Goal: Transaction & Acquisition: Purchase product/service

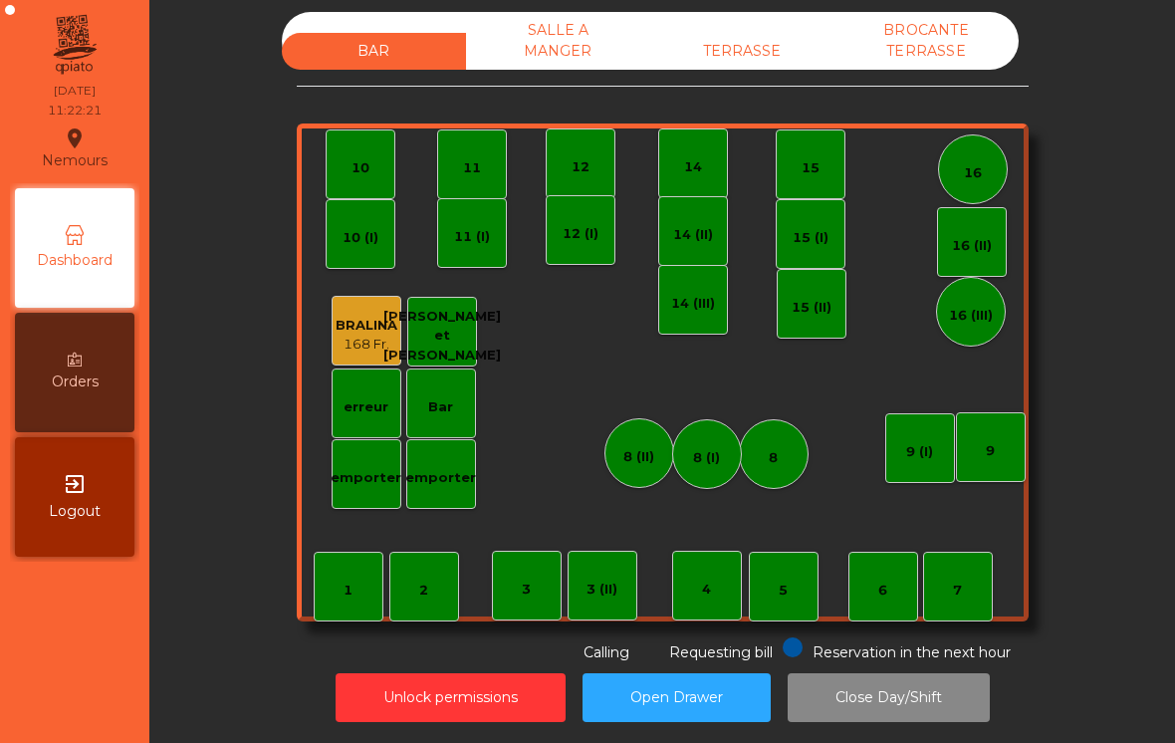
scroll to position [10, 0]
click at [743, 50] on div "TERRASSE" at bounding box center [742, 51] width 184 height 37
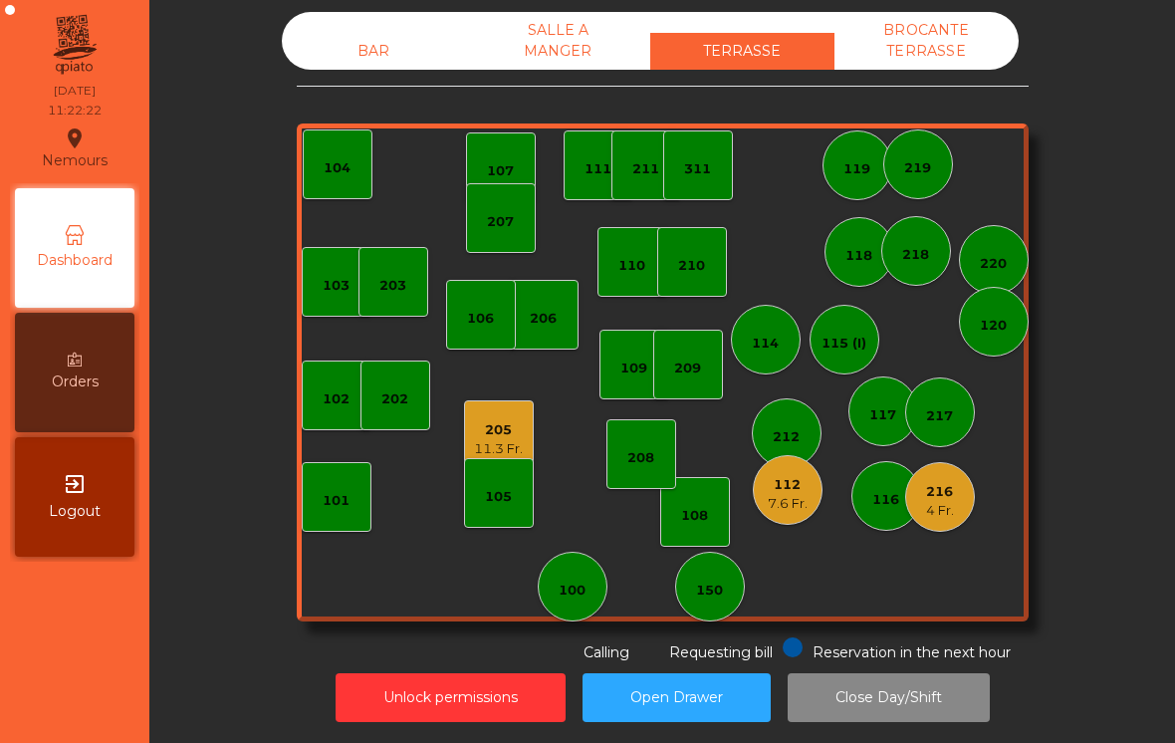
click at [495, 435] on div "205" at bounding box center [498, 430] width 49 height 20
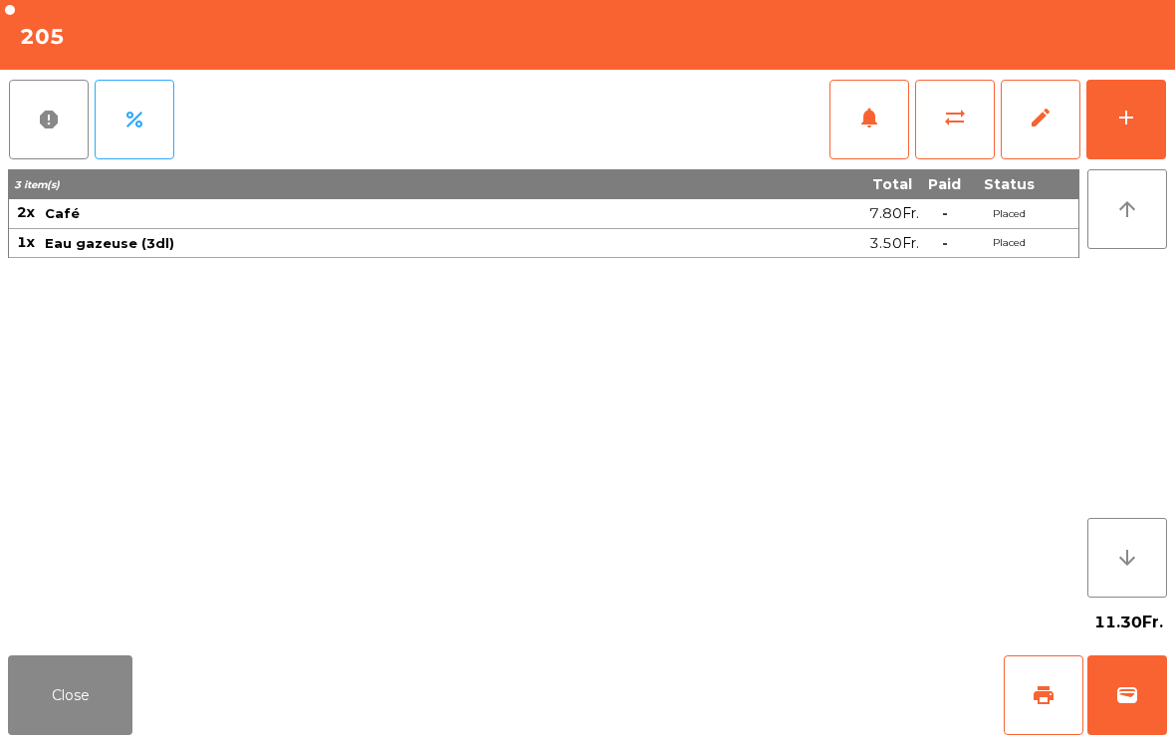
click at [1053, 687] on span "print" at bounding box center [1044, 695] width 24 height 24
click at [64, 701] on button "Close" at bounding box center [70, 695] width 124 height 80
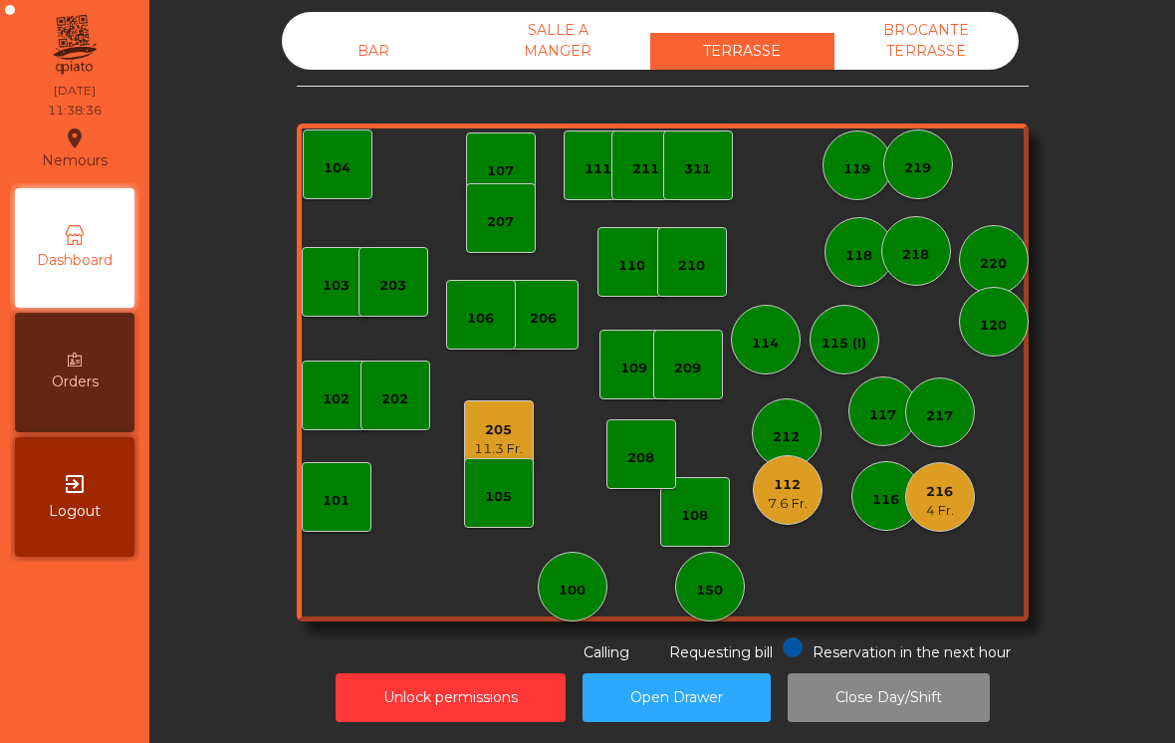
click at [732, 610] on div "150" at bounding box center [710, 587] width 70 height 70
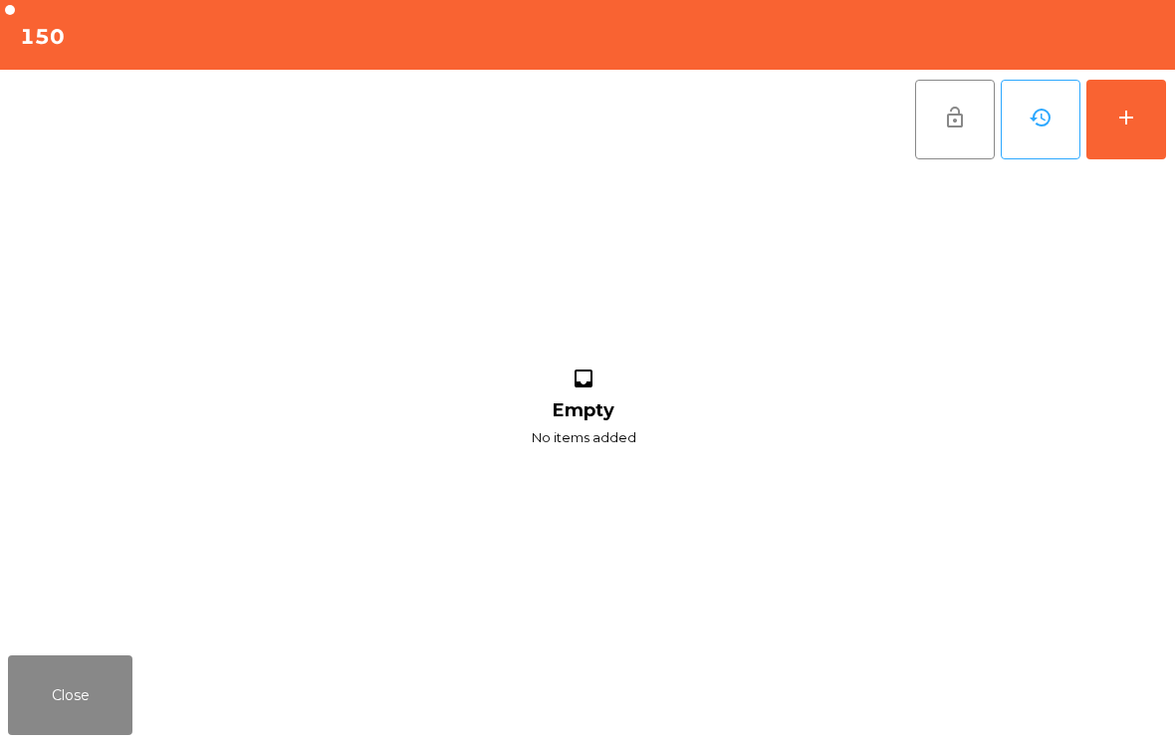
click at [1130, 123] on div "add" at bounding box center [1126, 118] width 24 height 24
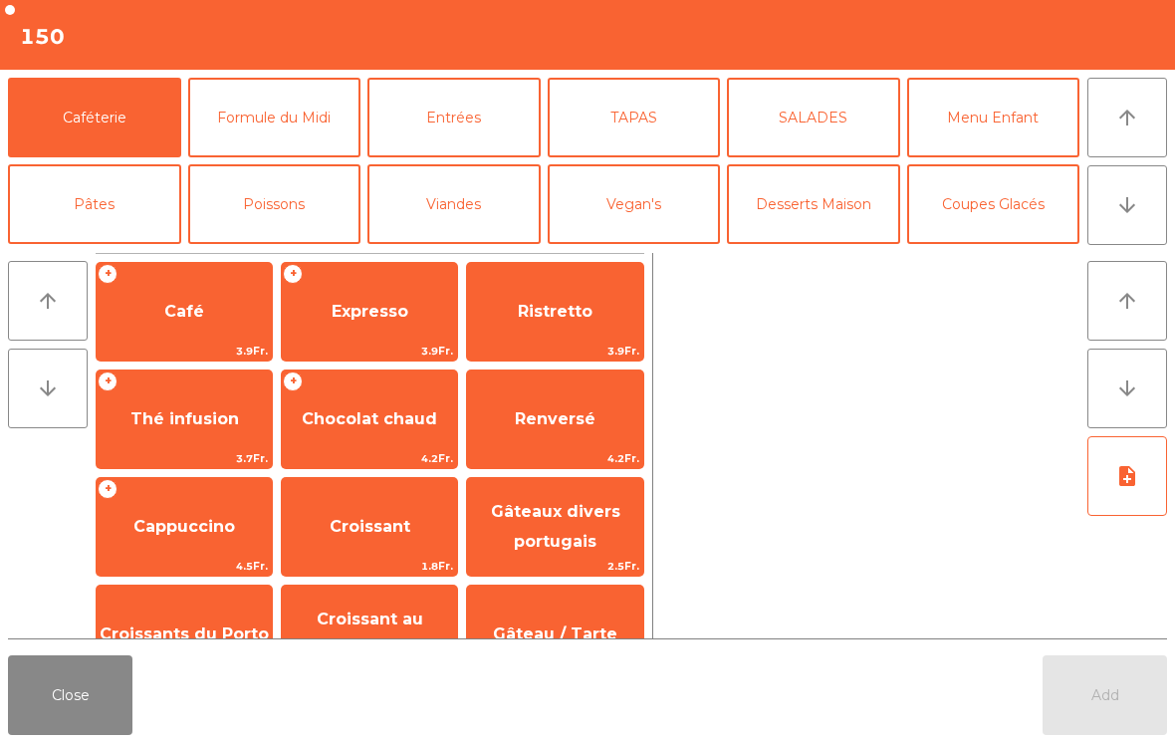
click at [173, 343] on span "3.9Fr." at bounding box center [184, 351] width 175 height 19
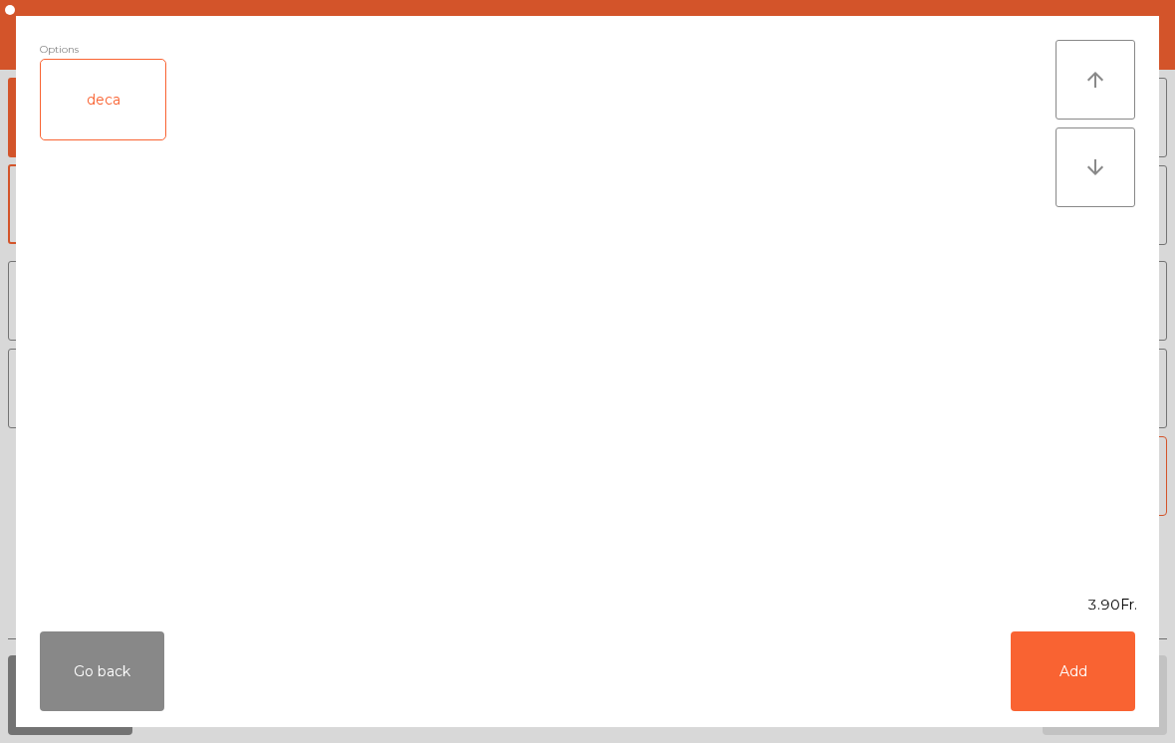
click at [1077, 646] on button "Add" at bounding box center [1073, 671] width 124 height 80
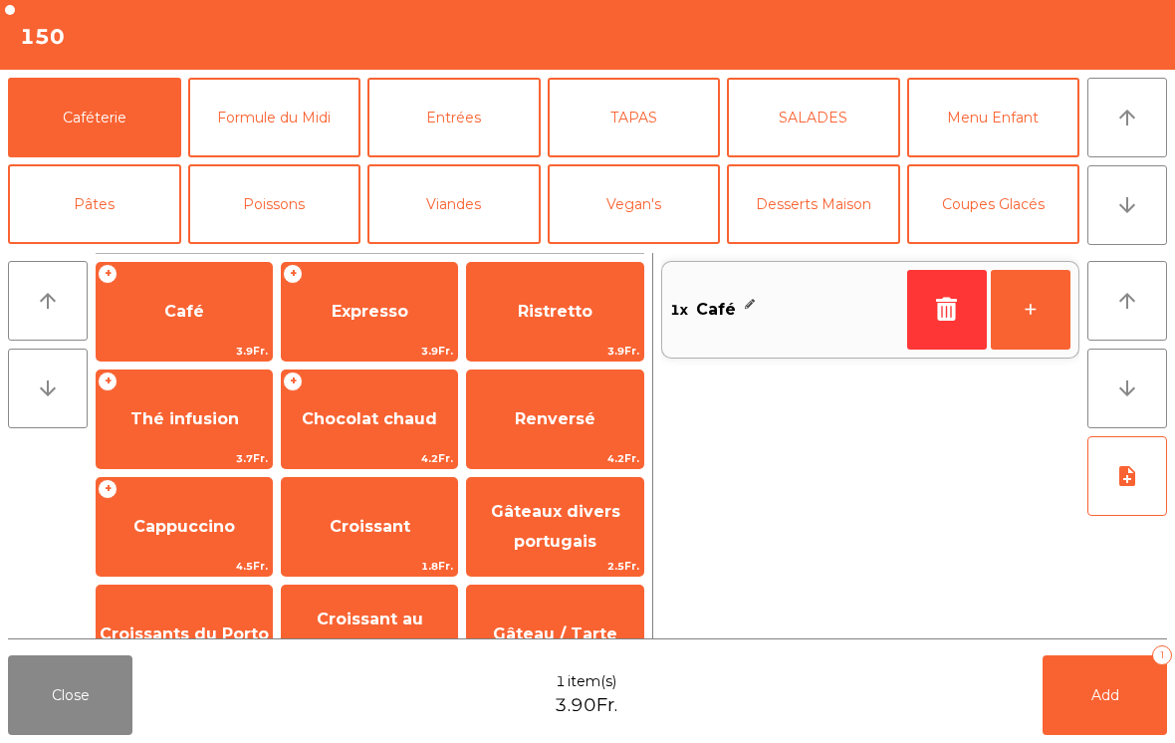
click at [535, 430] on span "Renversé" at bounding box center [554, 419] width 175 height 54
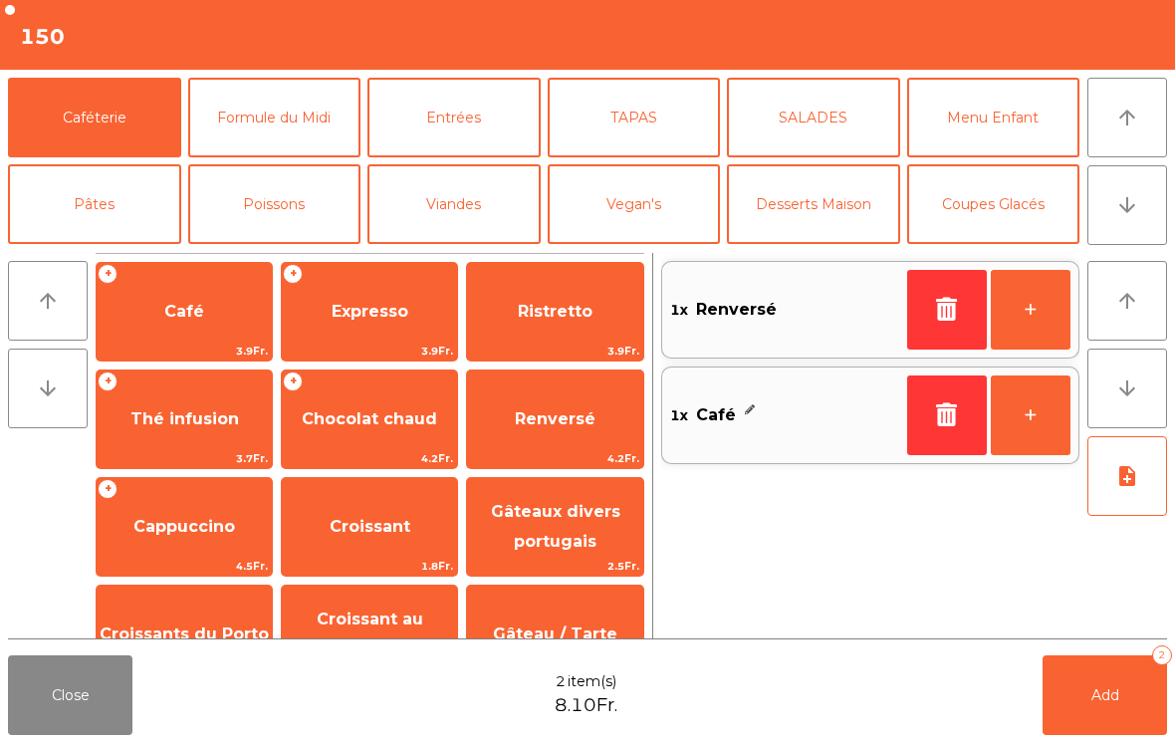
click at [1093, 695] on span "Add" at bounding box center [1105, 695] width 28 height 18
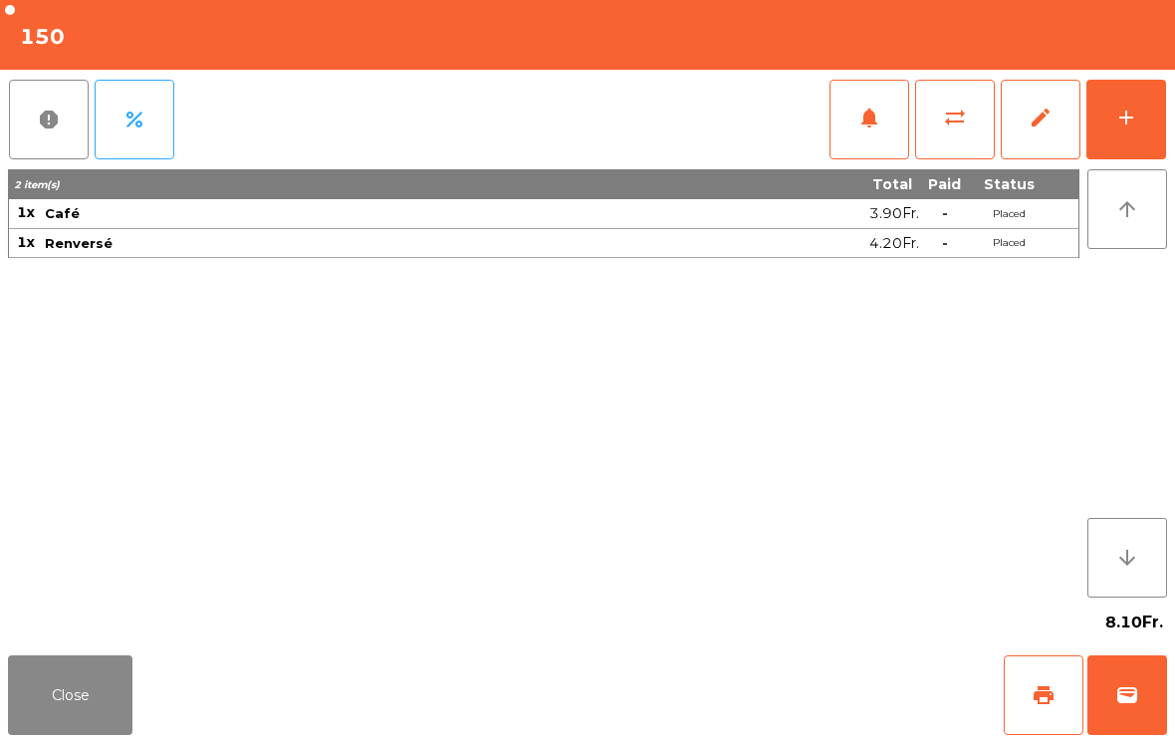
click at [35, 702] on button "Close" at bounding box center [70, 695] width 124 height 80
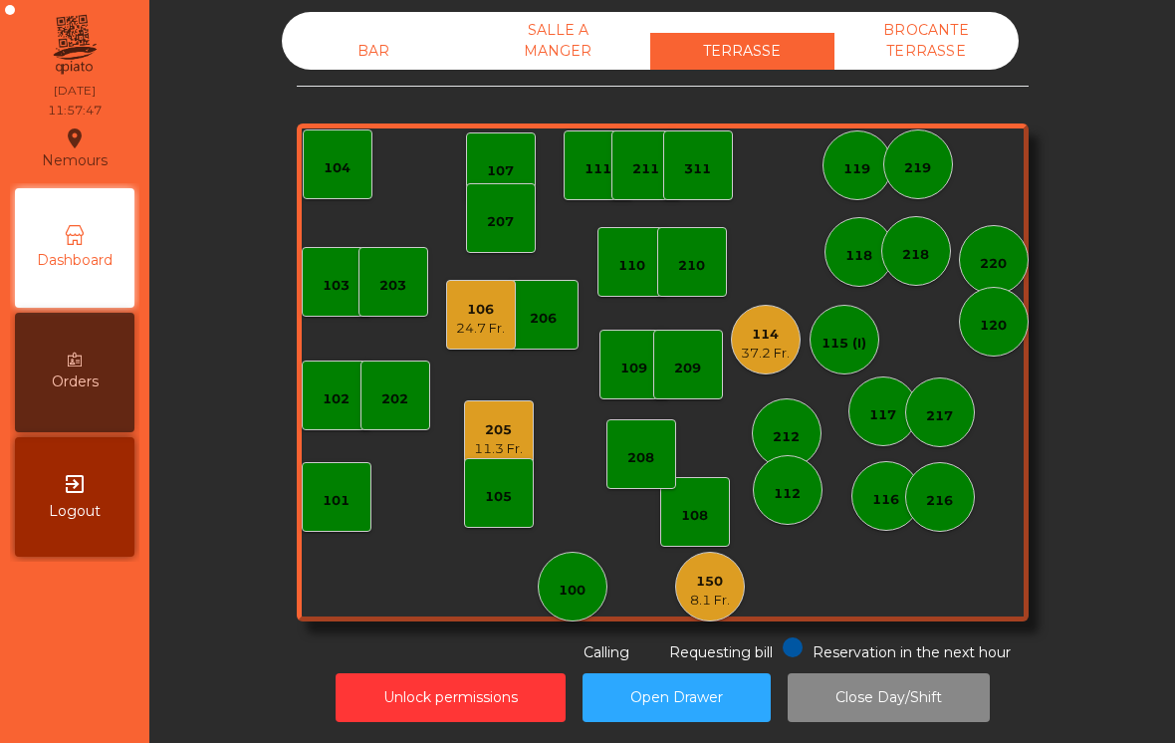
click at [724, 611] on div "150 8.1 Fr." at bounding box center [710, 587] width 70 height 70
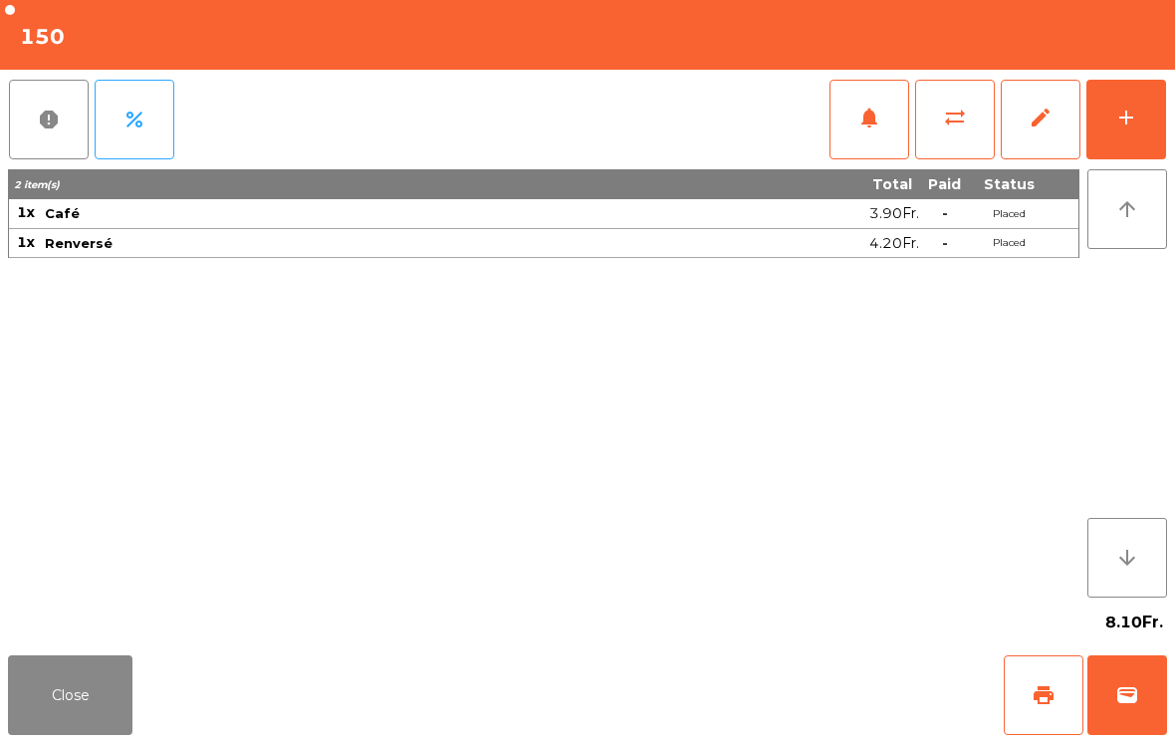
click at [1154, 699] on button "wallet" at bounding box center [1127, 695] width 80 height 80
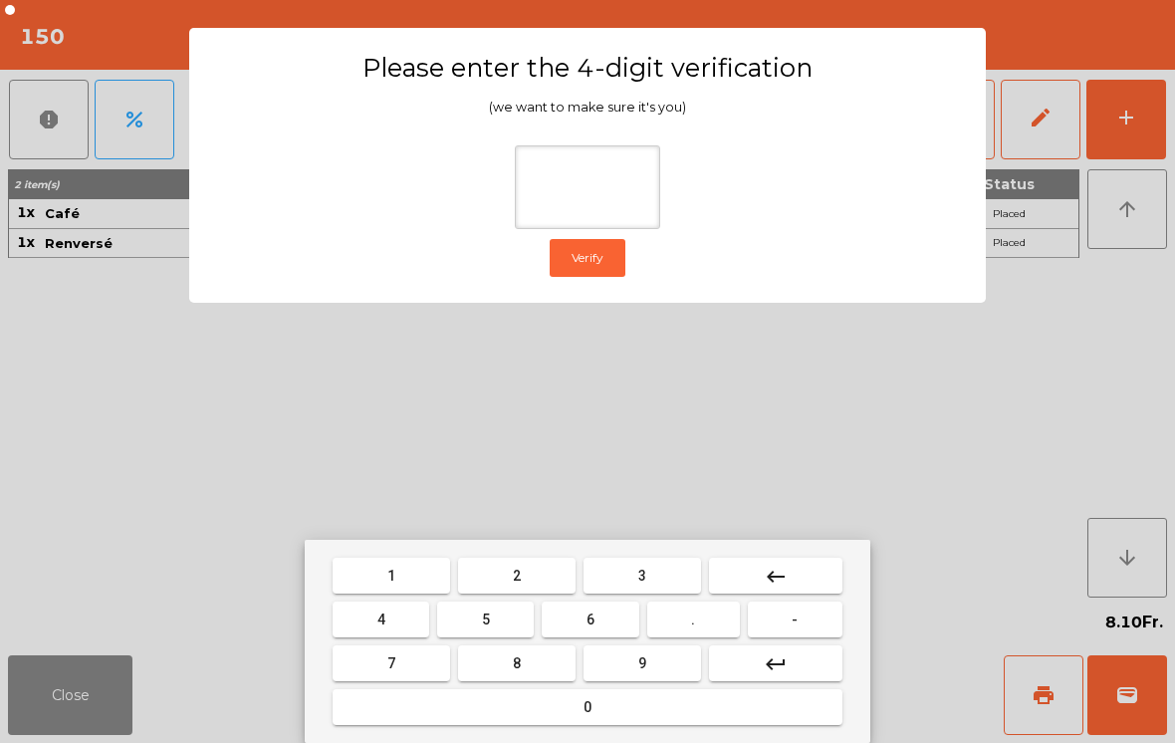
type input "*"
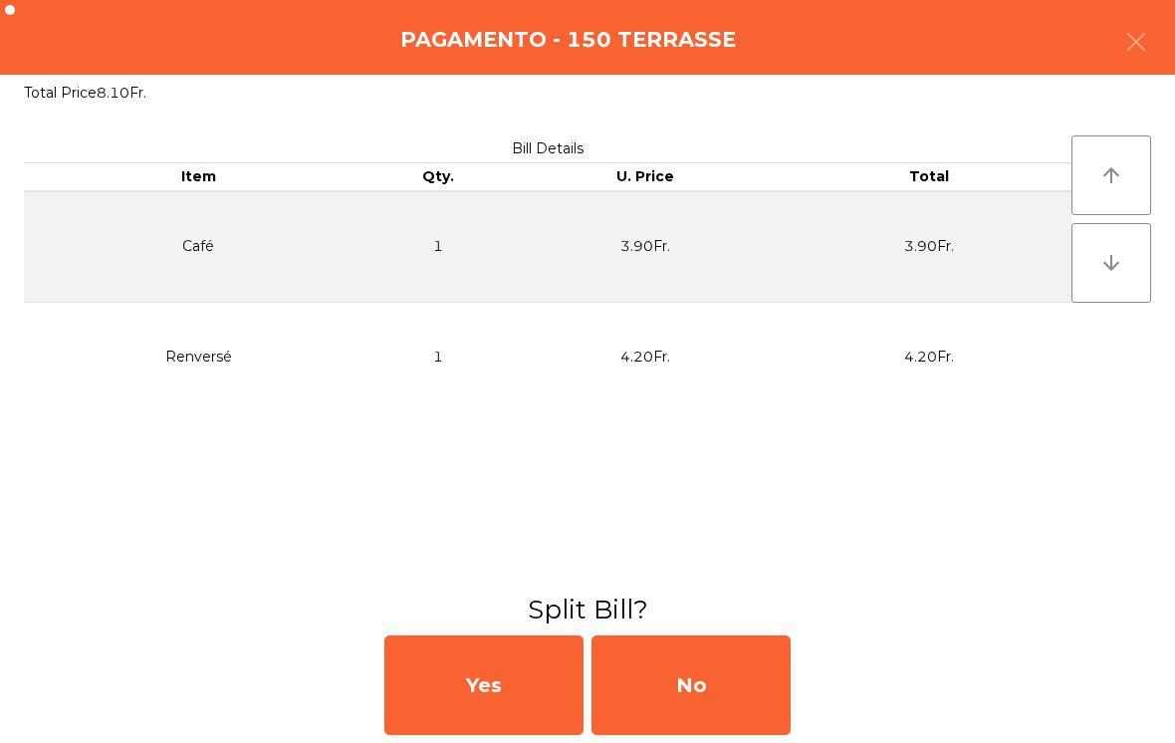
click at [781, 701] on div "No" at bounding box center [691, 685] width 199 height 100
click at [746, 692] on div "MB" at bounding box center [691, 685] width 199 height 100
click at [728, 691] on div "No" at bounding box center [691, 685] width 199 height 100
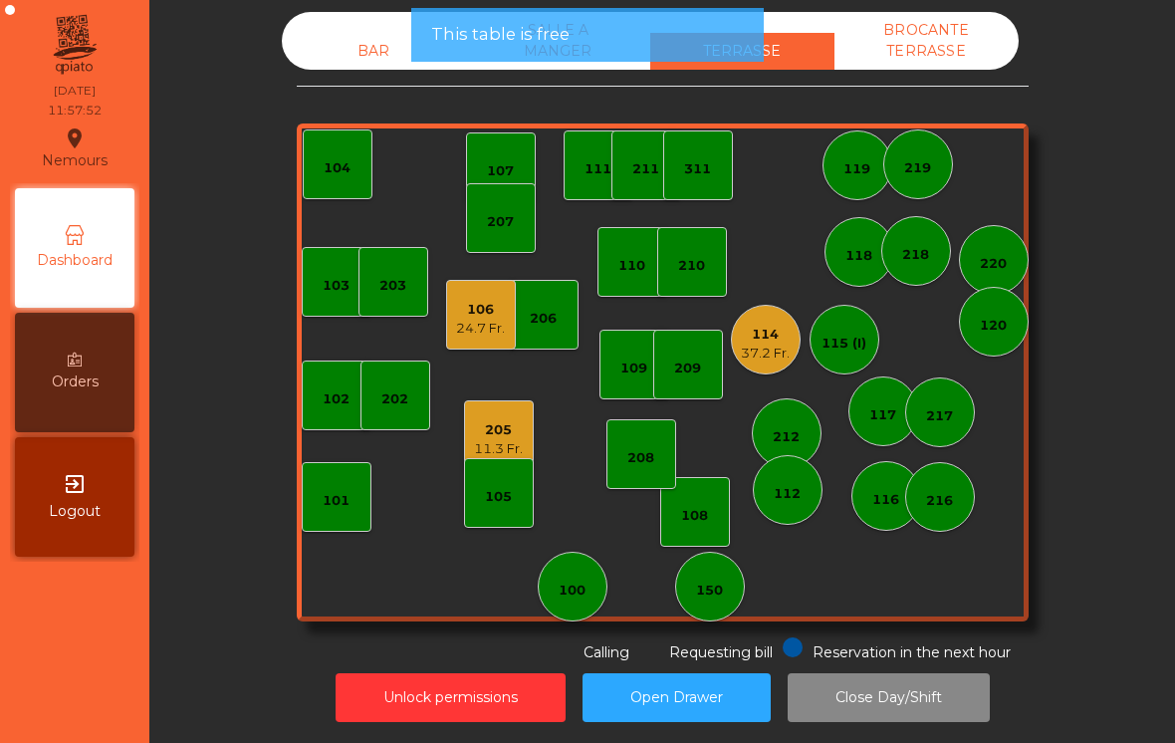
click at [769, 670] on div "Unlock permissions Open Drawer Close Day/Shift" at bounding box center [662, 697] width 972 height 69
click at [631, 368] on div "109" at bounding box center [633, 369] width 27 height 20
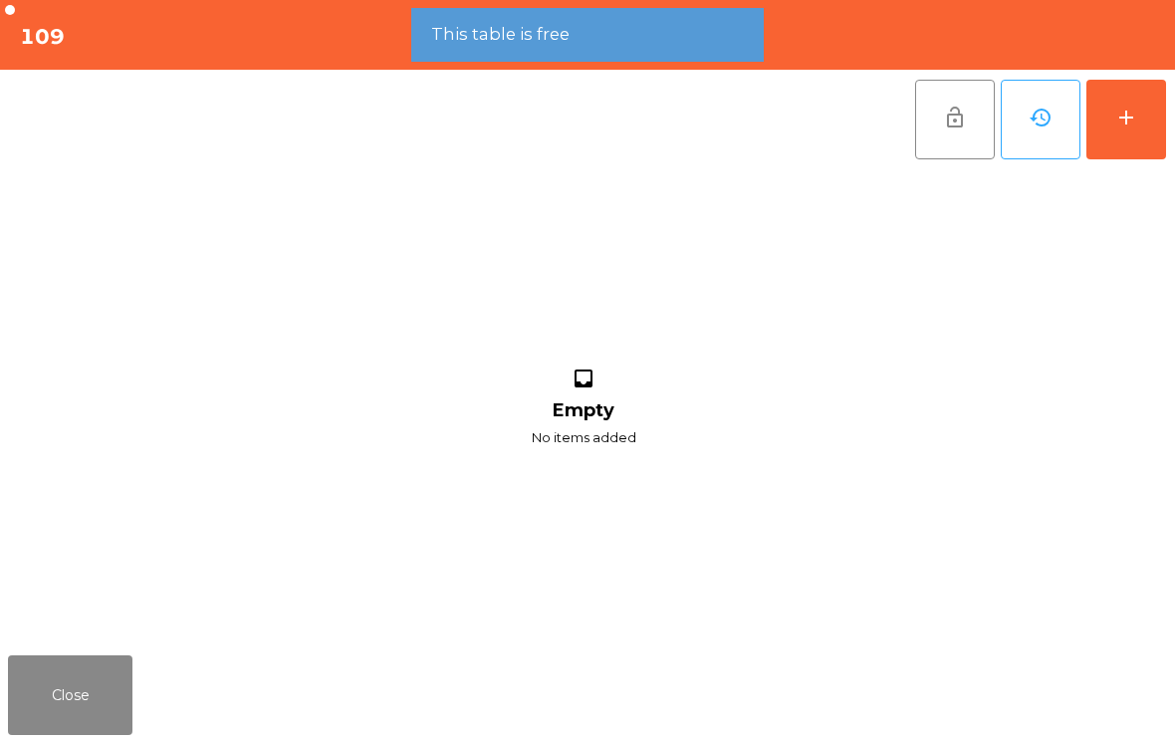
click at [1125, 124] on div "add" at bounding box center [1126, 118] width 24 height 24
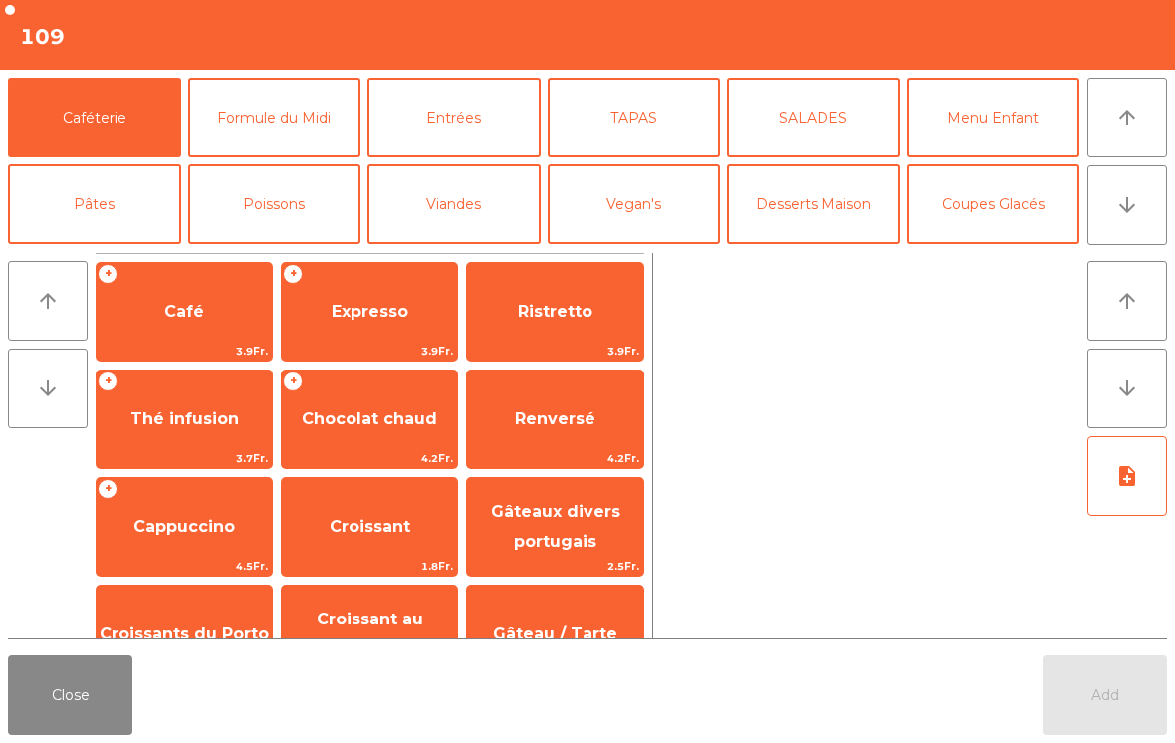
click at [1127, 211] on icon "arrow_downward" at bounding box center [1127, 205] width 24 height 24
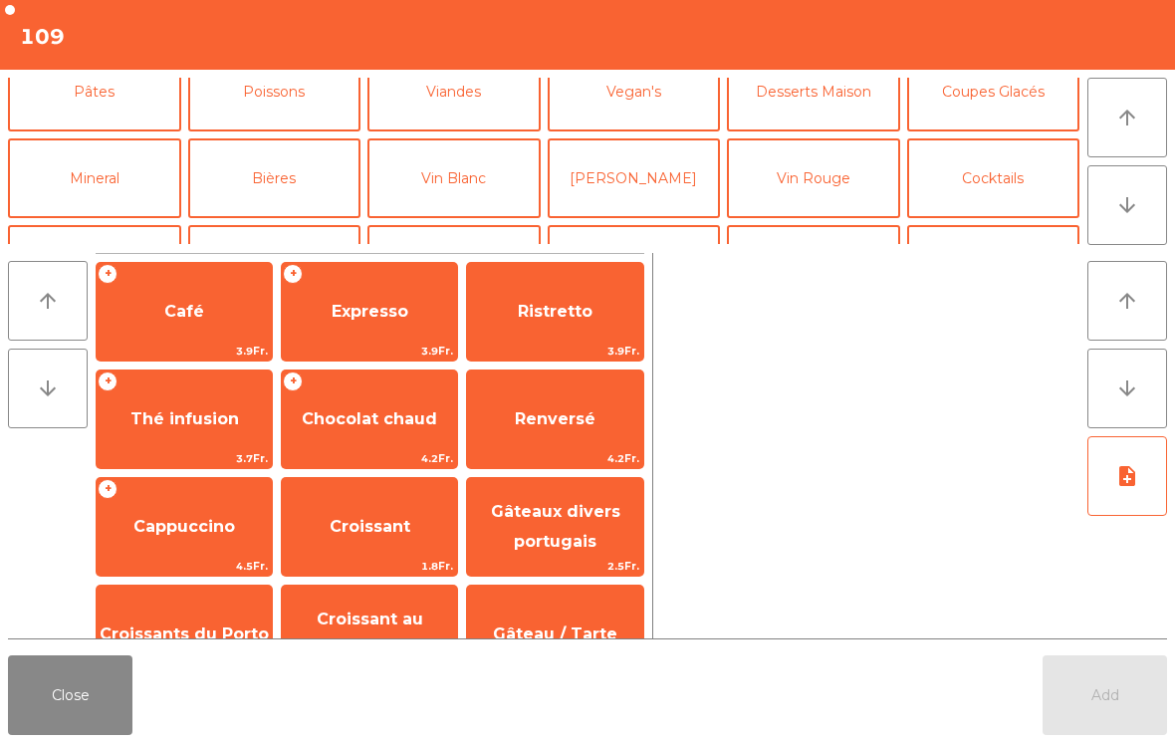
click at [70, 138] on button "Mineral" at bounding box center [94, 178] width 173 height 80
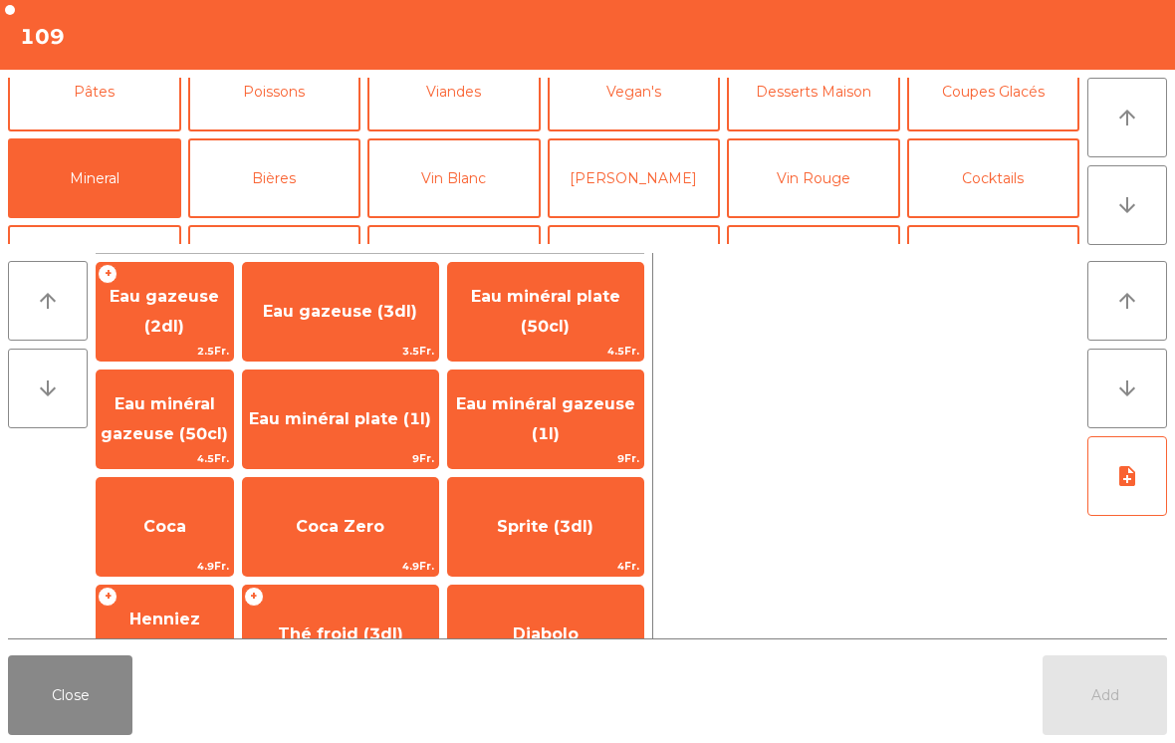
scroll to position [173, 0]
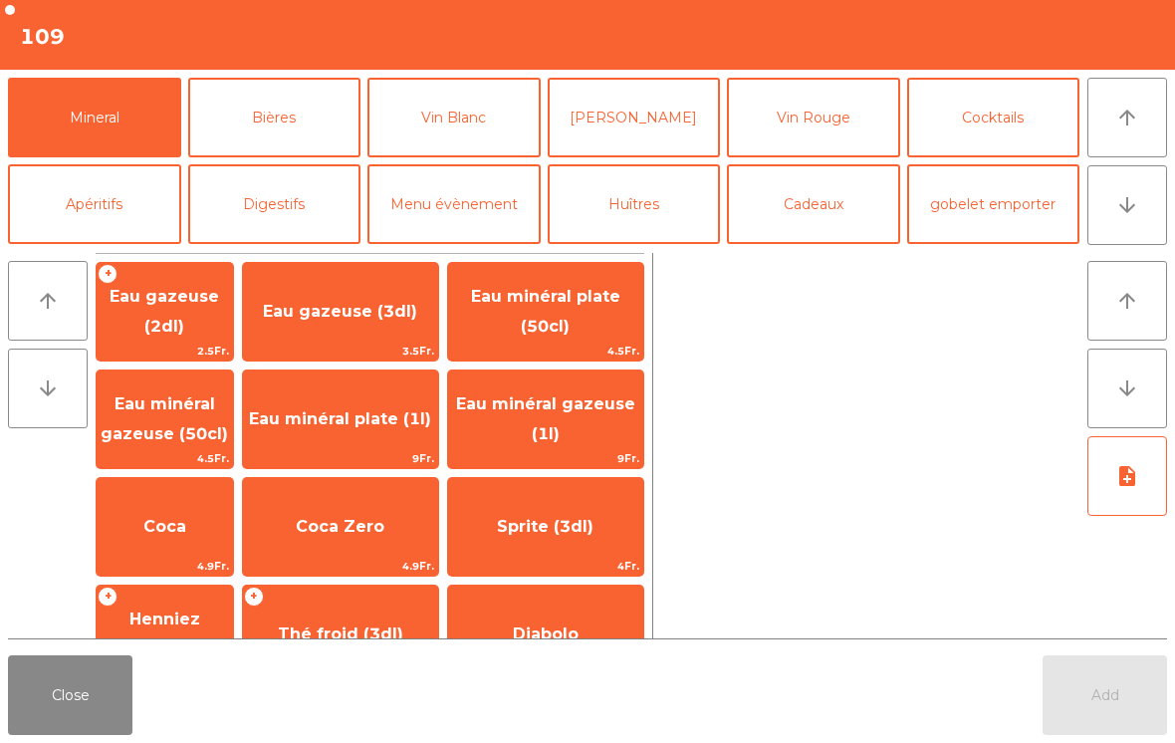
click at [167, 412] on span "Eau minéral gazeuse (50cl)" at bounding box center [164, 418] width 127 height 49
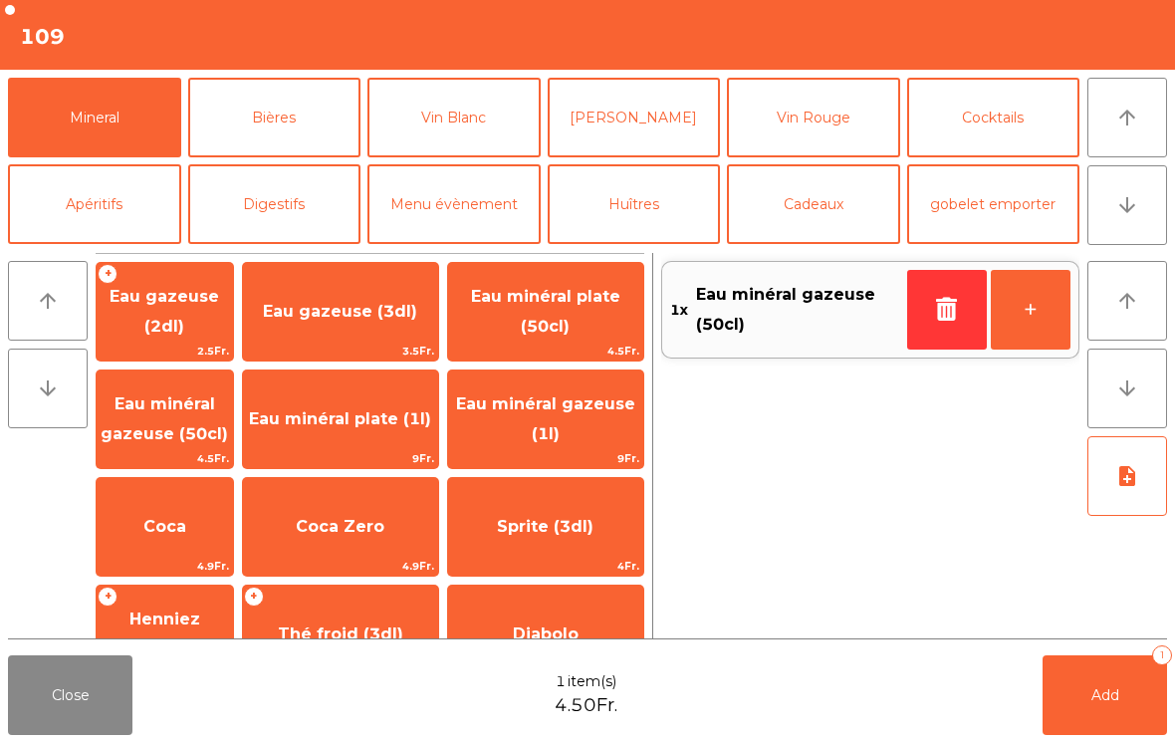
click at [51, 204] on button "Apéritifs" at bounding box center [94, 204] width 173 height 80
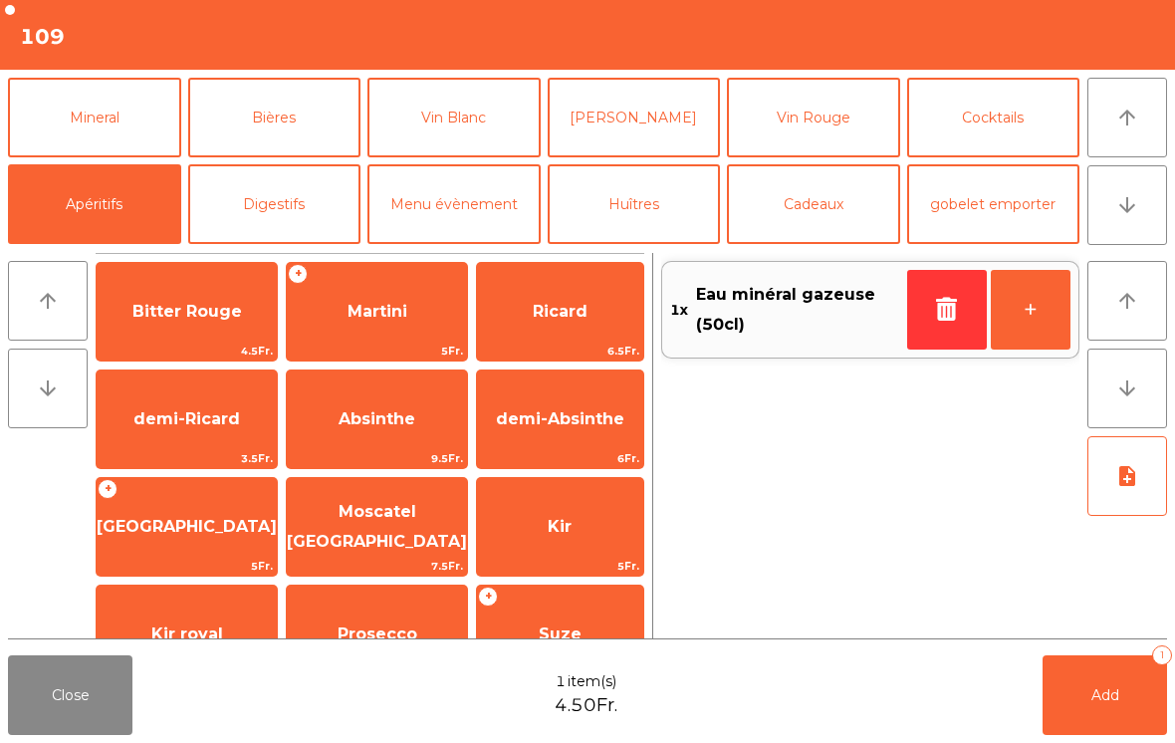
click at [144, 329] on span "Bitter Rouge" at bounding box center [187, 312] width 180 height 54
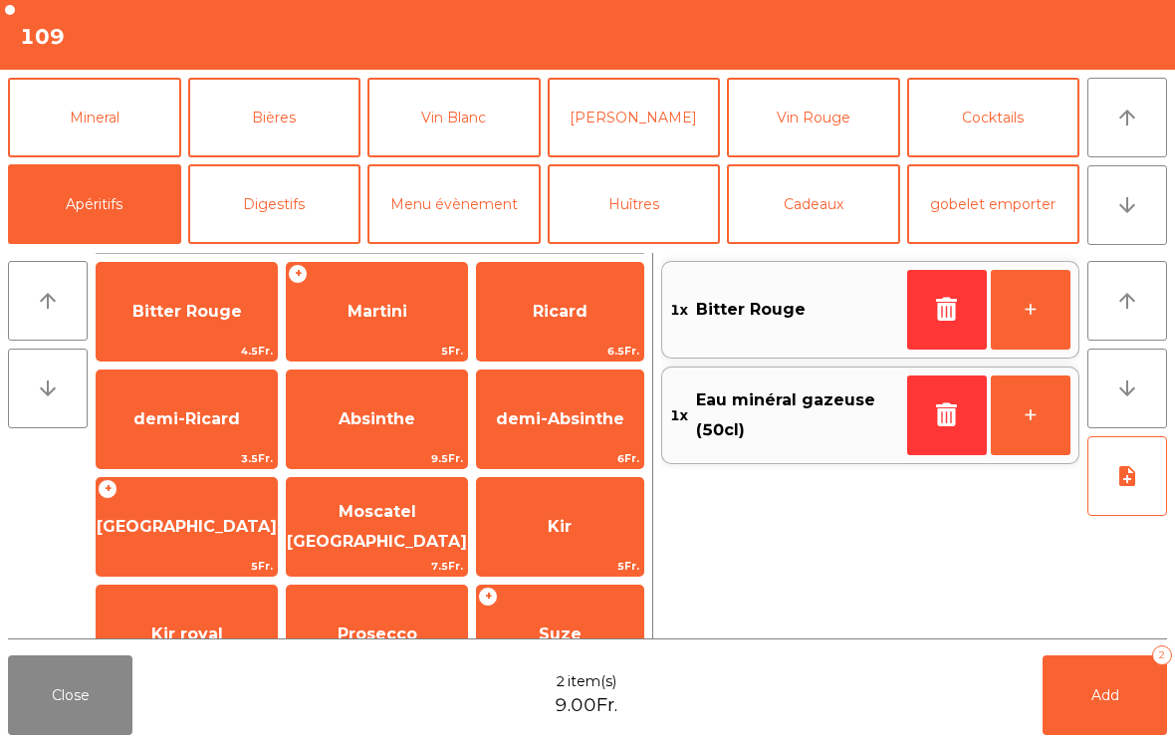
click at [1034, 323] on button "+" at bounding box center [1031, 310] width 80 height 80
click at [1065, 699] on button "Add 3" at bounding box center [1105, 695] width 124 height 80
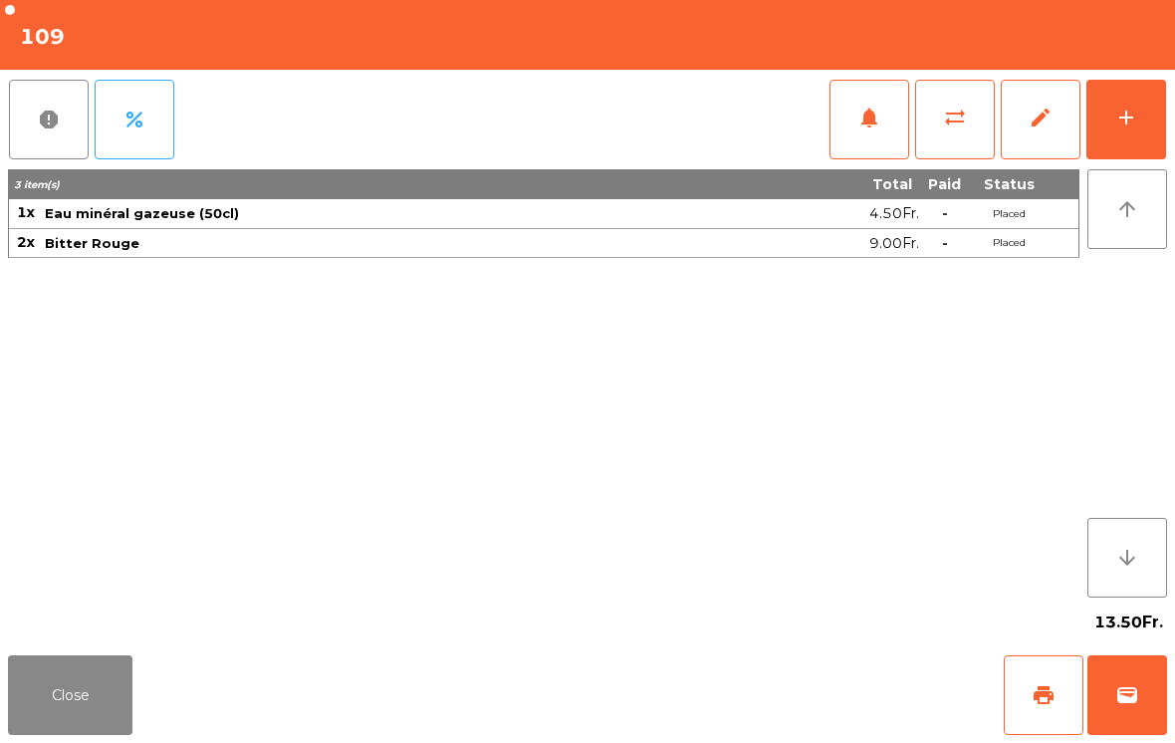
click at [35, 698] on button "Close" at bounding box center [70, 695] width 124 height 80
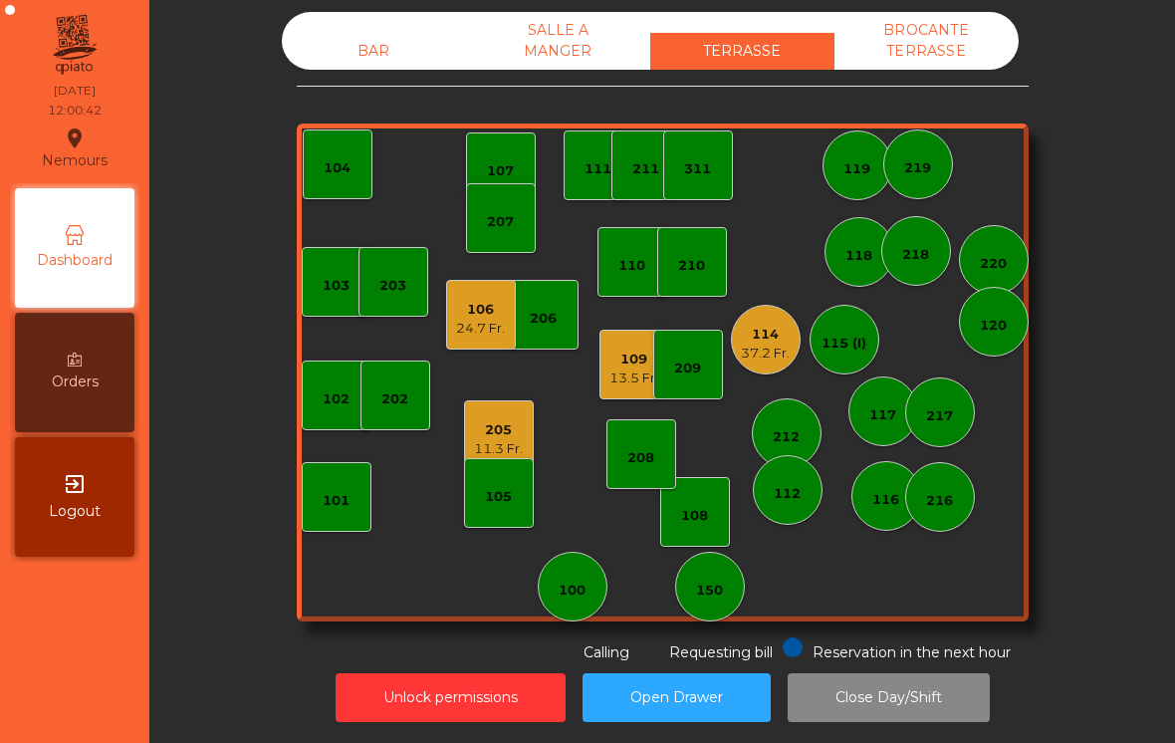
click at [346, 480] on div "101" at bounding box center [337, 497] width 70 height 70
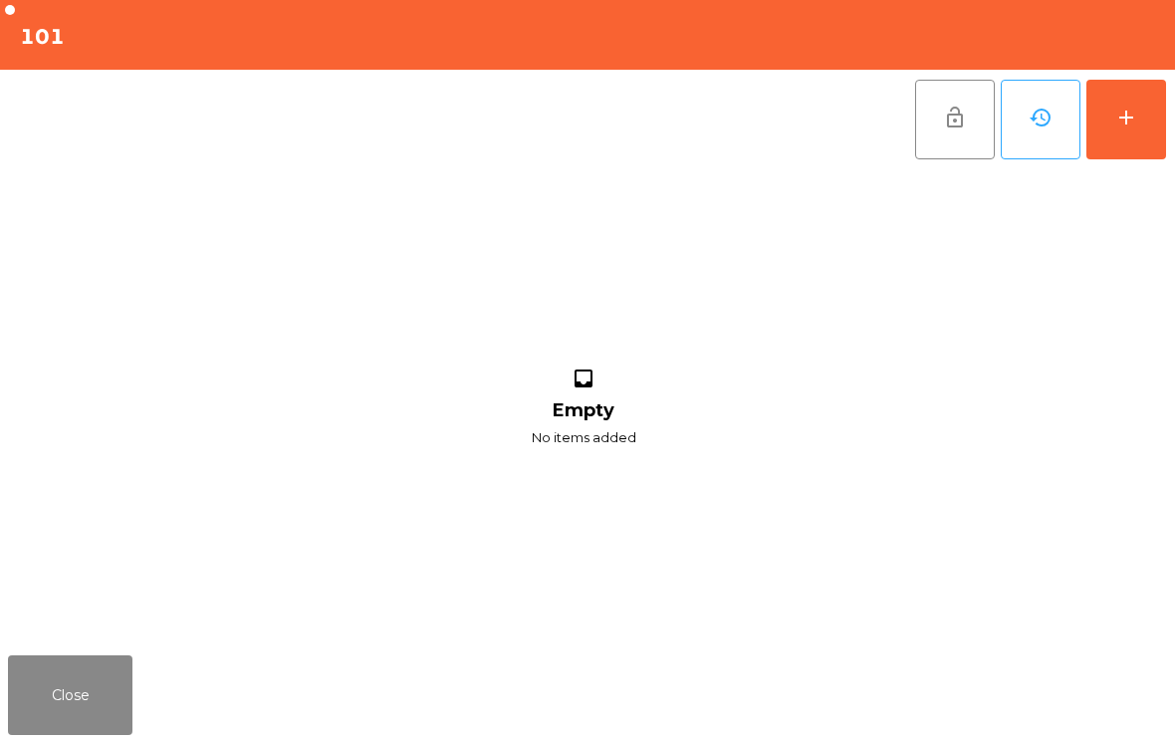
click at [1149, 132] on button "add" at bounding box center [1126, 120] width 80 height 80
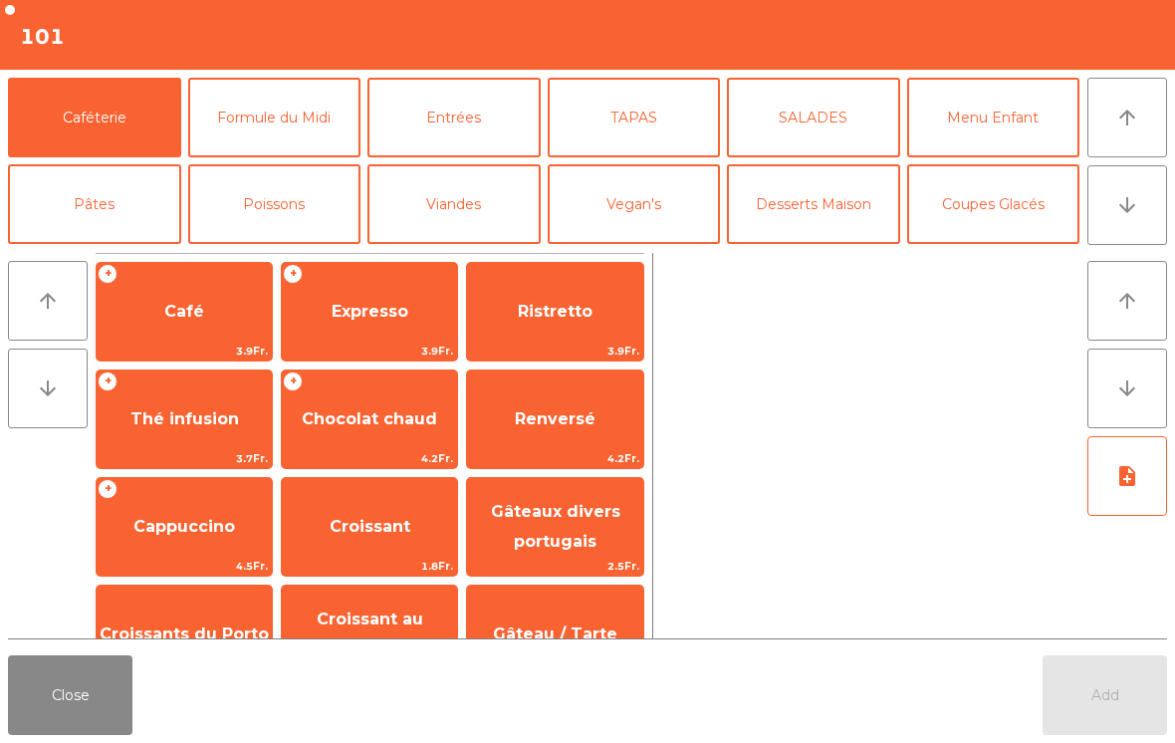
click at [1136, 198] on icon "arrow_downward" at bounding box center [1127, 205] width 24 height 24
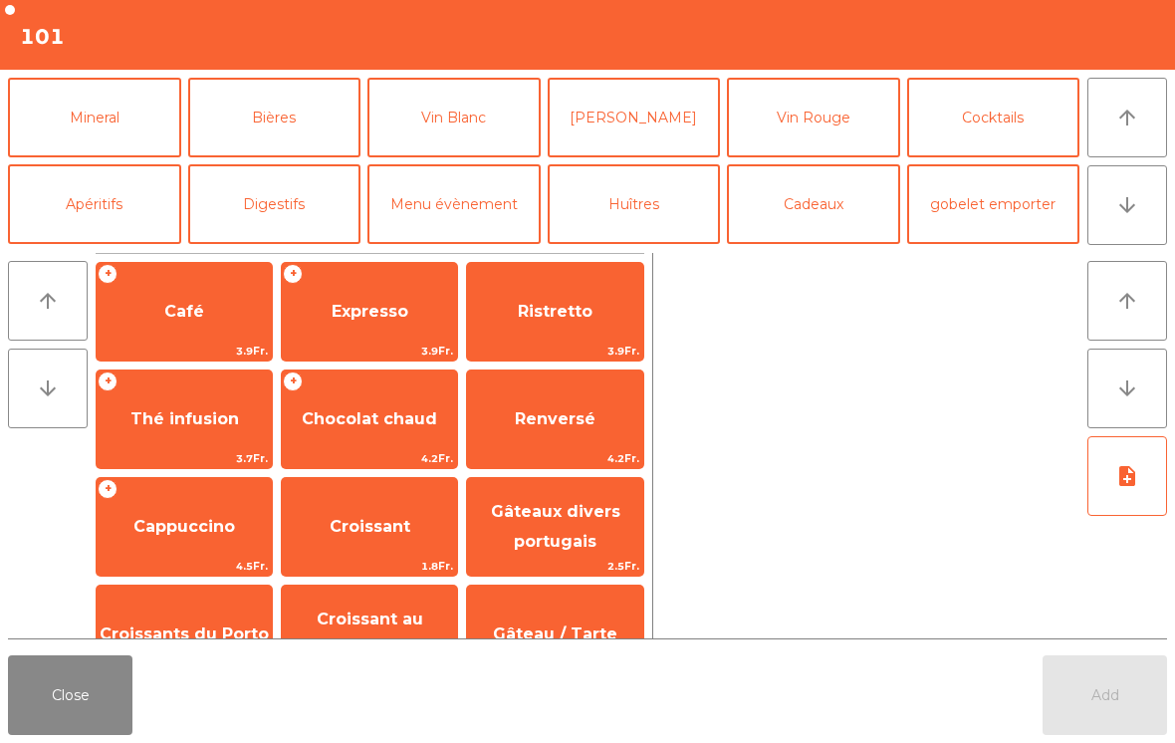
click at [427, 139] on button "Vin Blanc" at bounding box center [453, 118] width 173 height 80
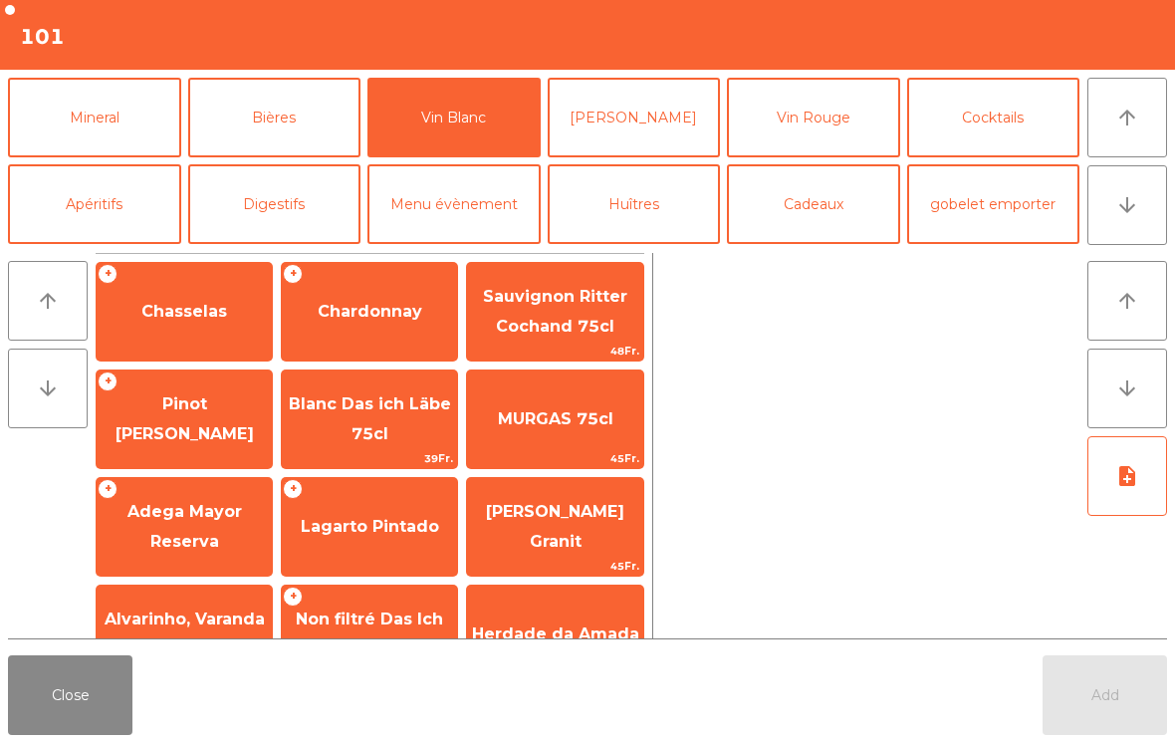
click at [145, 424] on span "Pinot [PERSON_NAME]" at bounding box center [185, 418] width 138 height 49
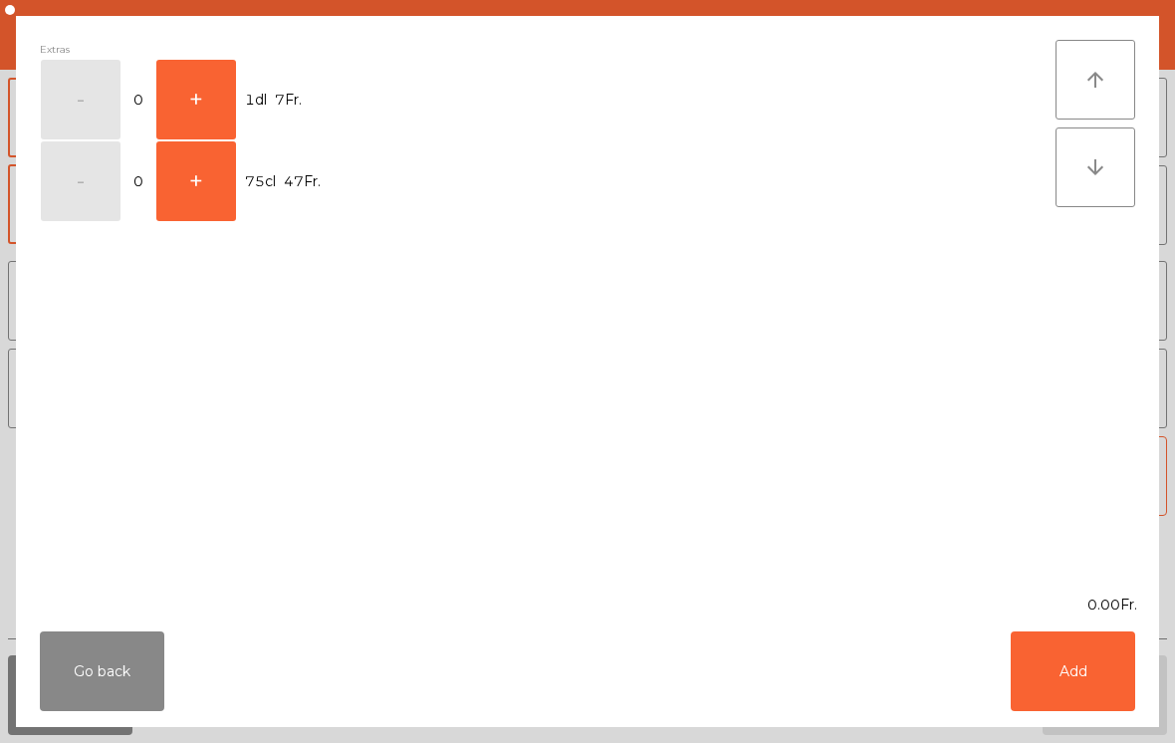
click at [194, 111] on button "+" at bounding box center [196, 100] width 80 height 80
click at [1092, 674] on button "Add" at bounding box center [1073, 671] width 124 height 80
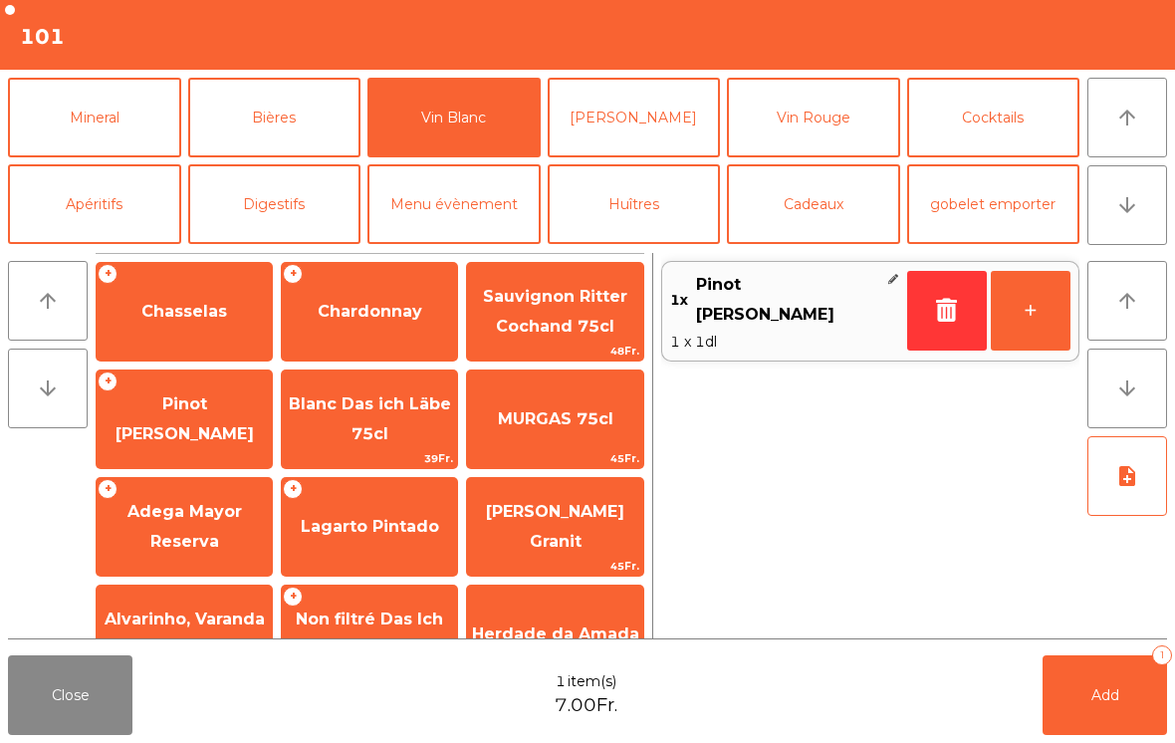
click at [1035, 313] on button "+" at bounding box center [1031, 311] width 80 height 80
click at [1111, 685] on button "Add 2" at bounding box center [1105, 695] width 124 height 80
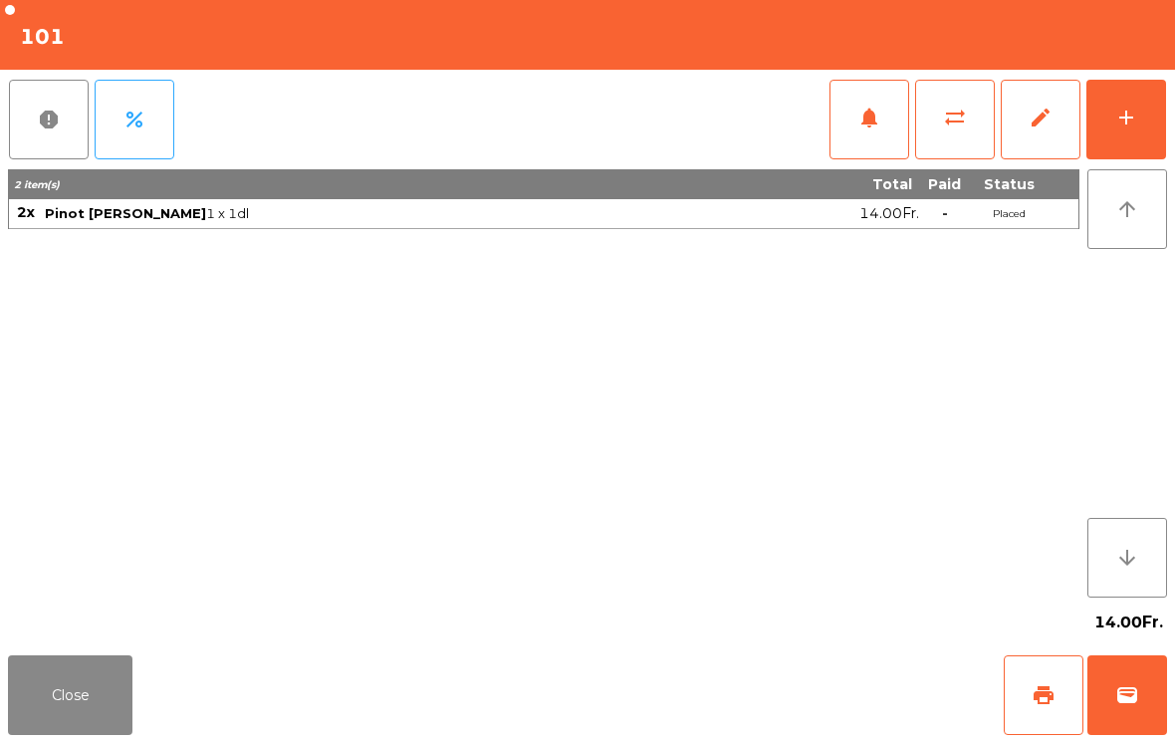
click at [20, 734] on button "Close" at bounding box center [70, 695] width 124 height 80
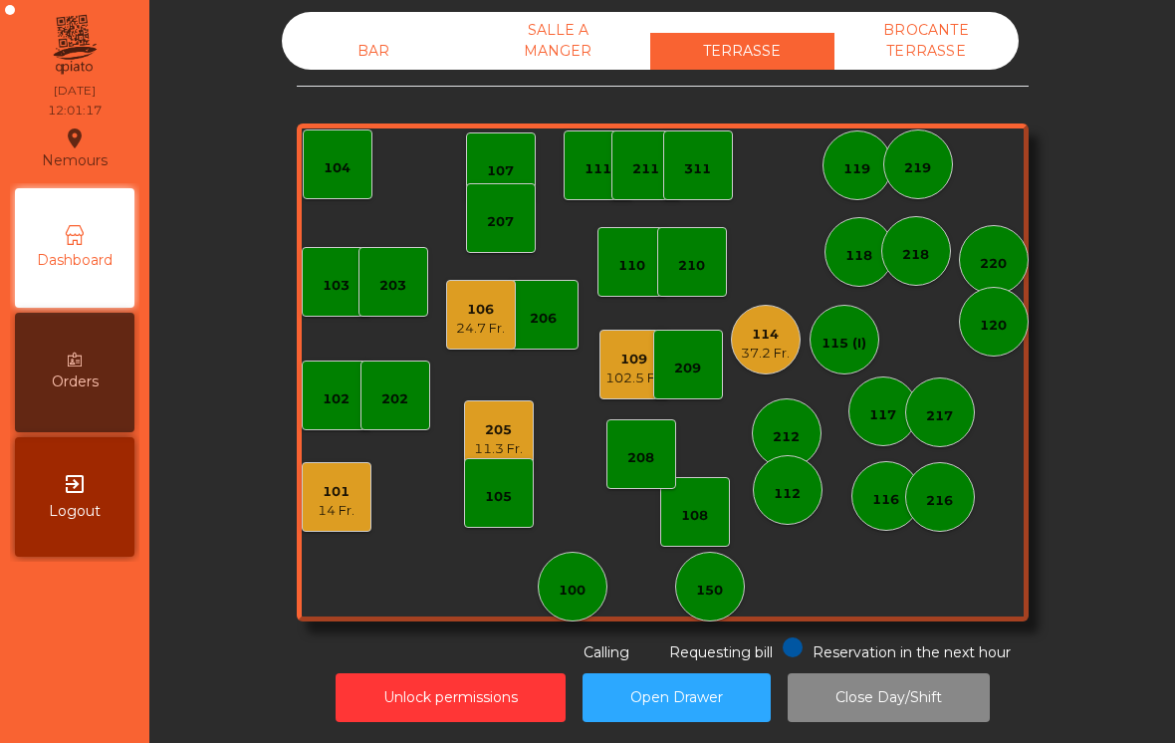
click at [522, 413] on div "205 11.3 Fr." at bounding box center [498, 435] width 49 height 47
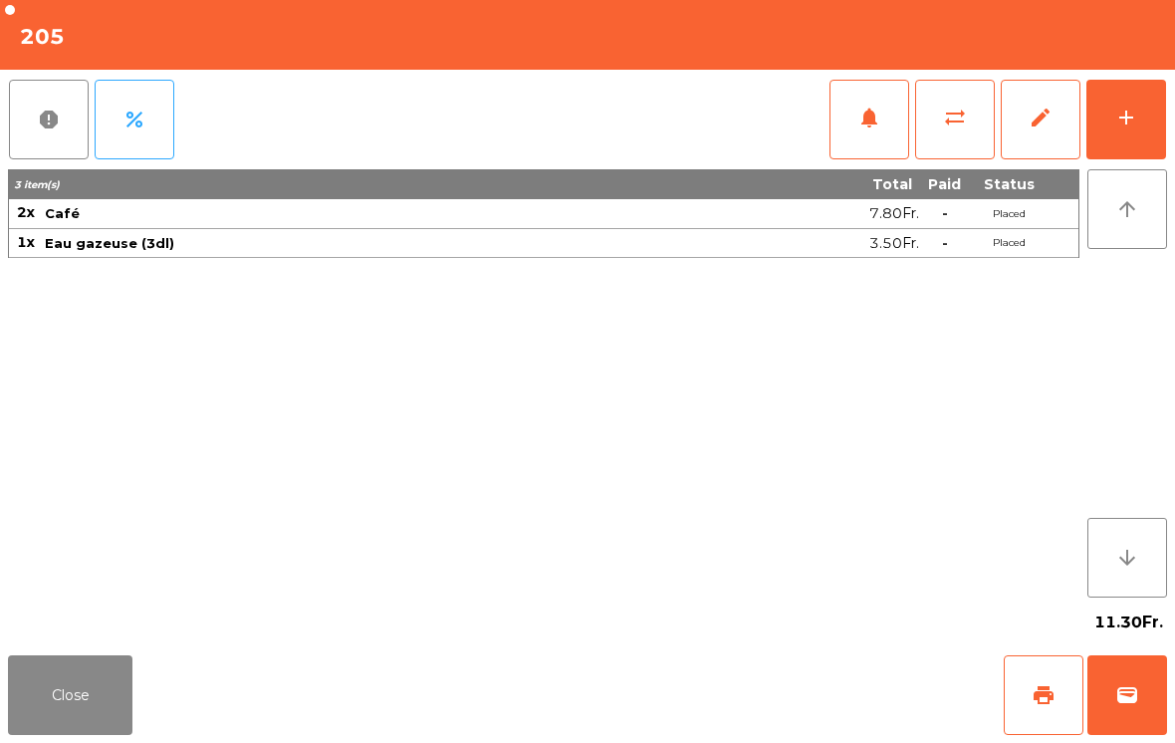
click at [1144, 690] on button "wallet" at bounding box center [1127, 695] width 80 height 80
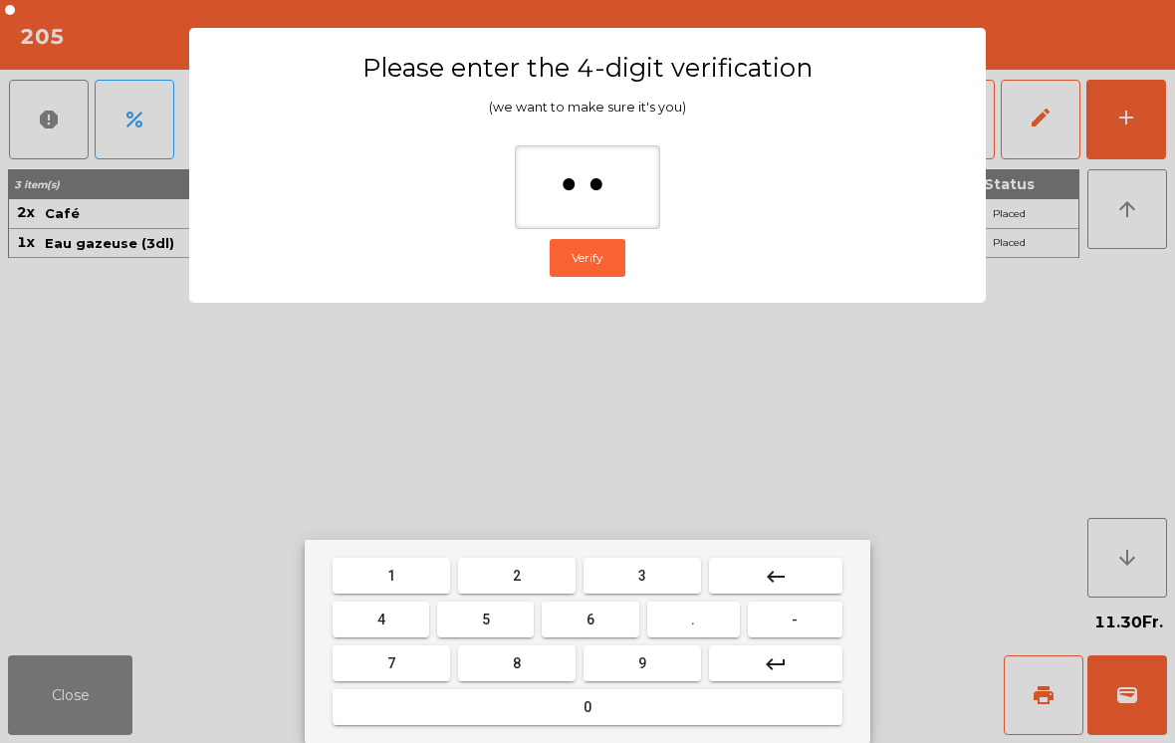
type input "***"
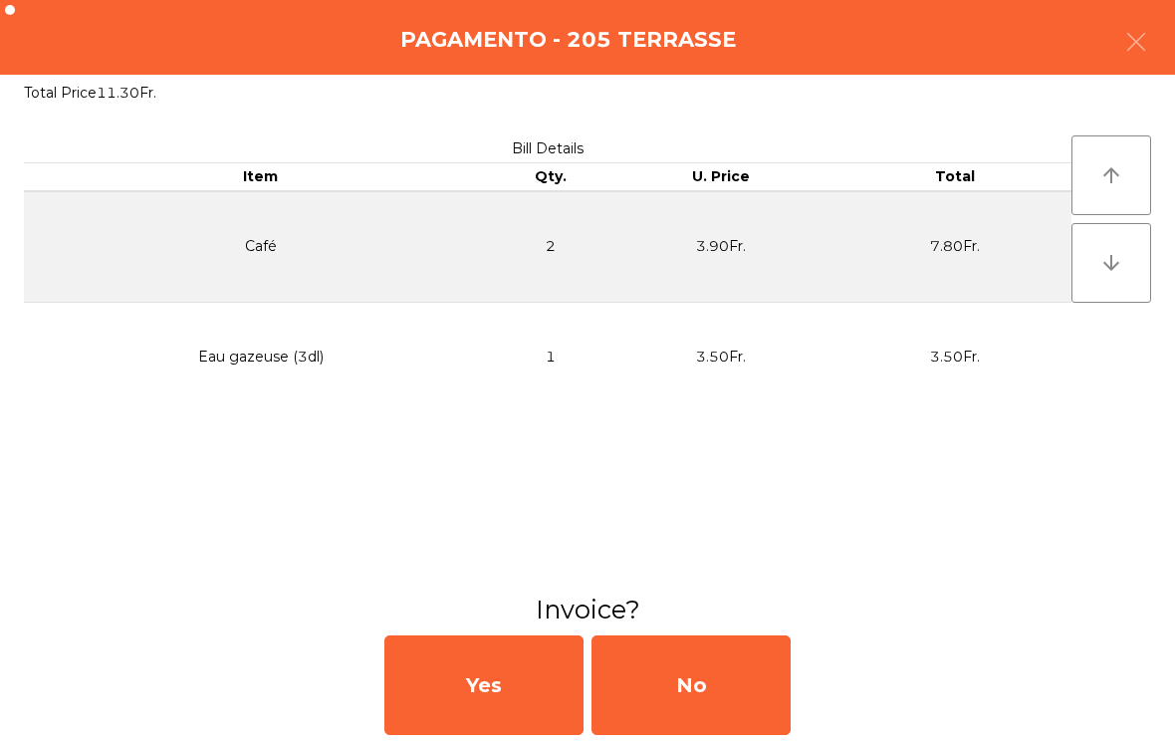
click at [749, 664] on div "No" at bounding box center [691, 685] width 199 height 100
click at [748, 663] on div "No" at bounding box center [691, 685] width 199 height 100
click at [713, 674] on div "No" at bounding box center [691, 685] width 199 height 100
click at [702, 674] on div "No" at bounding box center [691, 685] width 199 height 100
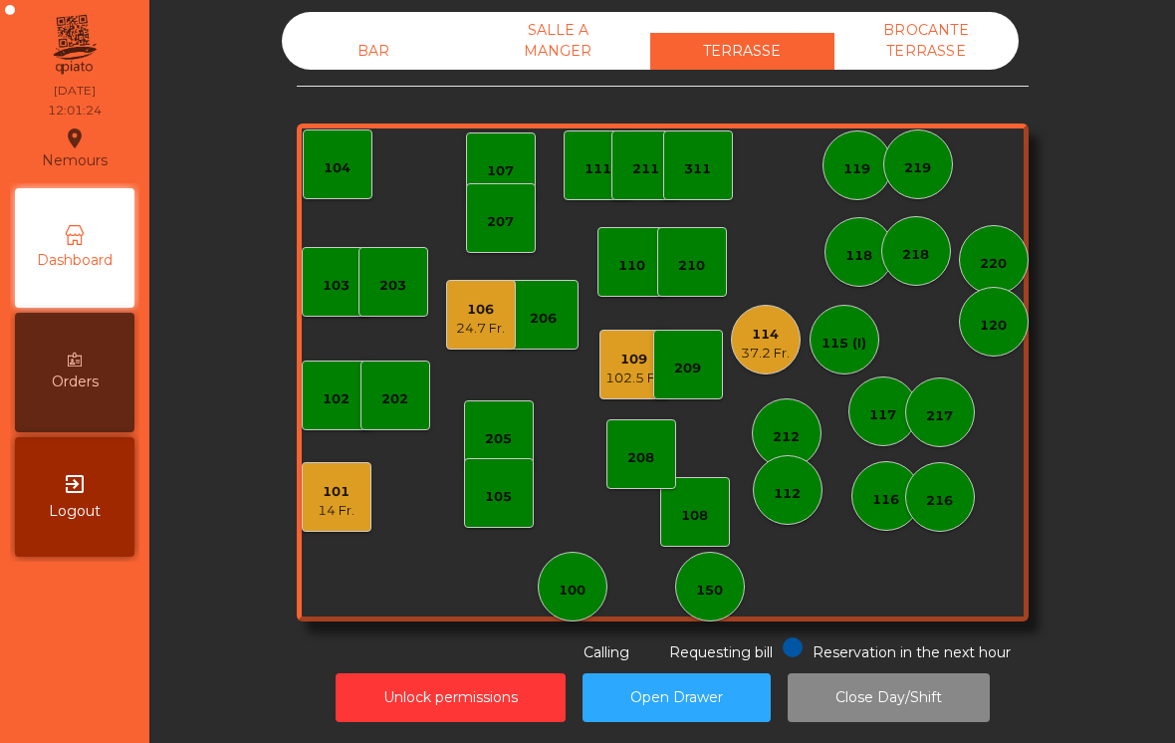
click at [508, 220] on div "207" at bounding box center [500, 222] width 27 height 20
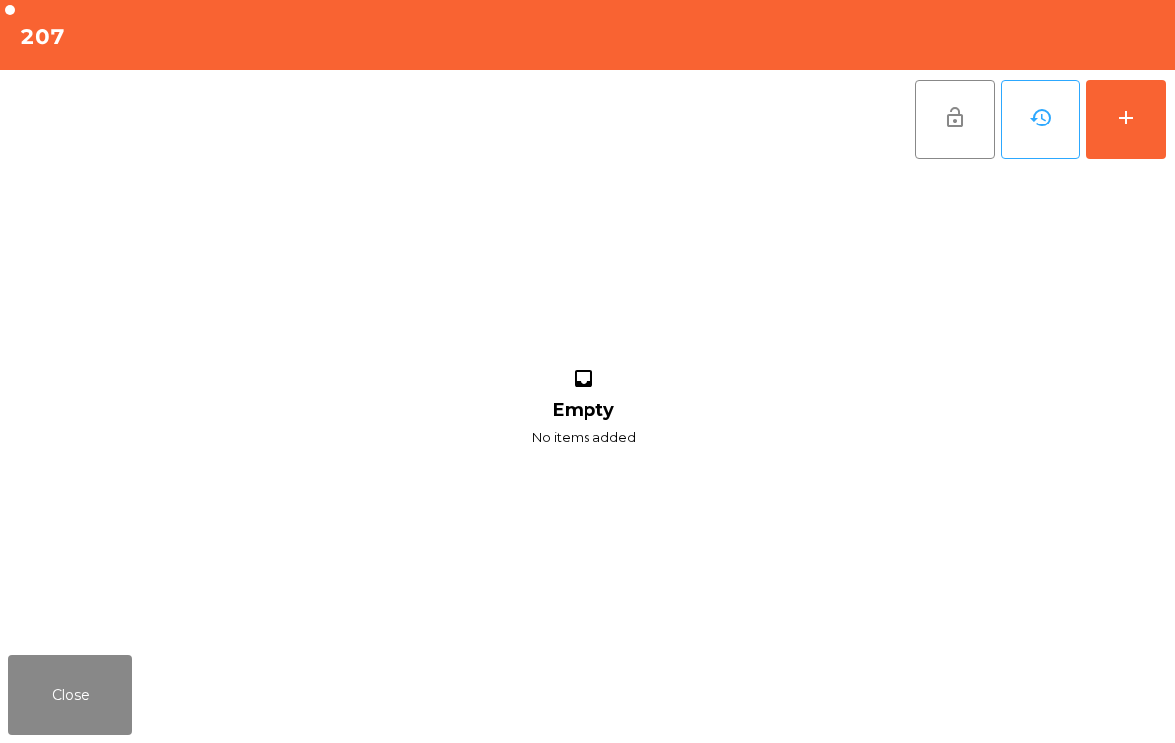
click at [1150, 97] on button "add" at bounding box center [1126, 120] width 80 height 80
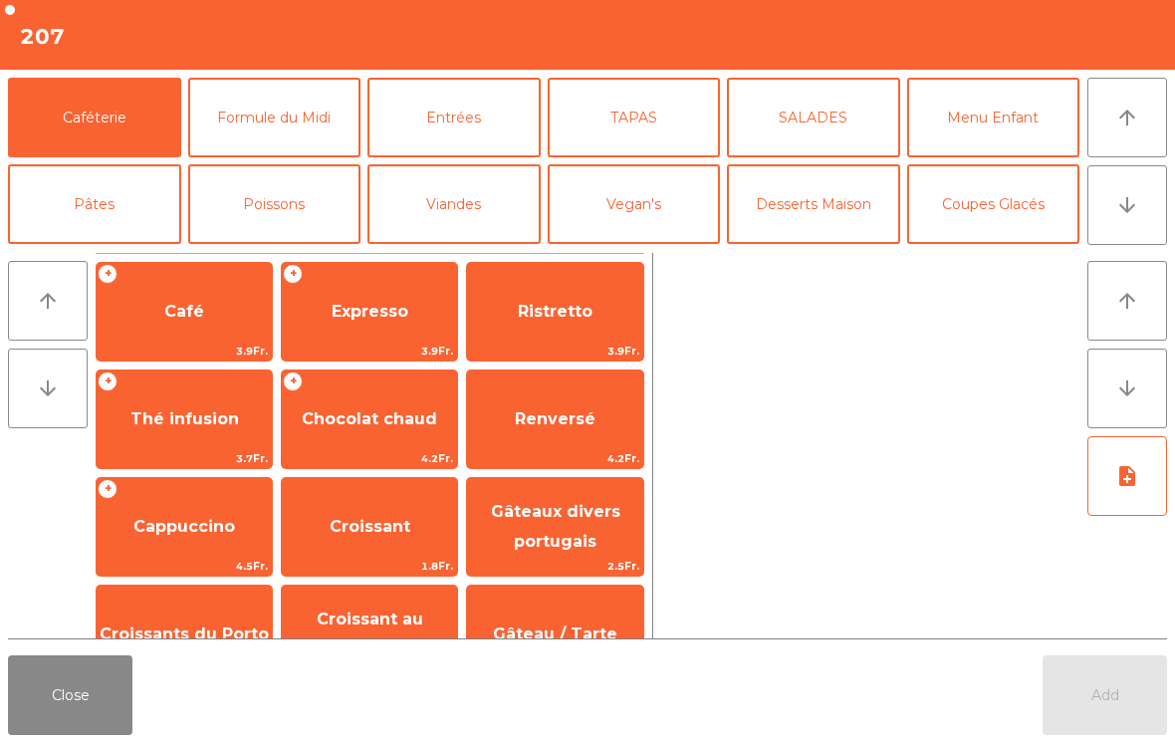
scroll to position [21, 0]
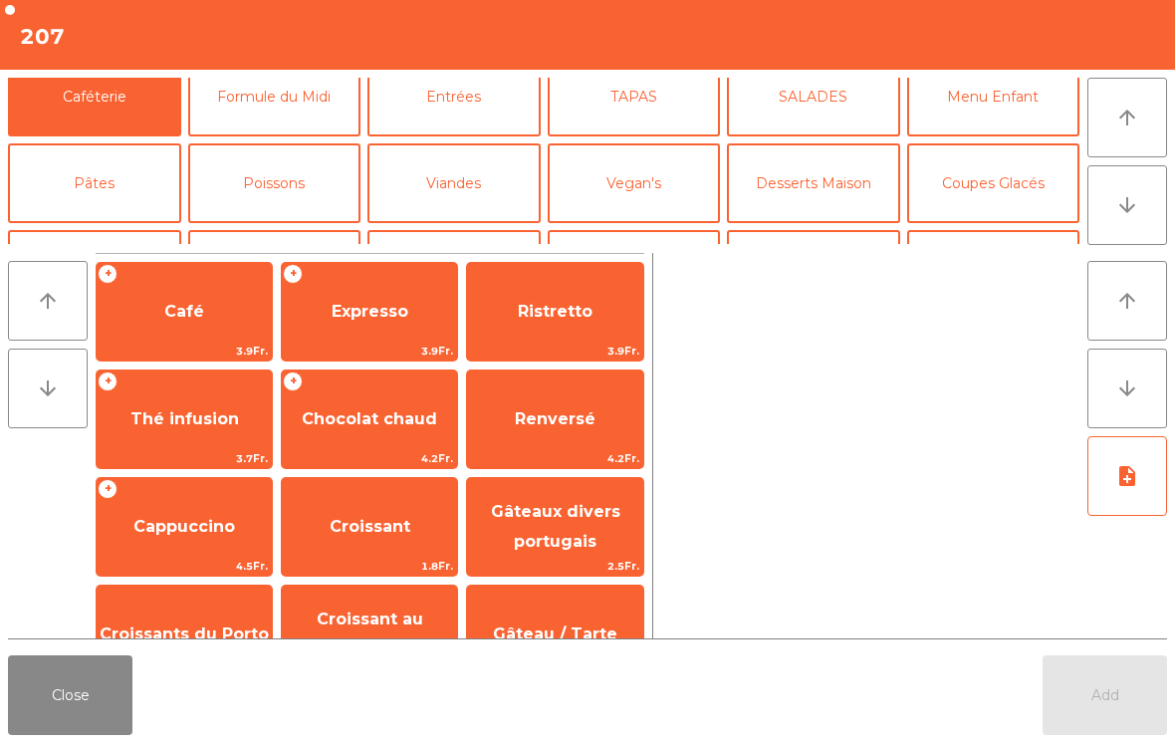
click at [199, 500] on span "Cappuccino" at bounding box center [184, 527] width 175 height 54
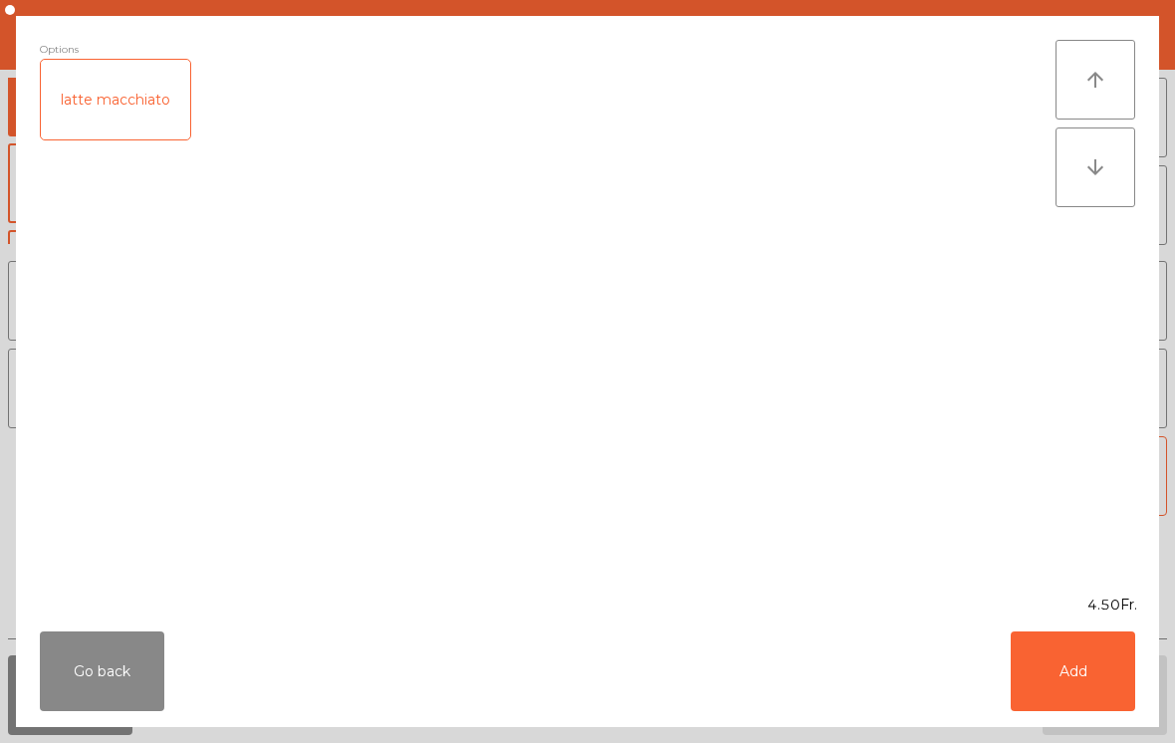
click at [1078, 652] on button "Add" at bounding box center [1073, 671] width 124 height 80
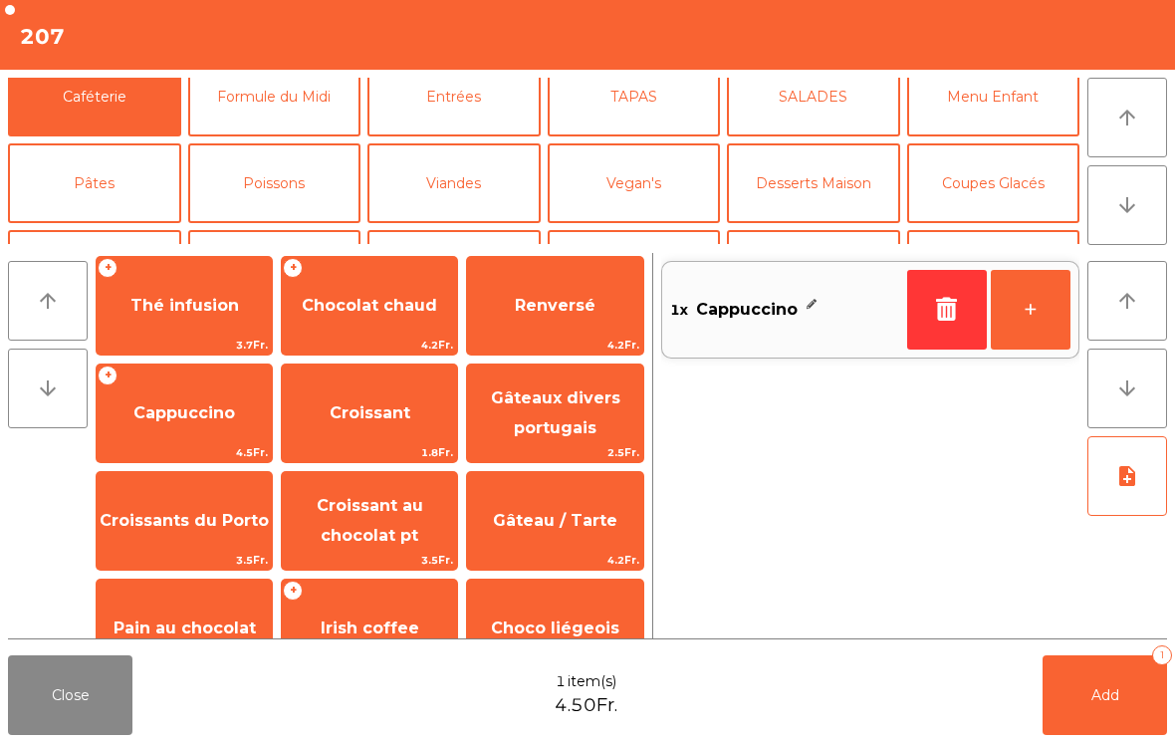
click at [1035, 291] on button "+" at bounding box center [1031, 310] width 80 height 80
click at [1118, 675] on button "Add 2" at bounding box center [1105, 695] width 124 height 80
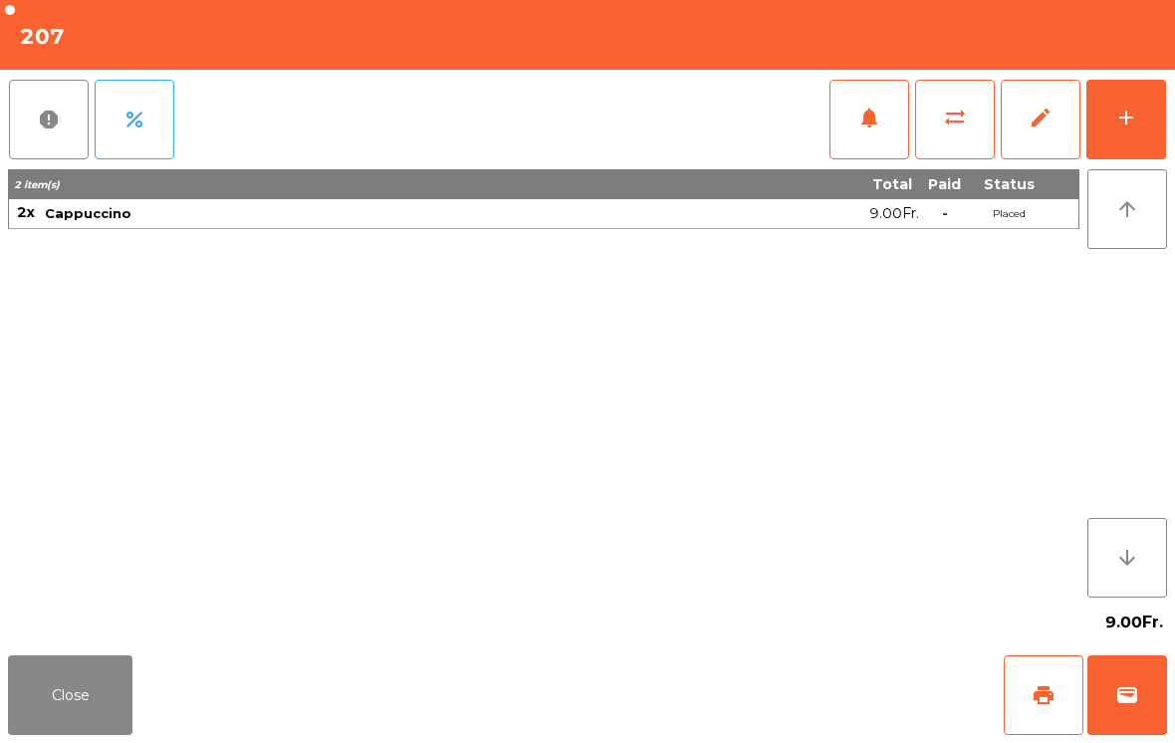
click at [94, 691] on button "Close" at bounding box center [70, 695] width 124 height 80
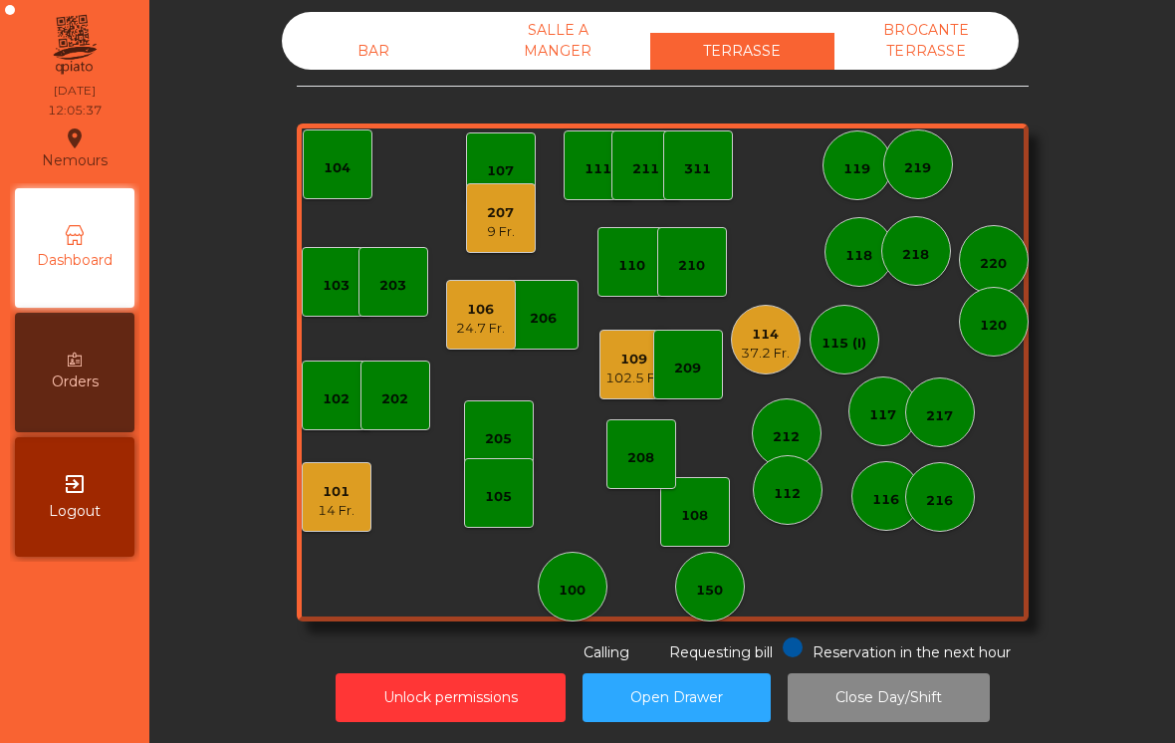
click at [372, 66] on div "BAR" at bounding box center [374, 51] width 184 height 37
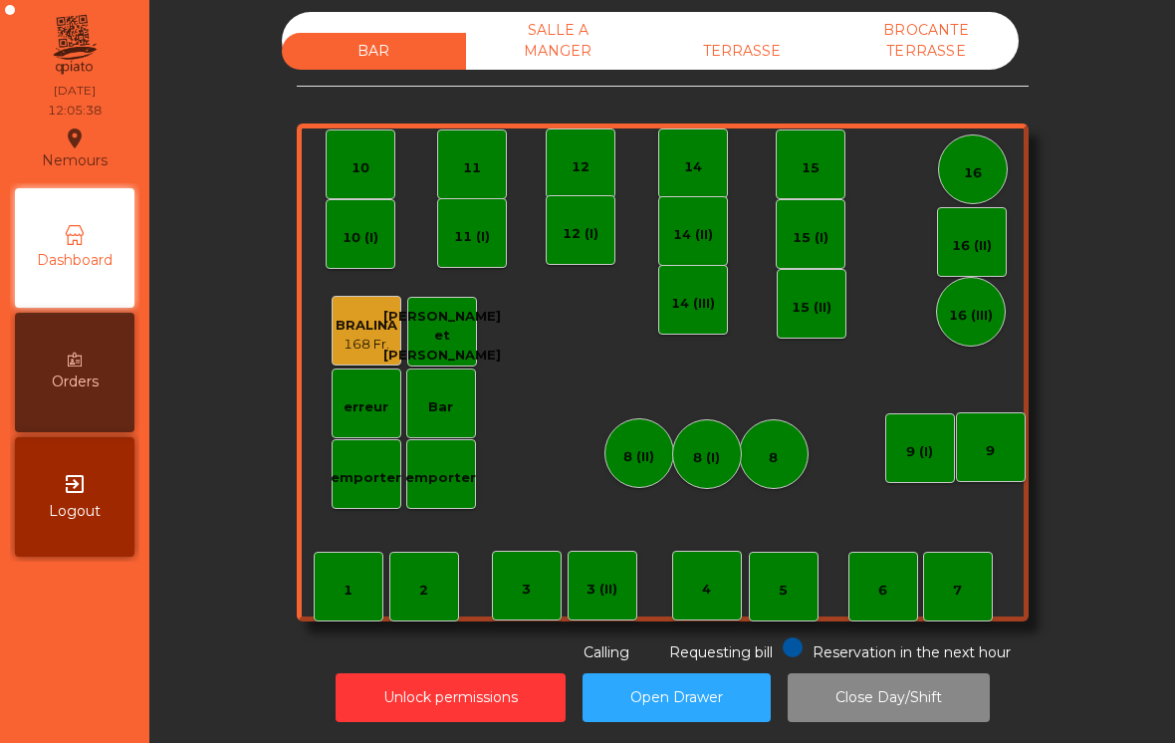
click at [468, 490] on div "emporter" at bounding box center [441, 474] width 70 height 70
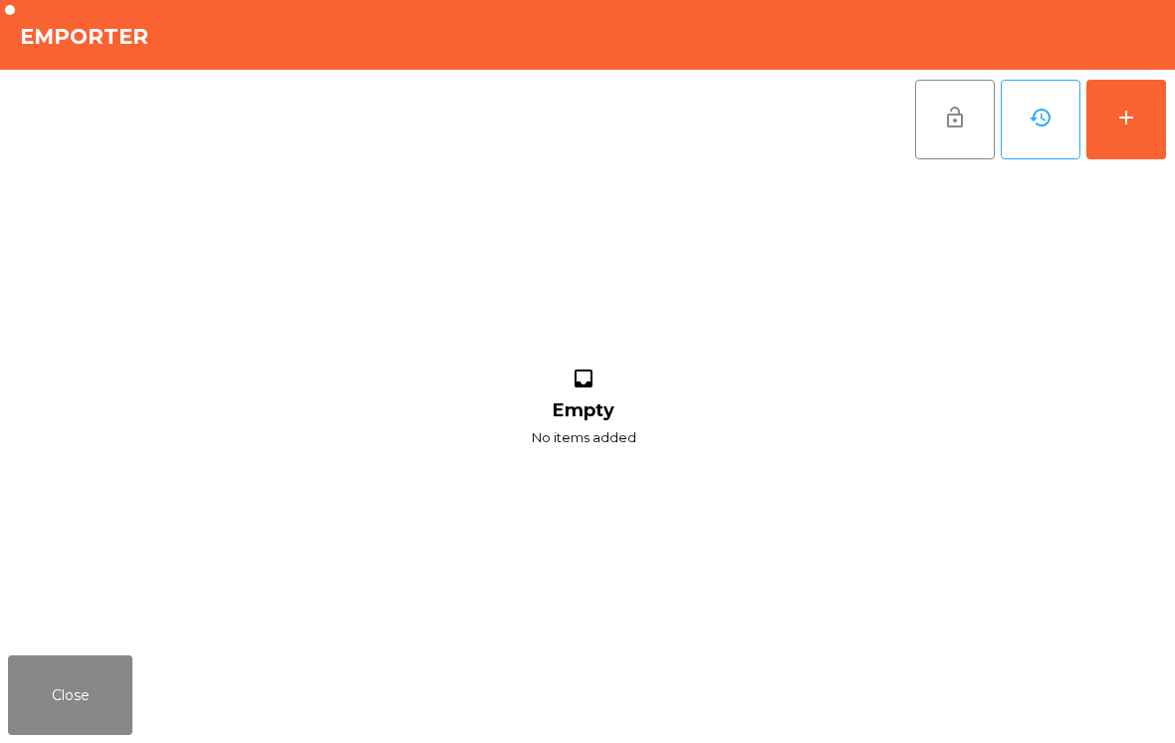
click at [1147, 147] on button "add" at bounding box center [1126, 120] width 80 height 80
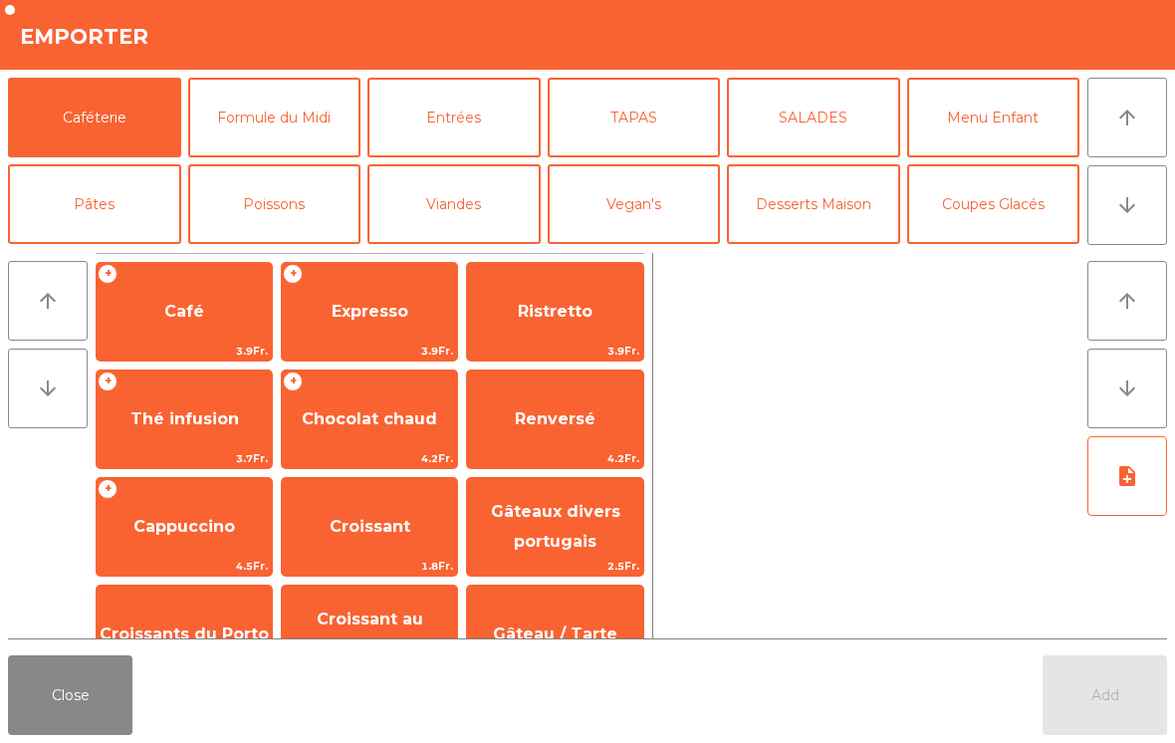
click at [1158, 200] on button "arrow_downward" at bounding box center [1127, 205] width 80 height 80
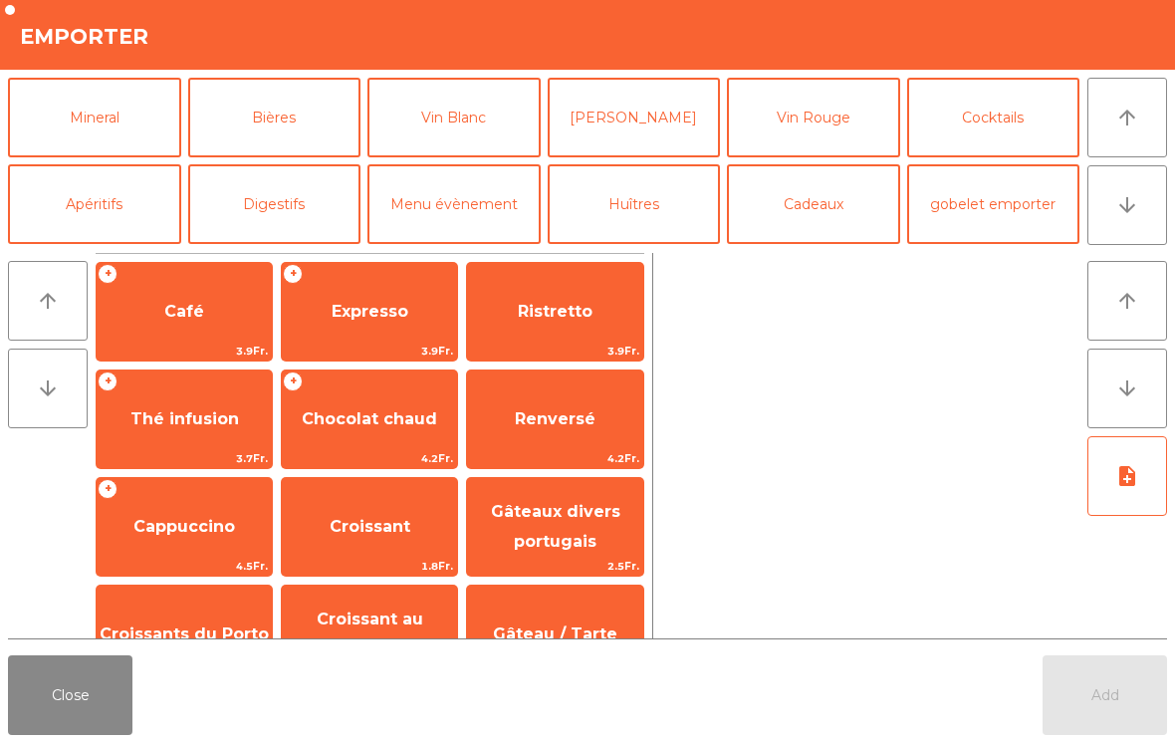
click at [1136, 134] on button "arrow_upward" at bounding box center [1127, 118] width 80 height 80
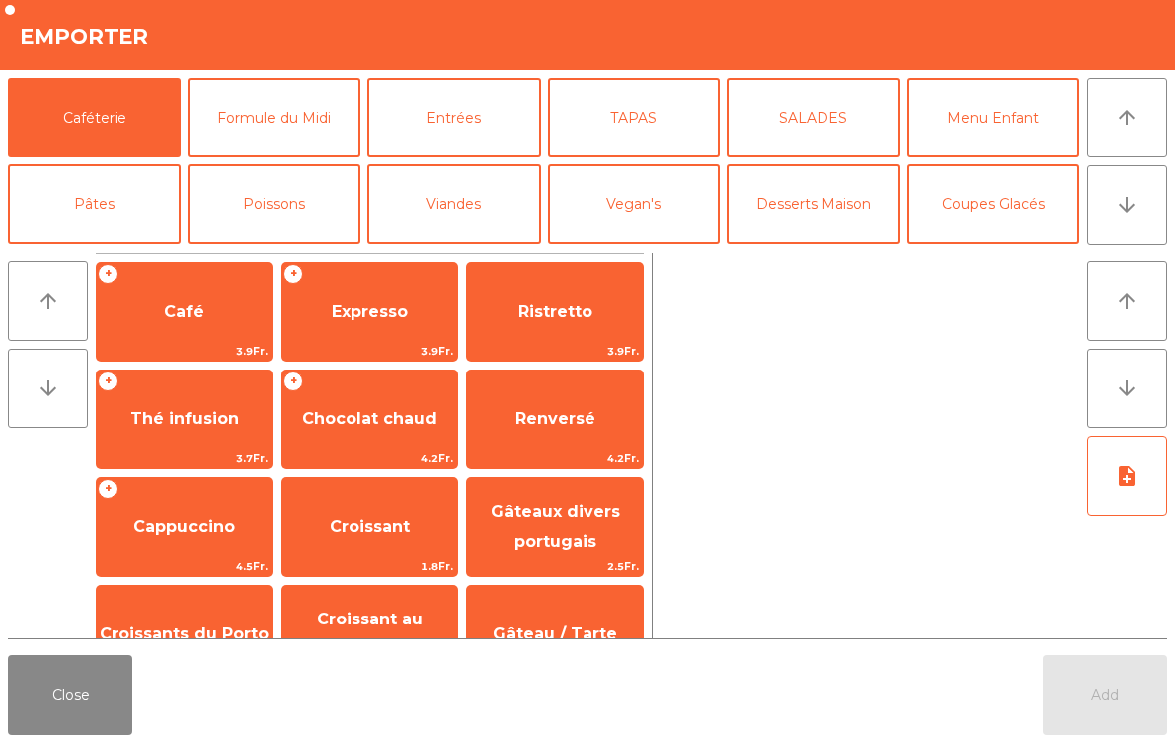
click at [253, 202] on button "Poissons" at bounding box center [274, 204] width 173 height 80
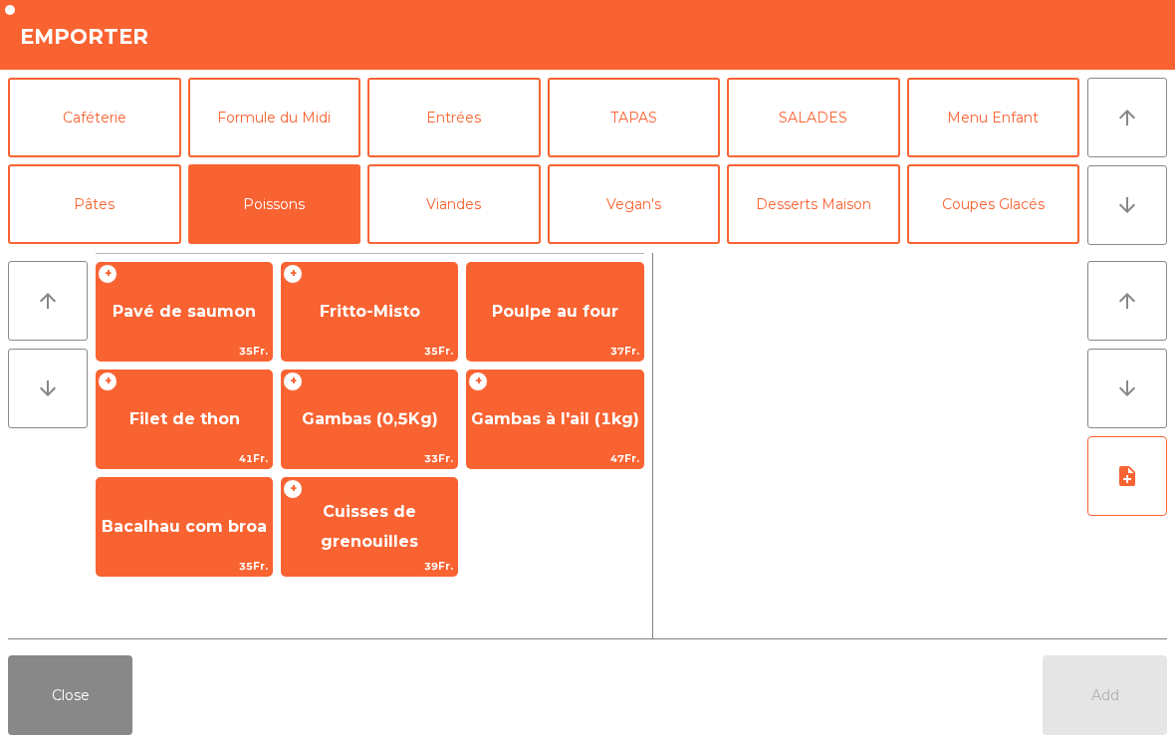
click at [517, 424] on span "Gambas à l'ail (1kg)" at bounding box center [555, 418] width 168 height 19
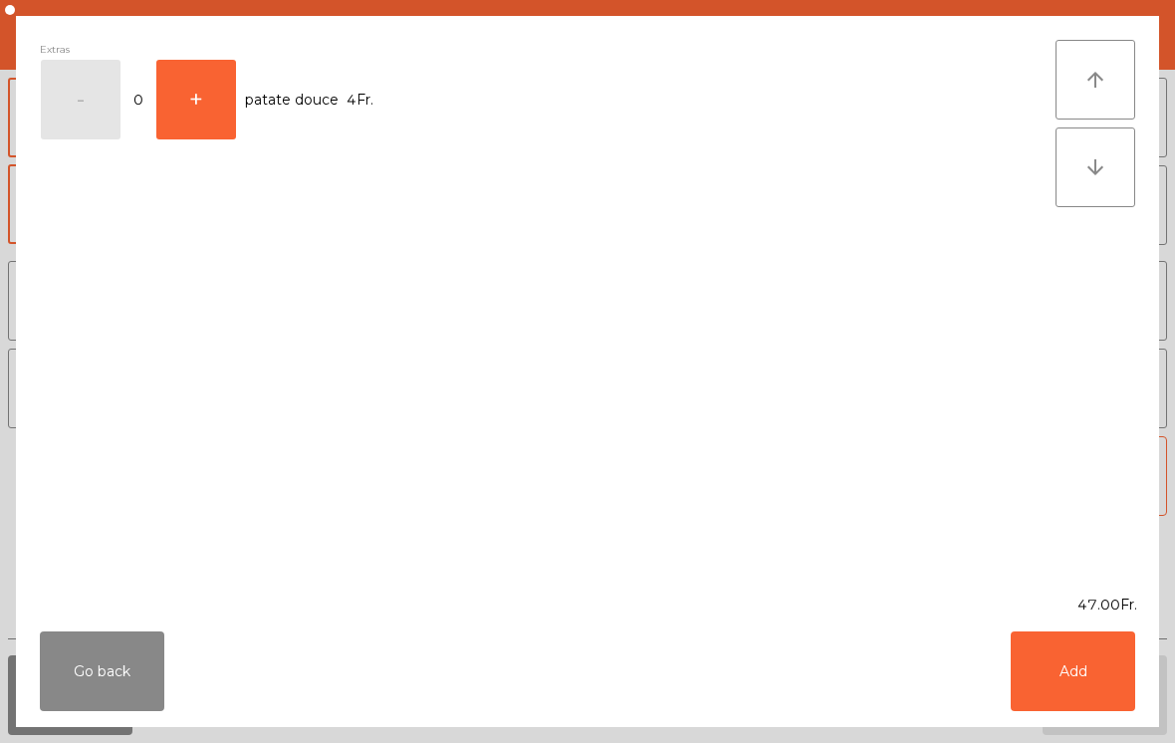
click at [1077, 665] on button "Add" at bounding box center [1073, 671] width 124 height 80
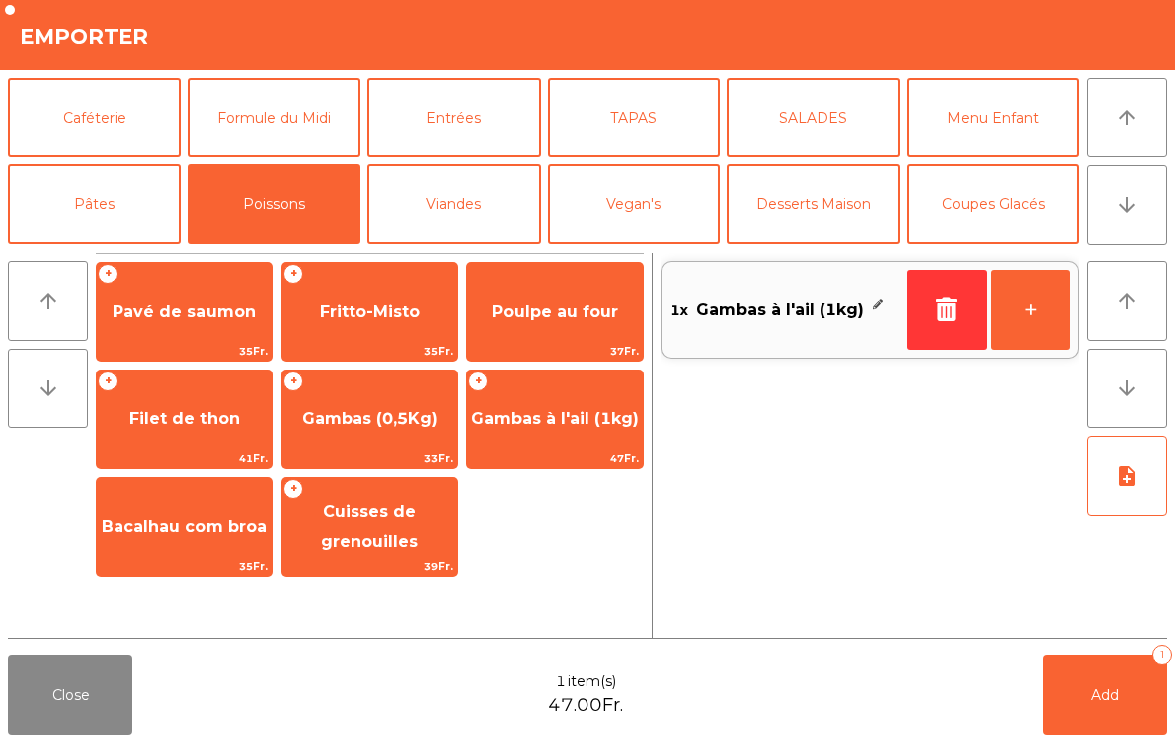
click at [1042, 331] on button "+" at bounding box center [1031, 310] width 80 height 80
click at [1102, 691] on span "Add" at bounding box center [1105, 695] width 28 height 18
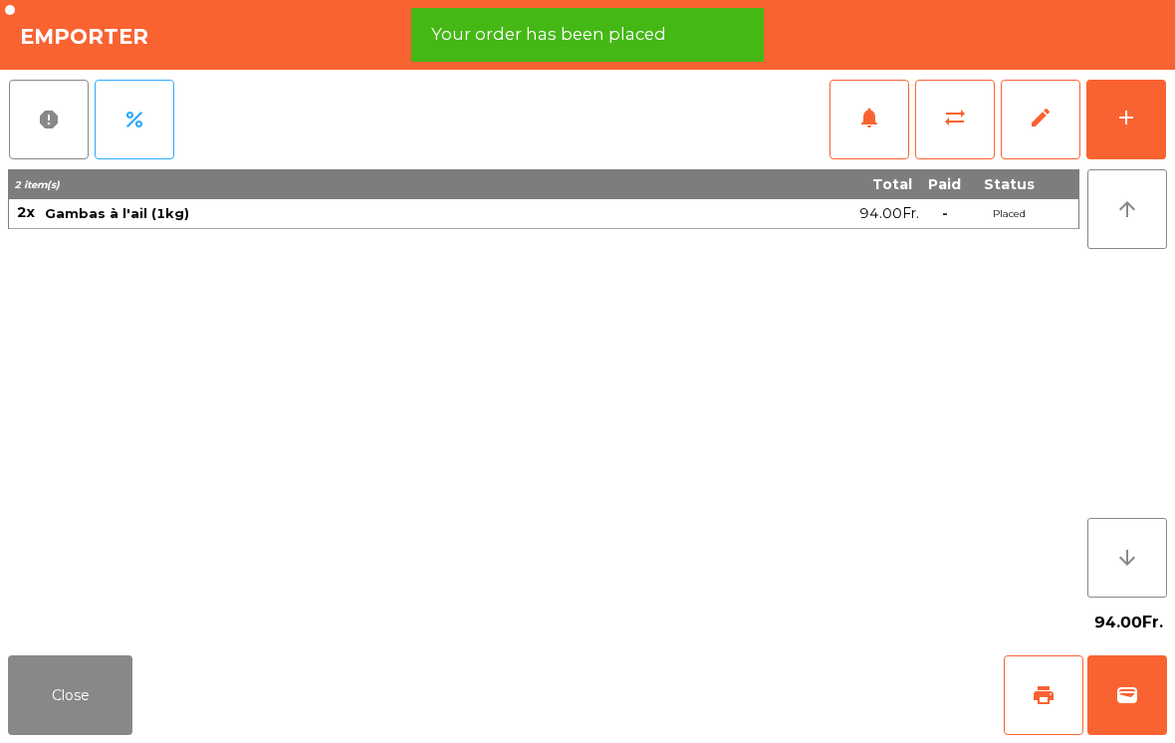
click at [56, 693] on button "Close" at bounding box center [70, 695] width 124 height 80
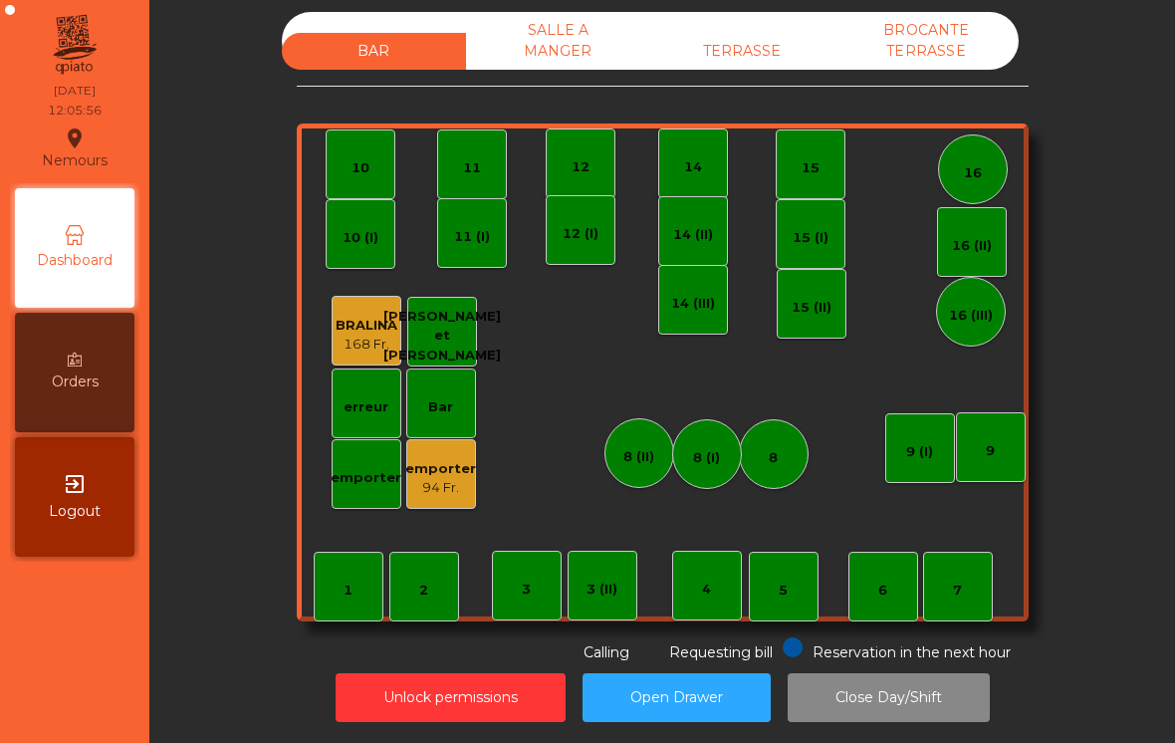
click at [748, 28] on div "BAR SALLE A MANGER TERRASSE BROCANTE TERRASSE" at bounding box center [650, 41] width 737 height 58
click at [758, 64] on div "TERRASSE" at bounding box center [742, 51] width 184 height 37
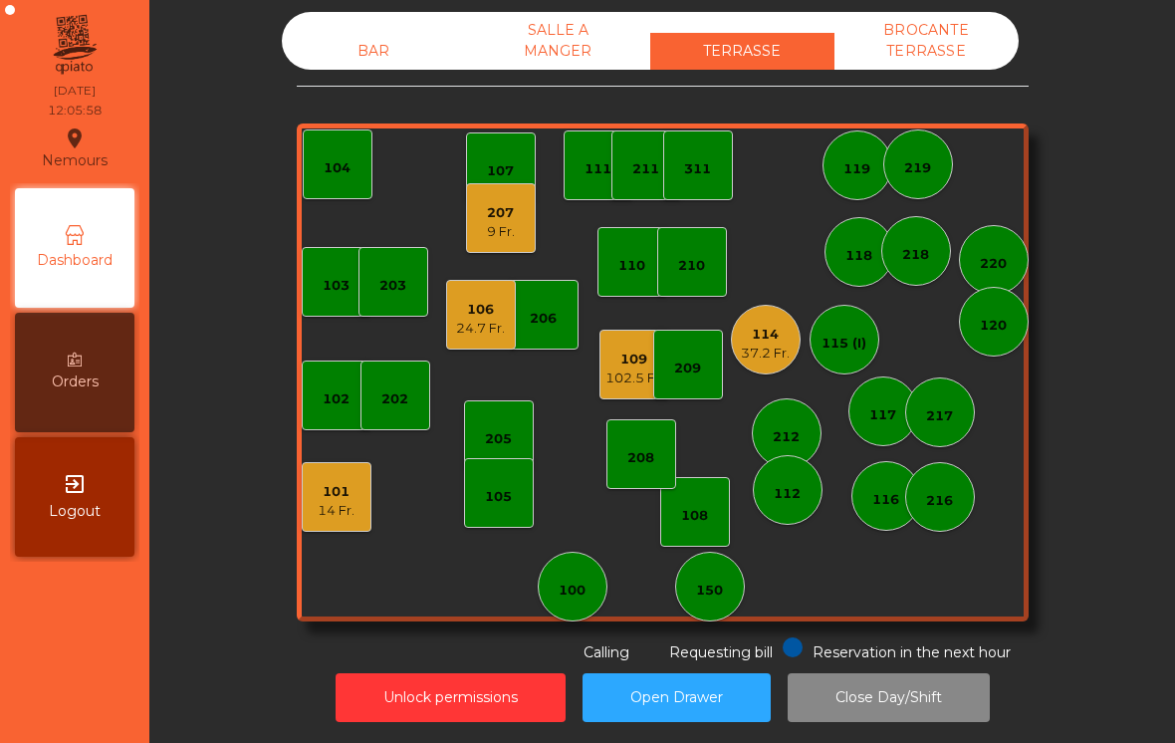
click at [956, 432] on div "217" at bounding box center [940, 412] width 70 height 70
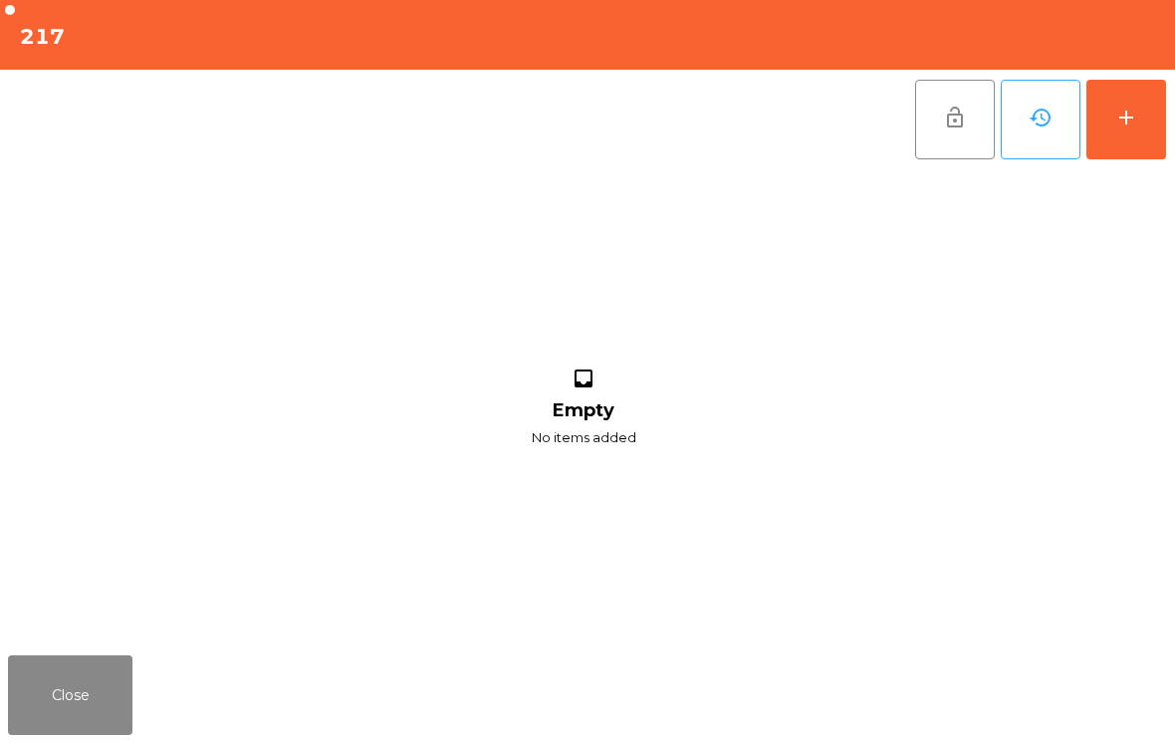
click at [1125, 138] on button "add" at bounding box center [1126, 120] width 80 height 80
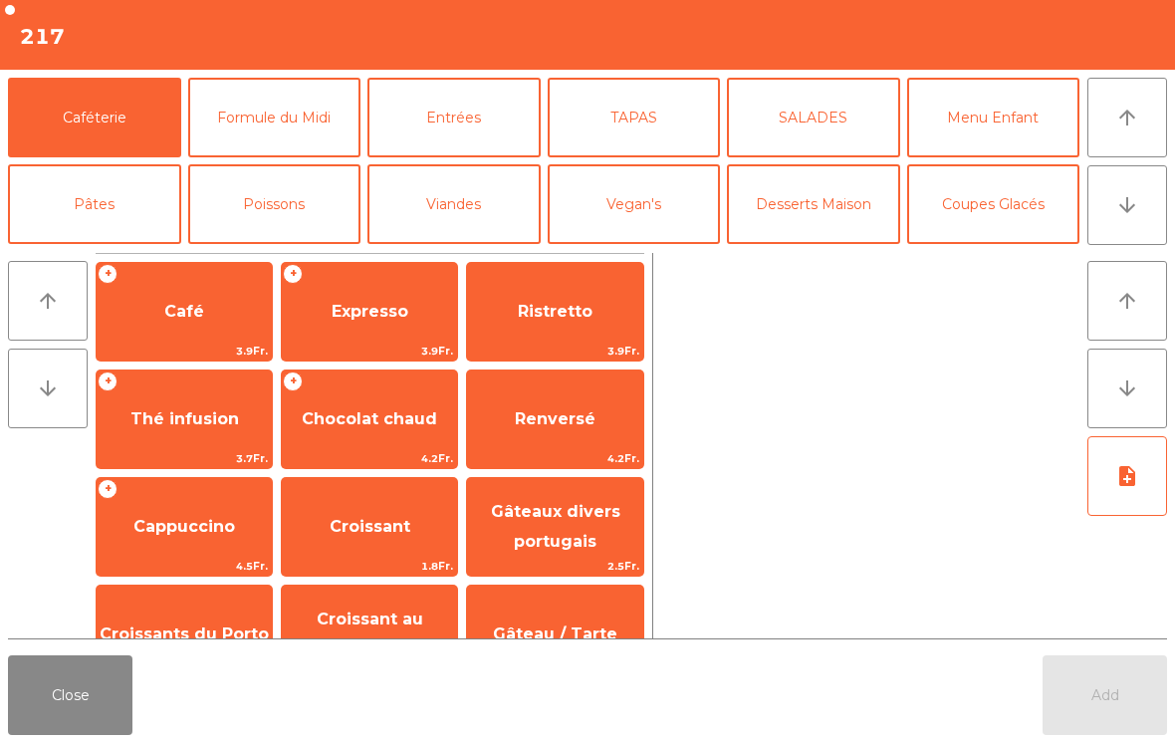
click at [1134, 194] on icon "arrow_downward" at bounding box center [1127, 205] width 24 height 24
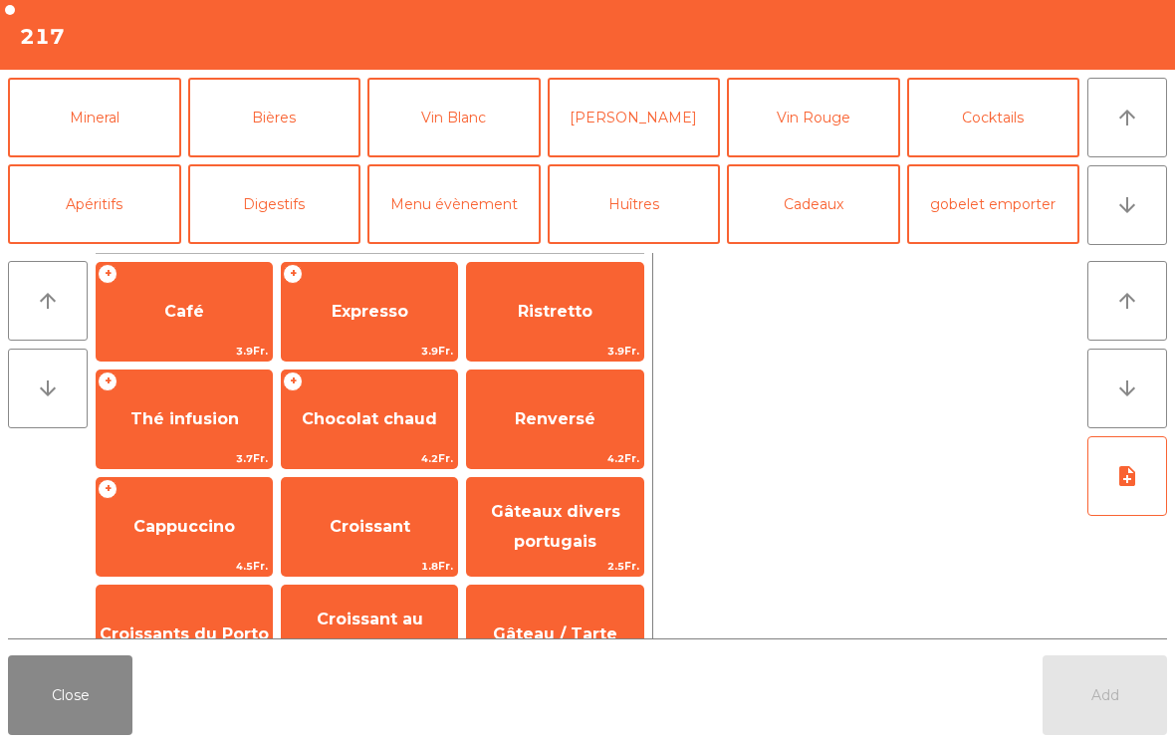
click at [131, 139] on button "Mineral" at bounding box center [94, 118] width 173 height 80
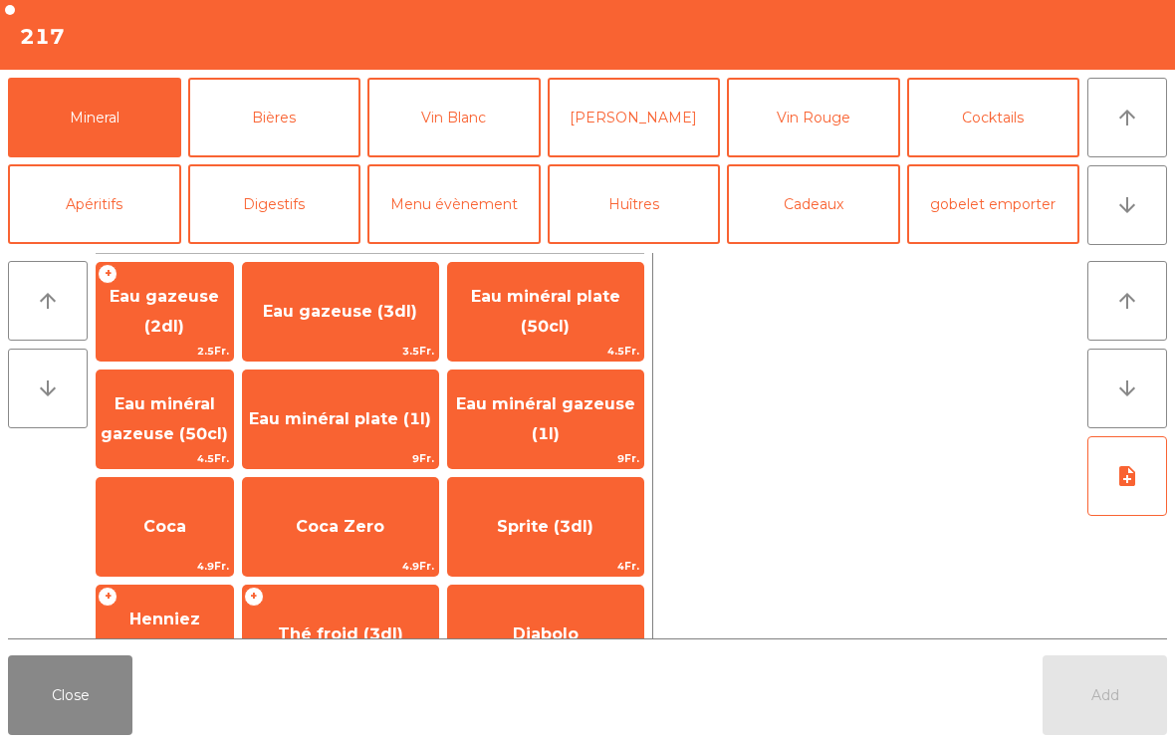
click at [419, 436] on span "Eau minéral plate (1l)" at bounding box center [340, 419] width 195 height 54
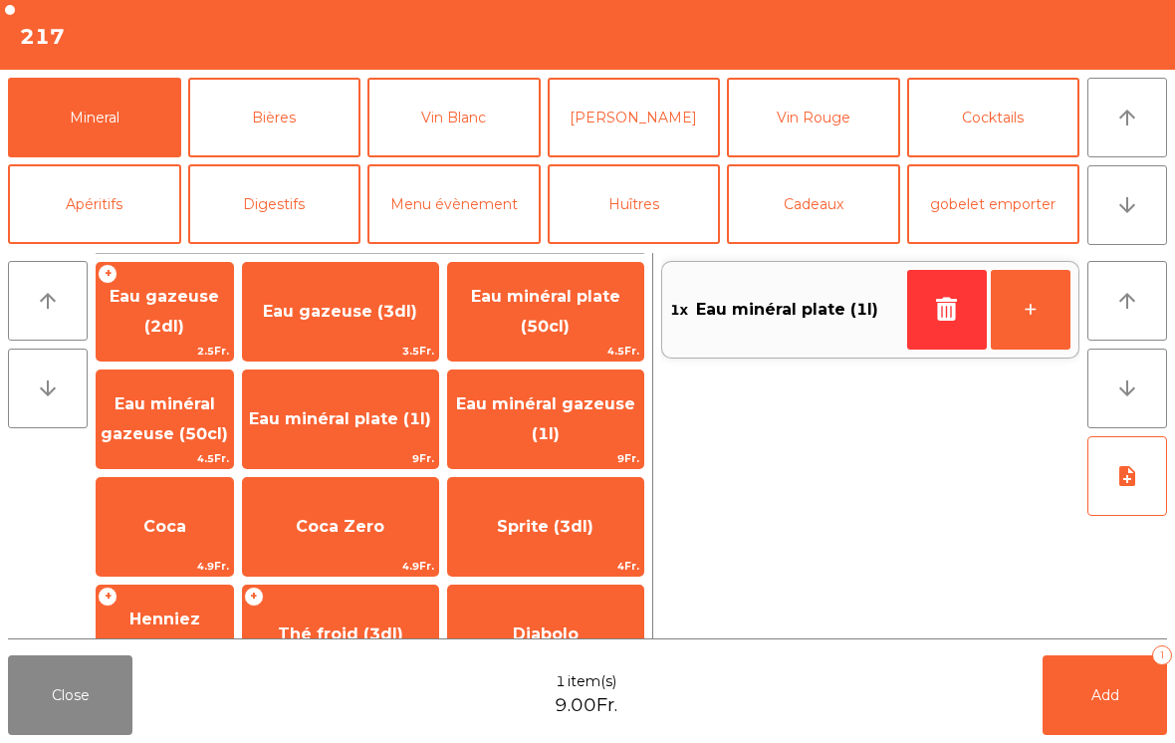
click at [1097, 705] on button "Add 1" at bounding box center [1105, 695] width 124 height 80
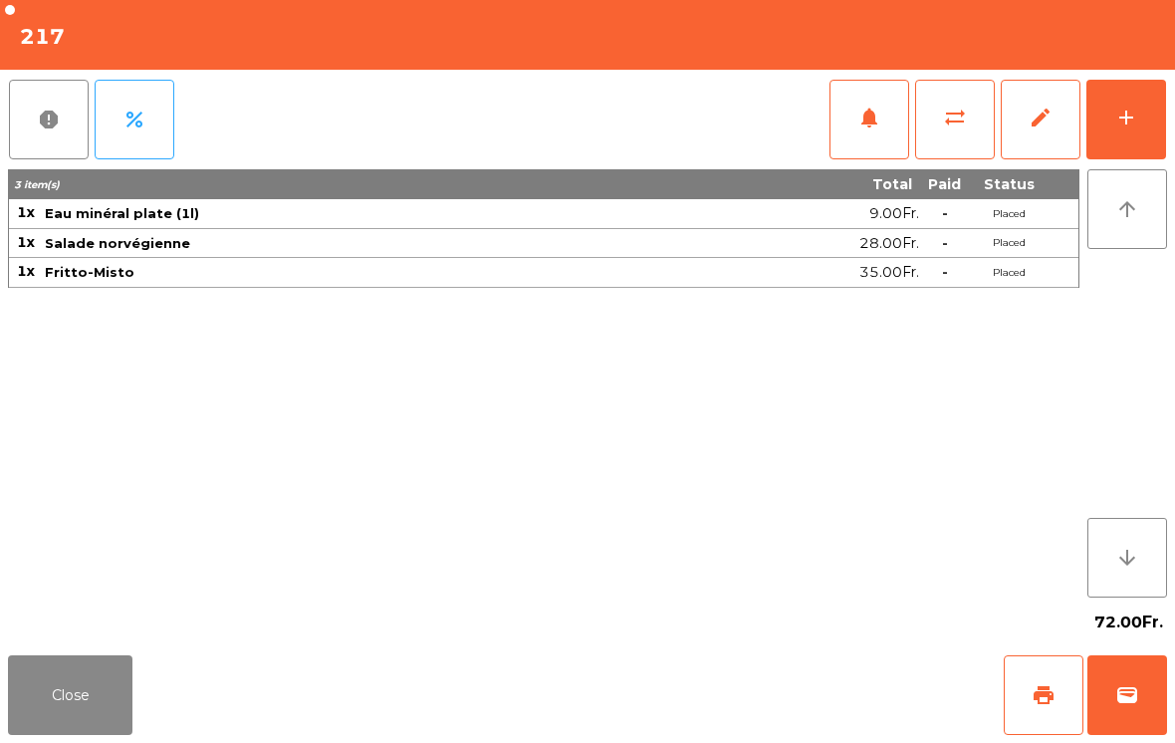
click at [48, 675] on button "Close" at bounding box center [70, 695] width 124 height 80
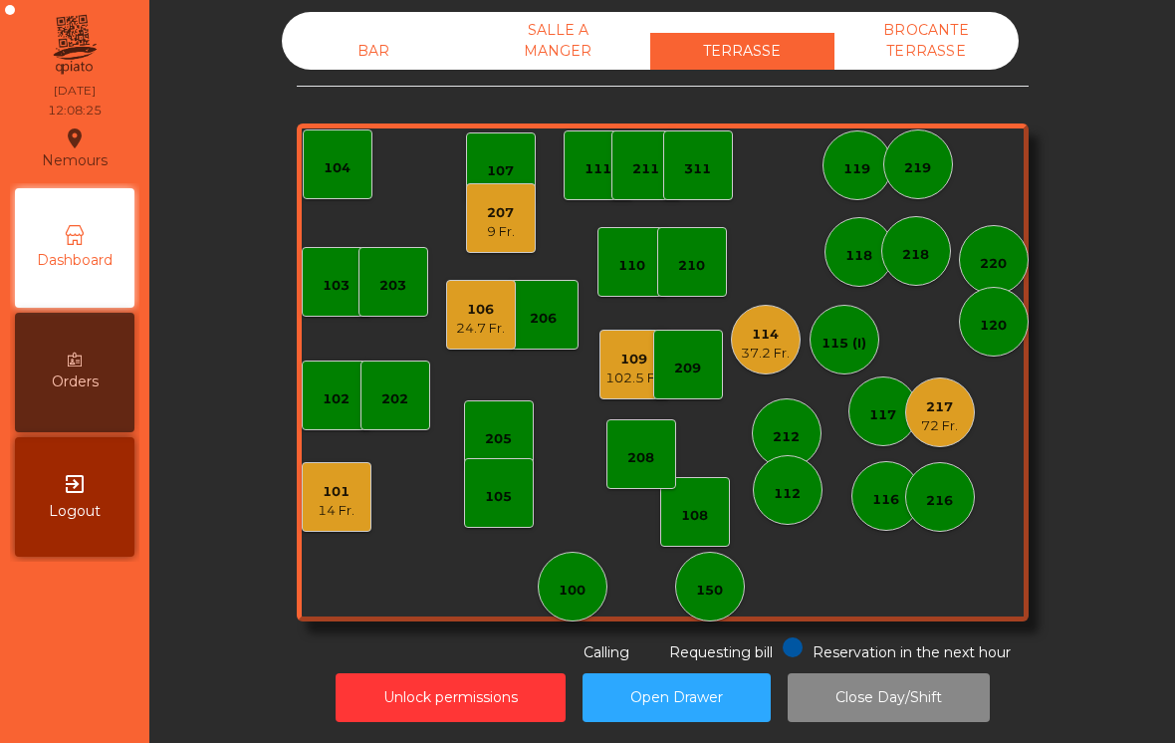
click at [336, 502] on div "14 Fr." at bounding box center [336, 511] width 37 height 20
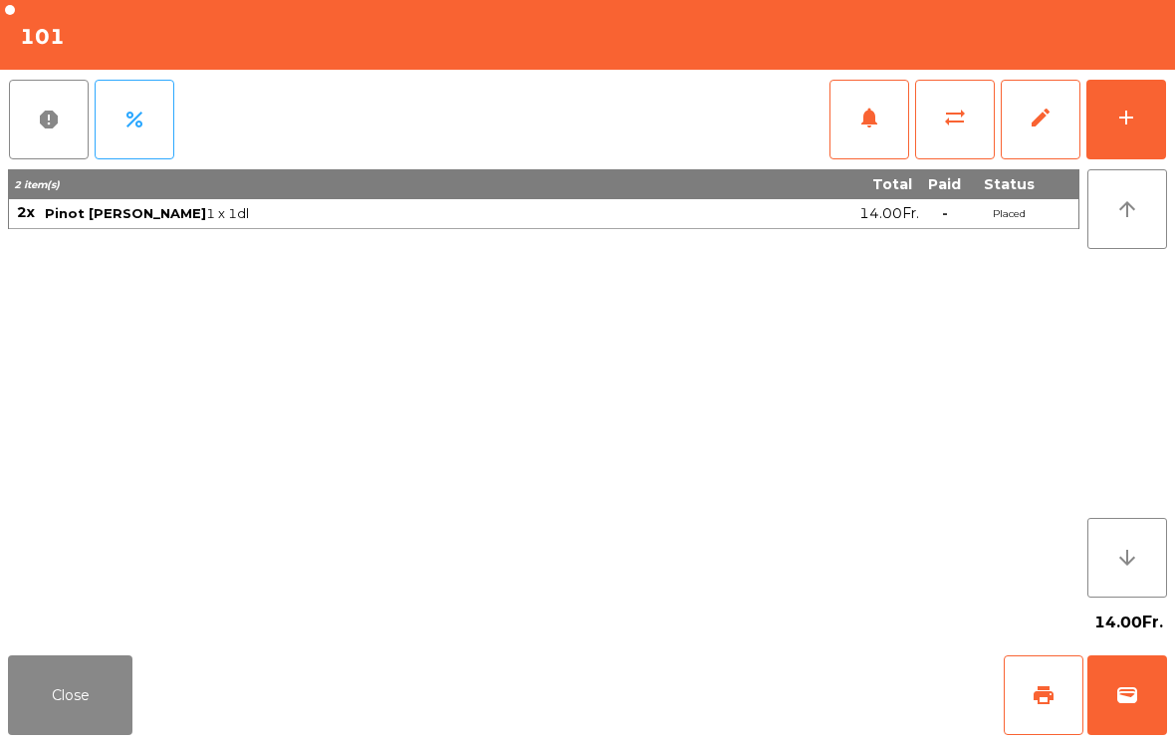
click at [1117, 135] on button "add" at bounding box center [1126, 120] width 80 height 80
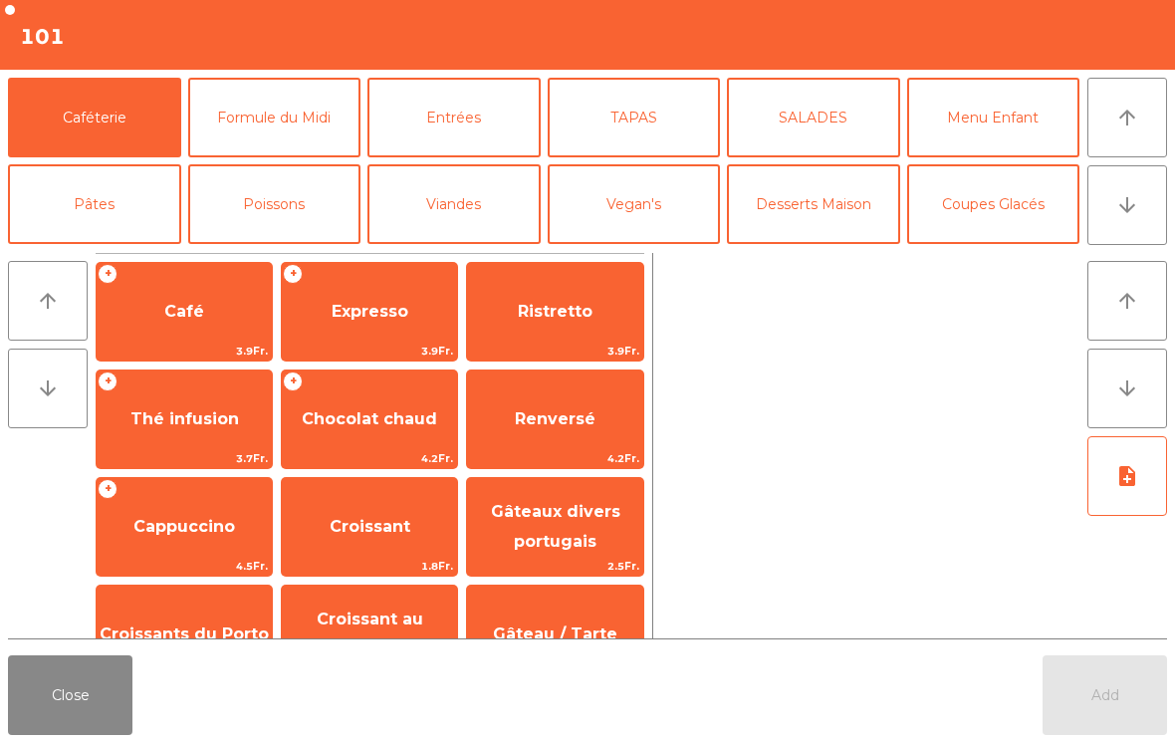
click at [85, 218] on button "Pâtes" at bounding box center [94, 204] width 173 height 80
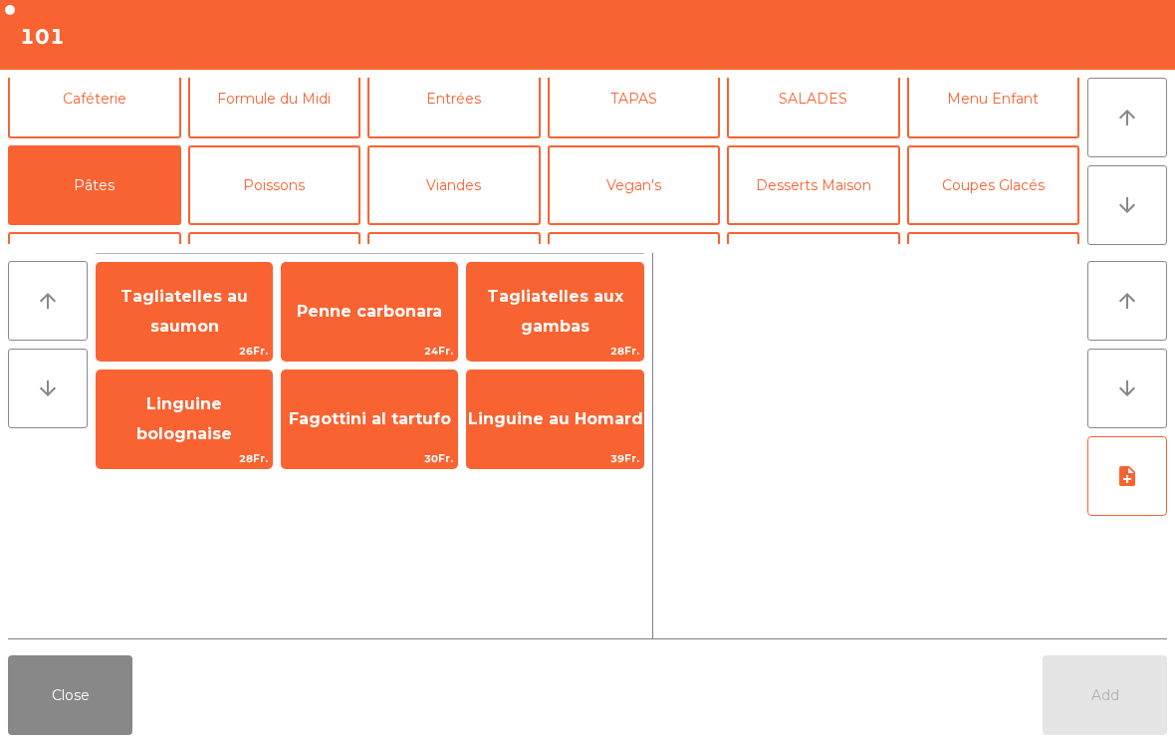
click at [113, 232] on button "Mineral" at bounding box center [94, 272] width 173 height 80
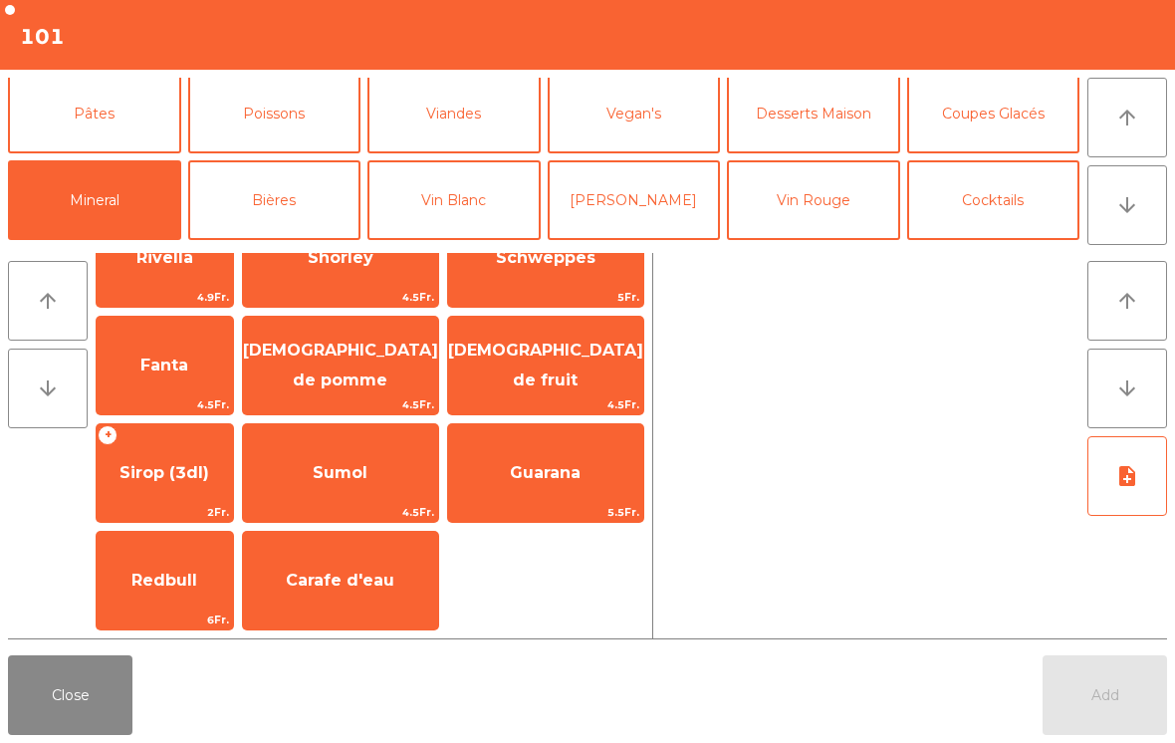
scroll to position [484, 0]
click at [187, 477] on span "Sirop (3dl)" at bounding box center [165, 472] width 90 height 19
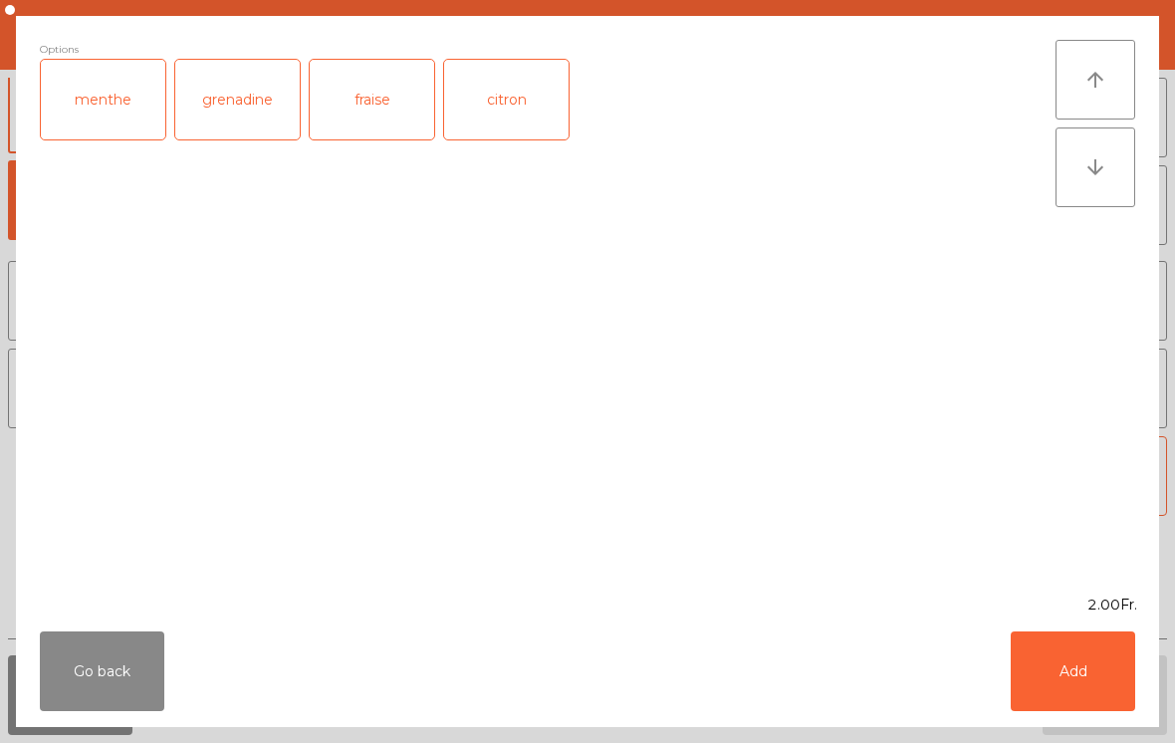
click at [1079, 646] on button "Add" at bounding box center [1073, 671] width 124 height 80
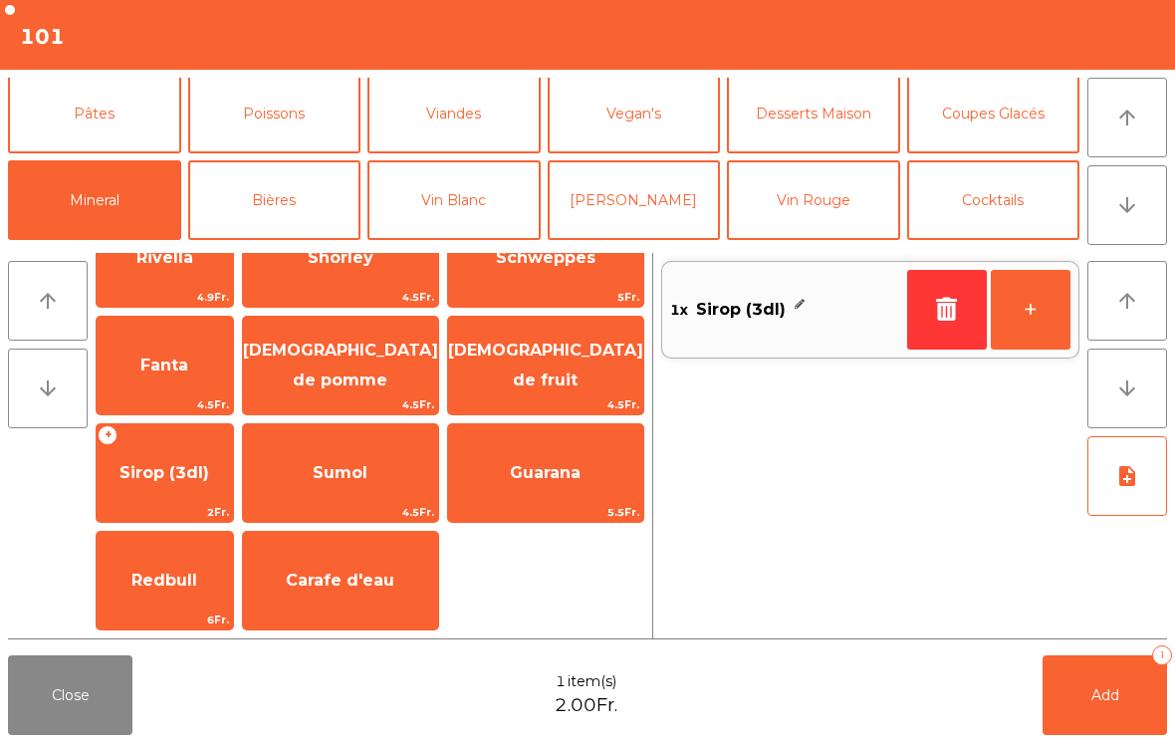
click at [1023, 130] on button "Coupes Glacés" at bounding box center [993, 114] width 173 height 80
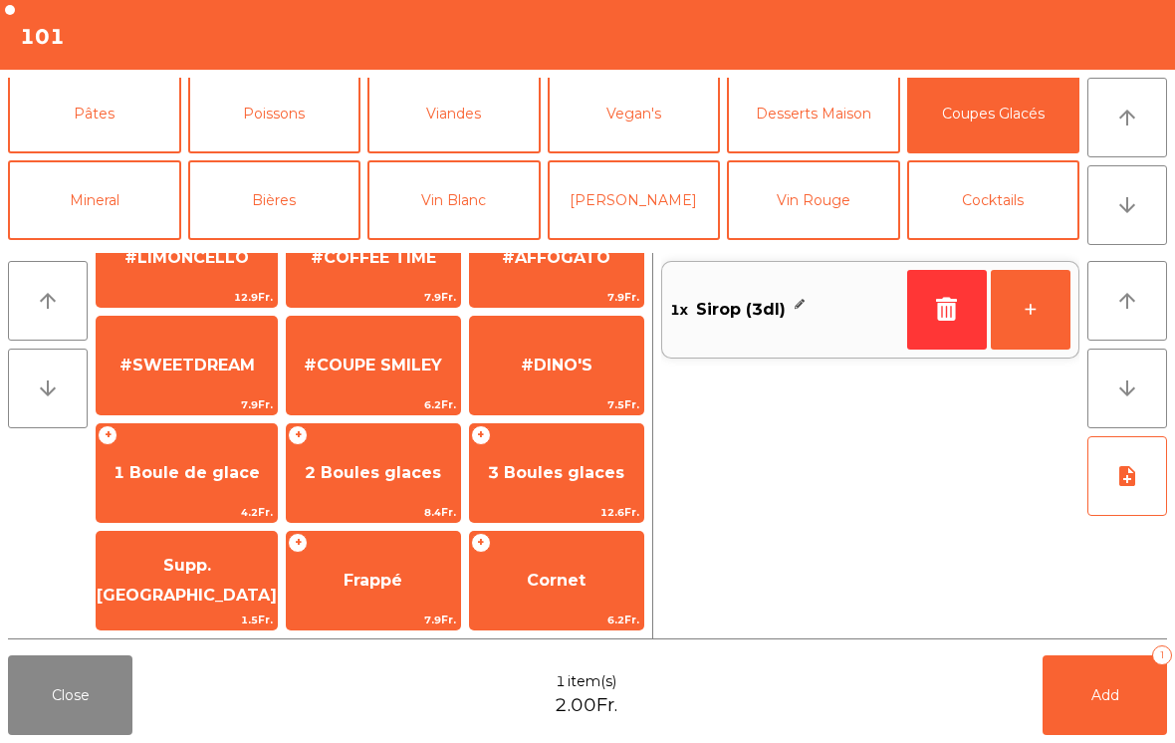
click at [1012, 223] on button "Cocktails" at bounding box center [993, 200] width 173 height 80
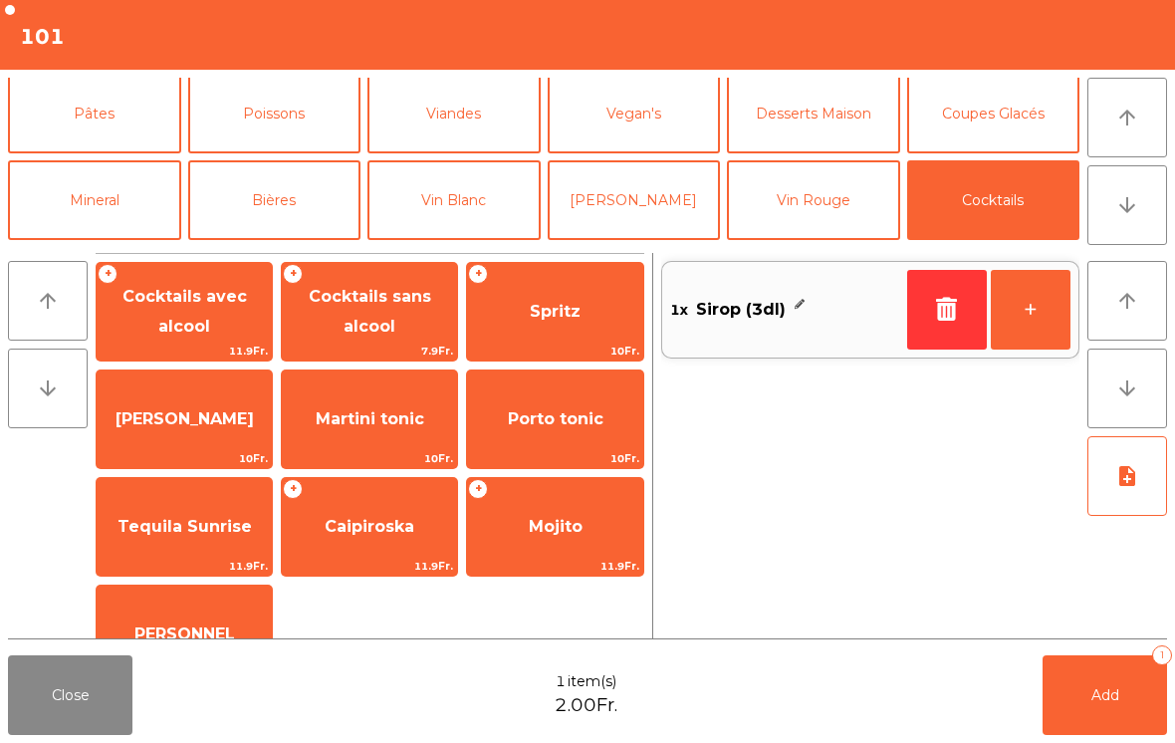
scroll to position [0, 0]
click at [153, 400] on span "[PERSON_NAME]" at bounding box center [184, 419] width 175 height 54
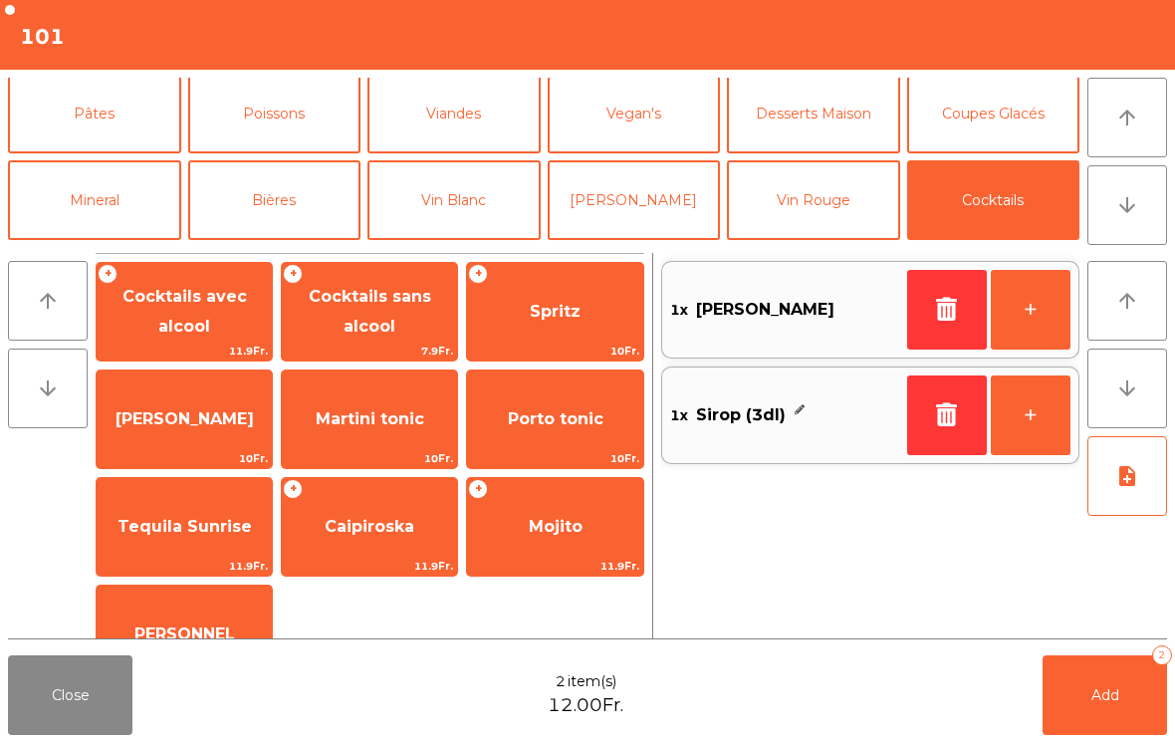
click at [481, 160] on button "Vin Blanc" at bounding box center [453, 200] width 173 height 80
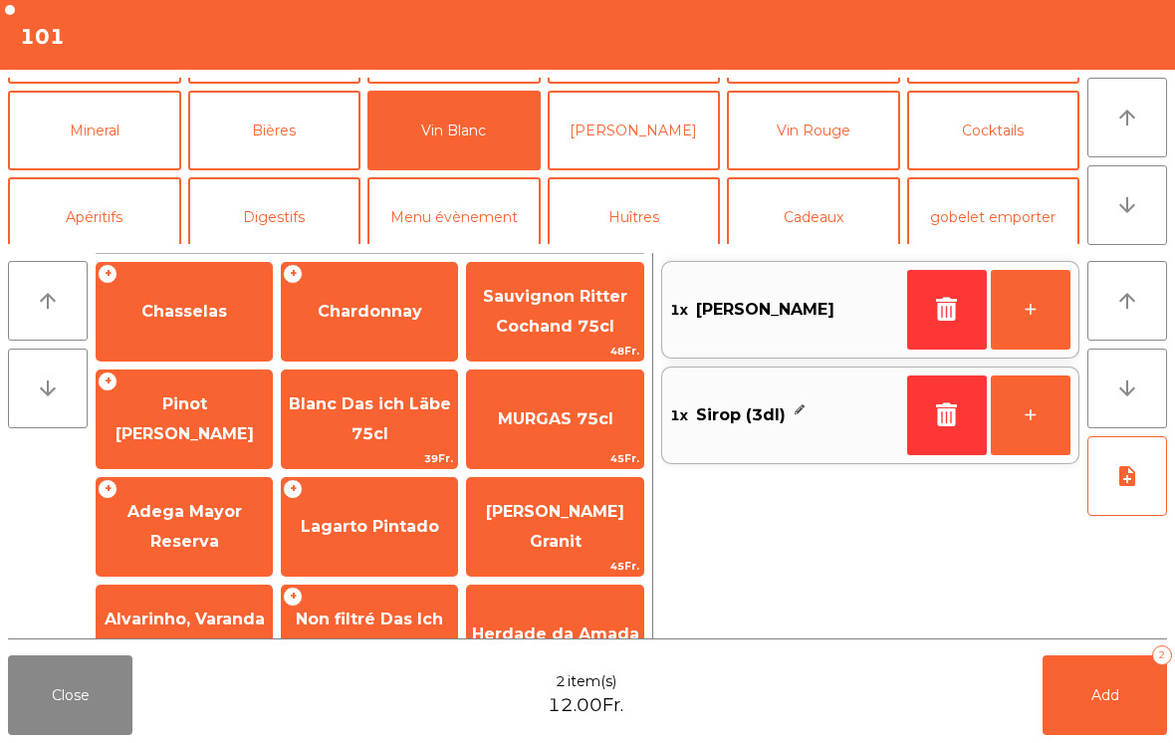
click at [411, 337] on span "Chardonnay" at bounding box center [369, 312] width 175 height 54
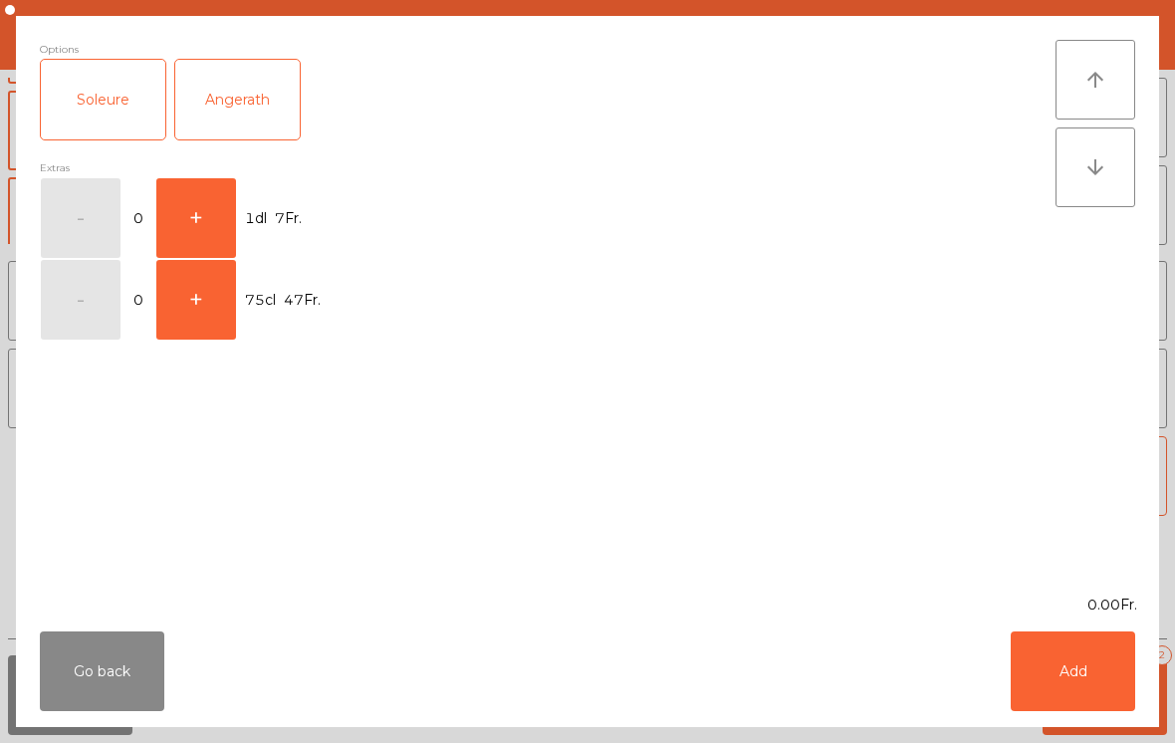
click at [229, 223] on button "+" at bounding box center [196, 218] width 80 height 80
click at [1036, 682] on button "Add" at bounding box center [1073, 671] width 124 height 80
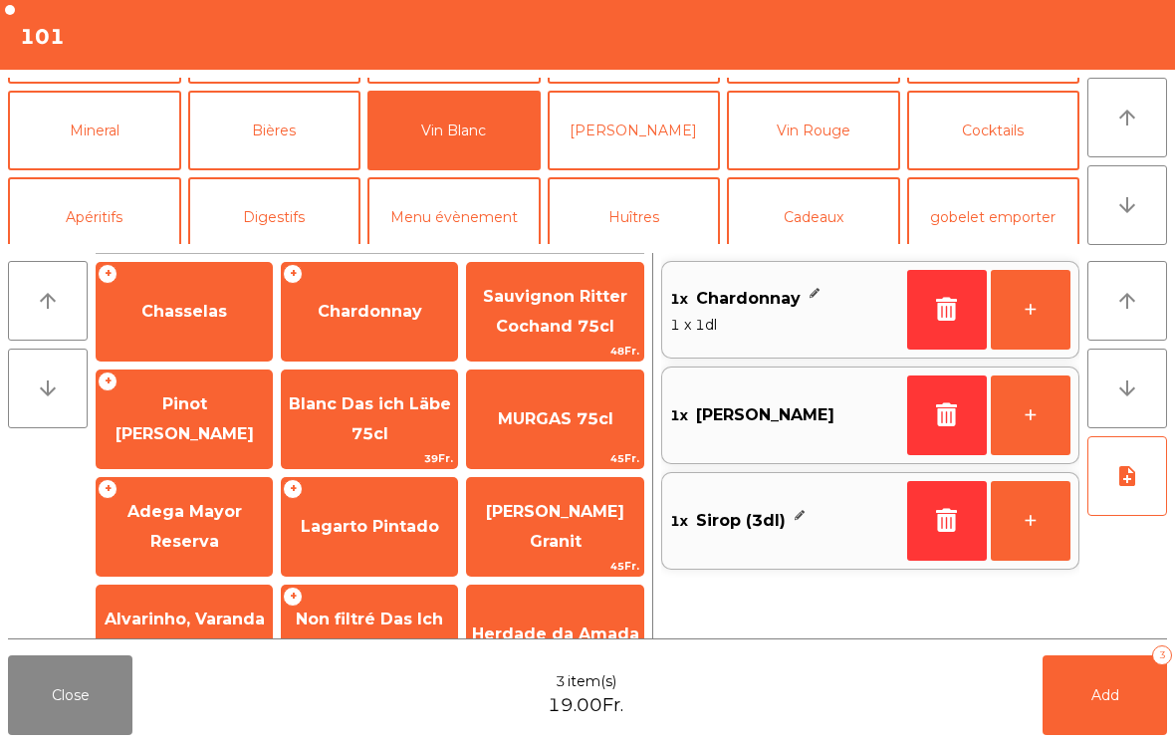
click at [1014, 308] on button "+" at bounding box center [1031, 310] width 80 height 80
click at [274, 151] on button "Bières" at bounding box center [274, 131] width 173 height 80
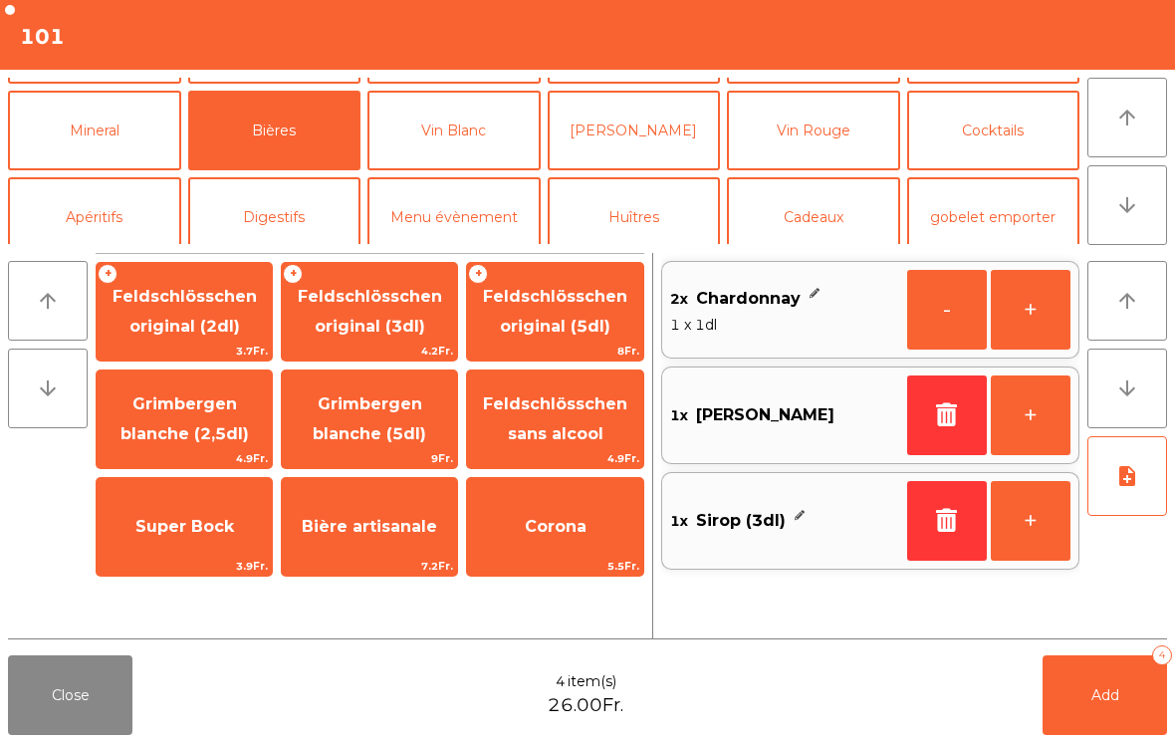
click at [370, 317] on span "Feldschlösschen original (3dl)" at bounding box center [370, 311] width 144 height 49
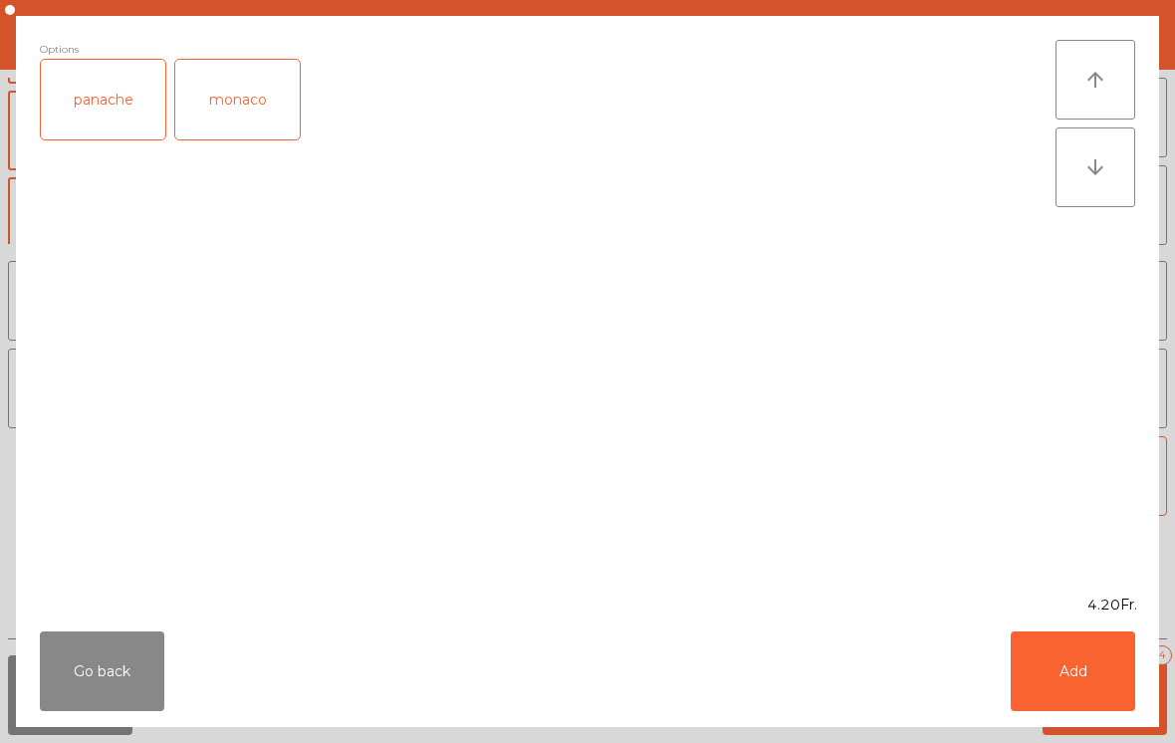
click at [1108, 664] on button "Add" at bounding box center [1073, 671] width 124 height 80
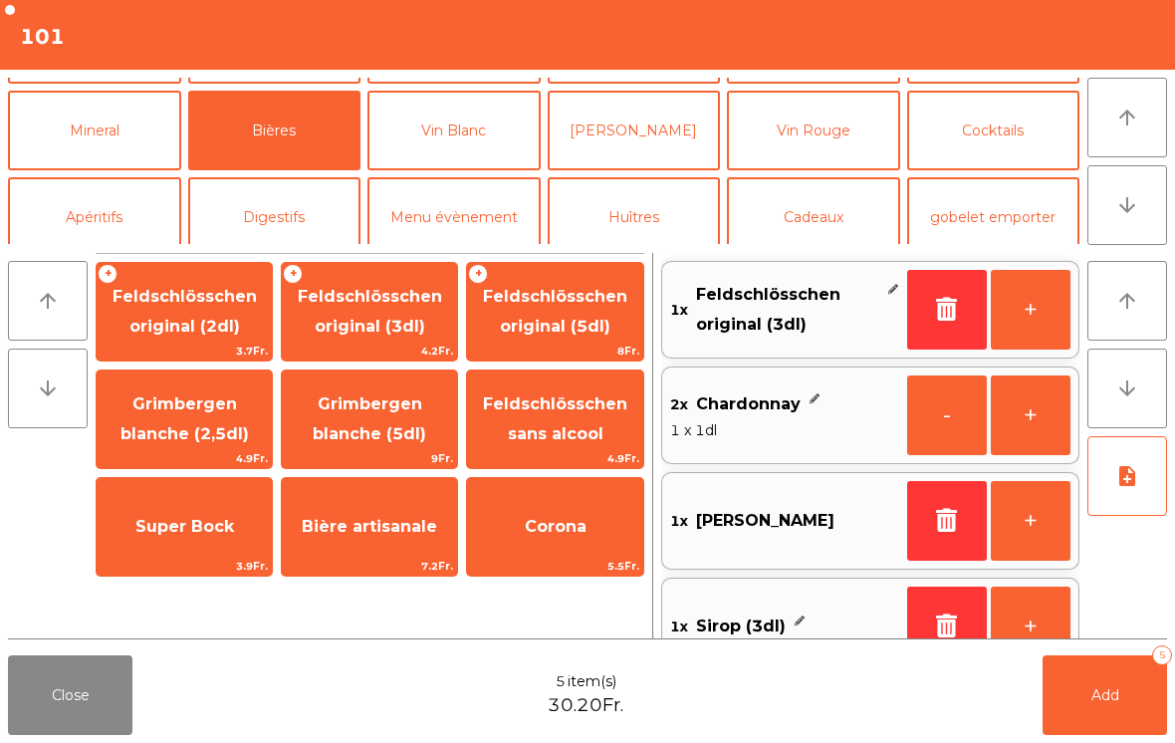
click at [103, 144] on button "Mineral" at bounding box center [94, 131] width 173 height 80
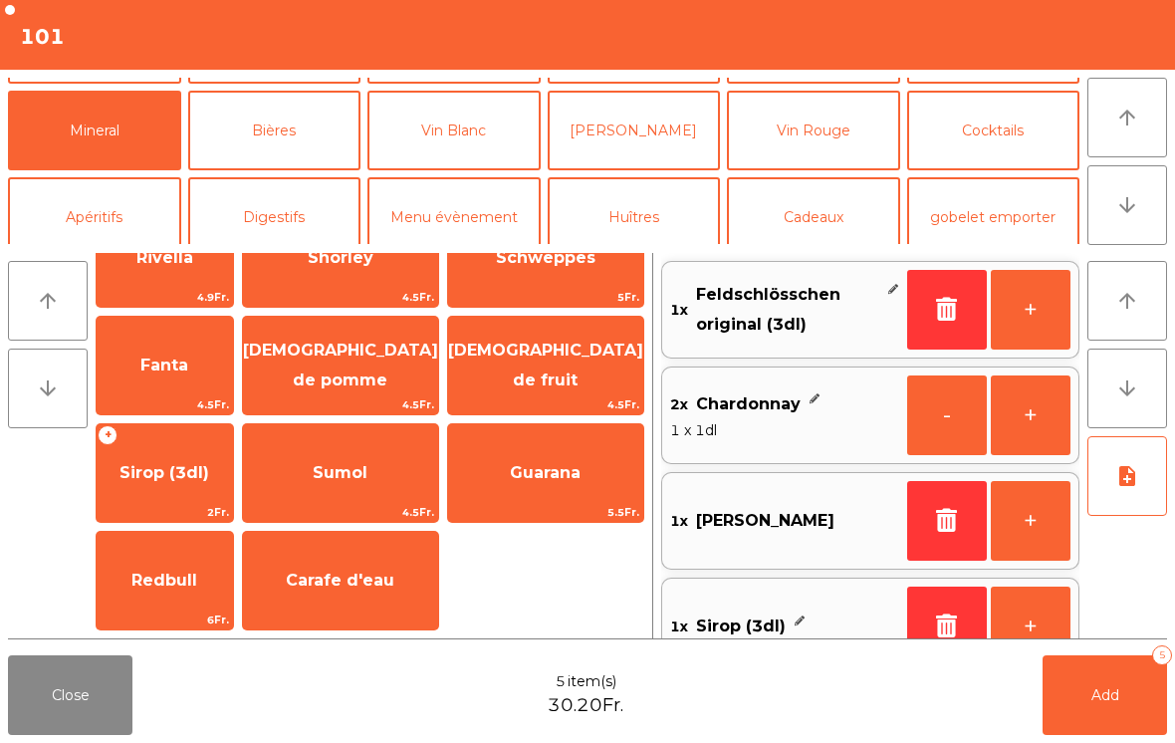
scroll to position [264, 0]
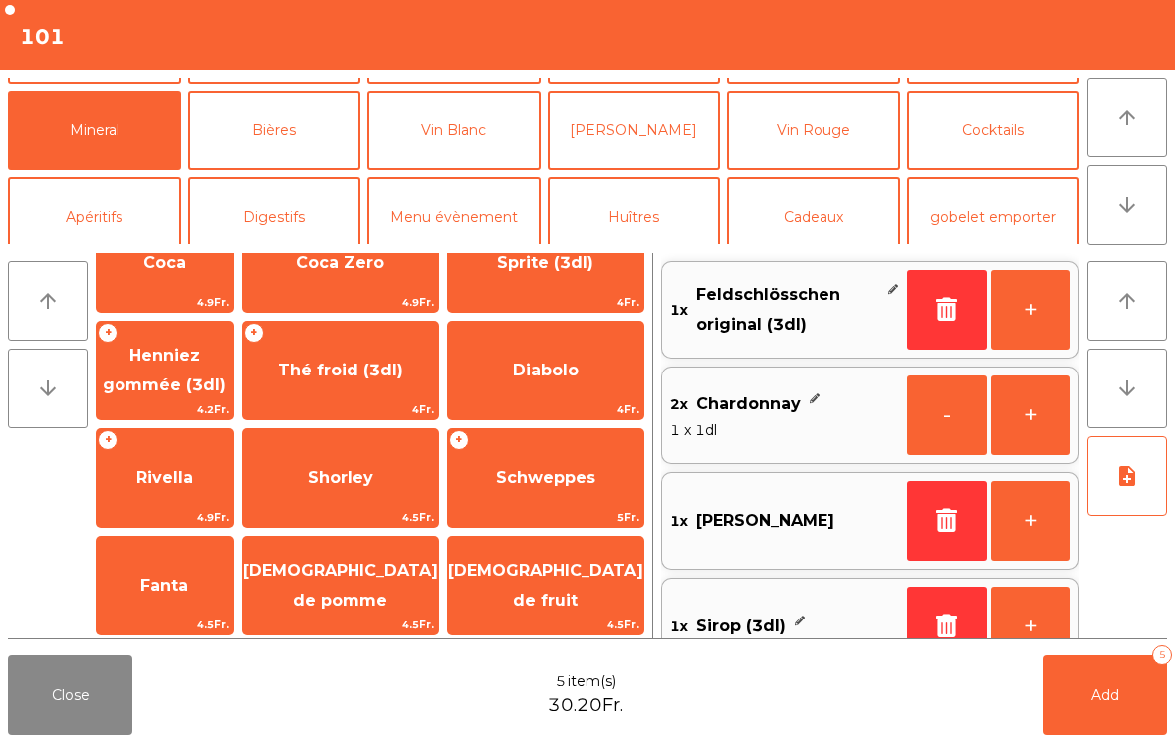
click at [289, 361] on span "Thé froid (3dl)" at bounding box center [340, 371] width 195 height 54
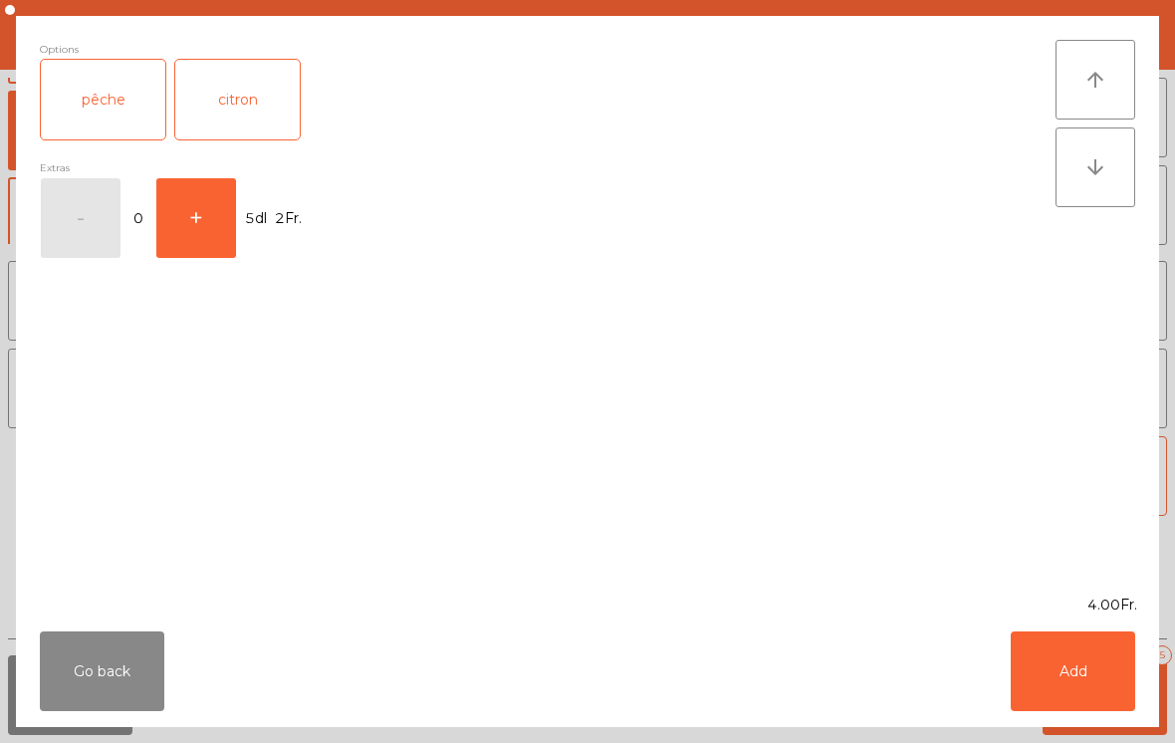
click at [245, 111] on div "citron" at bounding box center [237, 100] width 124 height 80
click at [1090, 691] on button "Add" at bounding box center [1073, 671] width 124 height 80
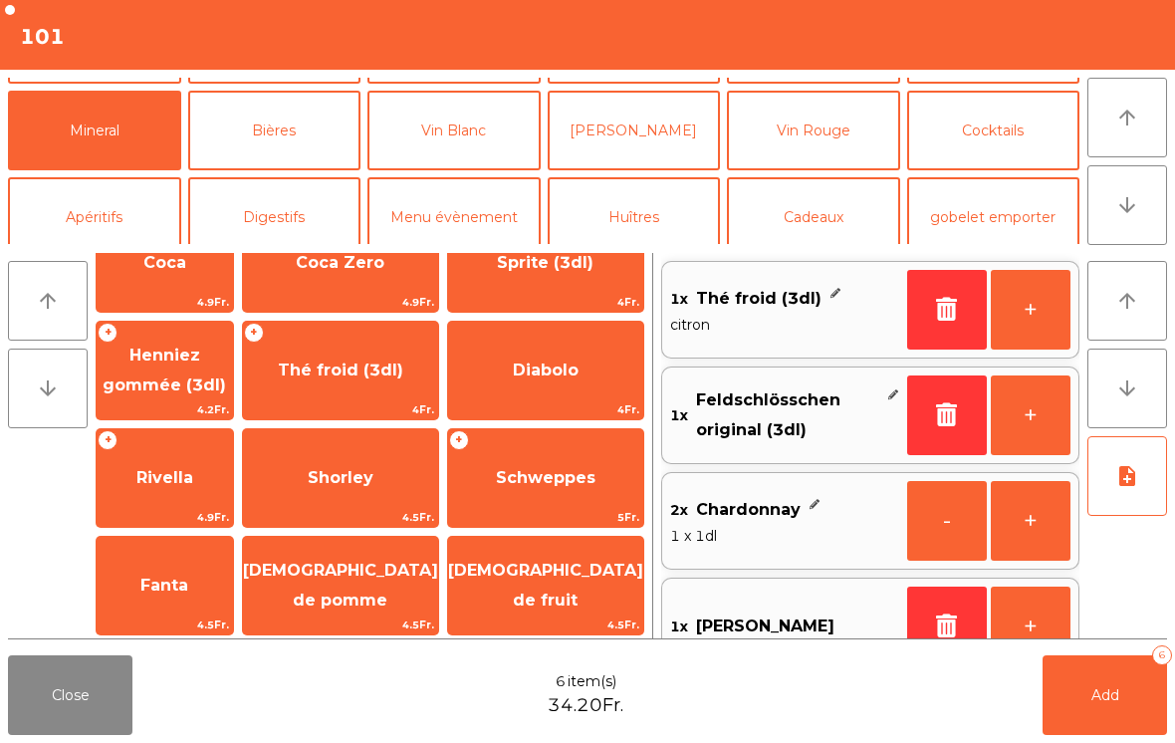
scroll to position [8, 0]
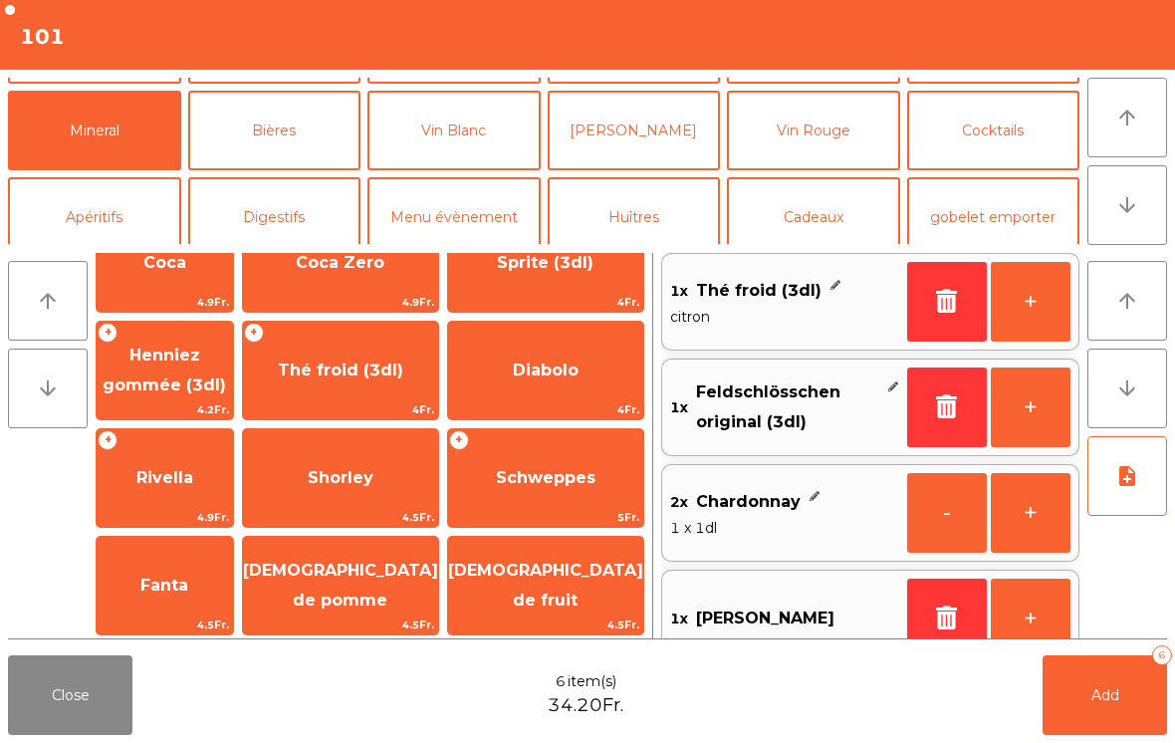
click at [108, 218] on button "Apéritifs" at bounding box center [94, 217] width 173 height 80
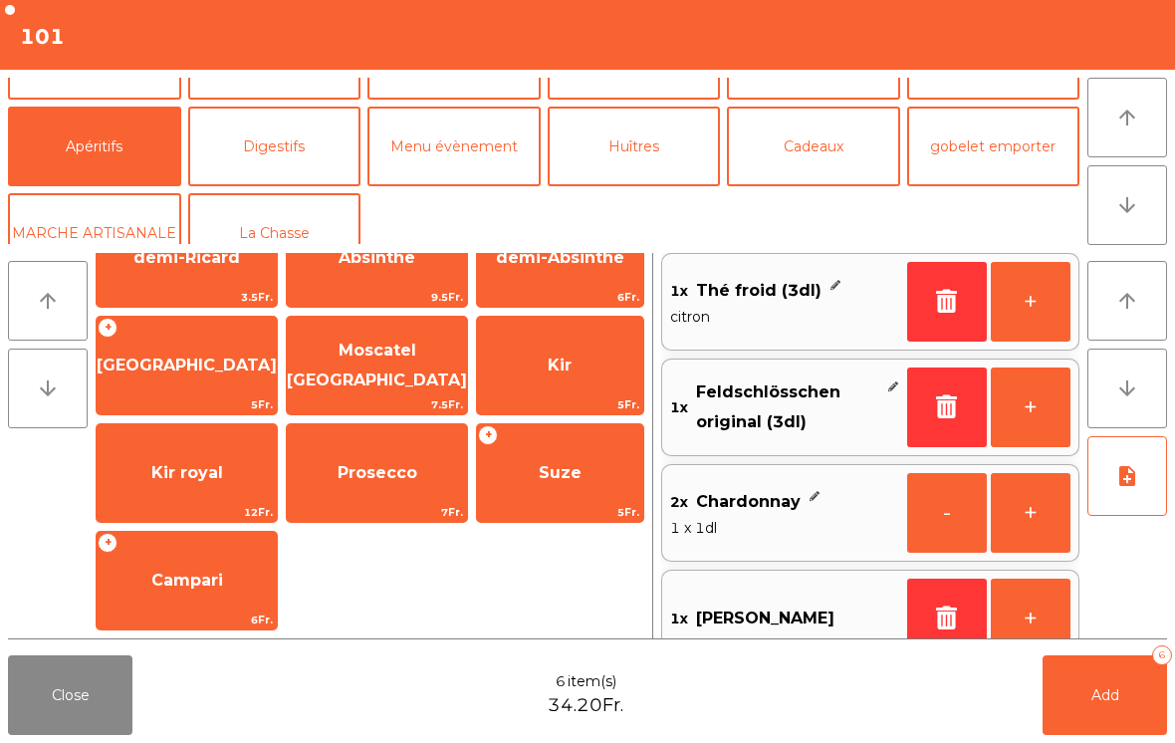
scroll to position [63, 0]
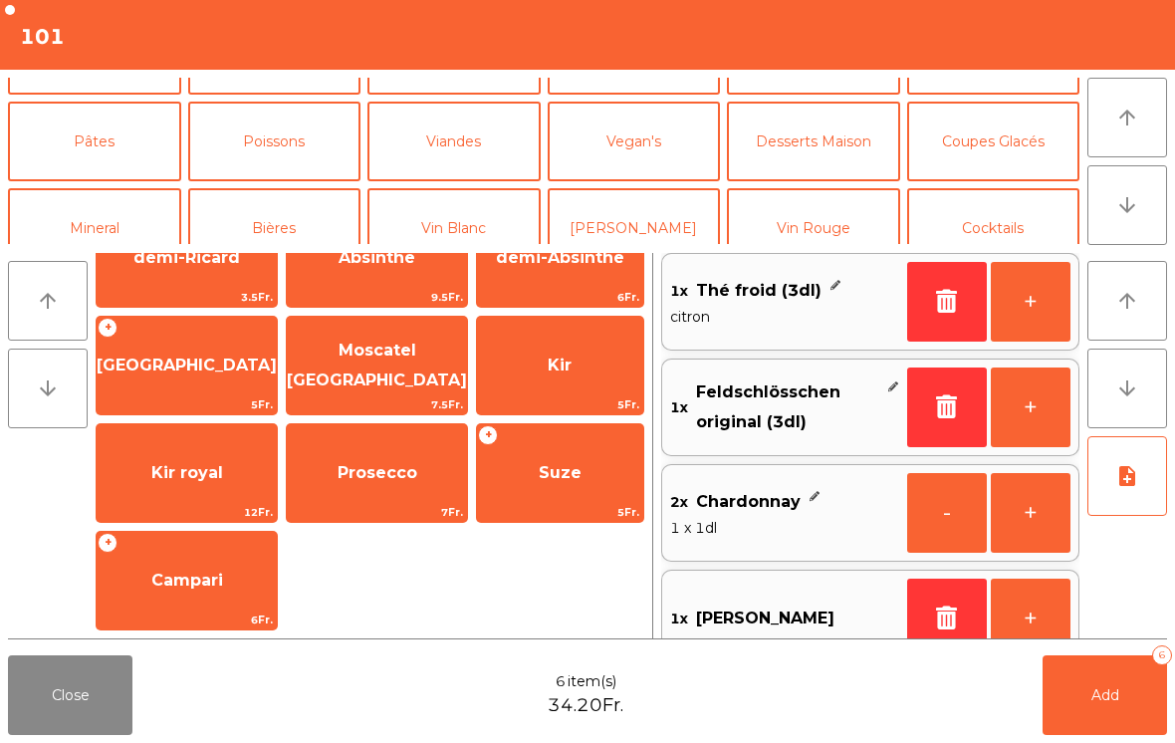
click at [115, 214] on button "Mineral" at bounding box center [94, 228] width 173 height 80
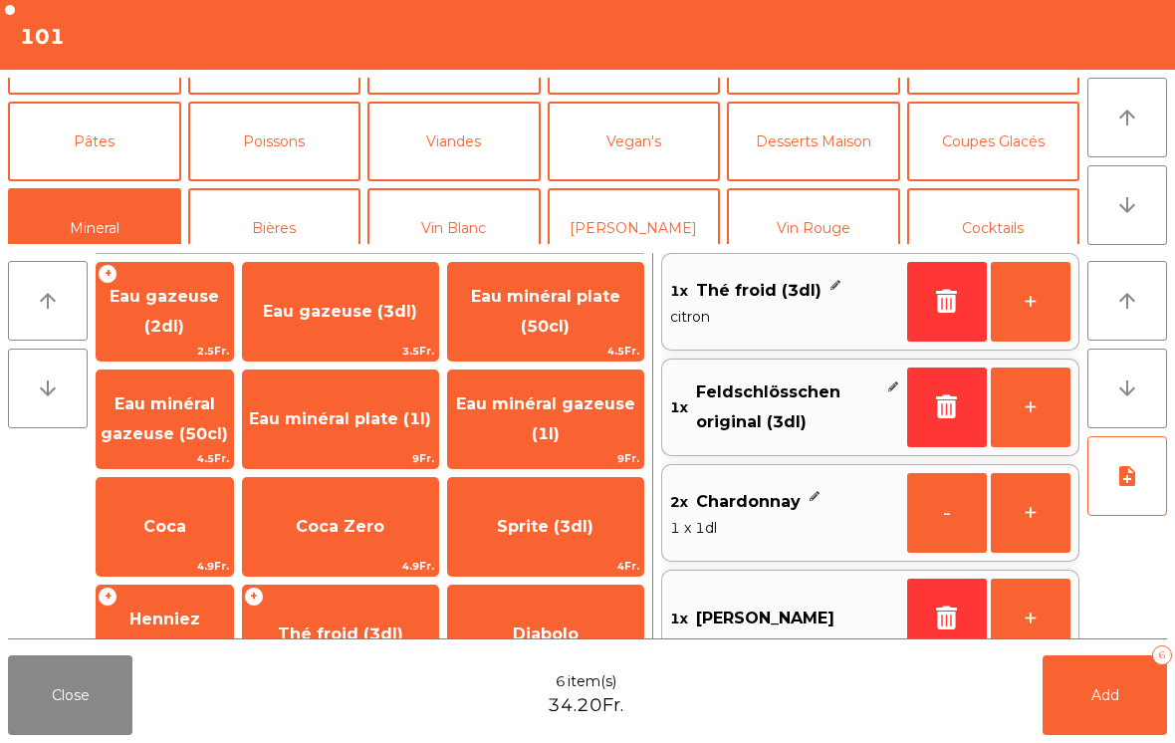
scroll to position [0, 0]
click at [371, 414] on span "Eau minéral plate (1l)" at bounding box center [340, 419] width 195 height 54
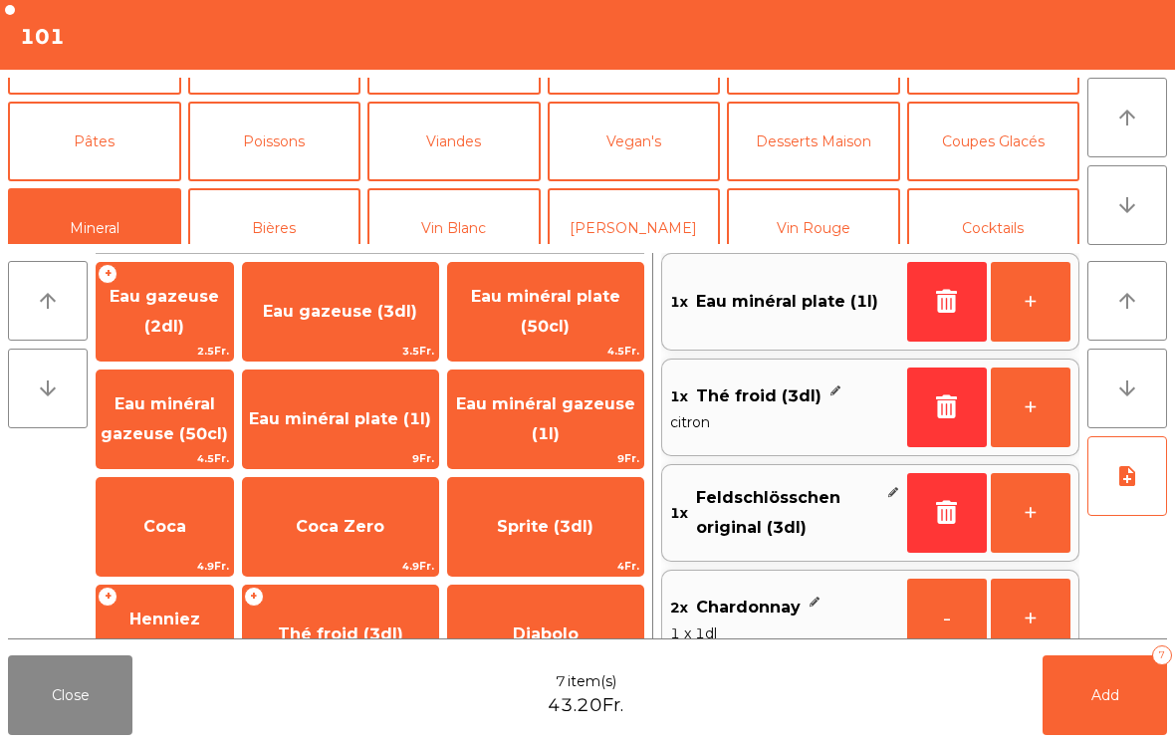
click at [1042, 310] on button "+" at bounding box center [1031, 302] width 80 height 80
click at [1121, 707] on button "Add 8" at bounding box center [1105, 695] width 124 height 80
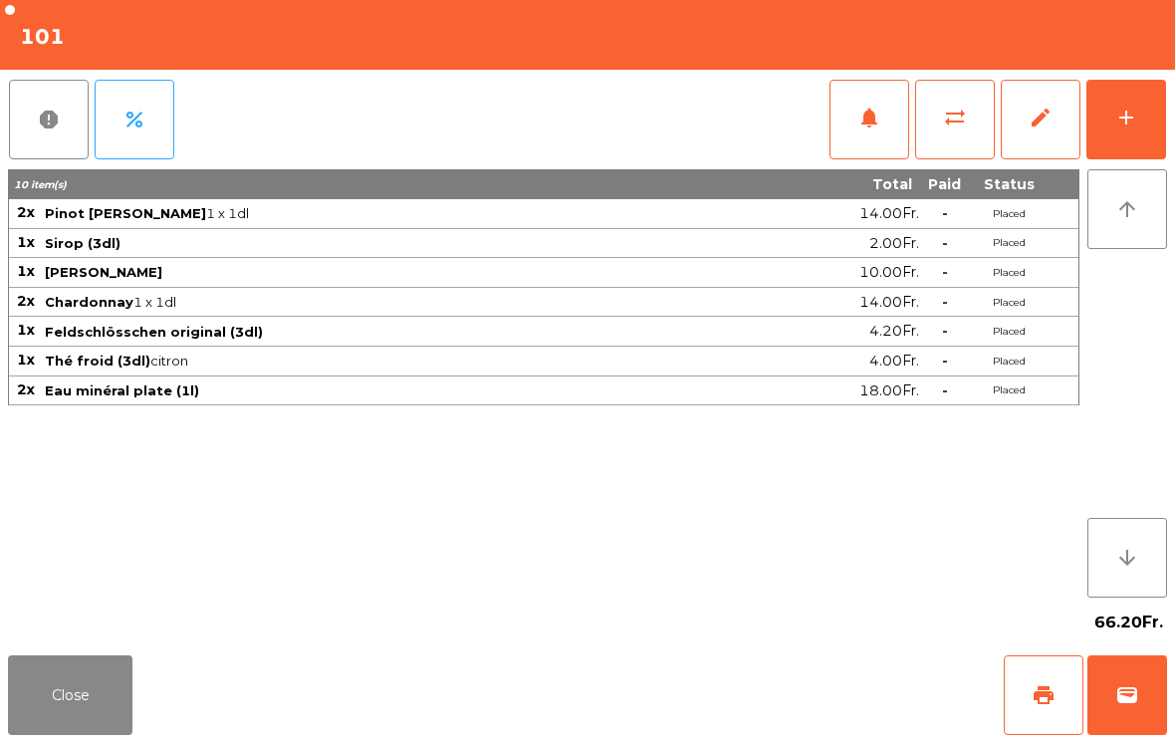
click at [110, 716] on button "Close" at bounding box center [70, 695] width 124 height 80
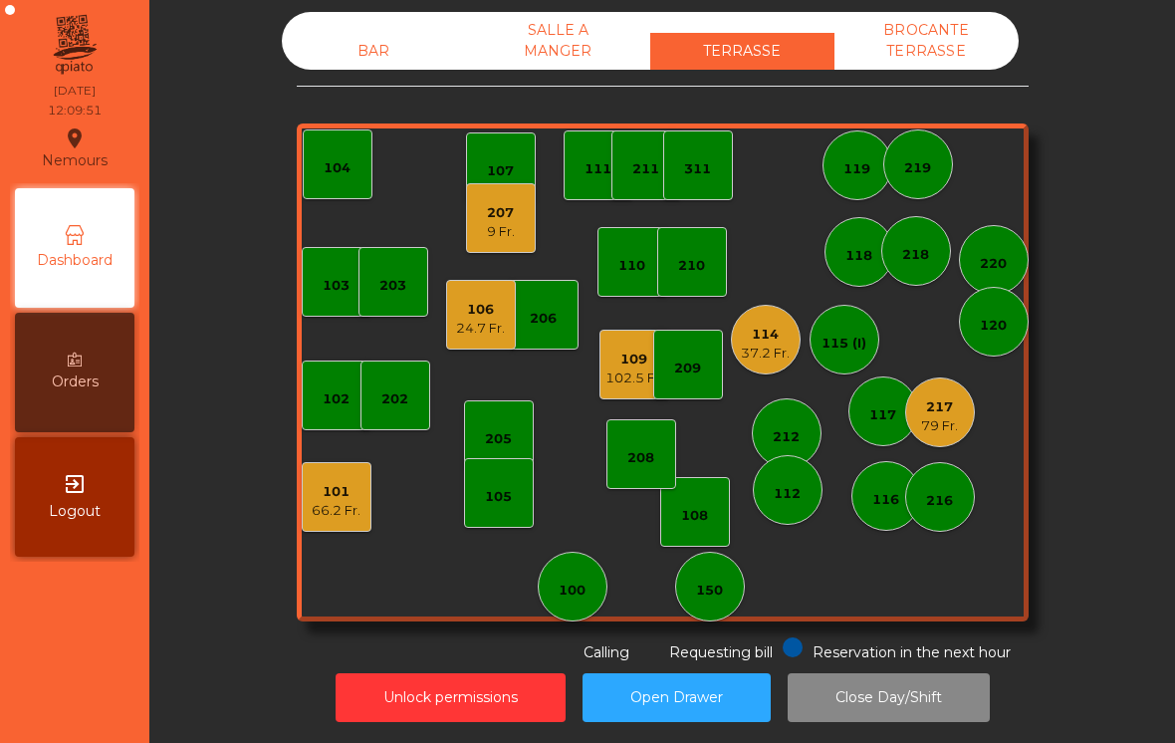
click at [356, 85] on div "BAR SALLE A MANGER TERRASSE BROCANTE TERRASSE 103 102 101 66.2 Fr. 202 206 104 …" at bounding box center [663, 337] width 732 height 651
click at [359, 54] on div "BAR" at bounding box center [374, 51] width 184 height 37
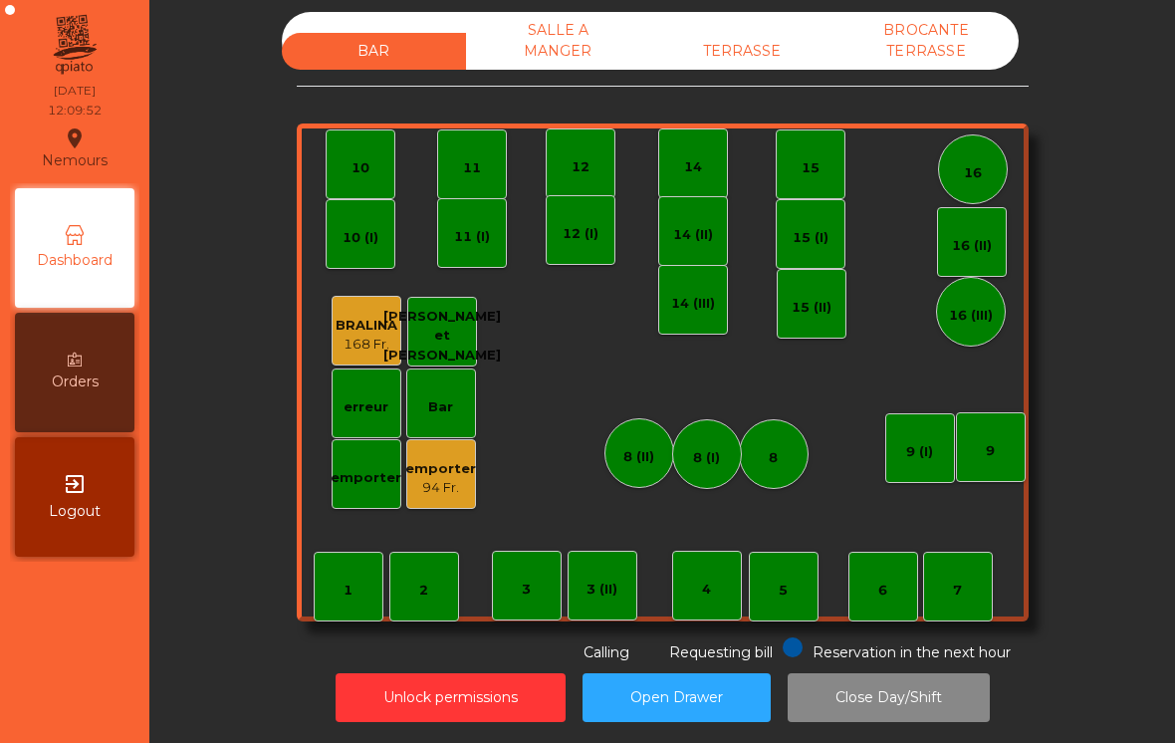
click at [453, 497] on div "emporter 94 Fr." at bounding box center [441, 474] width 70 height 70
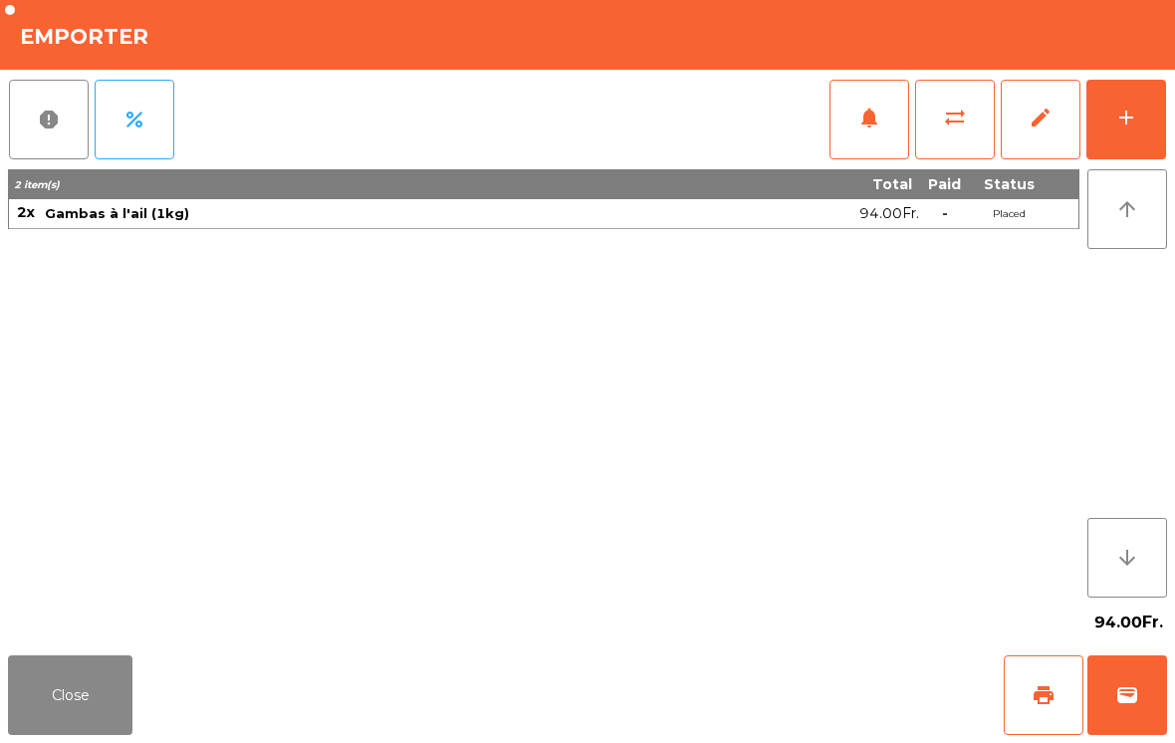
click at [1141, 711] on button "wallet" at bounding box center [1127, 695] width 80 height 80
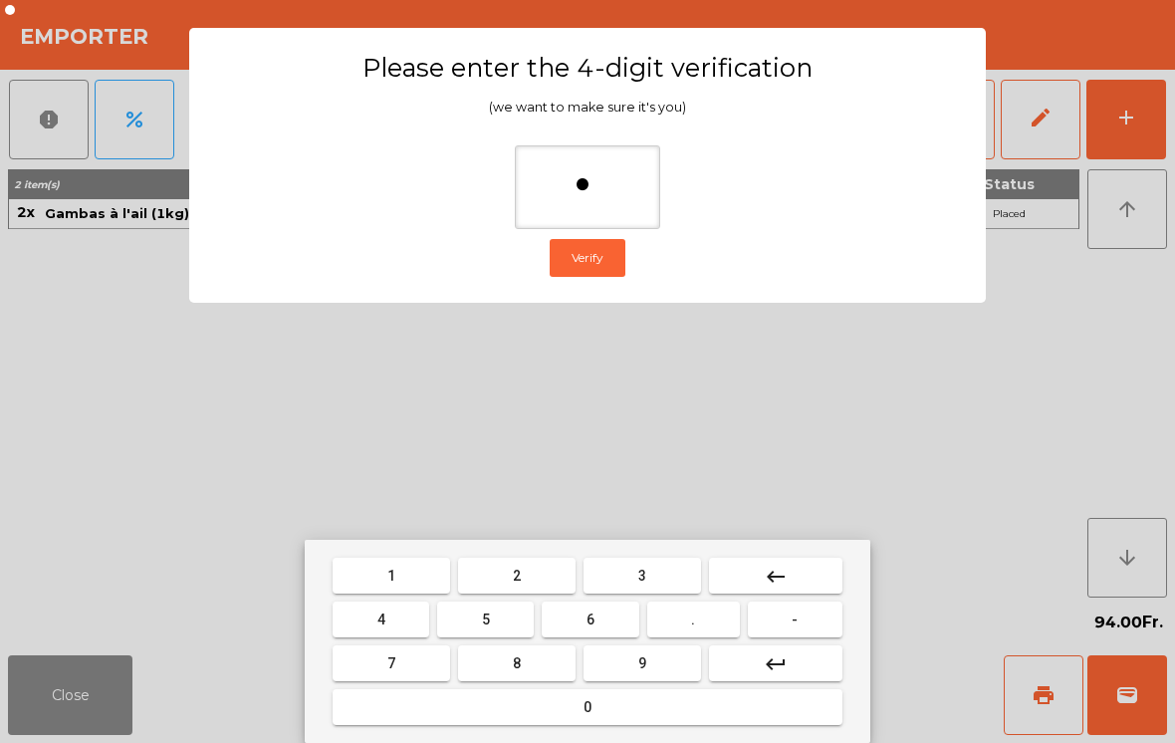
type input "**"
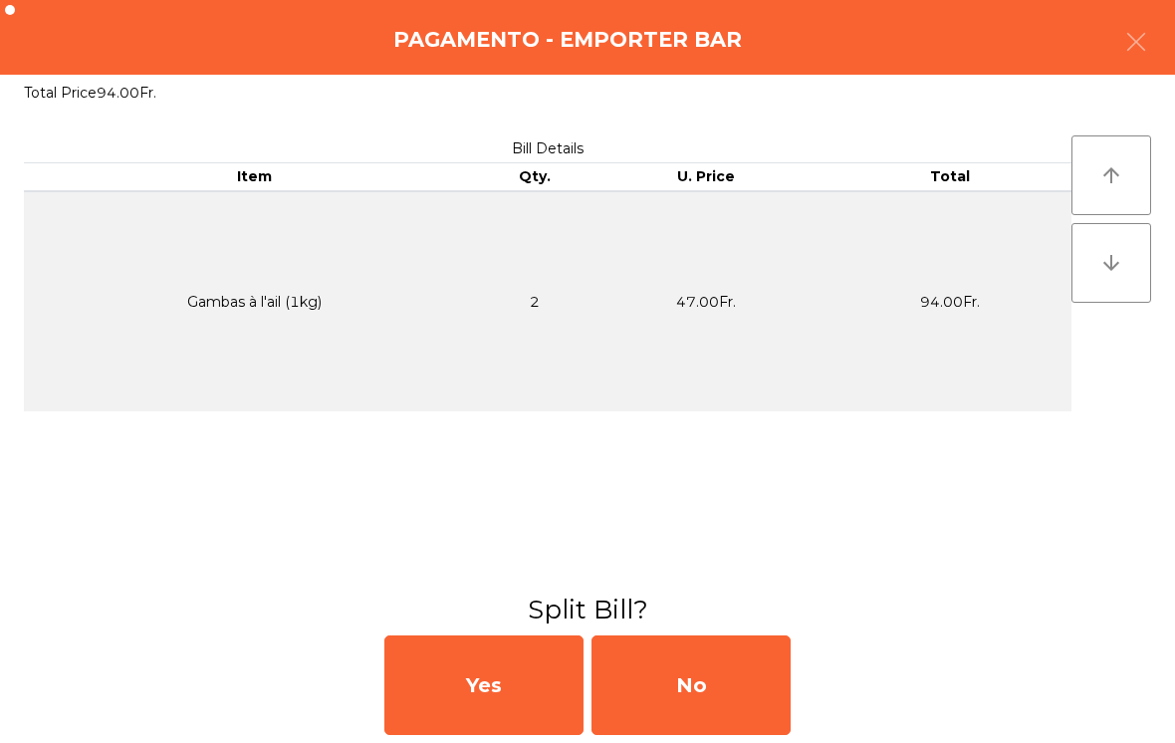
click at [681, 689] on div "No" at bounding box center [691, 685] width 199 height 100
click at [701, 683] on div "MB" at bounding box center [691, 685] width 199 height 100
click at [658, 675] on div "No" at bounding box center [691, 685] width 199 height 100
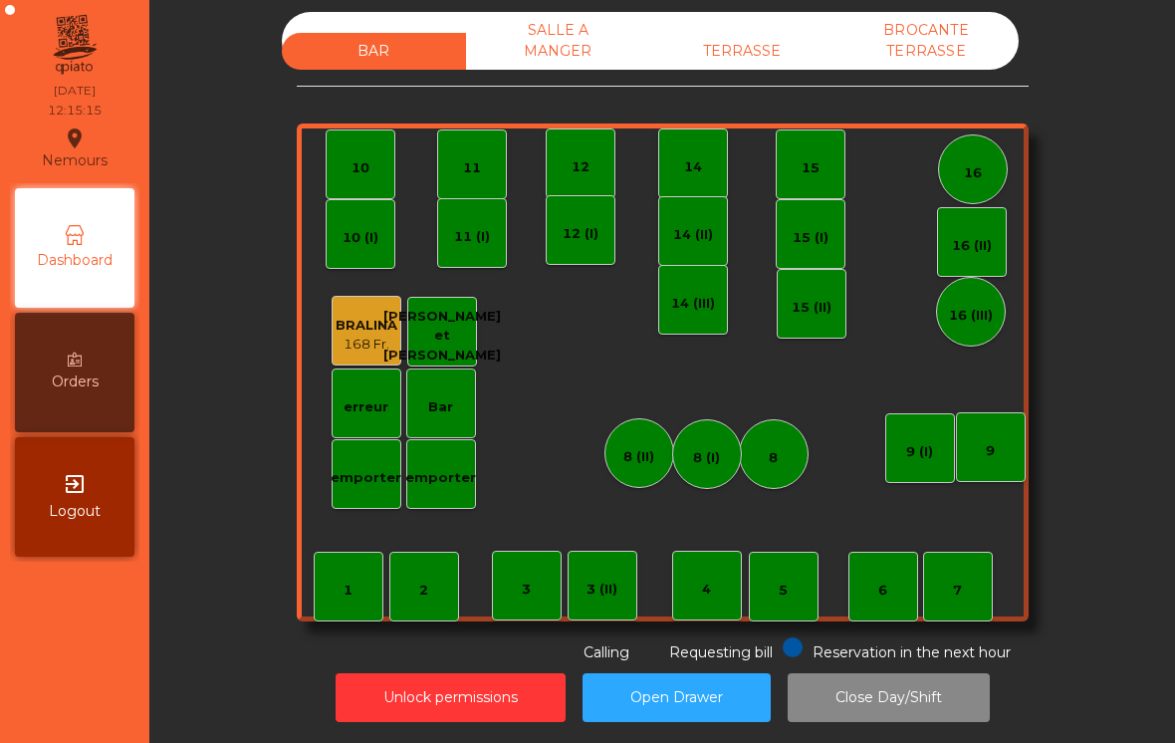
click at [773, 38] on div "TERRASSE" at bounding box center [742, 51] width 184 height 37
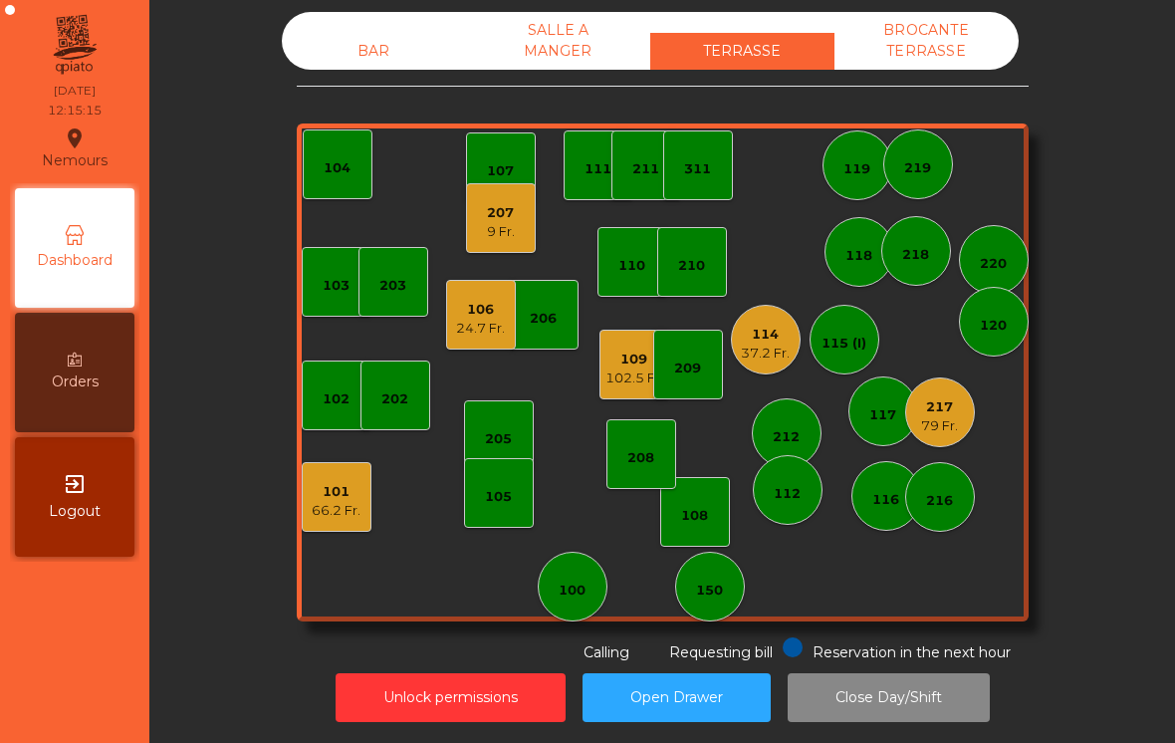
click at [475, 306] on div "106" at bounding box center [480, 310] width 49 height 20
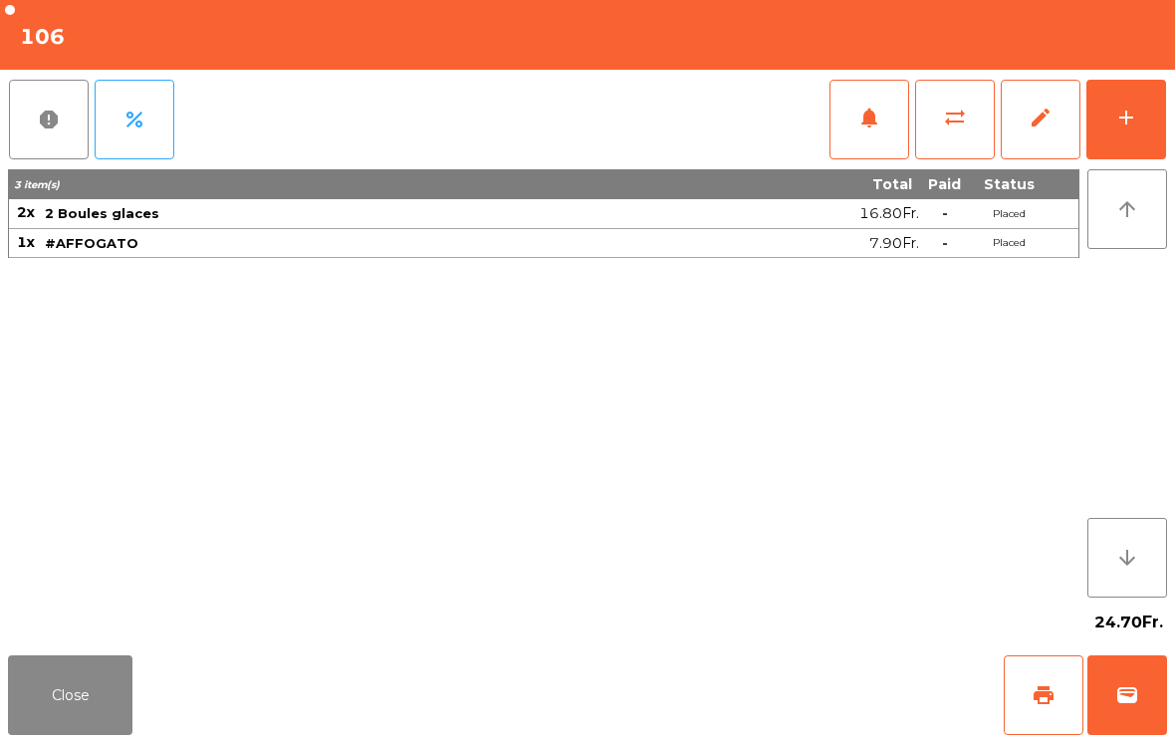
click at [1040, 696] on span "print" at bounding box center [1044, 695] width 24 height 24
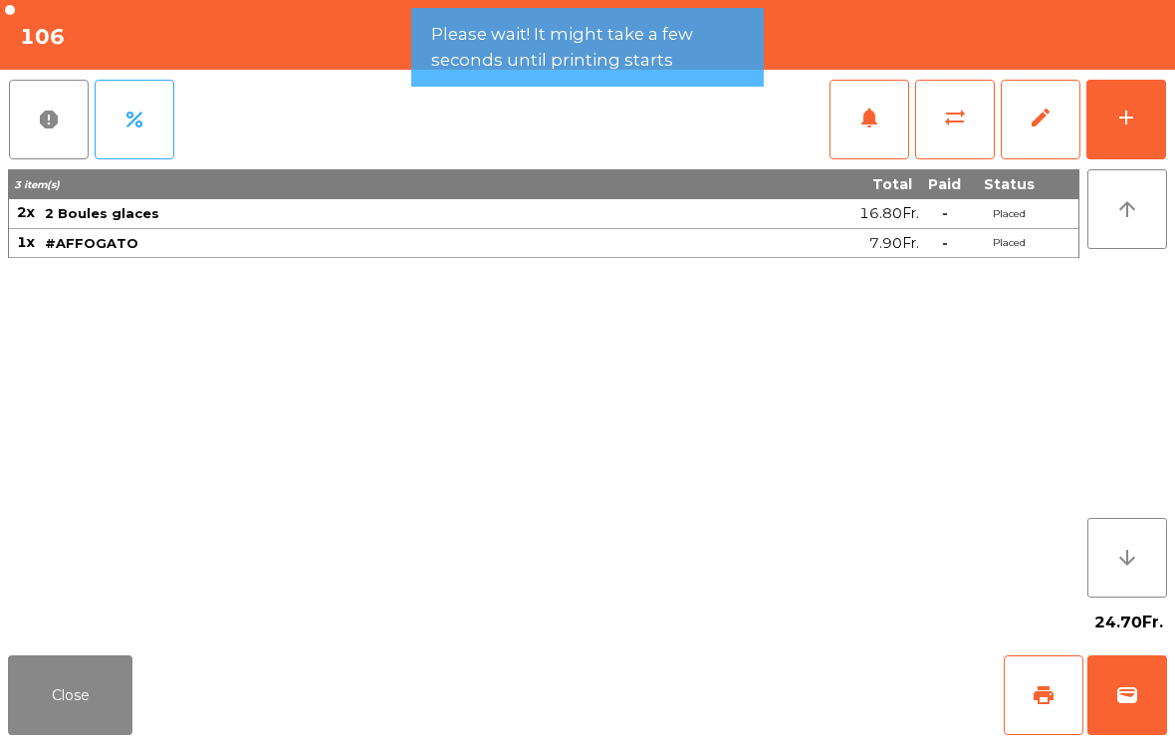
click at [117, 715] on button "Close" at bounding box center [70, 695] width 124 height 80
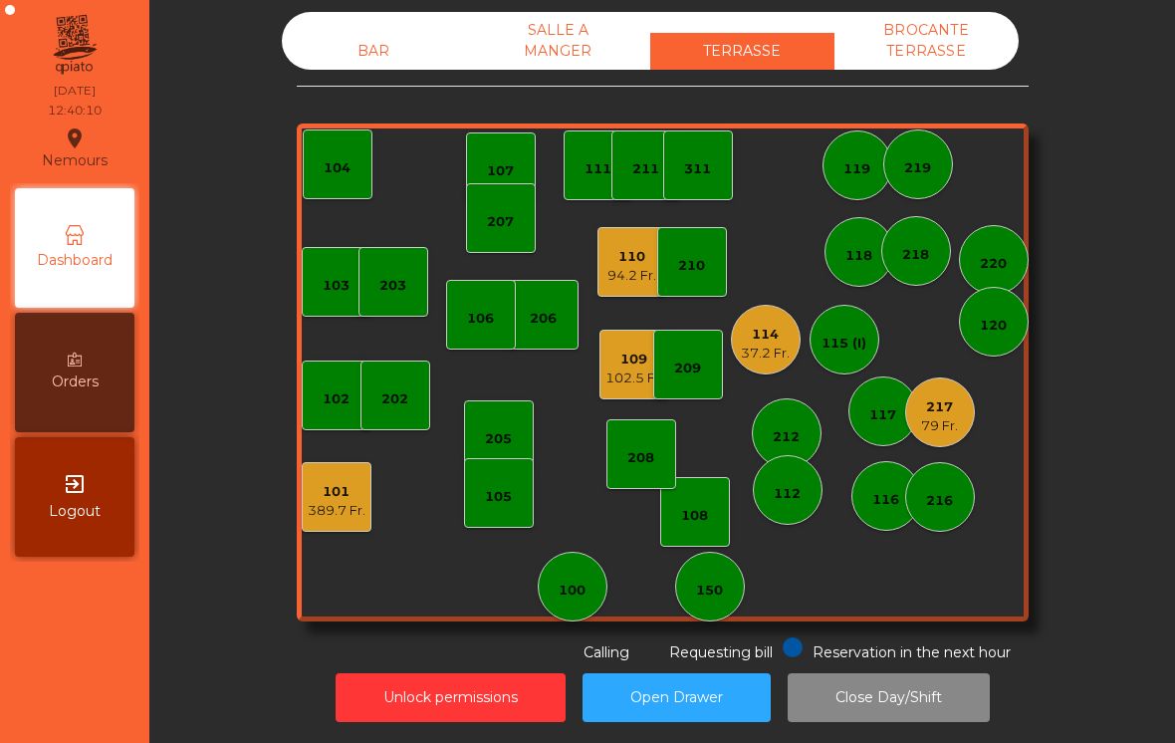
click at [760, 348] on div "37.2 Fr." at bounding box center [765, 354] width 49 height 20
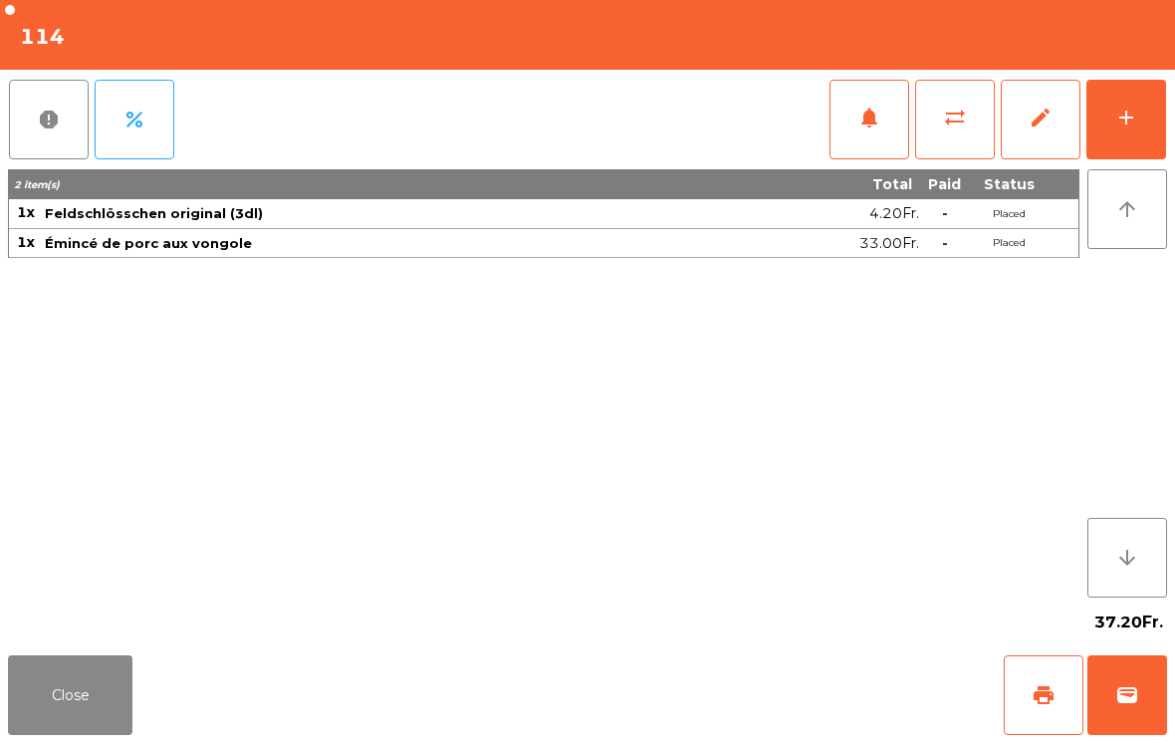
scroll to position [13, 0]
click at [1121, 154] on button "add" at bounding box center [1126, 120] width 80 height 80
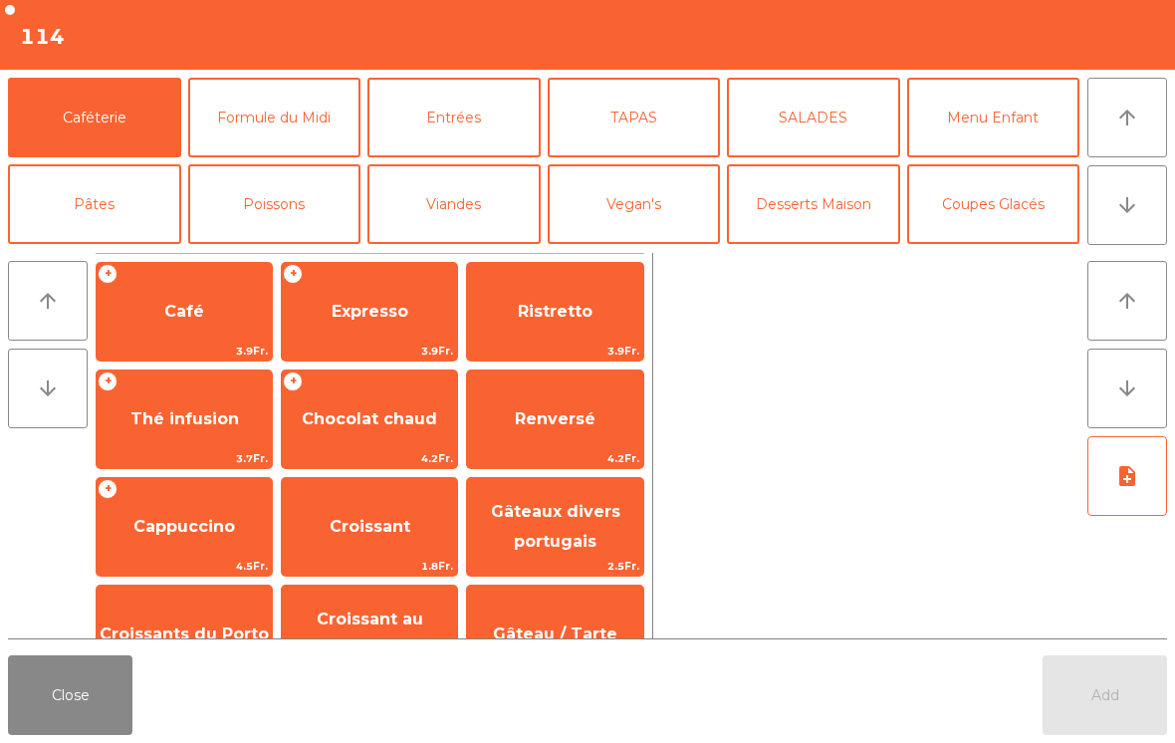
click at [175, 297] on span "Café" at bounding box center [184, 312] width 175 height 54
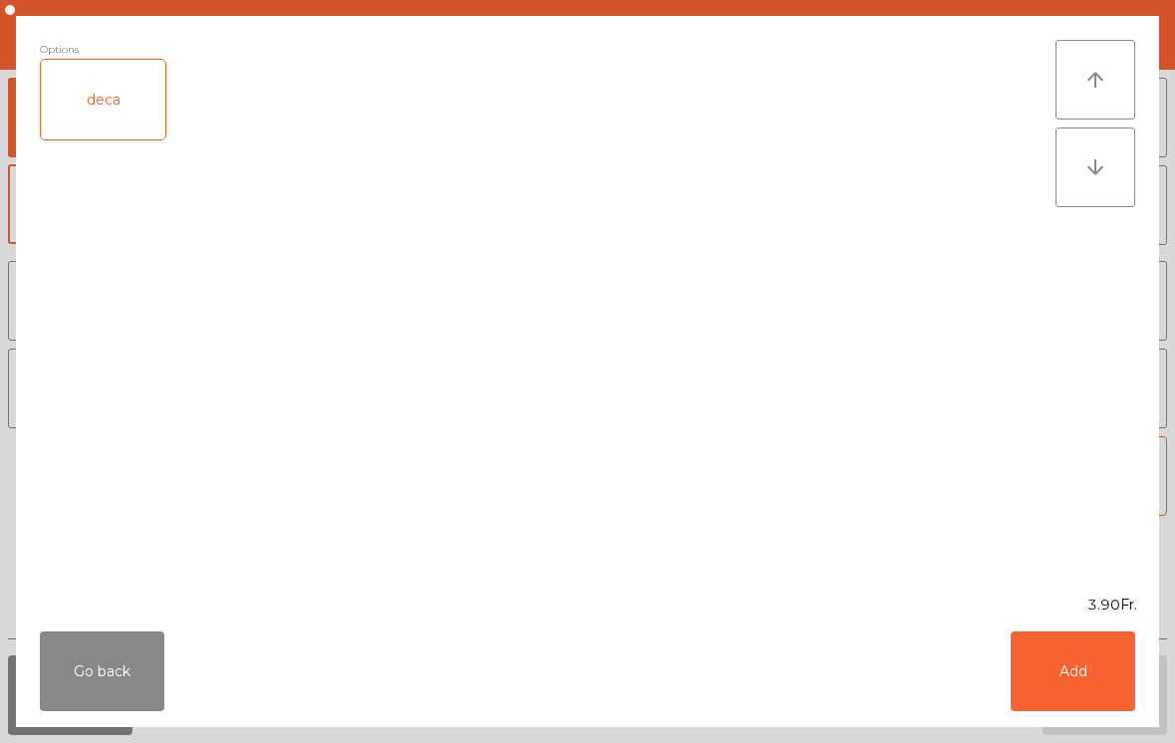
click at [1113, 683] on button "Add" at bounding box center [1073, 671] width 124 height 80
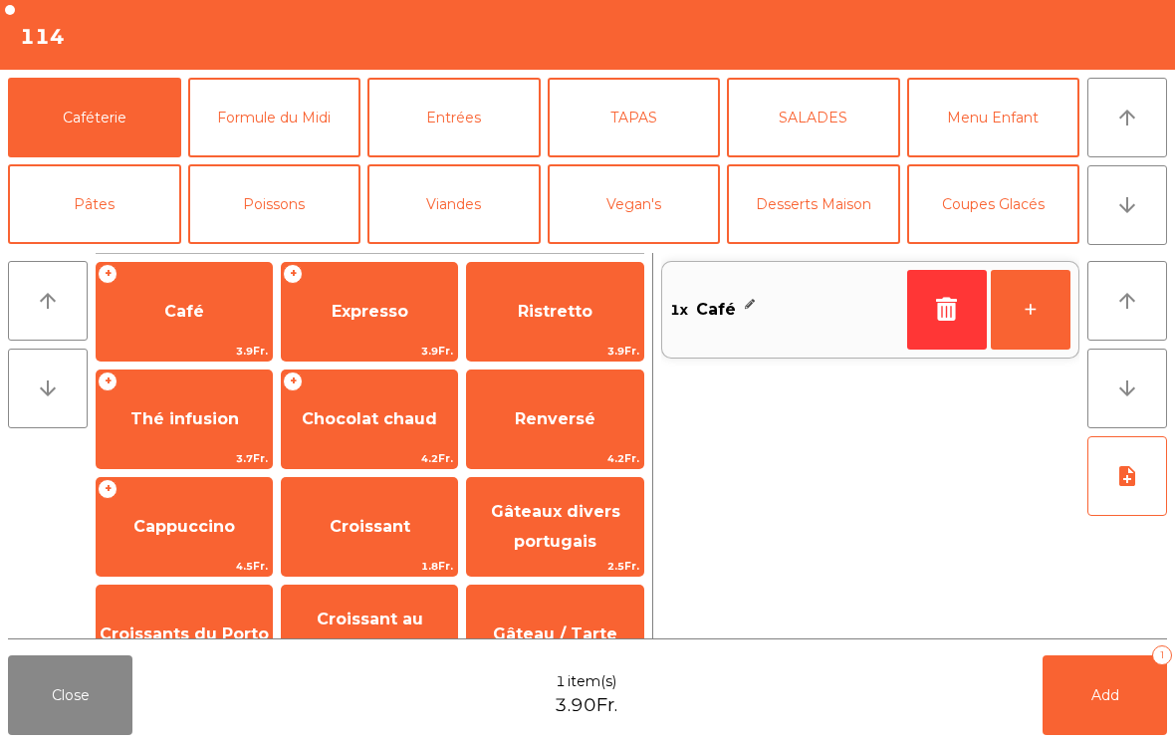
click at [1118, 689] on span "Add" at bounding box center [1105, 695] width 28 height 18
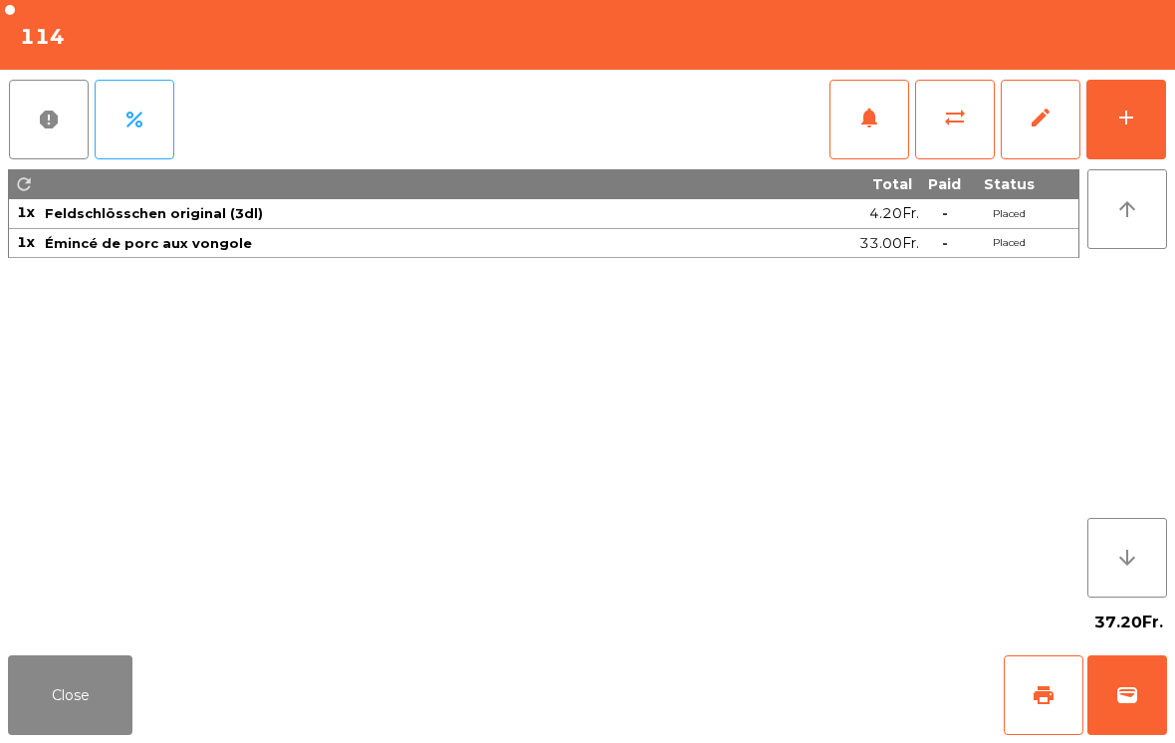
click at [60, 709] on button "Close" at bounding box center [70, 695] width 124 height 80
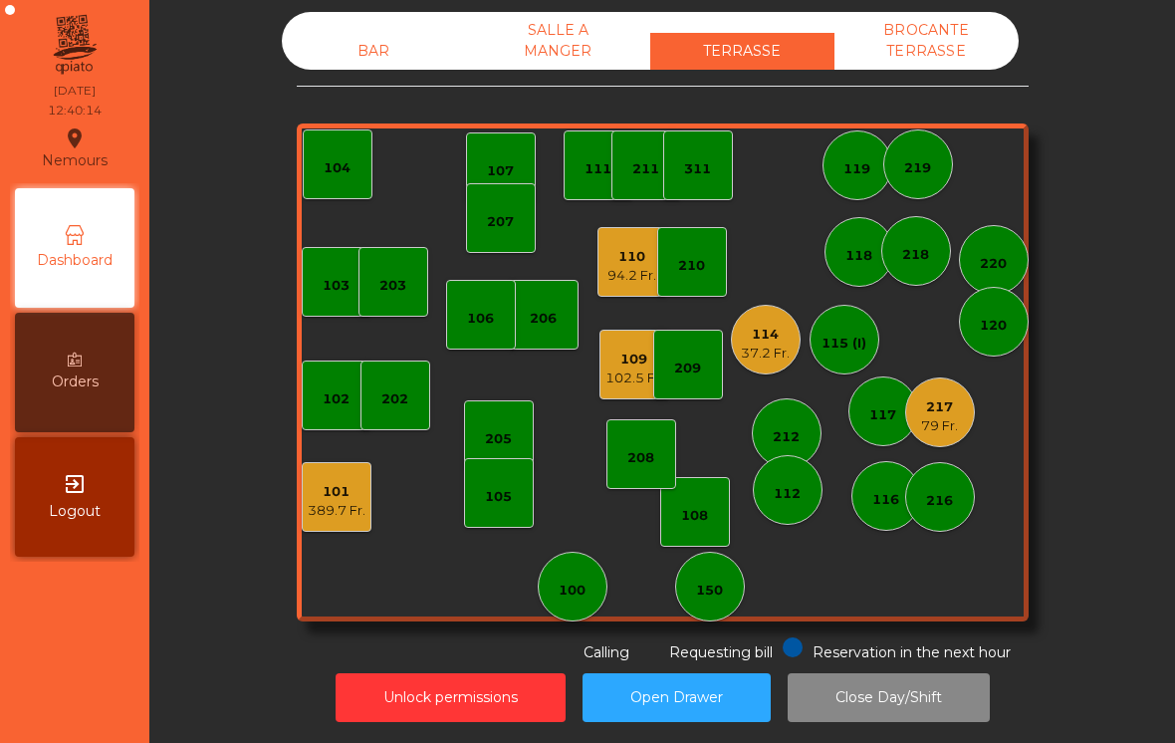
click at [766, 431] on div "212" at bounding box center [787, 433] width 70 height 70
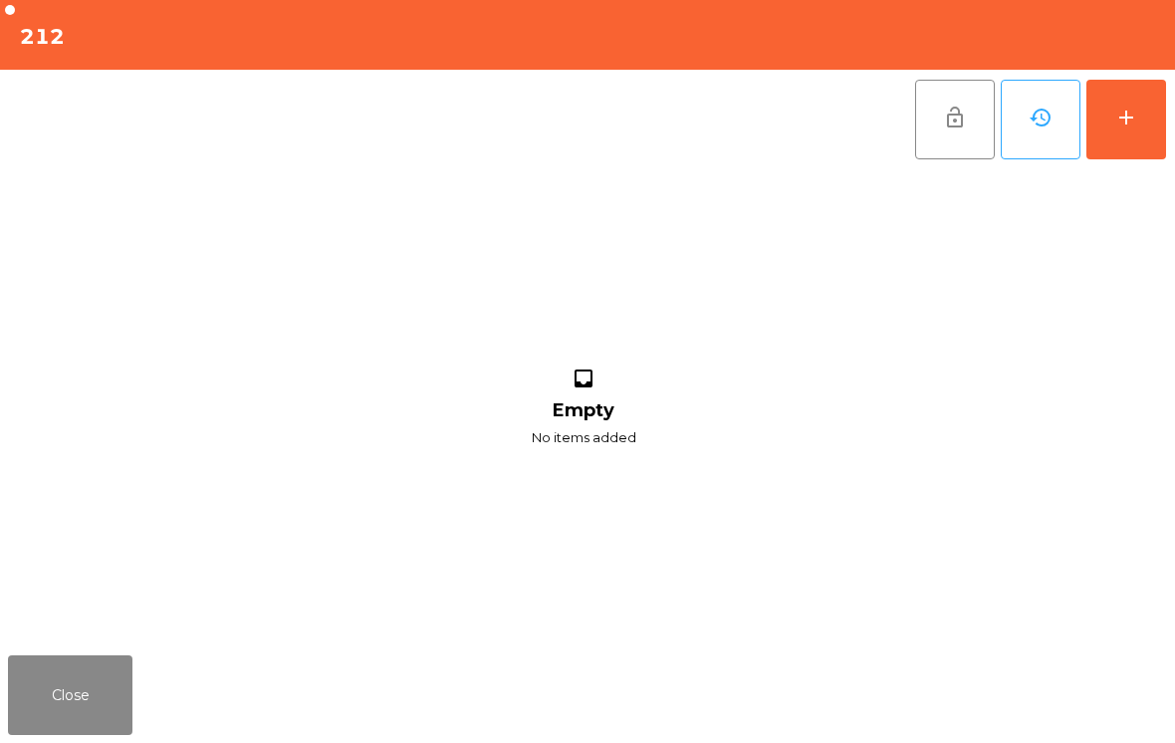
click at [1161, 138] on button "add" at bounding box center [1126, 120] width 80 height 80
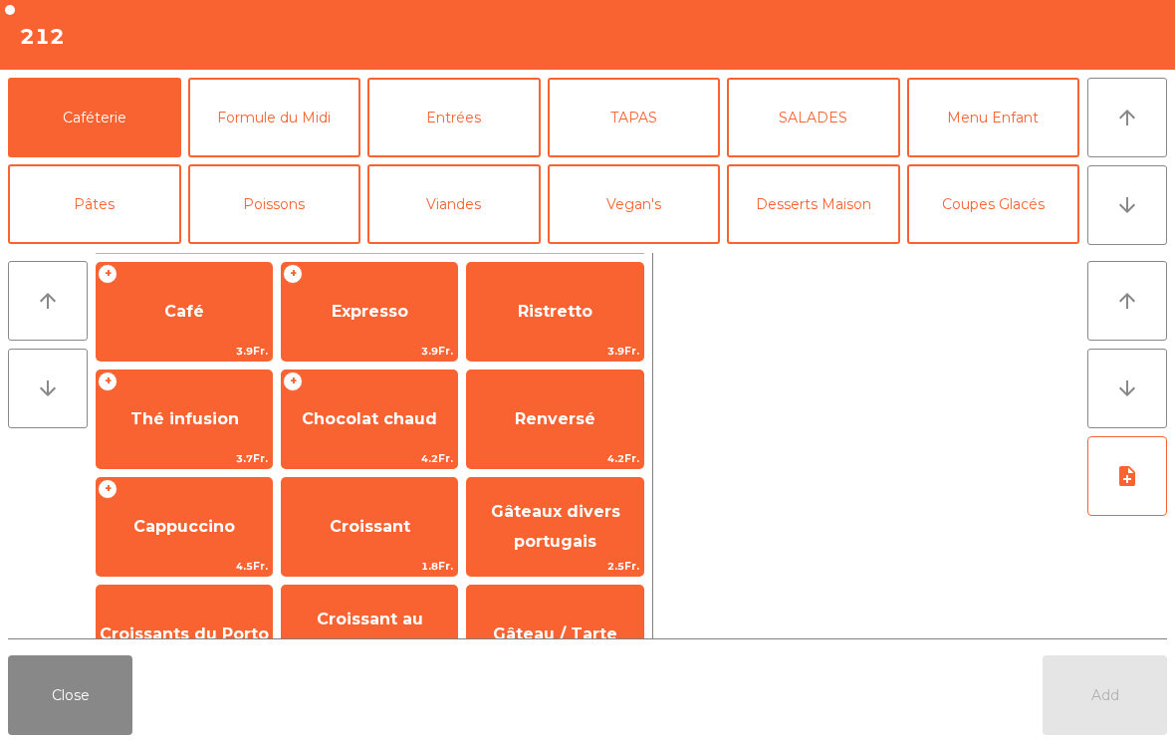
click at [56, 704] on button "Close" at bounding box center [70, 695] width 124 height 80
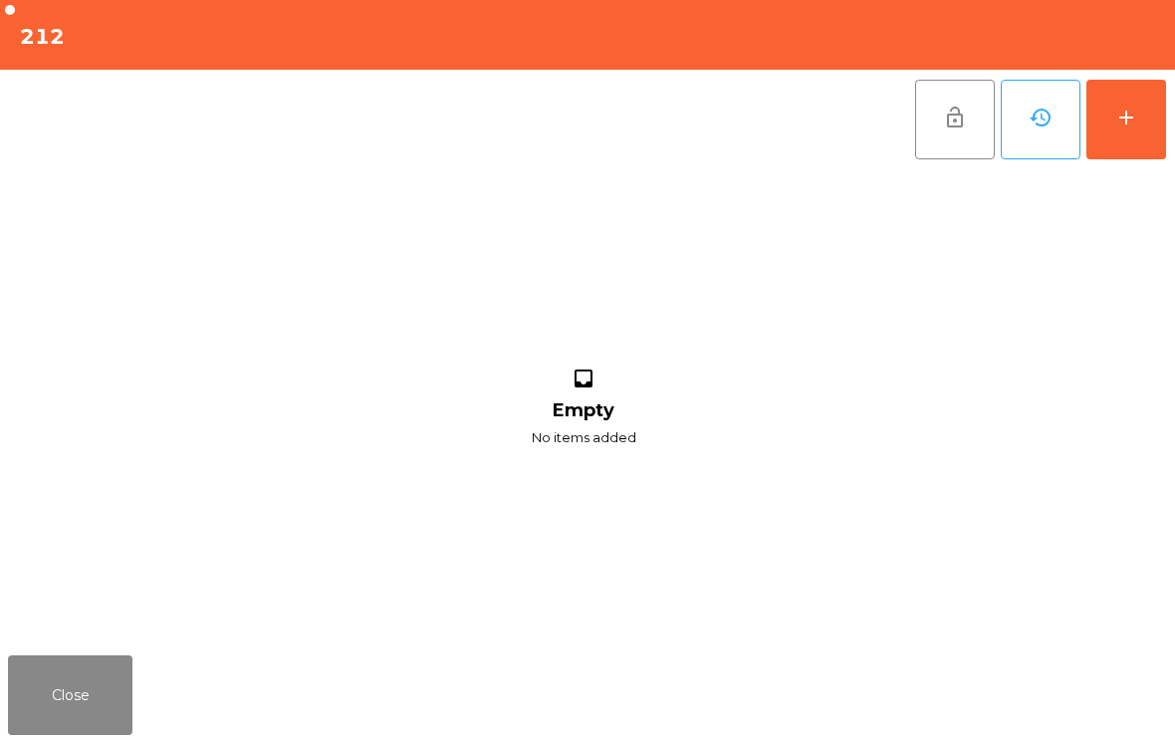
click at [112, 675] on button "Close" at bounding box center [70, 695] width 124 height 80
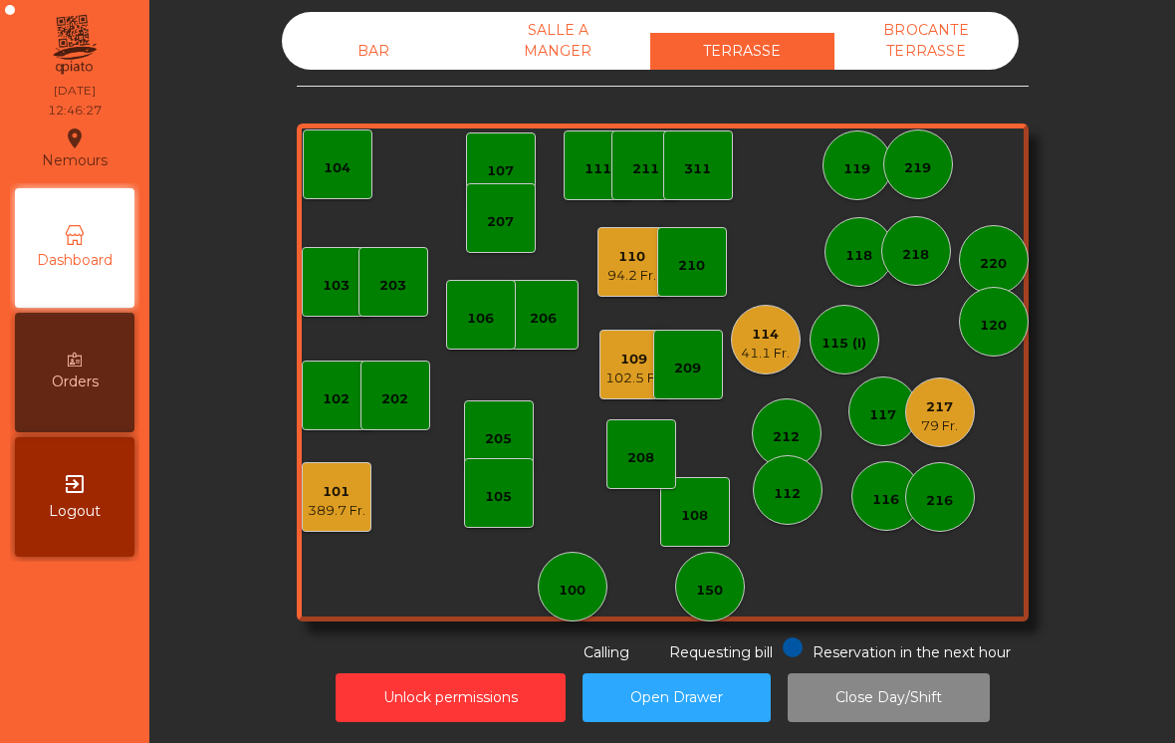
click at [649, 368] on div "102.5 Fr." at bounding box center [634, 378] width 58 height 20
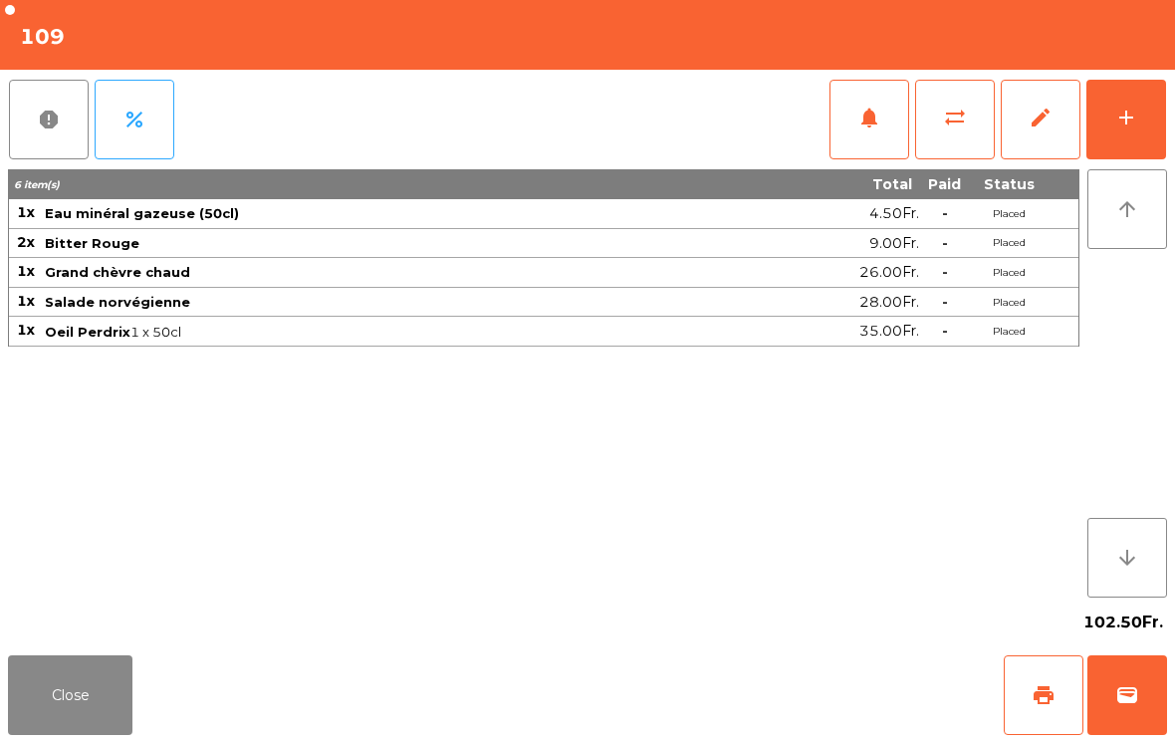
click at [1130, 147] on button "add" at bounding box center [1126, 120] width 80 height 80
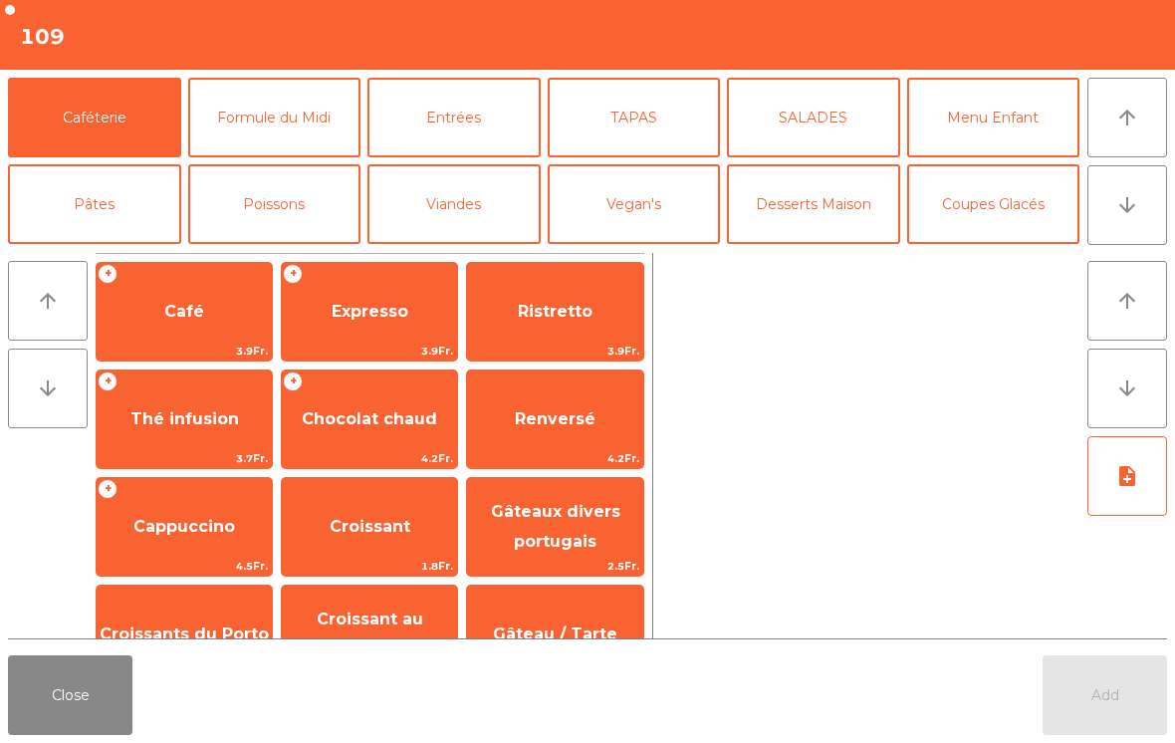
click at [361, 324] on span "Expresso" at bounding box center [369, 312] width 175 height 54
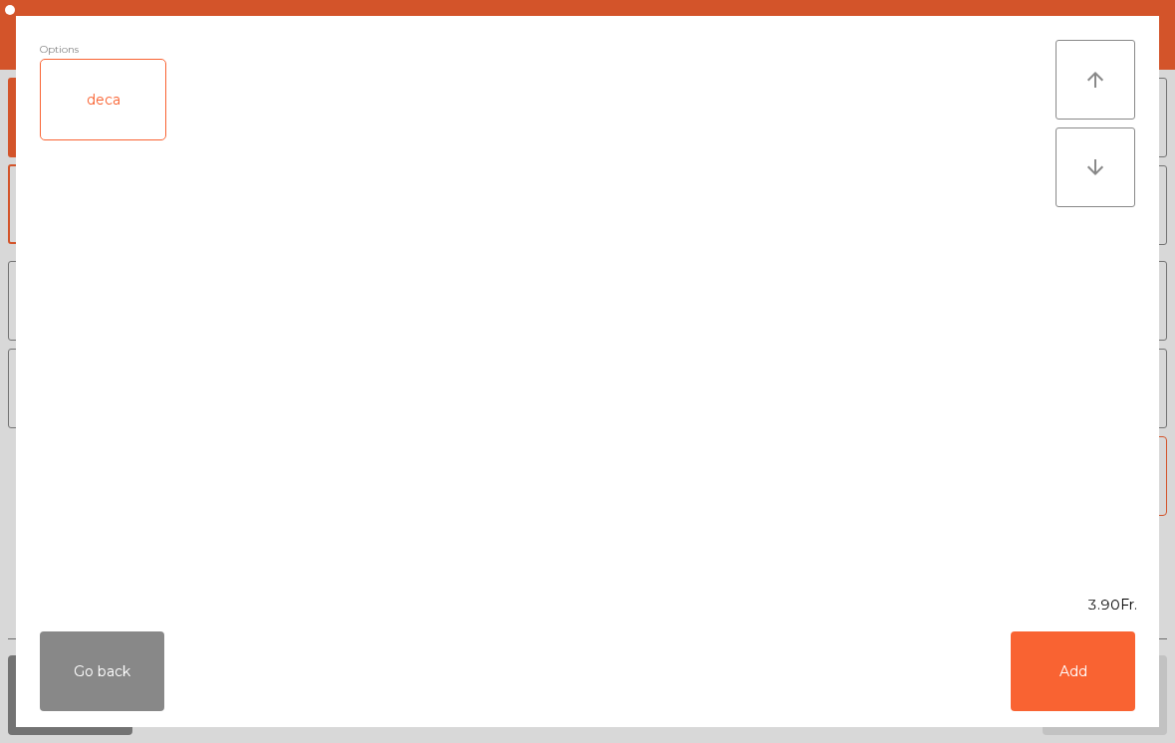
click at [1080, 668] on button "Add" at bounding box center [1073, 671] width 124 height 80
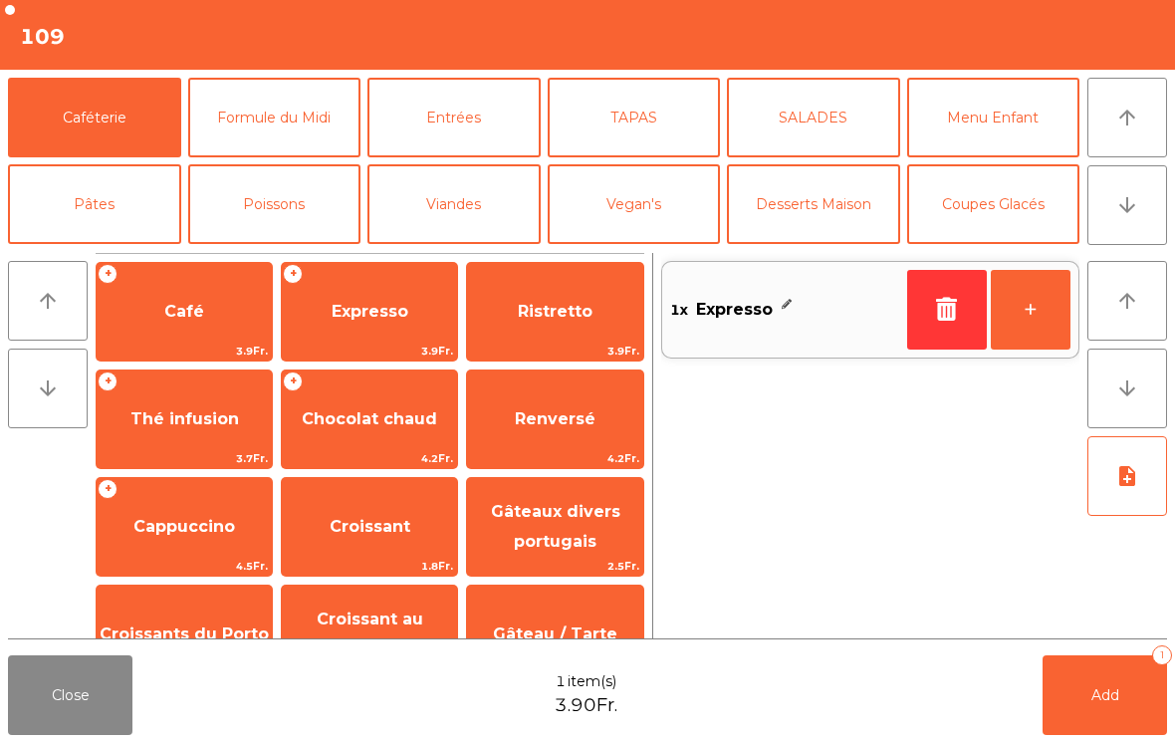
click at [1079, 667] on button "Add 1" at bounding box center [1105, 695] width 124 height 80
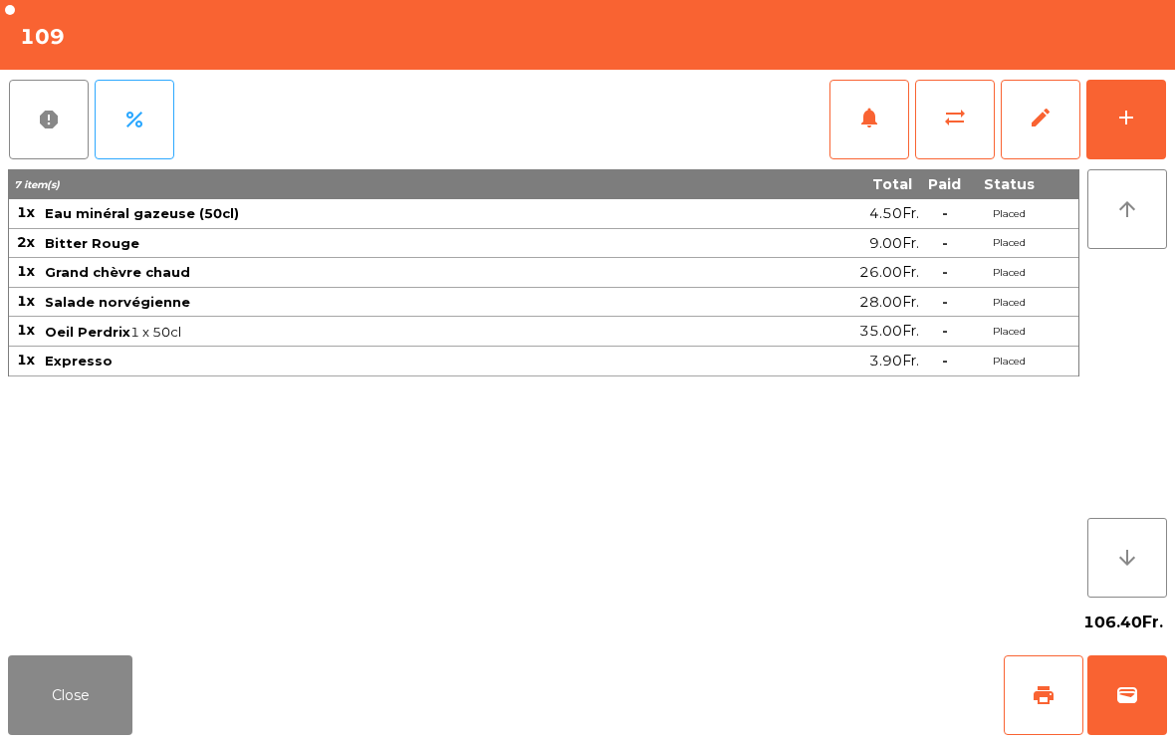
click at [114, 724] on button "Close" at bounding box center [70, 695] width 124 height 80
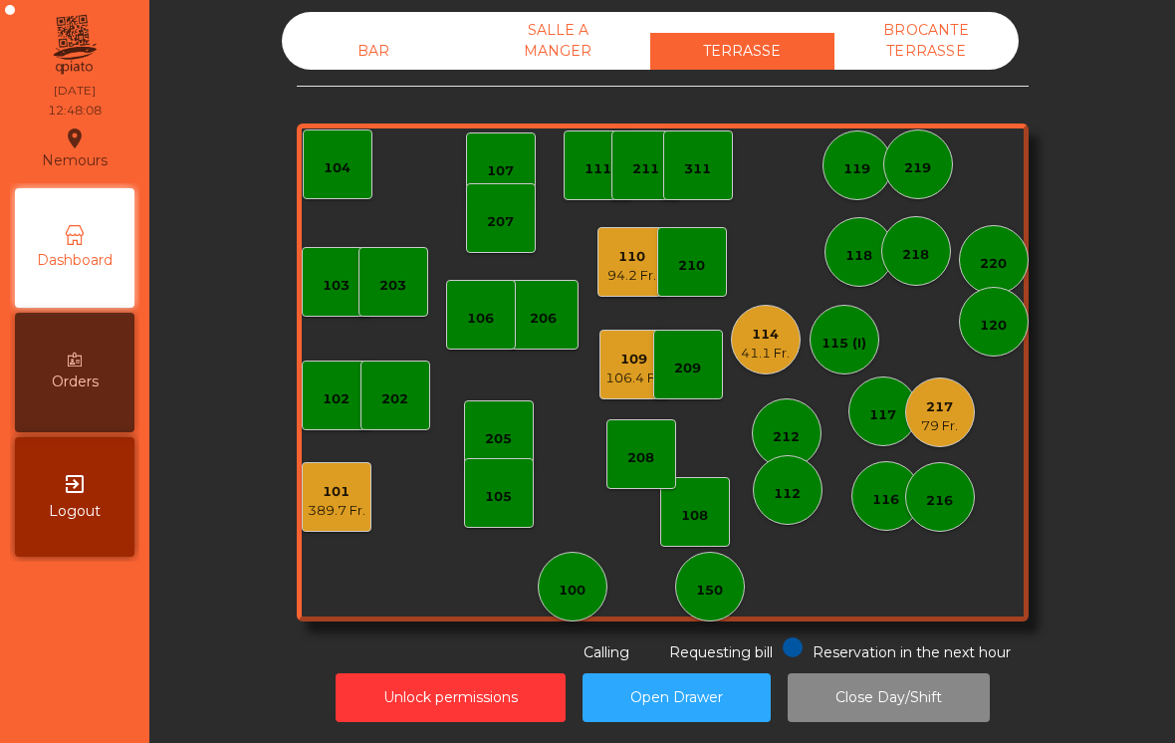
click at [329, 501] on div "389.7 Fr." at bounding box center [337, 511] width 58 height 20
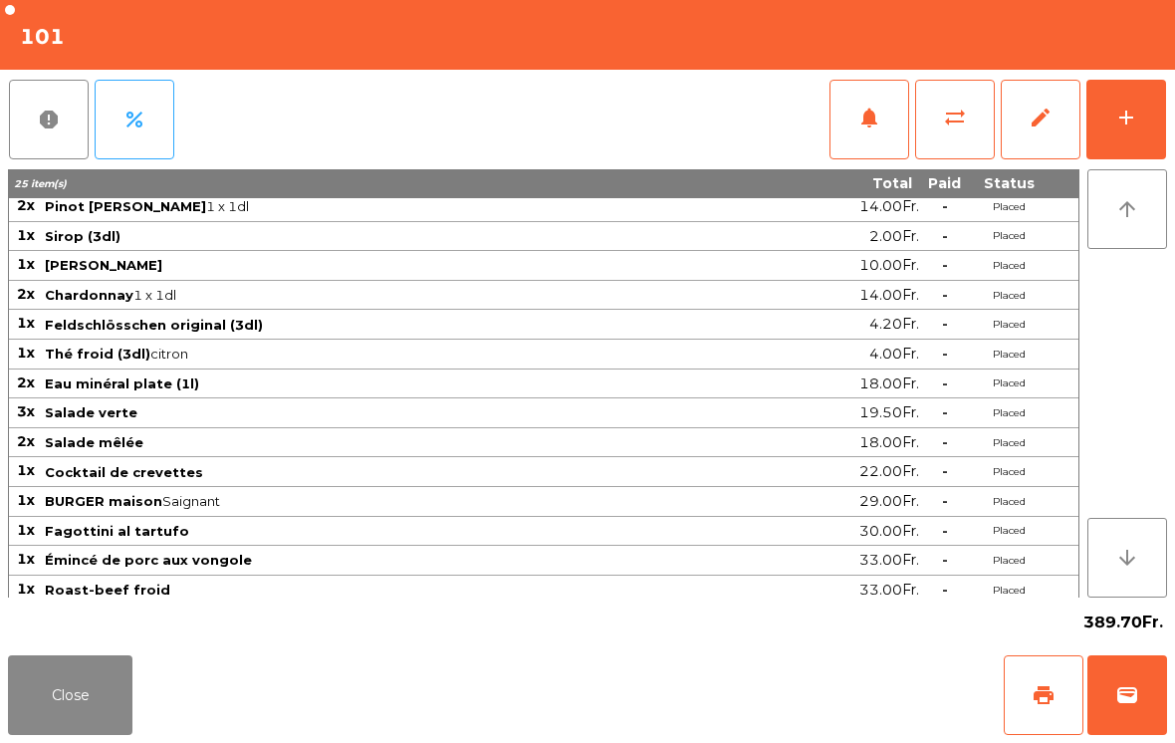
scroll to position [89, 0]
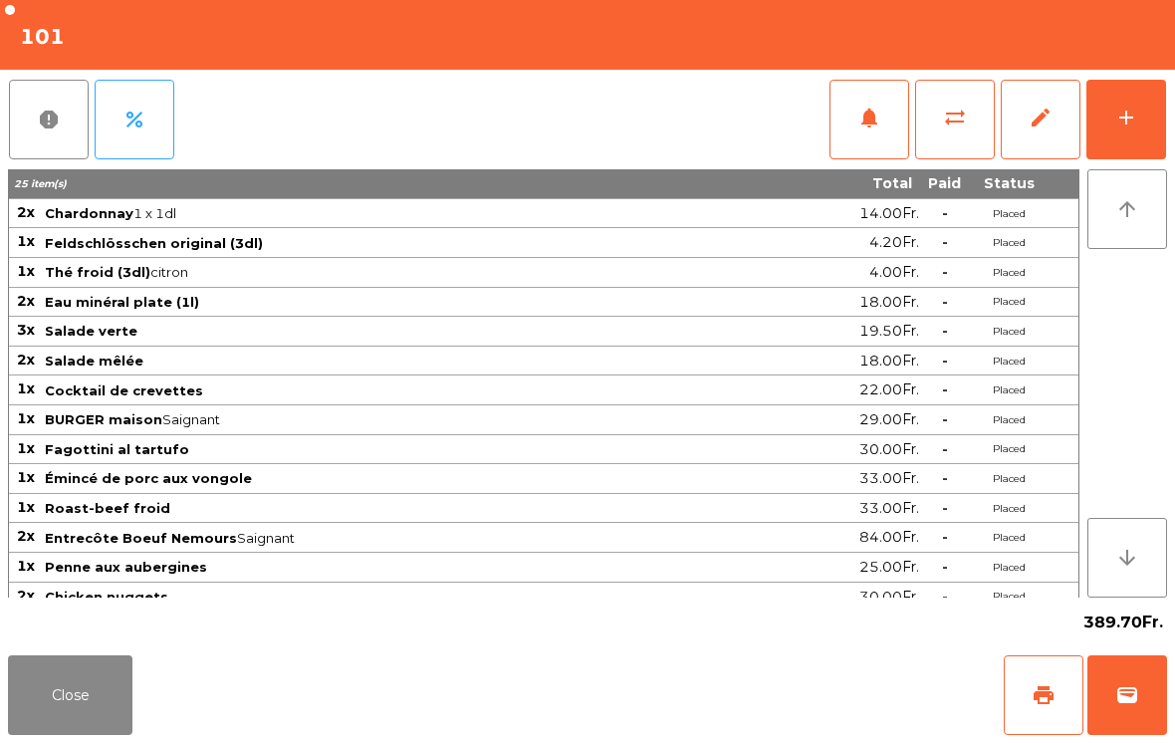
click at [1130, 103] on button "add" at bounding box center [1126, 120] width 80 height 80
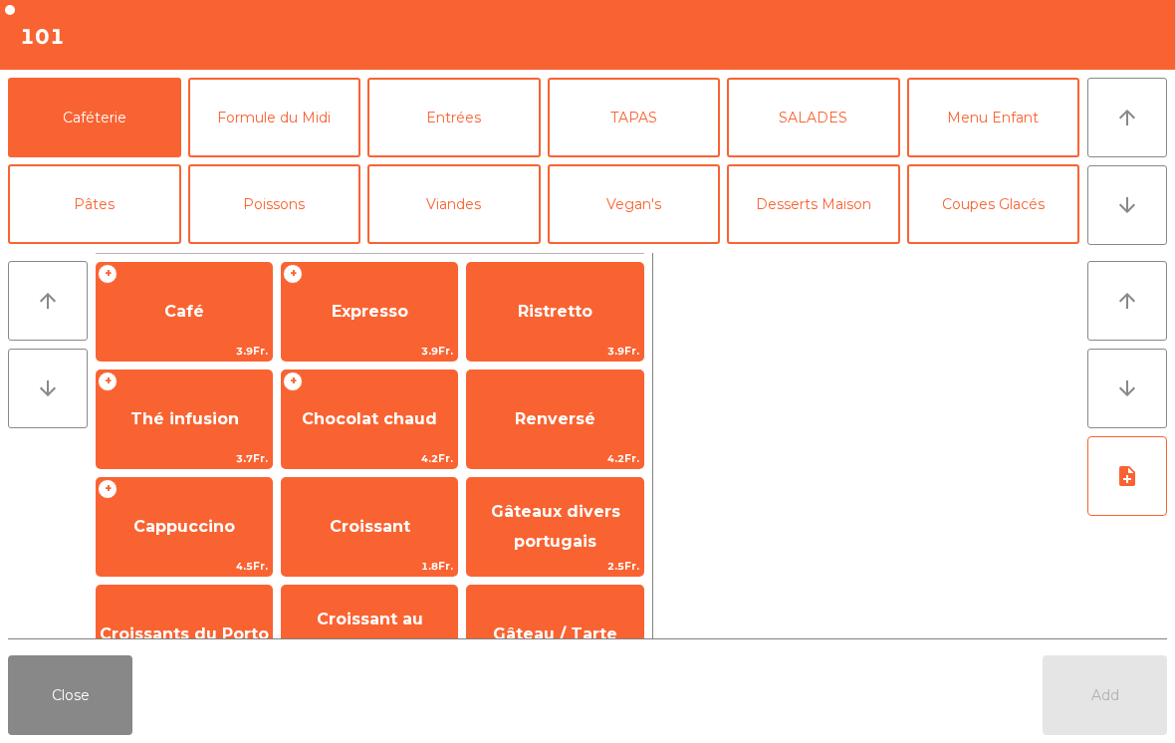
scroll to position [120, 0]
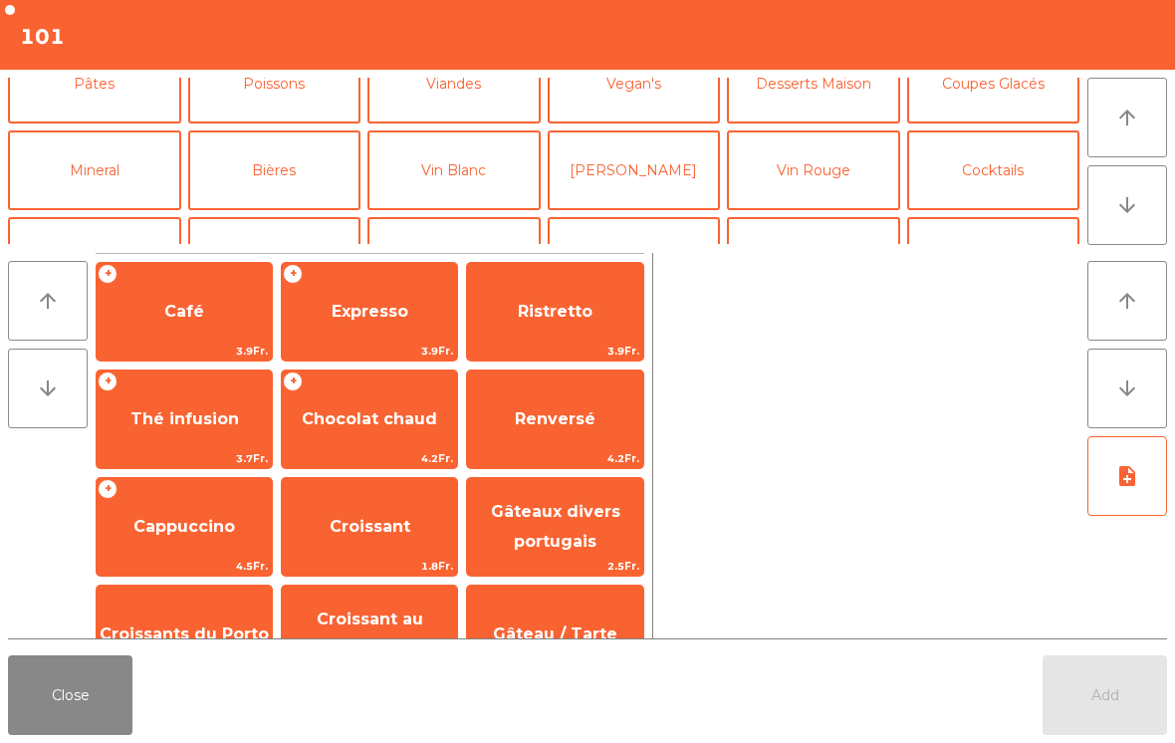
click at [830, 179] on button "Vin Rouge" at bounding box center [813, 170] width 173 height 80
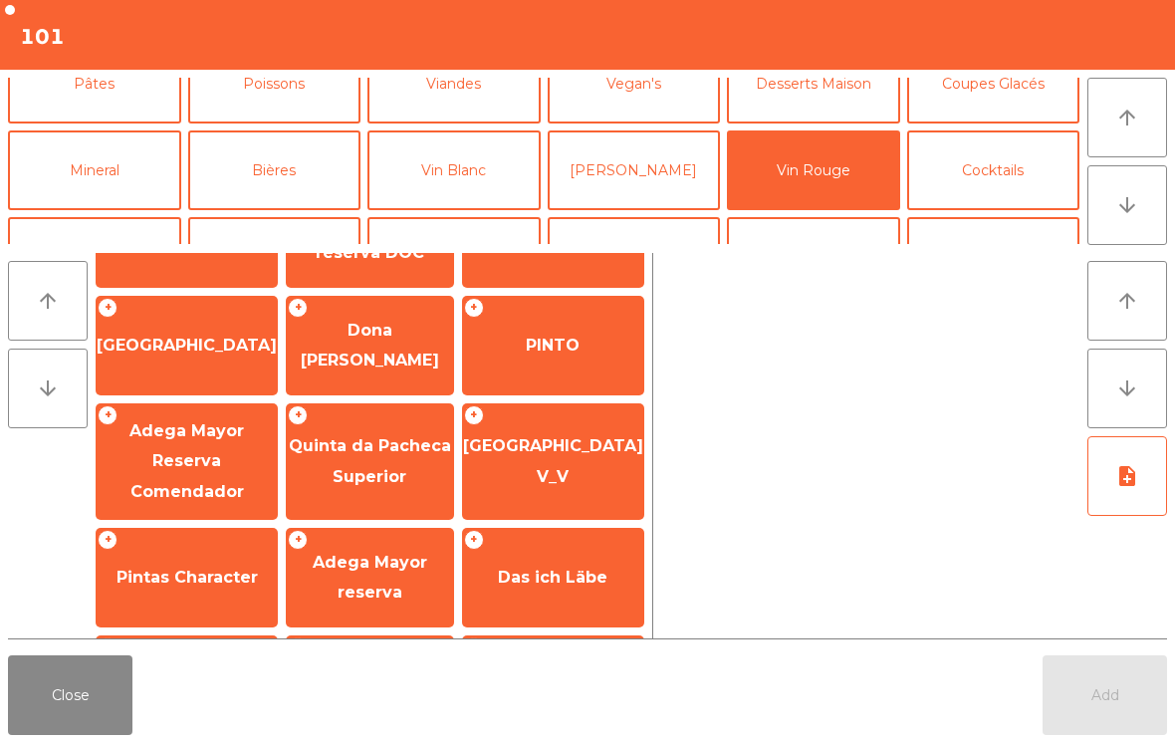
scroll to position [293, 0]
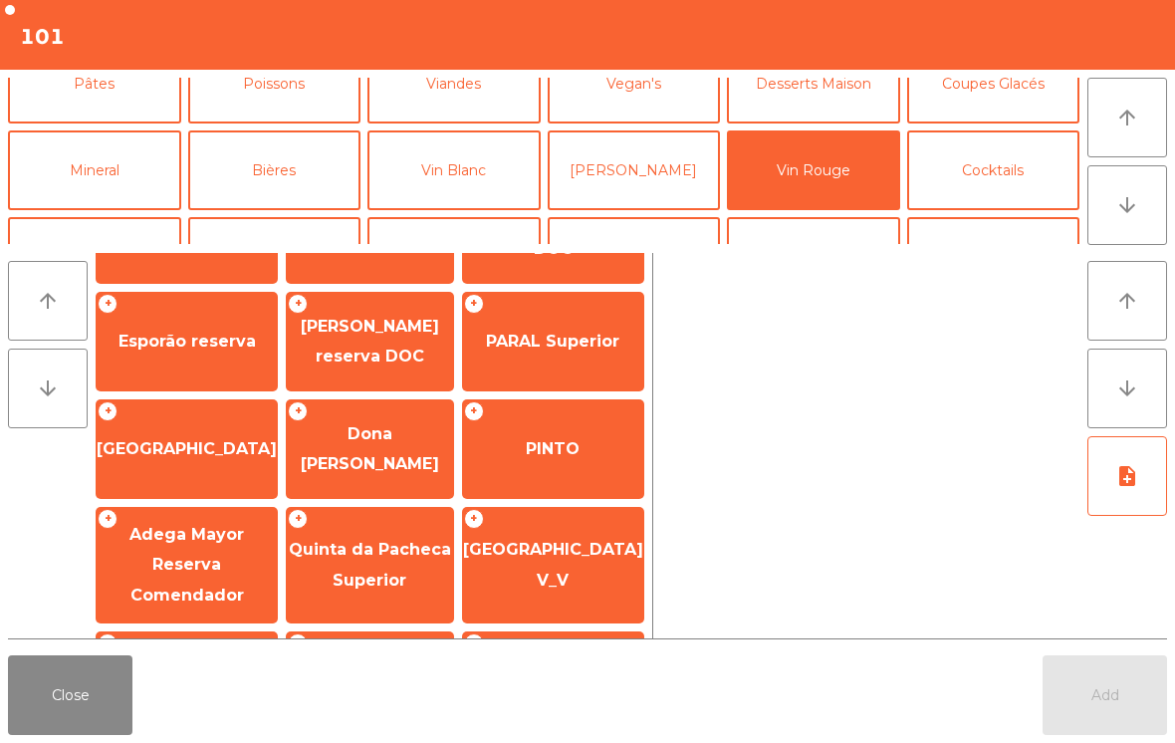
click at [189, 446] on span "[GEOGRAPHIC_DATA]" at bounding box center [187, 448] width 180 height 19
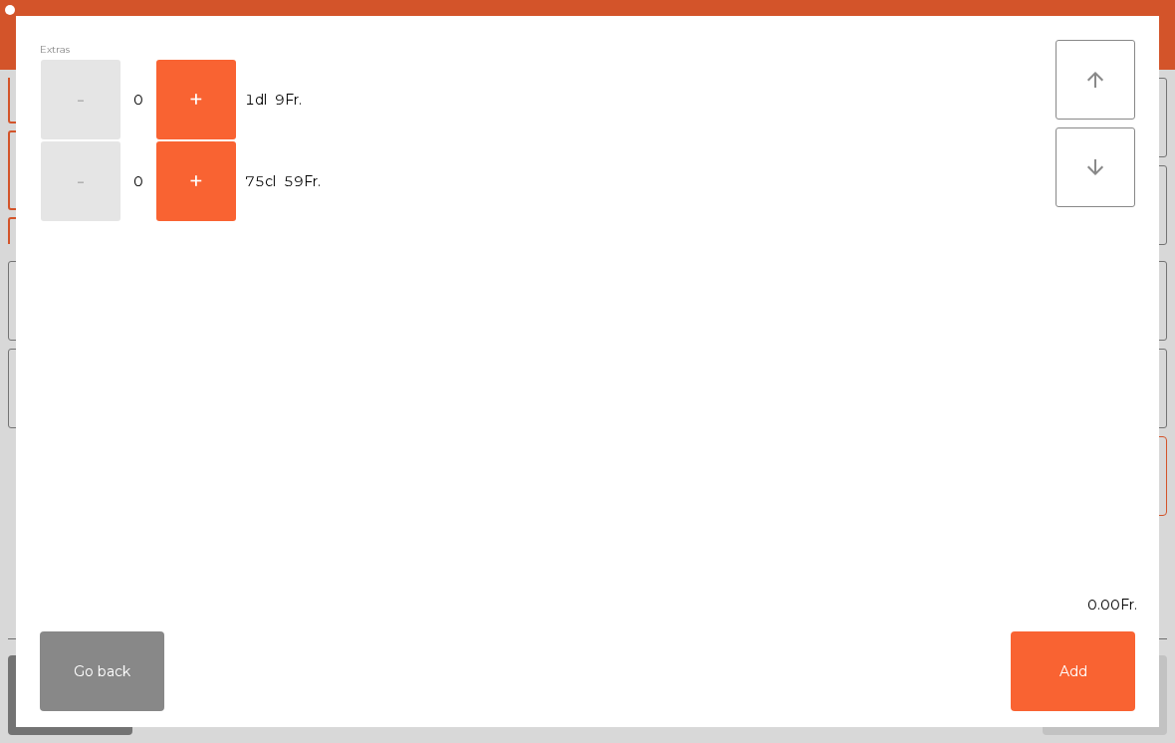
click at [192, 206] on button "+" at bounding box center [196, 181] width 80 height 80
click at [1093, 652] on button "Add" at bounding box center [1073, 671] width 124 height 80
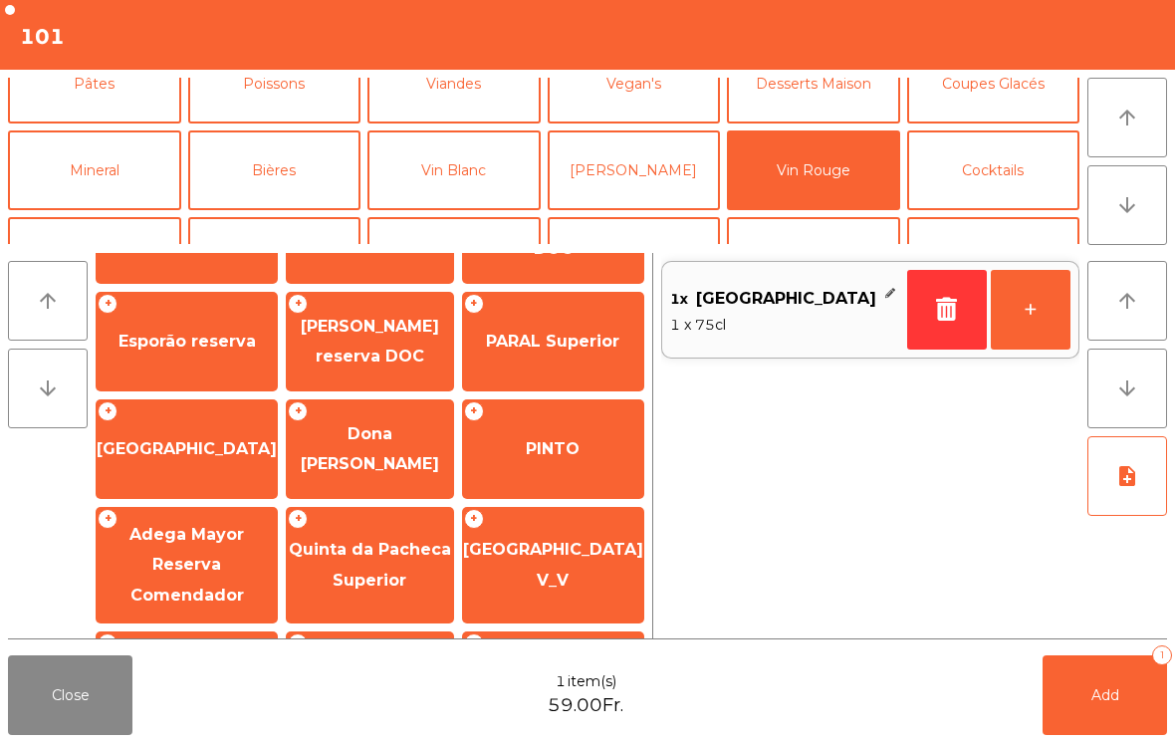
click at [1115, 714] on button "Add 1" at bounding box center [1105, 695] width 124 height 80
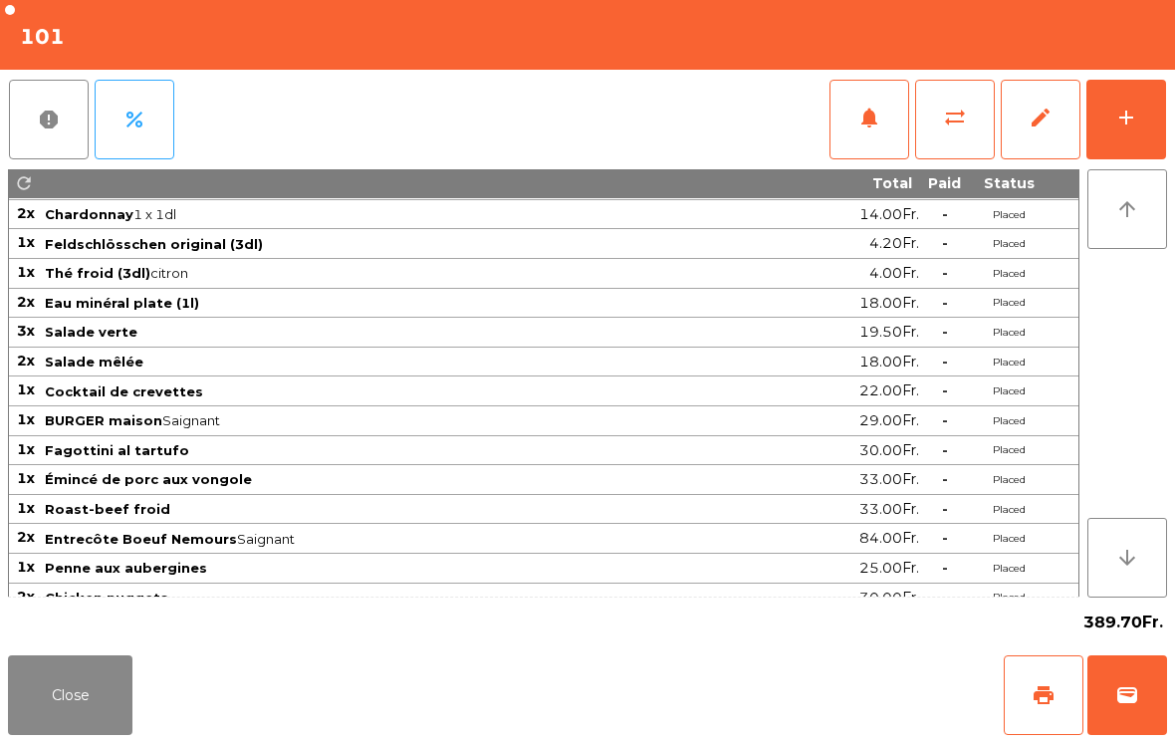
click at [39, 711] on button "Close" at bounding box center [70, 695] width 124 height 80
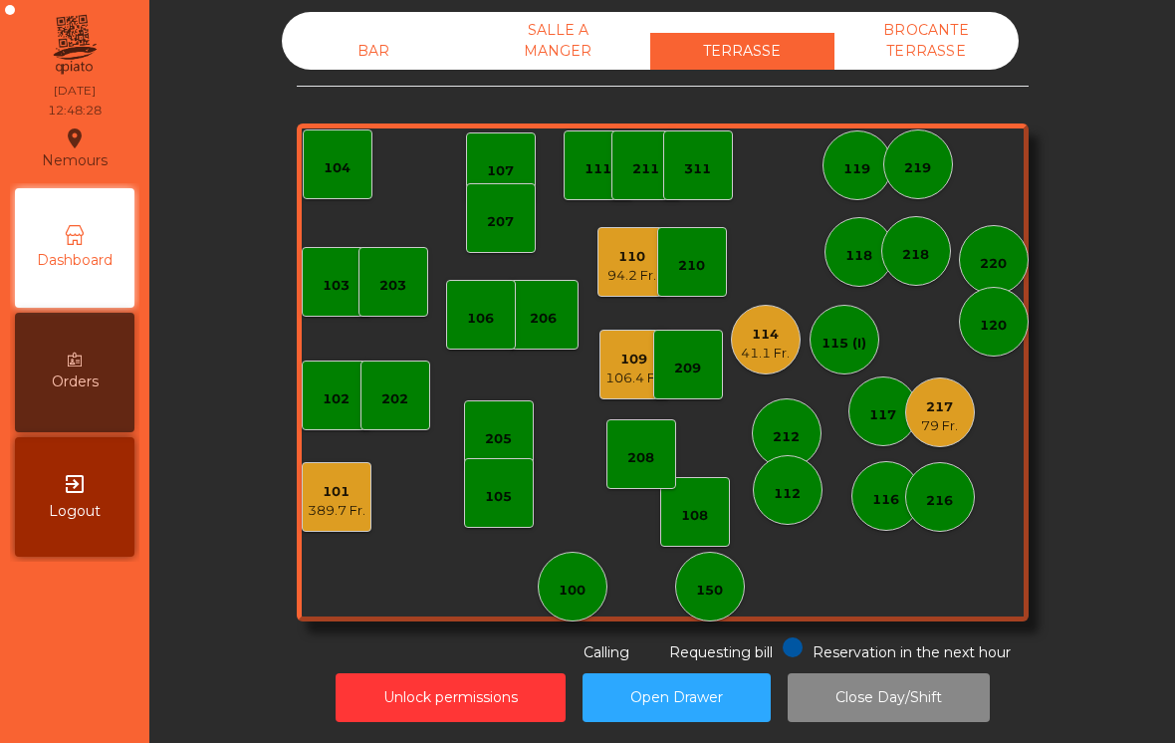
click at [944, 416] on div "79 Fr." at bounding box center [939, 426] width 37 height 20
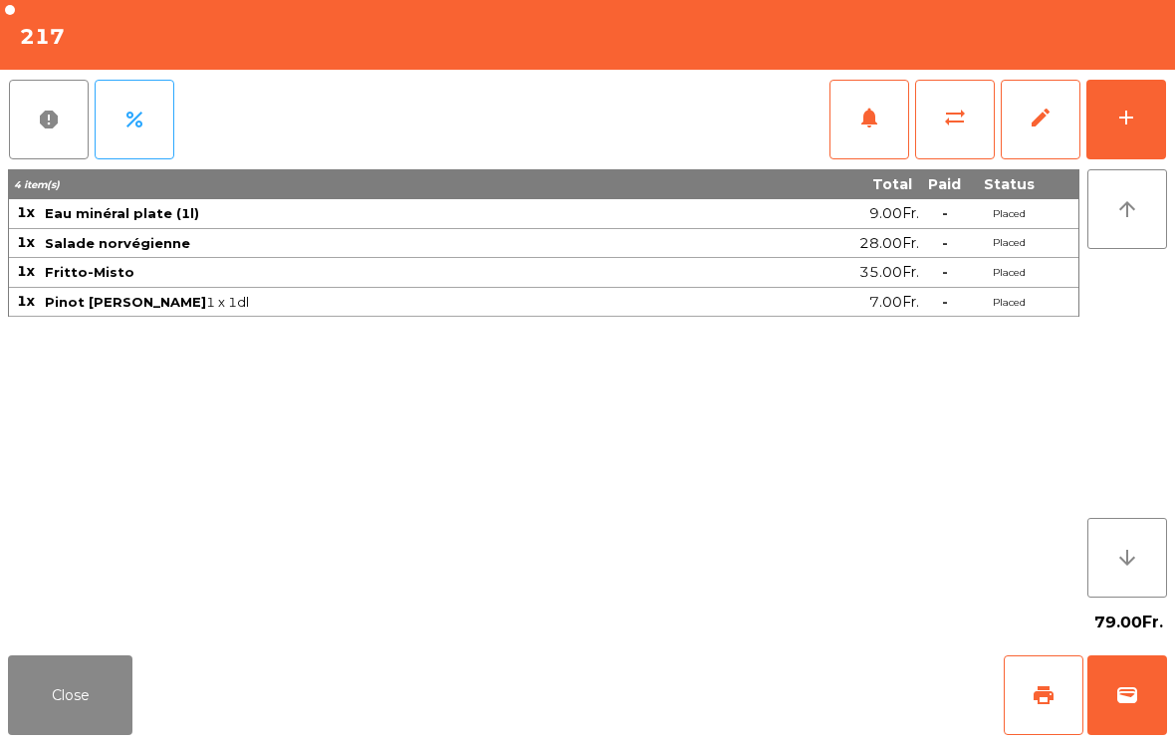
click at [23, 725] on button "Close" at bounding box center [70, 695] width 124 height 80
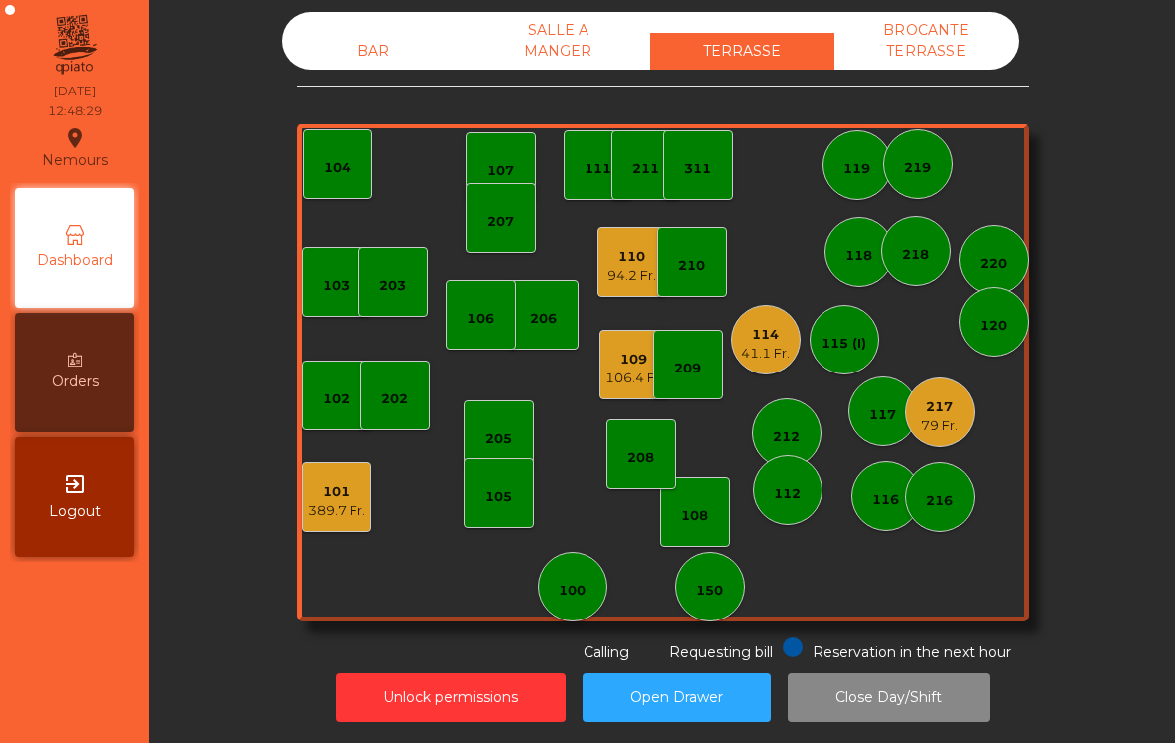
click at [950, 491] on div "216" at bounding box center [939, 501] width 27 height 20
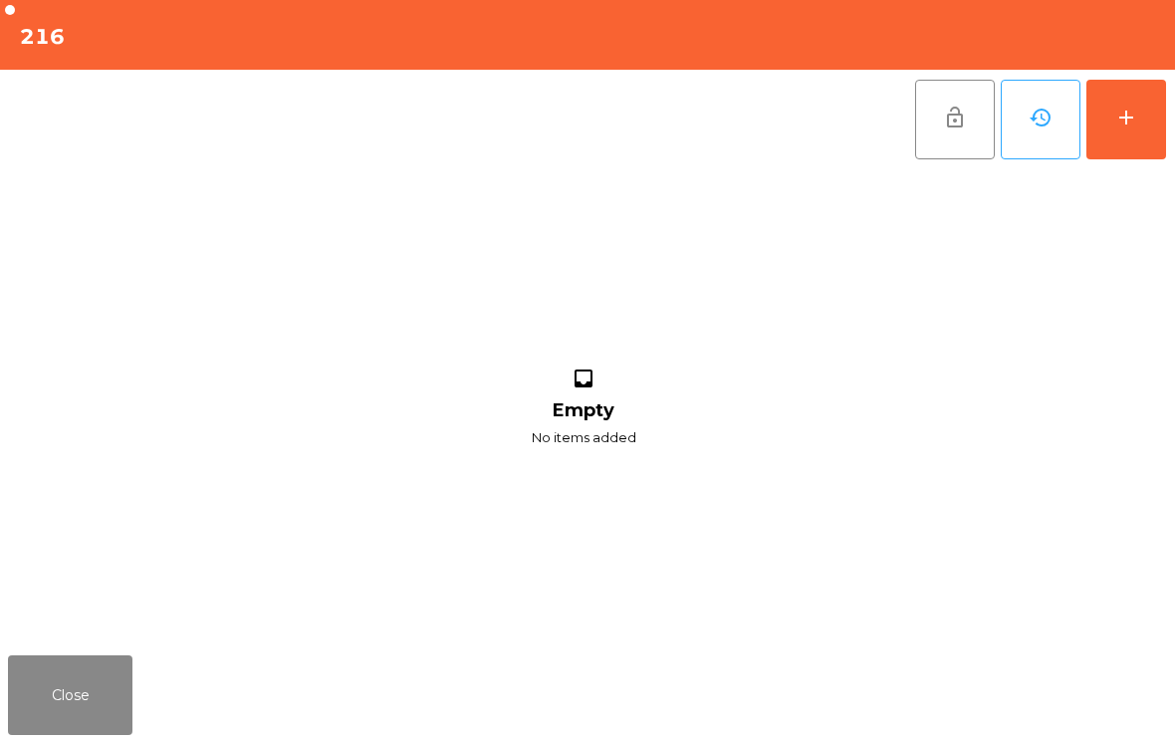
click at [1146, 146] on button "add" at bounding box center [1126, 120] width 80 height 80
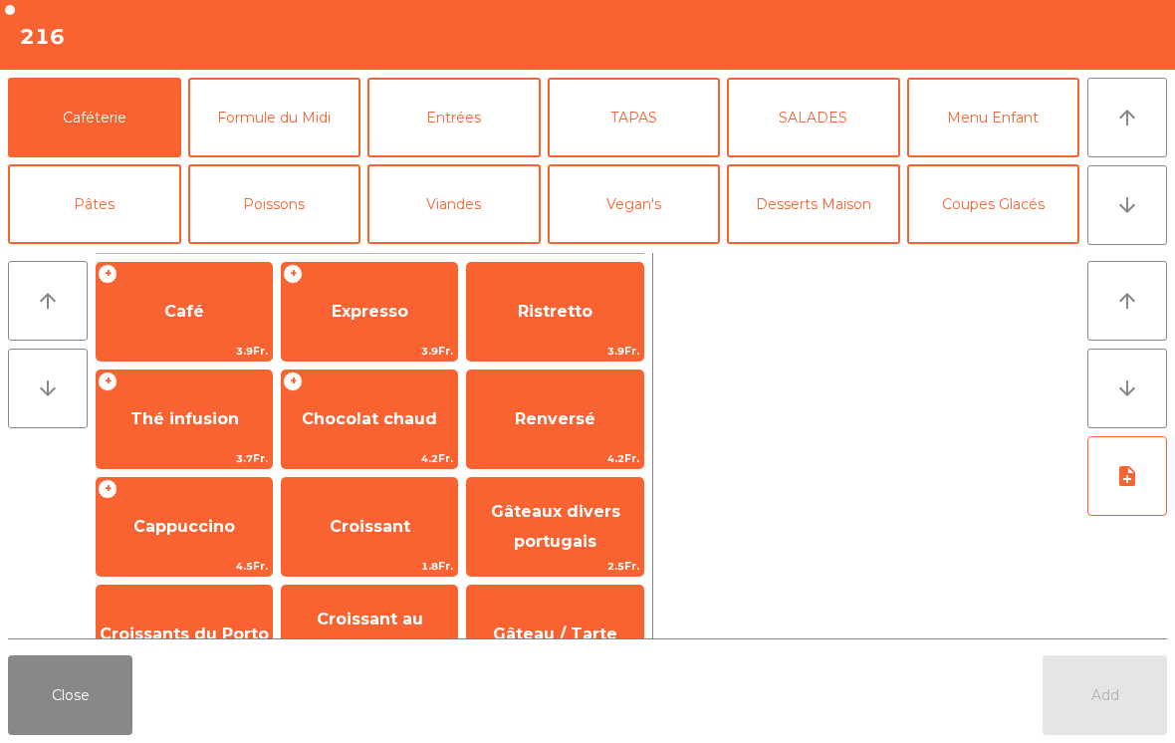
scroll to position [88, 0]
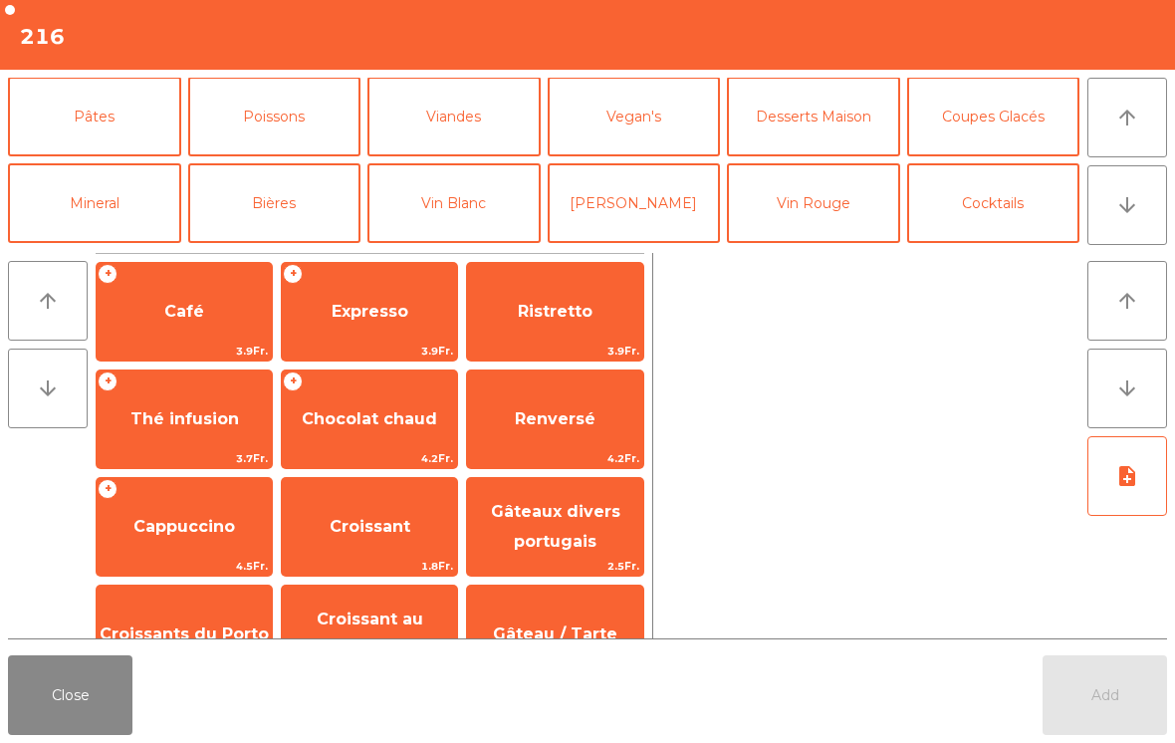
click at [101, 183] on button "Mineral" at bounding box center [94, 203] width 173 height 80
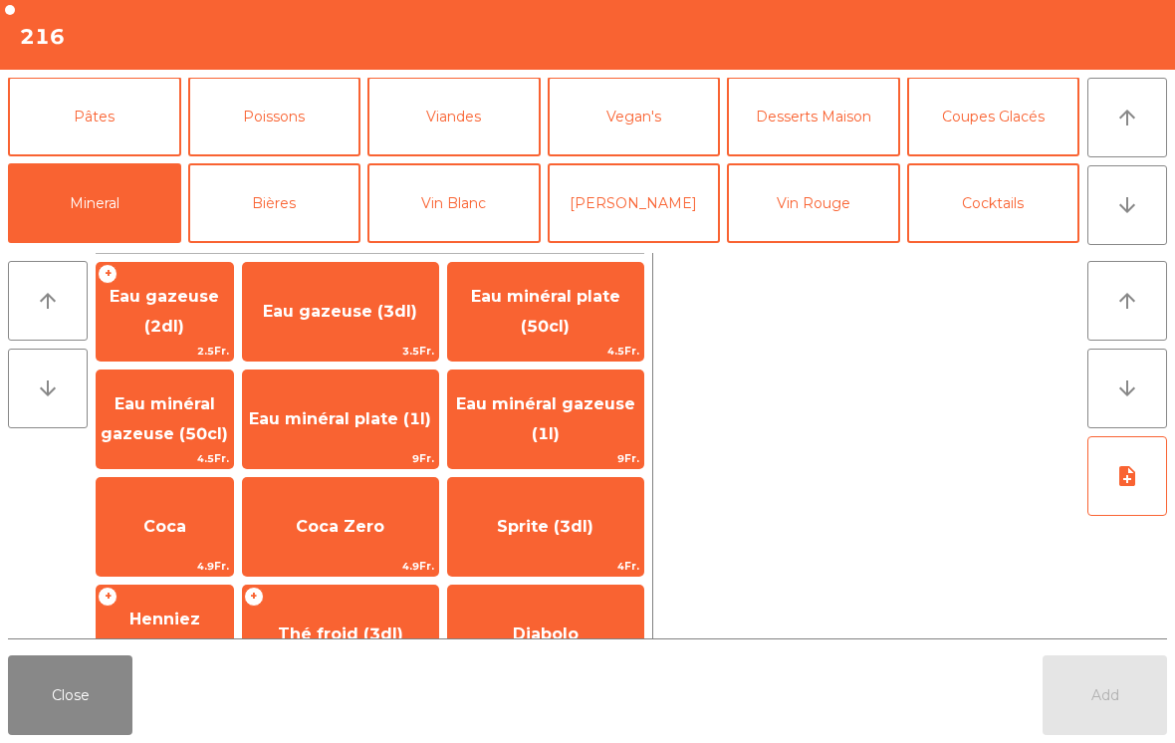
scroll to position [129, 0]
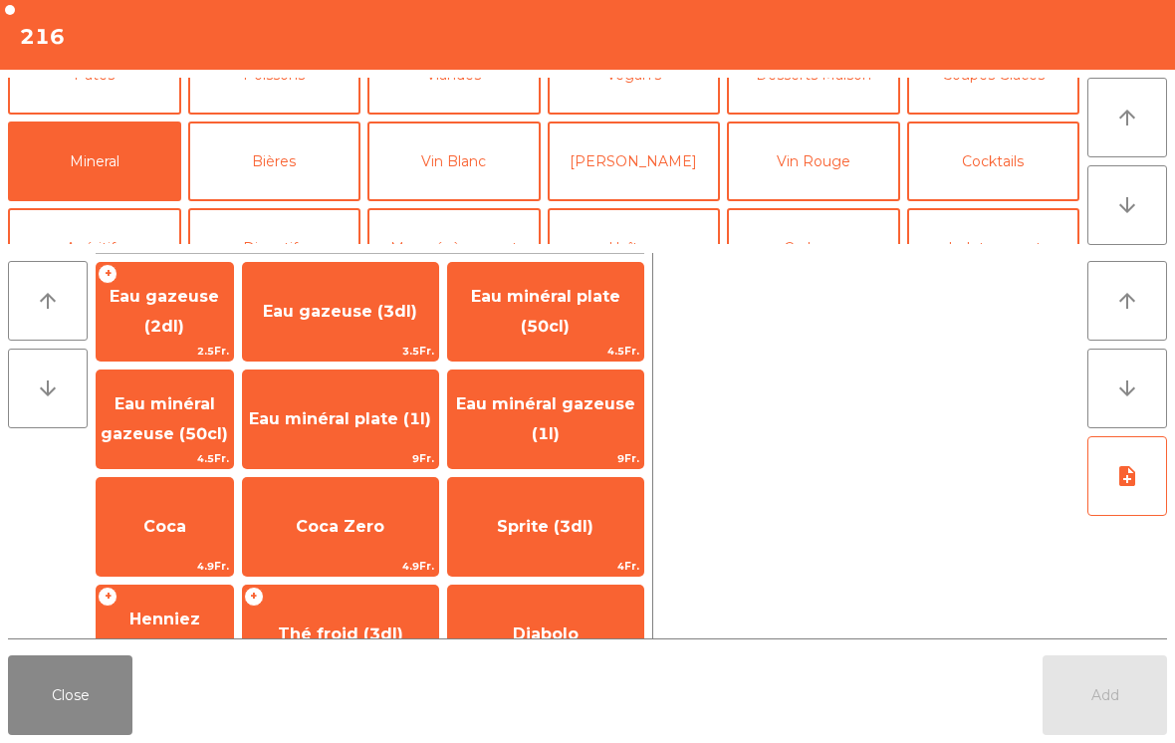
click at [208, 523] on span "Coca" at bounding box center [165, 527] width 136 height 54
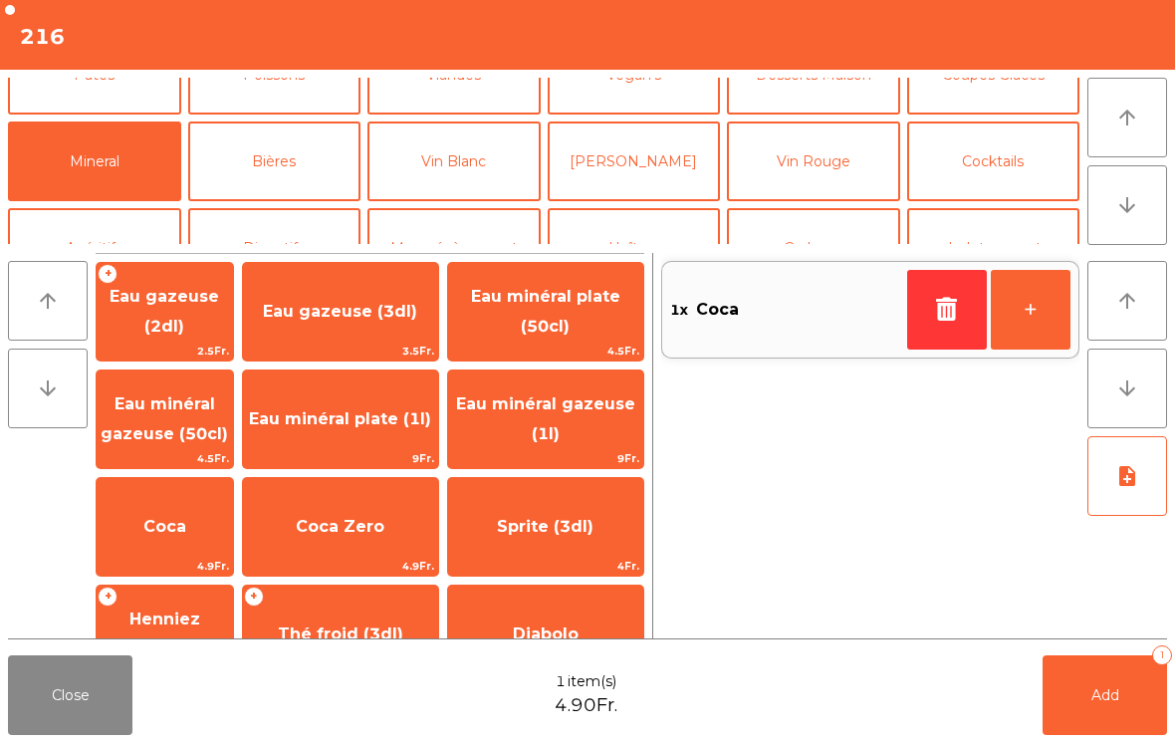
click at [1108, 679] on button "Add 1" at bounding box center [1105, 695] width 124 height 80
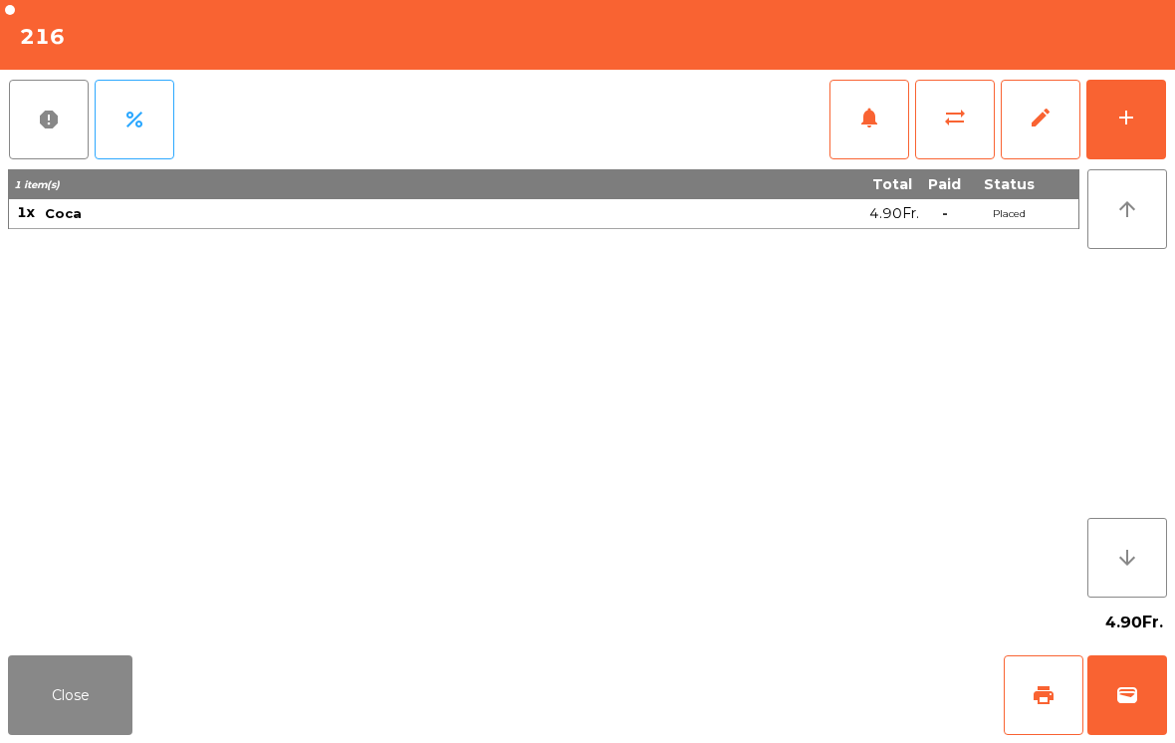
click at [83, 687] on button "Close" at bounding box center [70, 695] width 124 height 80
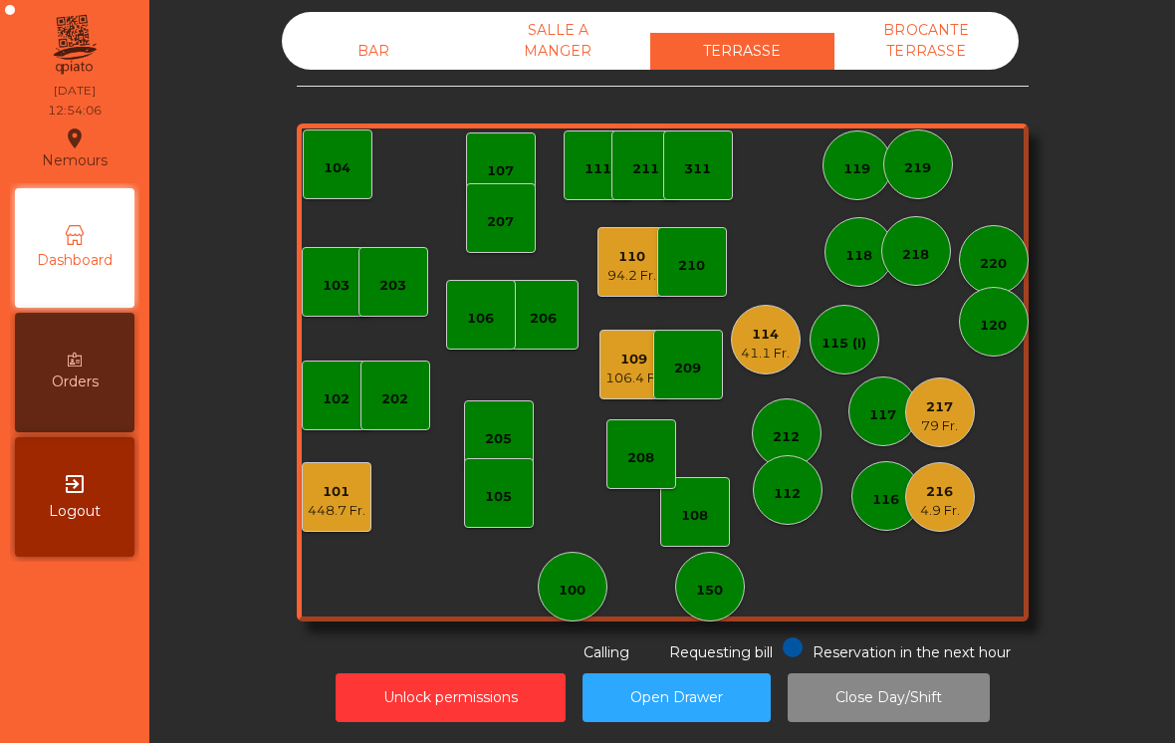
click at [619, 276] on div "110 94.2 Fr." at bounding box center [633, 262] width 70 height 70
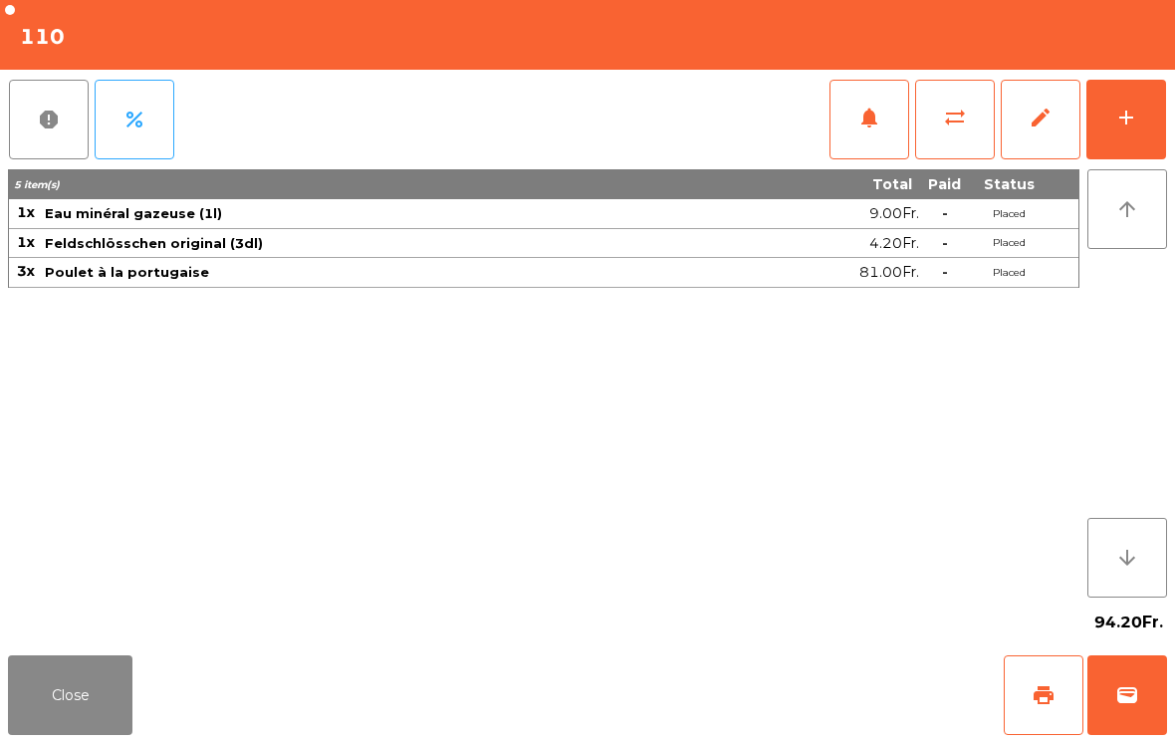
click at [853, 146] on button "notifications" at bounding box center [870, 120] width 80 height 80
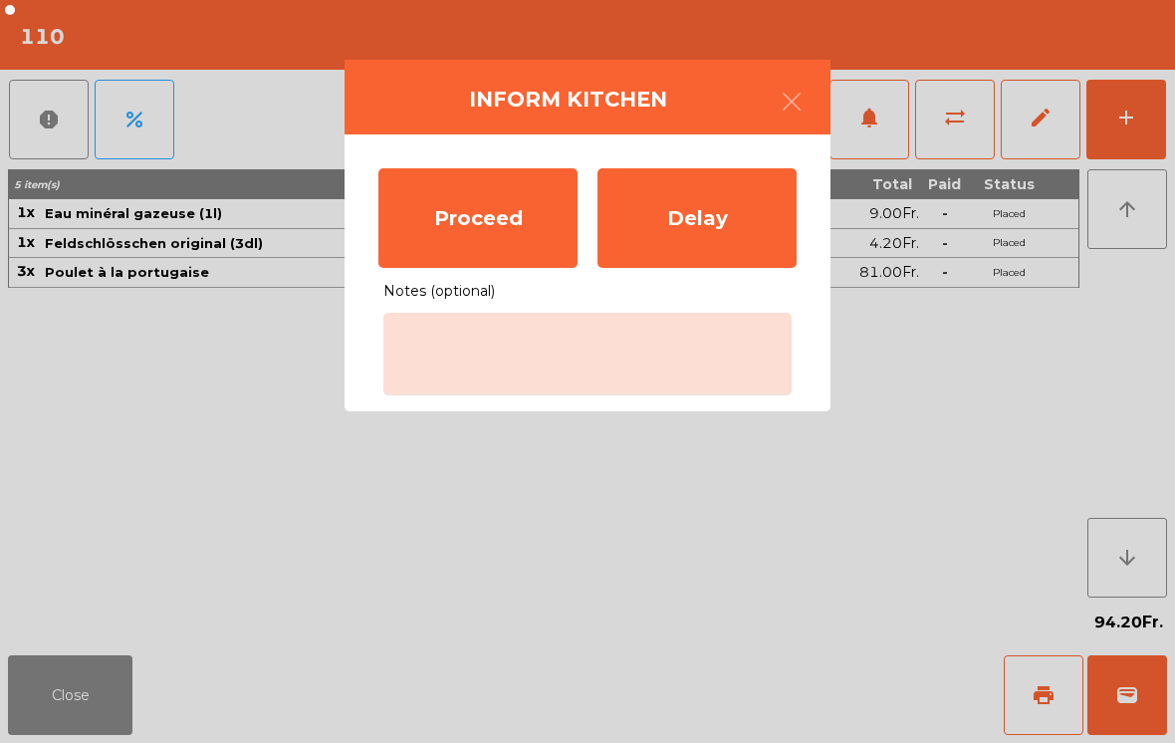
click at [437, 222] on div "Proceed" at bounding box center [477, 218] width 199 height 100
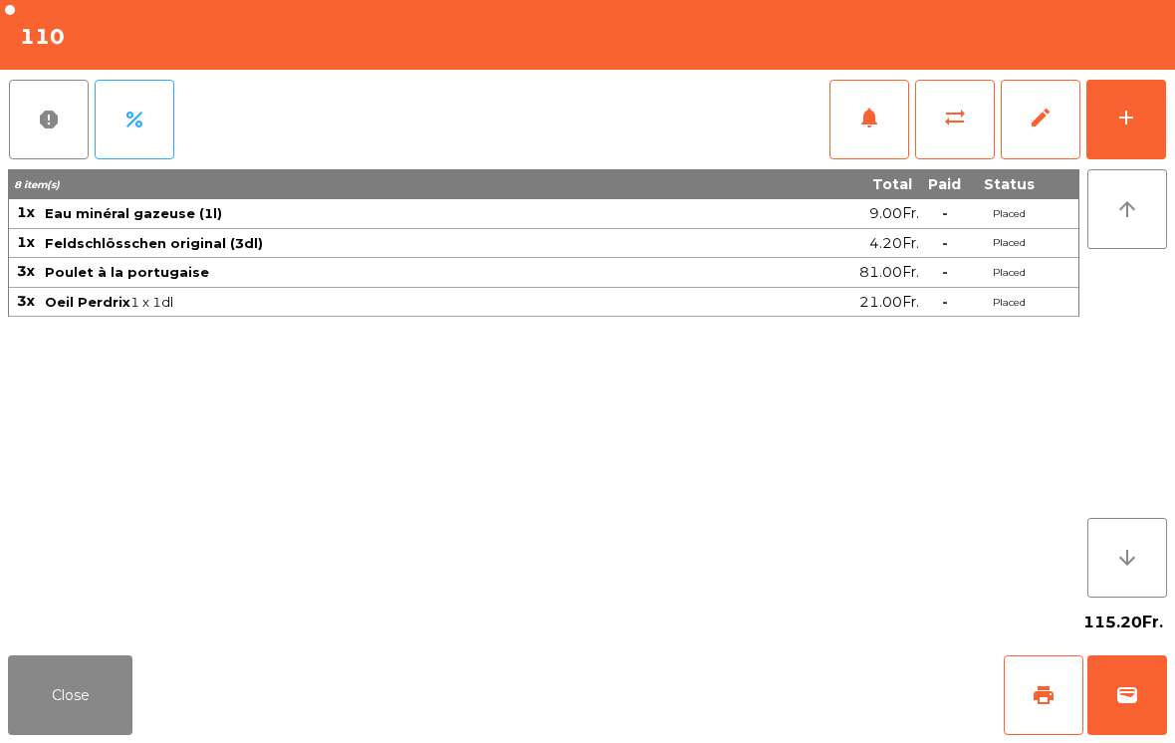
click at [78, 712] on button "Close" at bounding box center [70, 695] width 124 height 80
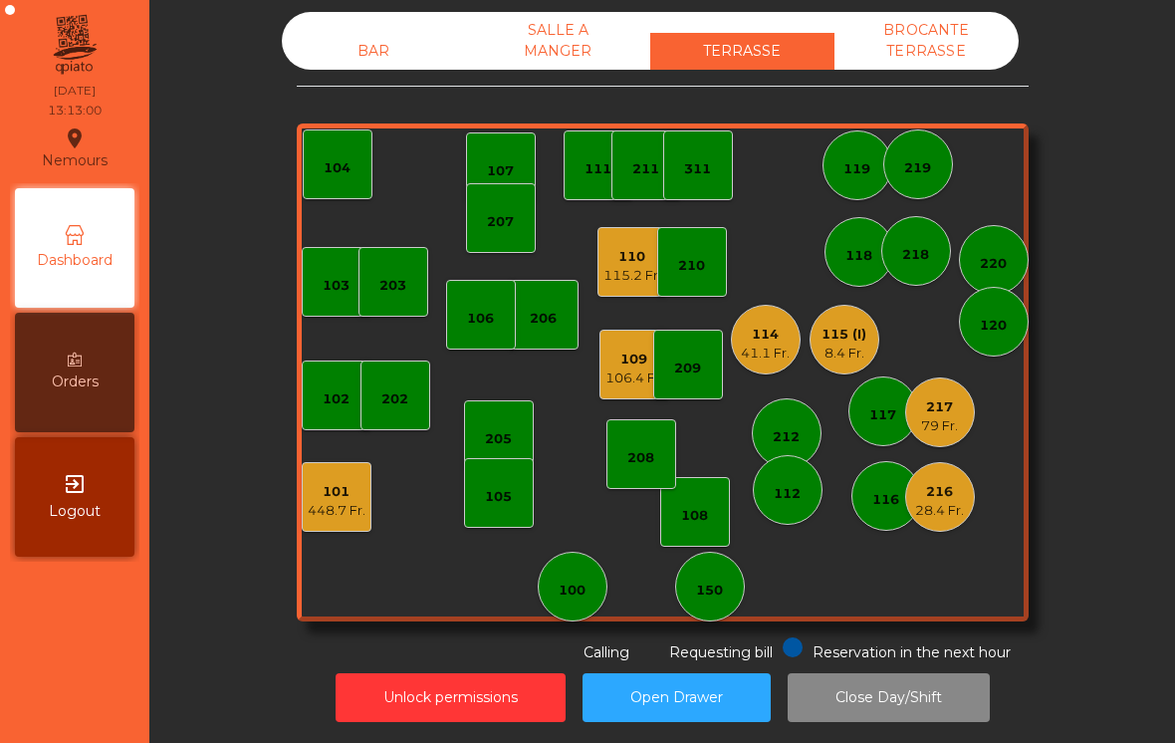
click at [709, 619] on div "BAR SALLE A MANGER TERRASSE BROCANTE TERRASSE 103 102 101 448.7 Fr. 202 206 104…" at bounding box center [663, 337] width 732 height 651
click at [747, 617] on div "BAR SALLE A MANGER TERRASSE BROCANTE TERRASSE 103 102 101 448.7 Fr. 202 206 104…" at bounding box center [663, 337] width 732 height 651
click at [730, 564] on div "150" at bounding box center [710, 587] width 70 height 70
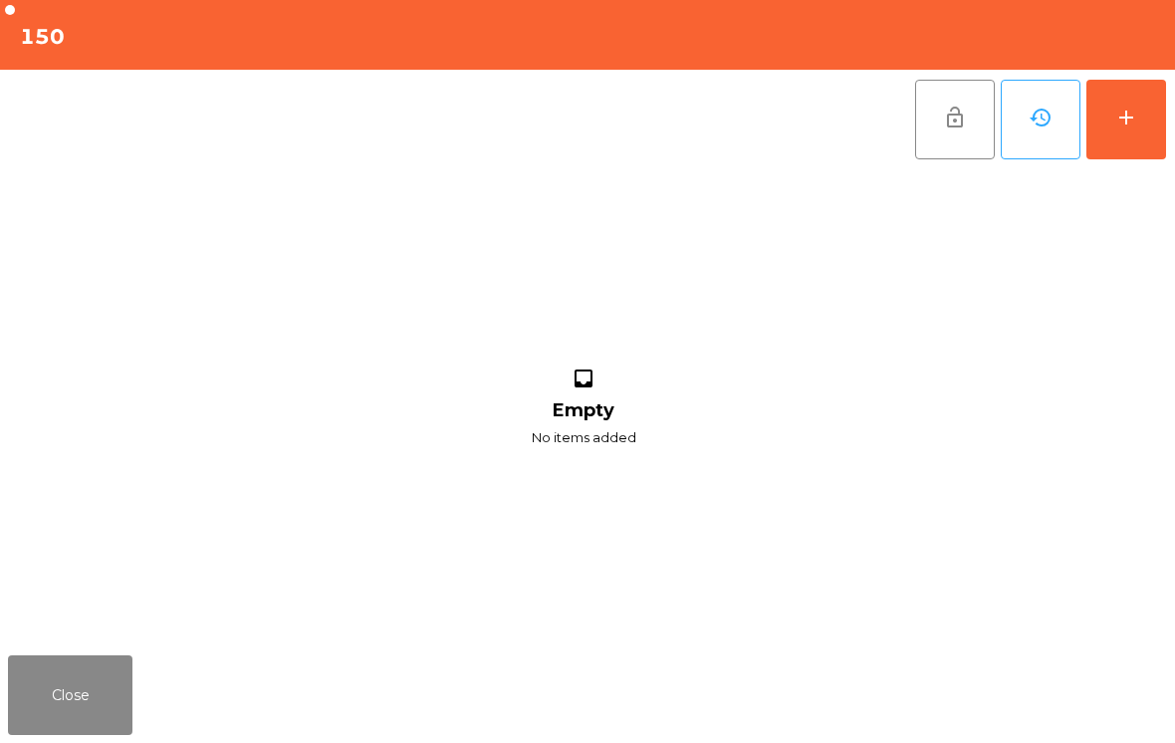
click at [1114, 107] on div "add" at bounding box center [1126, 118] width 24 height 24
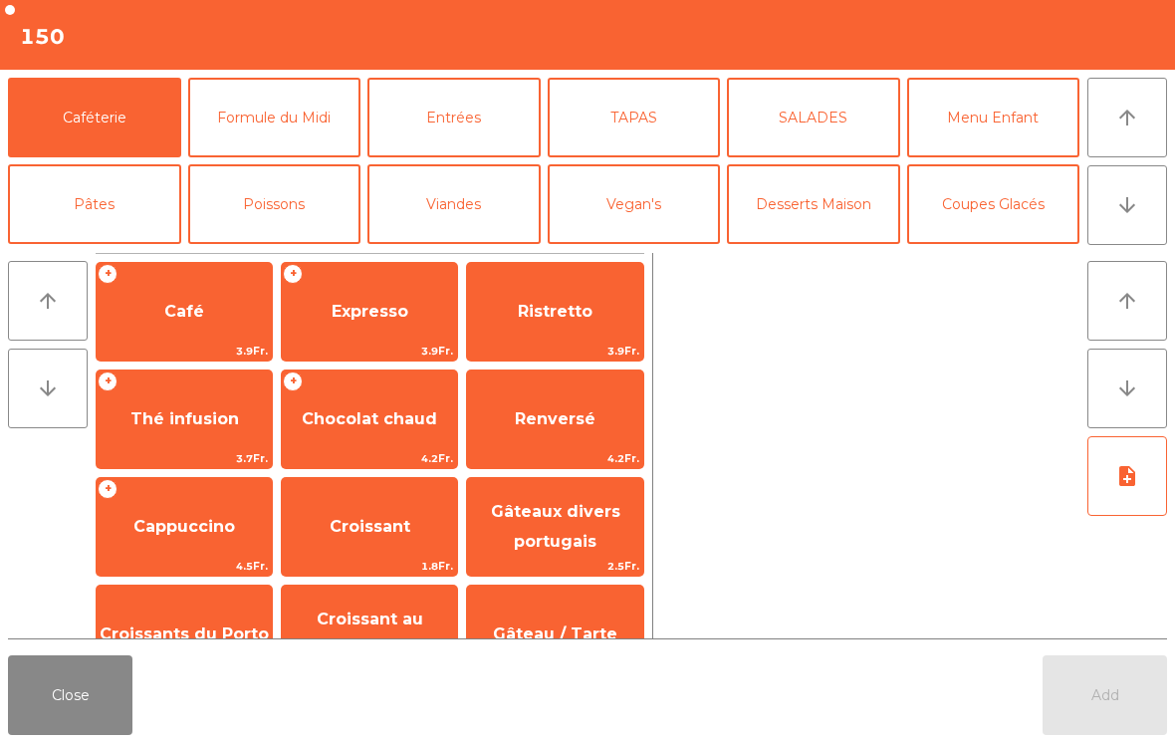
click at [1137, 215] on icon "arrow_downward" at bounding box center [1127, 205] width 24 height 24
click at [129, 251] on button "Mineral" at bounding box center [94, 291] width 173 height 80
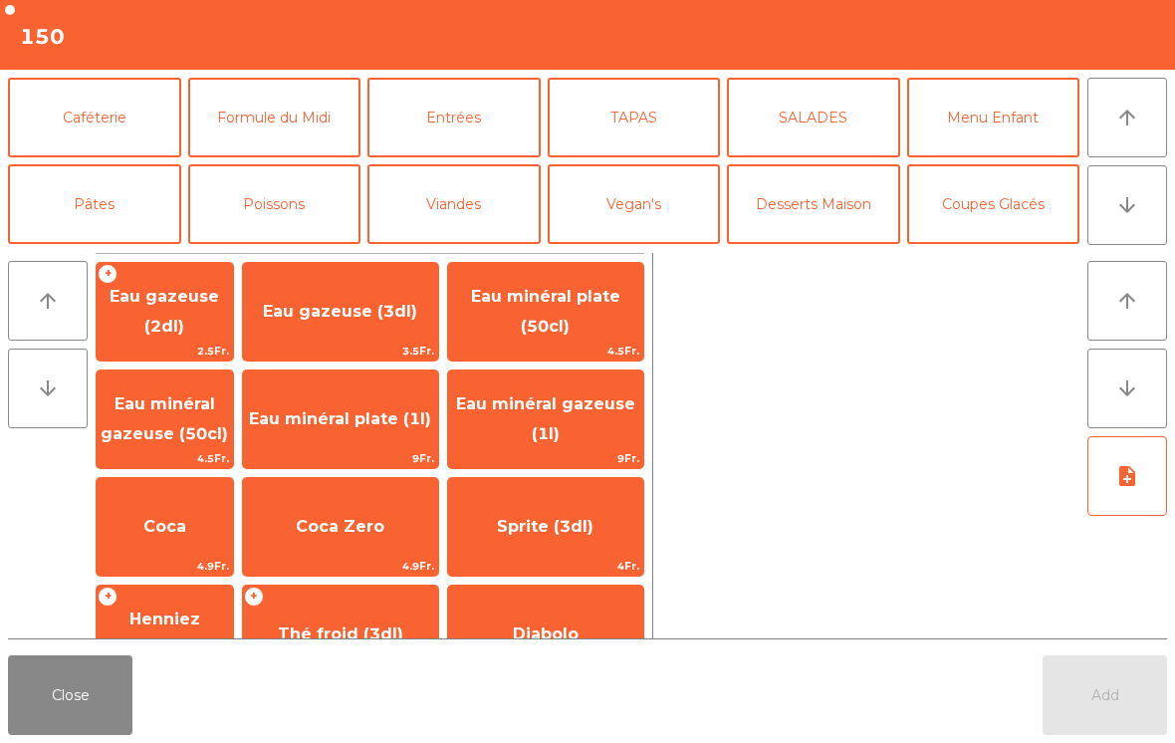
scroll to position [173, 0]
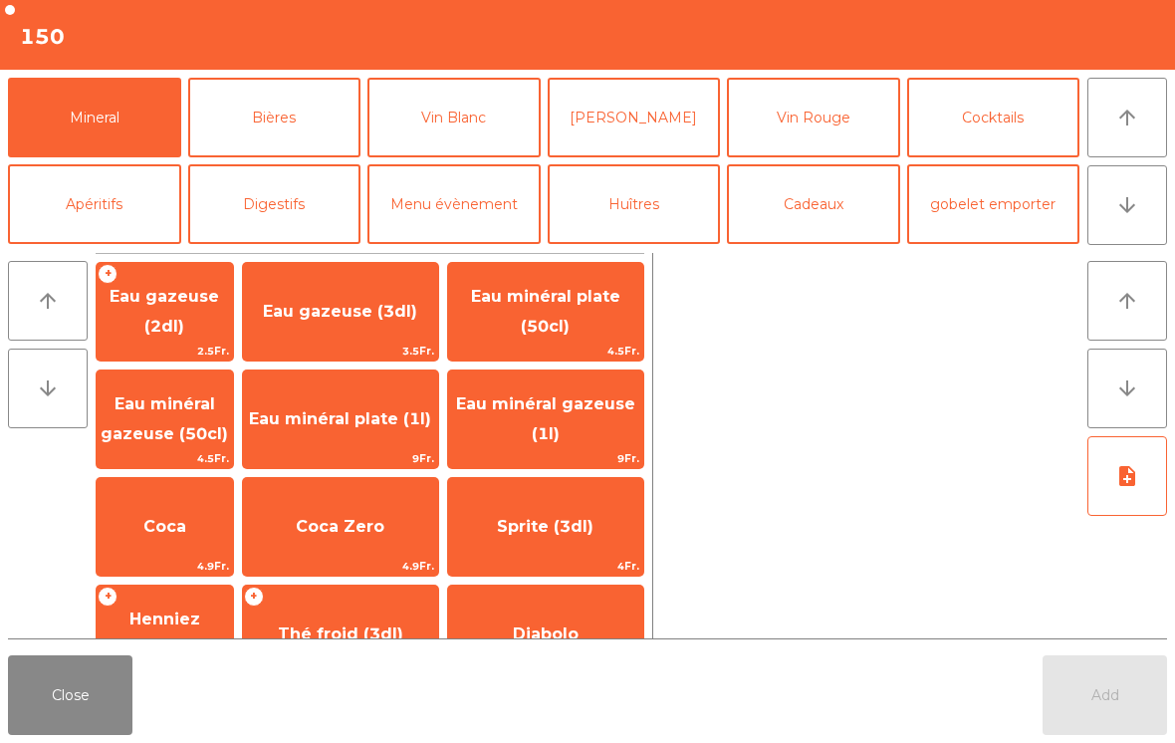
click at [415, 430] on span "Eau minéral plate (1l)" at bounding box center [340, 419] width 195 height 54
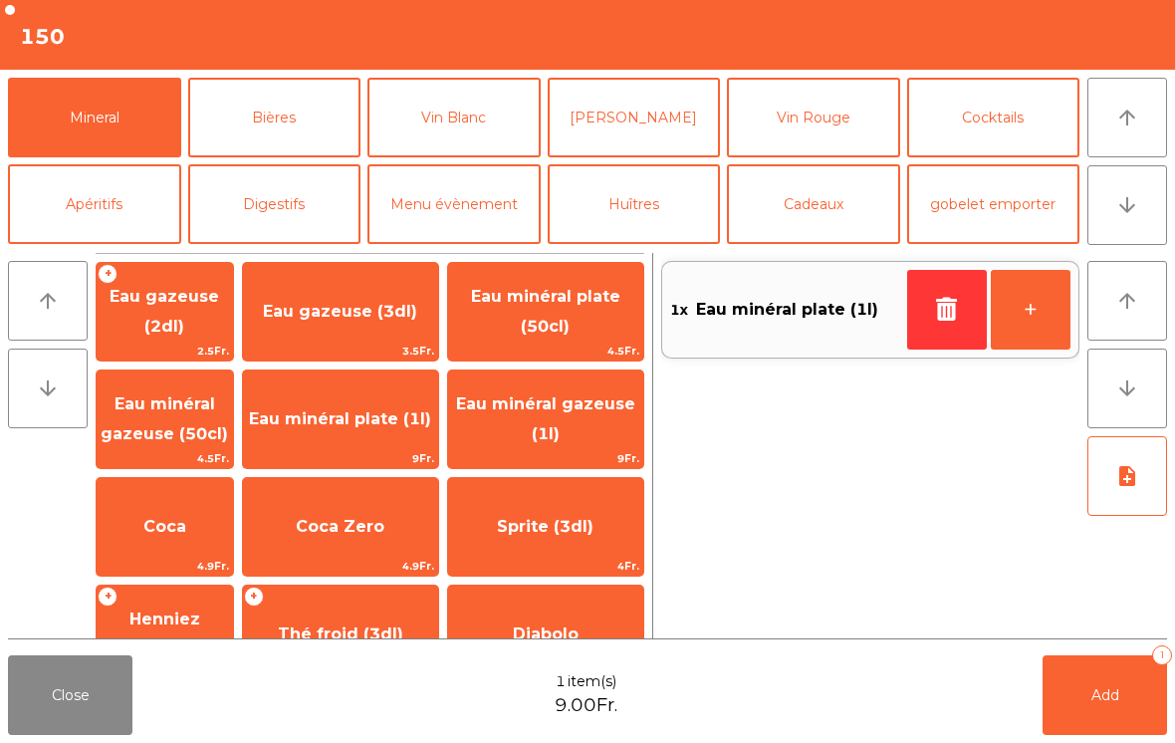
click at [1025, 130] on button "Cocktails" at bounding box center [993, 118] width 173 height 80
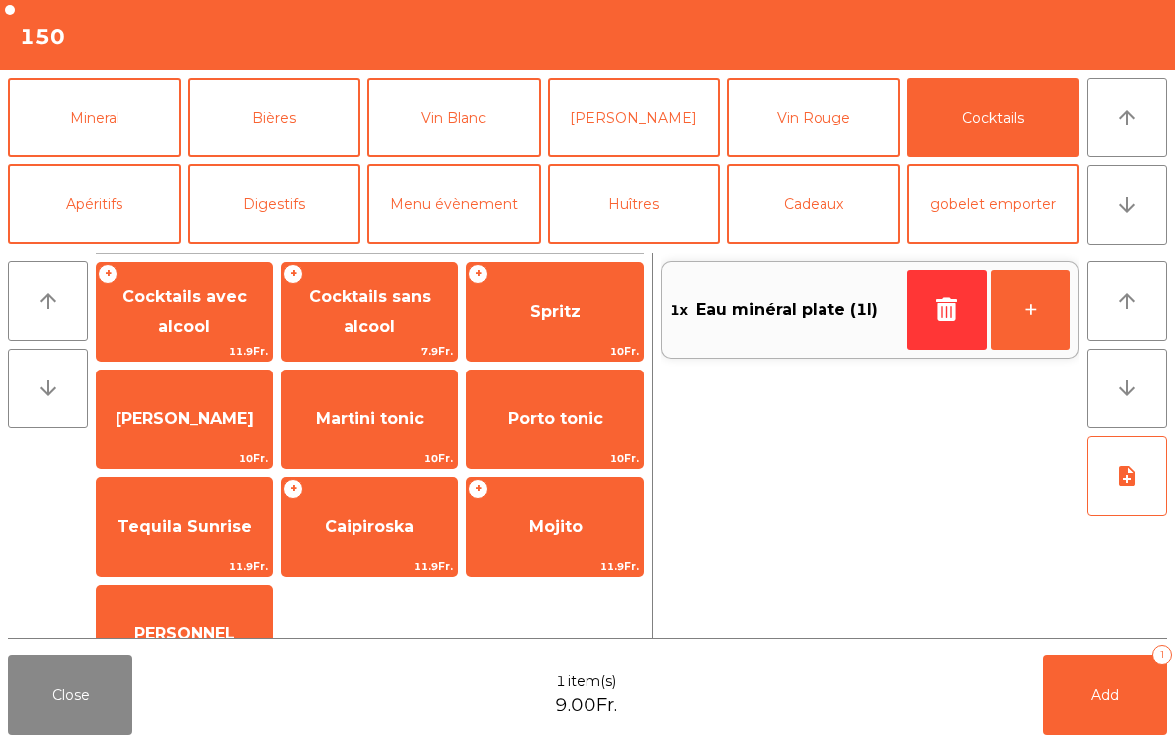
click at [586, 321] on span "Spritz" at bounding box center [554, 312] width 175 height 54
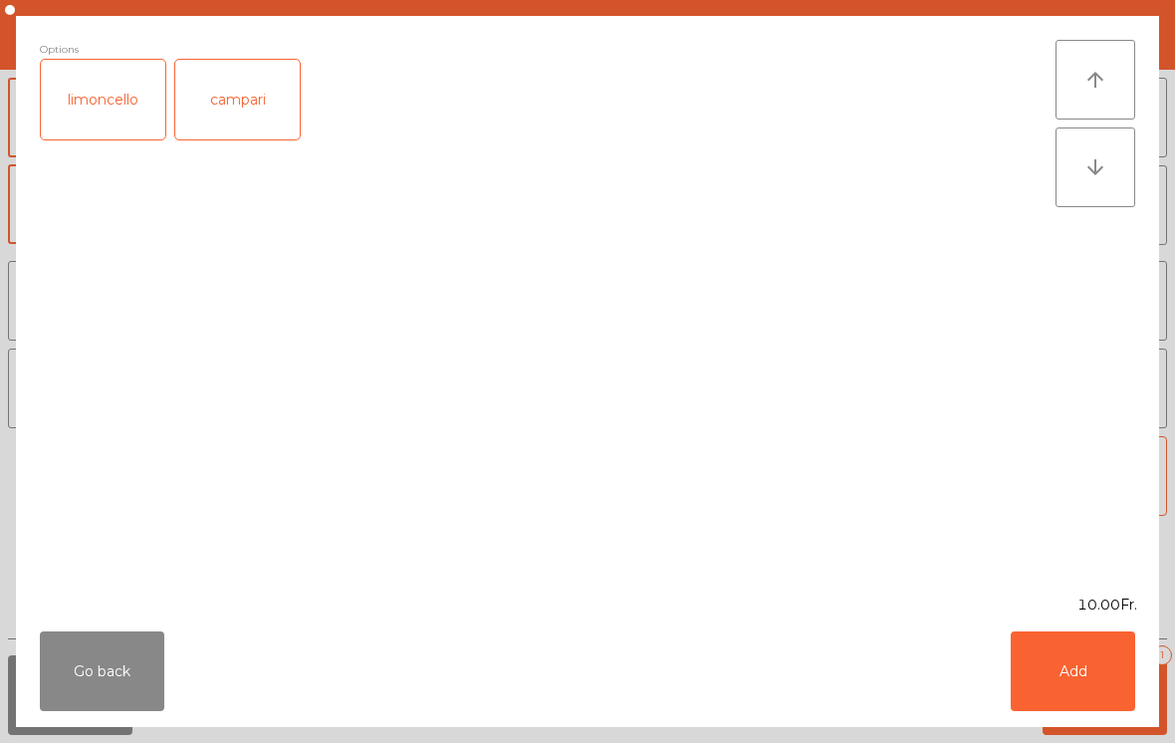
click at [1063, 675] on button "Add" at bounding box center [1073, 671] width 124 height 80
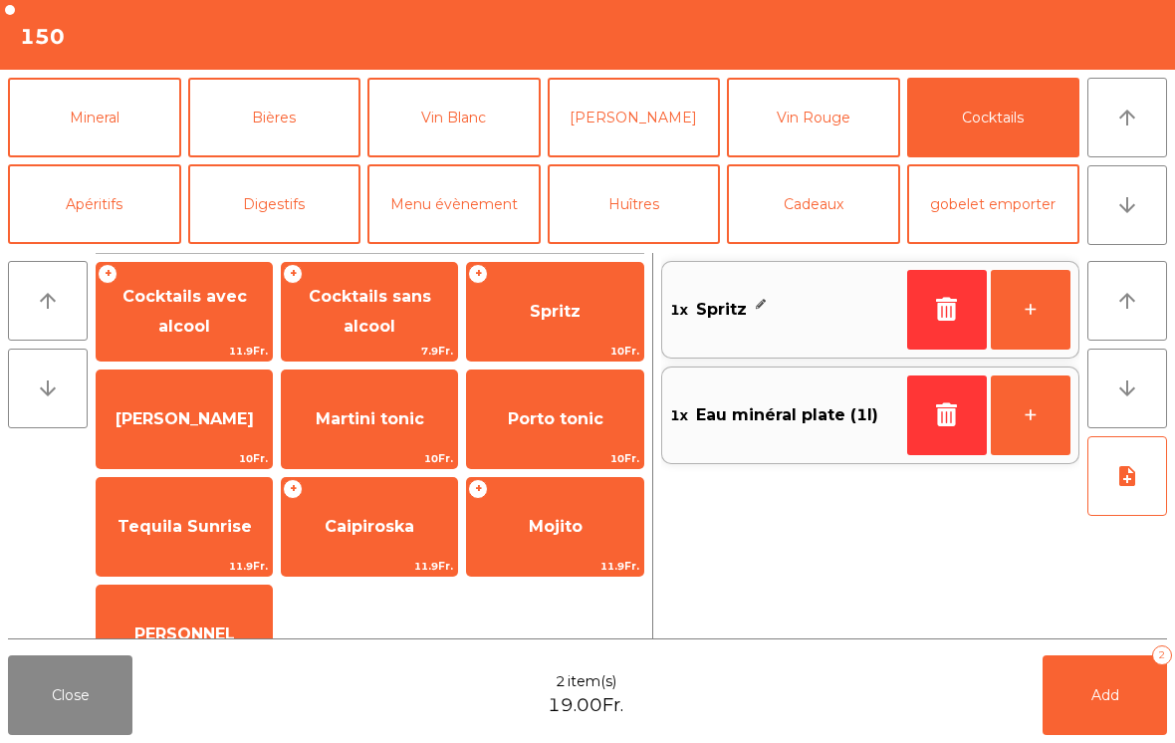
click at [1038, 306] on button "+" at bounding box center [1031, 310] width 80 height 80
click at [1094, 710] on button "Add 3" at bounding box center [1105, 695] width 124 height 80
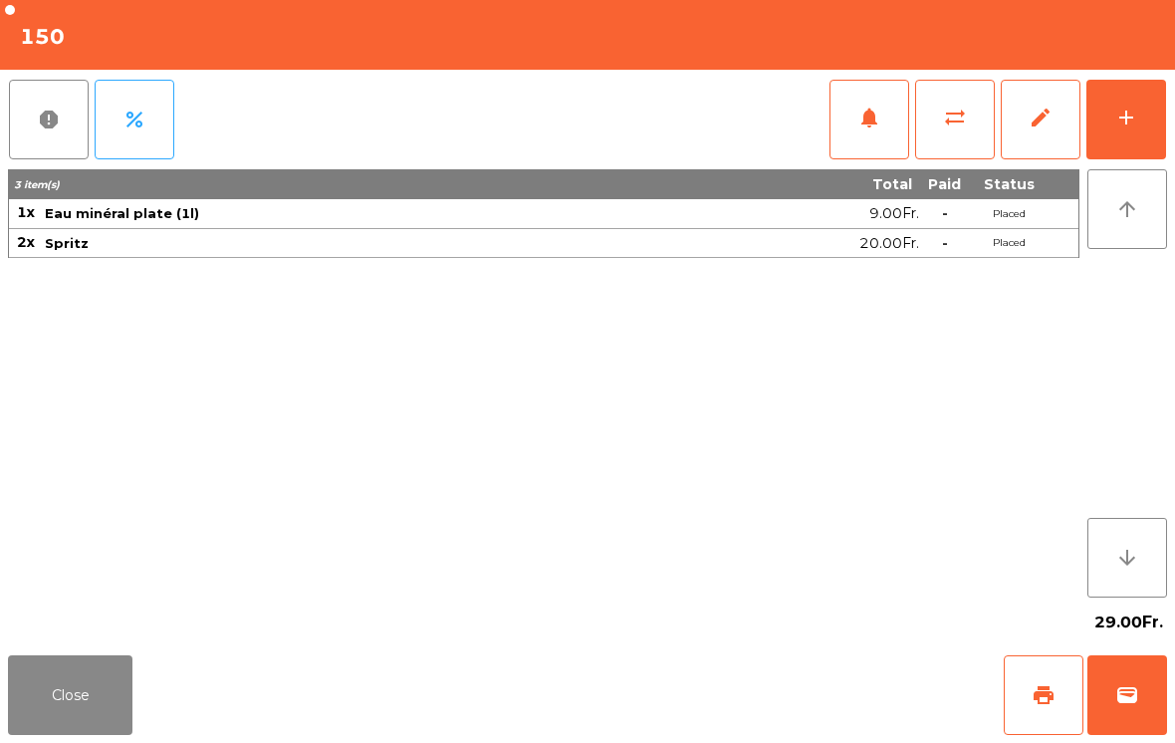
click at [42, 702] on button "Close" at bounding box center [70, 695] width 124 height 80
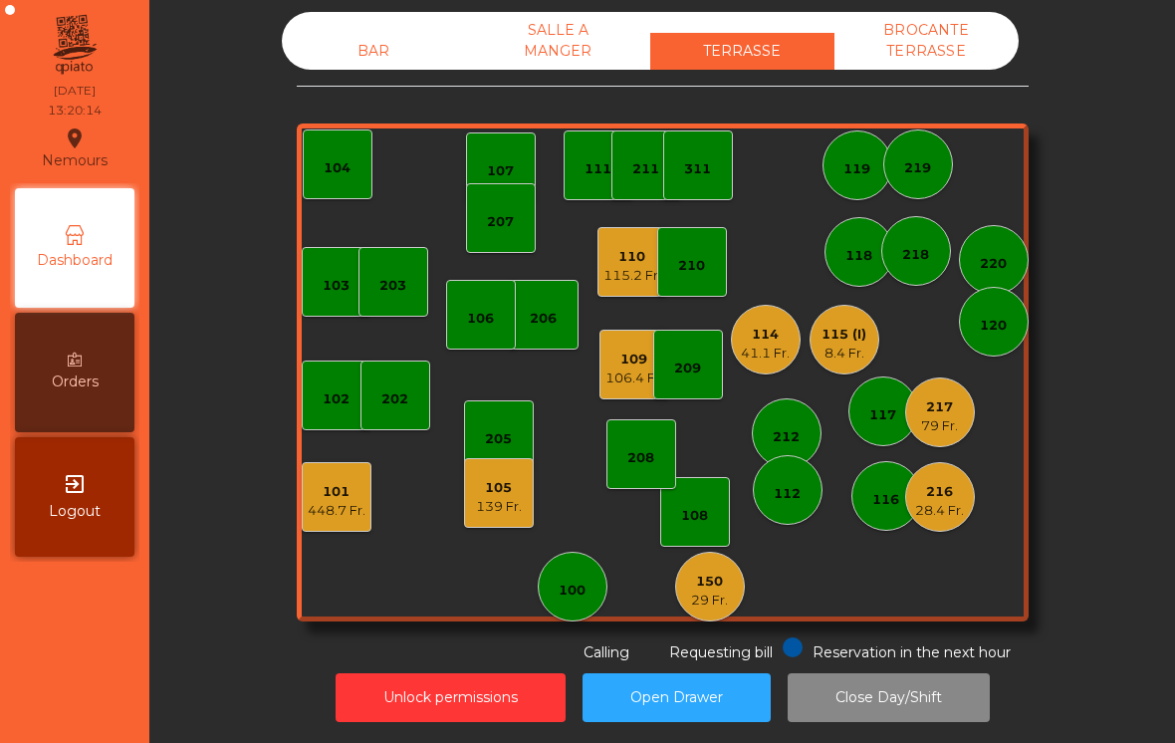
click at [707, 151] on div "311" at bounding box center [697, 165] width 27 height 28
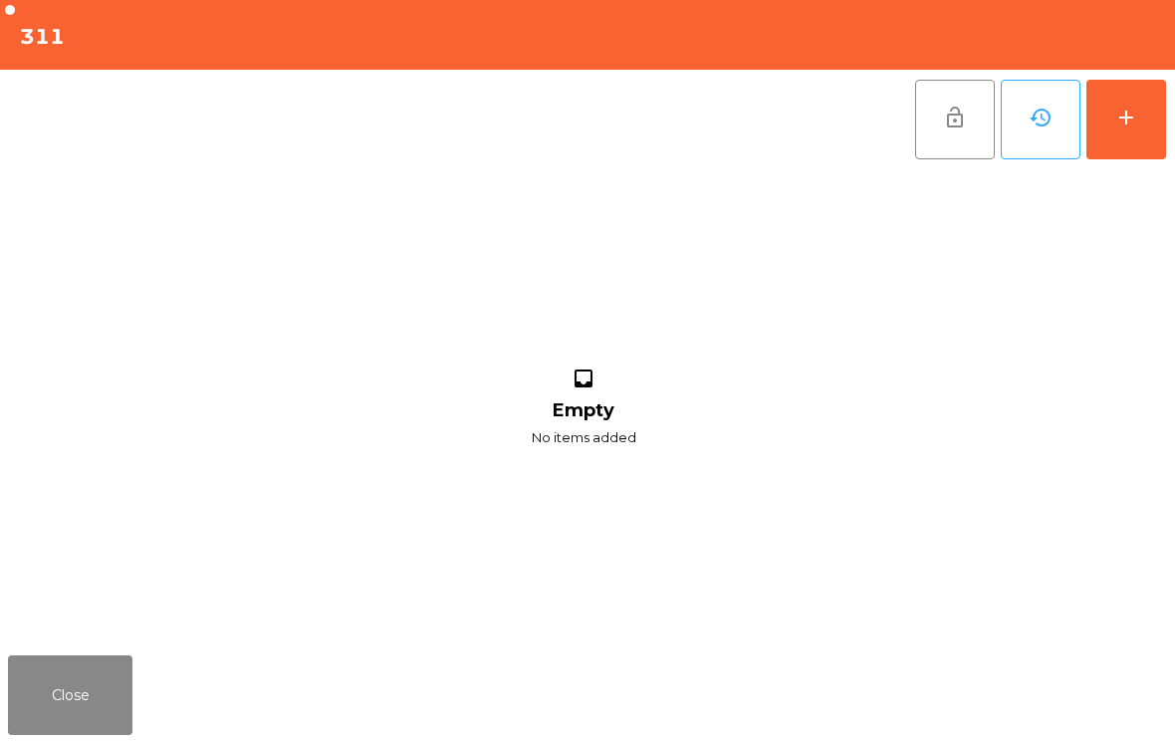
click at [1123, 120] on div "add" at bounding box center [1126, 118] width 24 height 24
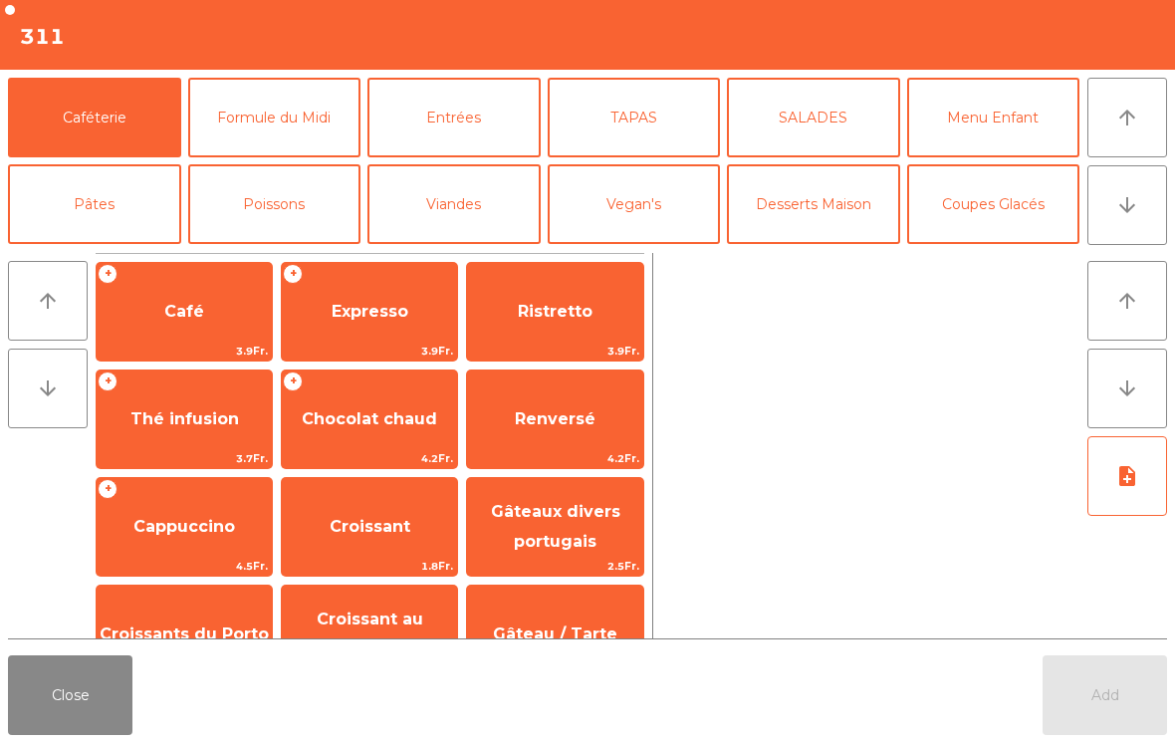
click at [1130, 202] on icon "arrow_downward" at bounding box center [1127, 205] width 24 height 24
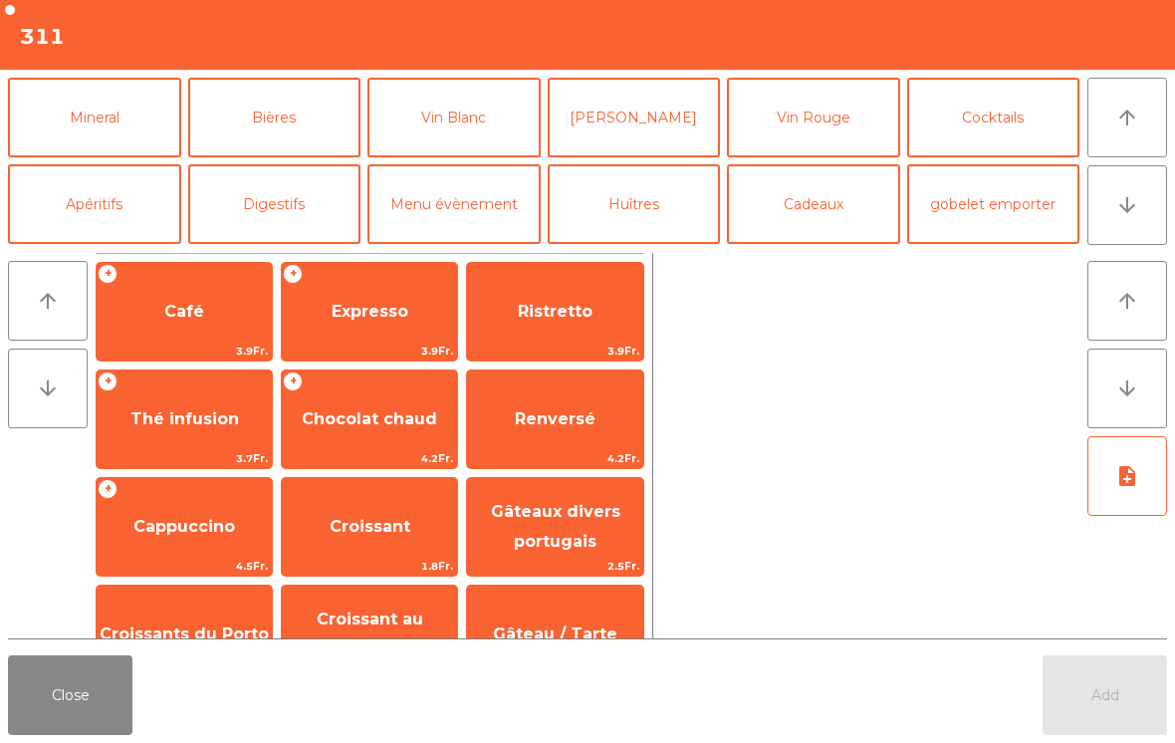
click at [56, 211] on button "Apéritifs" at bounding box center [94, 204] width 173 height 80
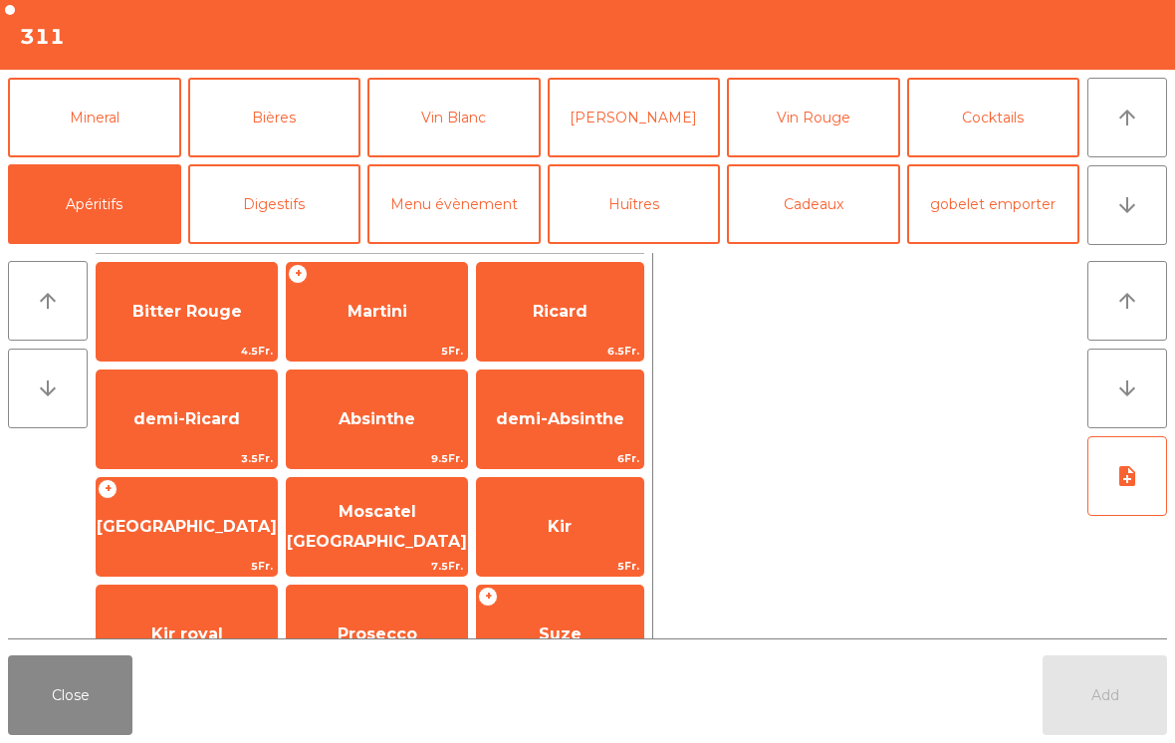
click at [184, 350] on span "4.5Fr." at bounding box center [187, 351] width 180 height 19
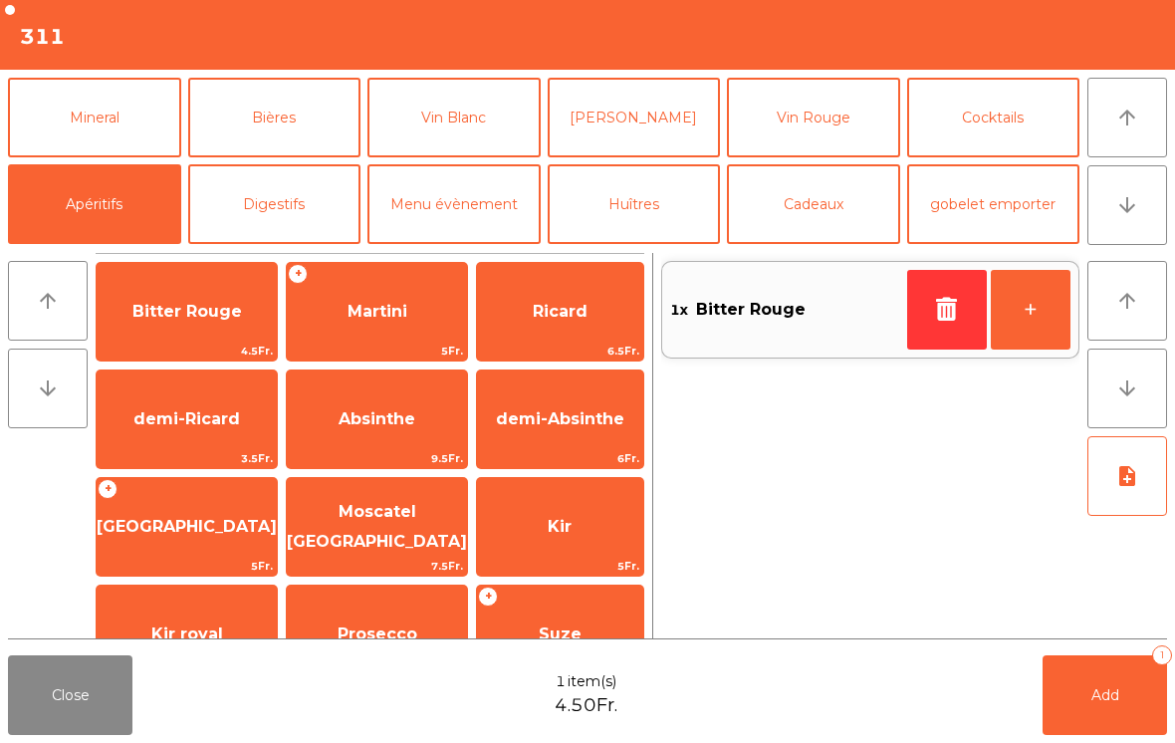
click at [271, 141] on button "Bières" at bounding box center [274, 118] width 173 height 80
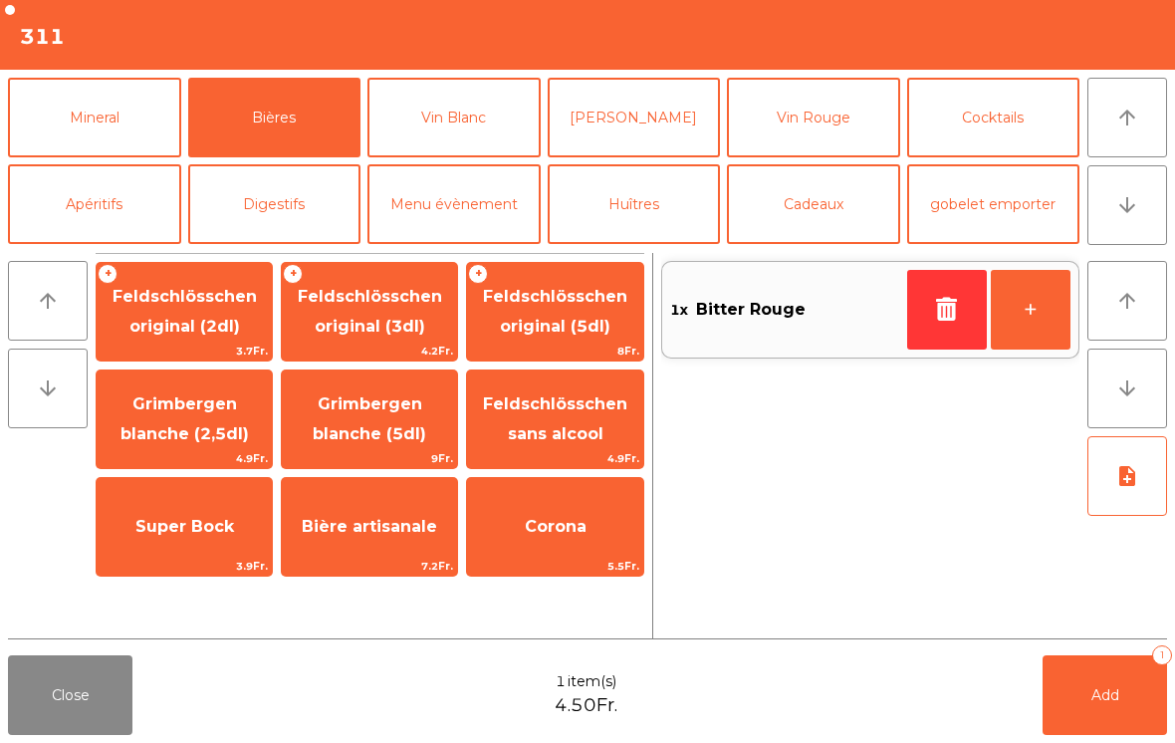
click at [354, 342] on span "4.2Fr." at bounding box center [369, 351] width 175 height 19
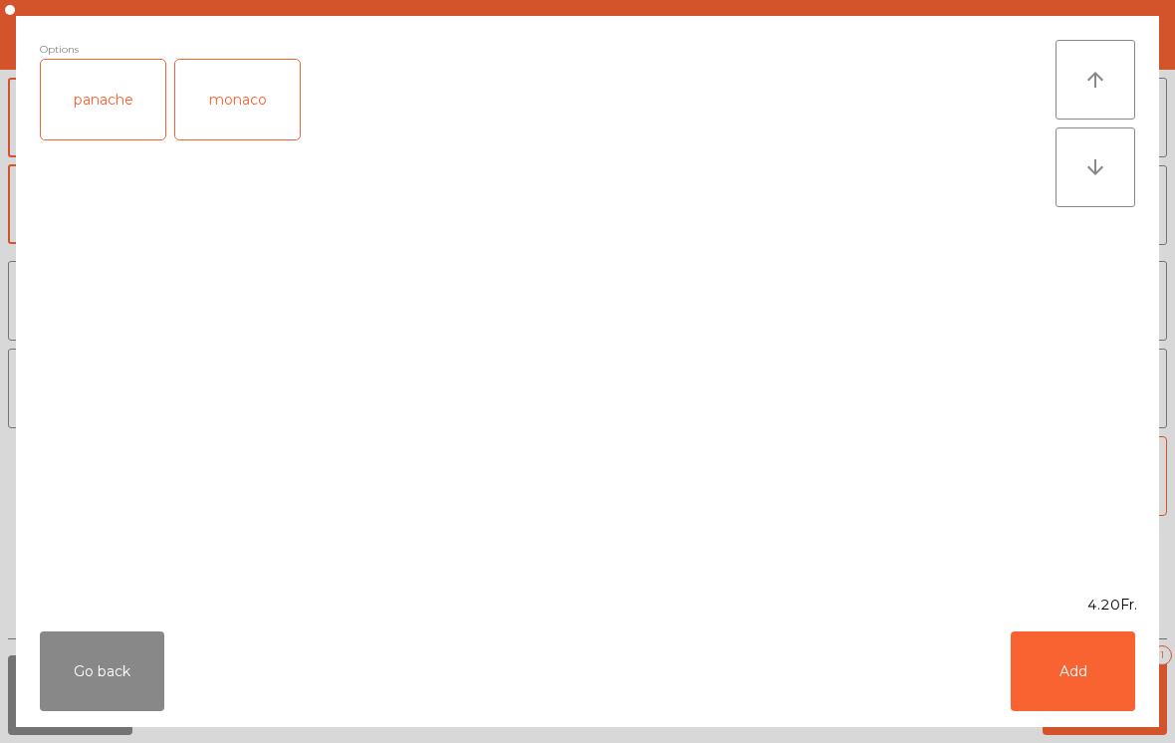
click at [105, 112] on div "panache" at bounding box center [103, 100] width 124 height 80
click at [1058, 679] on button "Add" at bounding box center [1073, 671] width 124 height 80
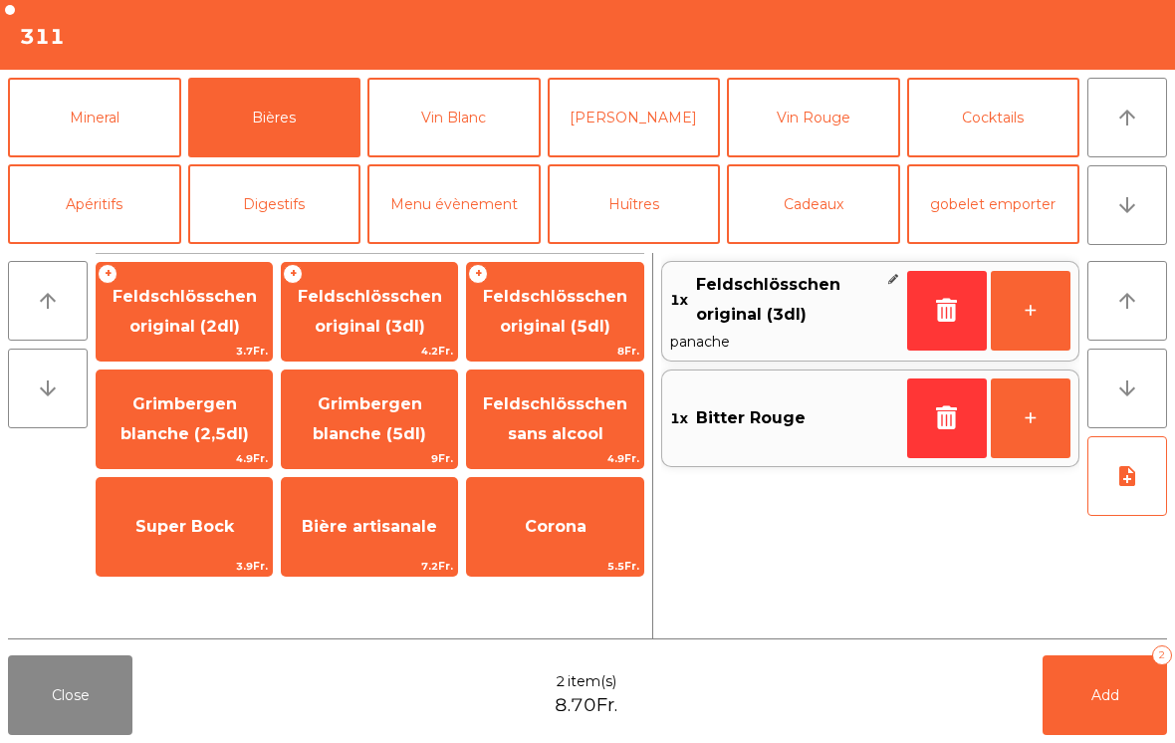
click at [1009, 329] on button "+" at bounding box center [1031, 311] width 80 height 80
click at [1009, 328] on button "+" at bounding box center [1031, 311] width 80 height 80
click at [1101, 708] on button "Add 4" at bounding box center [1105, 695] width 124 height 80
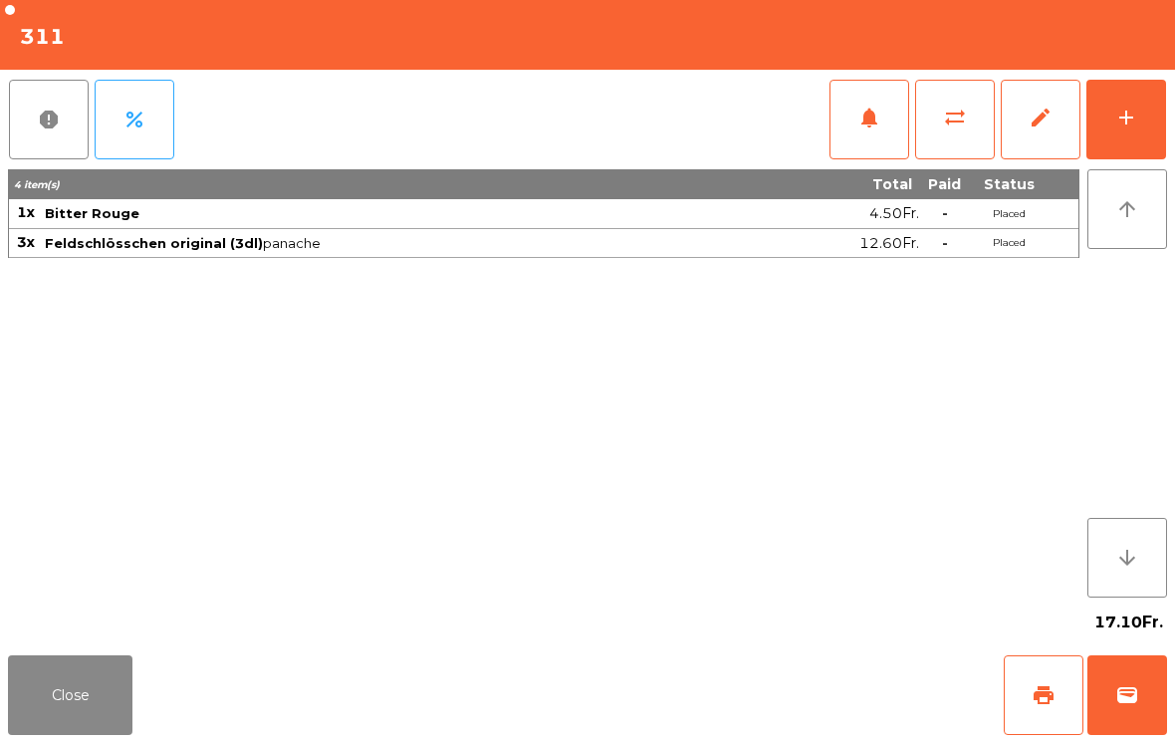
click at [78, 717] on button "Close" at bounding box center [70, 695] width 124 height 80
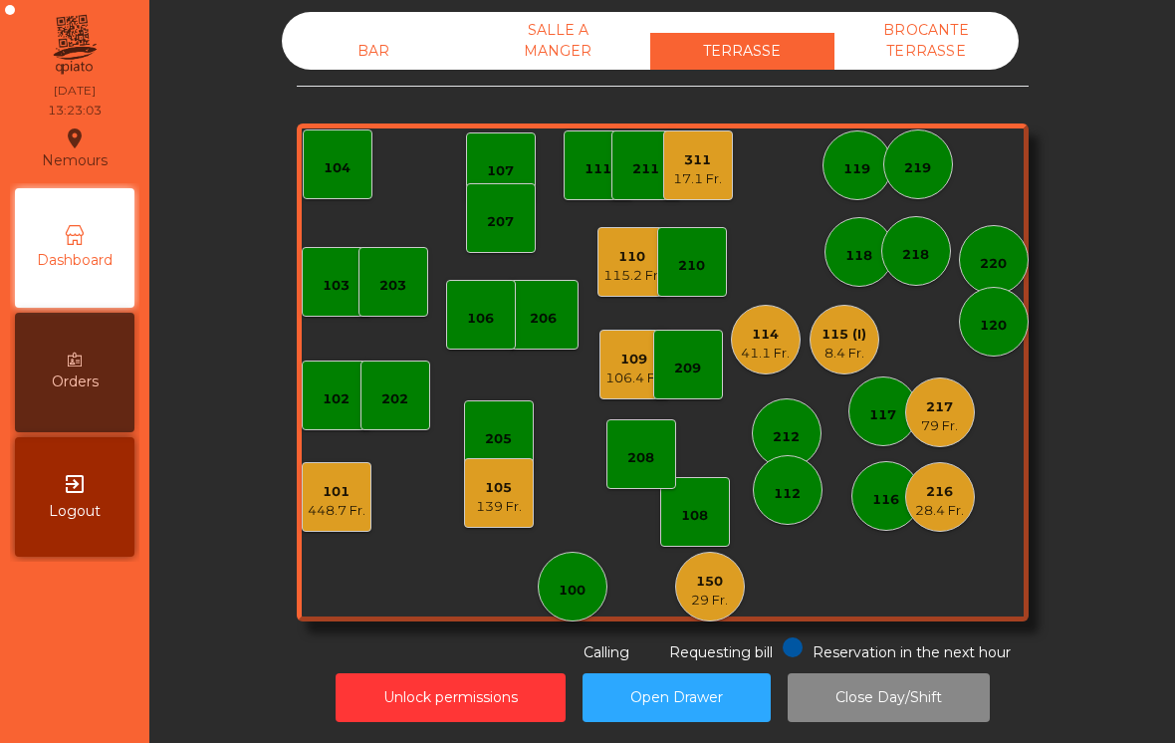
click at [718, 607] on div "150 29 Fr." at bounding box center [710, 587] width 70 height 70
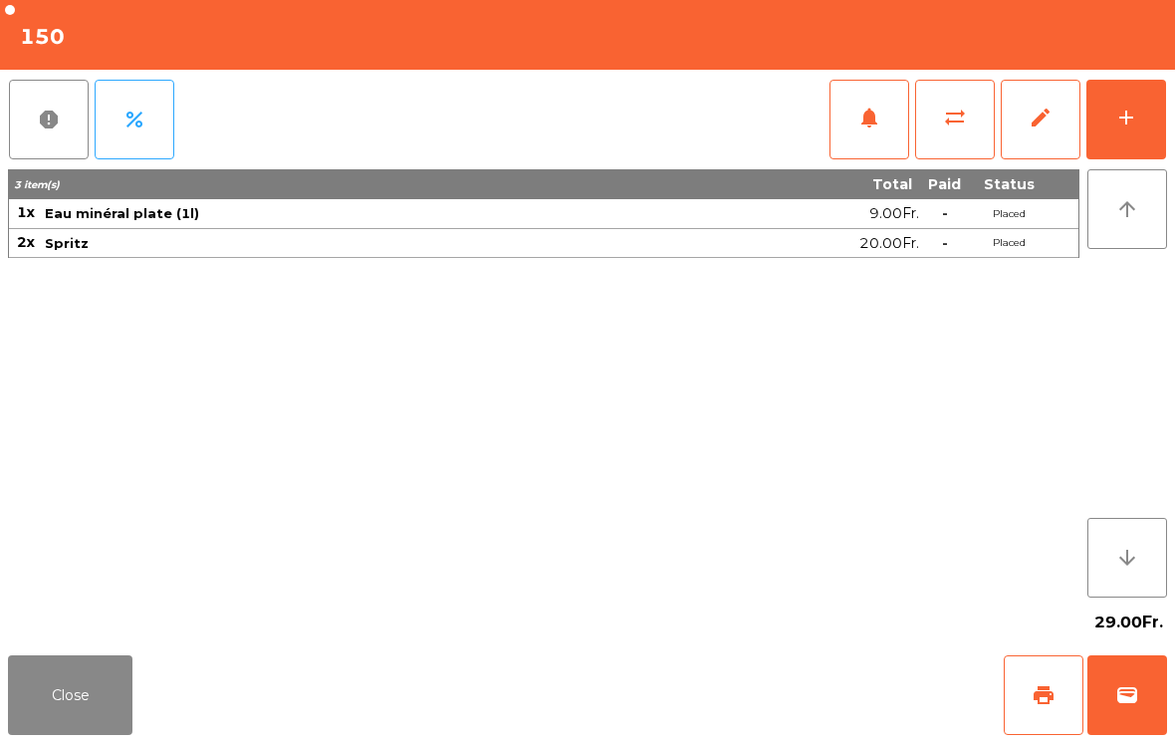
click at [1134, 131] on button "add" at bounding box center [1126, 120] width 80 height 80
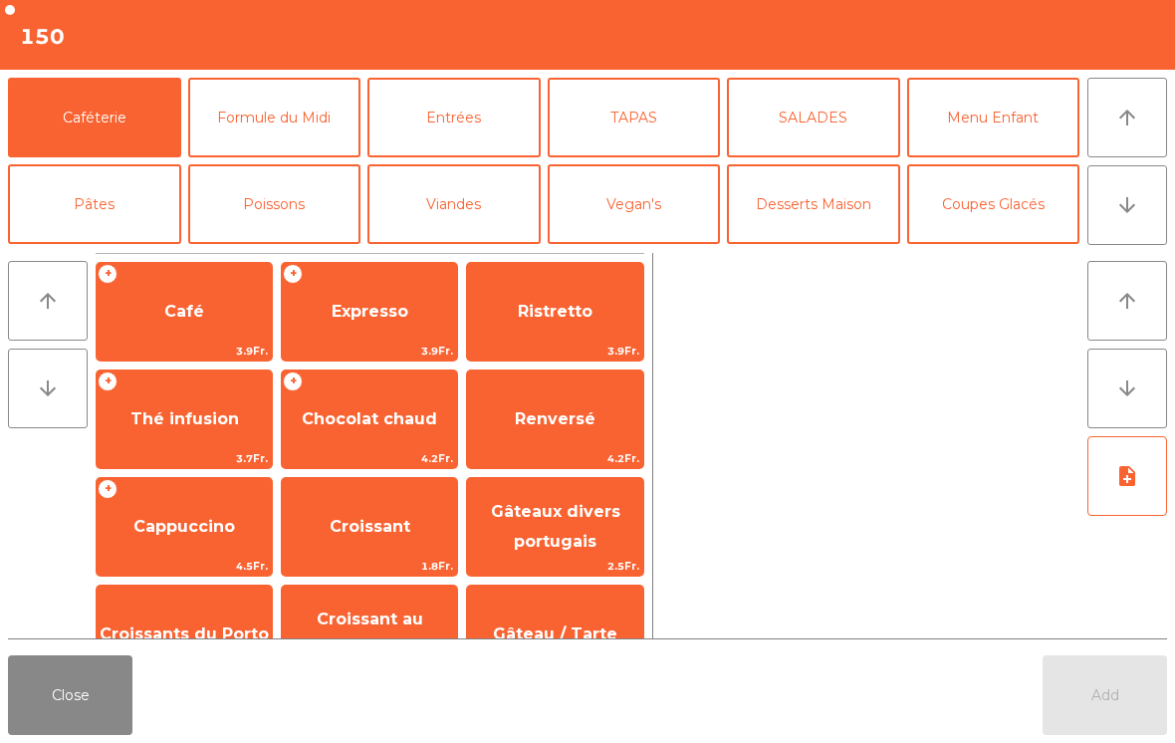
click at [303, 130] on button "Formule du Midi" at bounding box center [274, 118] width 173 height 80
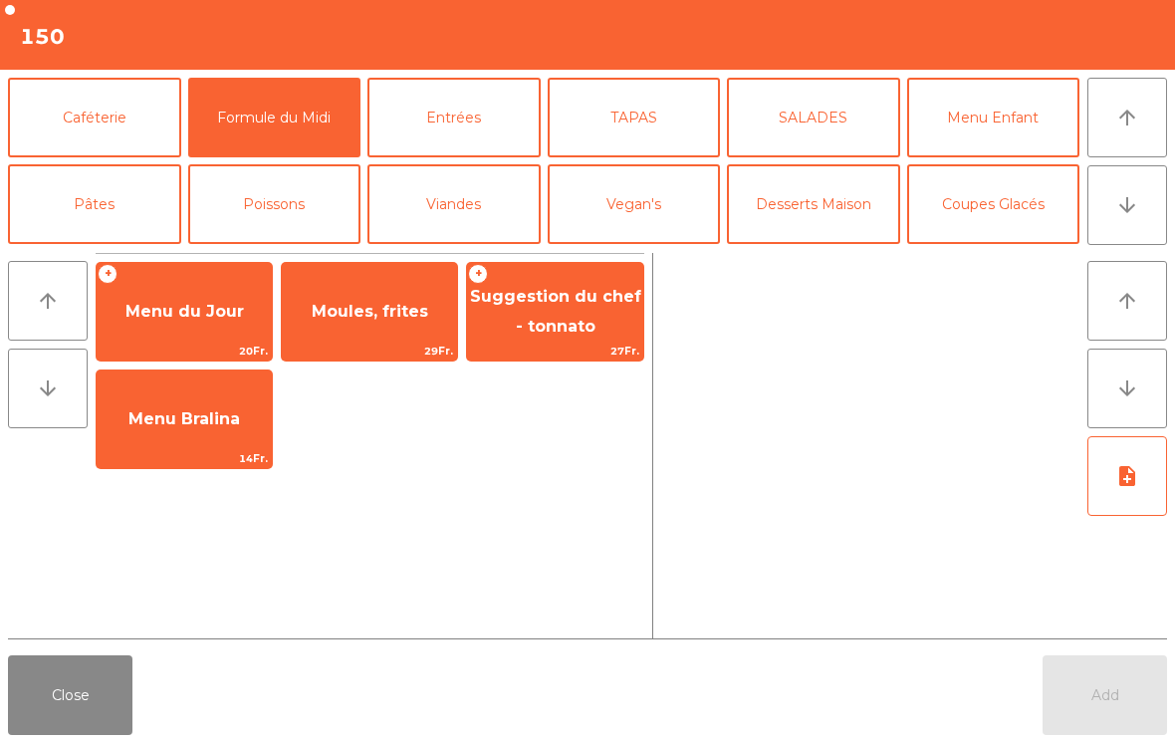
click at [443, 206] on button "Viandes" at bounding box center [453, 204] width 173 height 80
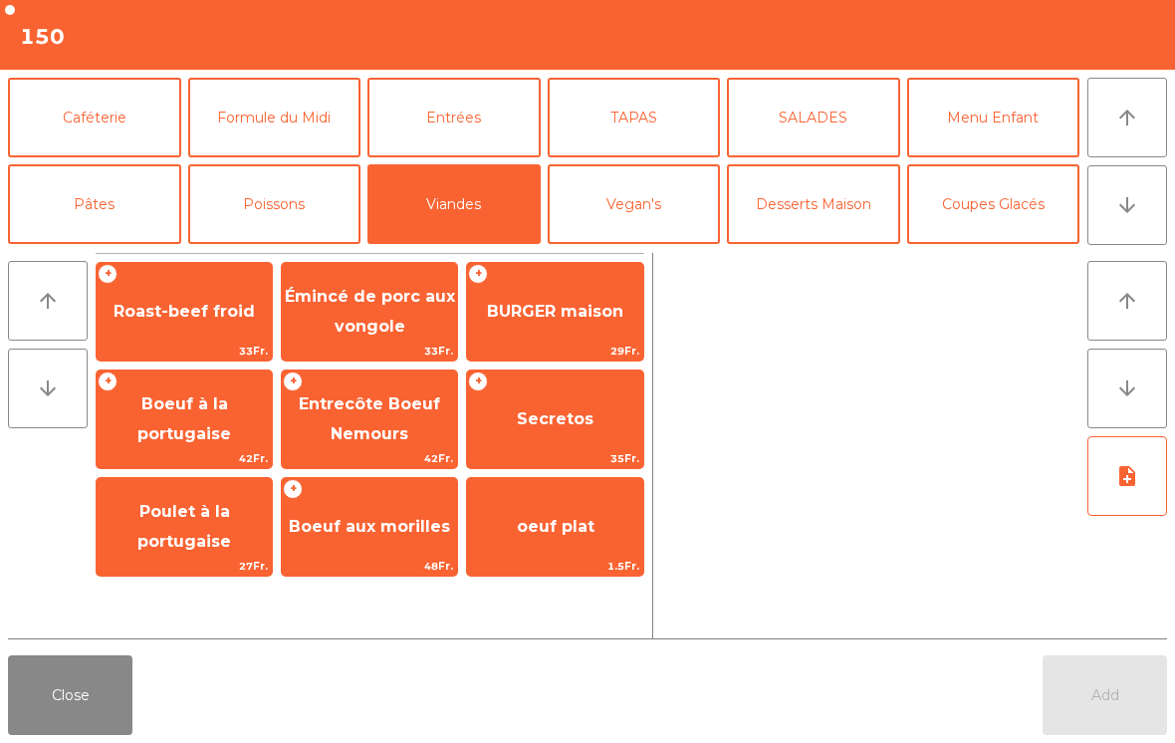
click at [222, 542] on span "Poulet à la portugaise" at bounding box center [184, 526] width 94 height 49
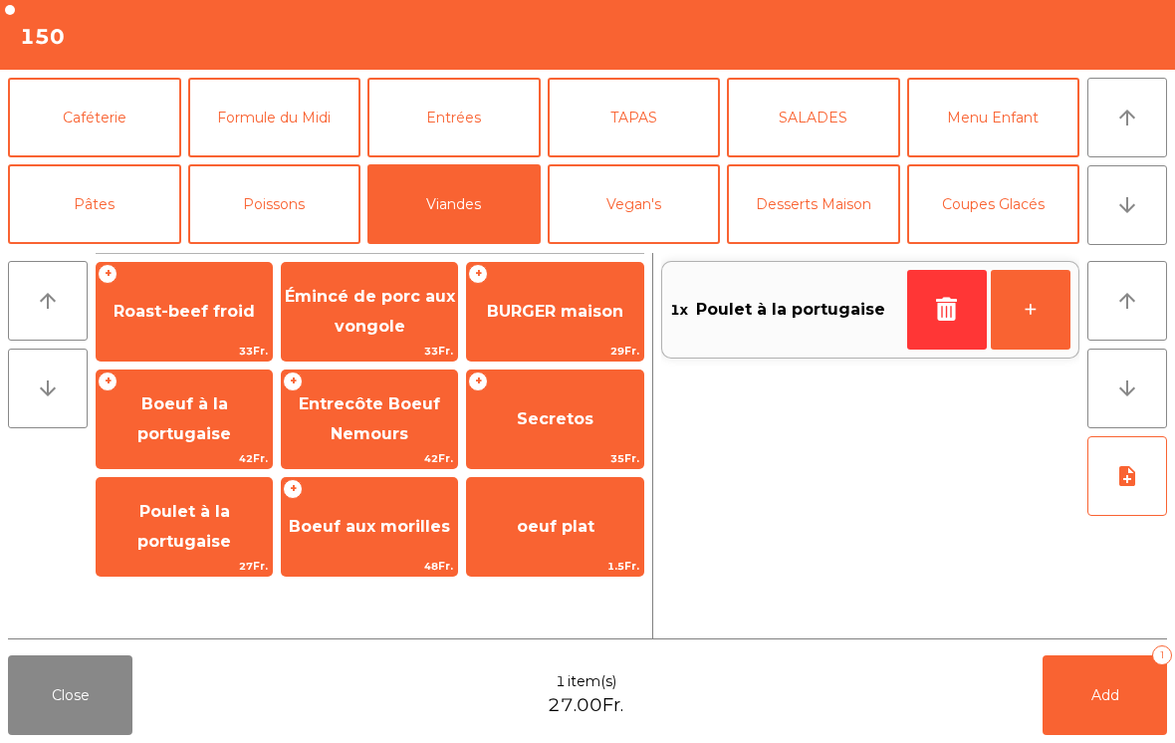
click at [1044, 328] on button "+" at bounding box center [1031, 310] width 80 height 80
click at [1123, 513] on button "note_add" at bounding box center [1127, 476] width 80 height 80
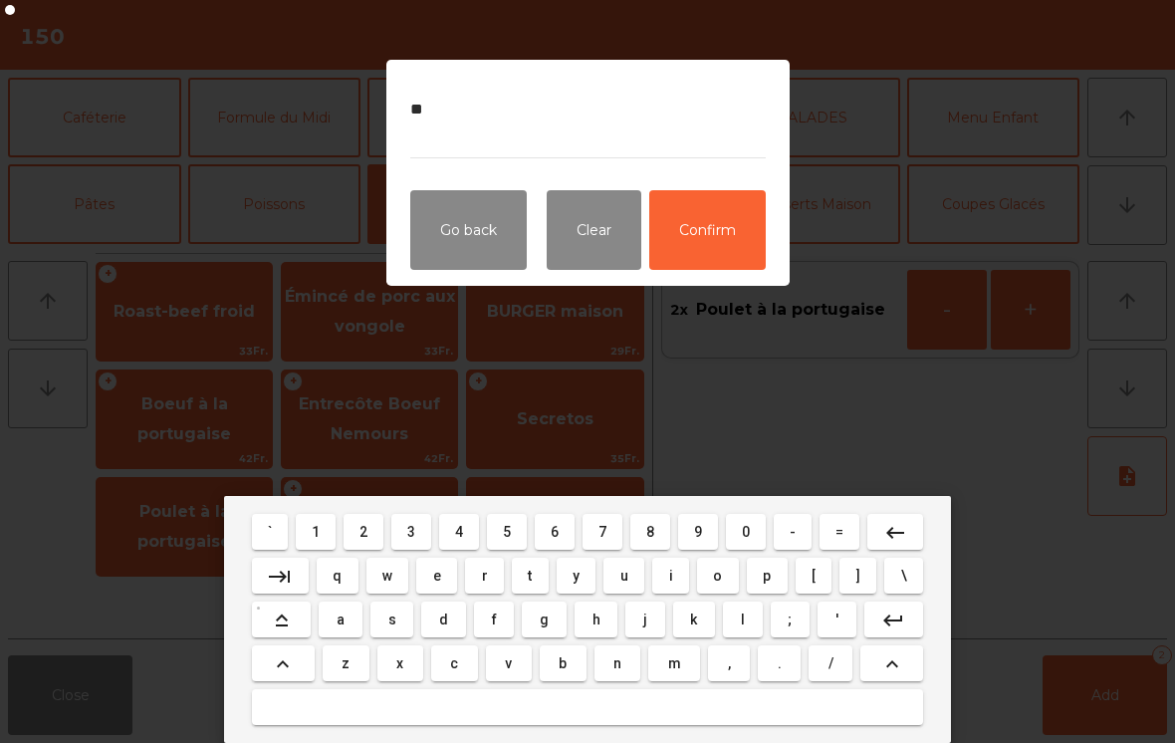
type textarea "*"
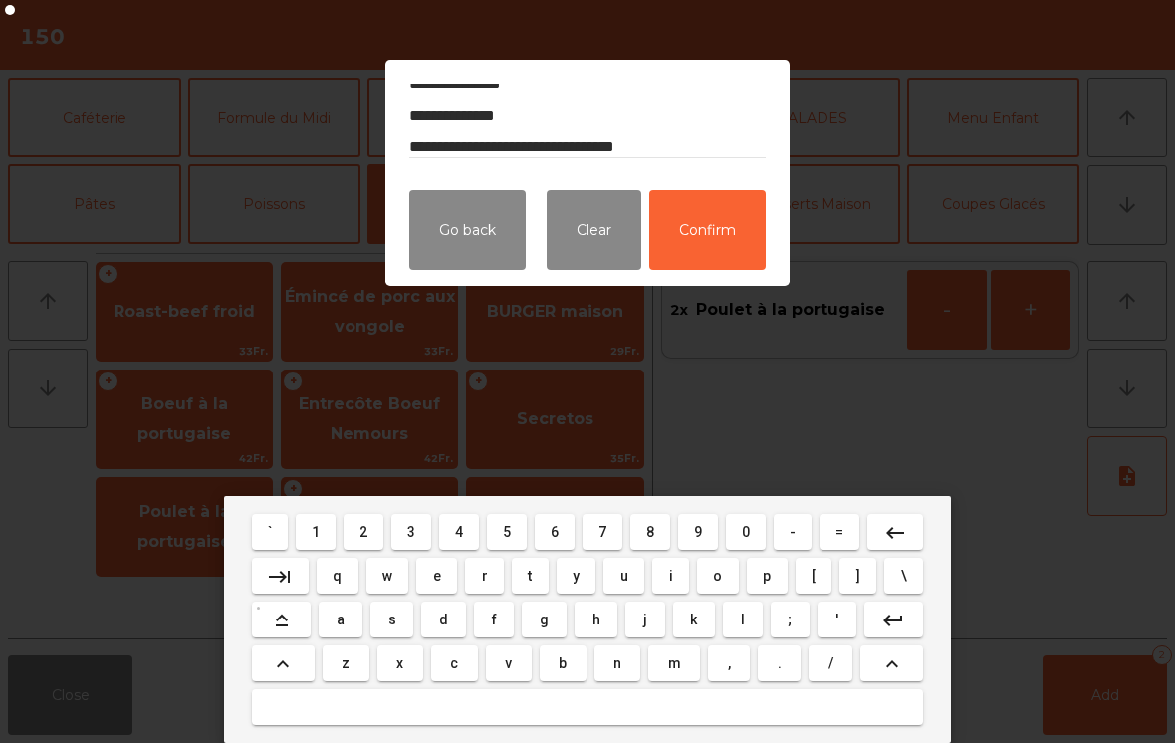
type textarea "**********"
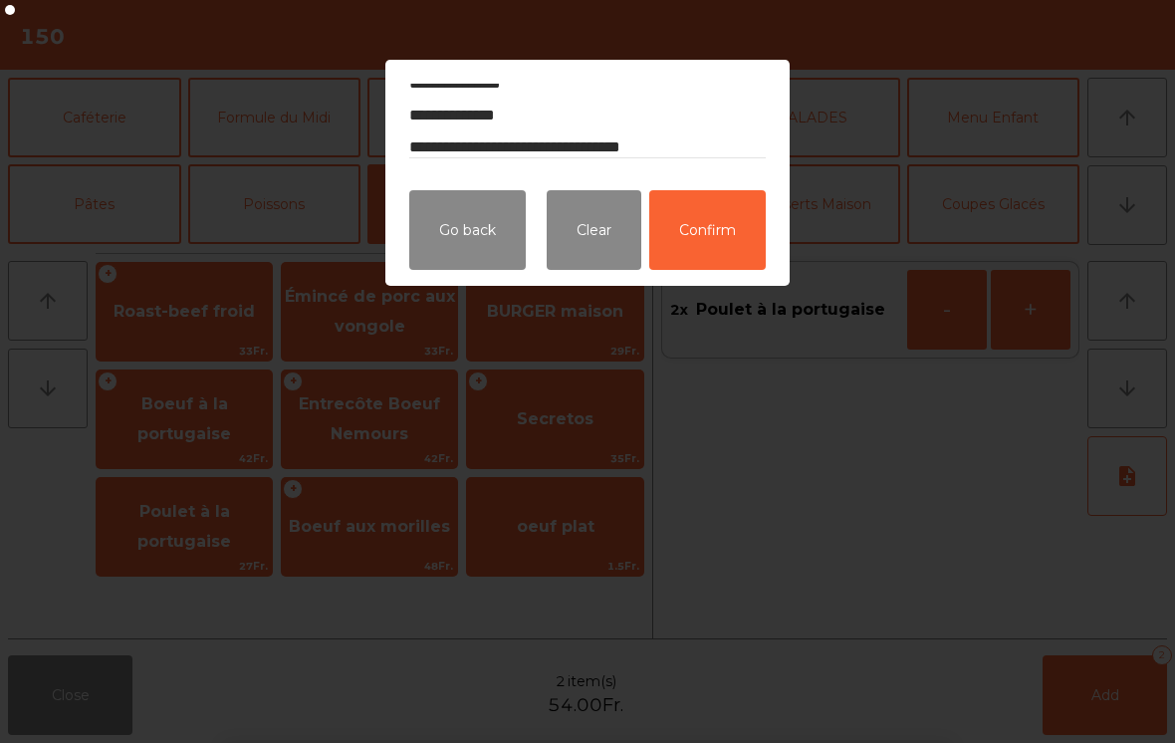
click at [718, 247] on button "Confirm" at bounding box center [707, 230] width 117 height 80
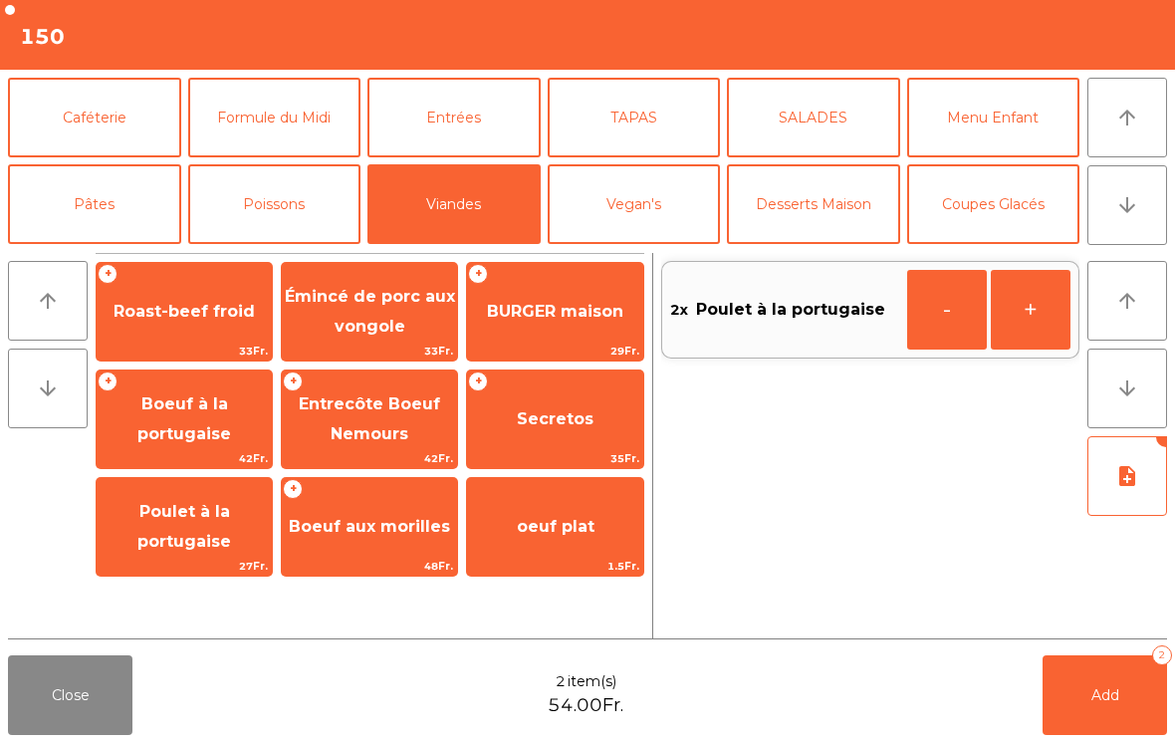
click at [1091, 709] on button "Add 2" at bounding box center [1105, 695] width 124 height 80
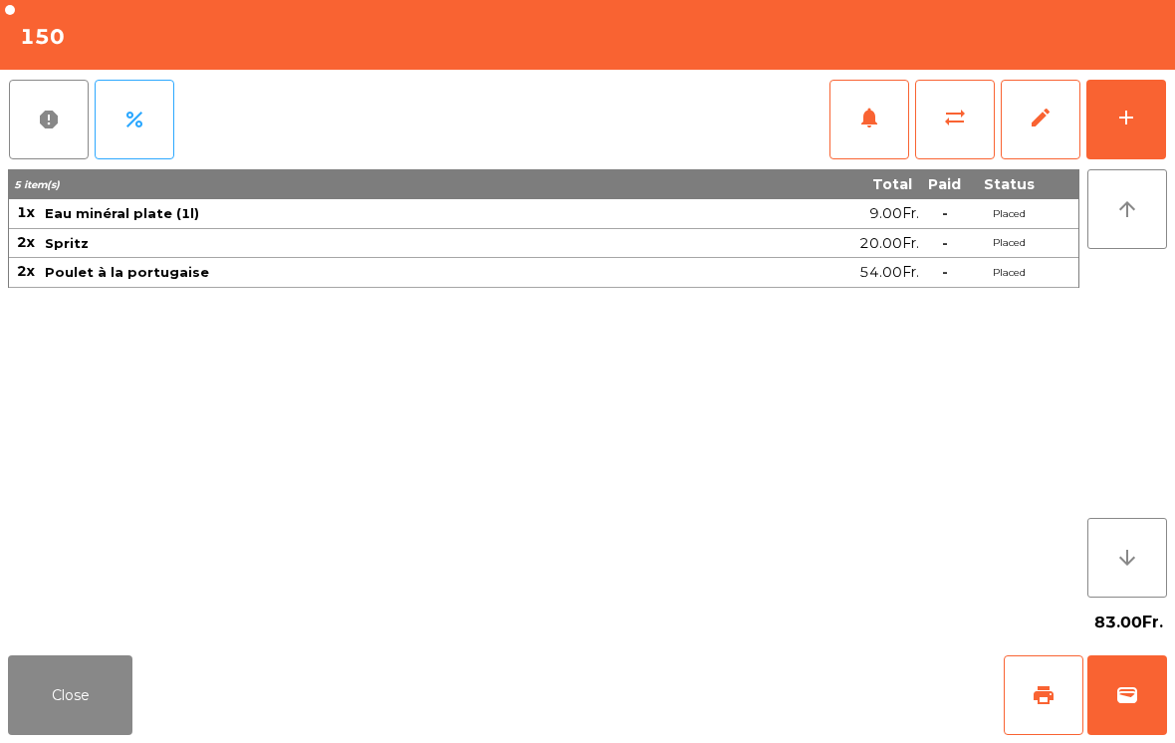
click at [50, 651] on div "Close print wallet" at bounding box center [587, 695] width 1175 height 96
click at [1136, 125] on div "add" at bounding box center [1126, 118] width 24 height 24
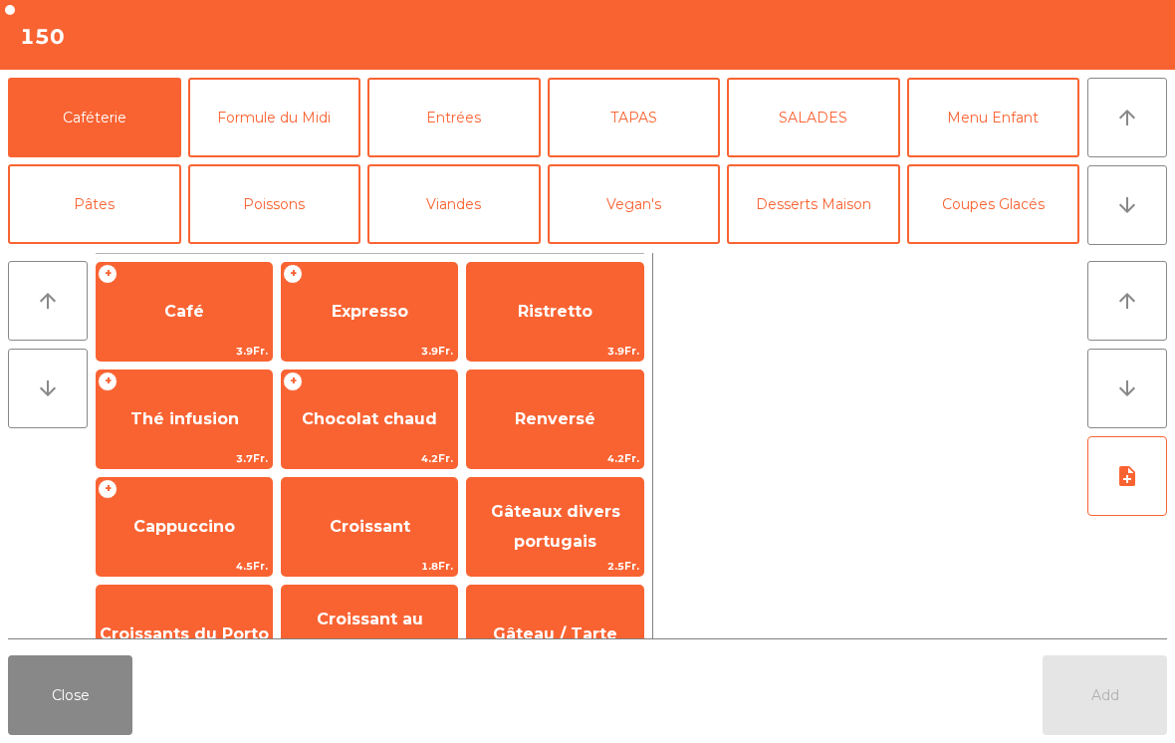
click at [1149, 199] on button "arrow_downward" at bounding box center [1127, 205] width 80 height 80
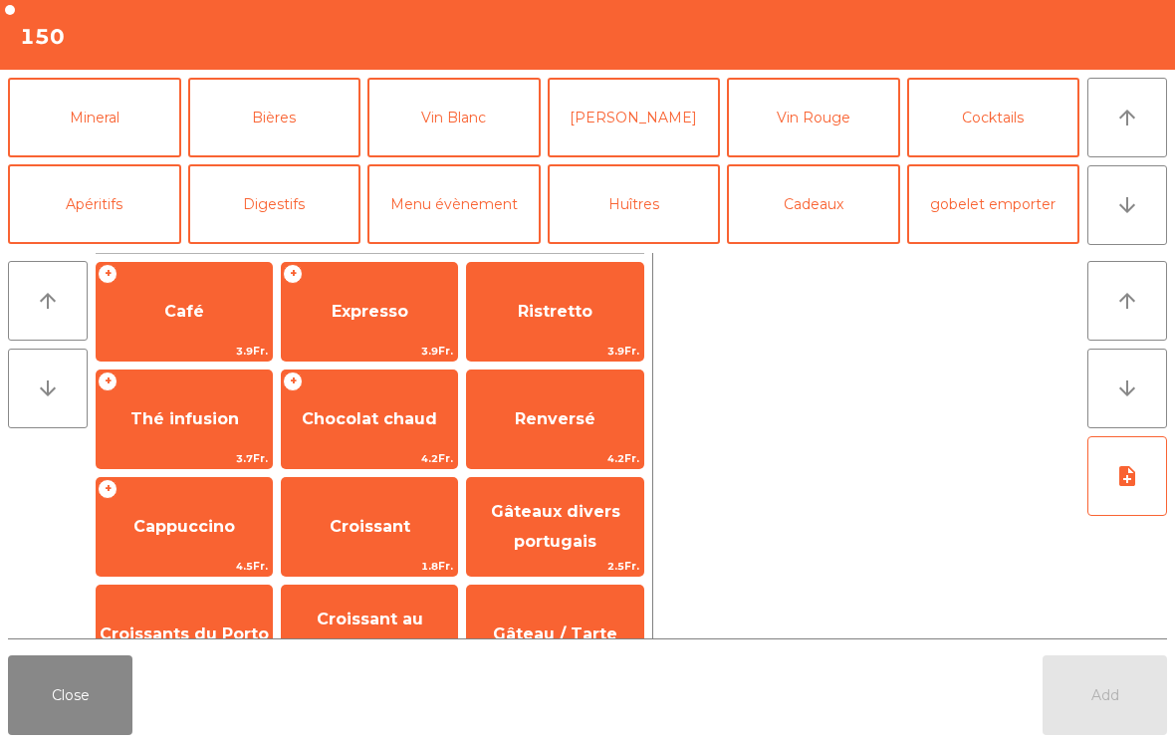
click at [644, 130] on button "[PERSON_NAME]" at bounding box center [634, 118] width 173 height 80
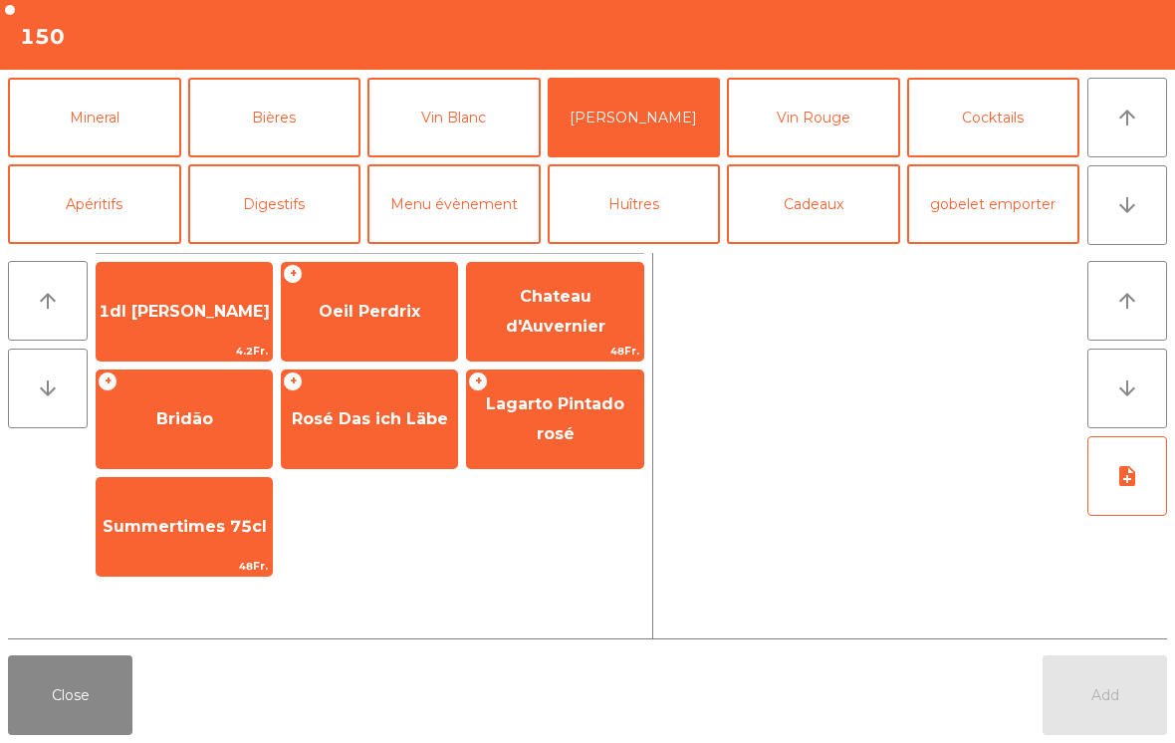
click at [524, 446] on div "+ Lagarto Pintado rosé" at bounding box center [554, 419] width 177 height 100
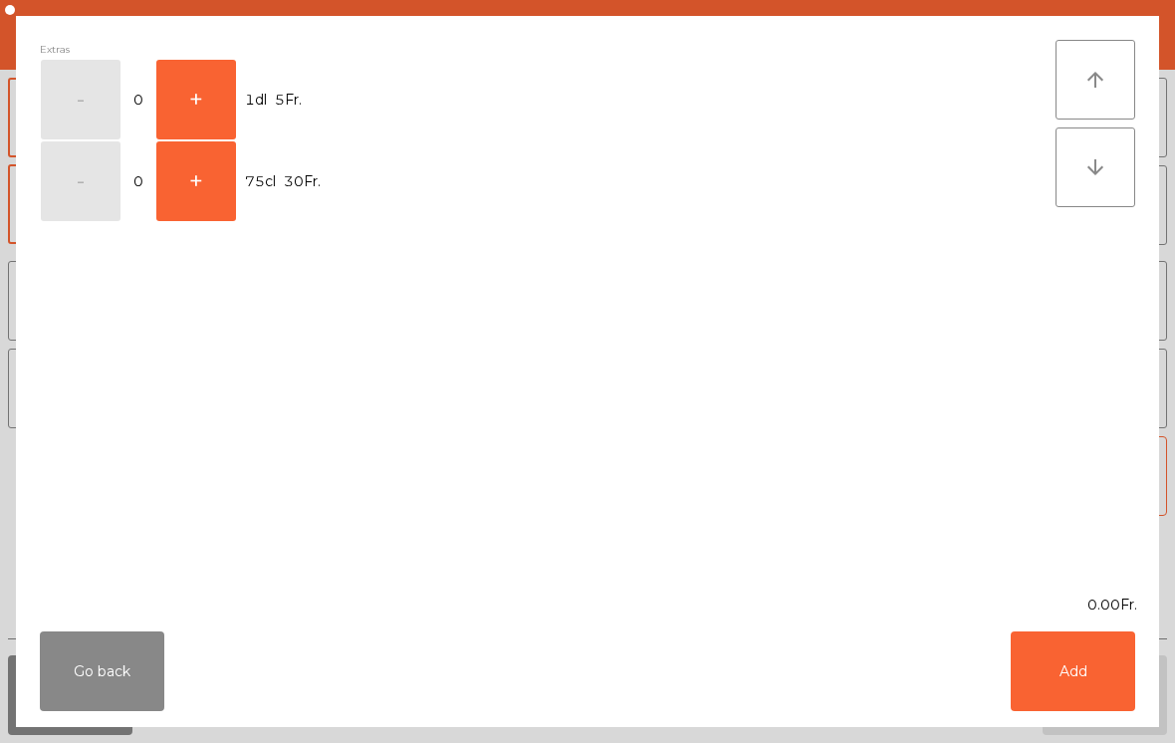
click at [194, 195] on button "+" at bounding box center [196, 181] width 80 height 80
click at [1107, 674] on button "Add" at bounding box center [1073, 671] width 124 height 80
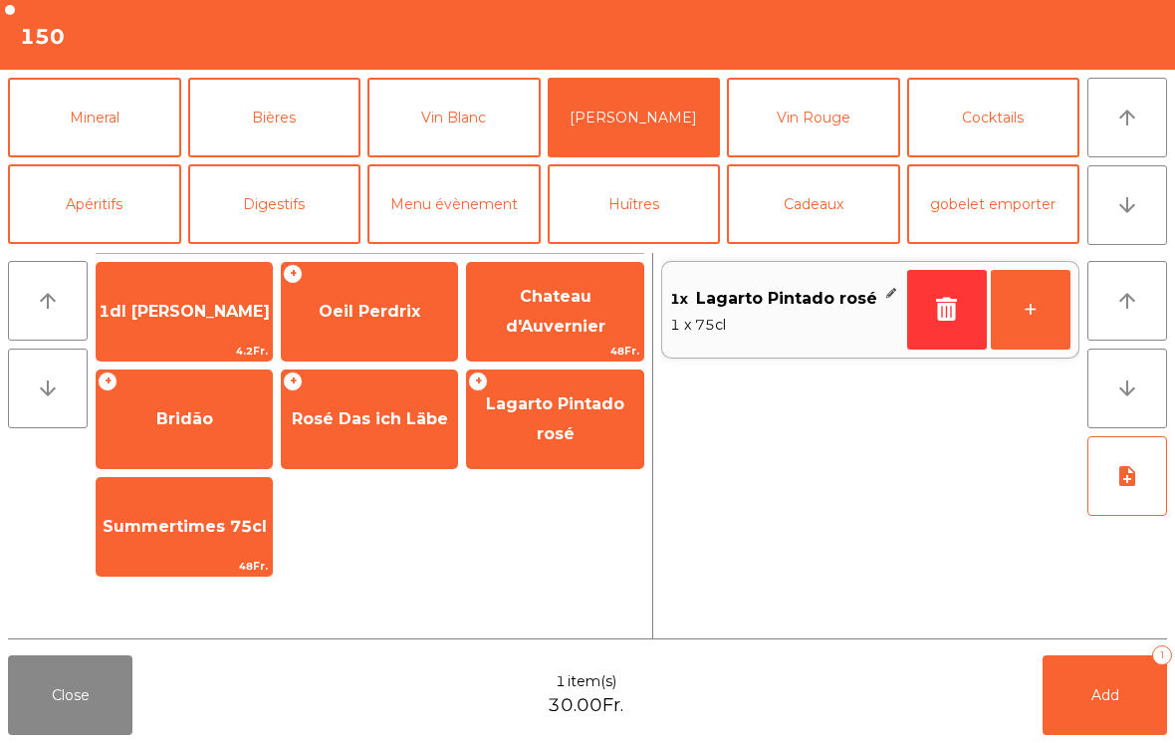
click at [1111, 713] on button "Add 1" at bounding box center [1105, 695] width 124 height 80
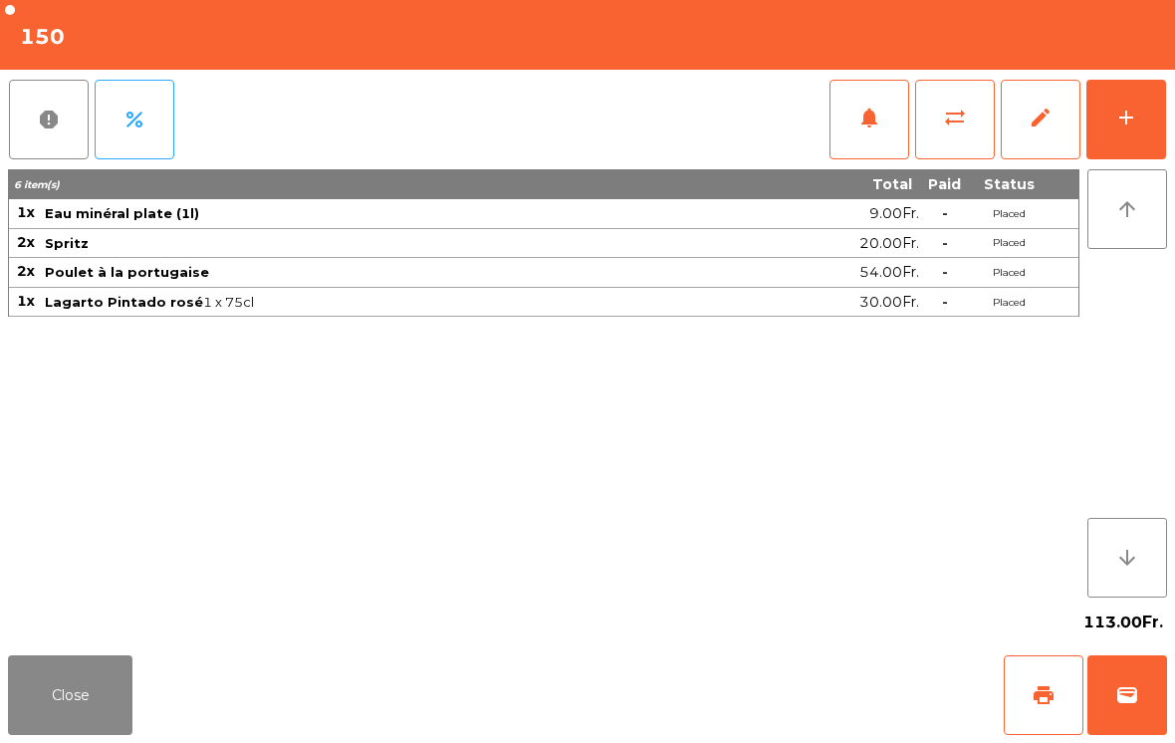
click at [862, 144] on button "notifications" at bounding box center [870, 120] width 80 height 80
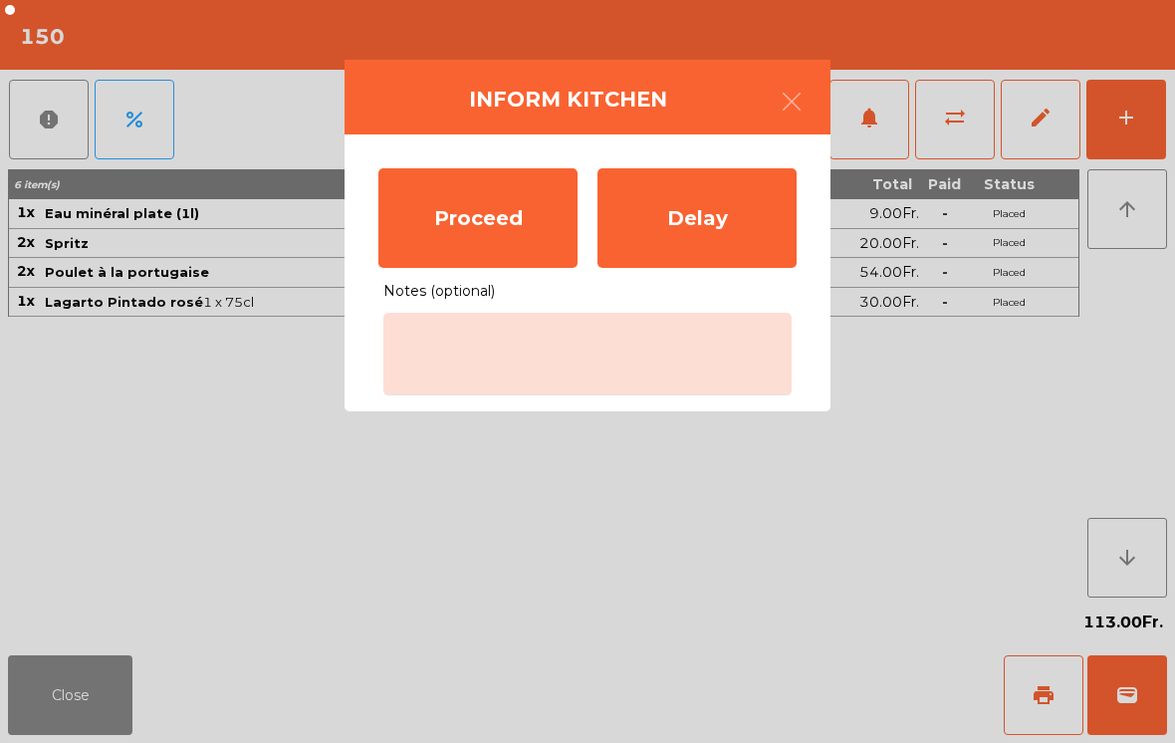
click at [468, 233] on div "Proceed" at bounding box center [477, 218] width 199 height 100
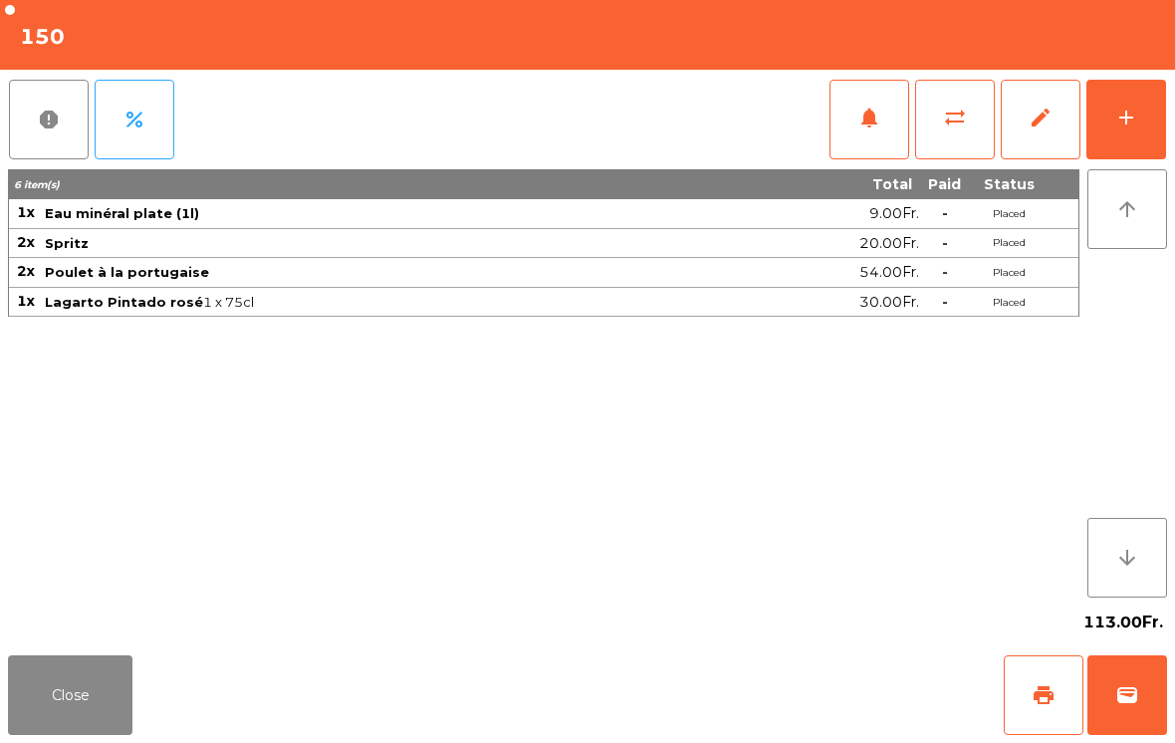
click at [67, 695] on button "Close" at bounding box center [70, 695] width 124 height 80
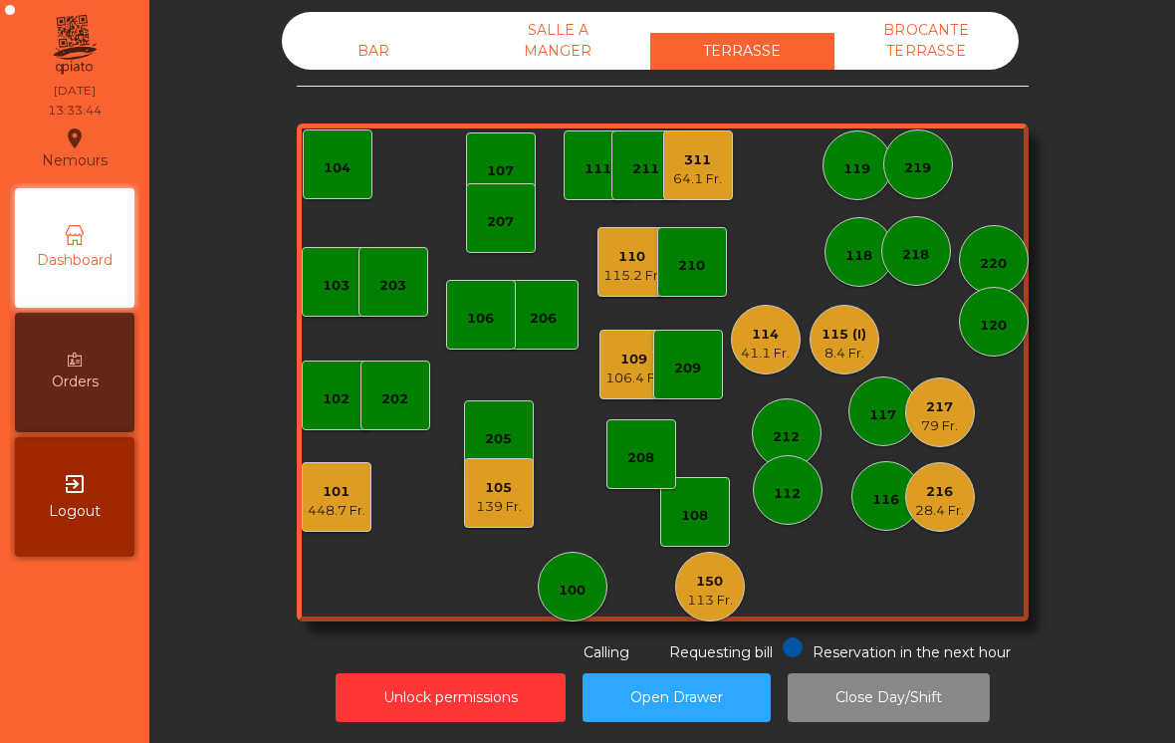
click at [689, 605] on div "103 102 101 448.7 Fr. 202 206 104 205 108 105 139 Fr. 107 100 150 113 Fr. 110 1…" at bounding box center [663, 372] width 732 height 498
click at [480, 497] on div "139 Fr." at bounding box center [499, 507] width 46 height 20
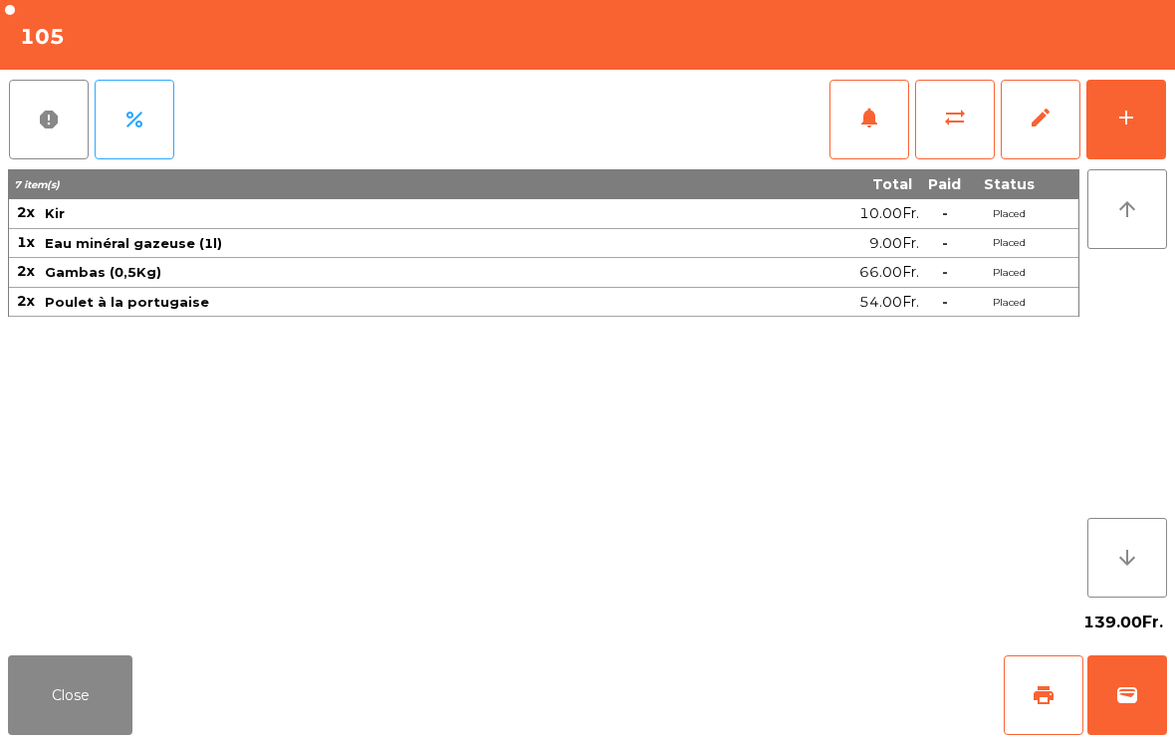
click at [852, 107] on button "notifications" at bounding box center [870, 120] width 80 height 80
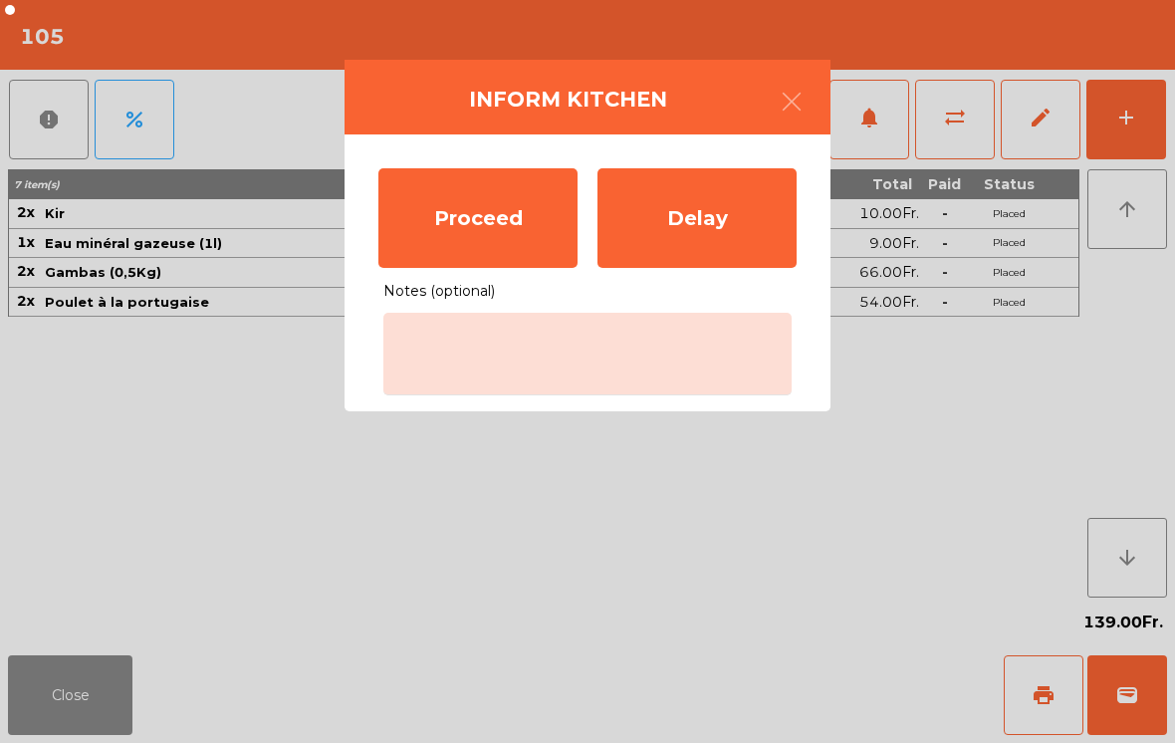
click at [471, 221] on div "Proceed" at bounding box center [477, 218] width 199 height 100
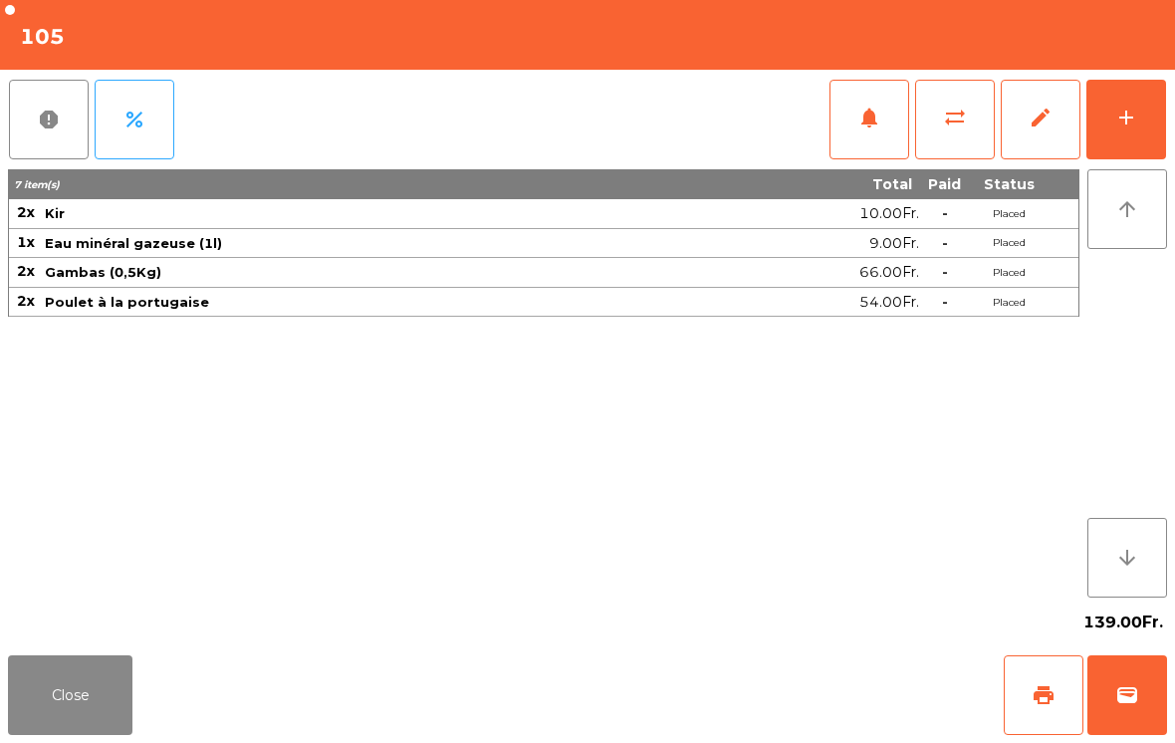
click at [28, 694] on button "Close" at bounding box center [70, 695] width 124 height 80
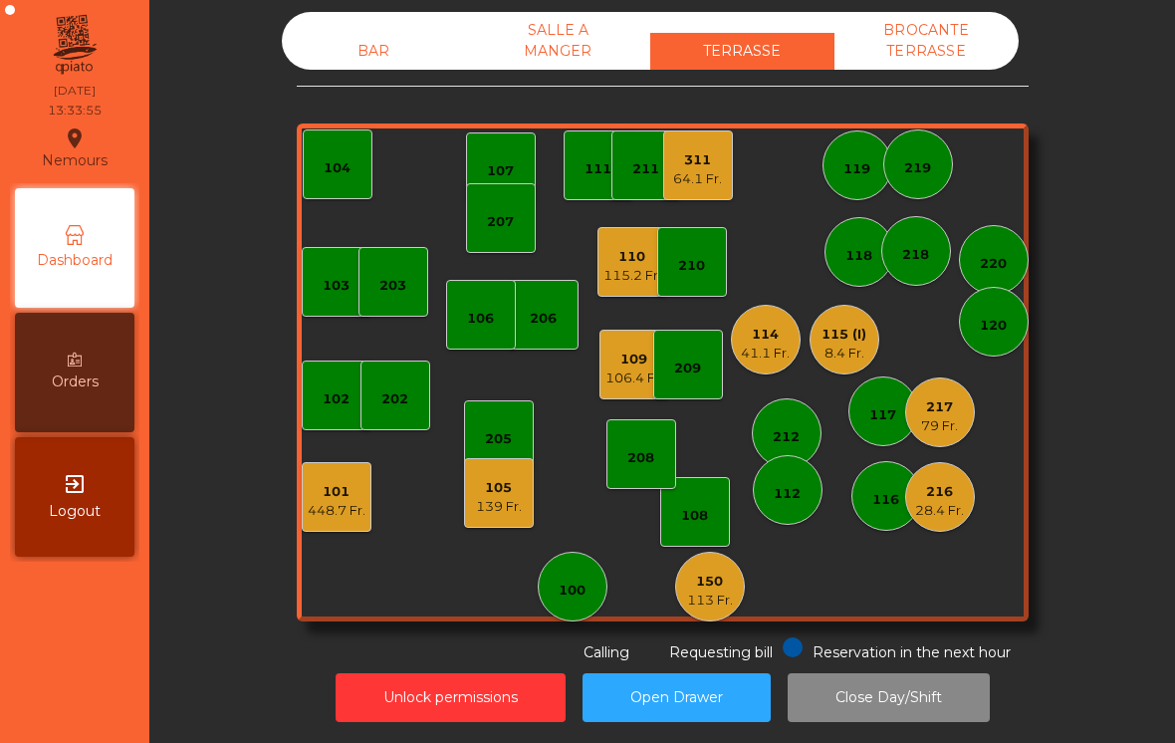
click at [911, 131] on div "219" at bounding box center [918, 164] width 70 height 70
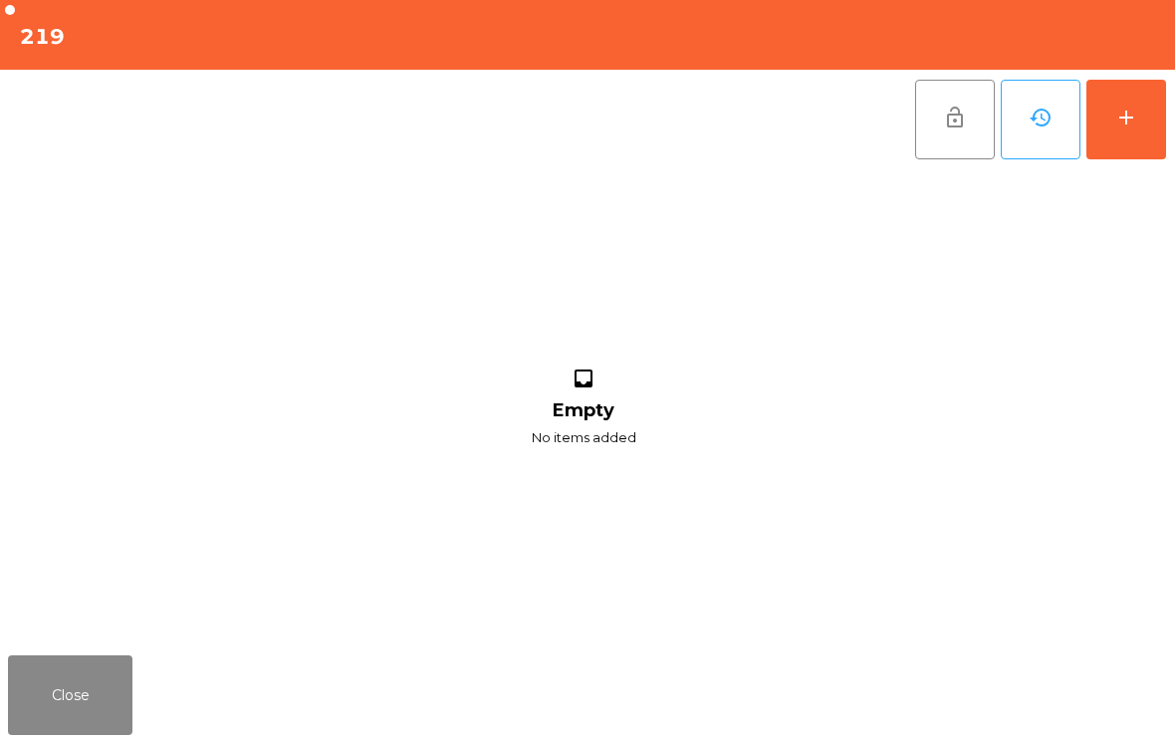
click at [1123, 93] on button "add" at bounding box center [1126, 120] width 80 height 80
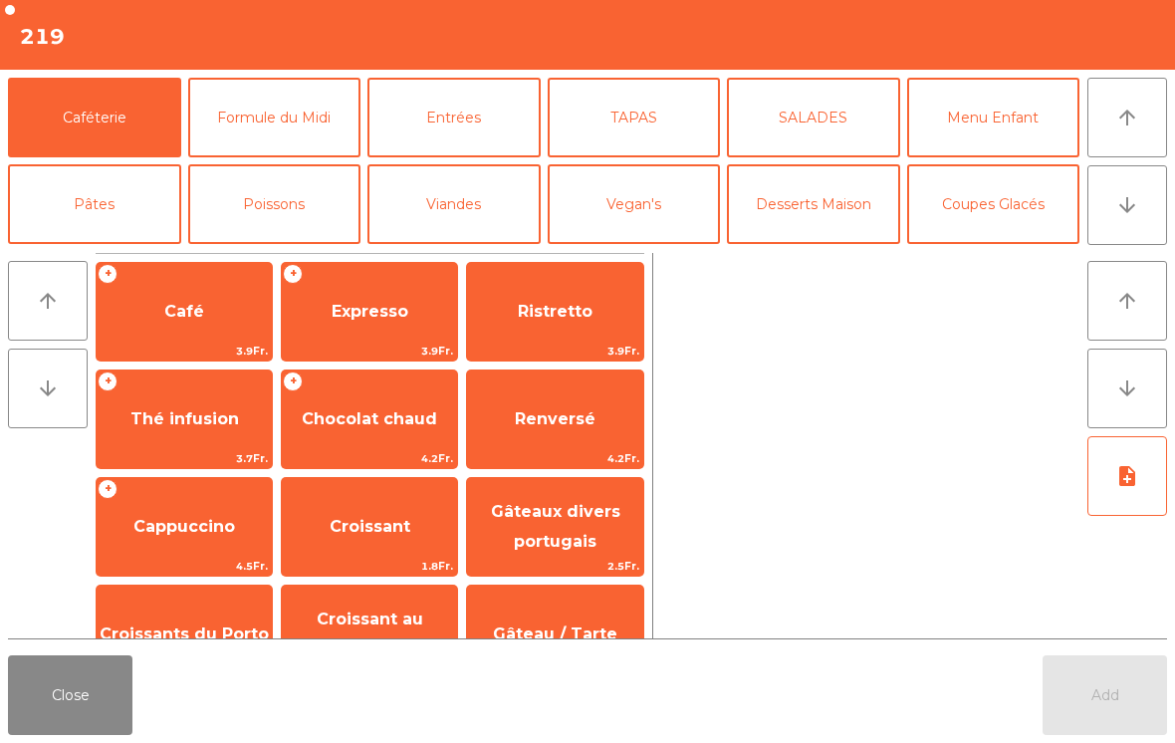
scroll to position [7, 0]
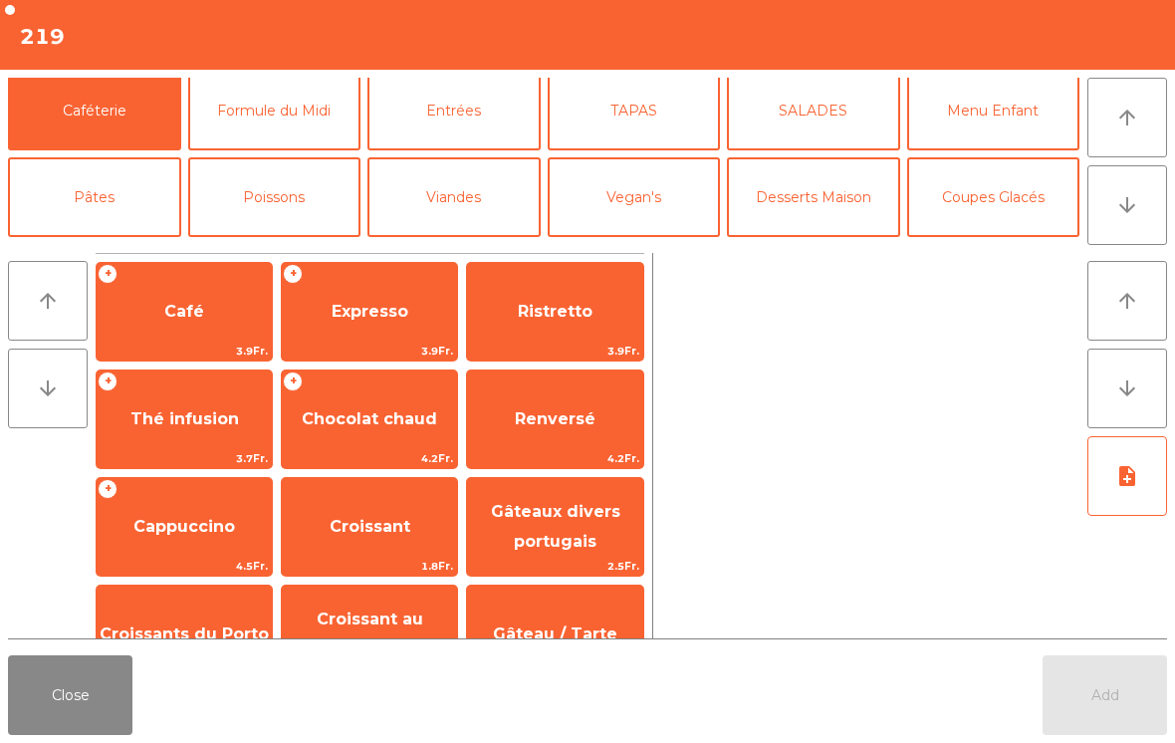
click at [595, 115] on button "TAPAS" at bounding box center [634, 111] width 173 height 80
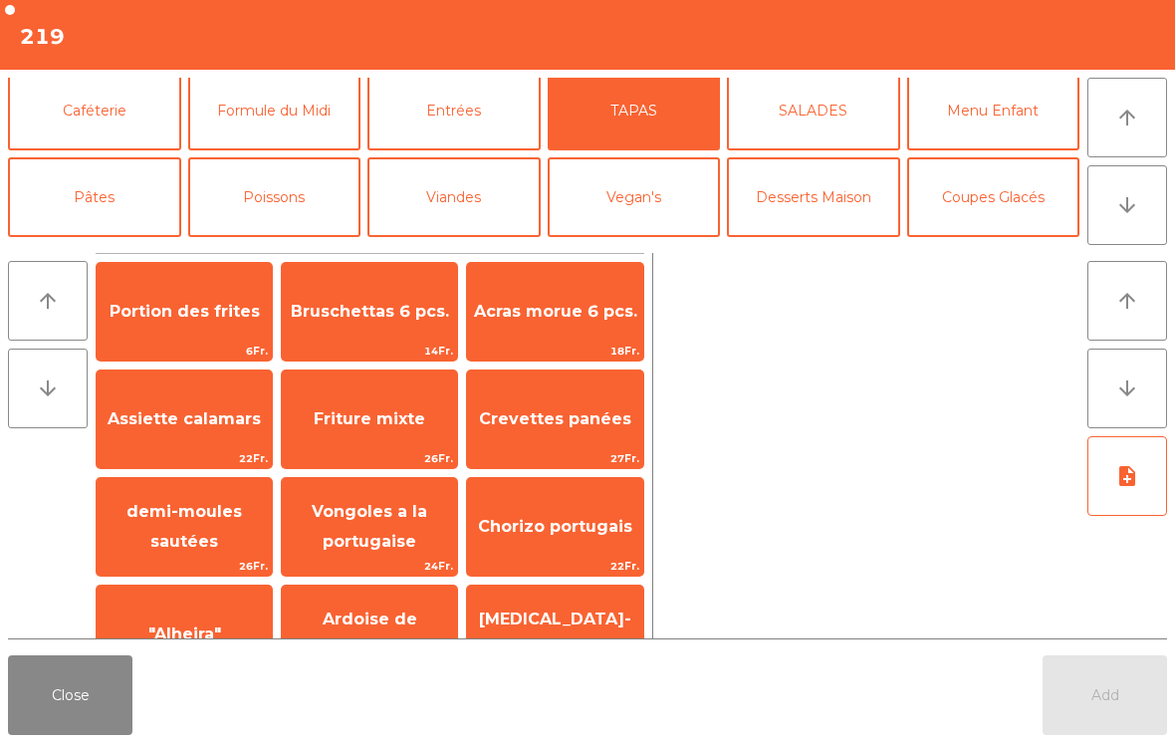
click at [458, 269] on div "Bruschettas 6 pcs. 14Fr." at bounding box center [369, 312] width 177 height 100
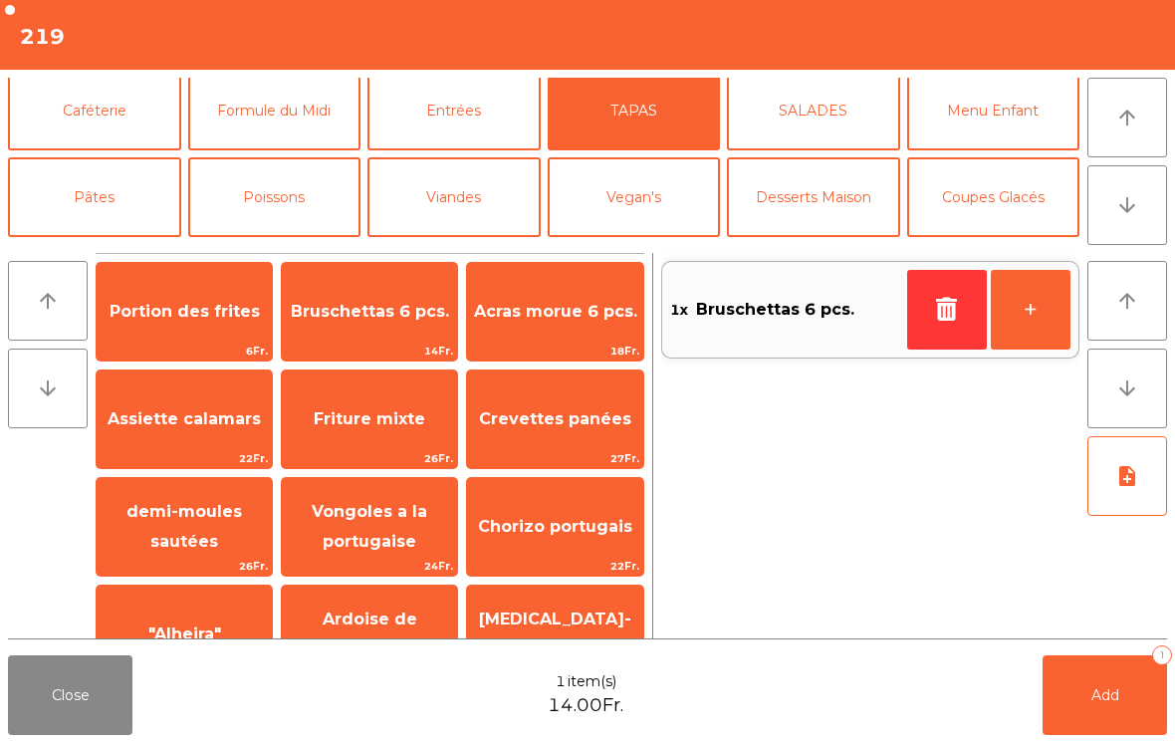
click at [172, 323] on span "Portion des frites" at bounding box center [184, 312] width 175 height 54
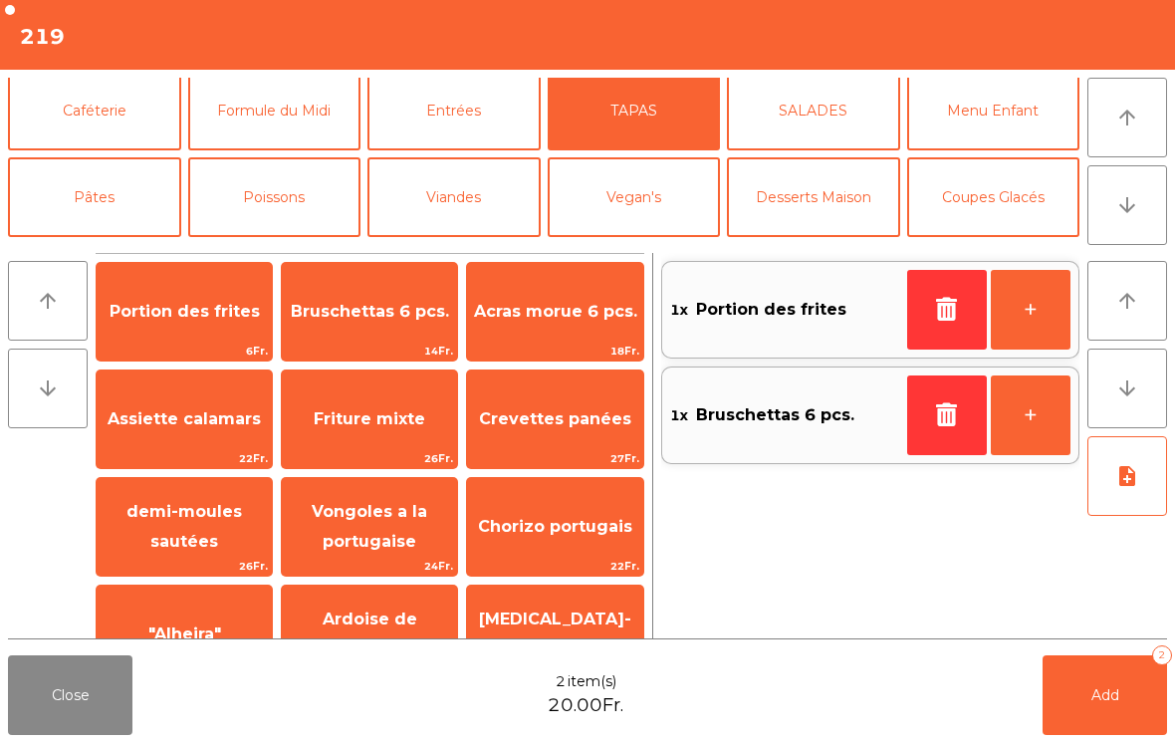
click at [63, 221] on button "Pâtes" at bounding box center [94, 197] width 173 height 80
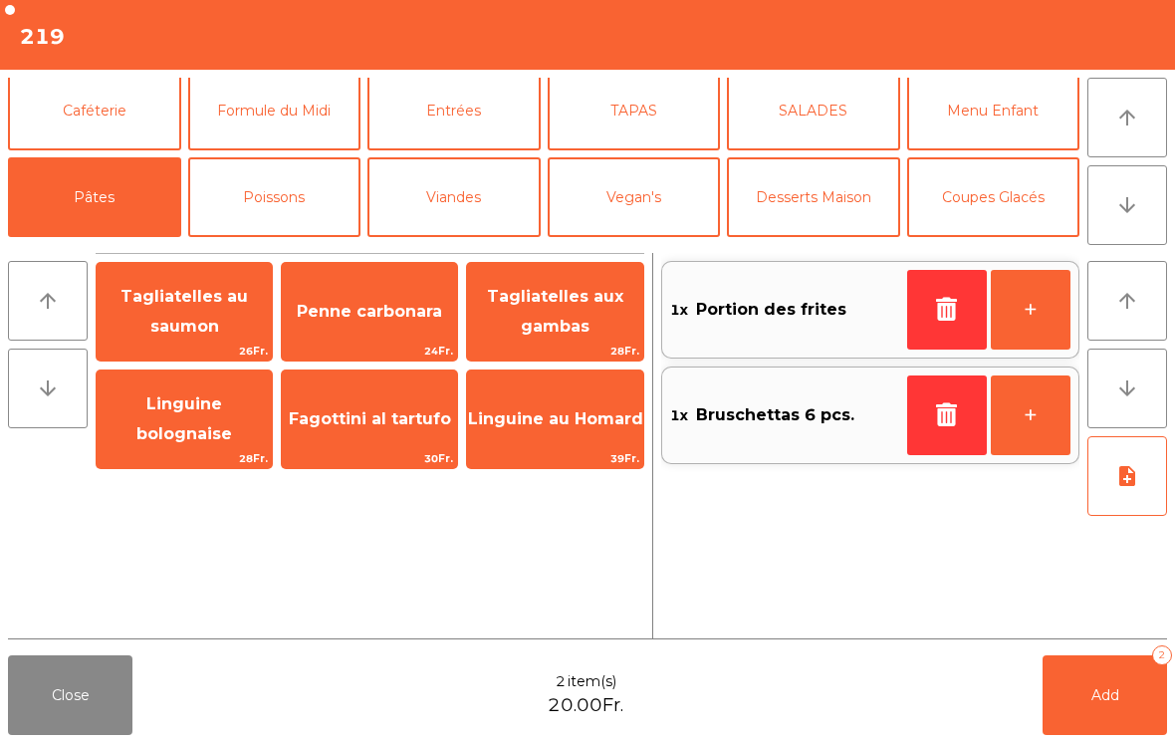
click at [118, 244] on button "Mineral" at bounding box center [94, 284] width 173 height 80
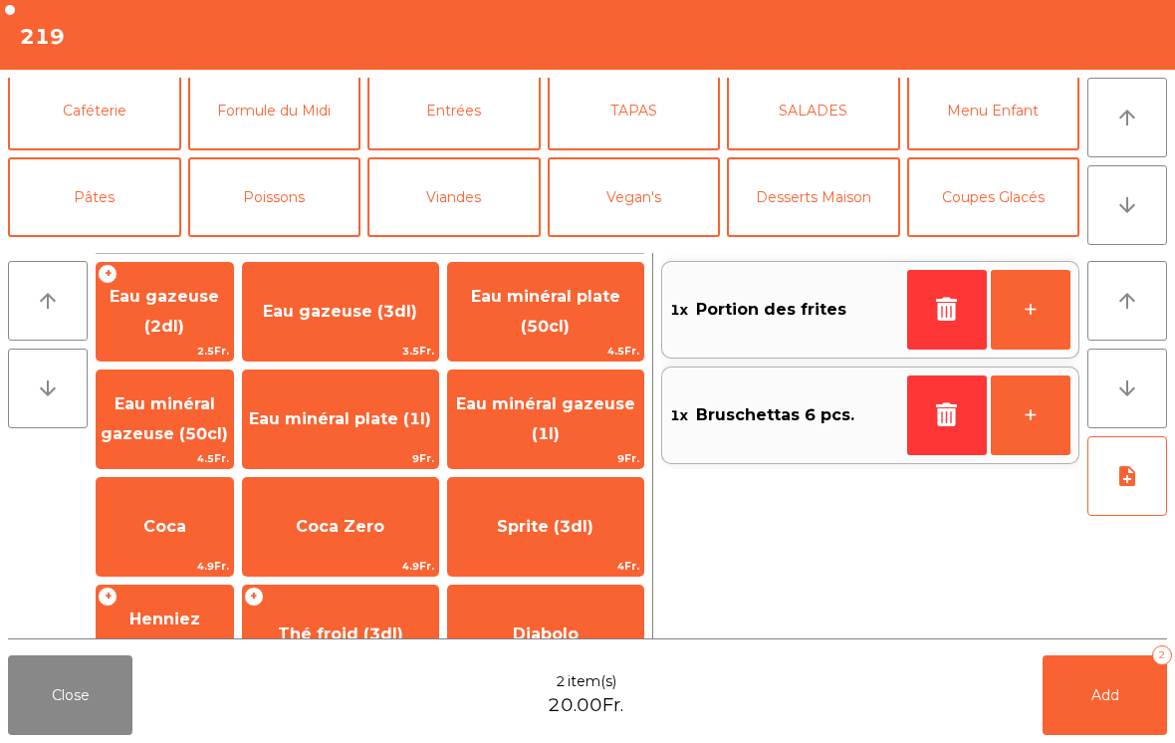
scroll to position [99, 0]
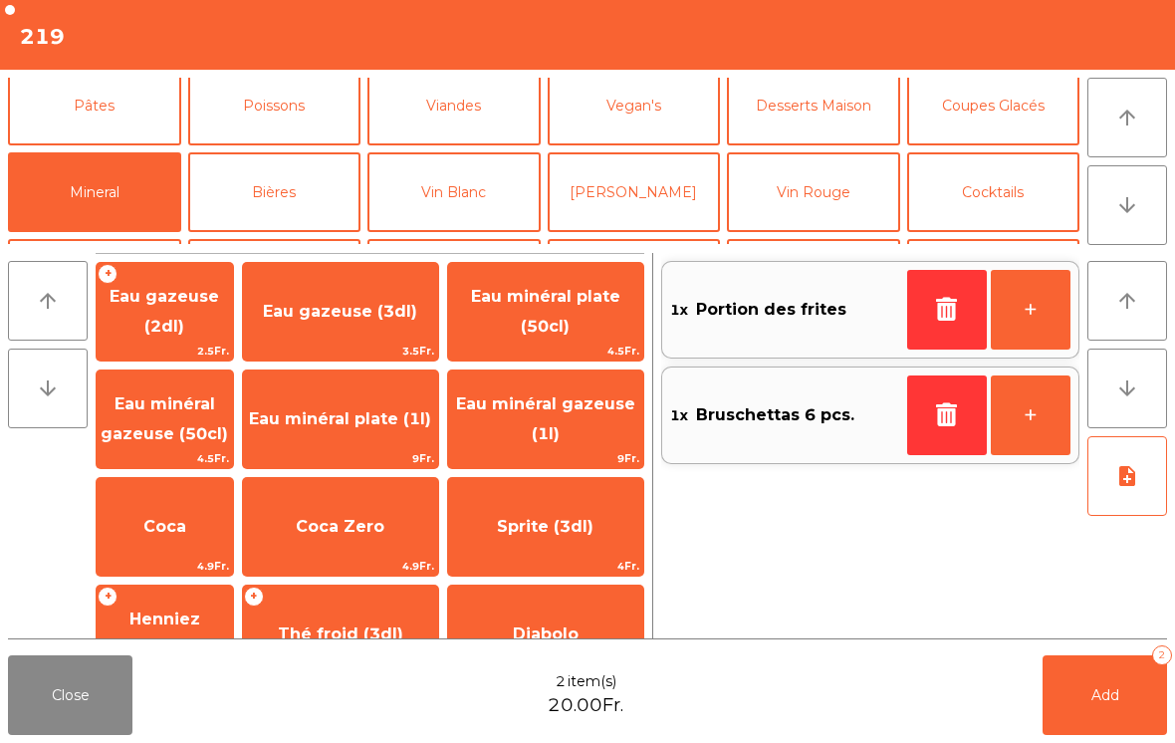
click at [373, 732] on span "Shorley" at bounding box center [341, 741] width 66 height 19
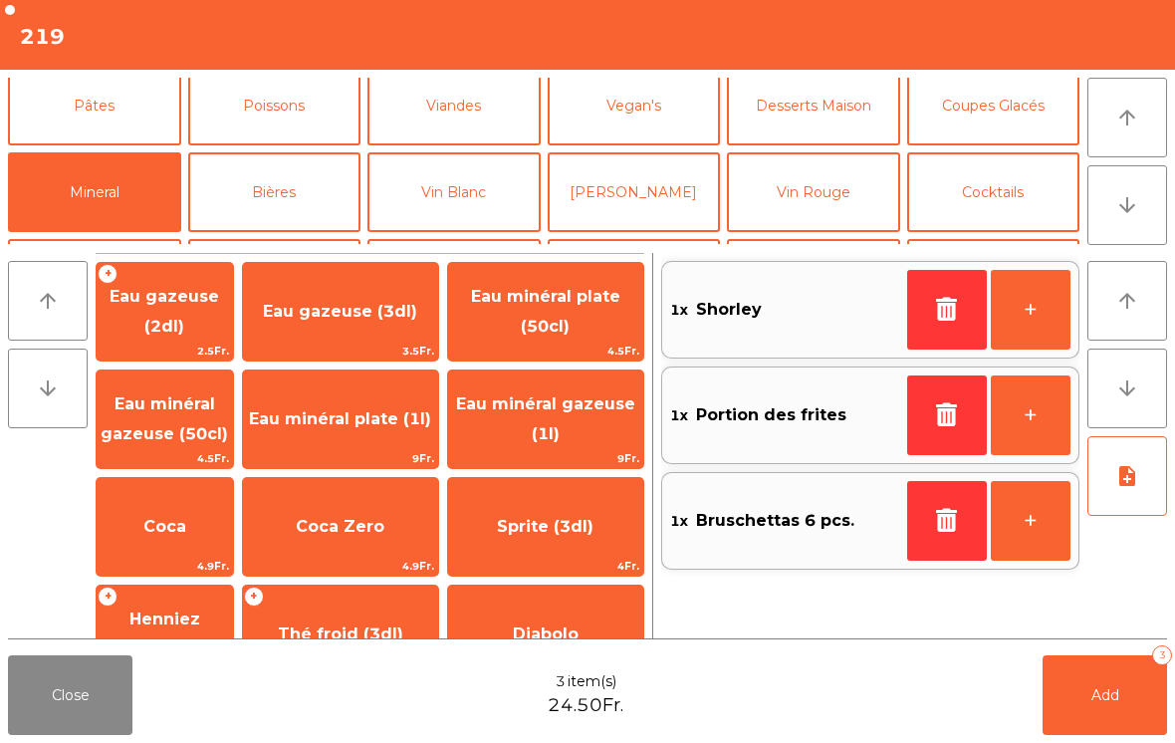
scroll to position [265, 0]
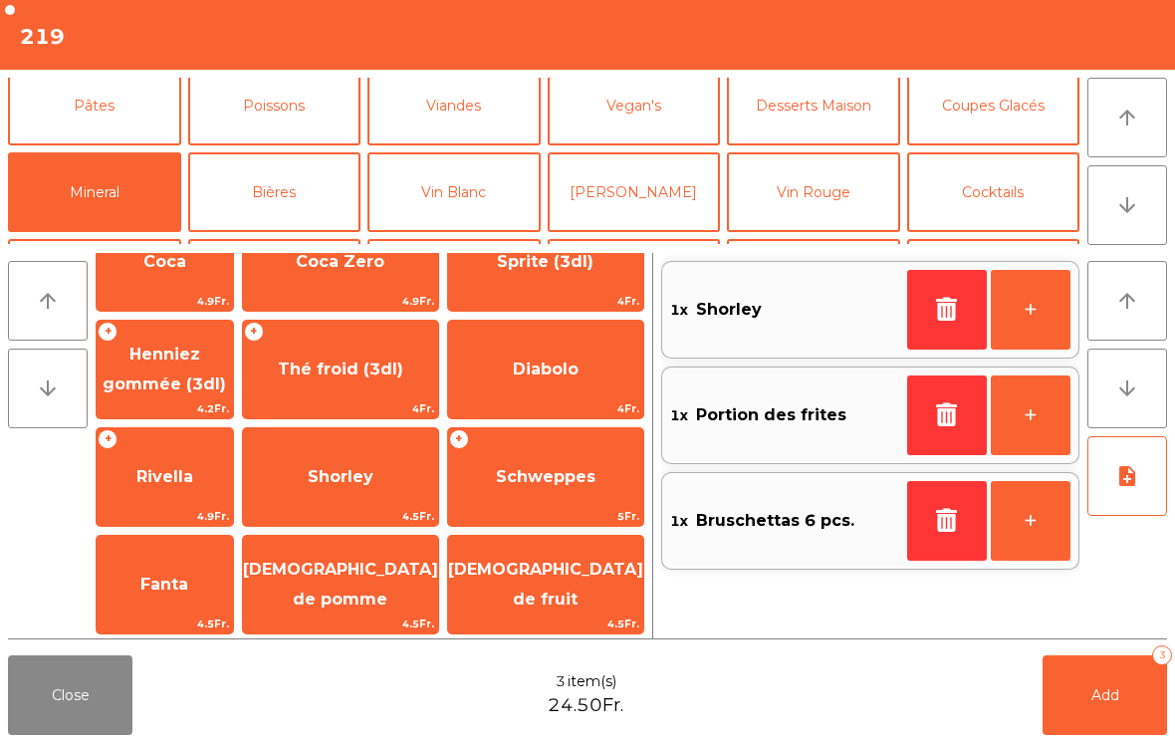
click at [292, 177] on button "Bières" at bounding box center [274, 192] width 173 height 80
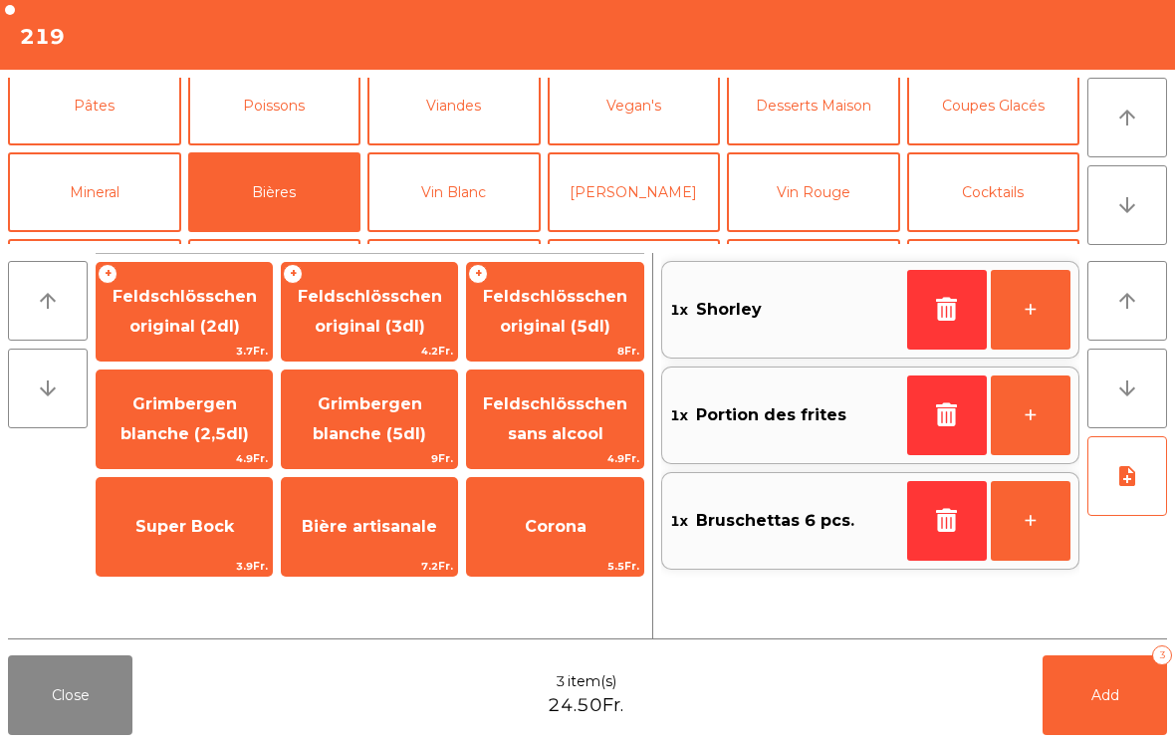
click at [409, 322] on span "Feldschlösschen original (3dl)" at bounding box center [370, 311] width 144 height 49
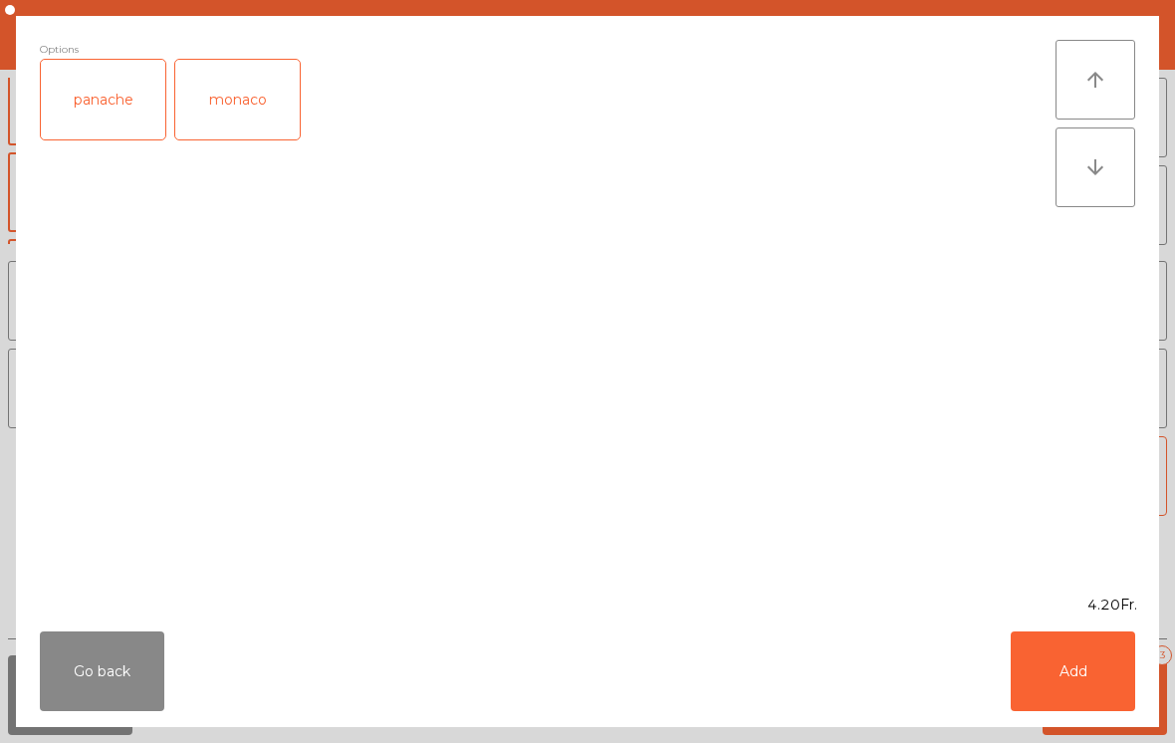
click at [135, 120] on div "panache" at bounding box center [103, 100] width 124 height 80
click at [1077, 663] on button "Add" at bounding box center [1073, 671] width 124 height 80
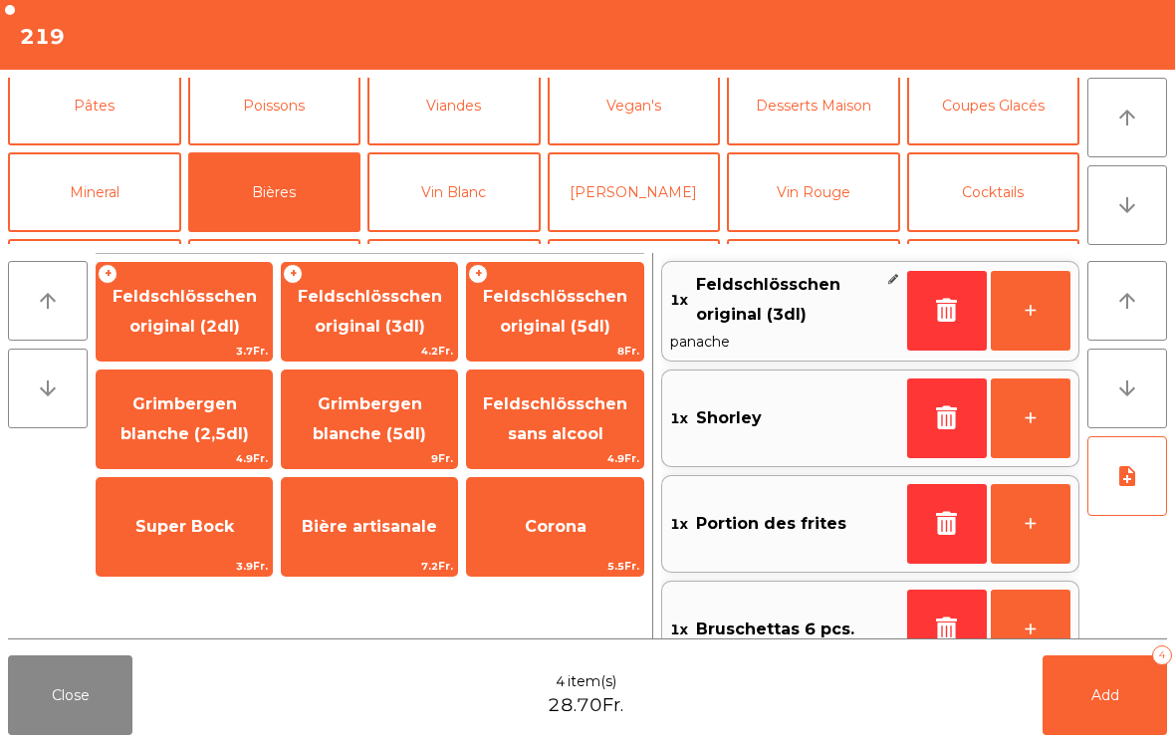
scroll to position [0, 0]
click at [126, 193] on button "Mineral" at bounding box center [94, 192] width 173 height 80
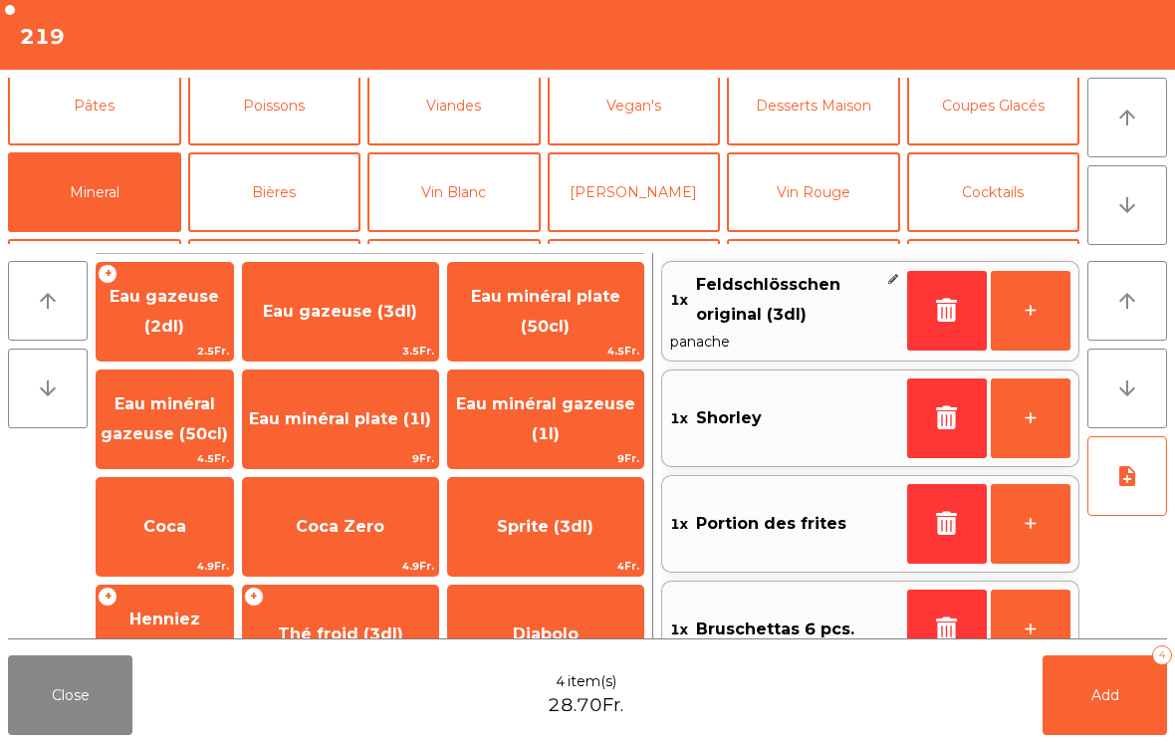
click at [201, 432] on span "Eau minéral gazeuse (50cl)" at bounding box center [164, 418] width 127 height 49
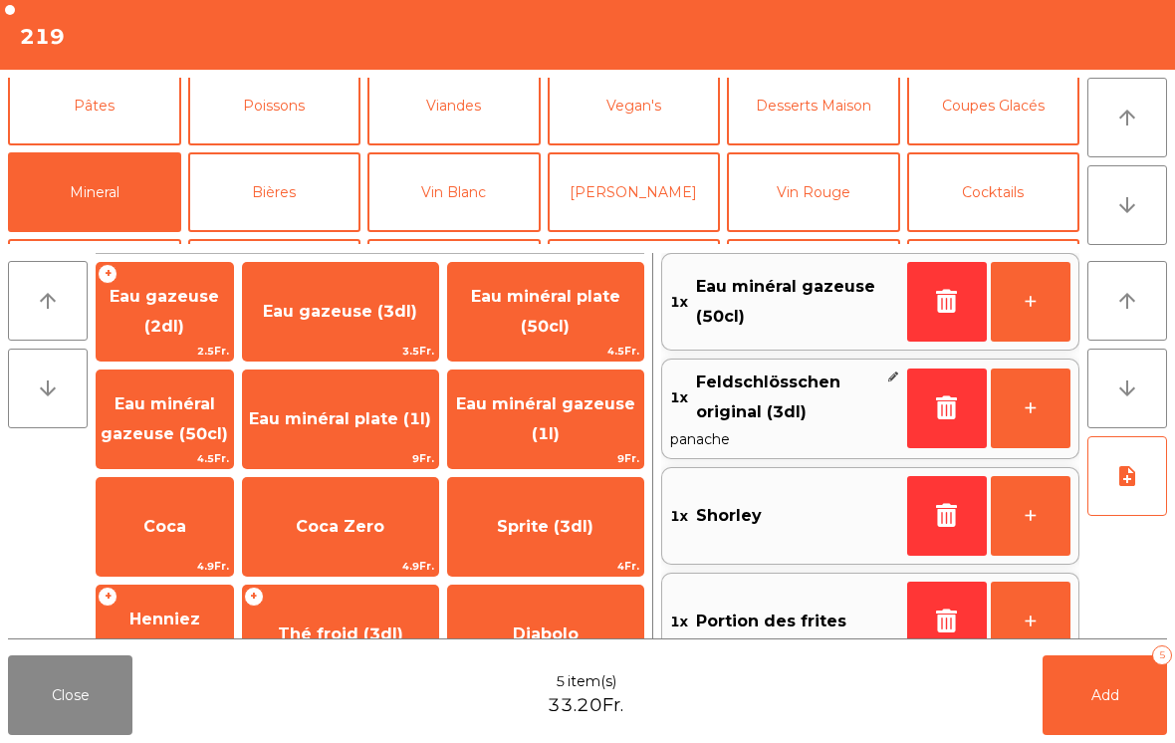
scroll to position [152, 0]
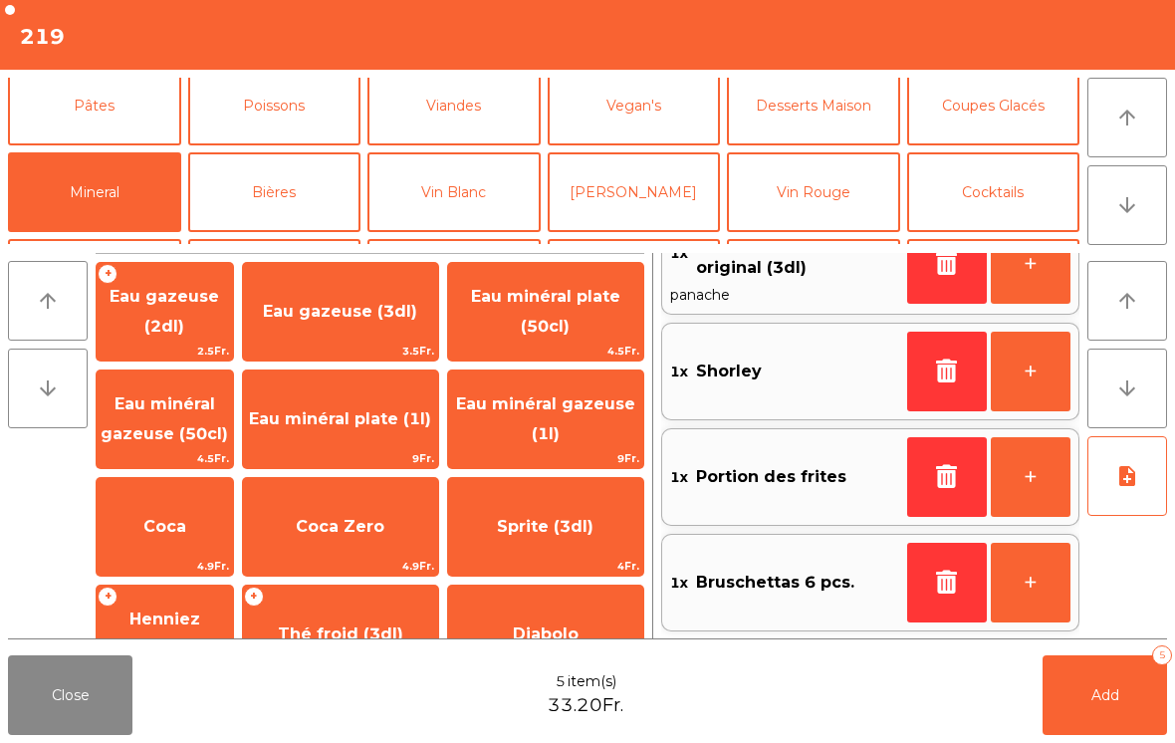
click at [1106, 696] on span "Add" at bounding box center [1105, 695] width 28 height 18
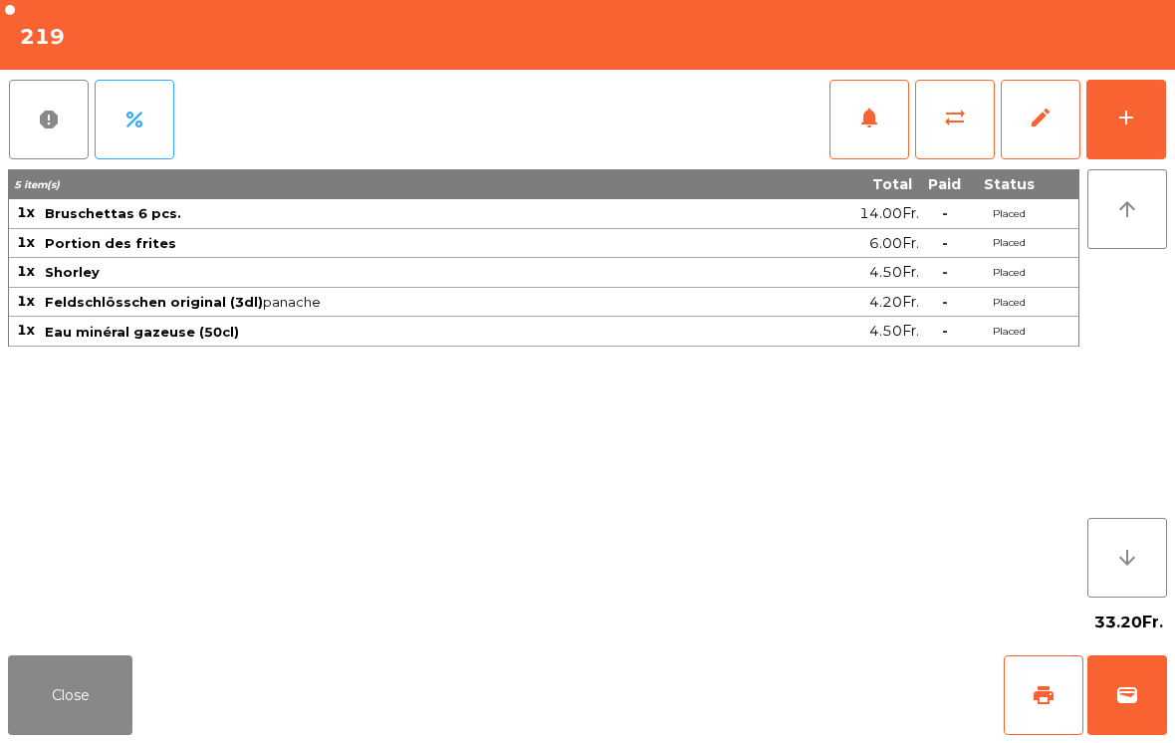
click at [79, 727] on button "Close" at bounding box center [70, 695] width 124 height 80
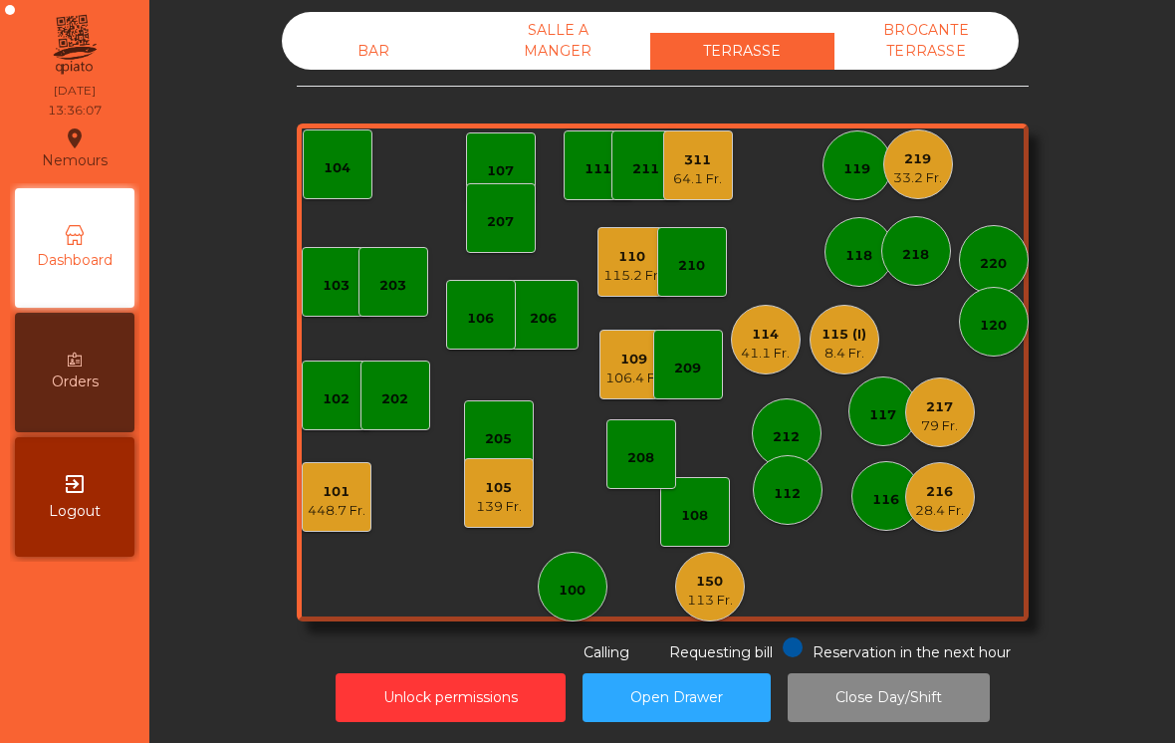
click at [647, 457] on div "208" at bounding box center [641, 454] width 70 height 70
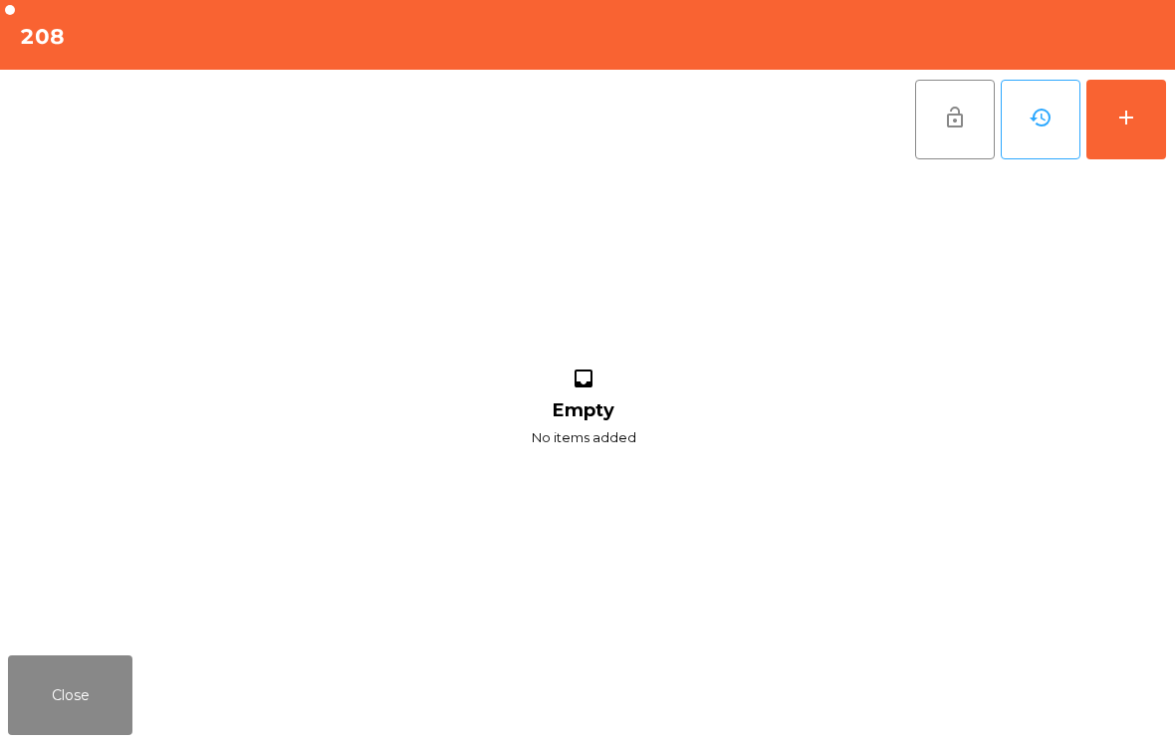
click at [1154, 118] on button "add" at bounding box center [1126, 120] width 80 height 80
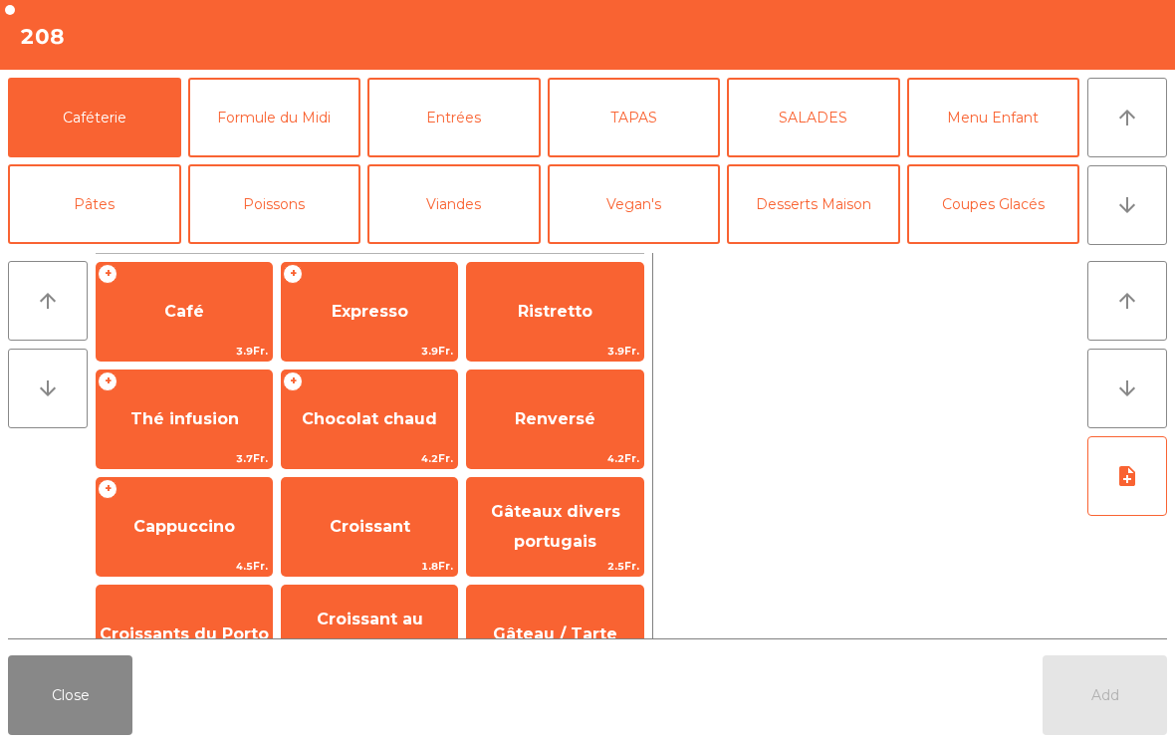
click at [197, 302] on span "Café" at bounding box center [184, 311] width 40 height 19
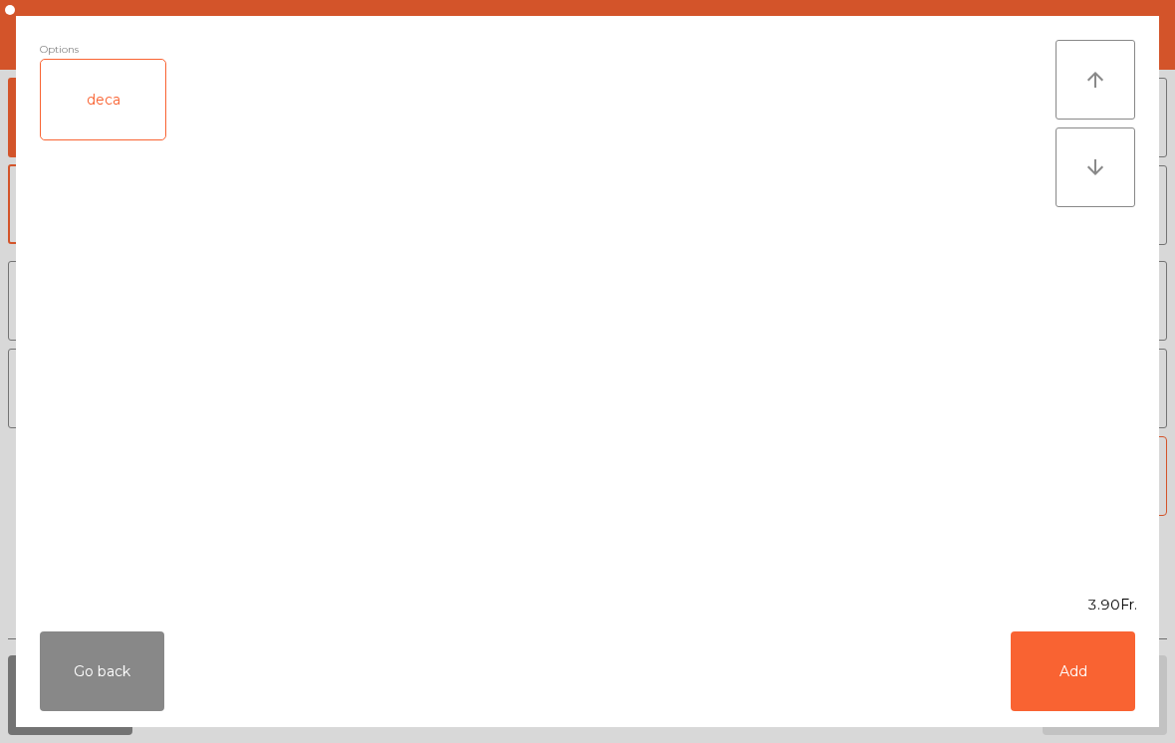
click at [1115, 669] on button "Add" at bounding box center [1073, 671] width 124 height 80
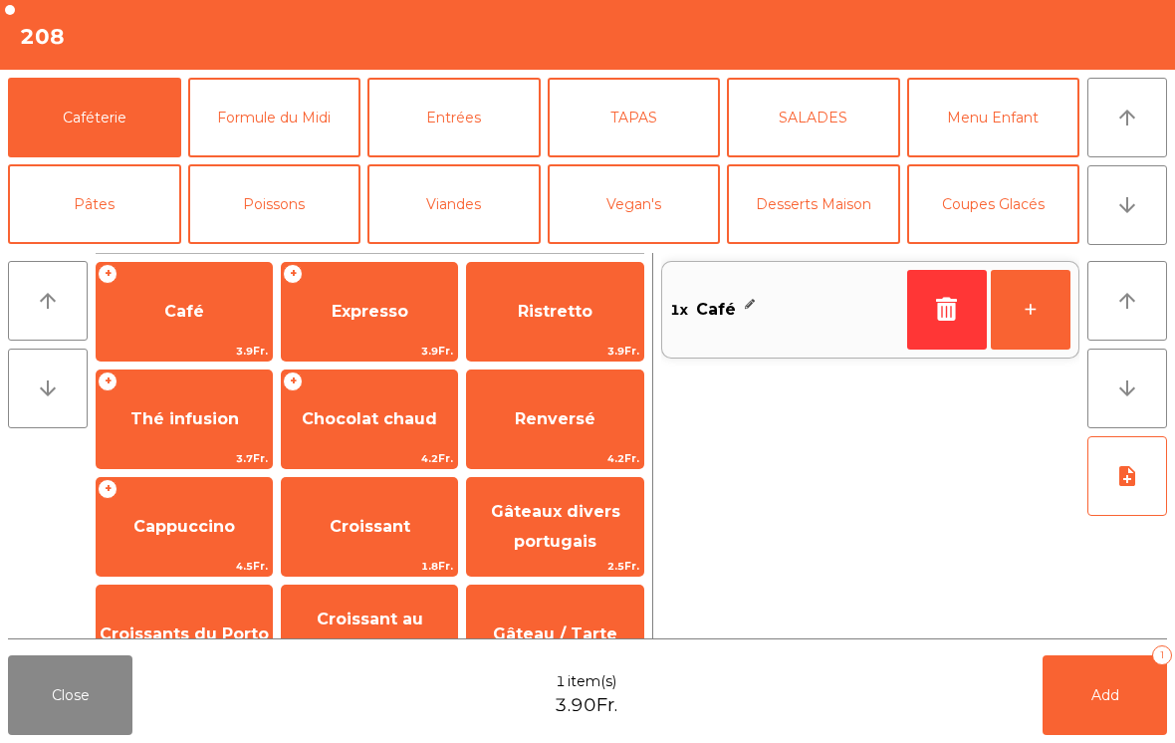
click at [1115, 669] on button "Add 1" at bounding box center [1105, 695] width 124 height 80
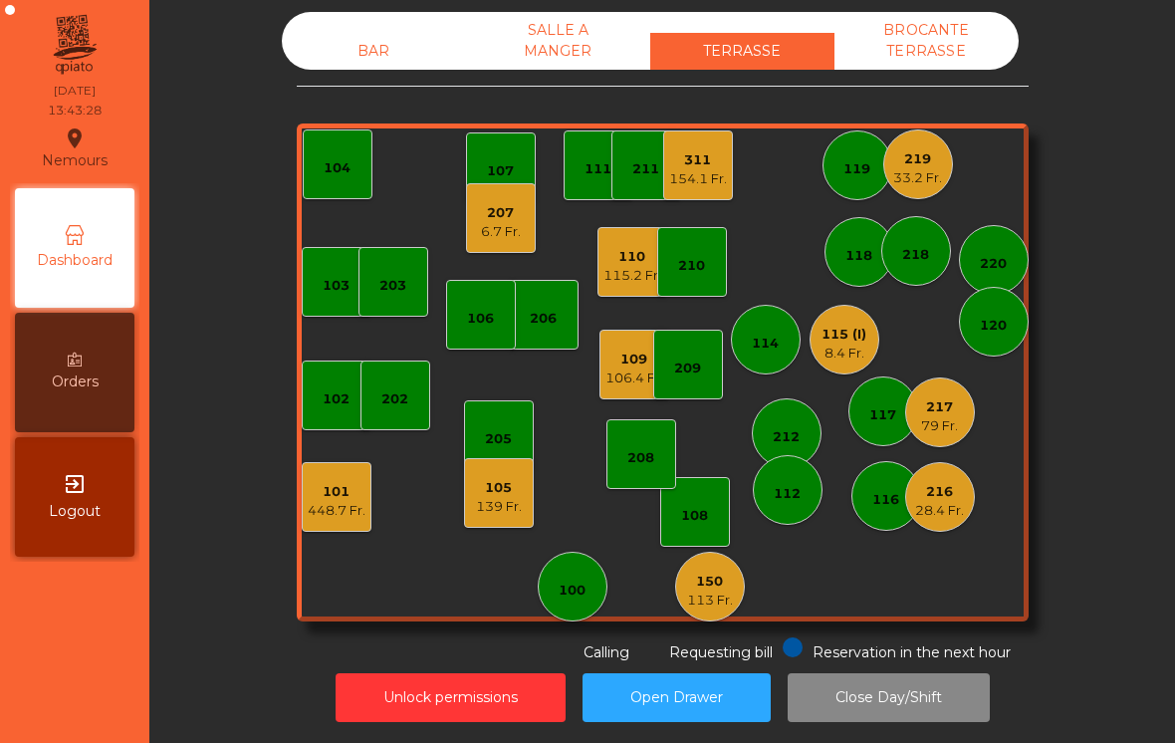
click at [614, 266] on div "115.2 Fr." at bounding box center [632, 276] width 58 height 20
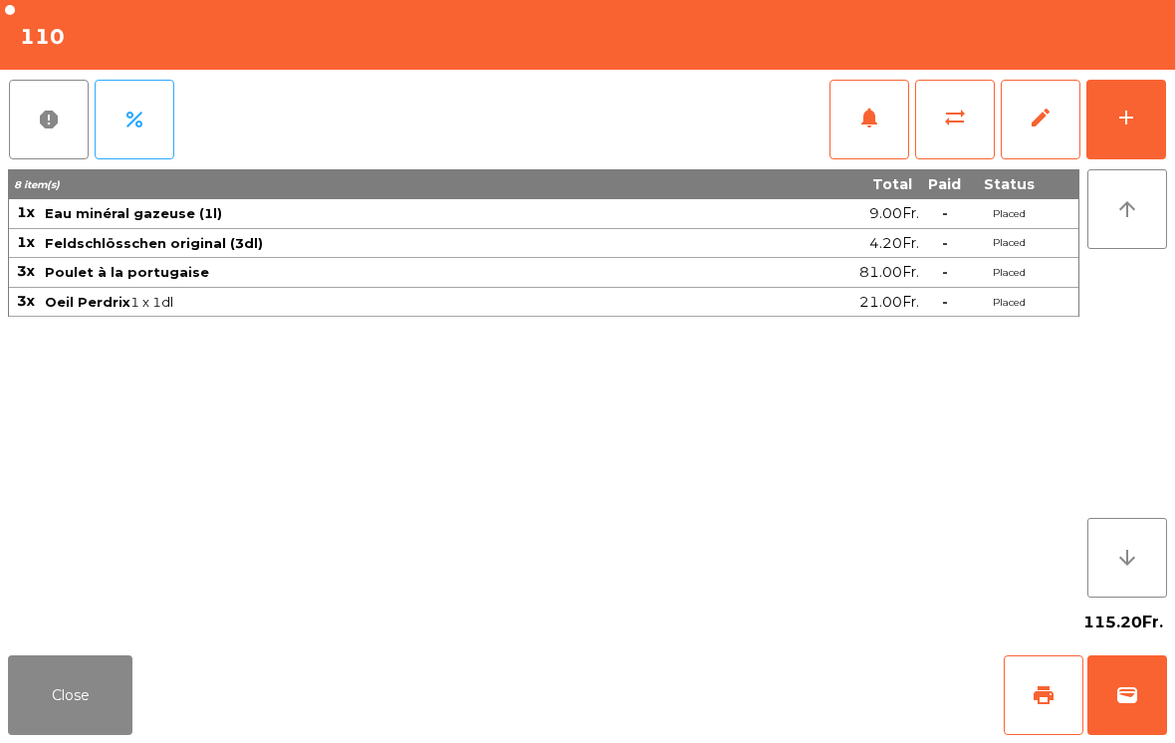
click at [1119, 120] on div "add" at bounding box center [1126, 118] width 24 height 24
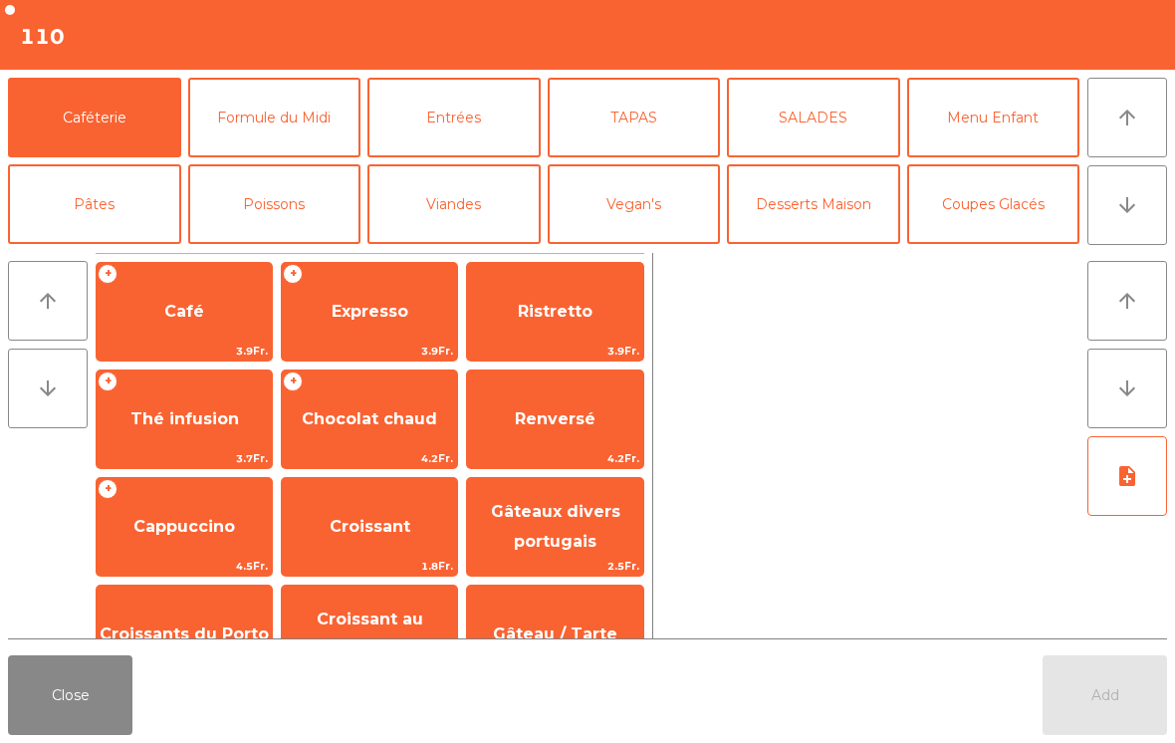
click at [169, 323] on span "Café" at bounding box center [184, 312] width 175 height 54
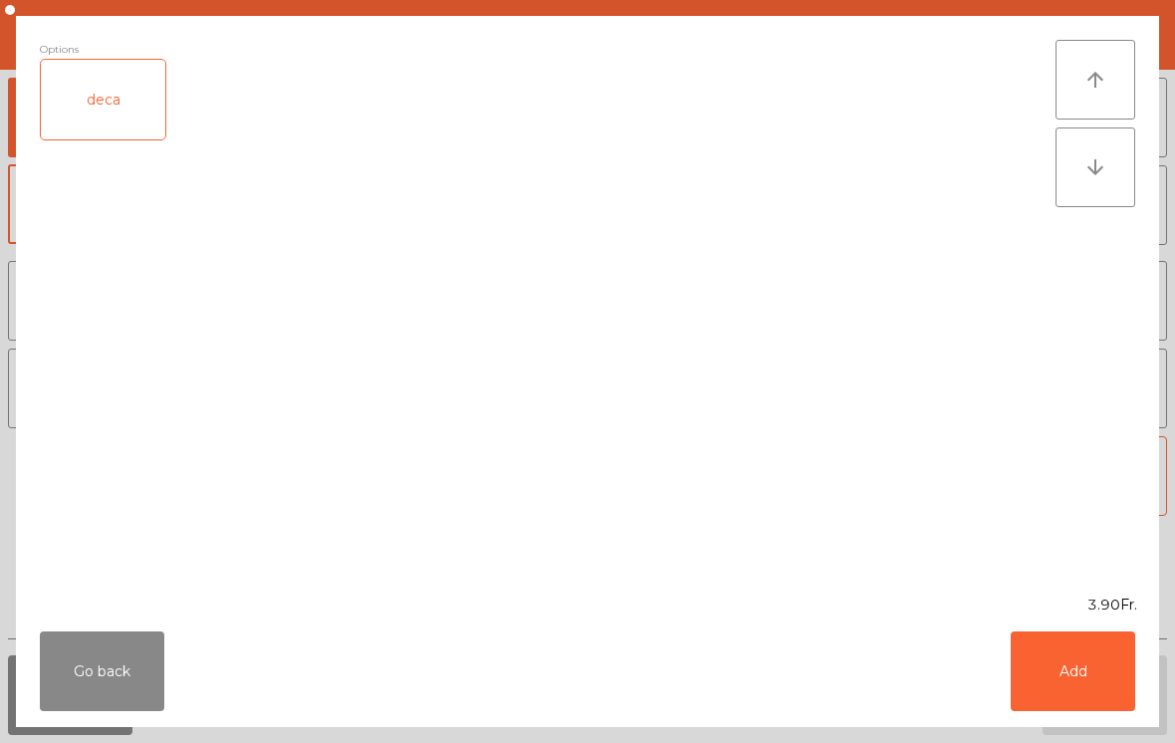
click at [1104, 684] on button "Add" at bounding box center [1073, 671] width 124 height 80
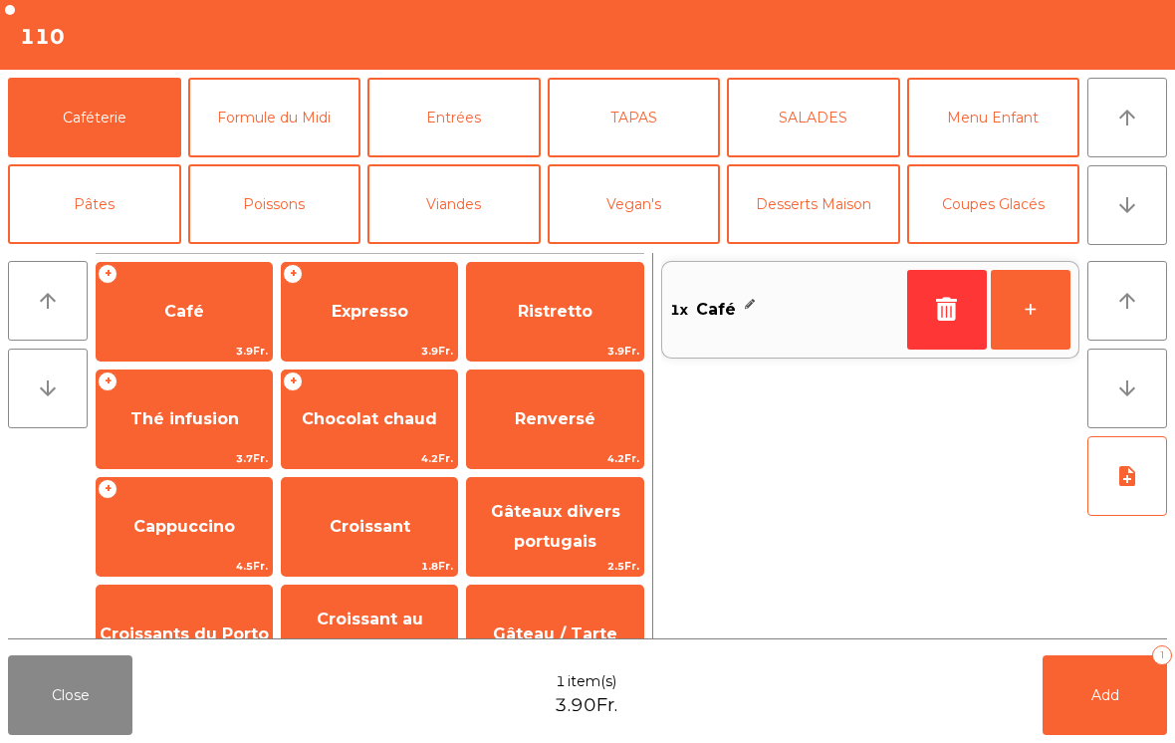
click at [330, 305] on span "Expresso" at bounding box center [369, 312] width 175 height 54
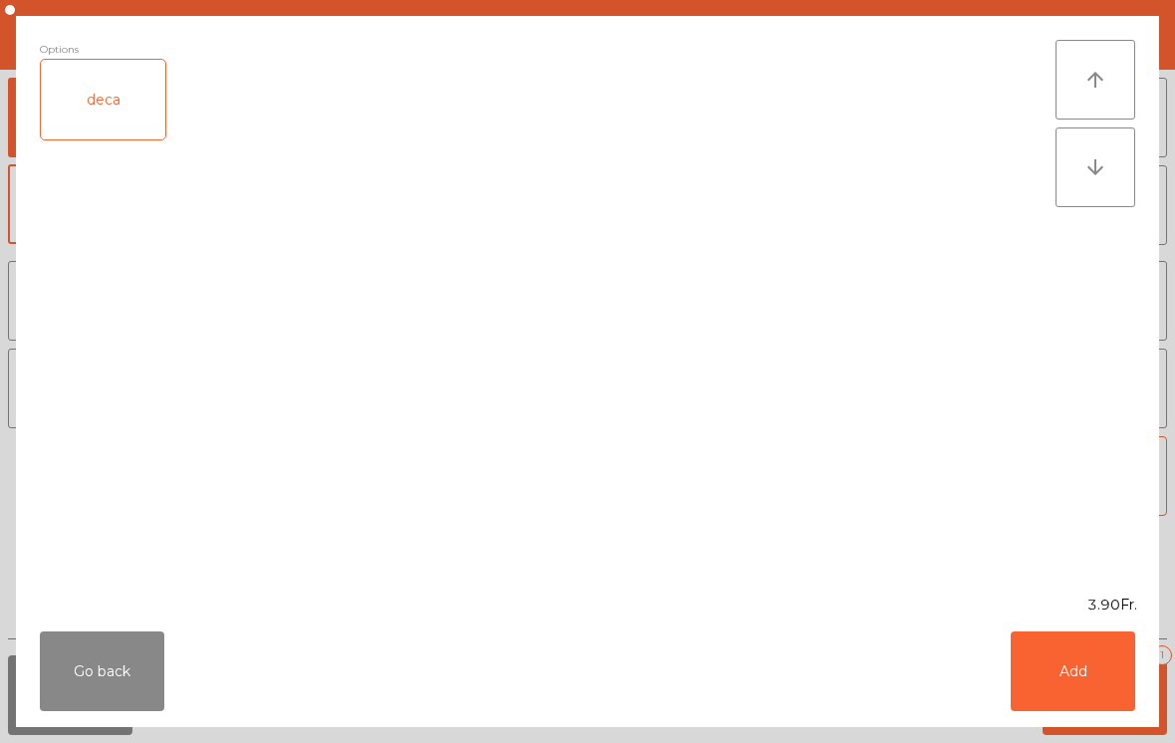
click at [1074, 680] on button "Add" at bounding box center [1073, 671] width 124 height 80
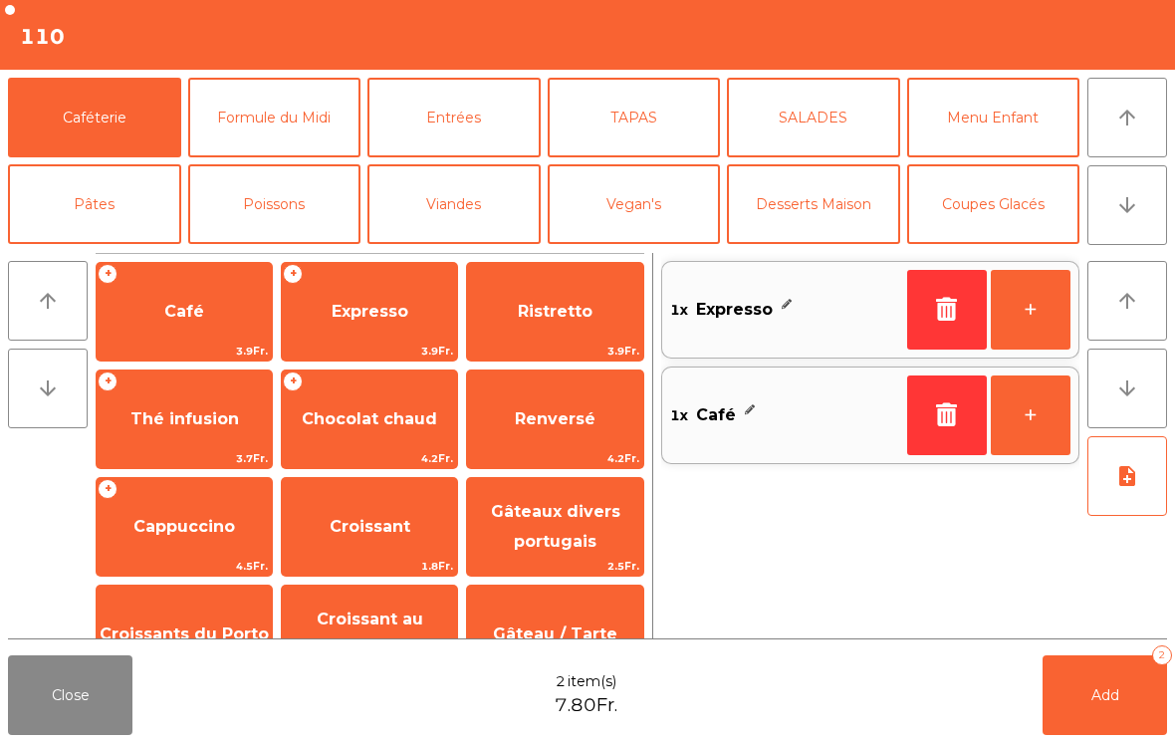
click at [812, 193] on button "Desserts Maison" at bounding box center [813, 204] width 173 height 80
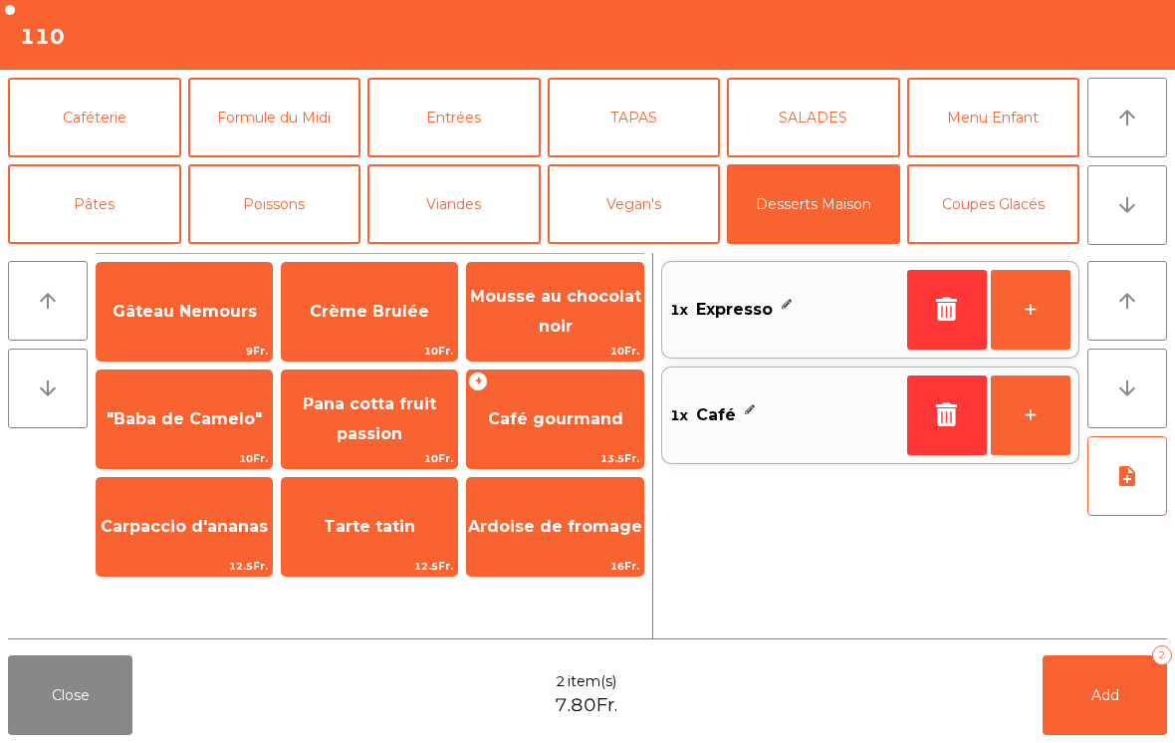
click at [555, 312] on span "Mousse au chocolat noir" at bounding box center [554, 312] width 175 height 85
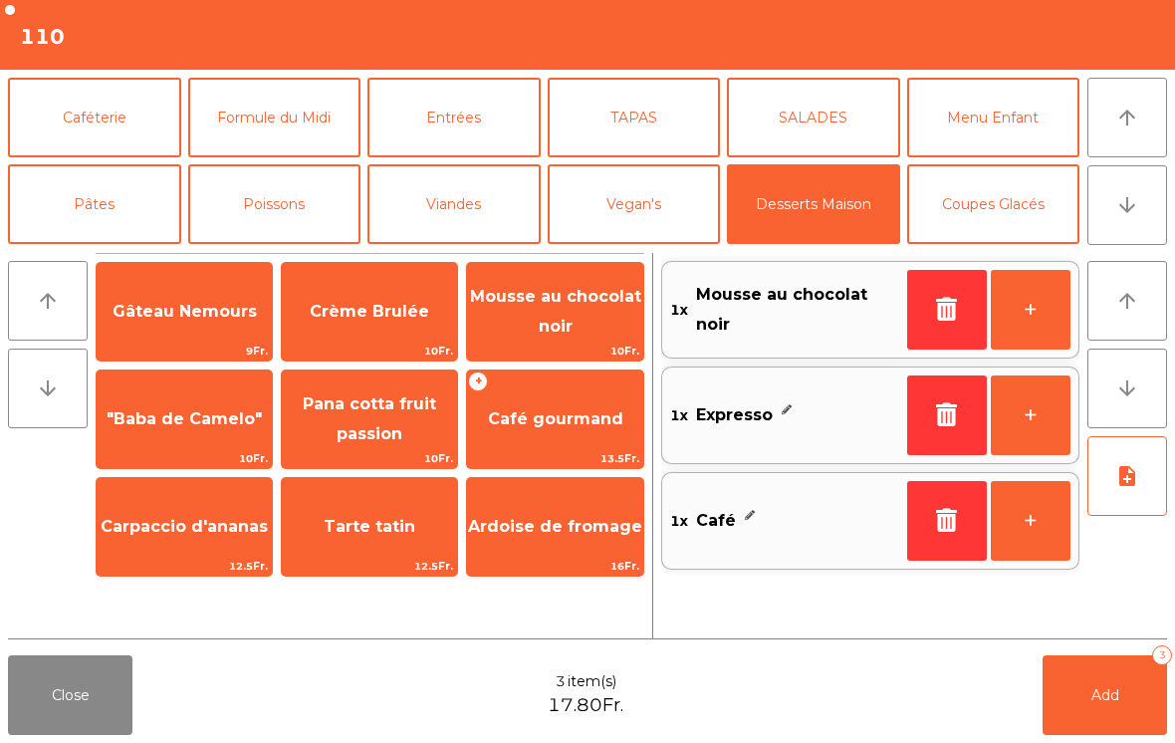
click at [385, 497] on div "Tarte tatin 12.5Fr." at bounding box center [369, 527] width 177 height 100
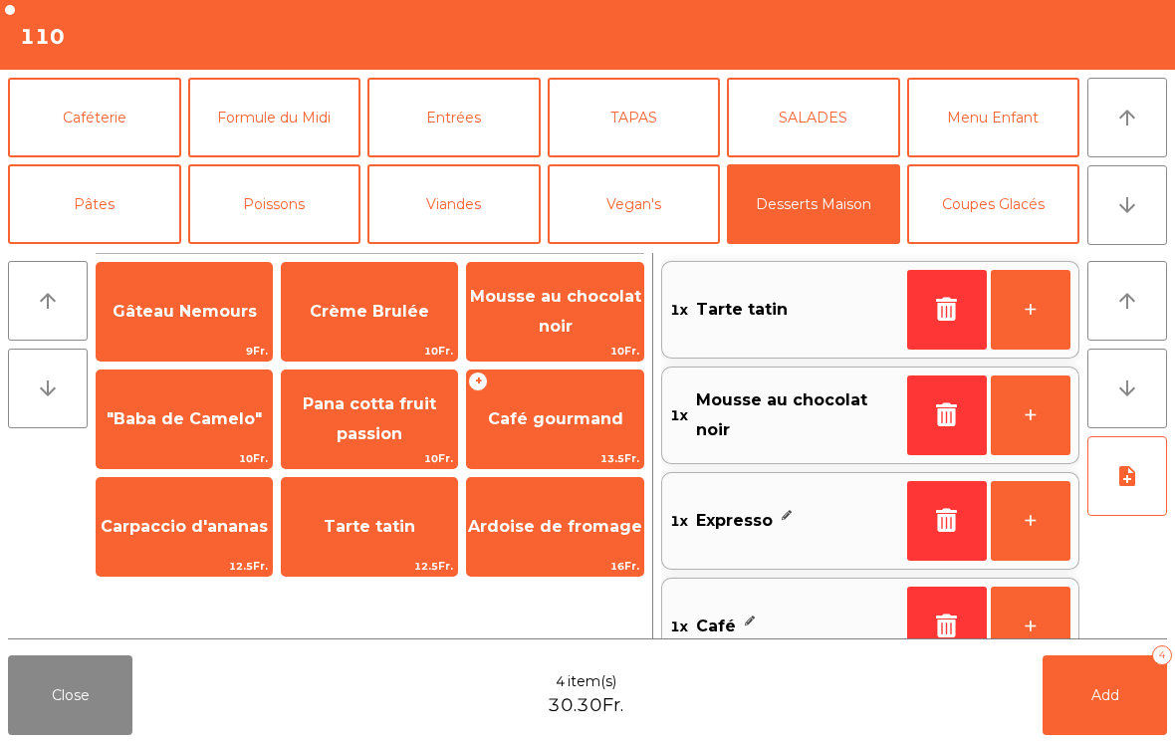
click at [539, 425] on span "Café gourmand" at bounding box center [555, 418] width 135 height 19
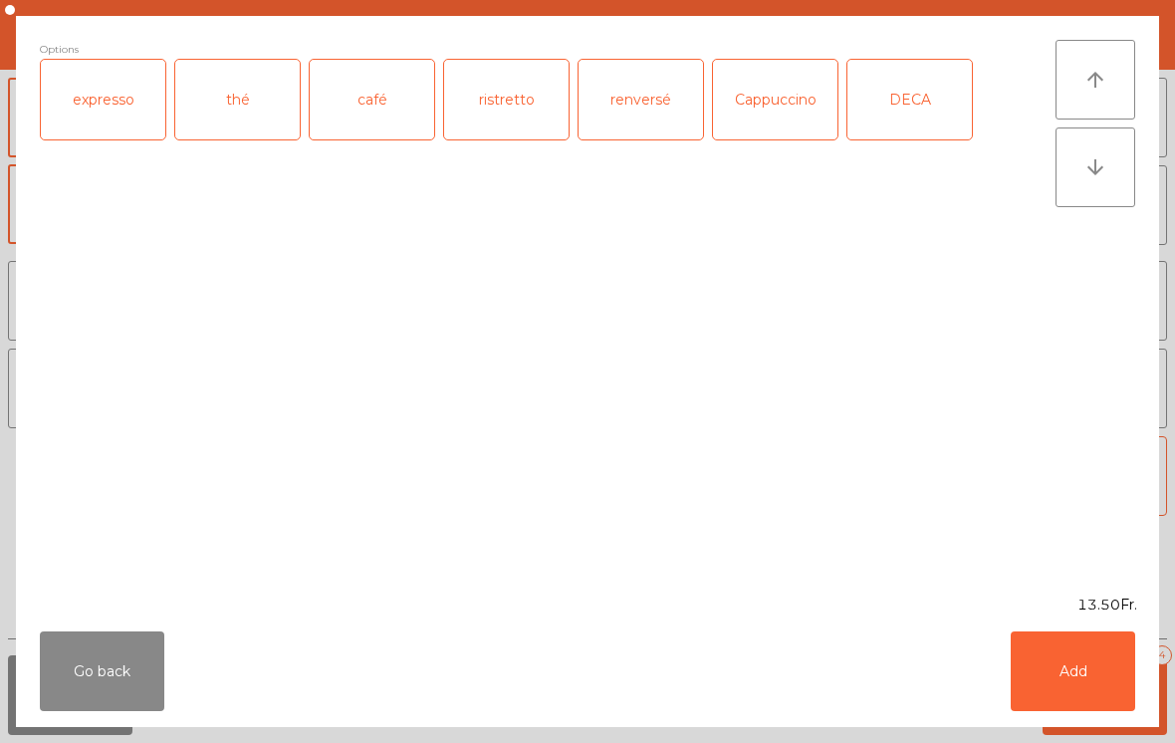
click at [103, 110] on div "expresso" at bounding box center [103, 100] width 124 height 80
click at [1071, 678] on button "Add" at bounding box center [1073, 671] width 124 height 80
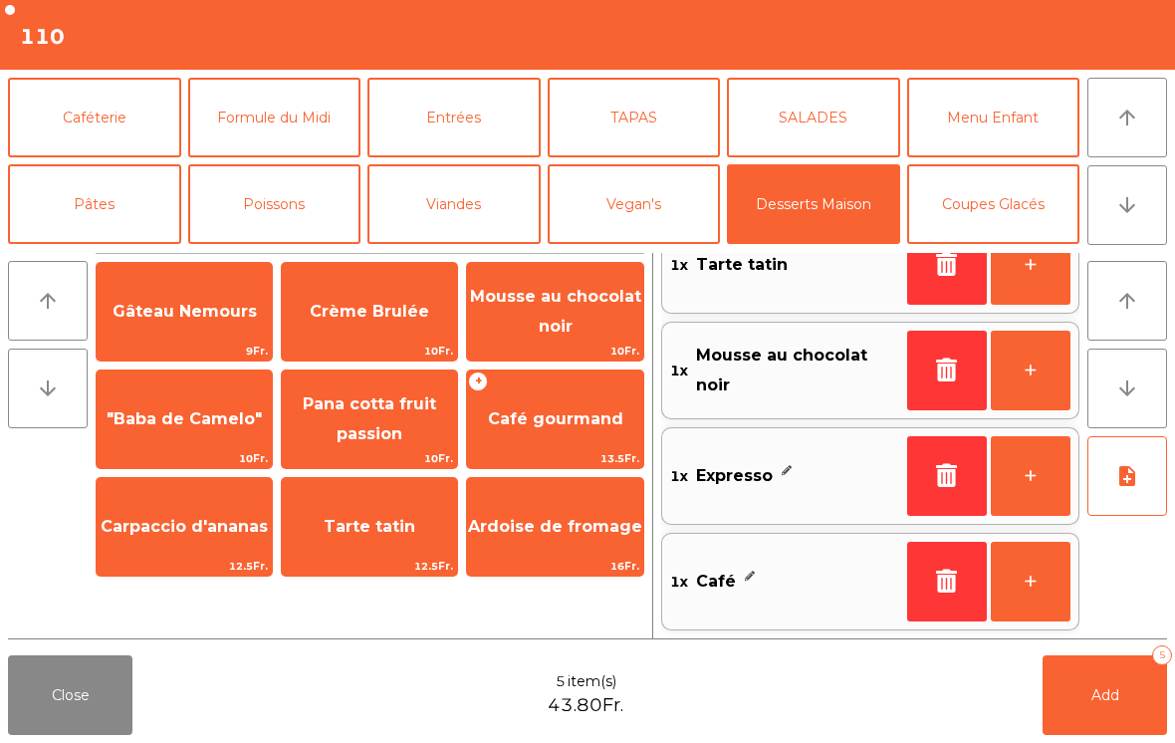
scroll to position [151, 0]
click at [1143, 725] on button "Add 5" at bounding box center [1105, 695] width 124 height 80
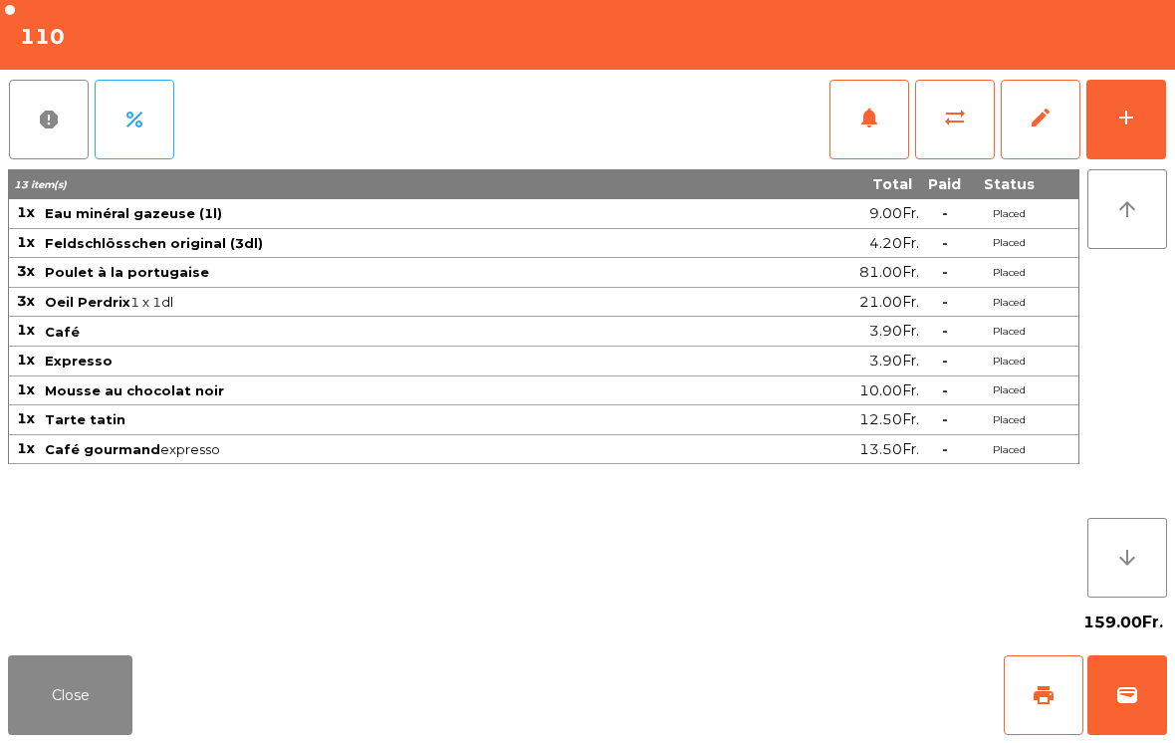
click at [52, 725] on button "Close" at bounding box center [70, 695] width 124 height 80
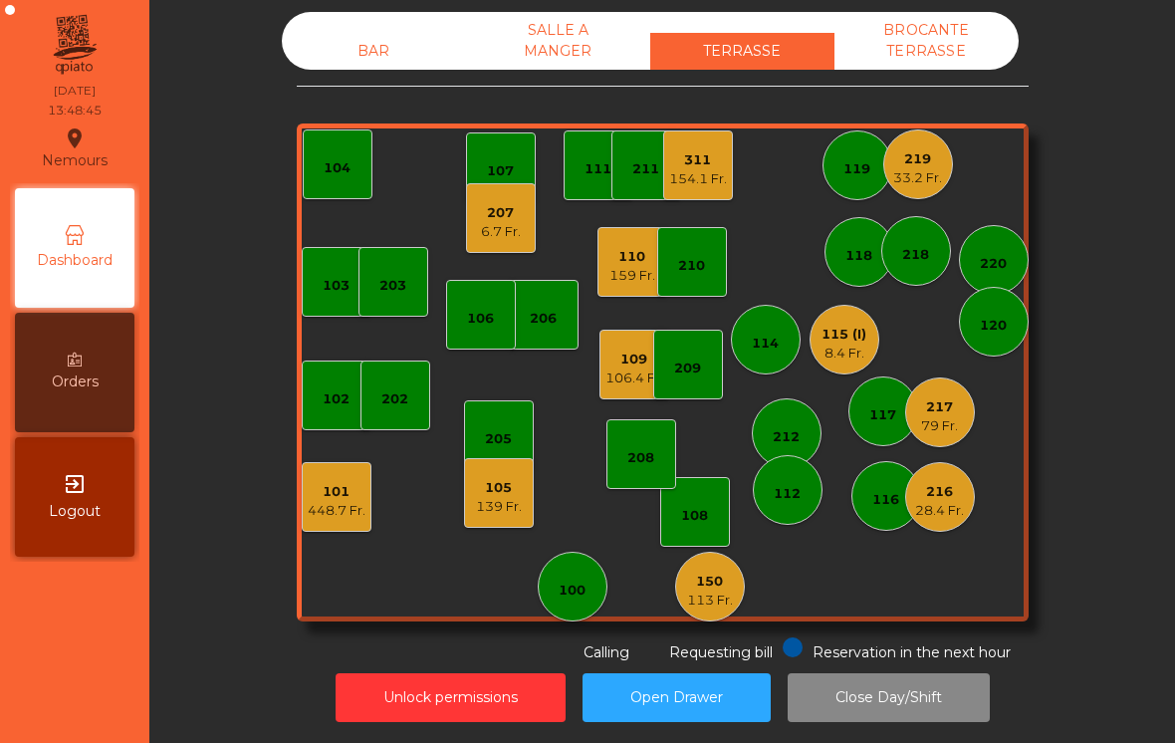
click at [838, 325] on div "115 (I)" at bounding box center [844, 335] width 45 height 20
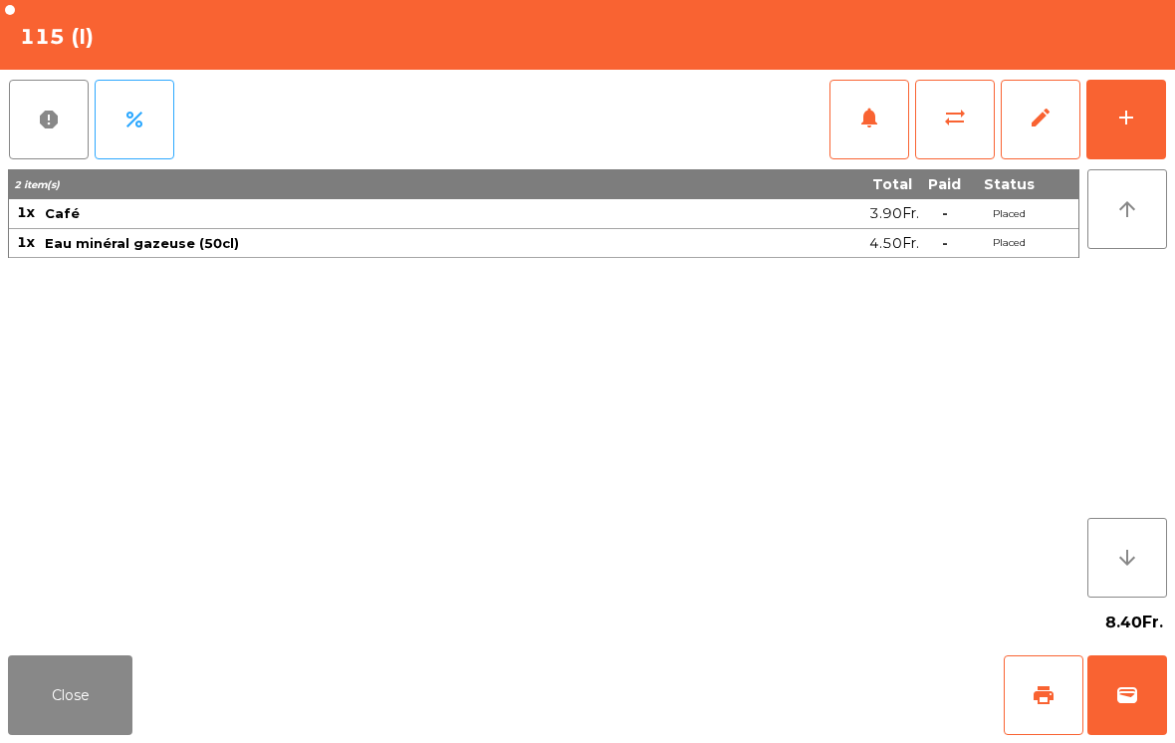
click at [1137, 664] on button "wallet" at bounding box center [1127, 695] width 80 height 80
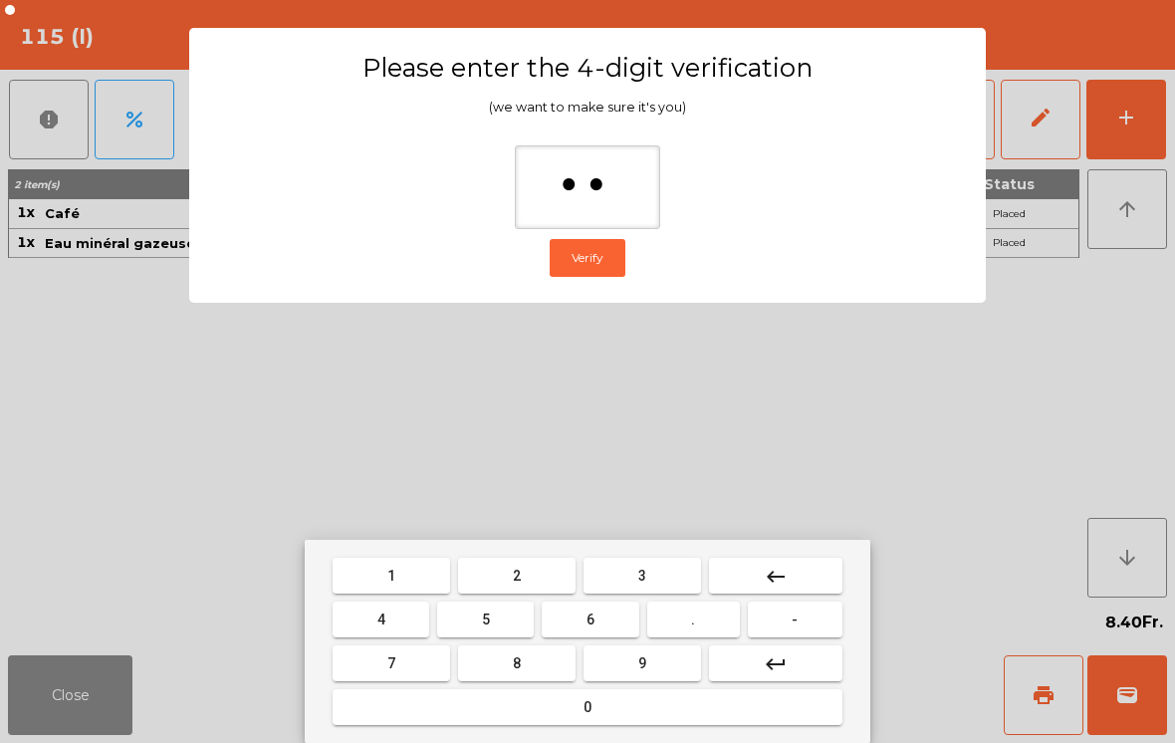
type input "***"
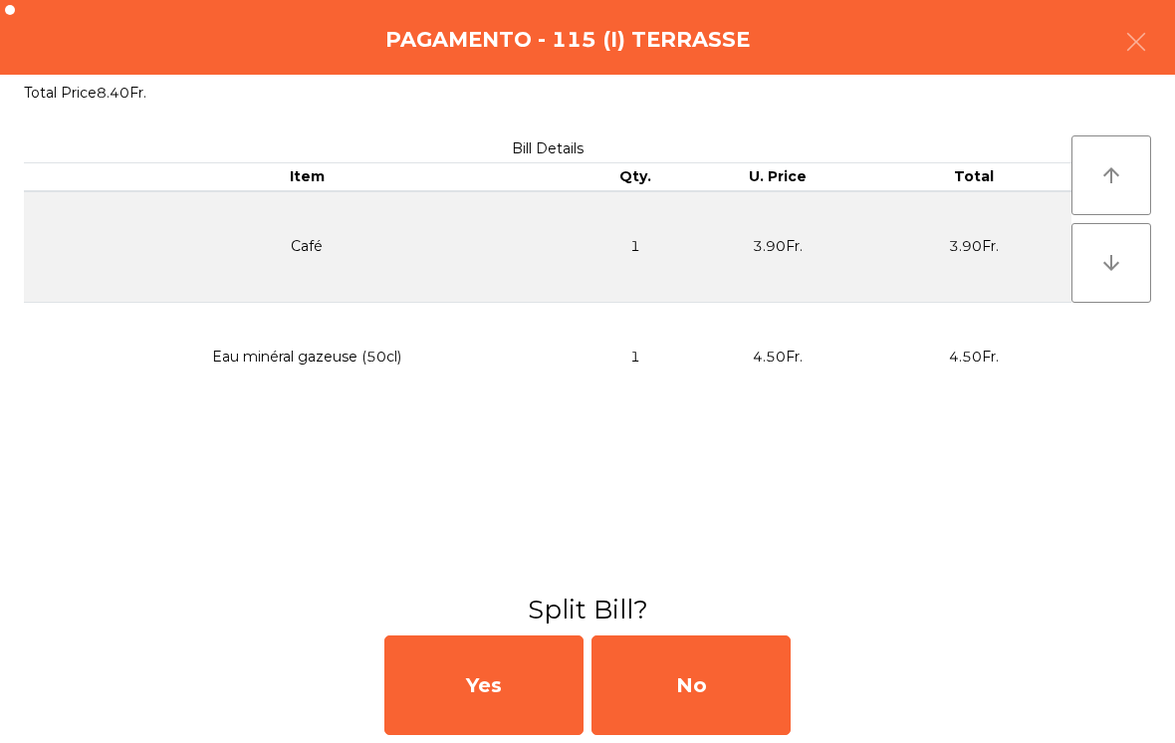
click at [820, 672] on div "Yes No" at bounding box center [587, 685] width 1175 height 116
click at [754, 687] on div "No" at bounding box center [691, 685] width 199 height 100
click at [739, 681] on div "MB" at bounding box center [691, 685] width 199 height 100
click at [738, 665] on div "No" at bounding box center [691, 685] width 199 height 100
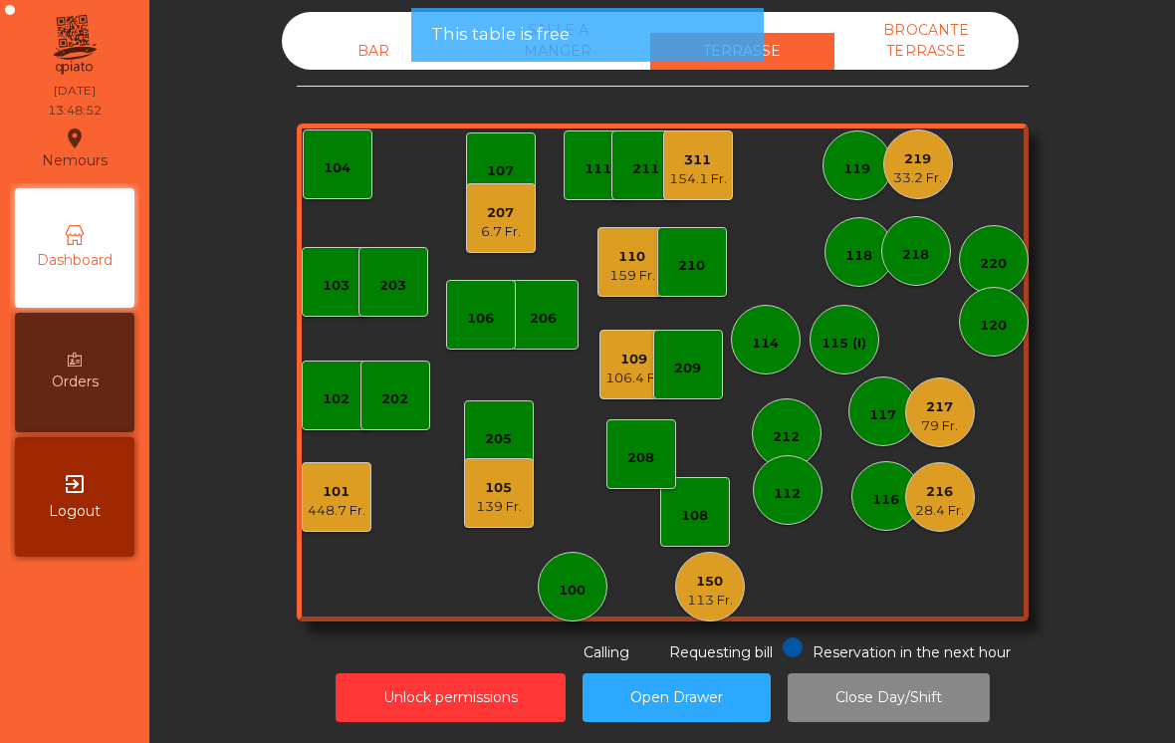
click at [846, 334] on div "115 (I)" at bounding box center [844, 344] width 45 height 20
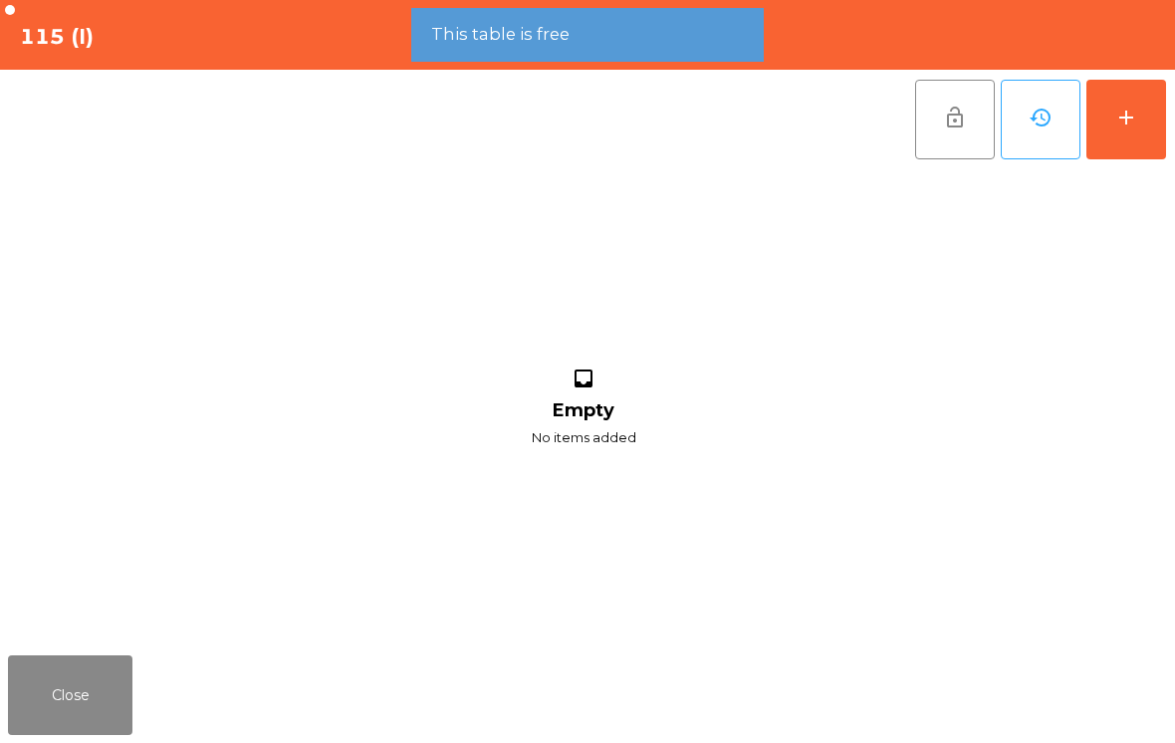
click at [1164, 82] on button "add" at bounding box center [1126, 120] width 80 height 80
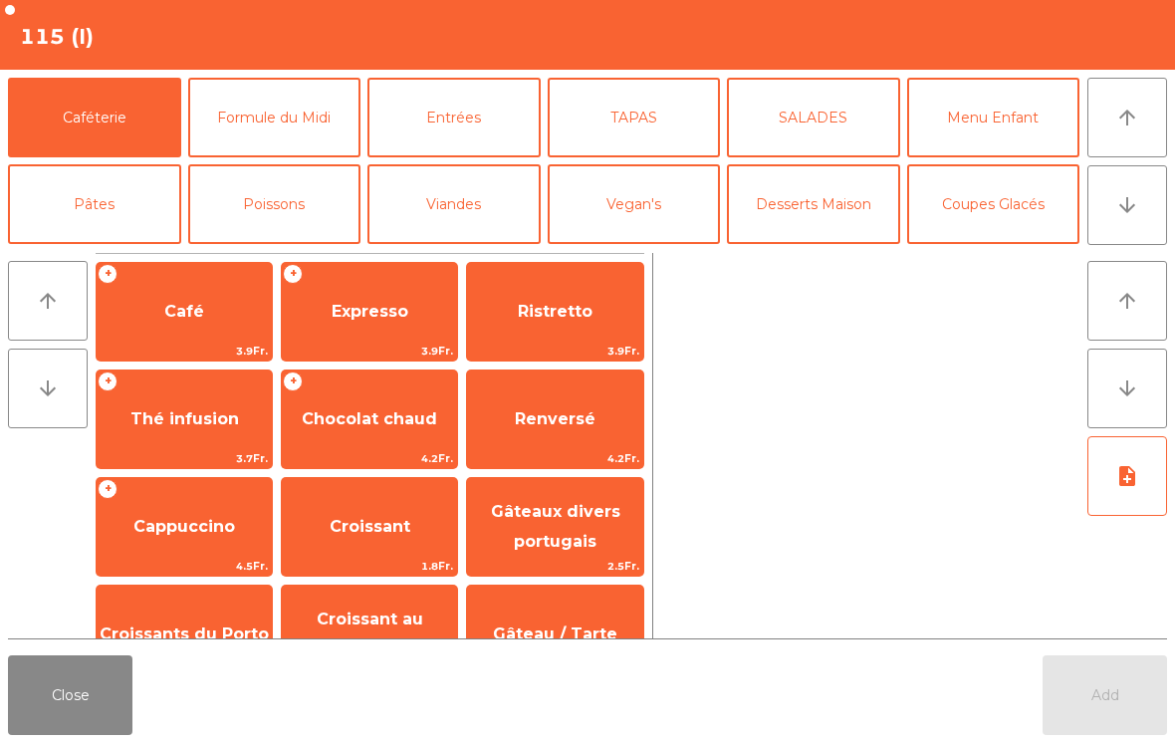
scroll to position [117, 0]
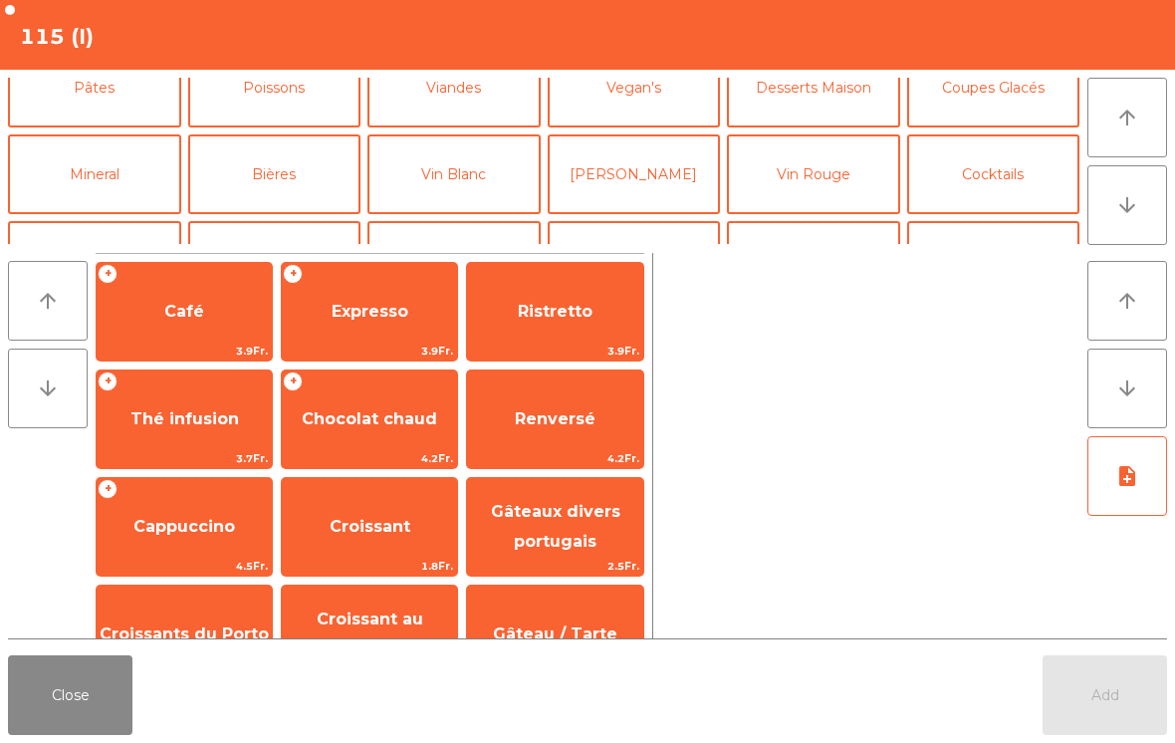
click at [313, 102] on button "Poissons" at bounding box center [274, 88] width 173 height 80
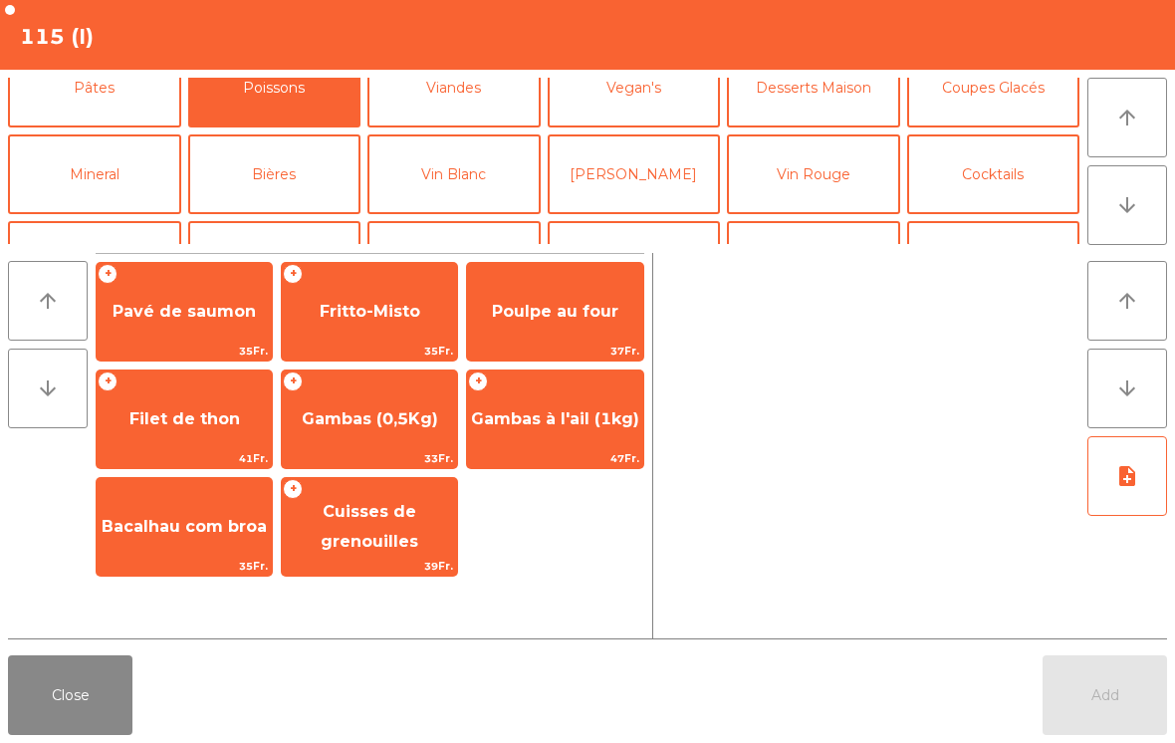
click at [299, 182] on button "Bières" at bounding box center [274, 174] width 173 height 80
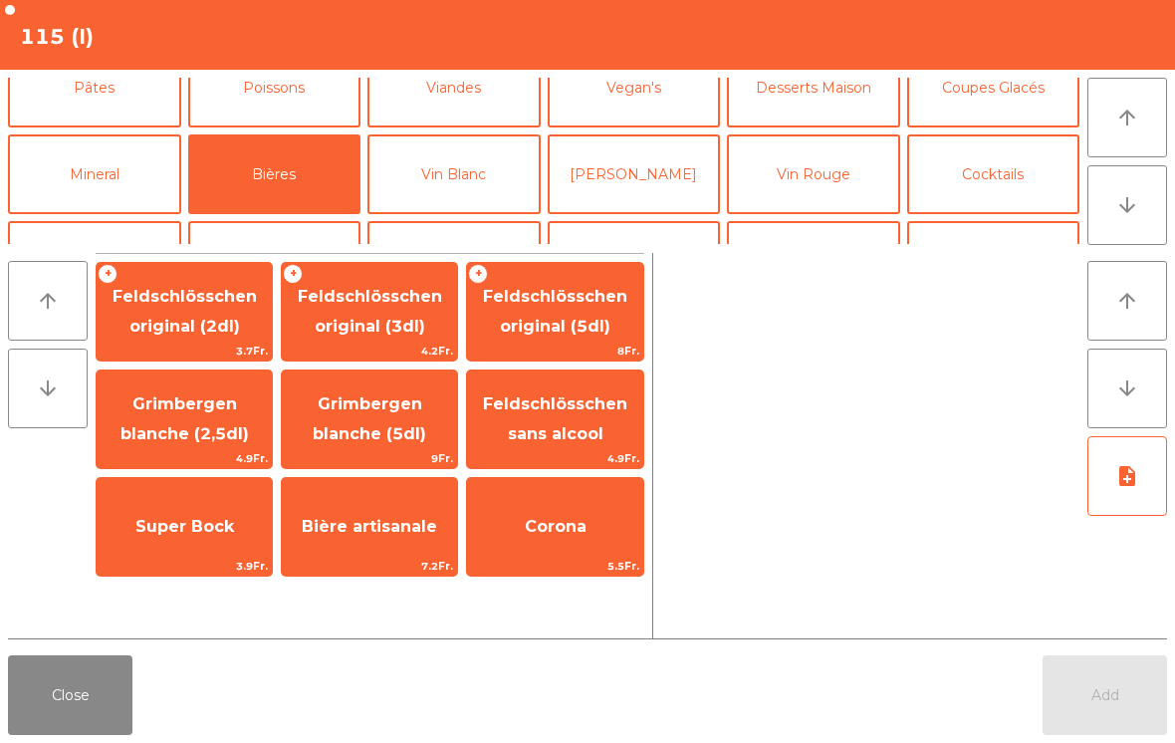
click at [170, 443] on span "Grimbergen blanche (2,5dl)" at bounding box center [184, 418] width 128 height 49
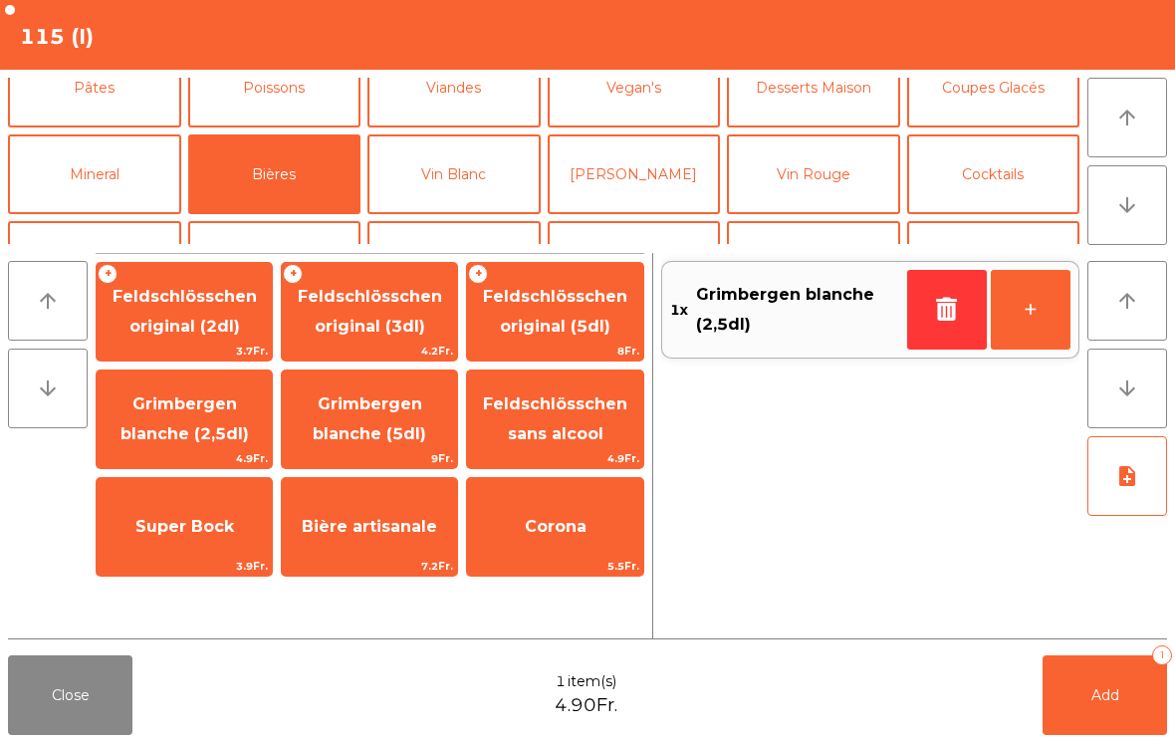
click at [215, 465] on span "4.9Fr." at bounding box center [184, 458] width 175 height 19
click at [103, 177] on button "Mineral" at bounding box center [94, 174] width 173 height 80
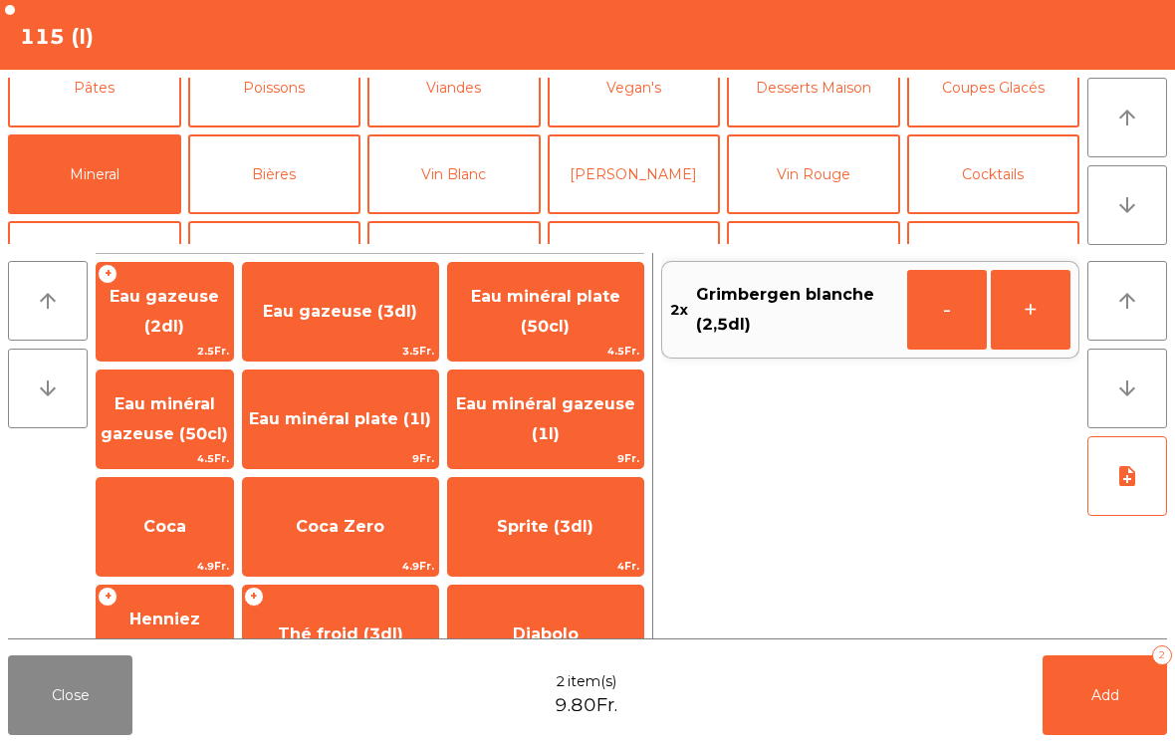
click at [1032, 184] on button "Cocktails" at bounding box center [993, 174] width 173 height 80
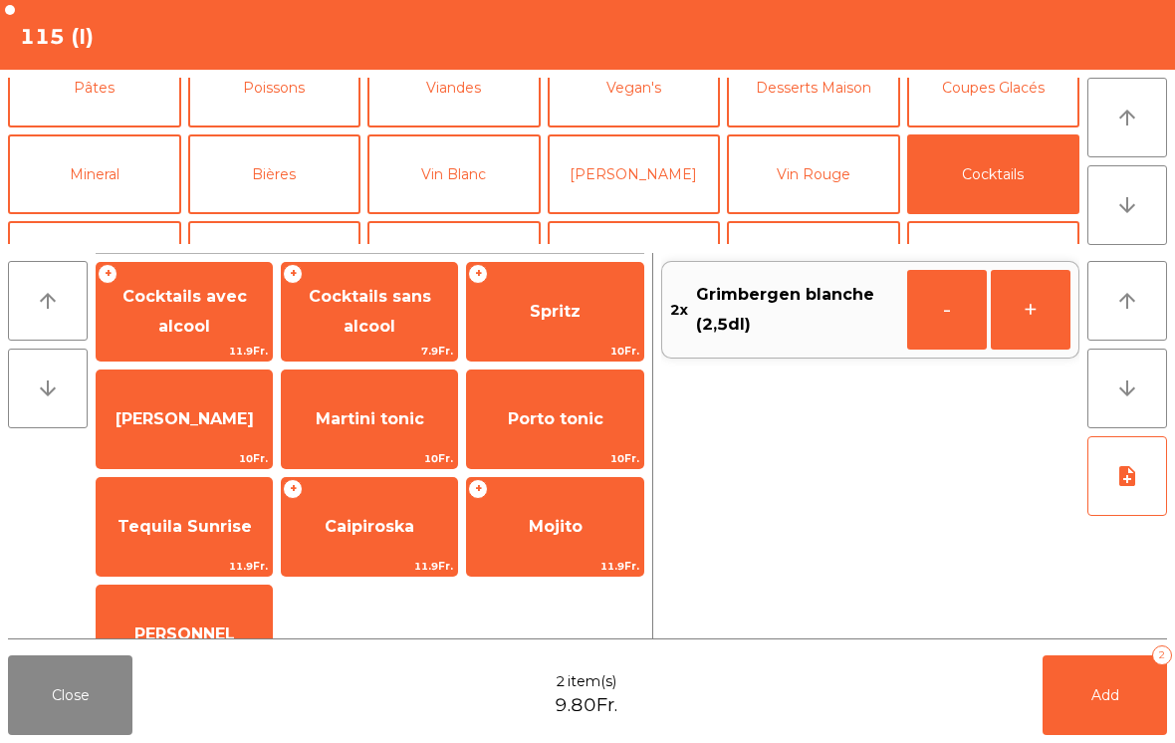
click at [378, 334] on span "Cocktails sans alcool" at bounding box center [369, 312] width 175 height 85
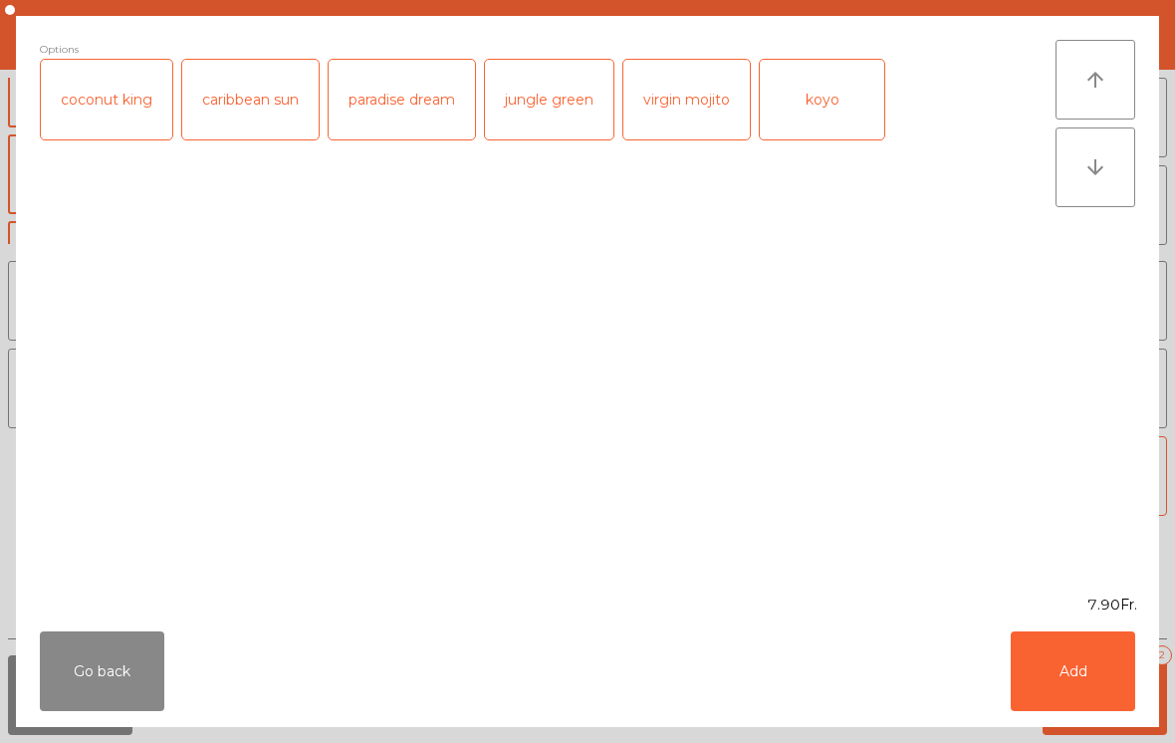
click at [1093, 702] on button "Add" at bounding box center [1073, 671] width 124 height 80
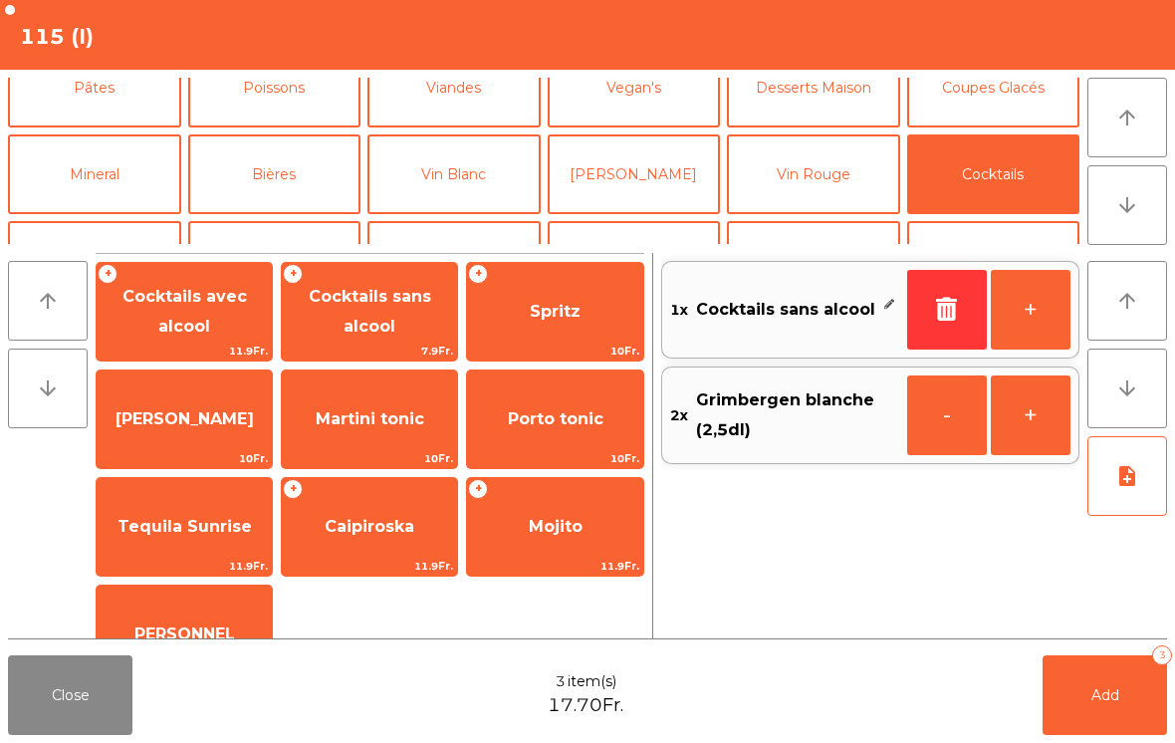
click at [1092, 701] on span "Add" at bounding box center [1105, 695] width 28 height 18
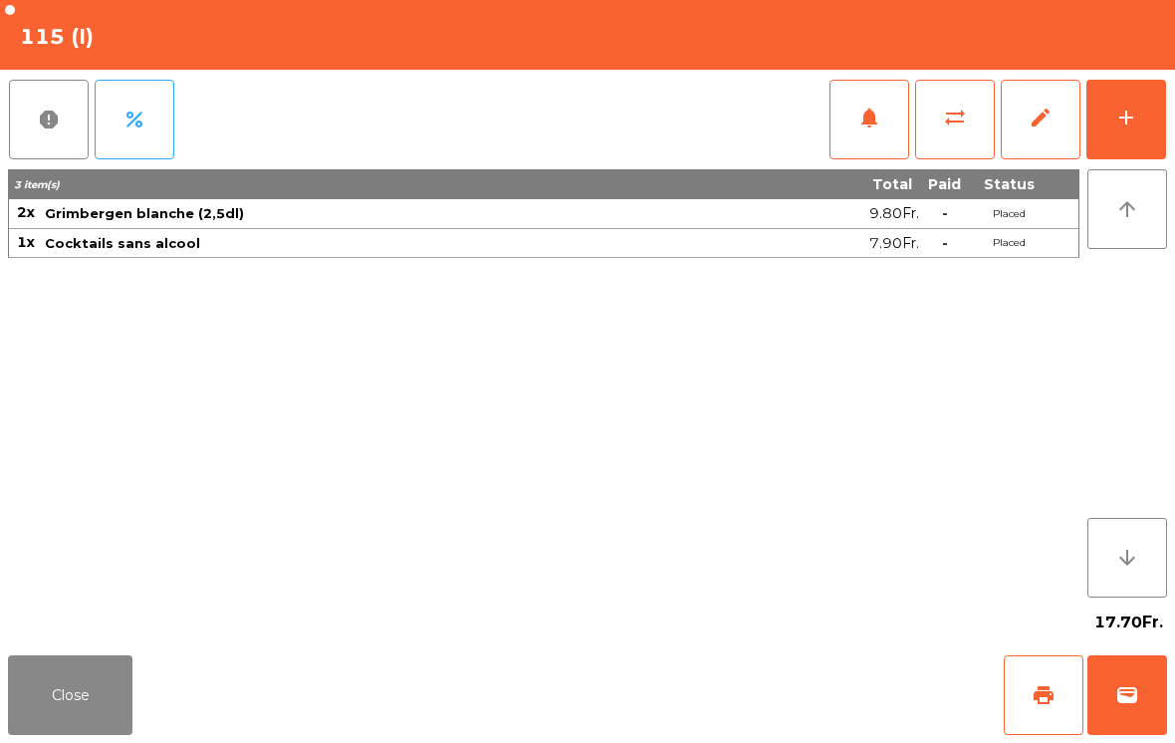
click at [80, 731] on button "Close" at bounding box center [70, 695] width 124 height 80
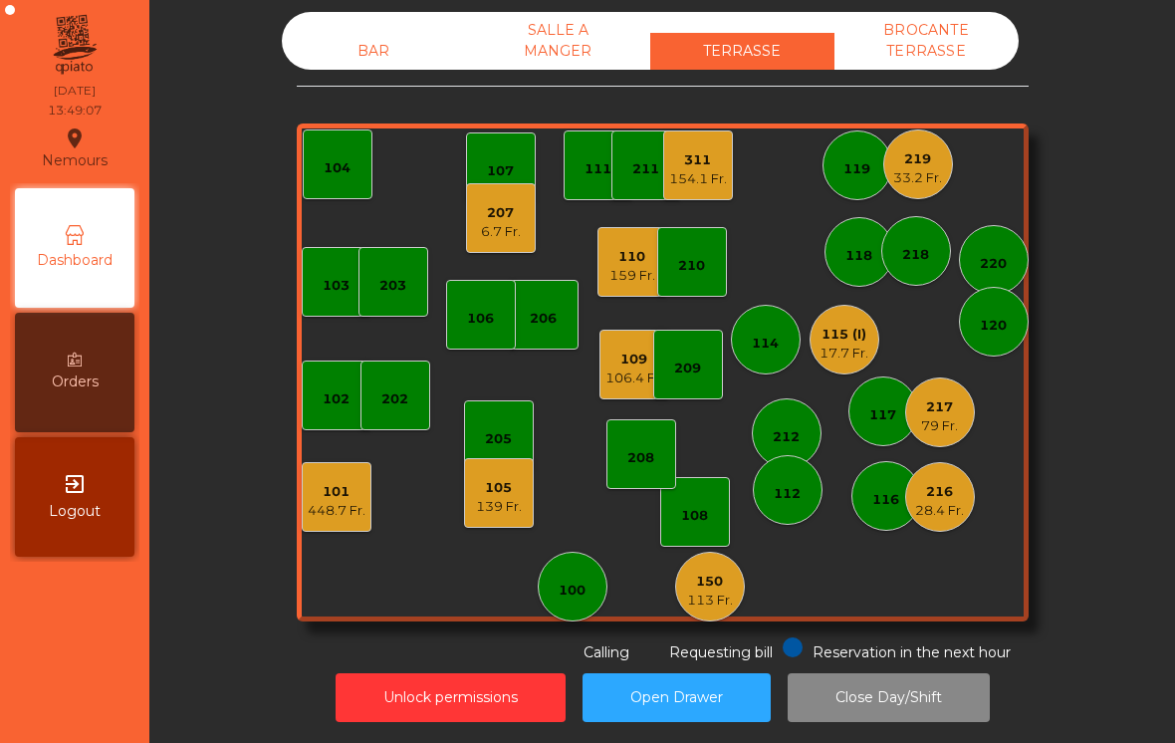
click at [909, 504] on div "116" at bounding box center [886, 496] width 70 height 70
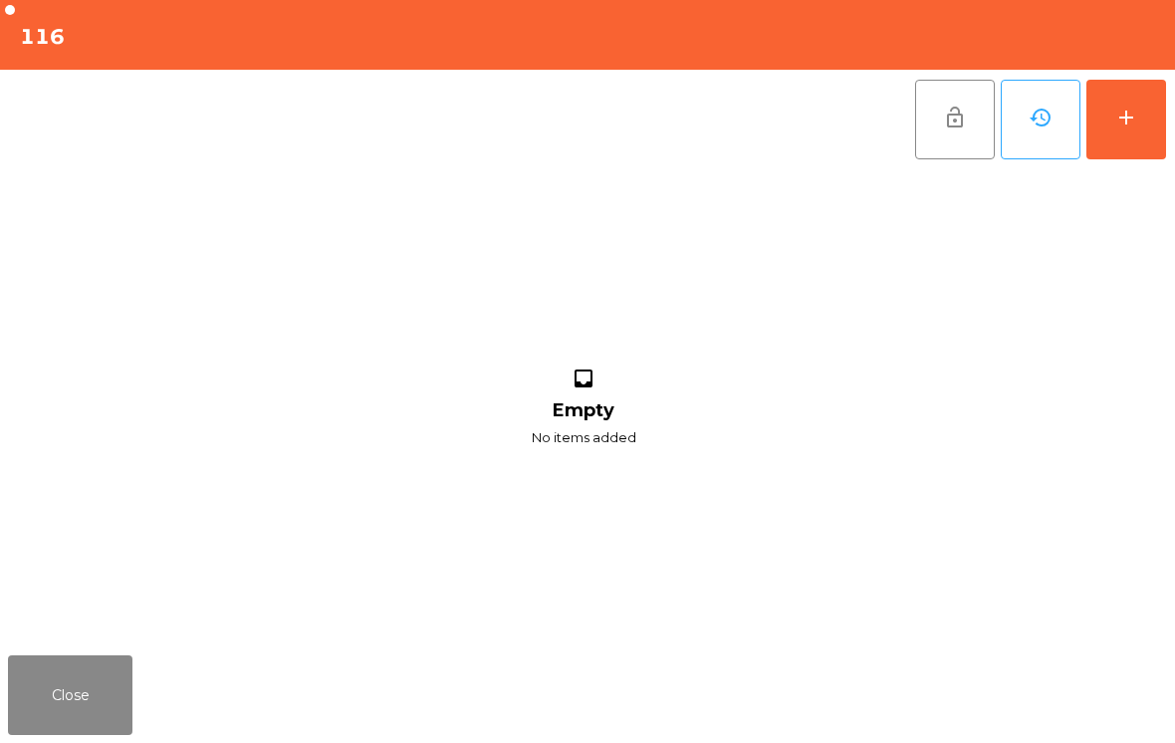
click at [41, 710] on button "Close" at bounding box center [70, 695] width 124 height 80
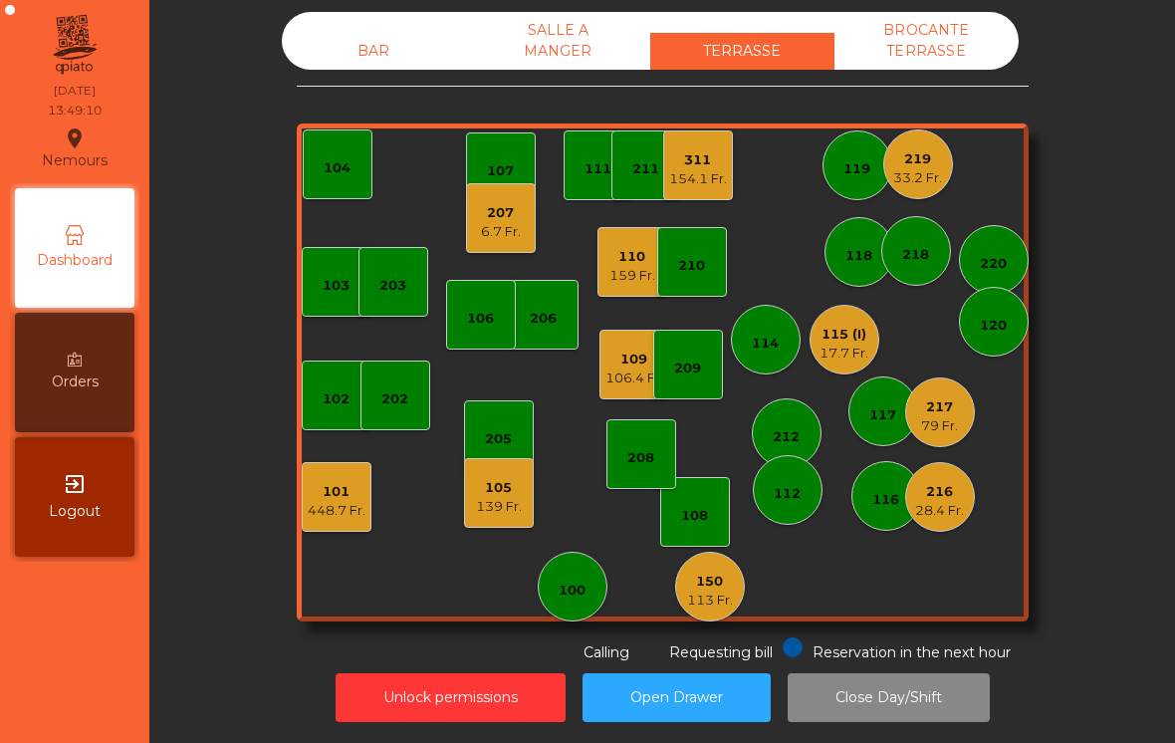
click at [940, 501] on div "28.4 Fr." at bounding box center [939, 511] width 49 height 20
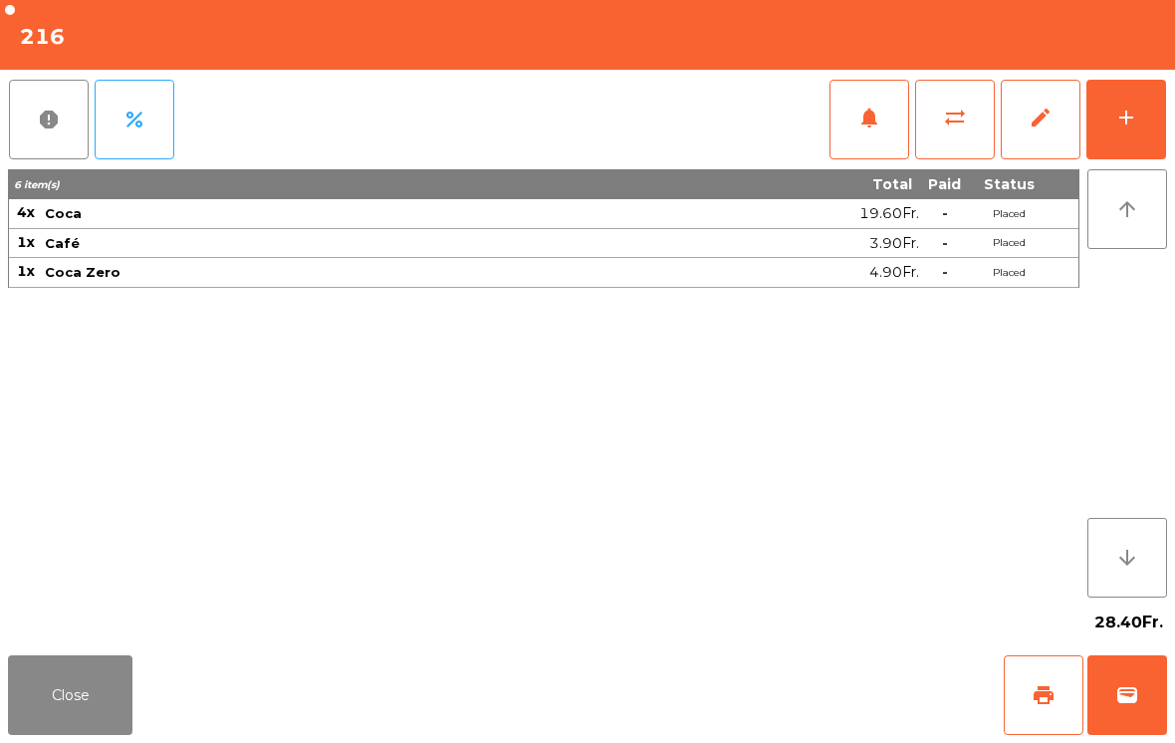
click at [1068, 697] on button "print" at bounding box center [1044, 695] width 80 height 80
click at [112, 725] on button "Close" at bounding box center [70, 695] width 124 height 80
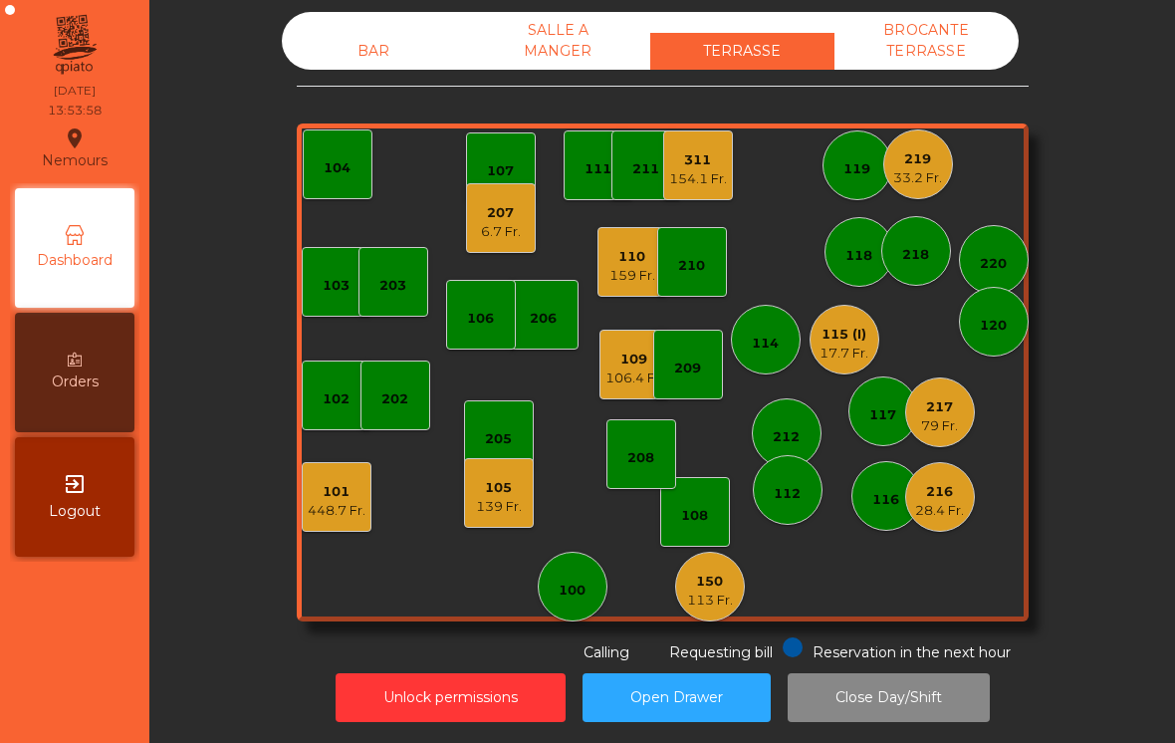
click at [497, 206] on div "207" at bounding box center [501, 213] width 40 height 20
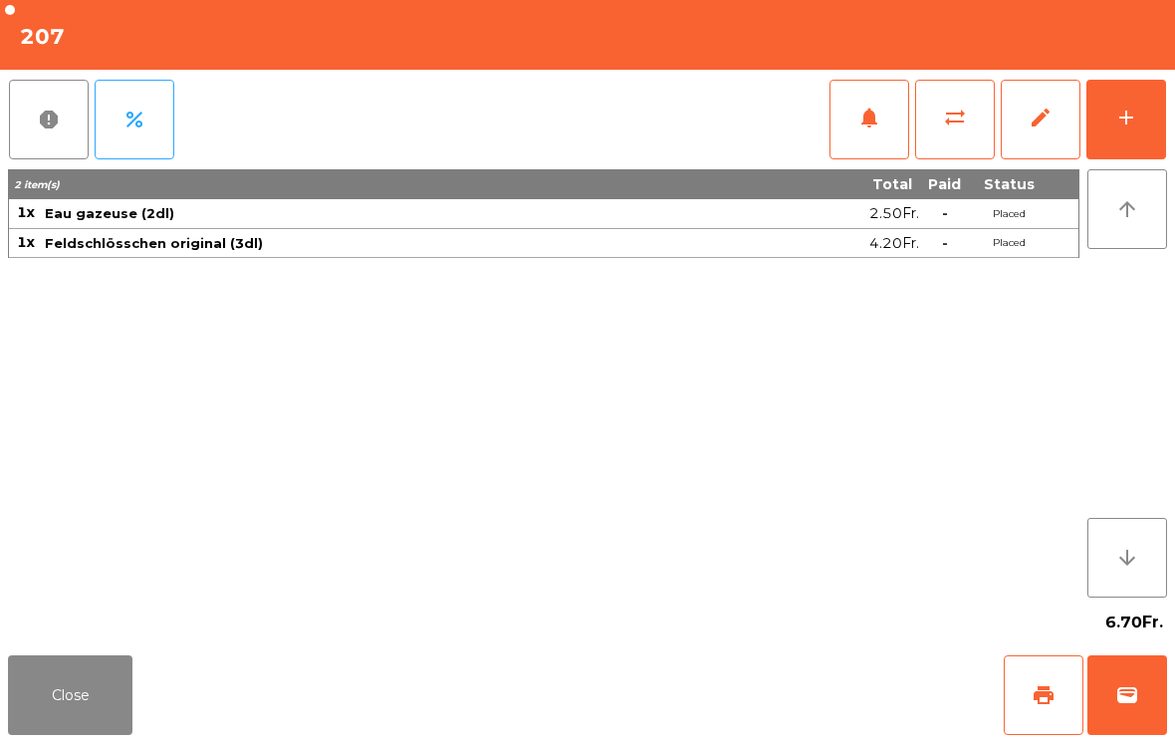
click at [1158, 105] on button "add" at bounding box center [1126, 120] width 80 height 80
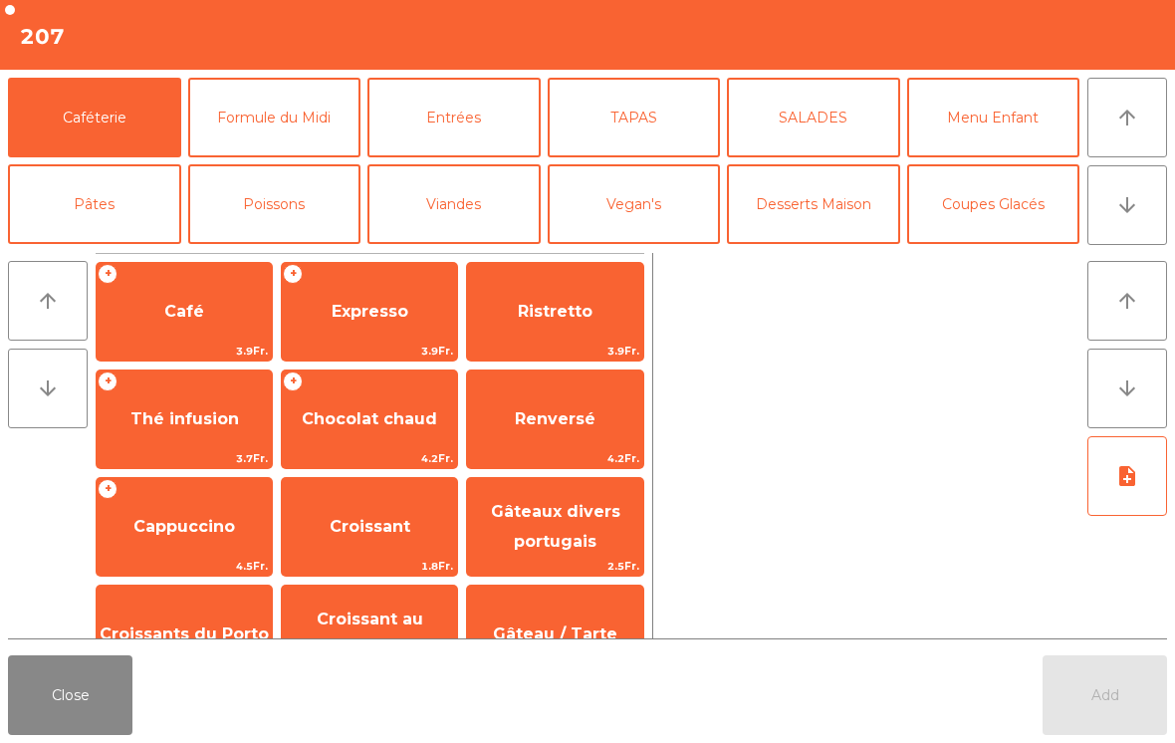
click at [28, 733] on button "Close" at bounding box center [70, 695] width 124 height 80
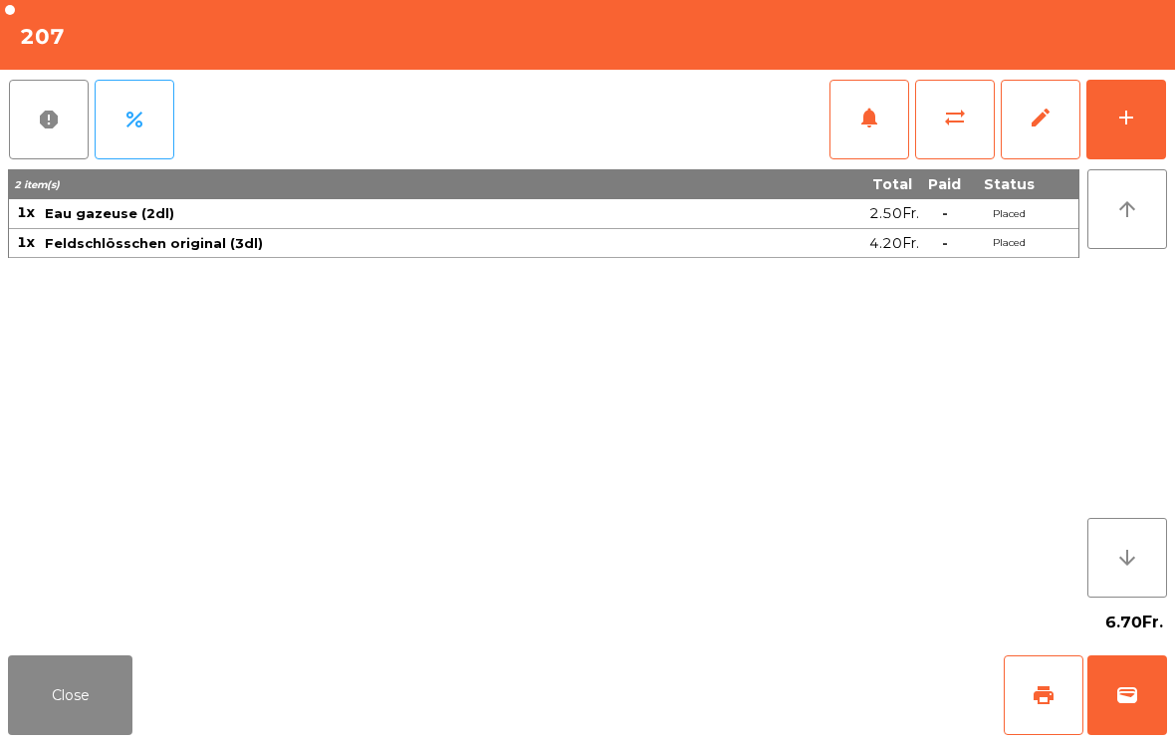
click at [69, 720] on button "Close" at bounding box center [70, 695] width 124 height 80
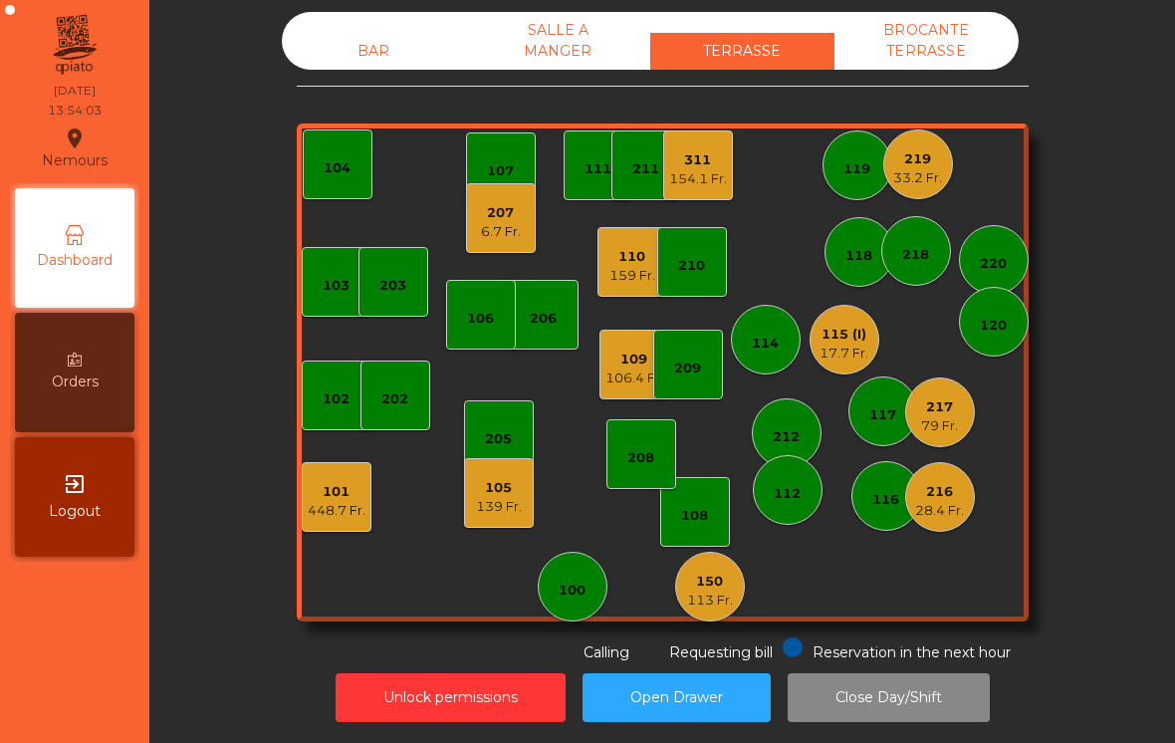
click at [708, 169] on div "154.1 Fr." at bounding box center [698, 179] width 58 height 20
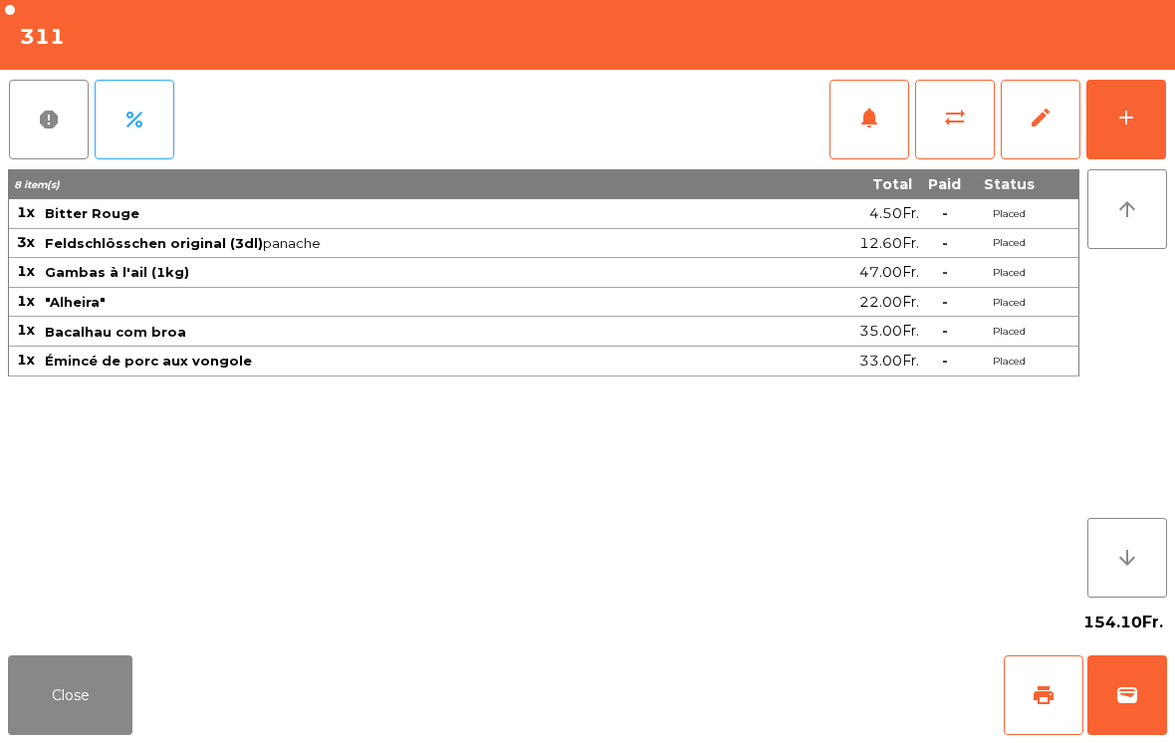
click at [859, 113] on span "notifications" at bounding box center [869, 118] width 24 height 24
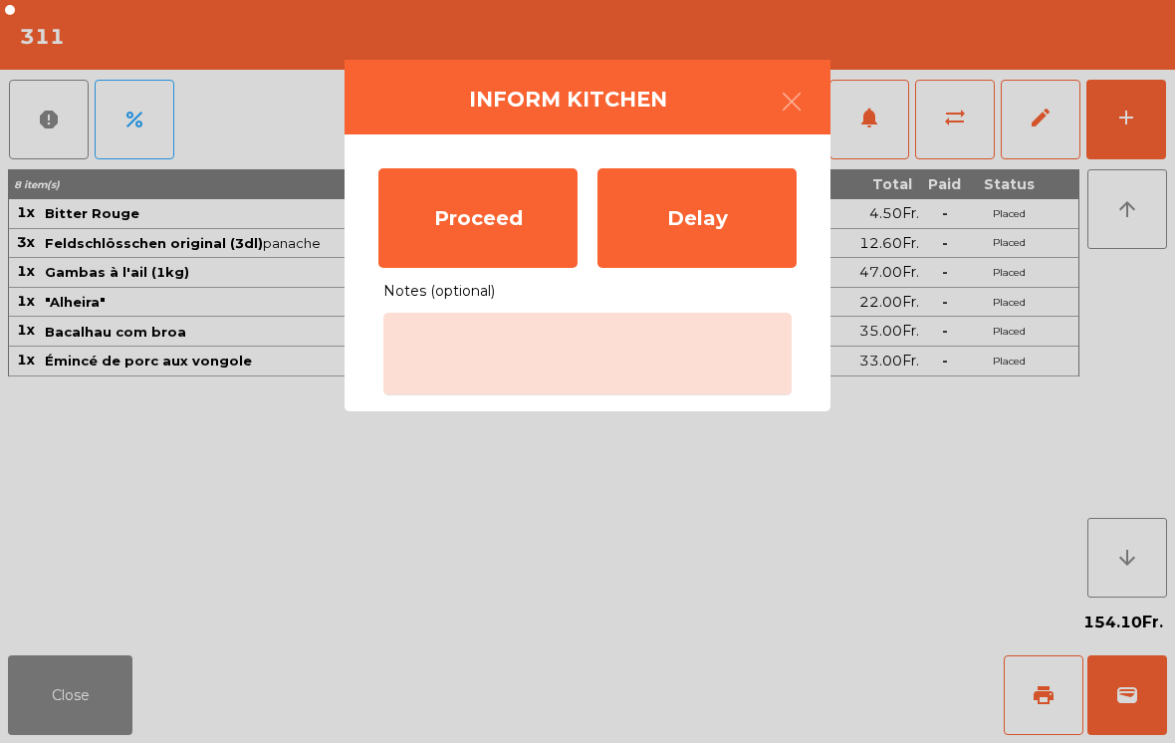
click at [487, 220] on div "Proceed" at bounding box center [477, 218] width 199 height 100
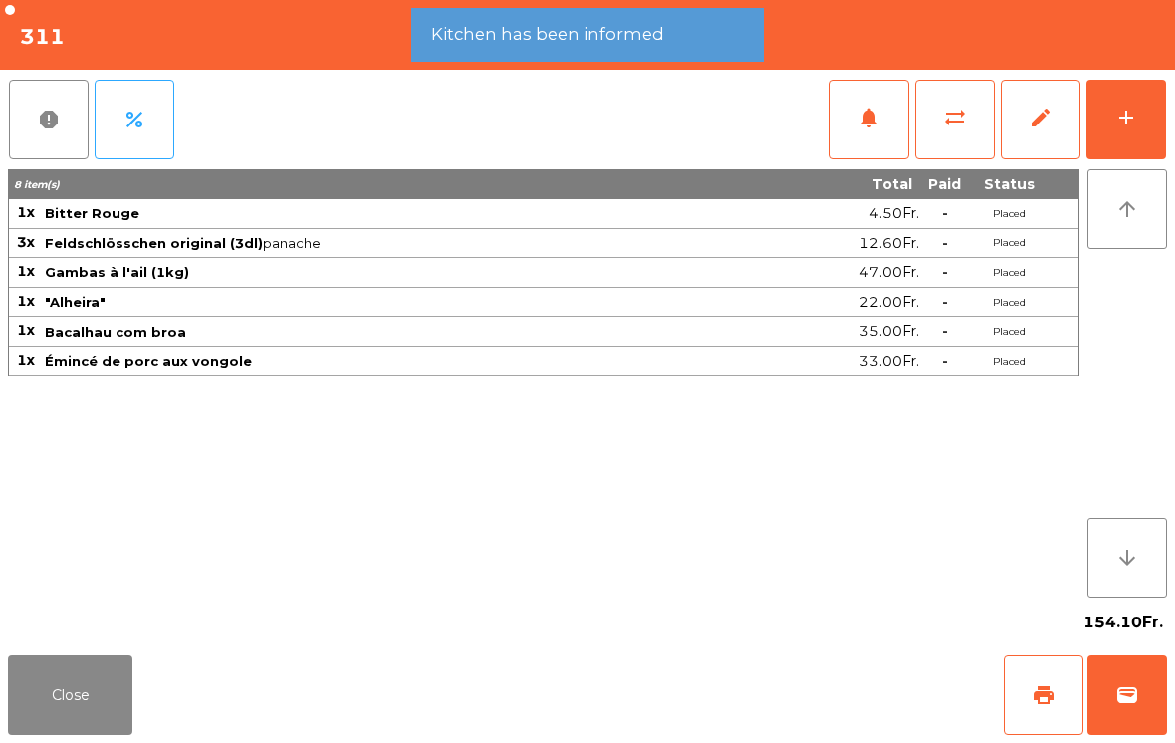
click at [95, 675] on button "Close" at bounding box center [70, 695] width 124 height 80
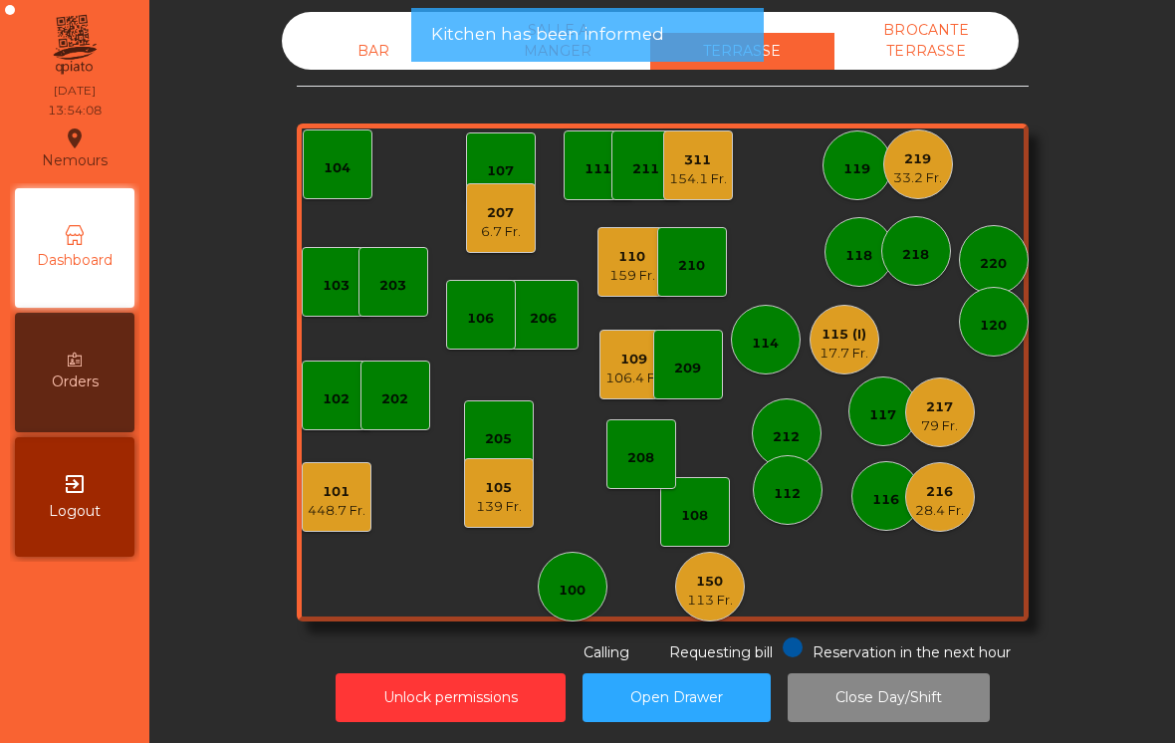
click at [501, 222] on div "6.7 Fr." at bounding box center [501, 232] width 40 height 20
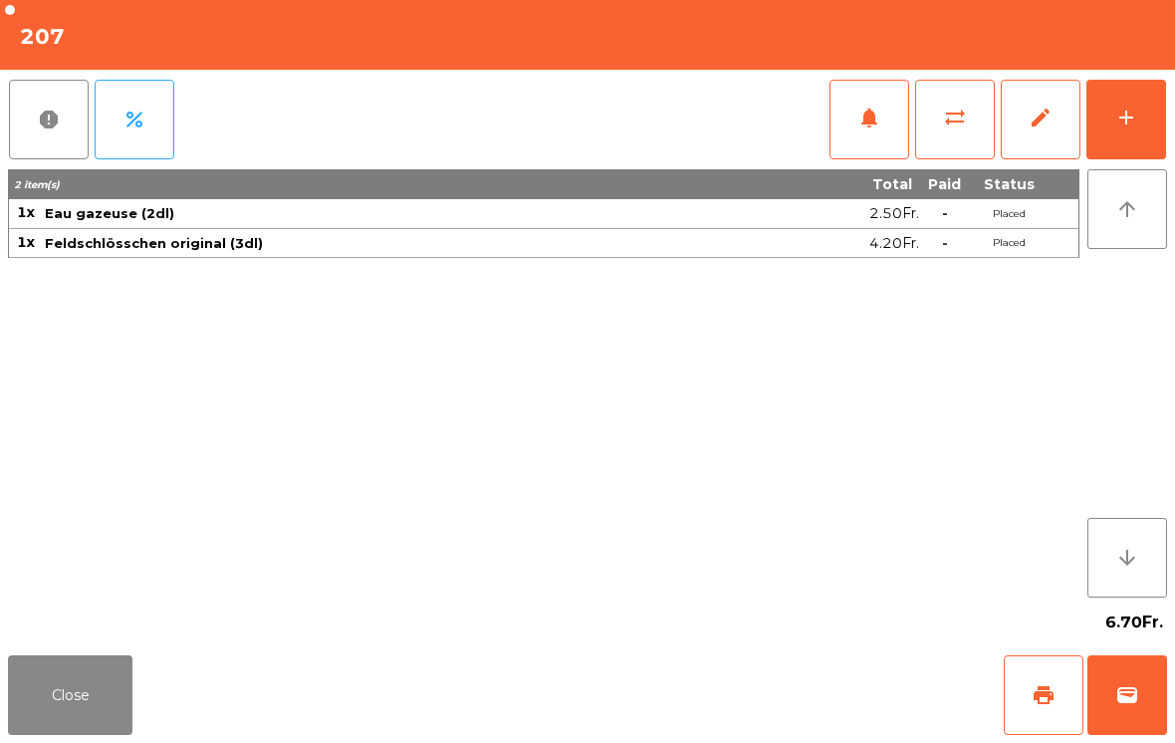
click at [1124, 149] on button "add" at bounding box center [1126, 120] width 80 height 80
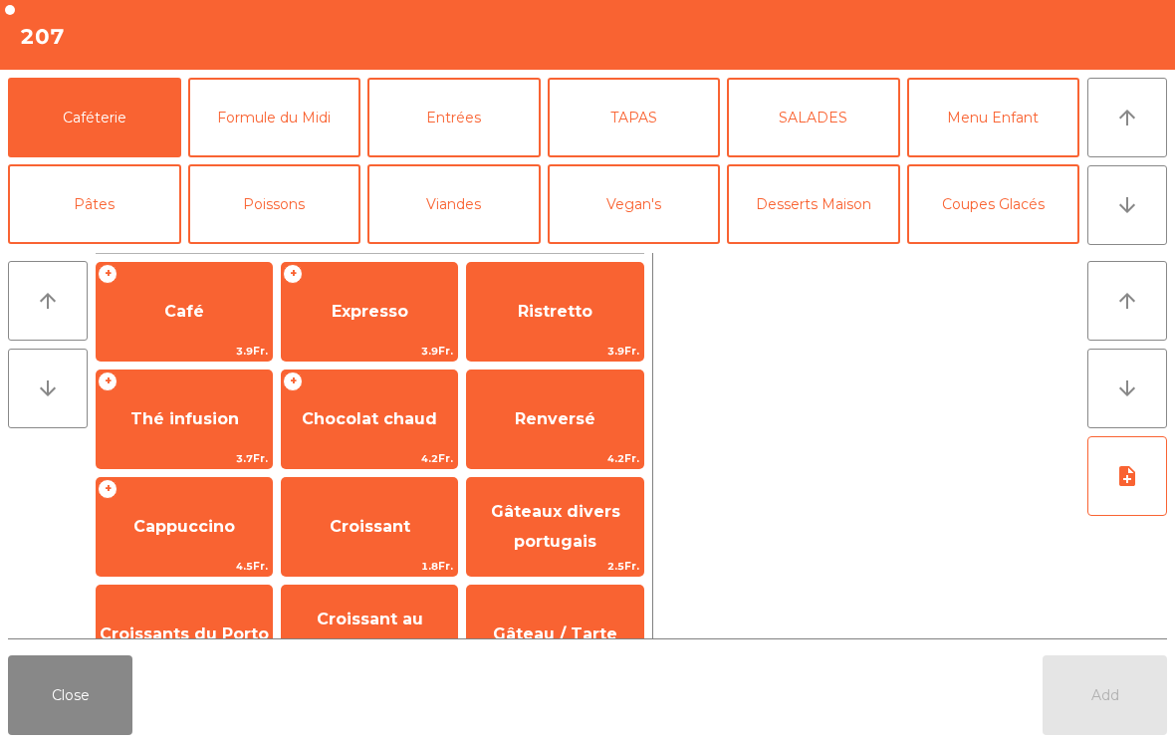
click at [497, 184] on button "Viandes" at bounding box center [453, 204] width 173 height 80
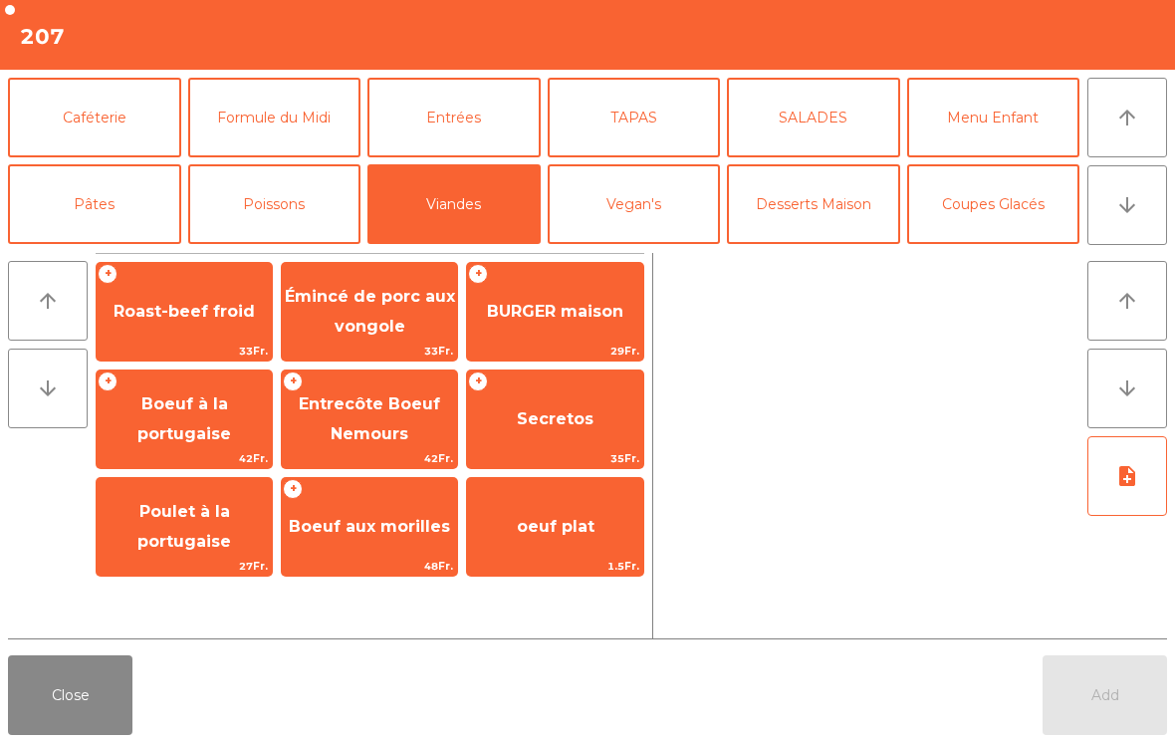
click at [589, 322] on span "BURGER maison" at bounding box center [554, 312] width 175 height 54
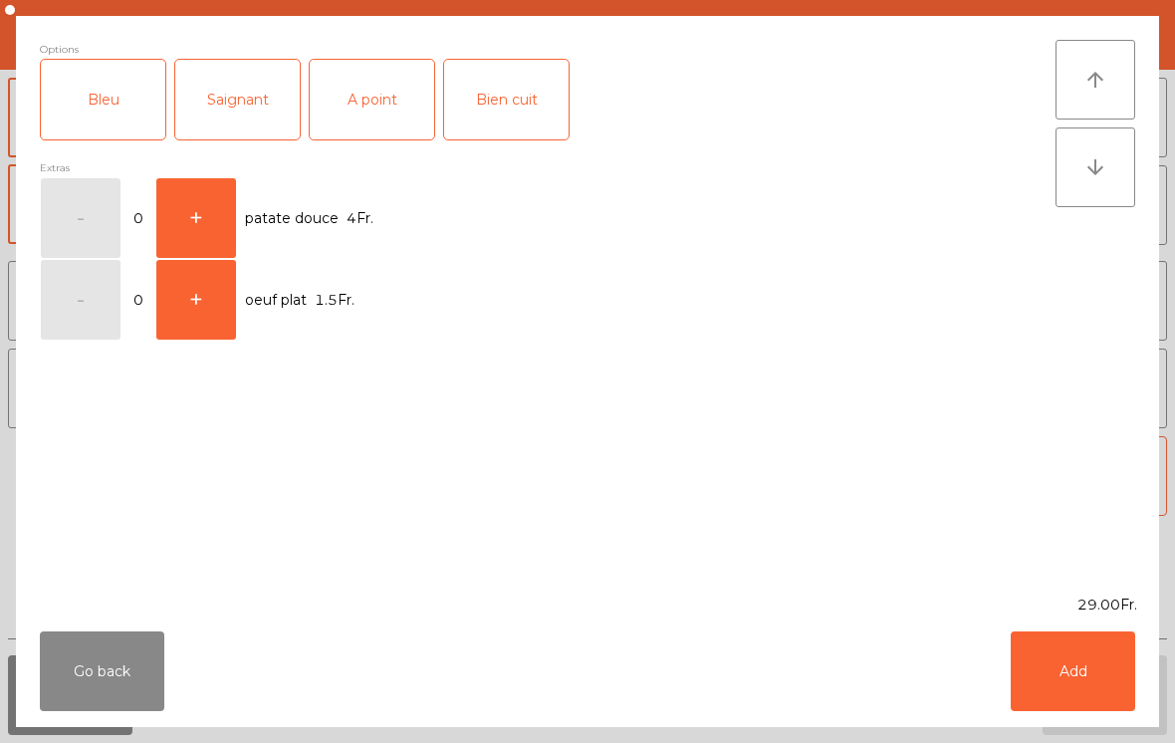
click at [554, 113] on div "Bien cuit" at bounding box center [506, 100] width 124 height 80
click at [1078, 670] on button "Add" at bounding box center [1073, 671] width 124 height 80
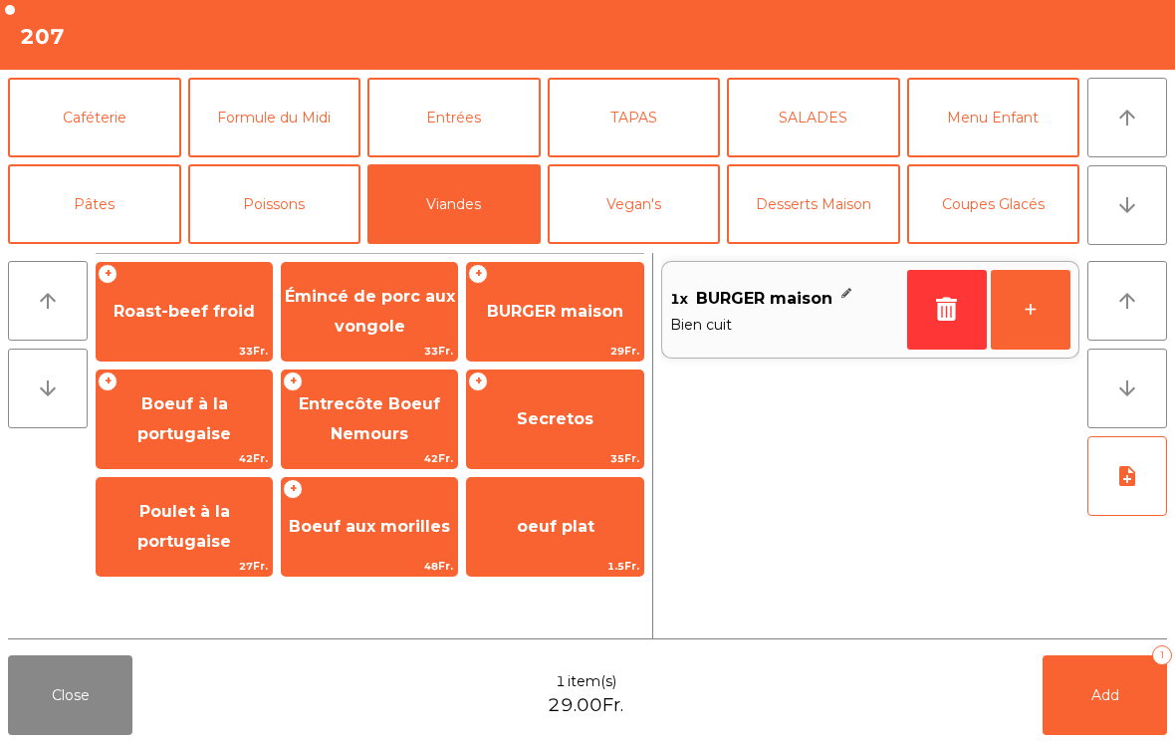
click at [289, 175] on button "Poissons" at bounding box center [274, 204] width 173 height 80
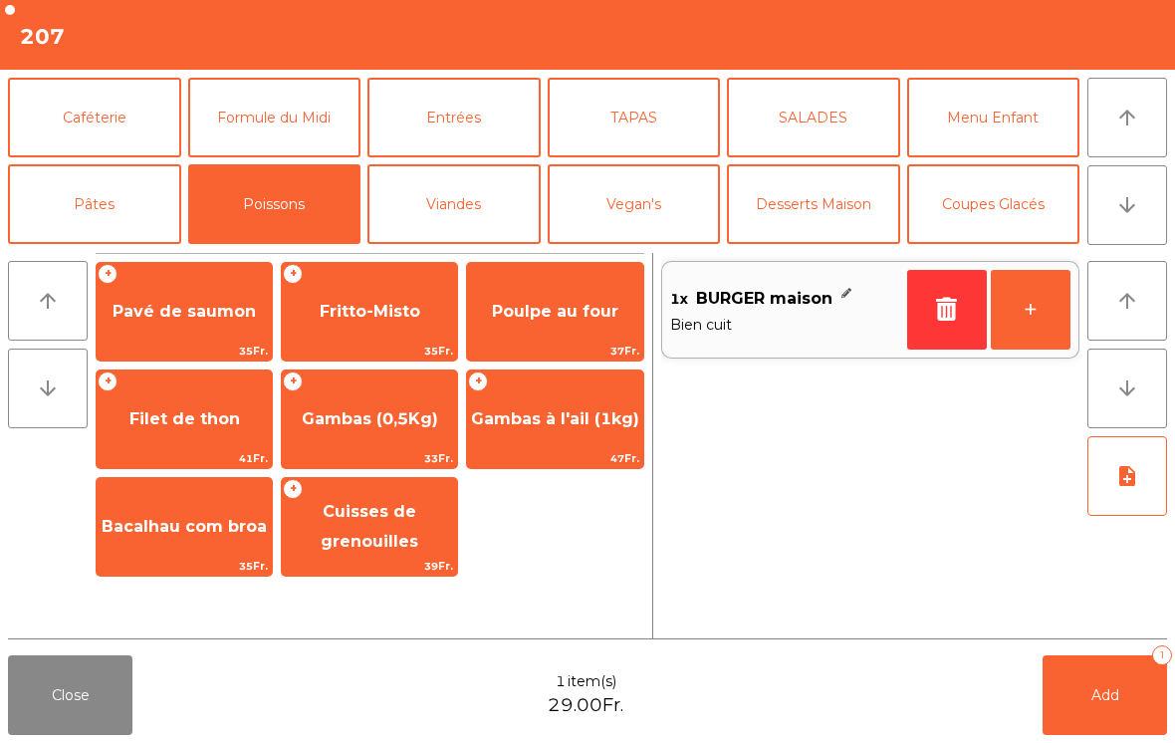
click at [397, 293] on span "Fritto-Misto" at bounding box center [369, 312] width 175 height 54
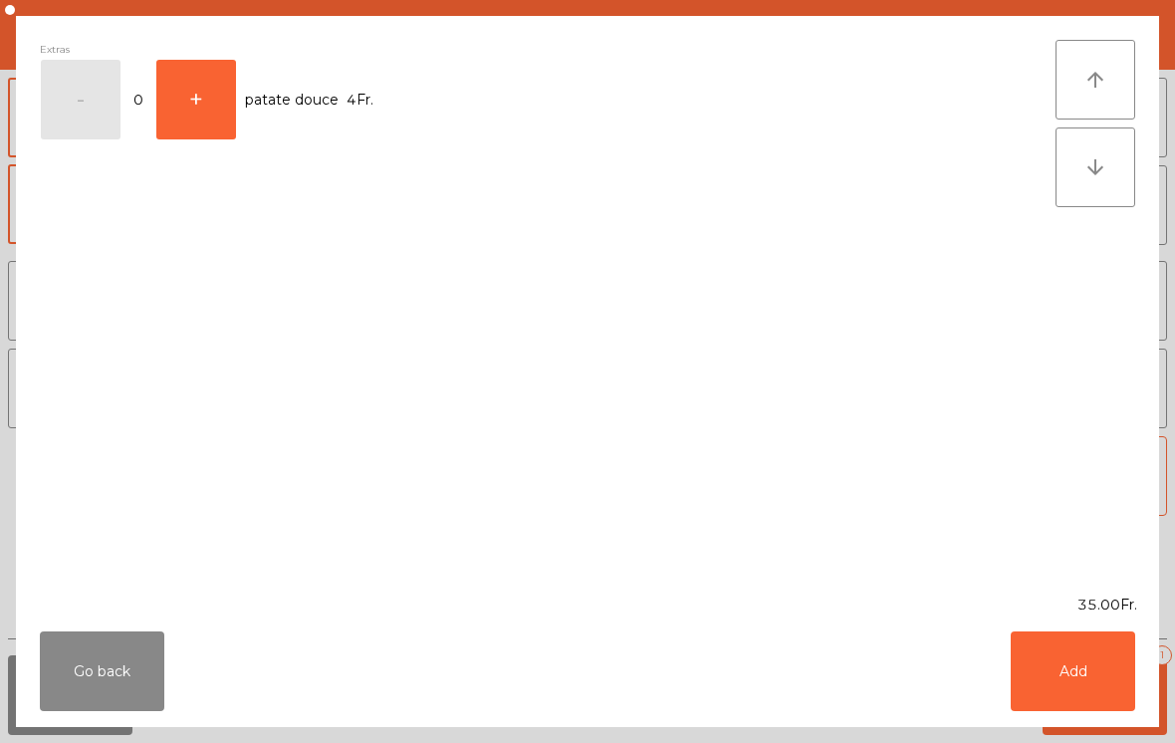
click at [1077, 688] on button "Add" at bounding box center [1073, 671] width 124 height 80
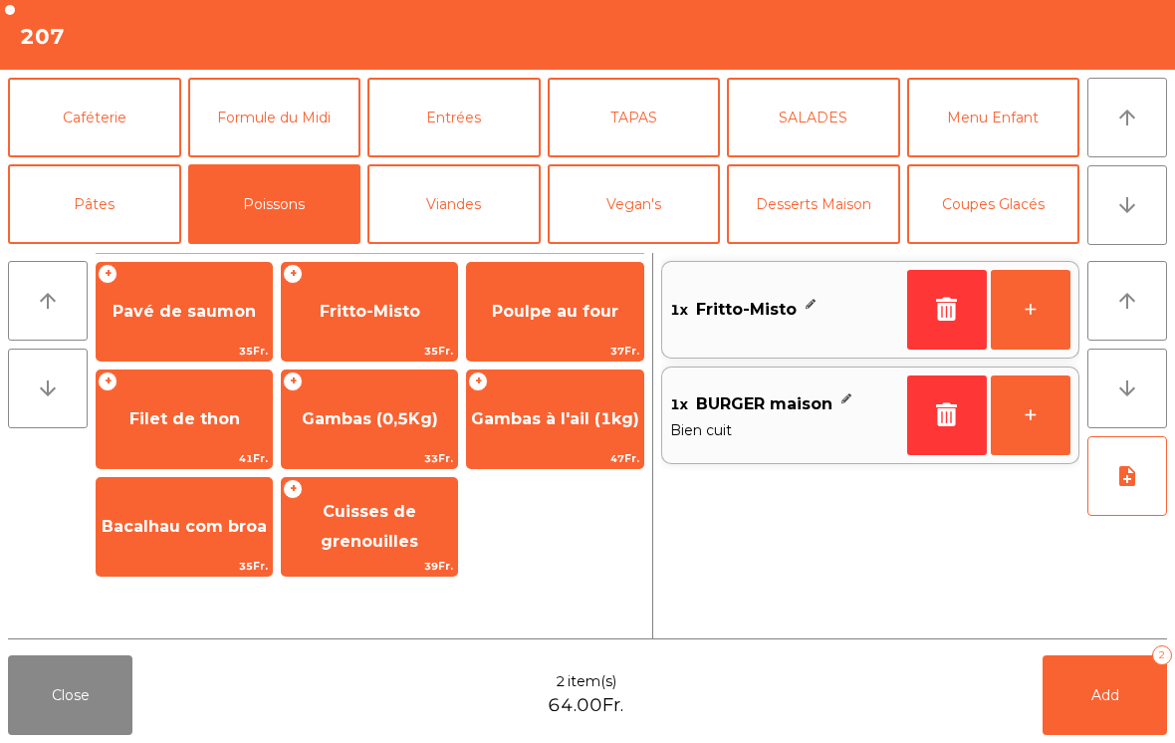
click at [1085, 692] on button "Add 2" at bounding box center [1105, 695] width 124 height 80
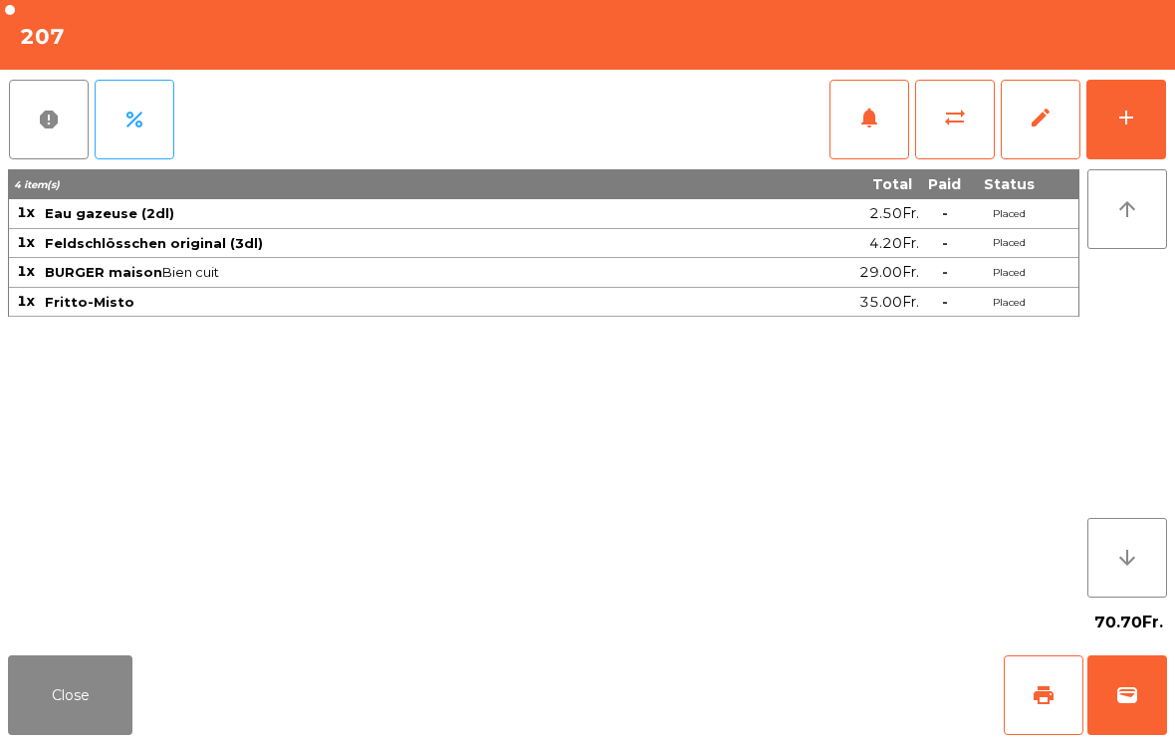
click at [68, 716] on button "Close" at bounding box center [70, 695] width 124 height 80
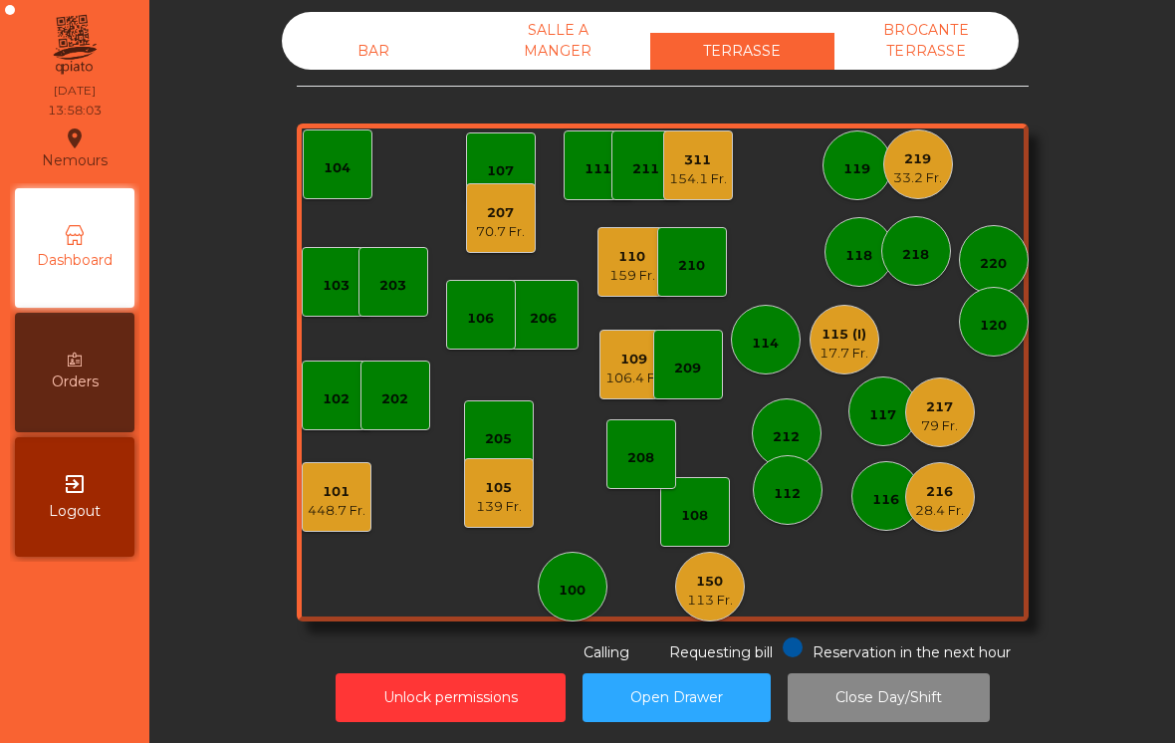
click at [789, 504] on div "112" at bounding box center [788, 490] width 70 height 70
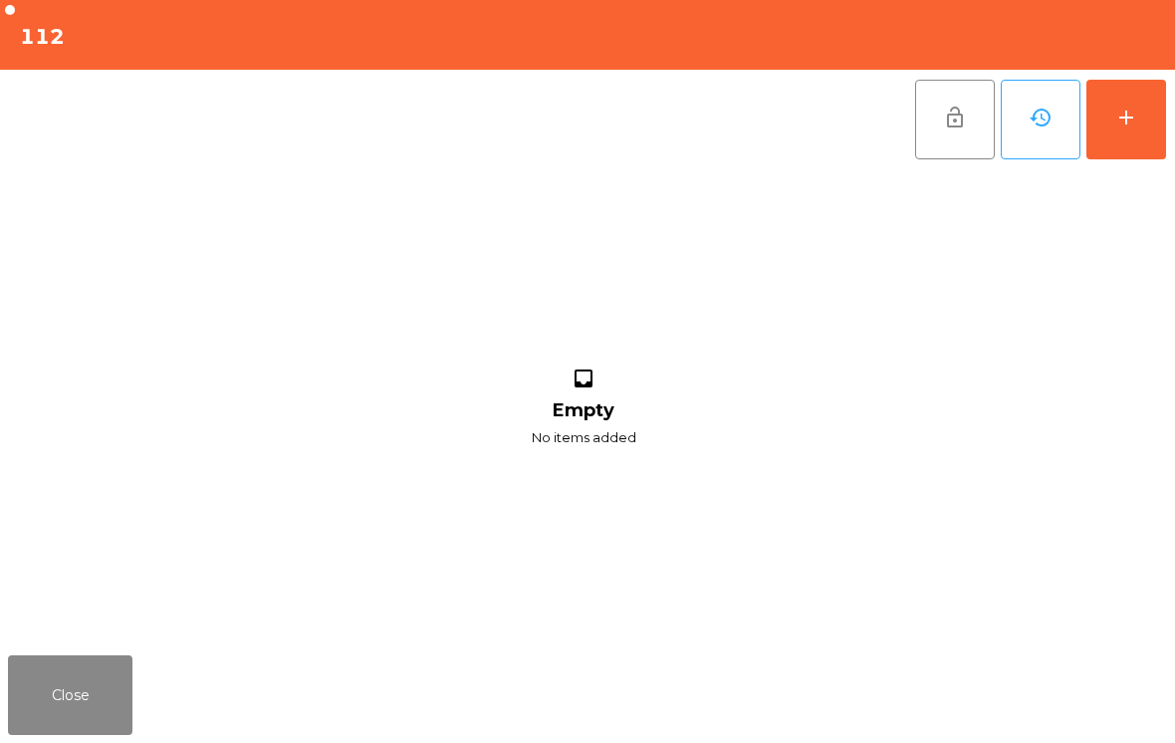
click at [1131, 149] on button "add" at bounding box center [1126, 120] width 80 height 80
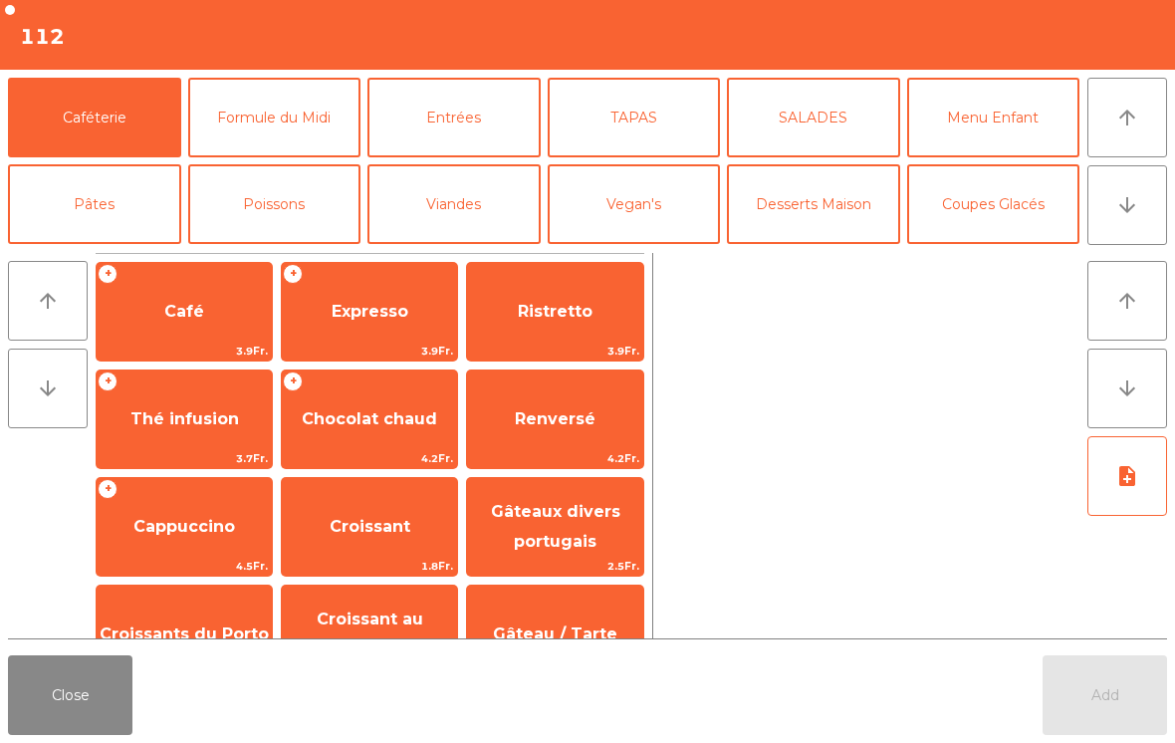
click at [1123, 204] on icon "arrow_downward" at bounding box center [1127, 205] width 24 height 24
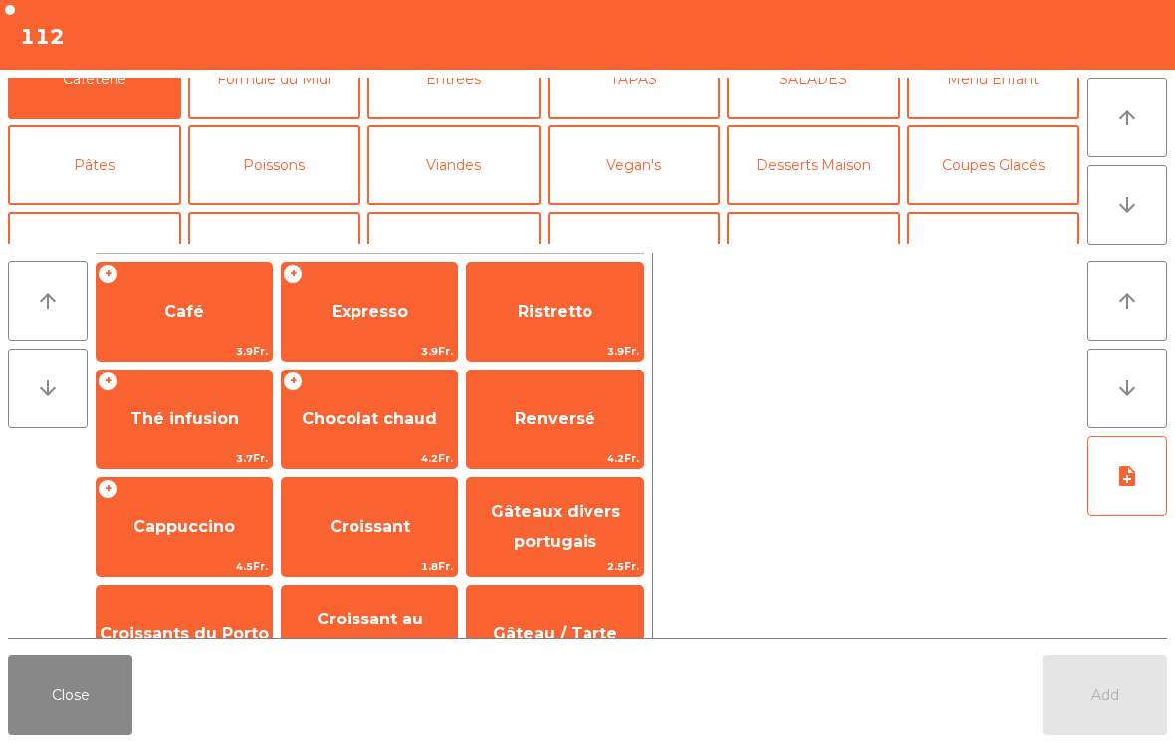
scroll to position [173, 0]
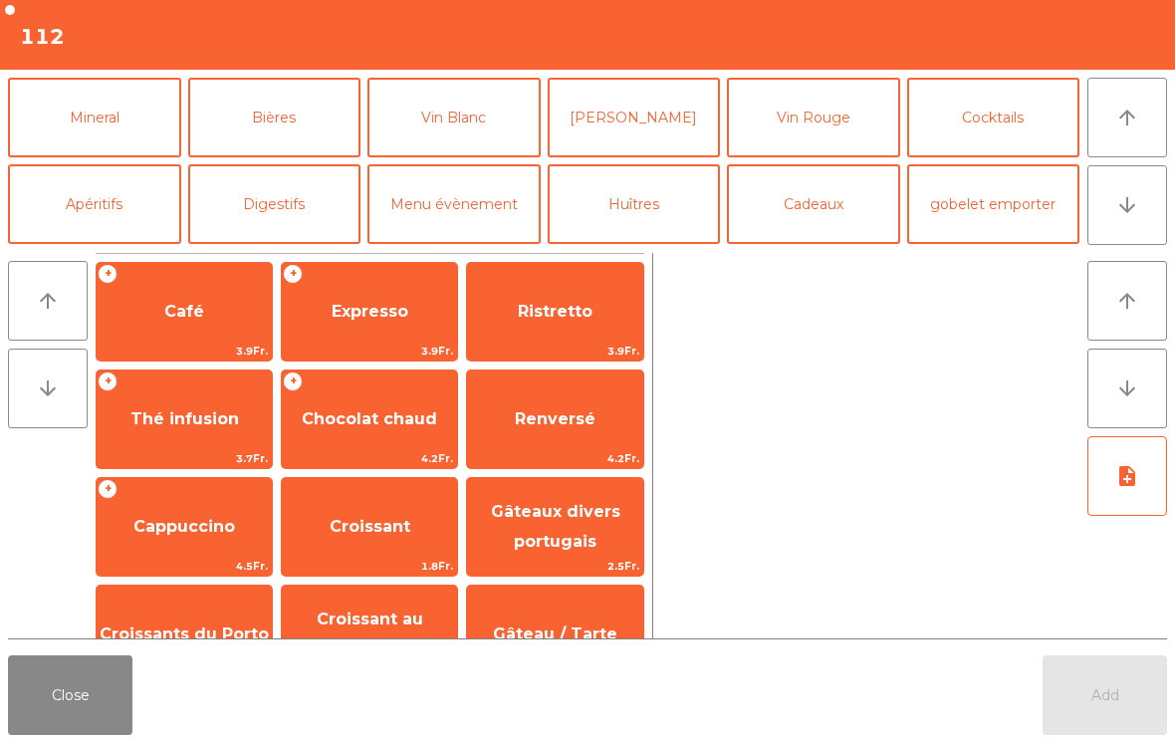
click at [431, 131] on button "Vin Blanc" at bounding box center [453, 118] width 173 height 80
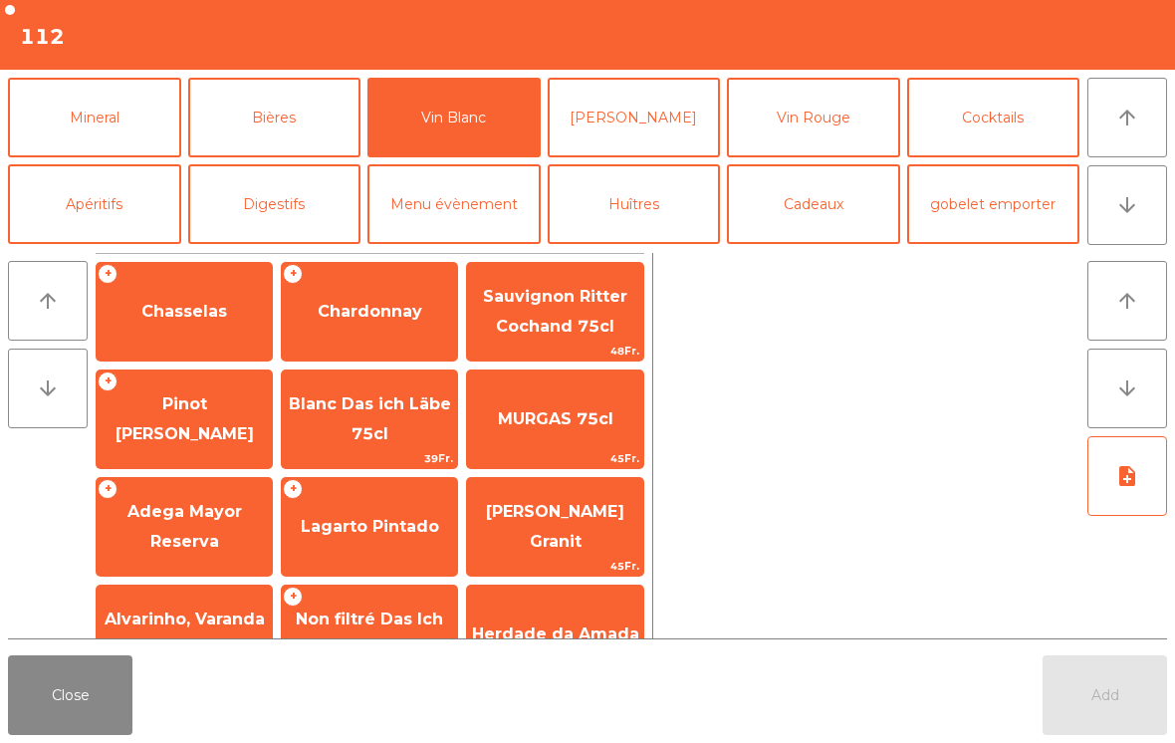
click at [154, 339] on div "+ Chasselas" at bounding box center [184, 312] width 177 height 100
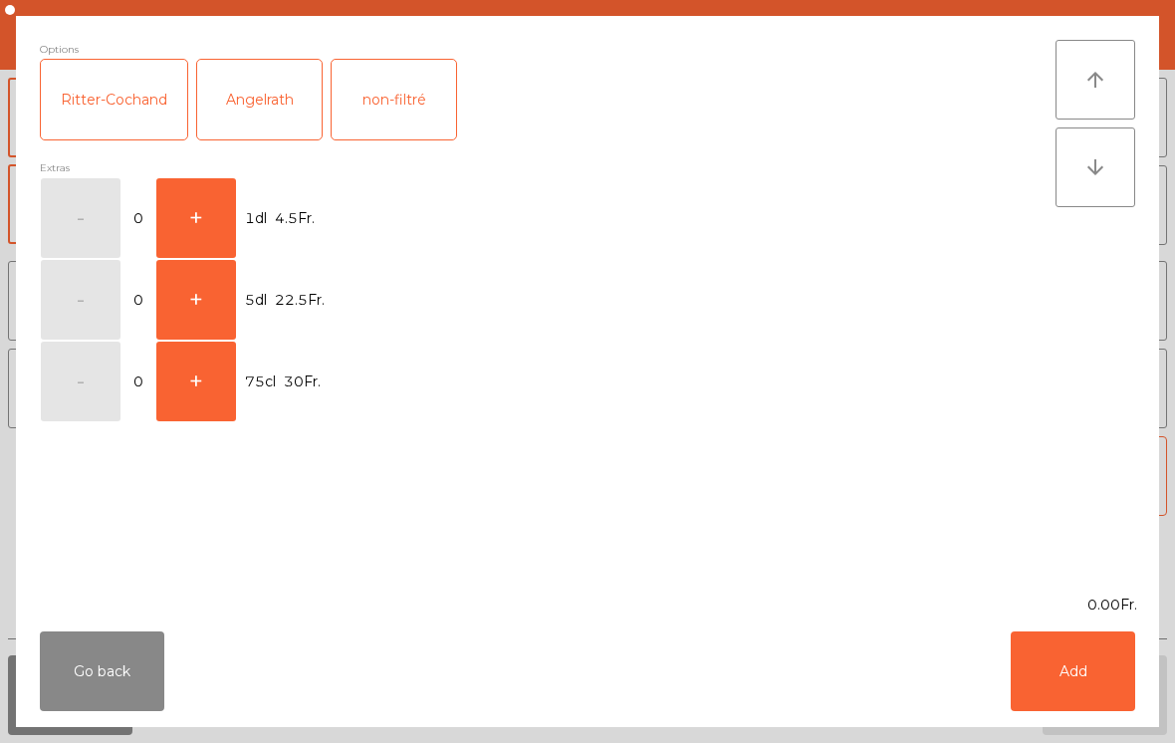
click at [217, 211] on button "+" at bounding box center [196, 218] width 80 height 80
click at [1057, 674] on button "Add" at bounding box center [1073, 671] width 124 height 80
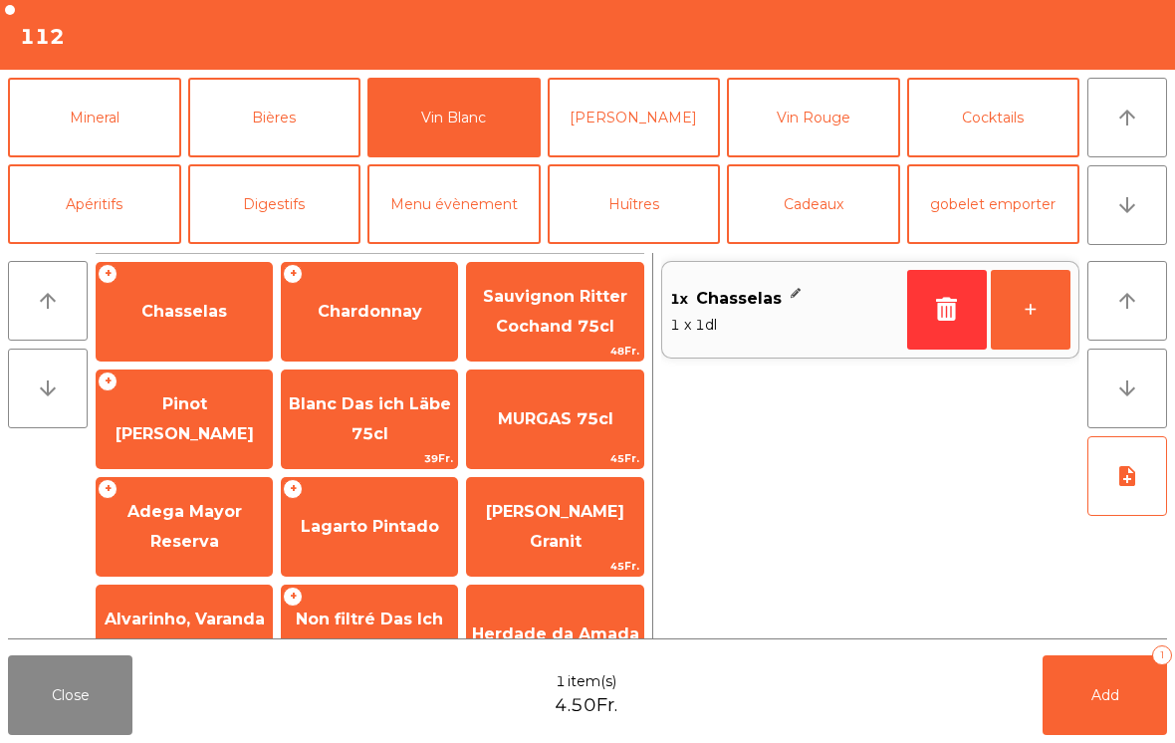
click at [1036, 325] on button "+" at bounding box center [1031, 310] width 80 height 80
click at [1065, 680] on button "Add 2" at bounding box center [1105, 695] width 124 height 80
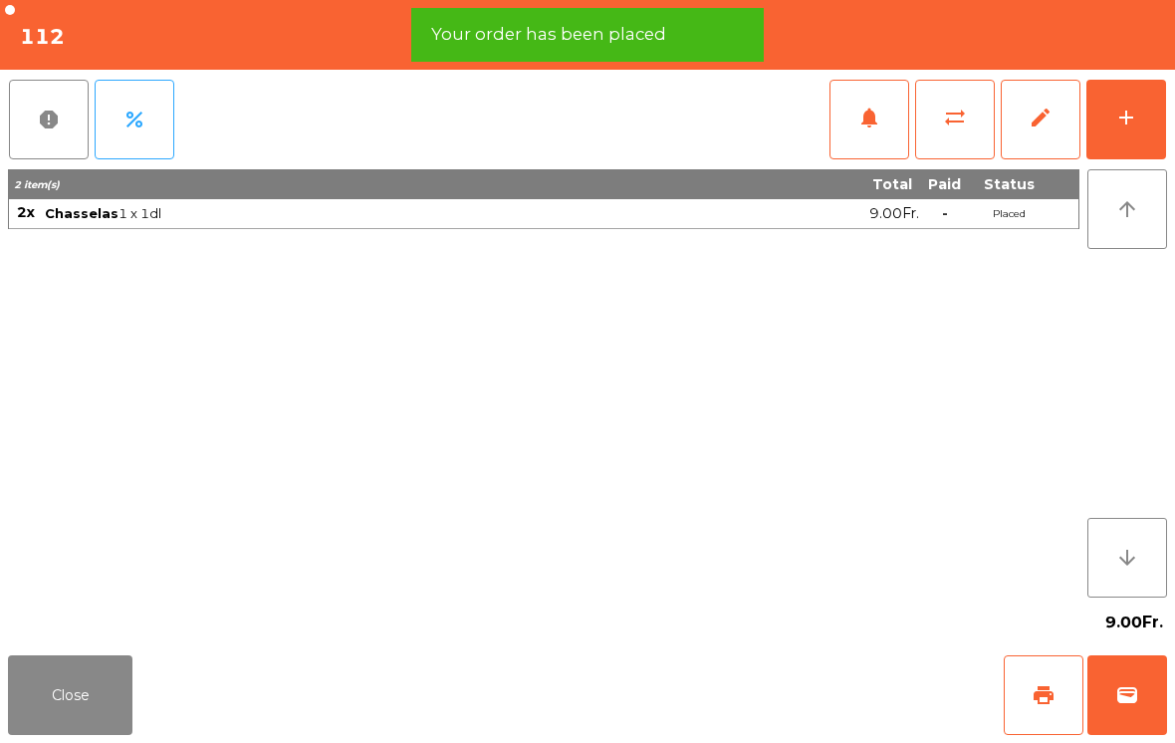
click at [54, 685] on button "Close" at bounding box center [70, 695] width 124 height 80
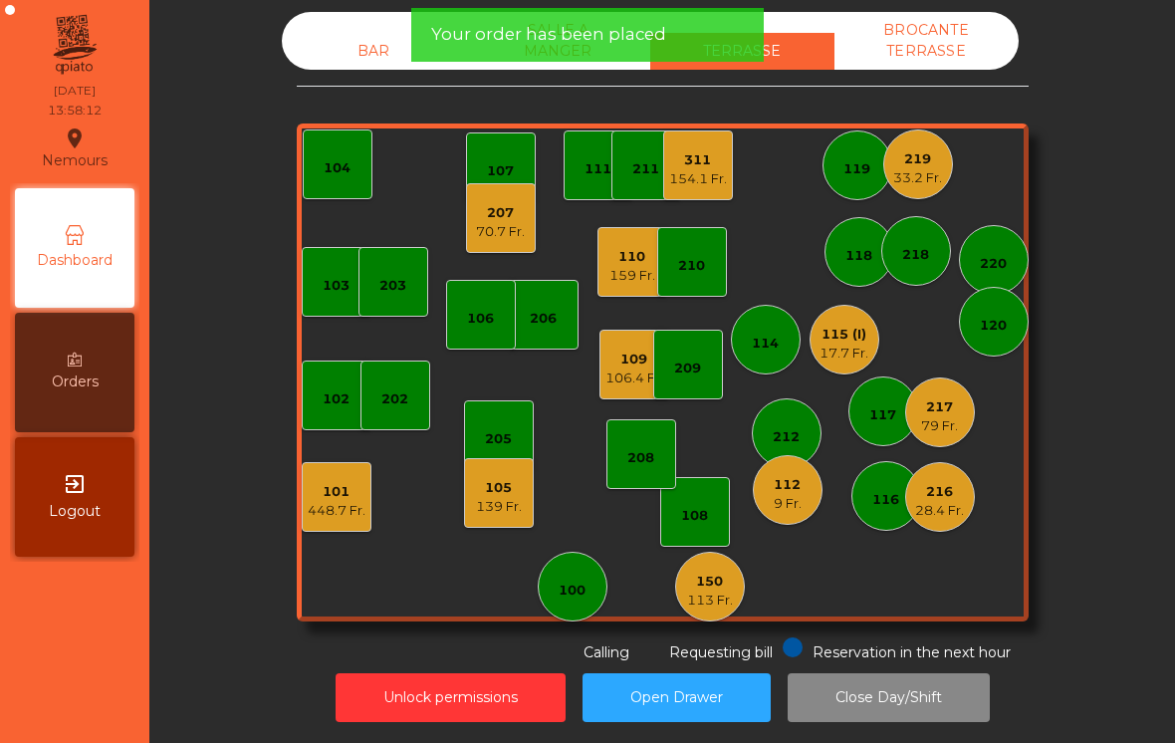
click at [691, 169] on div "154.1 Fr." at bounding box center [698, 179] width 58 height 20
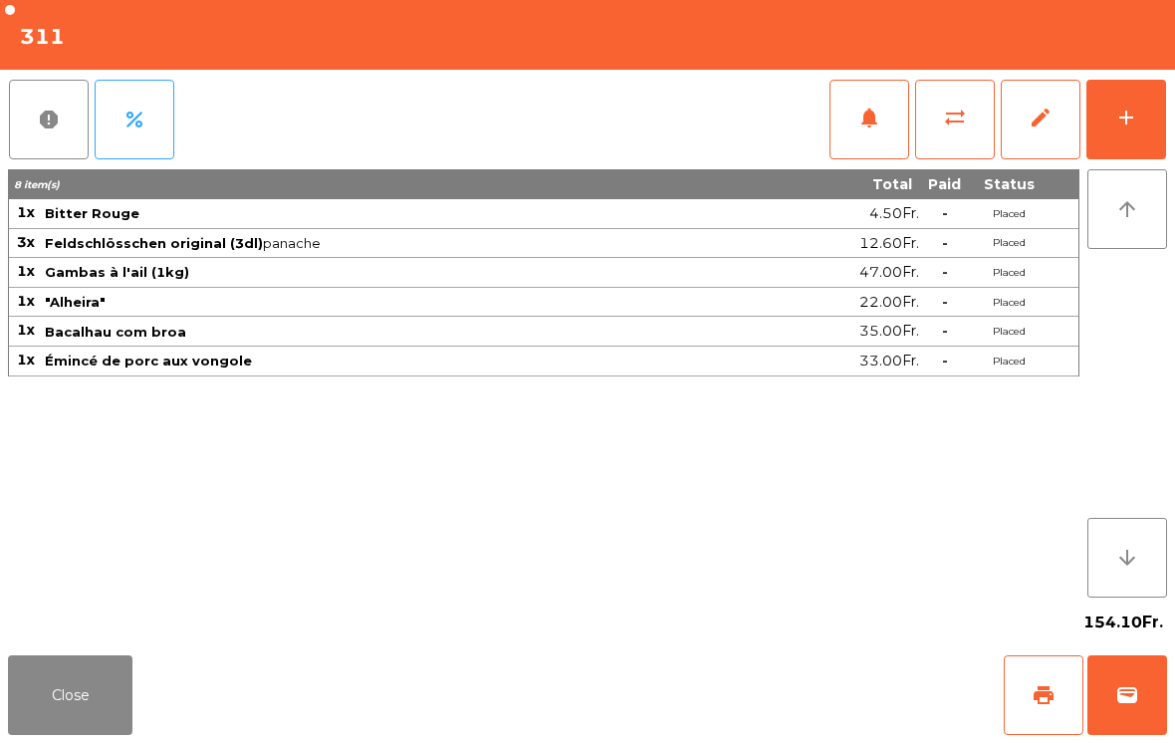
click at [1123, 122] on div "add" at bounding box center [1126, 118] width 24 height 24
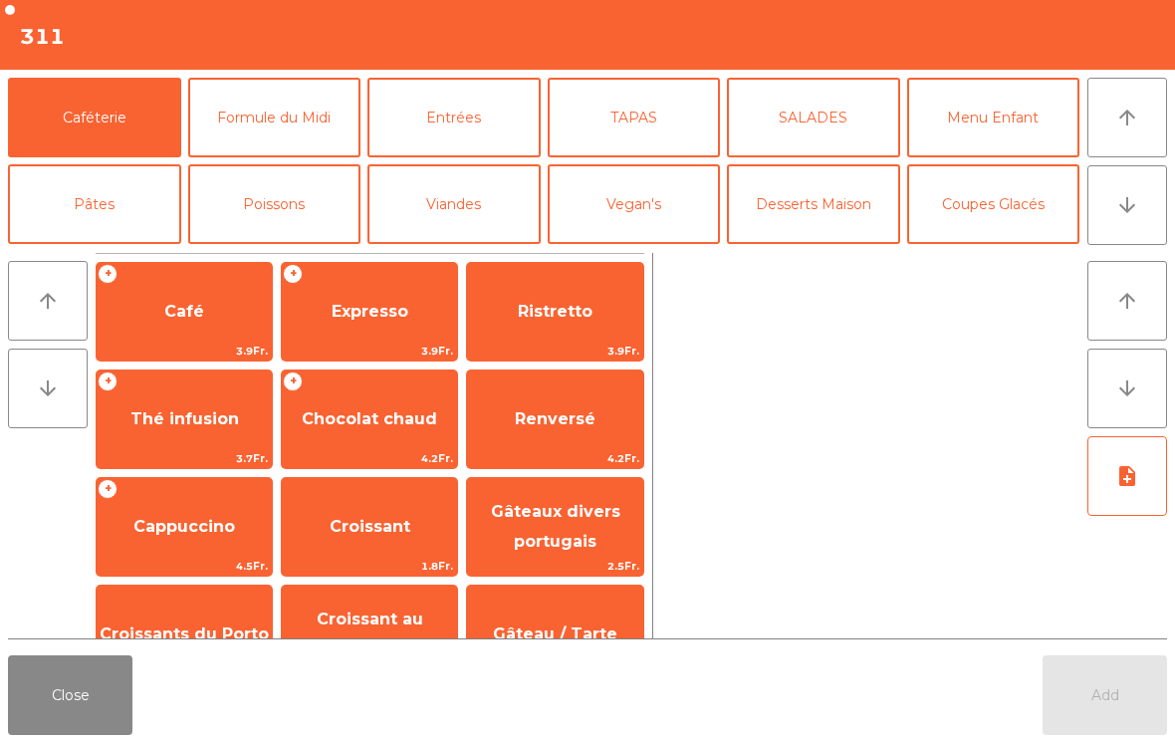
click at [1117, 208] on icon "arrow_downward" at bounding box center [1127, 205] width 24 height 24
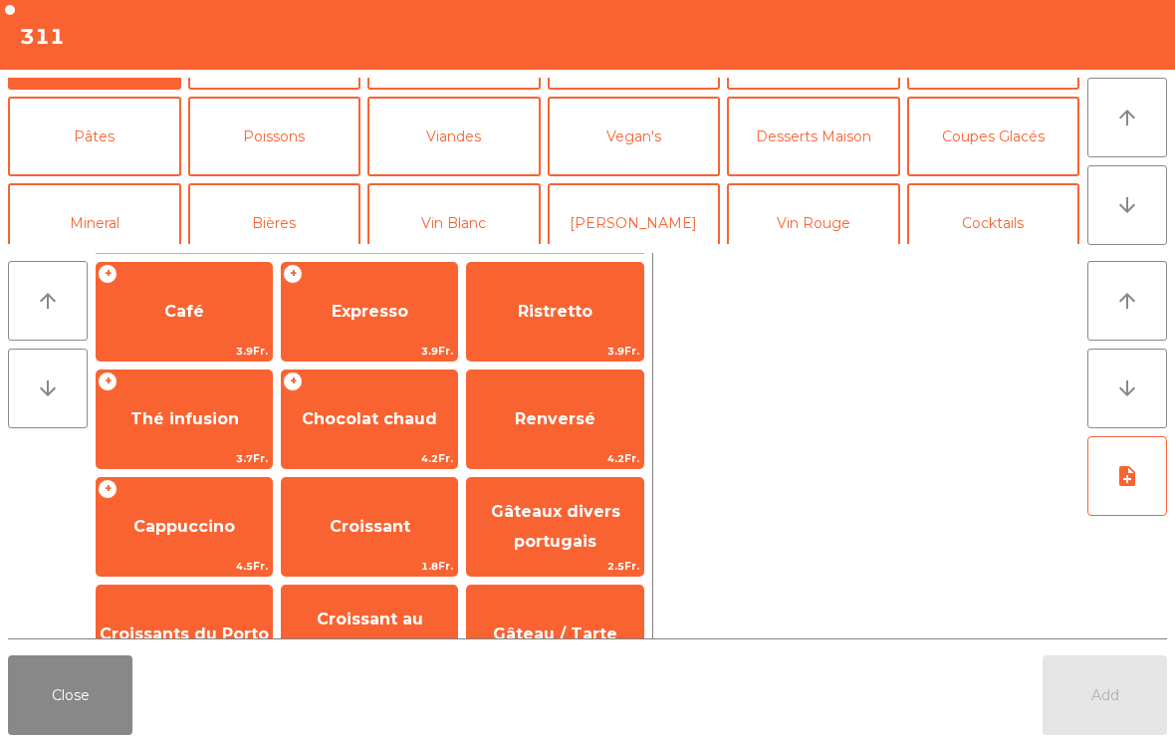
click at [257, 183] on button "Bières" at bounding box center [274, 223] width 173 height 80
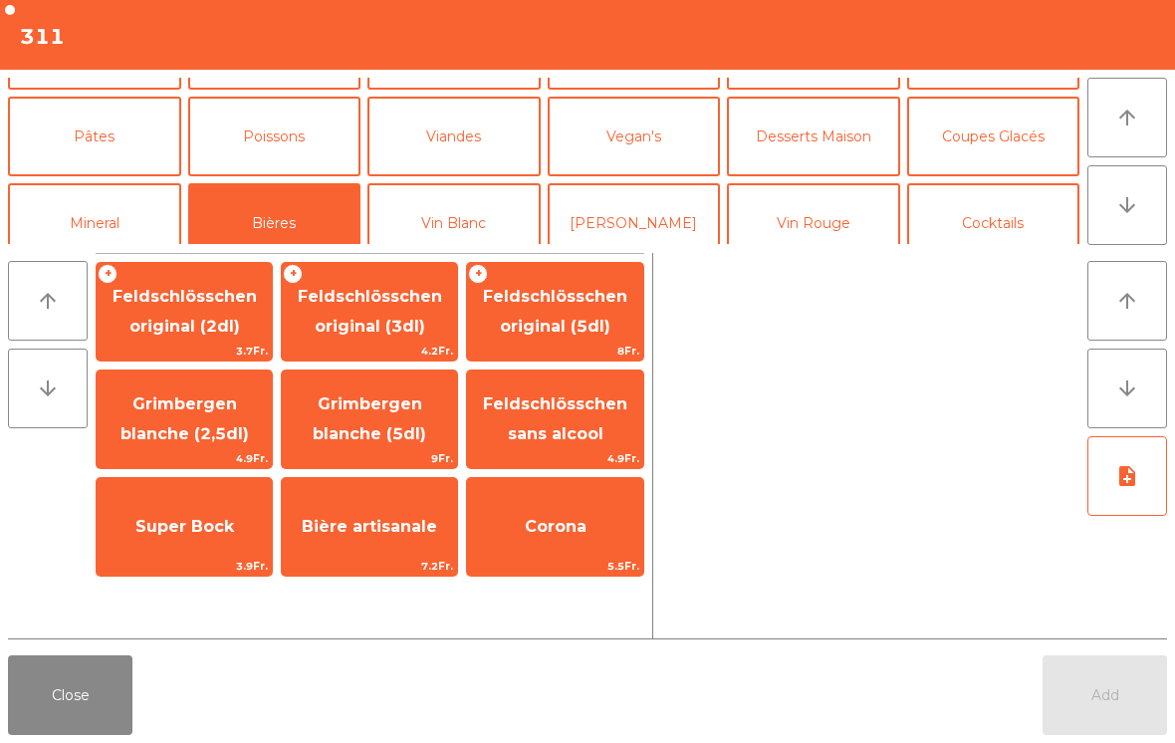
scroll to position [173, 0]
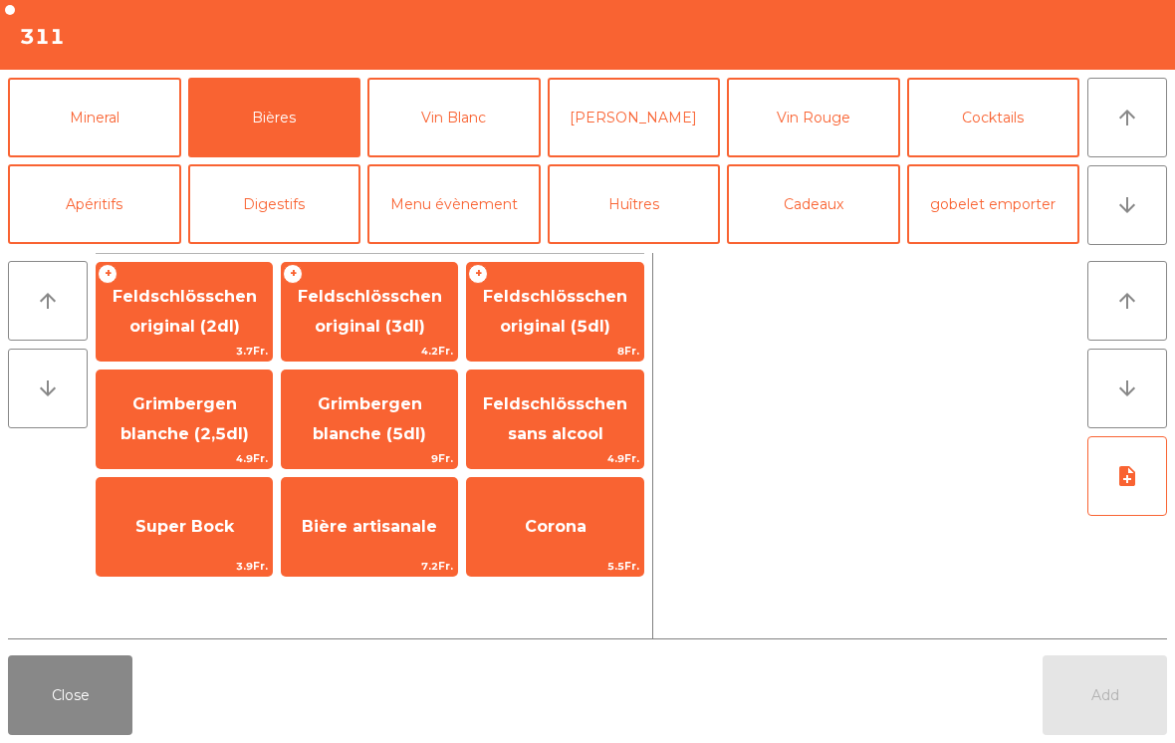
click at [335, 337] on span "Feldschlösschen original (3dl)" at bounding box center [369, 312] width 175 height 85
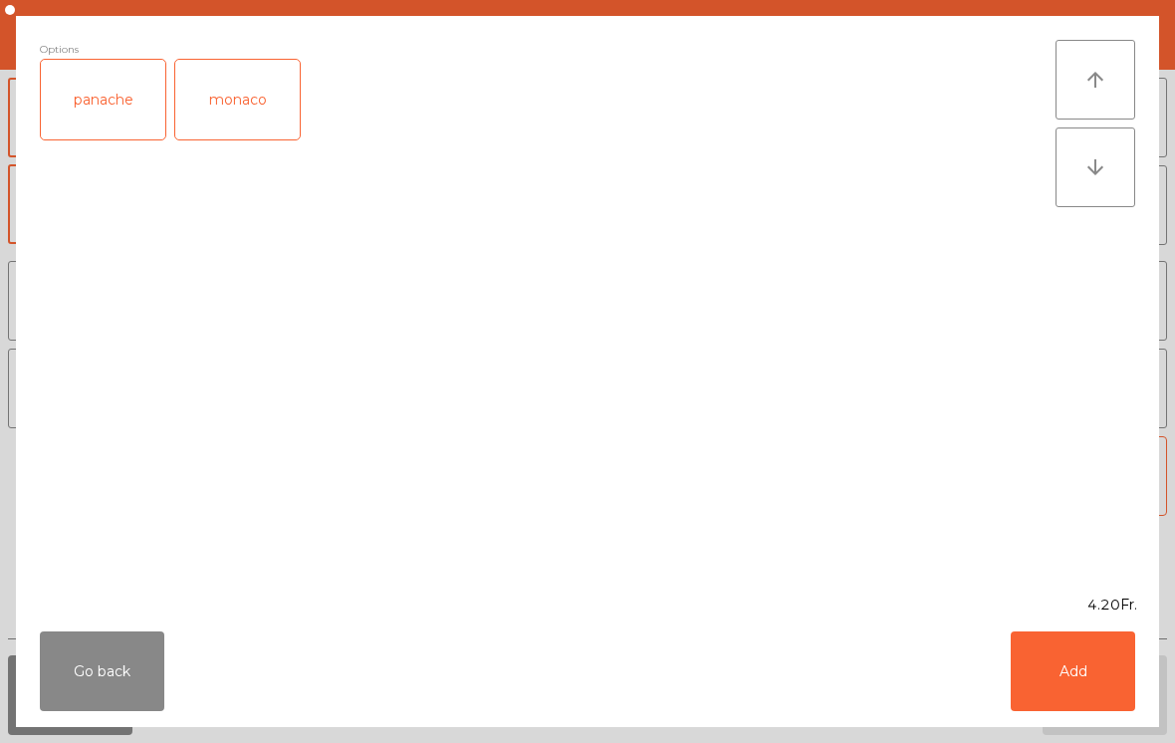
click at [100, 114] on div "panache" at bounding box center [103, 100] width 124 height 80
click at [1065, 664] on button "Add" at bounding box center [1073, 671] width 124 height 80
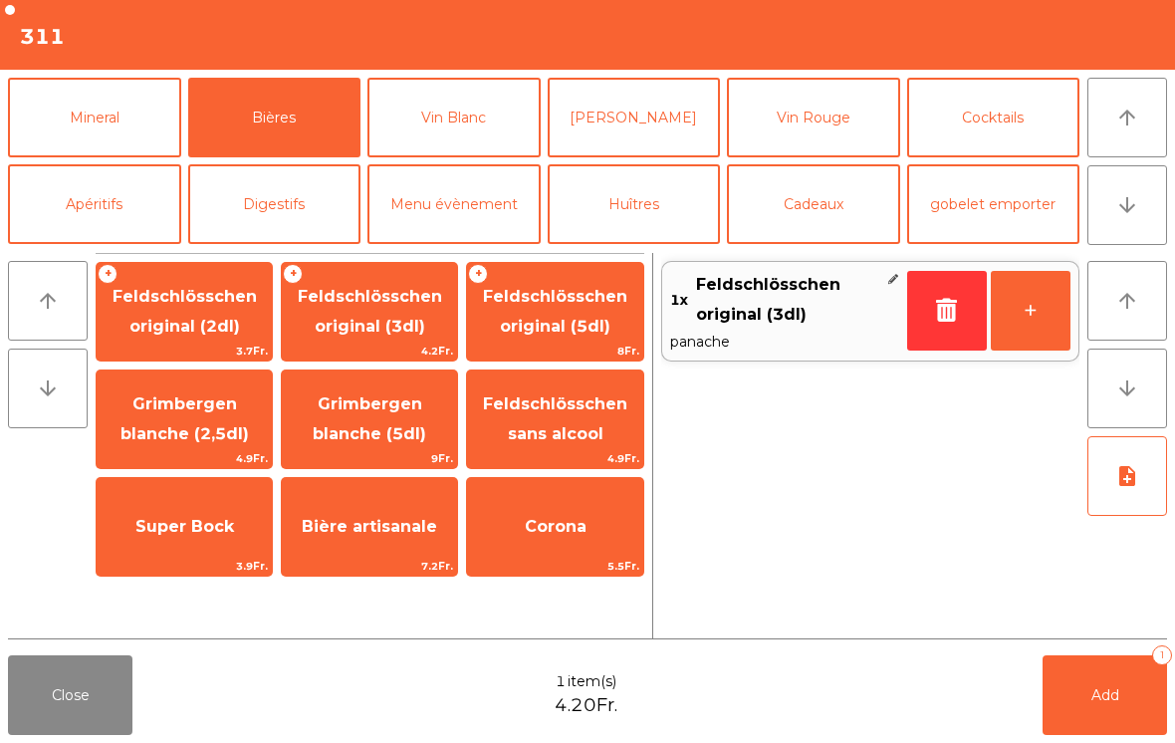
click at [1071, 701] on button "Add 1" at bounding box center [1105, 695] width 124 height 80
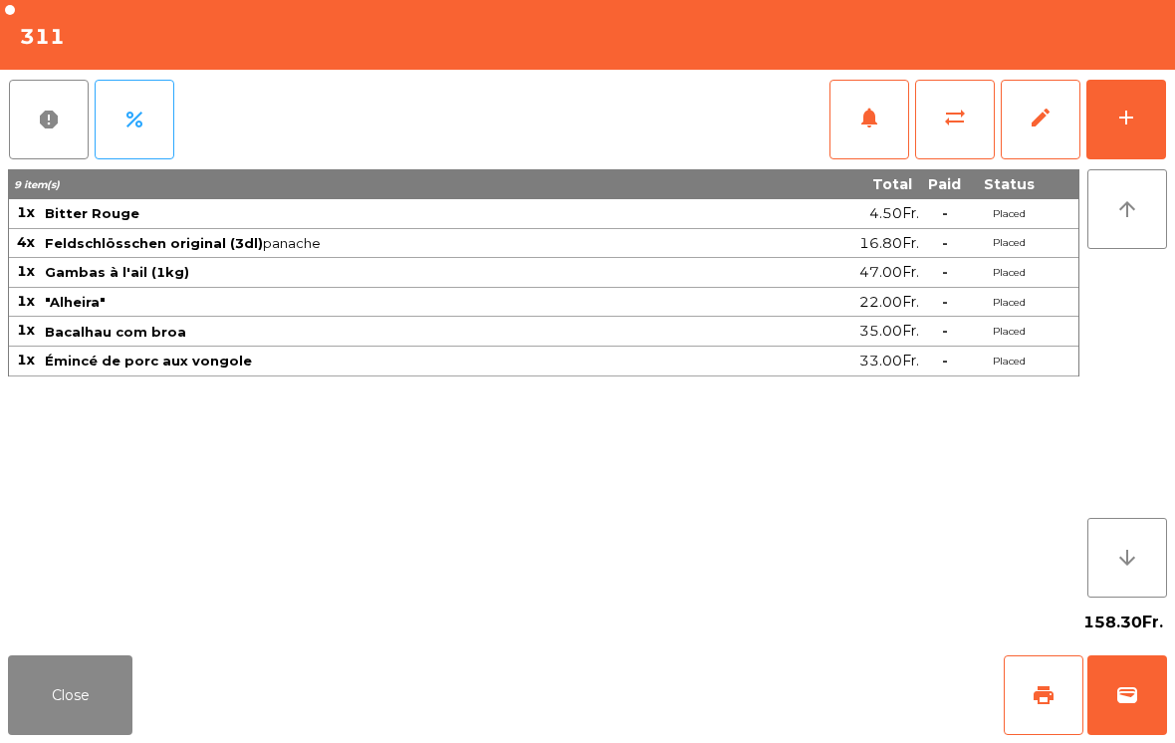
click at [66, 699] on button "Close" at bounding box center [70, 695] width 124 height 80
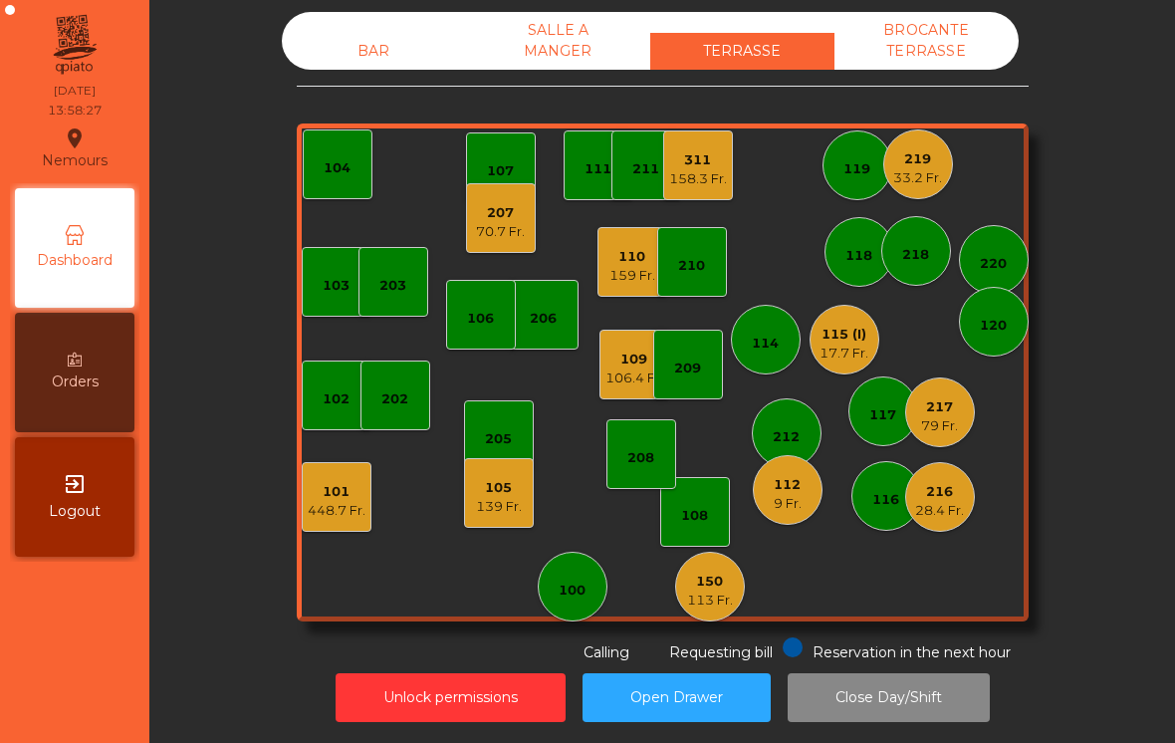
click at [932, 175] on div "219 33.2 Fr." at bounding box center [918, 164] width 70 height 70
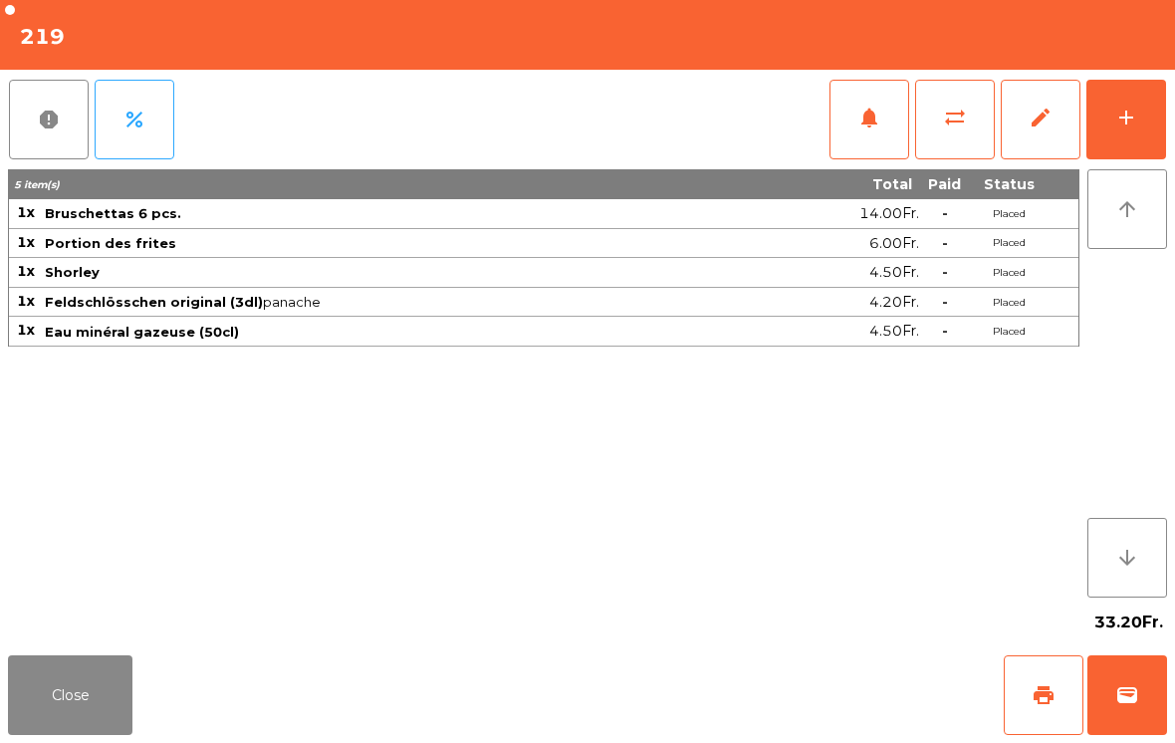
click at [1132, 110] on div "add" at bounding box center [1126, 118] width 24 height 24
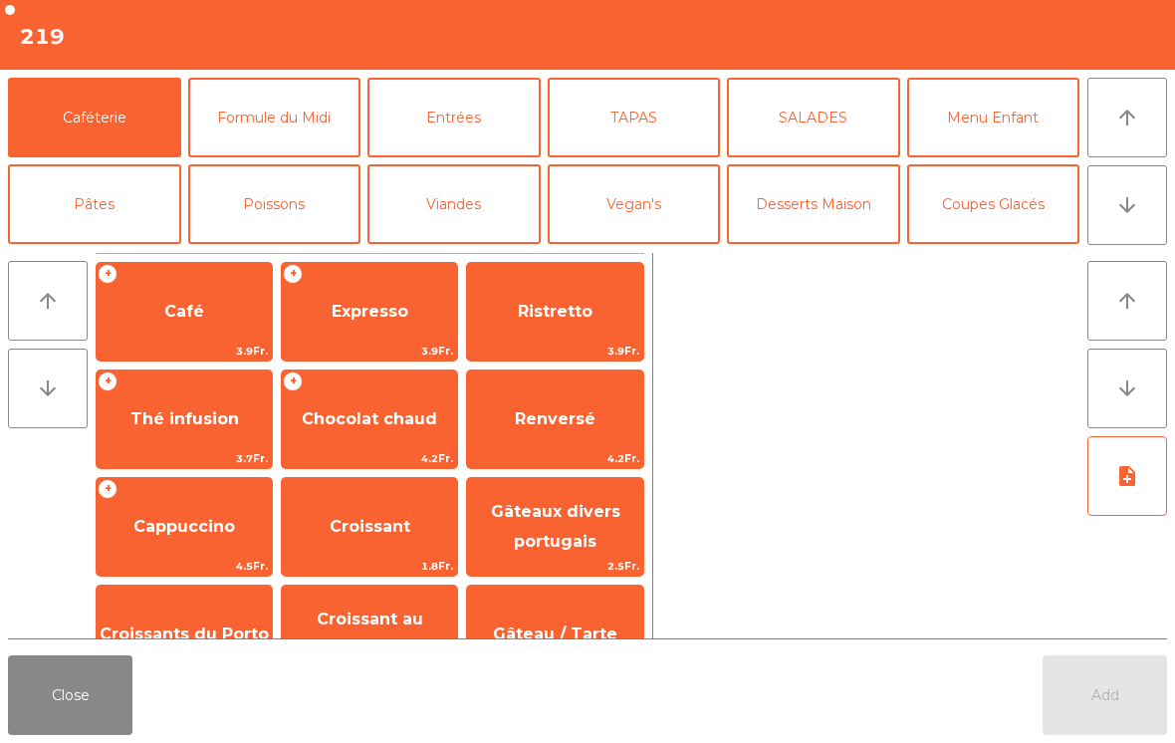
click at [1136, 199] on icon "arrow_downward" at bounding box center [1127, 205] width 24 height 24
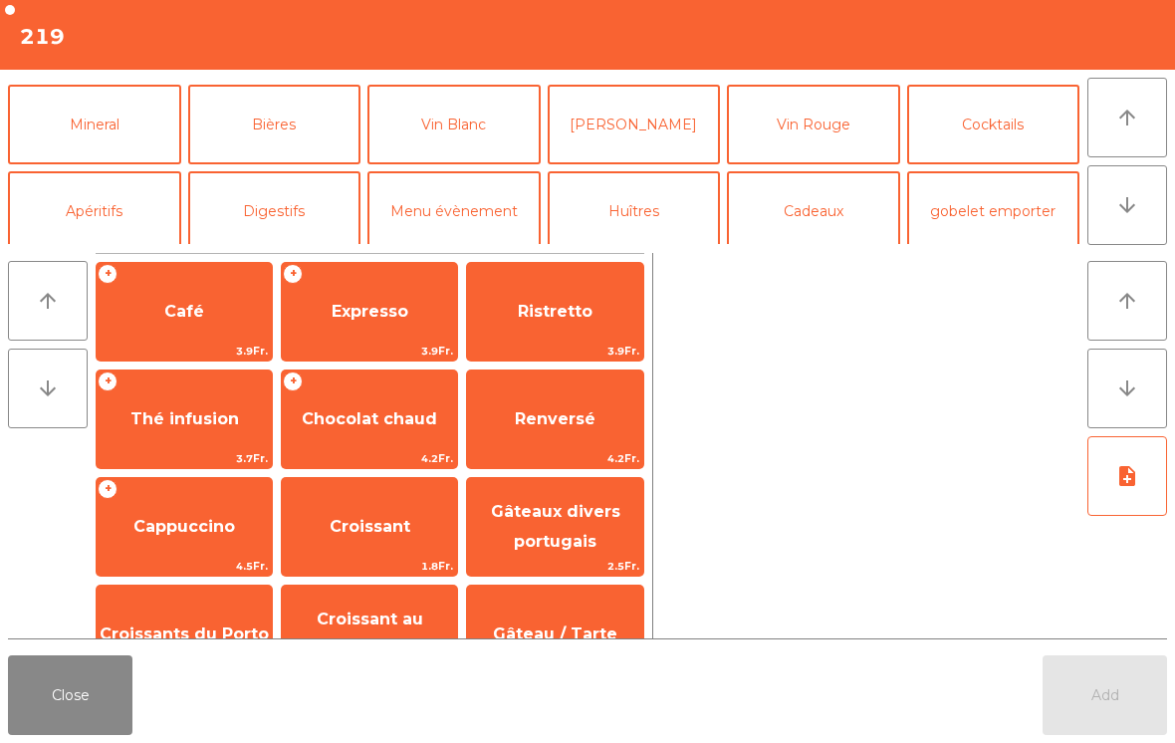
click at [321, 276] on div "+ Expresso 3.9Fr." at bounding box center [369, 312] width 177 height 100
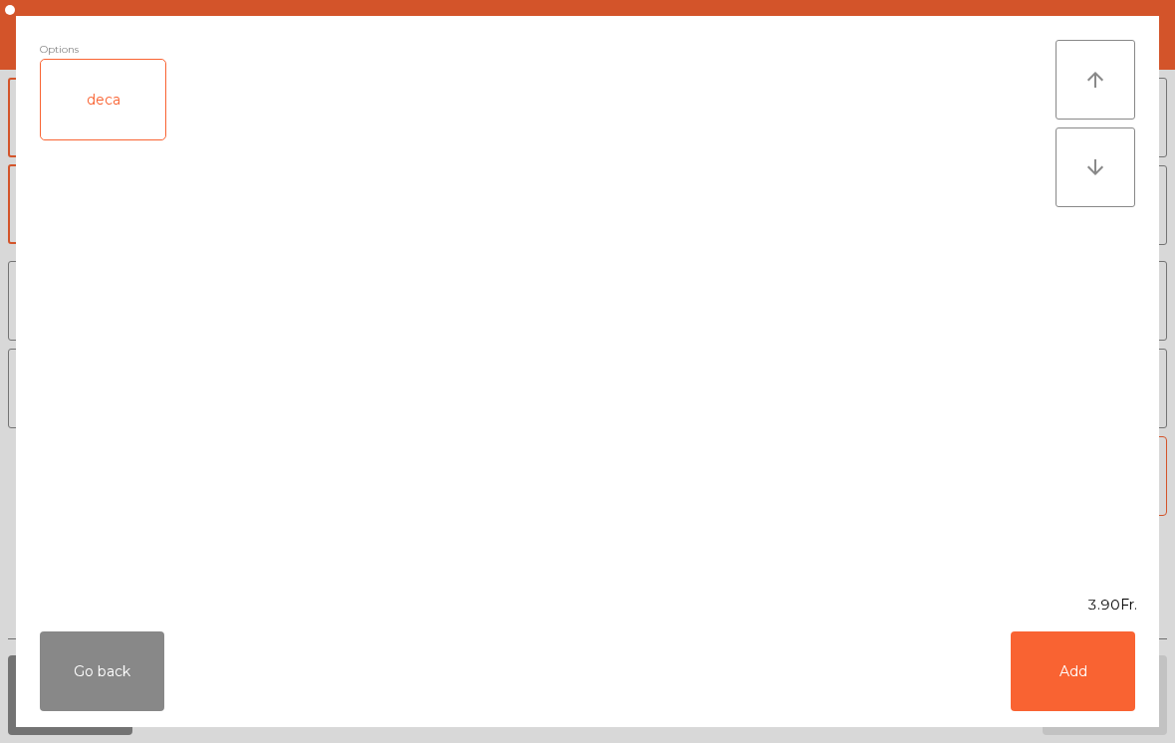
click at [81, 653] on button "Go back" at bounding box center [102, 671] width 124 height 80
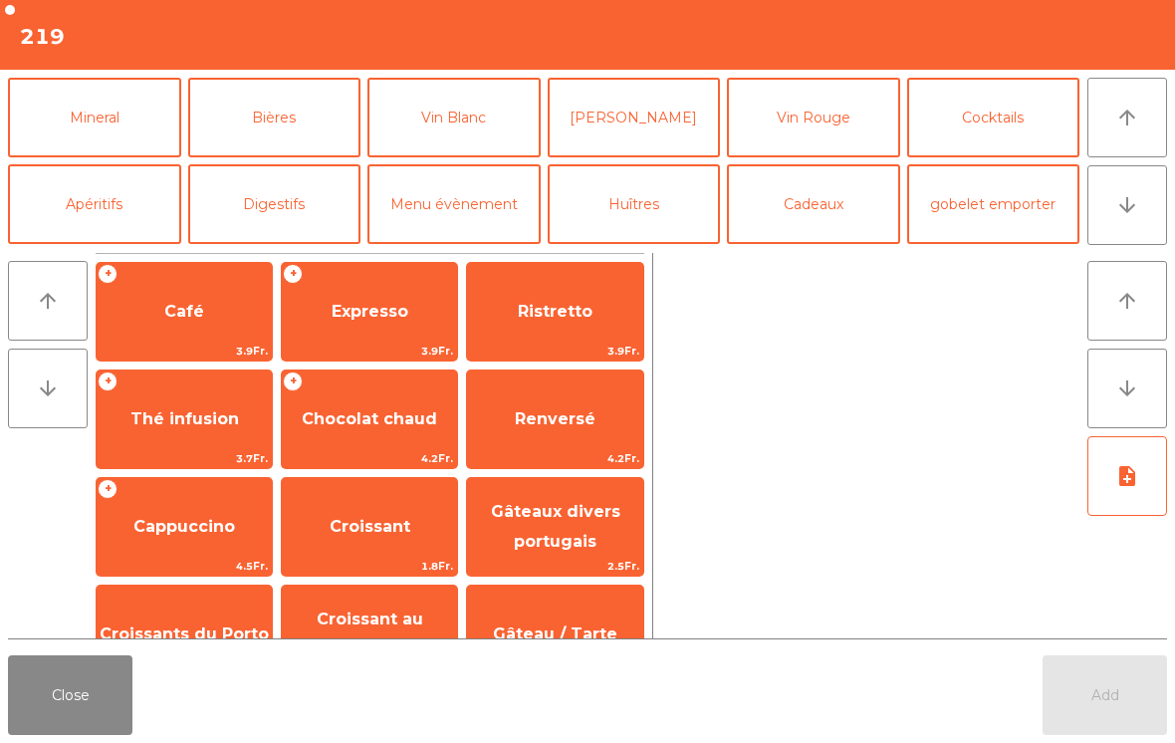
click at [269, 135] on button "Bières" at bounding box center [274, 118] width 173 height 80
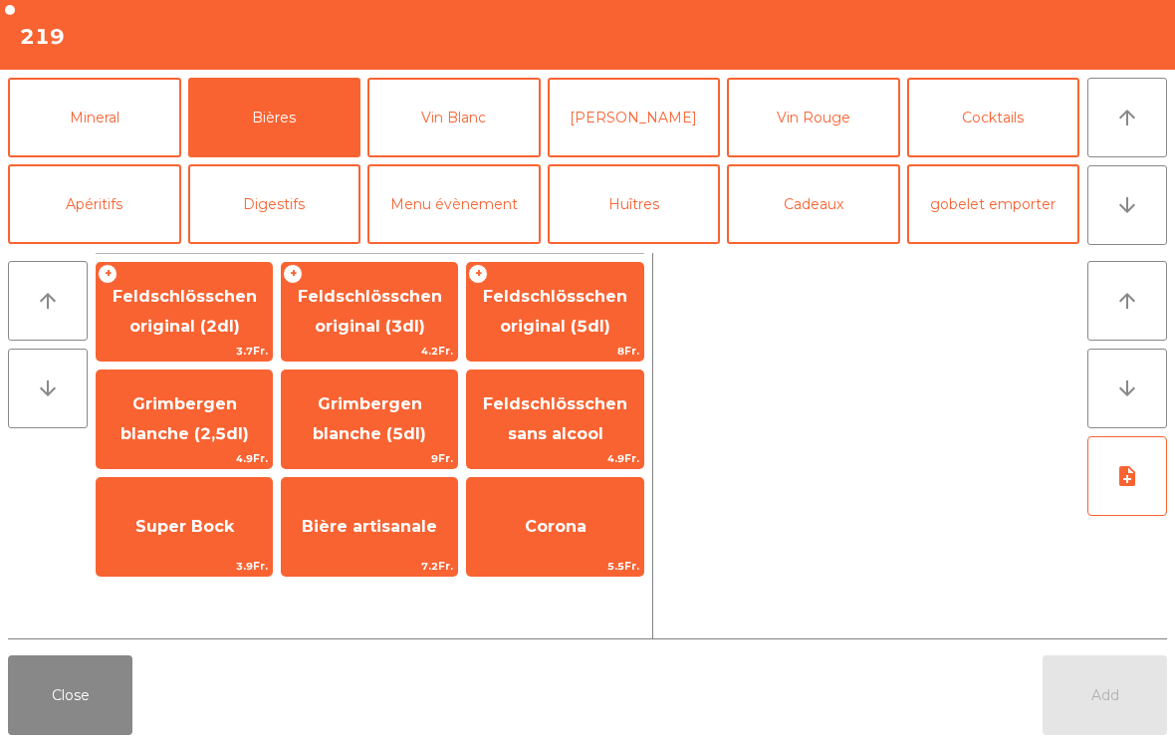
click at [330, 316] on span "Feldschlösschen original (3dl)" at bounding box center [370, 311] width 144 height 49
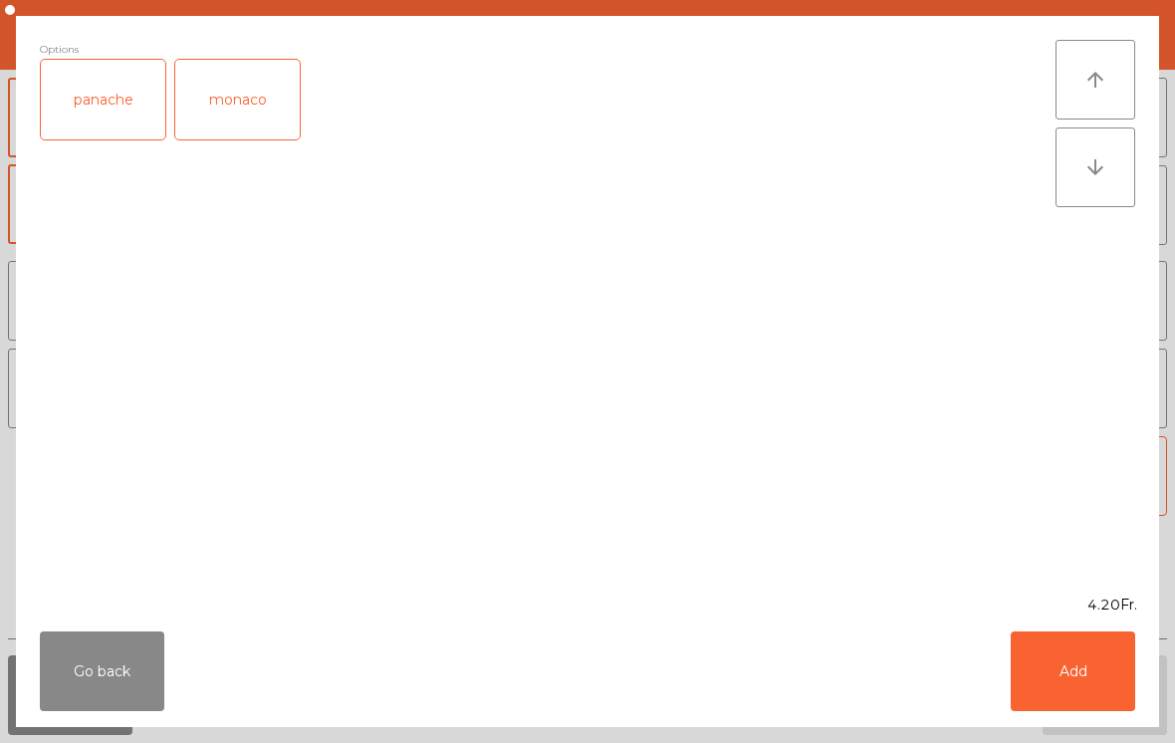
click at [87, 105] on div "panache" at bounding box center [103, 100] width 124 height 80
click at [1082, 683] on button "Add" at bounding box center [1073, 671] width 124 height 80
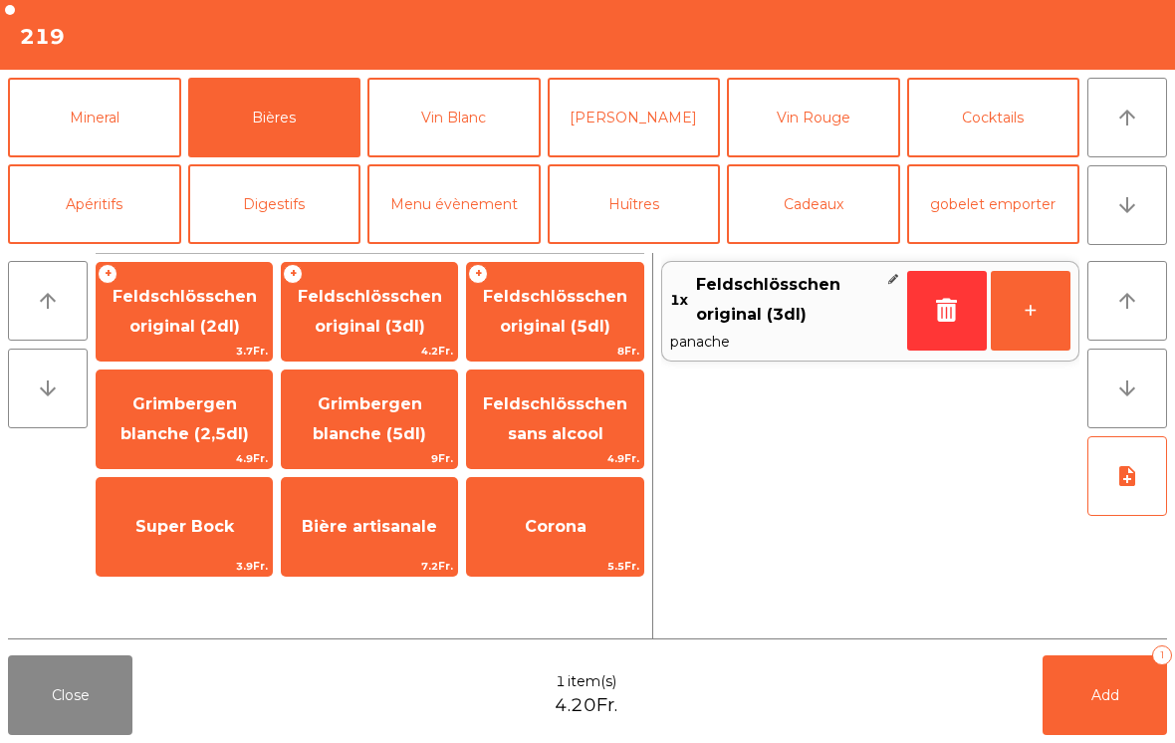
click at [1091, 709] on button "Add 1" at bounding box center [1105, 695] width 124 height 80
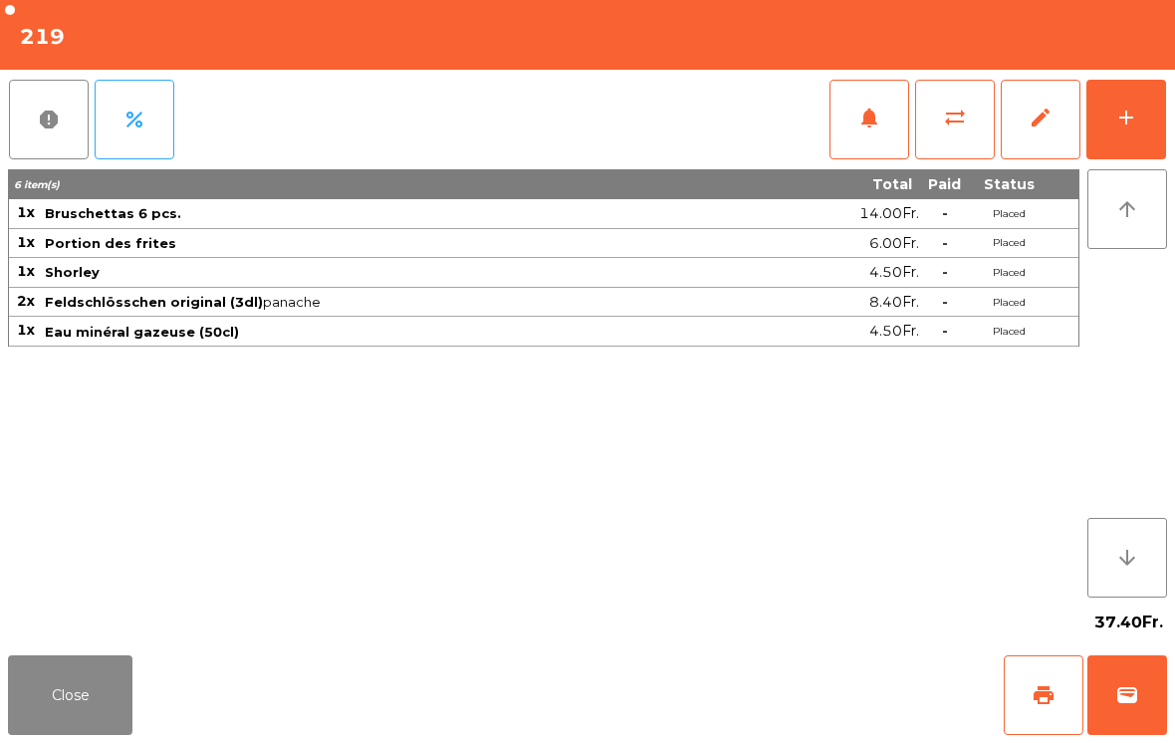
click at [60, 678] on button "Close" at bounding box center [70, 695] width 124 height 80
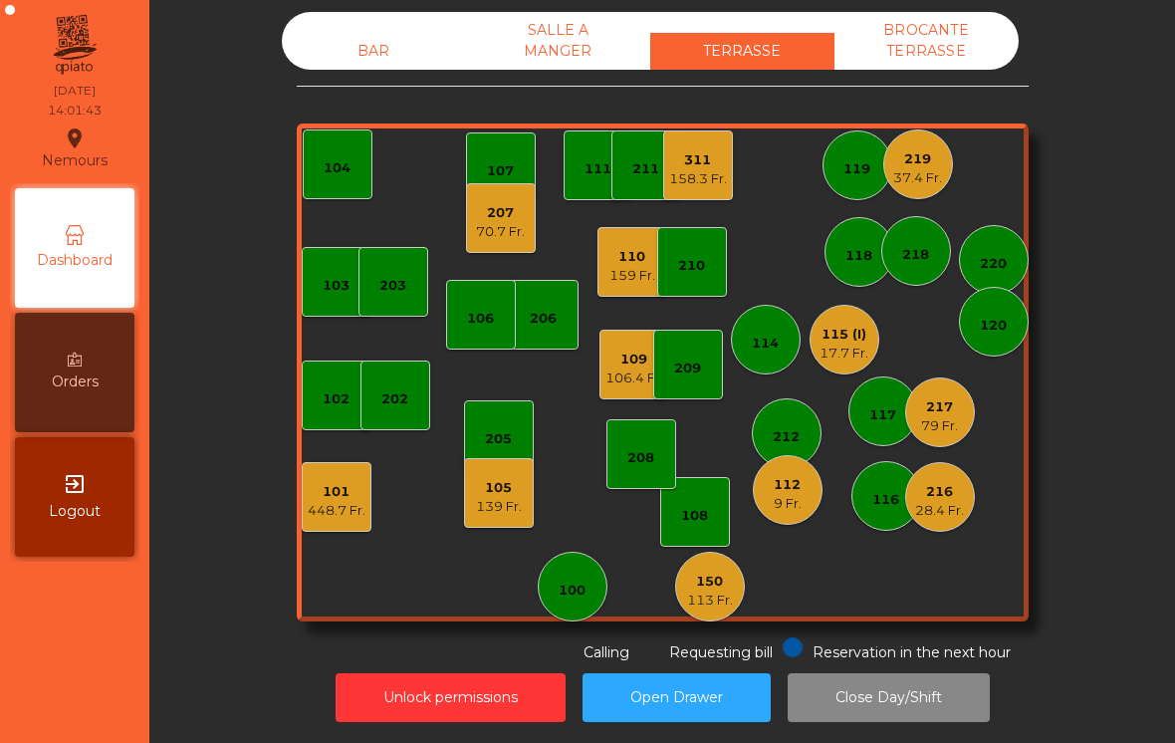
click at [925, 149] on div "219" at bounding box center [917, 159] width 49 height 20
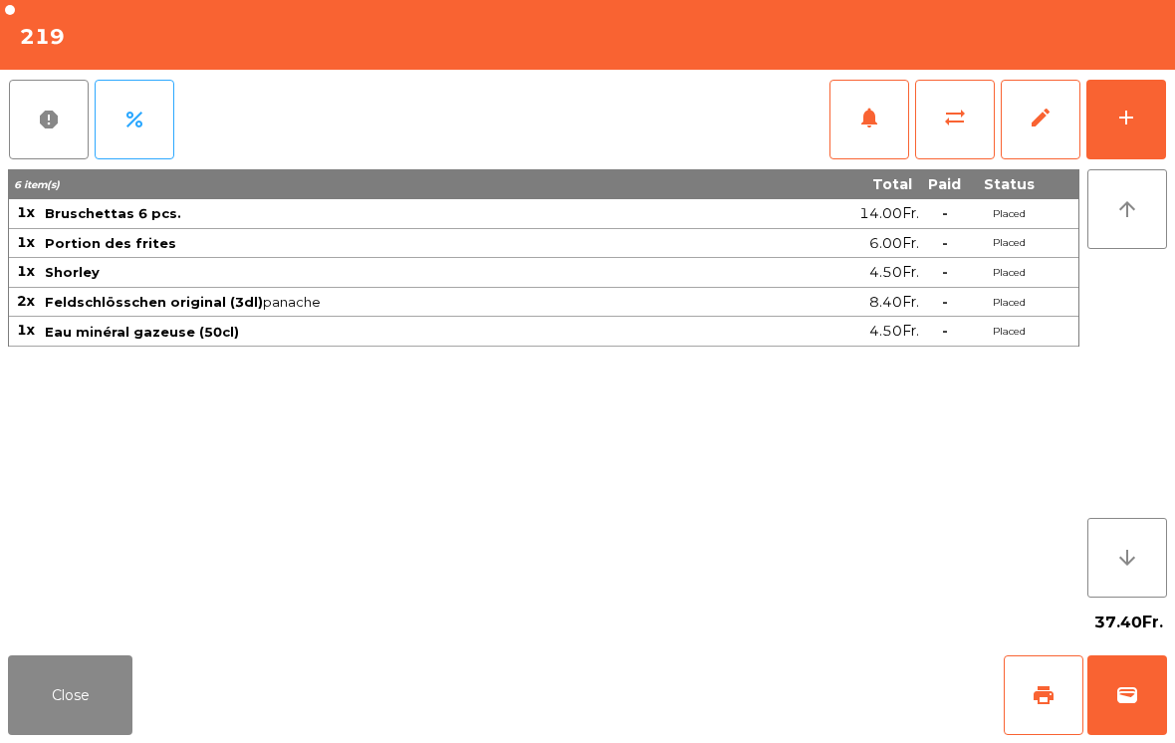
click at [1164, 104] on button "add" at bounding box center [1126, 120] width 80 height 80
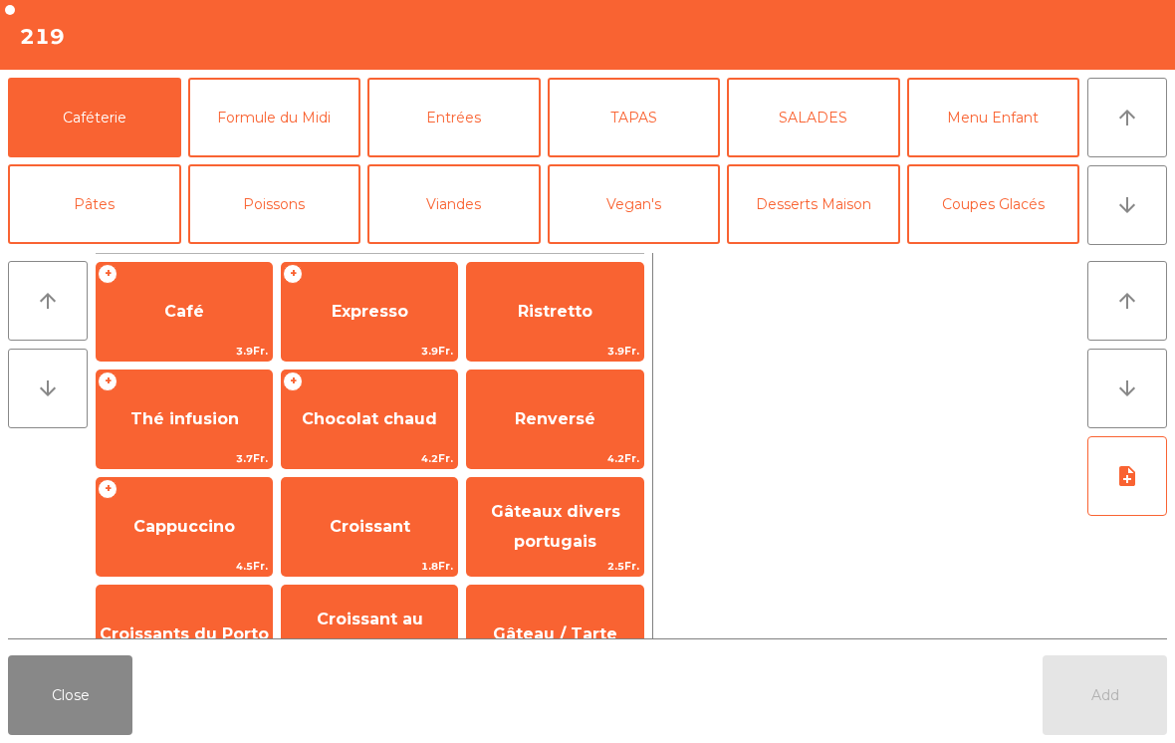
click at [354, 322] on span "Expresso" at bounding box center [369, 312] width 175 height 54
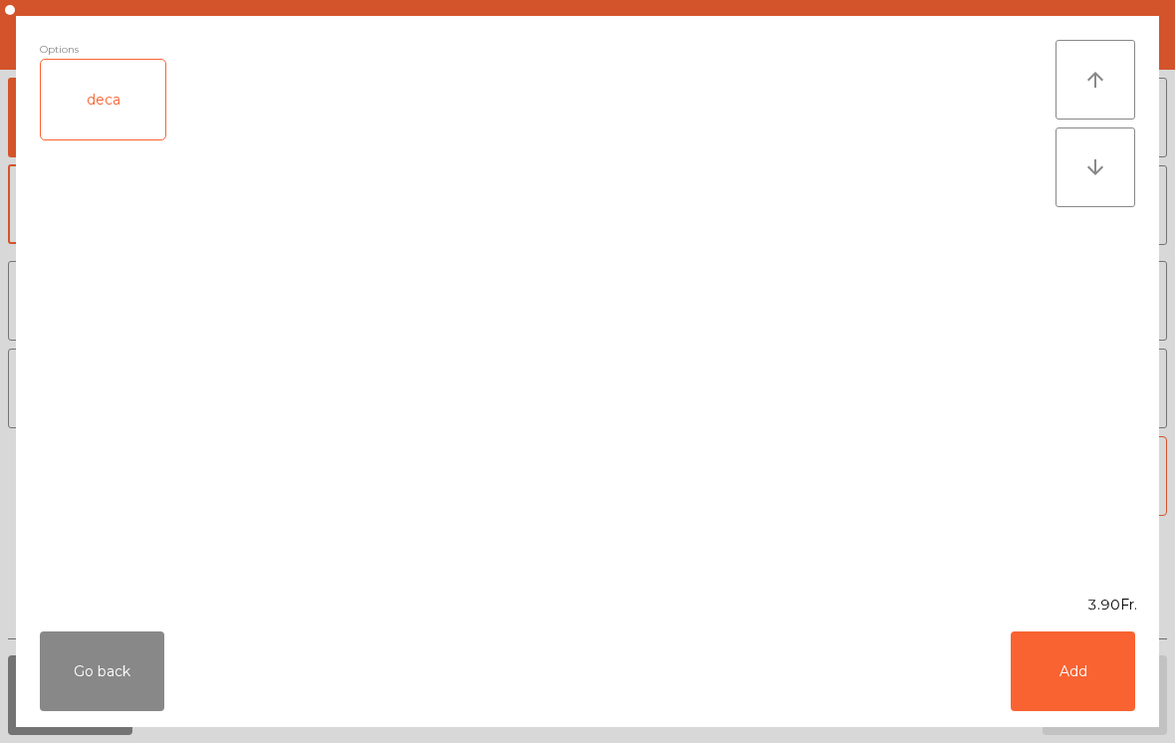
click at [1093, 671] on button "Add" at bounding box center [1073, 671] width 124 height 80
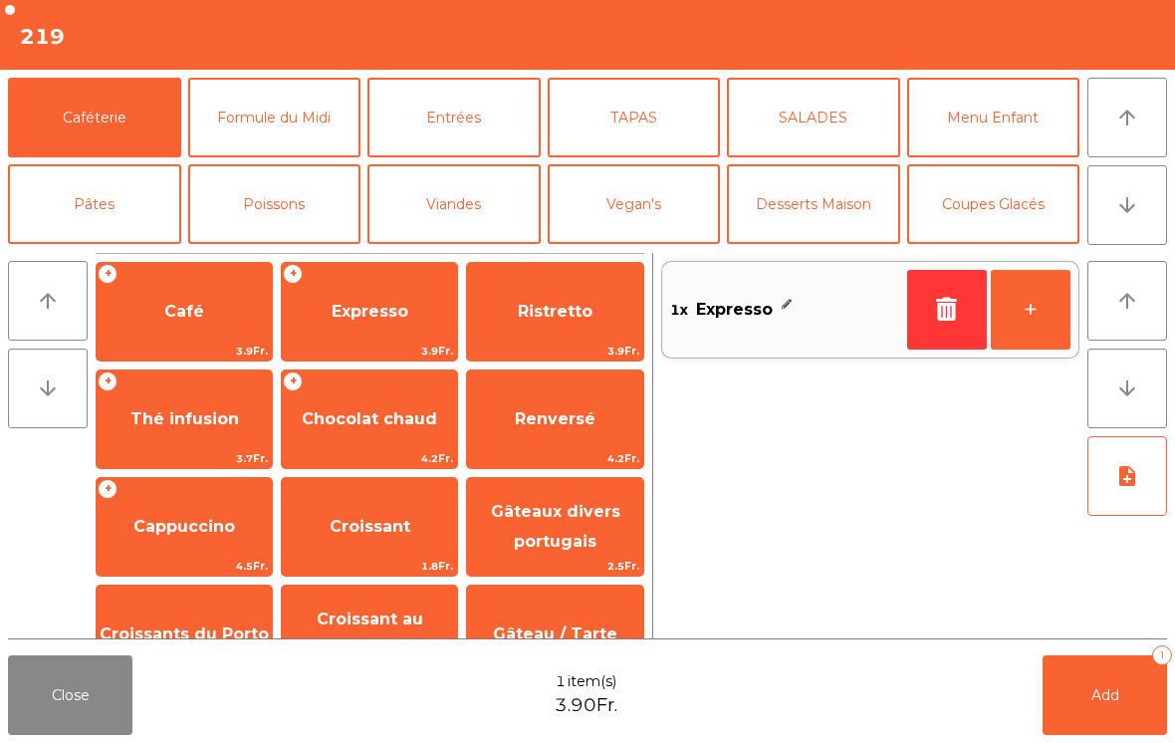
click at [1120, 699] on button "Add 1" at bounding box center [1105, 695] width 124 height 80
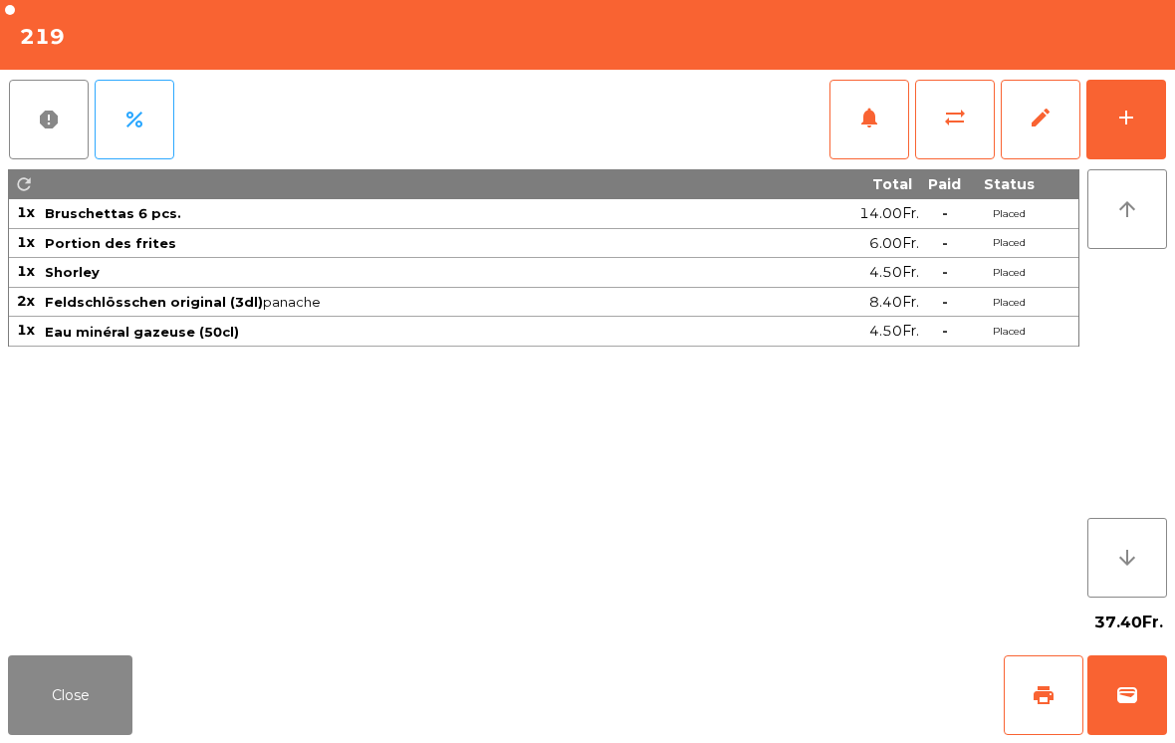
click at [1072, 699] on button "print" at bounding box center [1044, 695] width 80 height 80
click at [106, 673] on button "Close" at bounding box center [70, 695] width 124 height 80
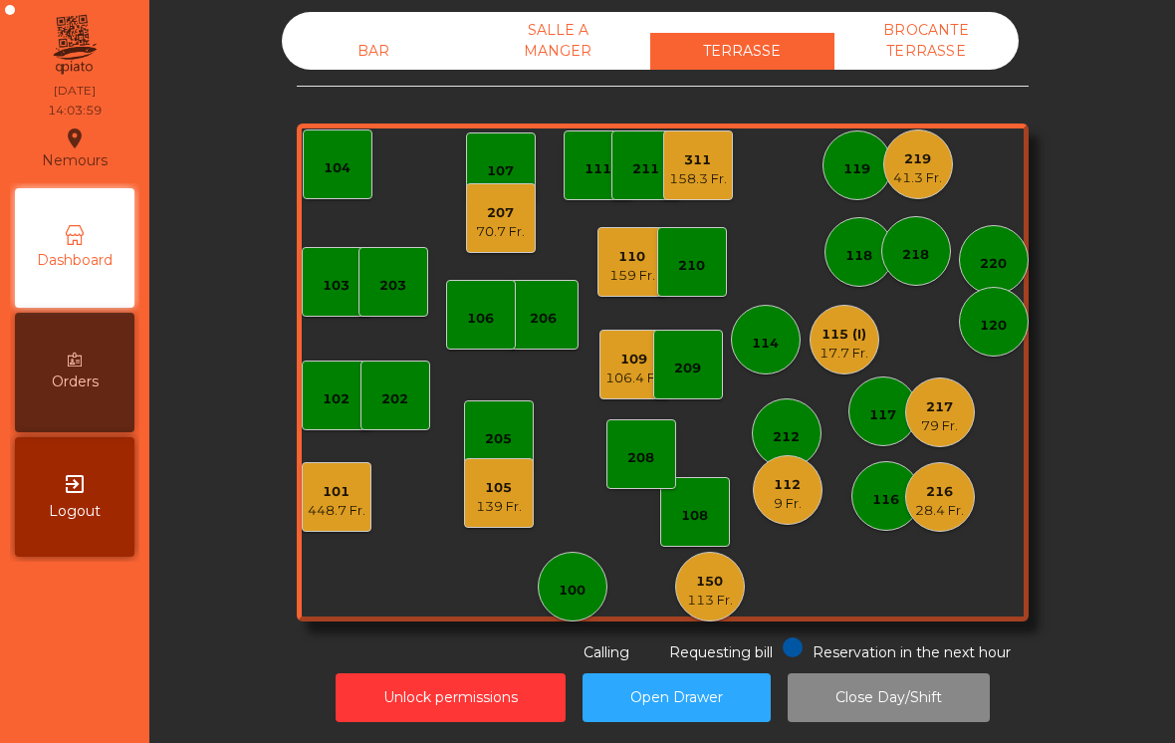
click at [588, 569] on div "100" at bounding box center [573, 587] width 70 height 70
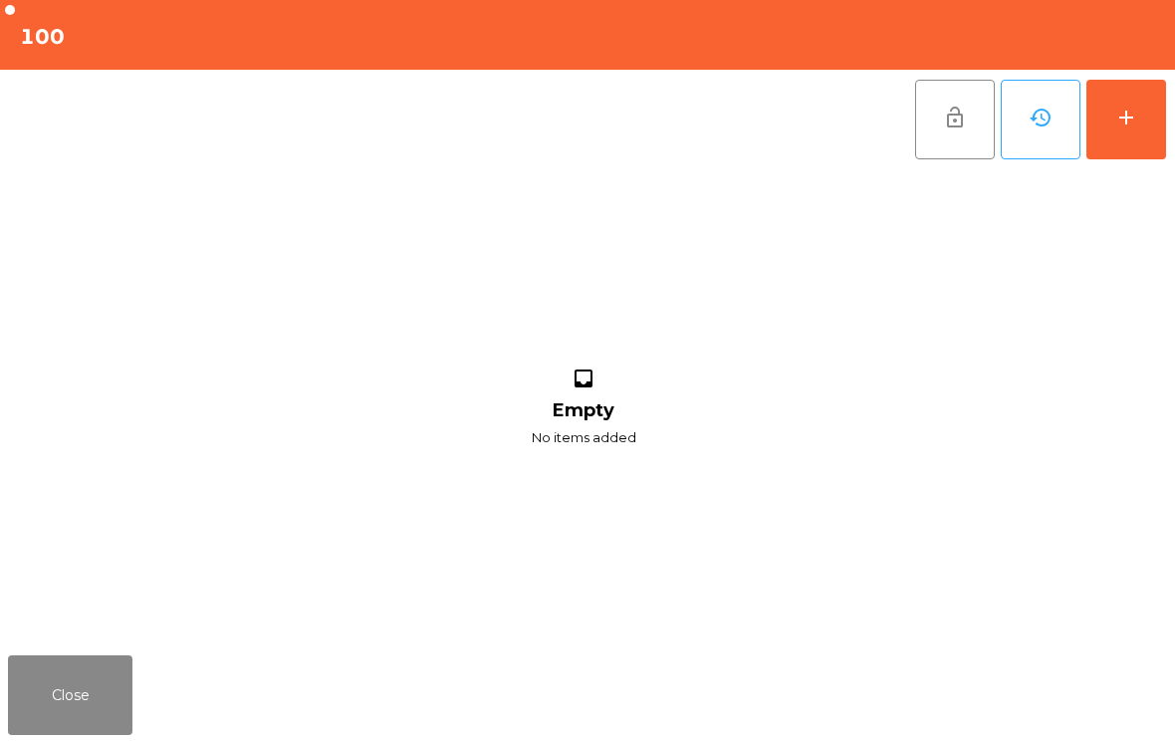
click at [1144, 122] on button "add" at bounding box center [1126, 120] width 80 height 80
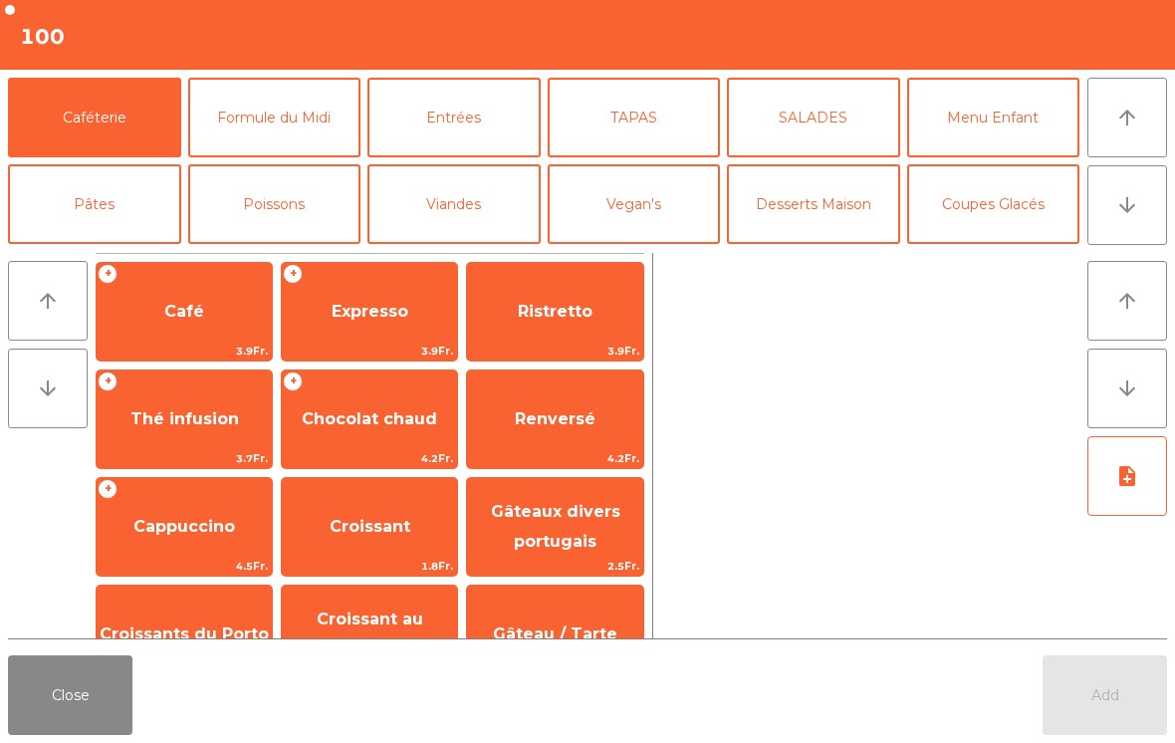
click at [1014, 193] on button "Coupes Glacés" at bounding box center [993, 204] width 173 height 80
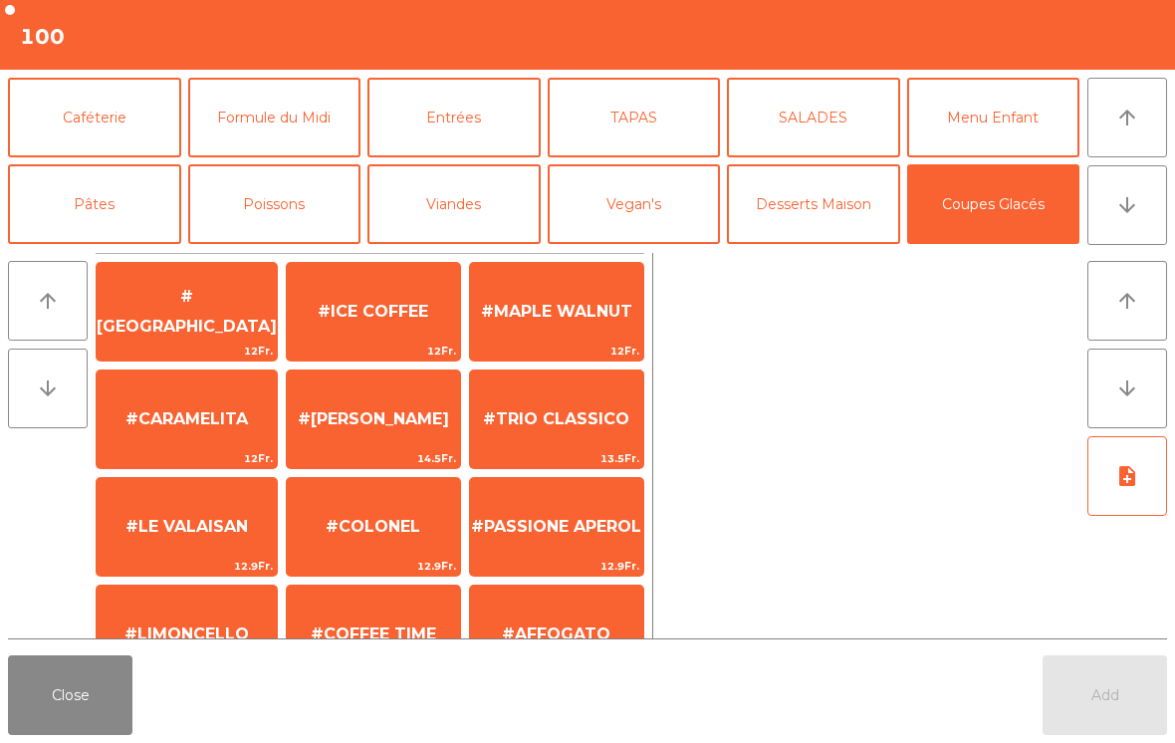
click at [379, 313] on span "#ICE COFFEE" at bounding box center [373, 311] width 111 height 19
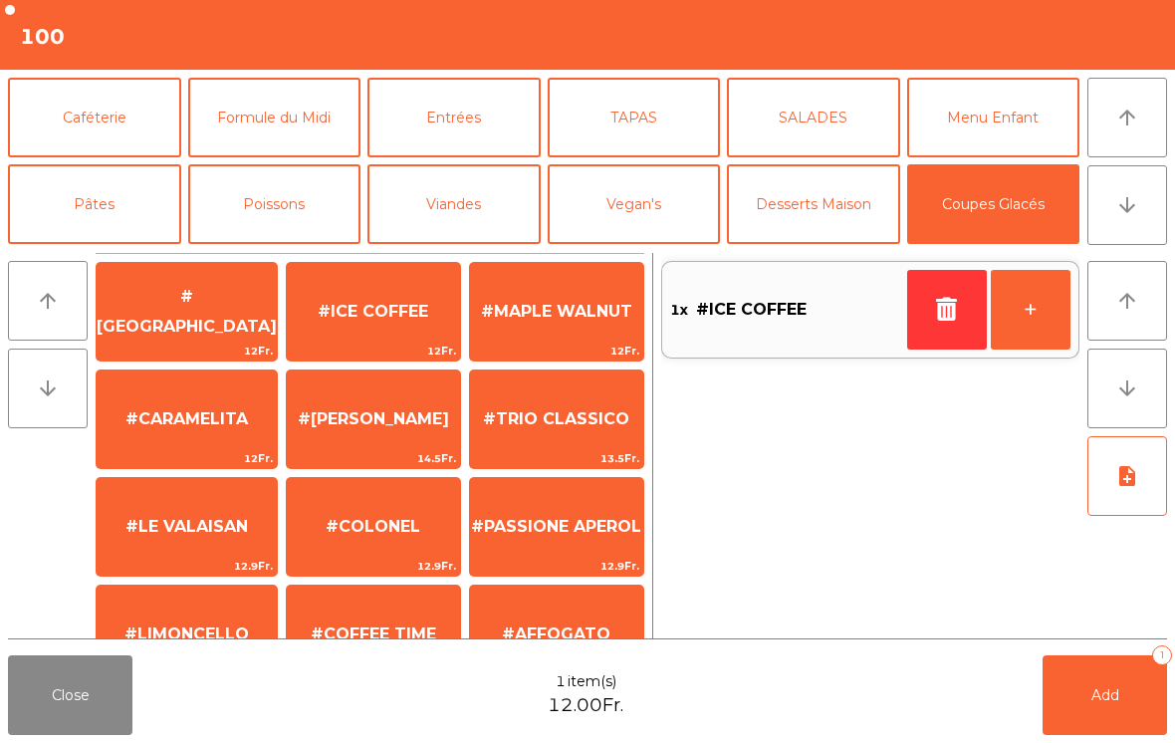
scroll to position [377, 0]
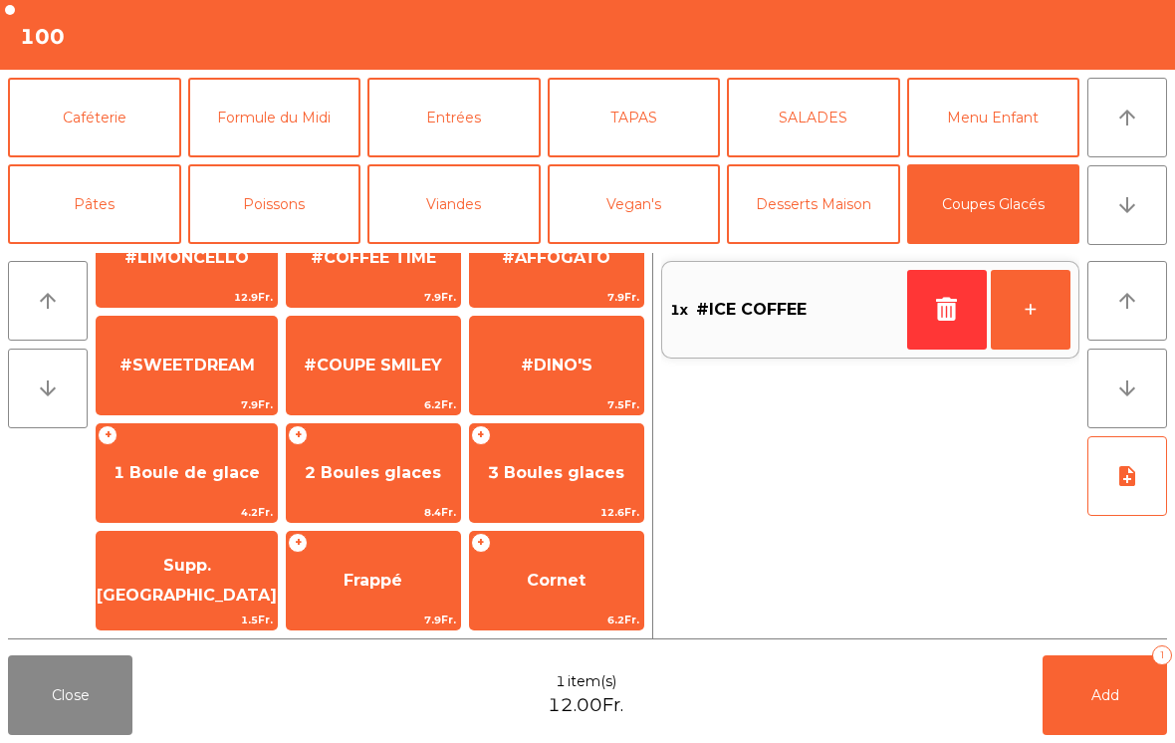
click at [359, 499] on span "2 Boules glaces" at bounding box center [373, 473] width 173 height 54
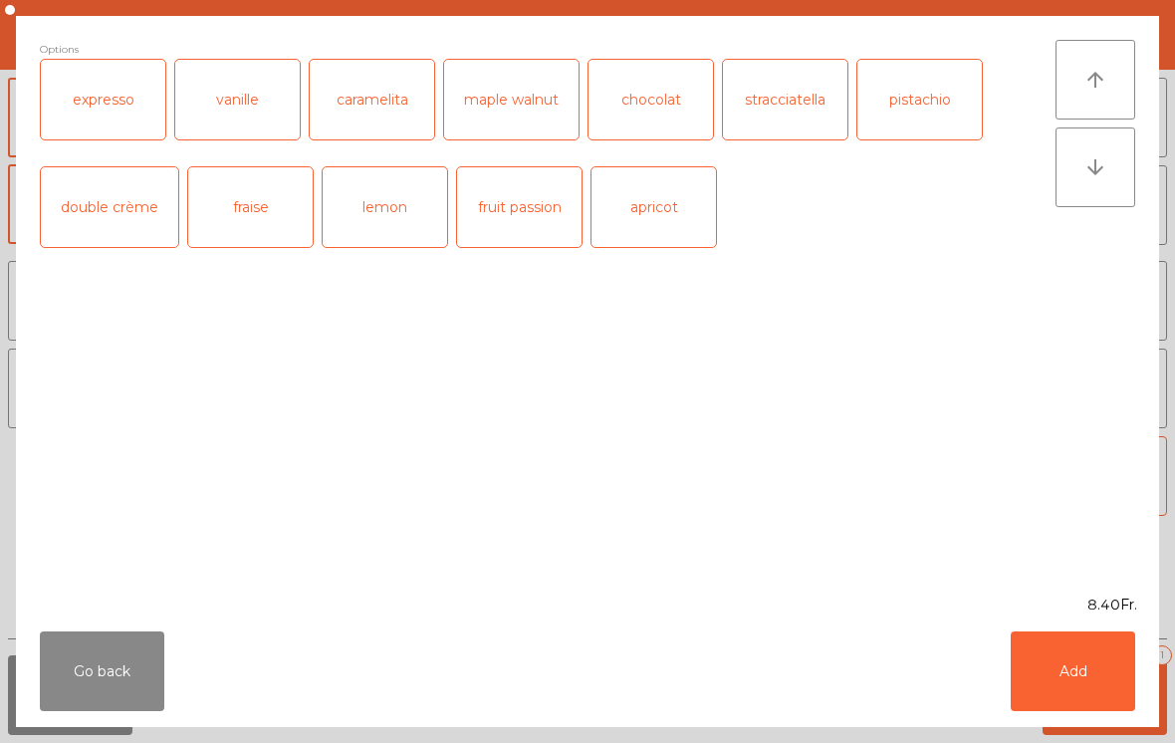
scroll to position [376, 0]
click at [412, 115] on div "caramelita" at bounding box center [372, 100] width 124 height 80
click at [515, 204] on div "fruit passion" at bounding box center [519, 207] width 124 height 80
click at [1105, 684] on button "Add" at bounding box center [1073, 671] width 124 height 80
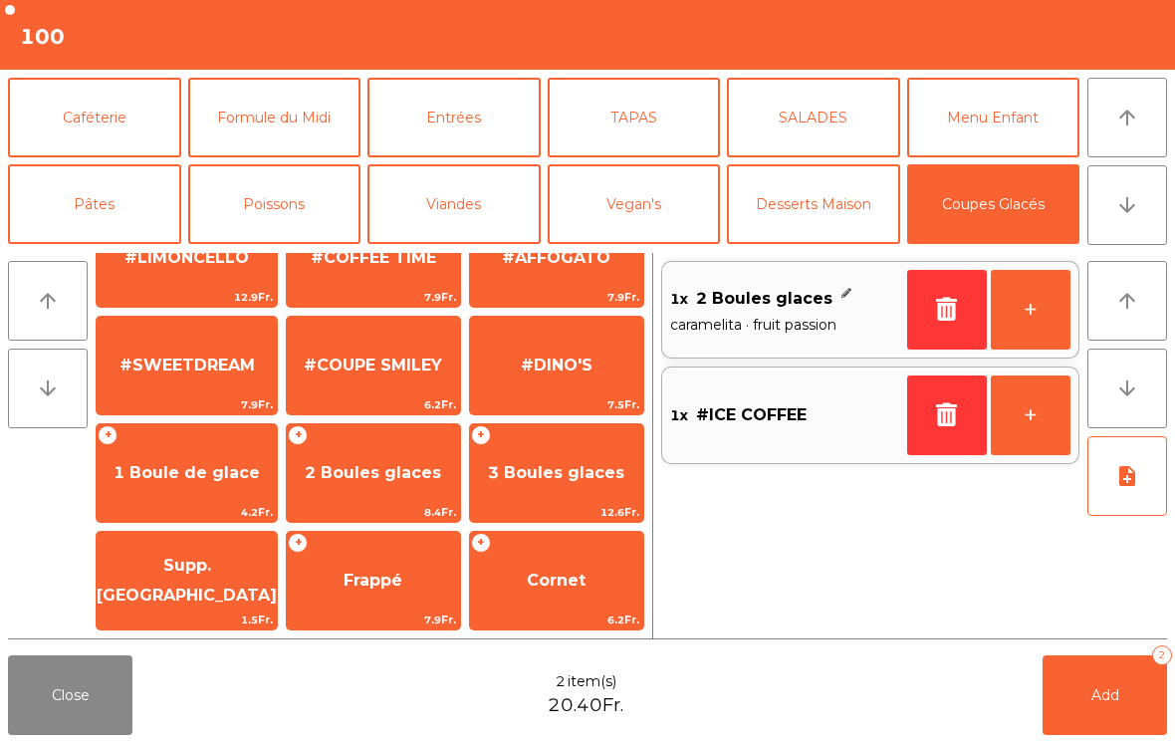
click at [141, 117] on button "Caféterie" at bounding box center [94, 118] width 173 height 80
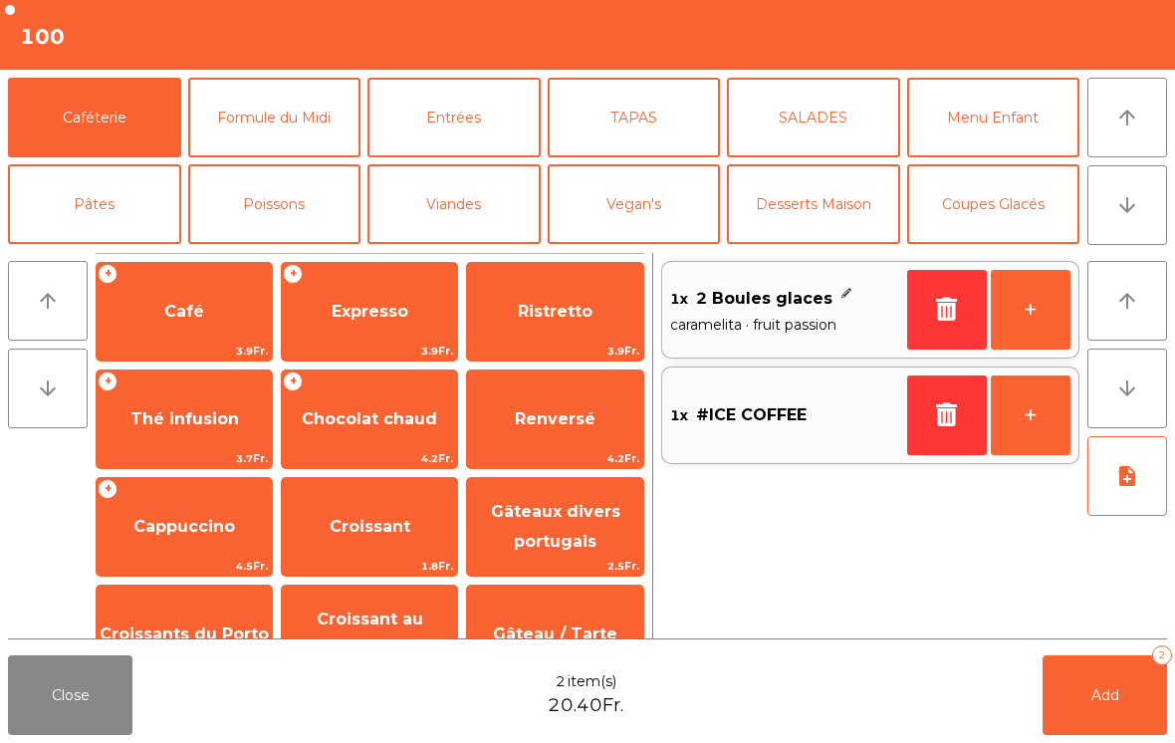
scroll to position [0, 0]
click at [367, 312] on span "Expresso" at bounding box center [370, 311] width 77 height 19
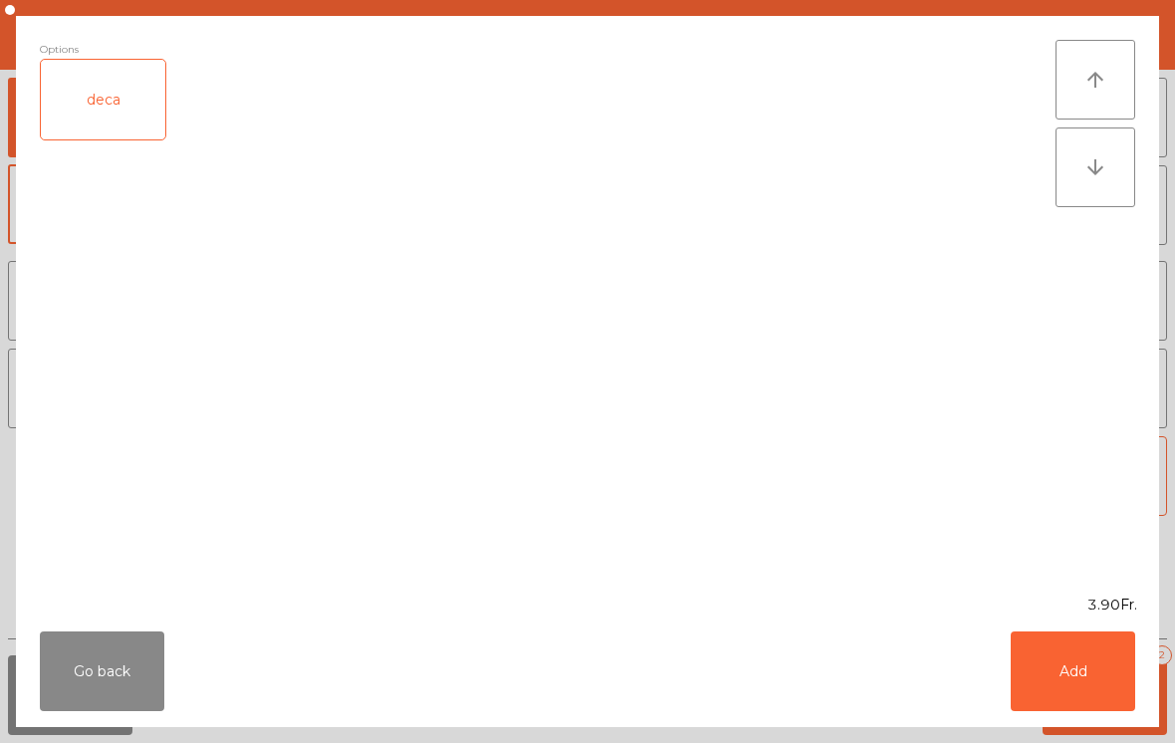
click at [1084, 695] on button "Add" at bounding box center [1073, 671] width 124 height 80
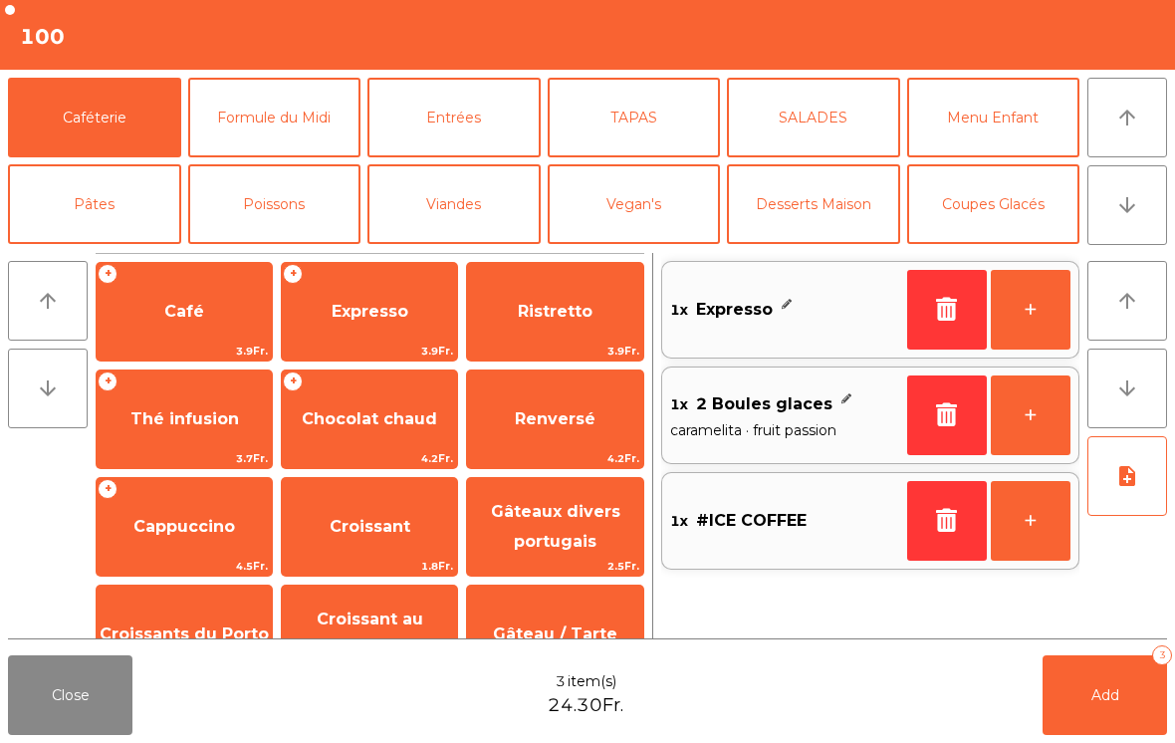
click at [1128, 686] on button "Add 3" at bounding box center [1105, 695] width 124 height 80
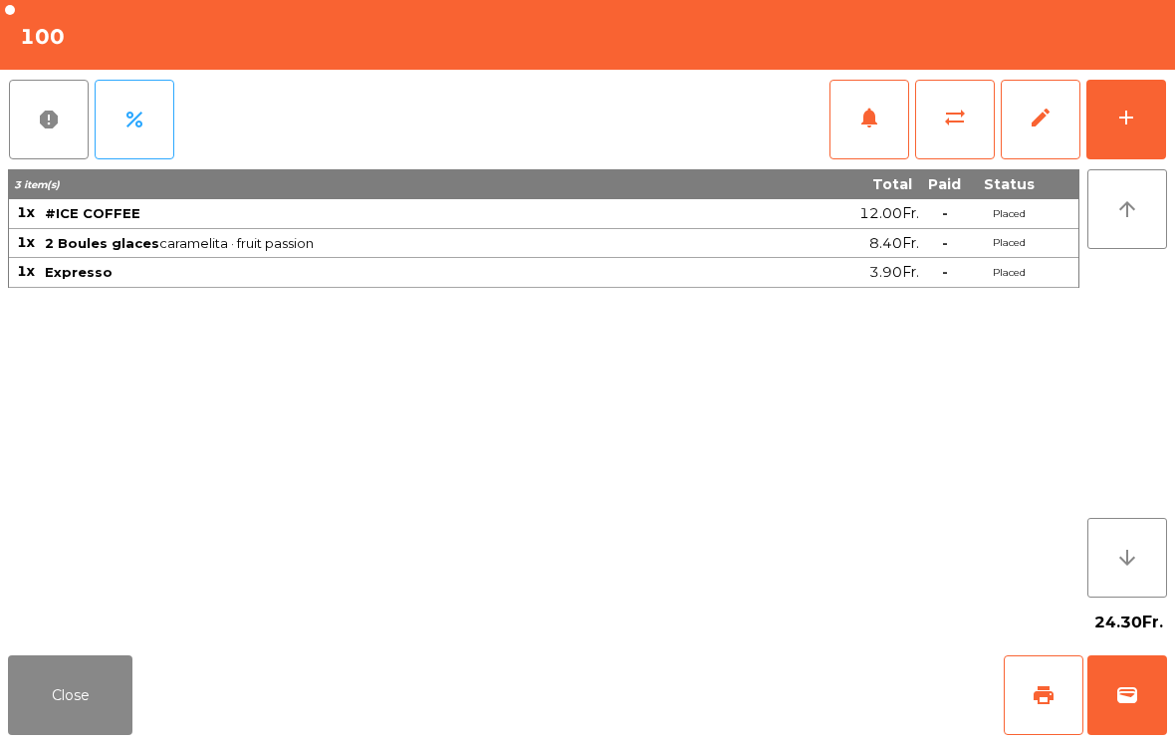
click at [71, 714] on button "Close" at bounding box center [70, 695] width 124 height 80
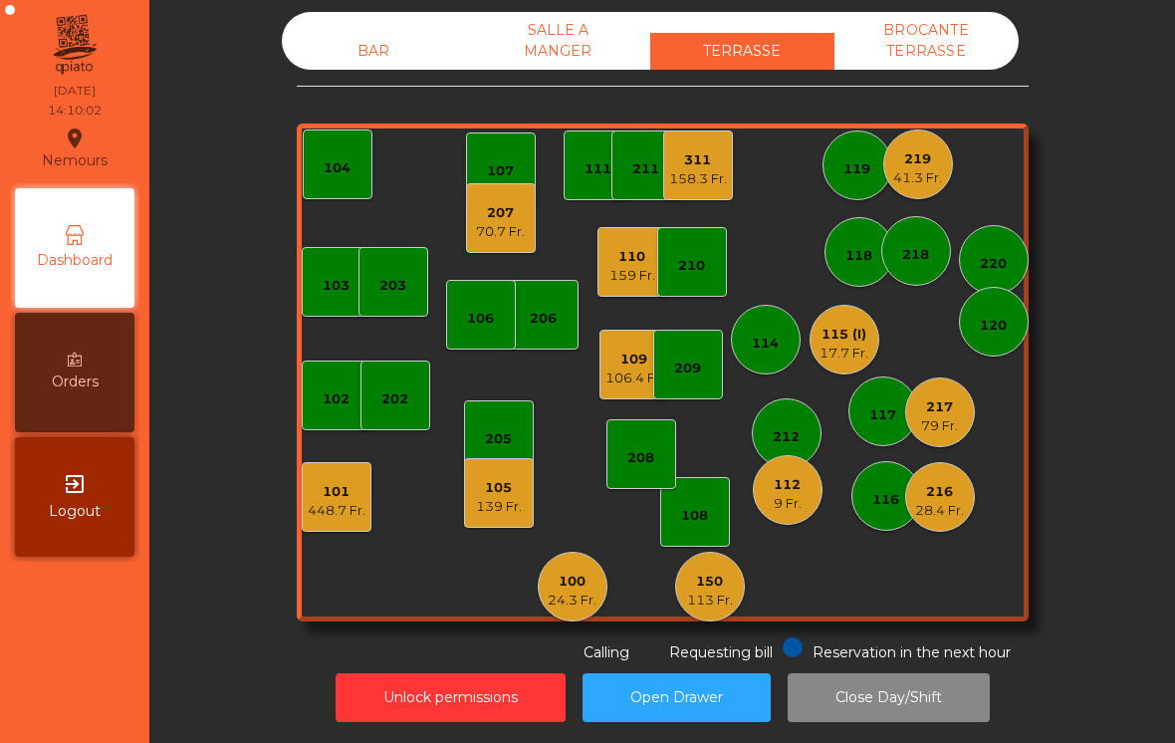
click at [272, 522] on div "BAR SALLE A MANGER TERRASSE BROCANTE TERRASSE 103 102 101 448.7 Fr. 202 206 104…" at bounding box center [662, 337] width 972 height 651
click at [344, 486] on div "101" at bounding box center [337, 492] width 58 height 20
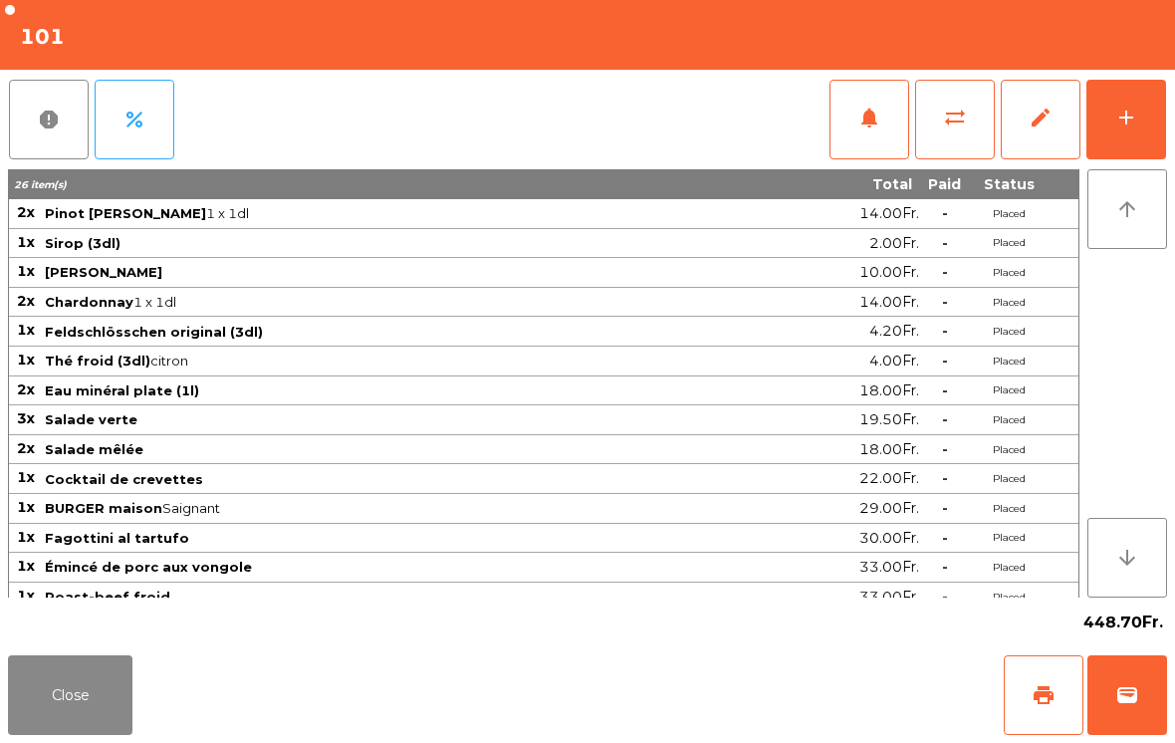
click at [1119, 142] on button "add" at bounding box center [1126, 120] width 80 height 80
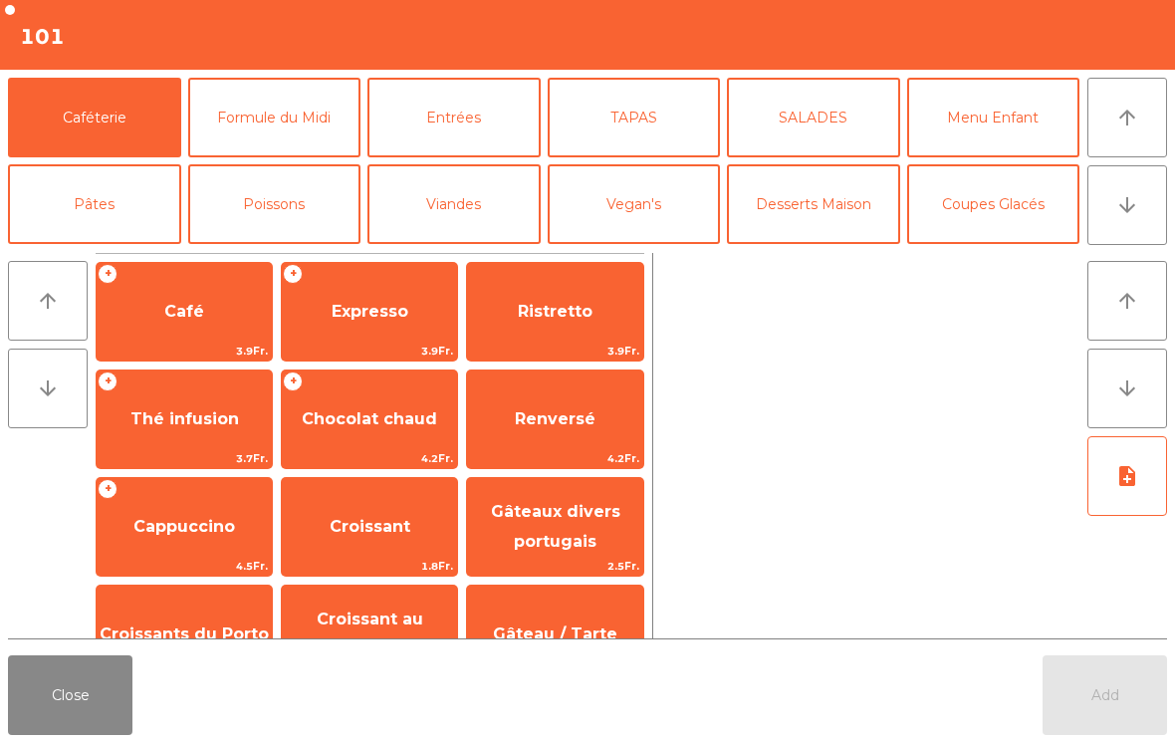
click at [69, 727] on button "Close" at bounding box center [70, 695] width 124 height 80
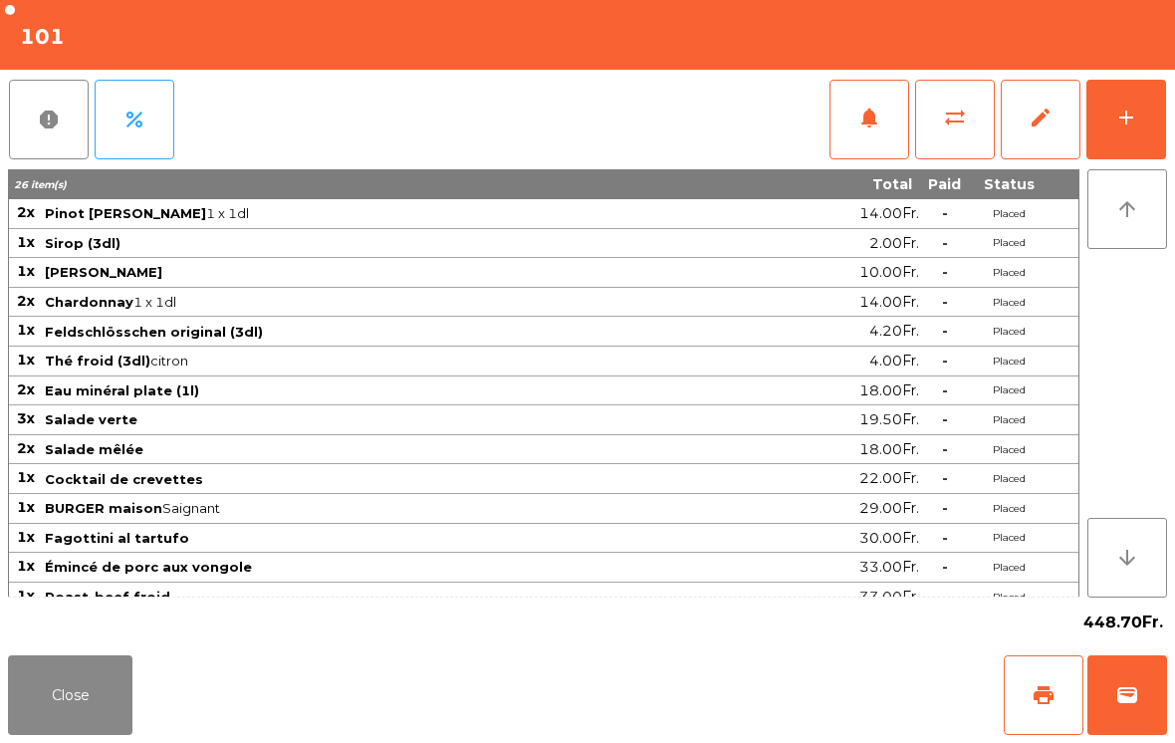
click at [74, 726] on button "Close" at bounding box center [70, 695] width 124 height 80
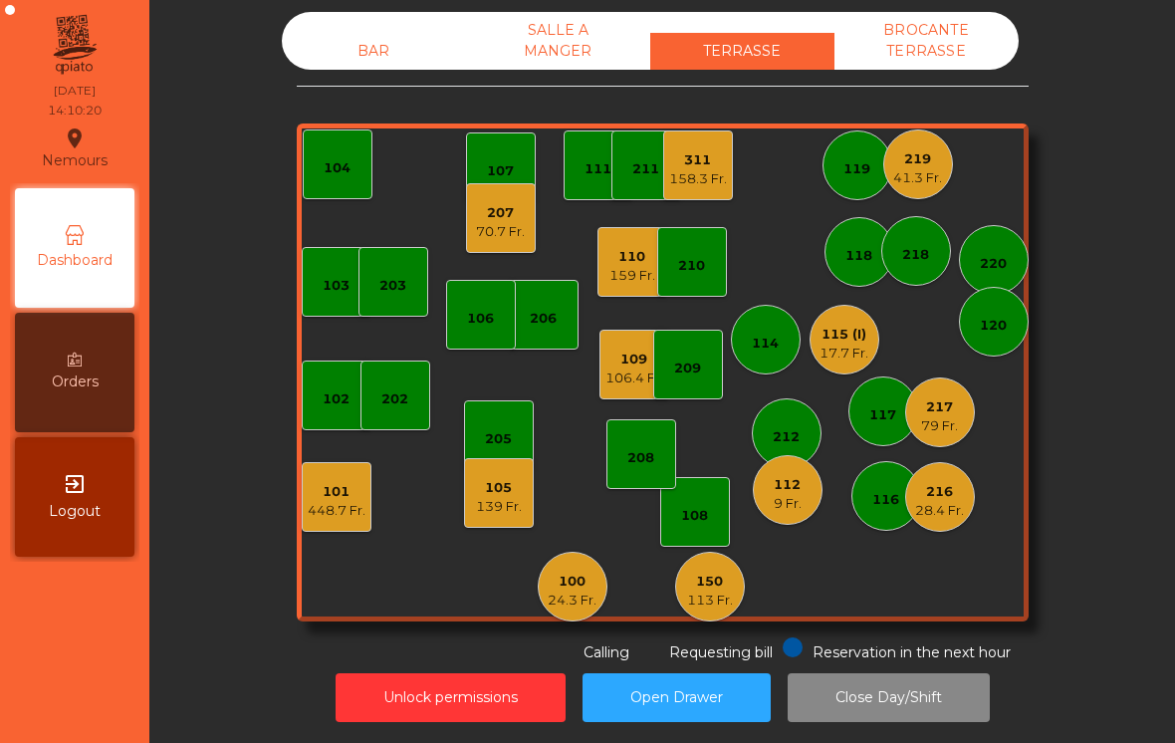
click at [312, 516] on div "101 448.7 Fr." at bounding box center [337, 497] width 70 height 70
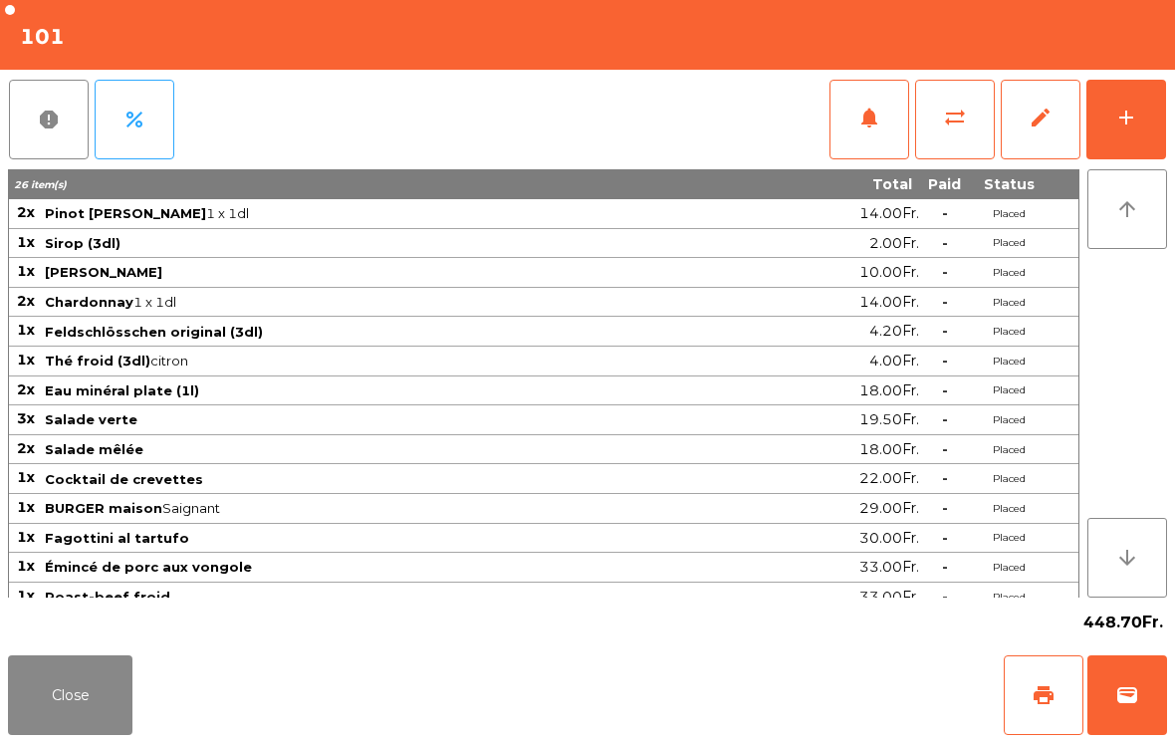
click at [1125, 123] on div "add" at bounding box center [1126, 118] width 24 height 24
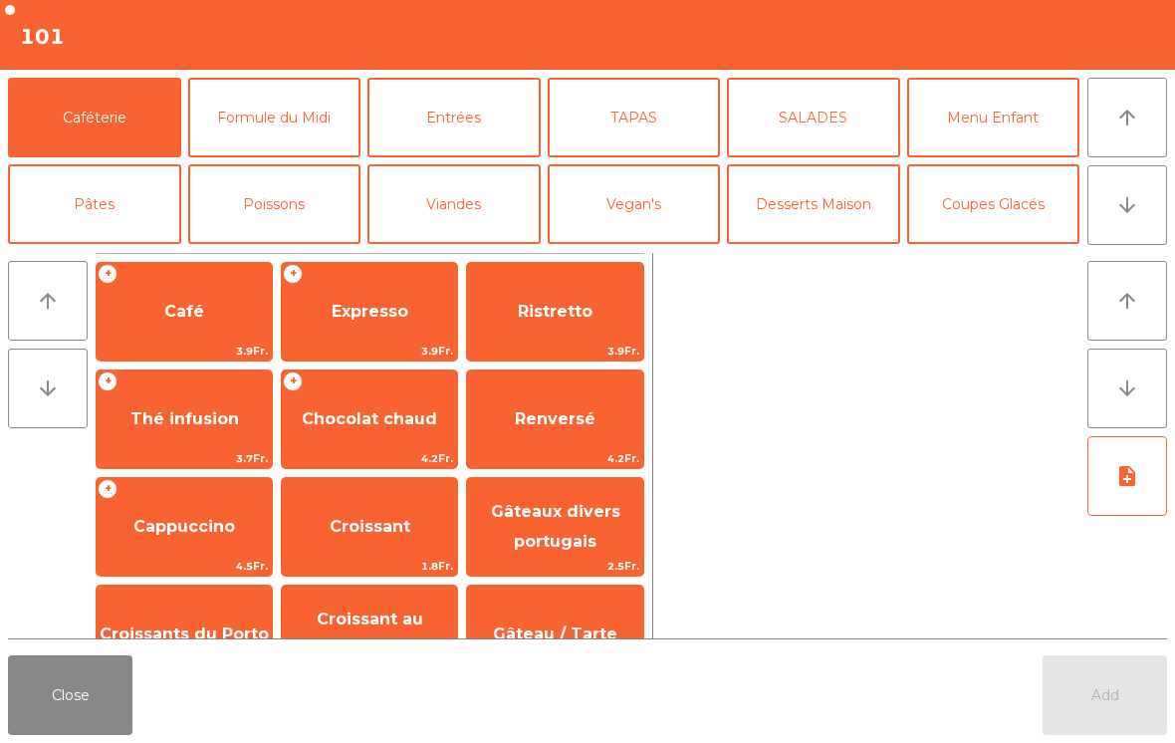
click at [1035, 226] on button "Coupes Glacés" at bounding box center [993, 204] width 173 height 80
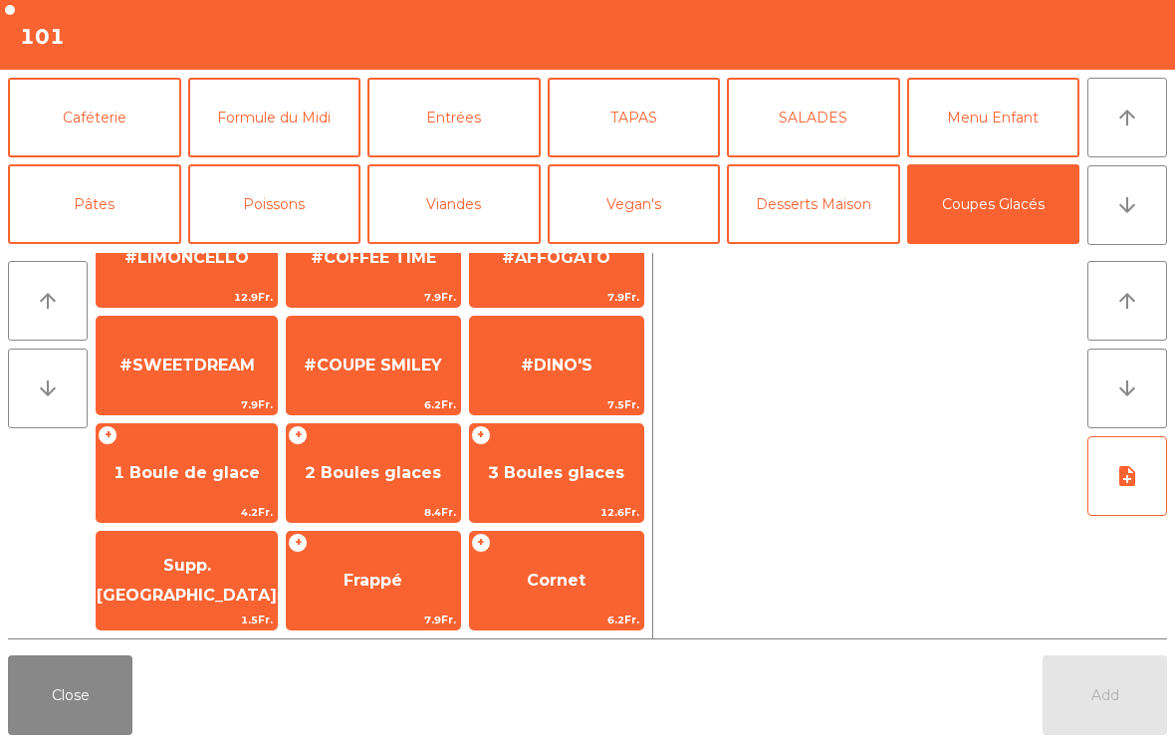
scroll to position [376, 0]
click at [179, 468] on span "1 Boule de glace" at bounding box center [187, 472] width 146 height 19
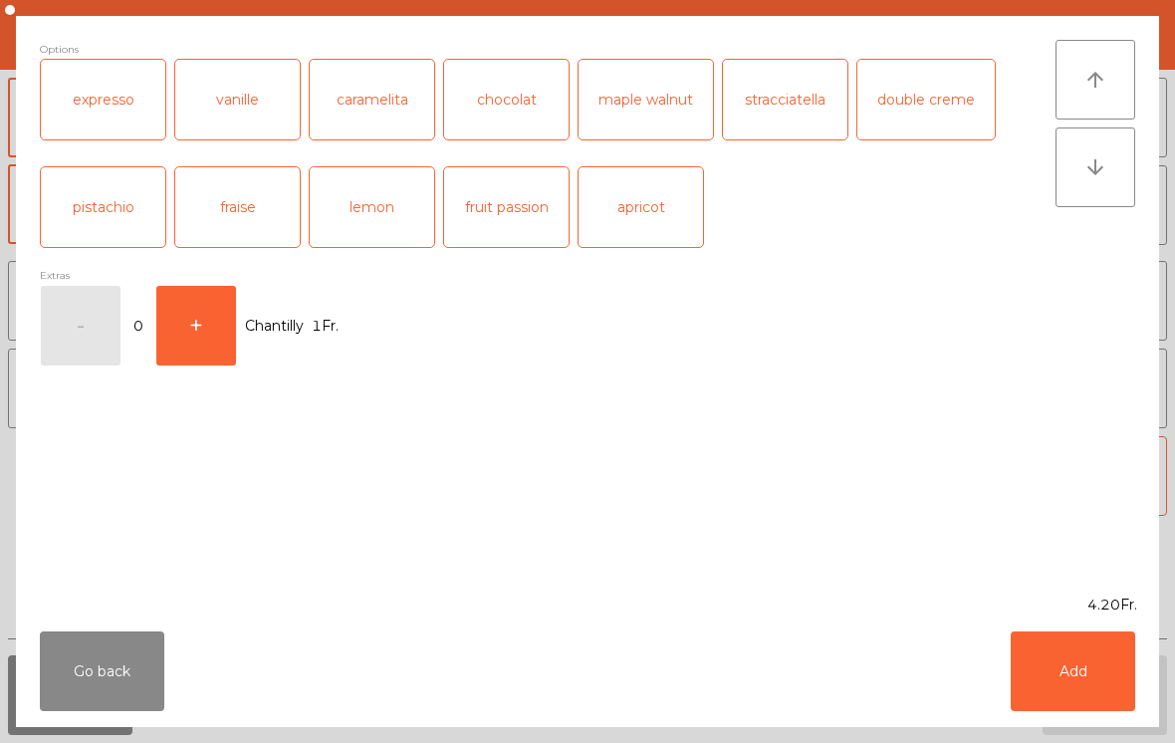
click at [84, 226] on div "pistachio" at bounding box center [103, 207] width 124 height 80
click at [1095, 657] on button "Add" at bounding box center [1073, 671] width 124 height 80
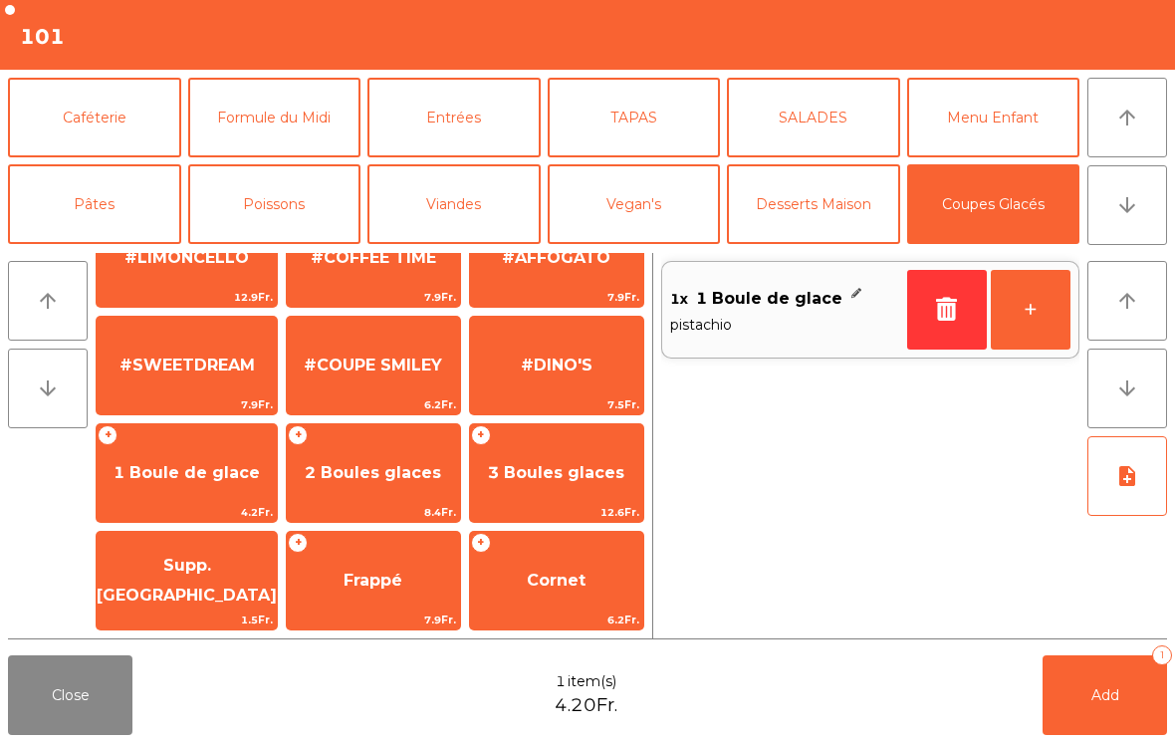
click at [1022, 308] on button "+" at bounding box center [1031, 310] width 80 height 80
click at [380, 497] on span "2 Boules glaces" at bounding box center [373, 473] width 173 height 54
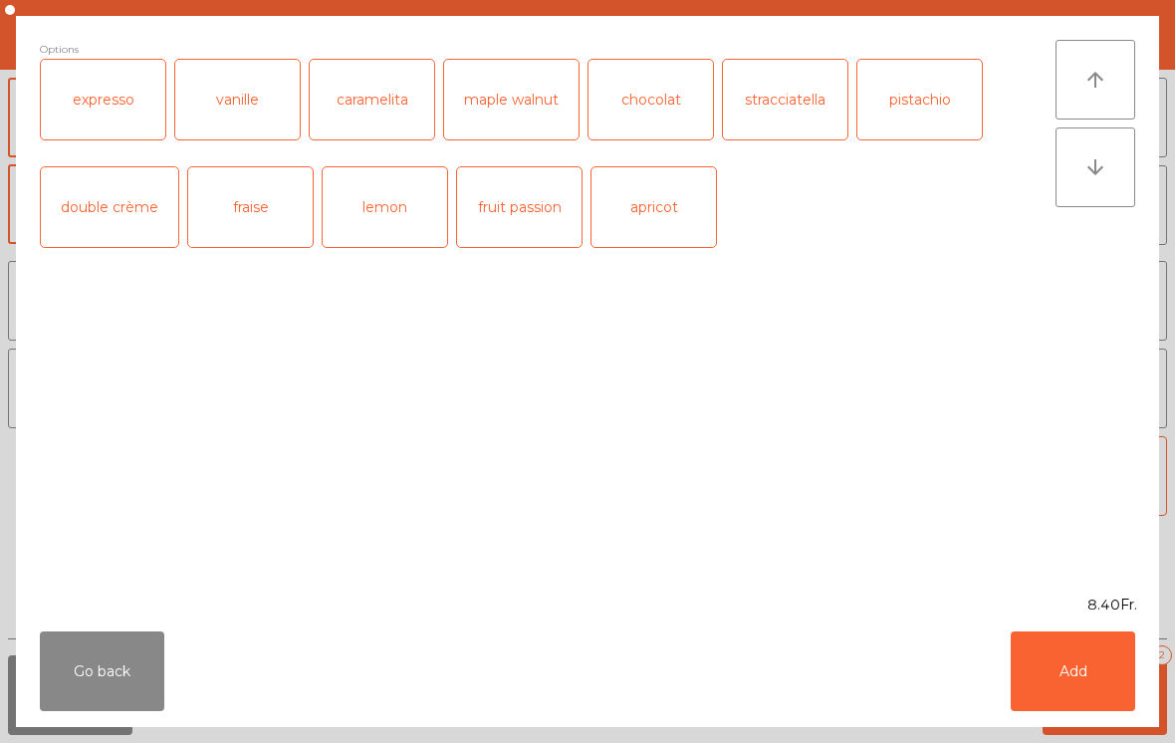
click at [758, 103] on div "stracciatella" at bounding box center [785, 100] width 124 height 80
click at [627, 108] on div "chocolat" at bounding box center [651, 100] width 124 height 80
click at [1087, 709] on button "Add" at bounding box center [1073, 671] width 124 height 80
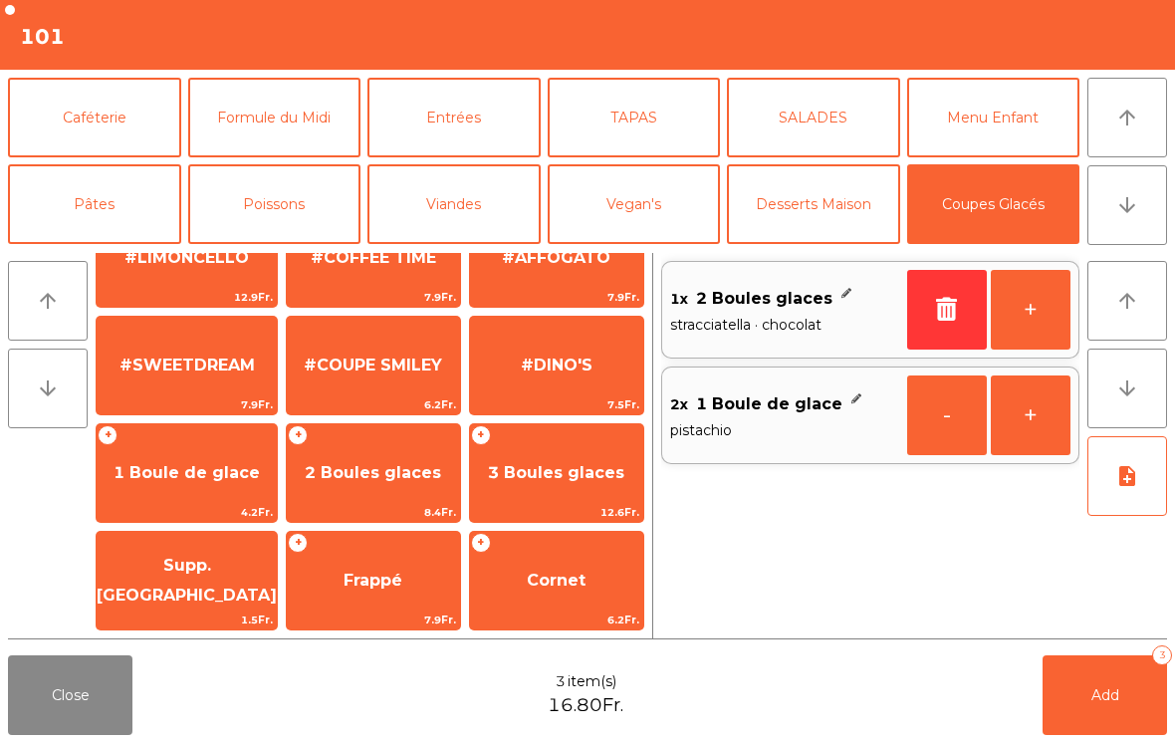
click at [818, 213] on button "Desserts Maison" at bounding box center [813, 204] width 173 height 80
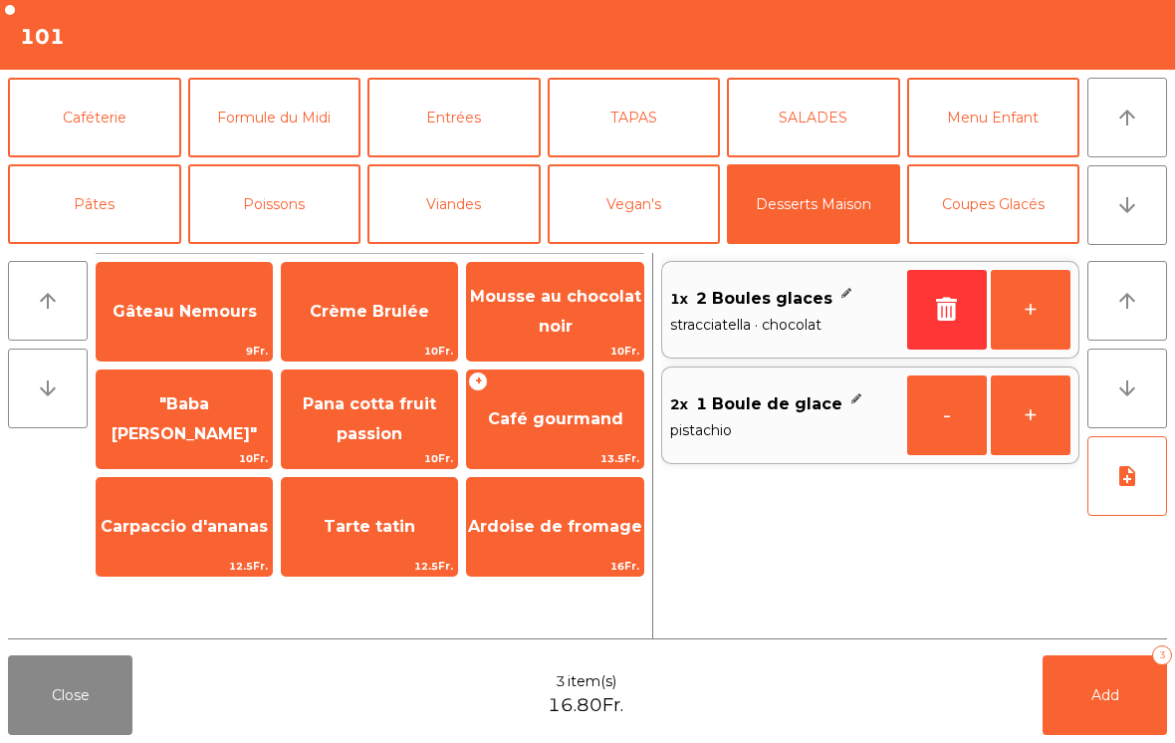
scroll to position [0, 0]
click at [367, 522] on span "Tarte tatin" at bounding box center [370, 526] width 92 height 19
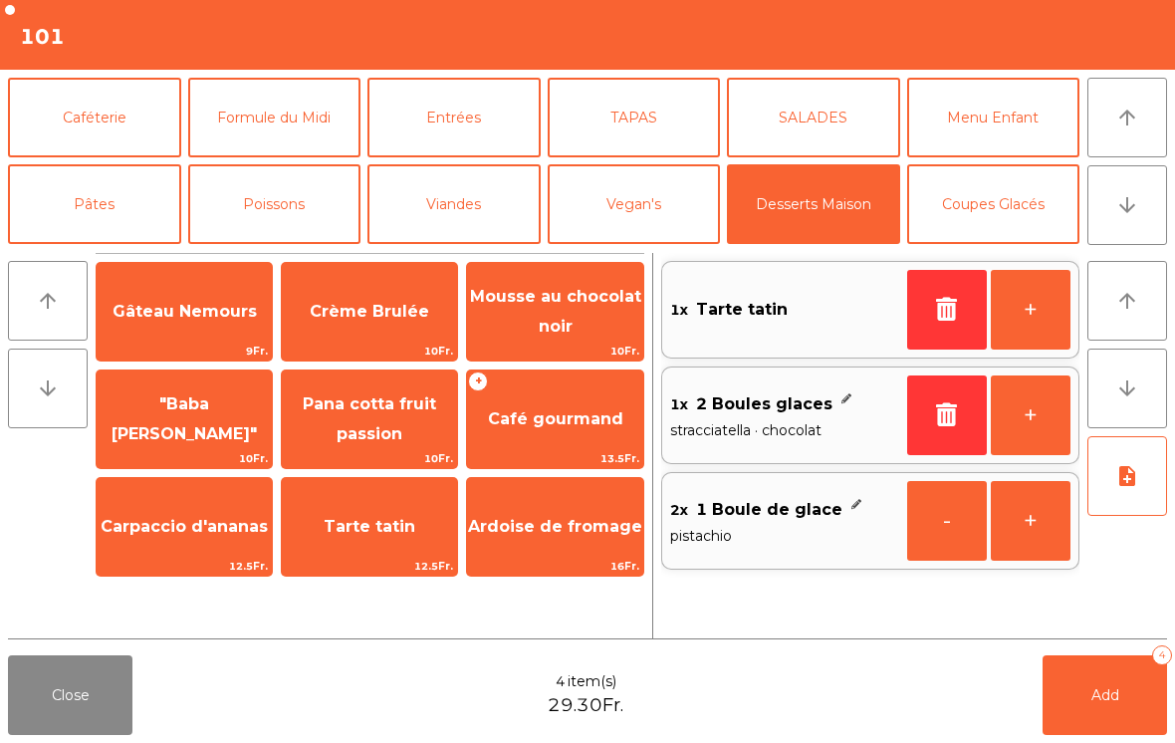
click at [366, 522] on span "Tarte tatin" at bounding box center [370, 526] width 92 height 19
click at [187, 550] on span "Carpaccio d'ananas" at bounding box center [184, 527] width 175 height 54
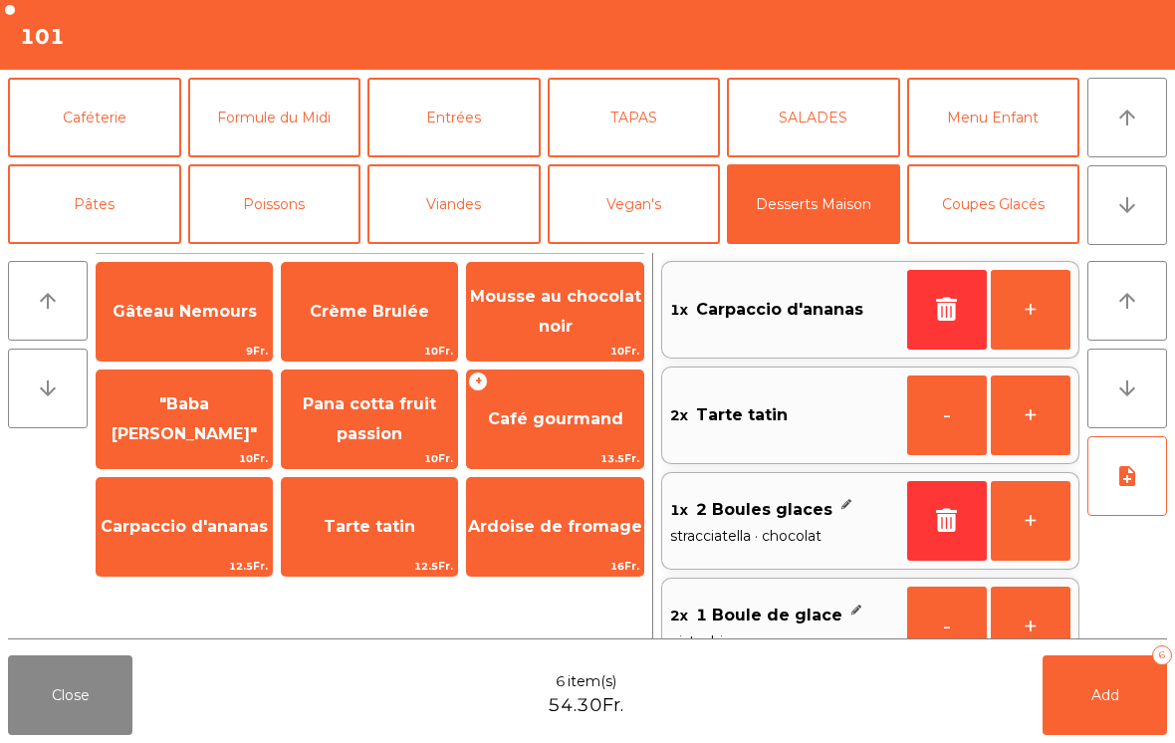
click at [584, 435] on span "Café gourmand" at bounding box center [554, 419] width 175 height 54
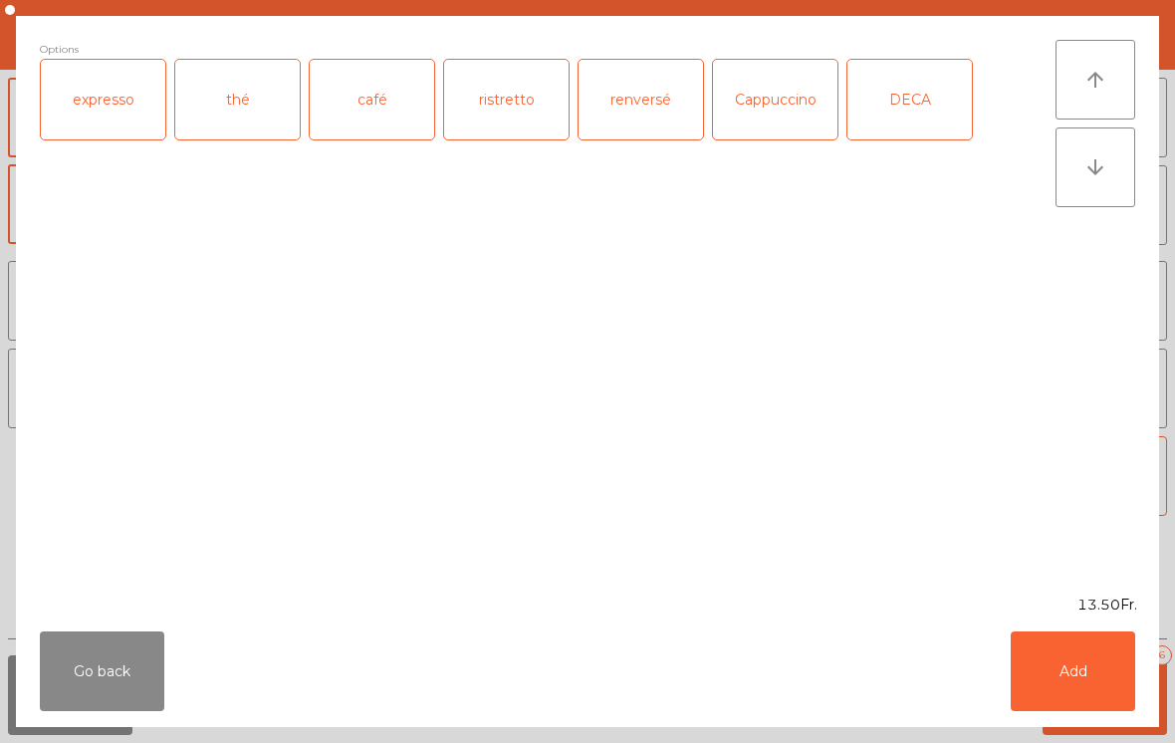
click at [367, 104] on div "café" at bounding box center [372, 100] width 124 height 80
click at [1111, 658] on button "Add" at bounding box center [1073, 671] width 124 height 80
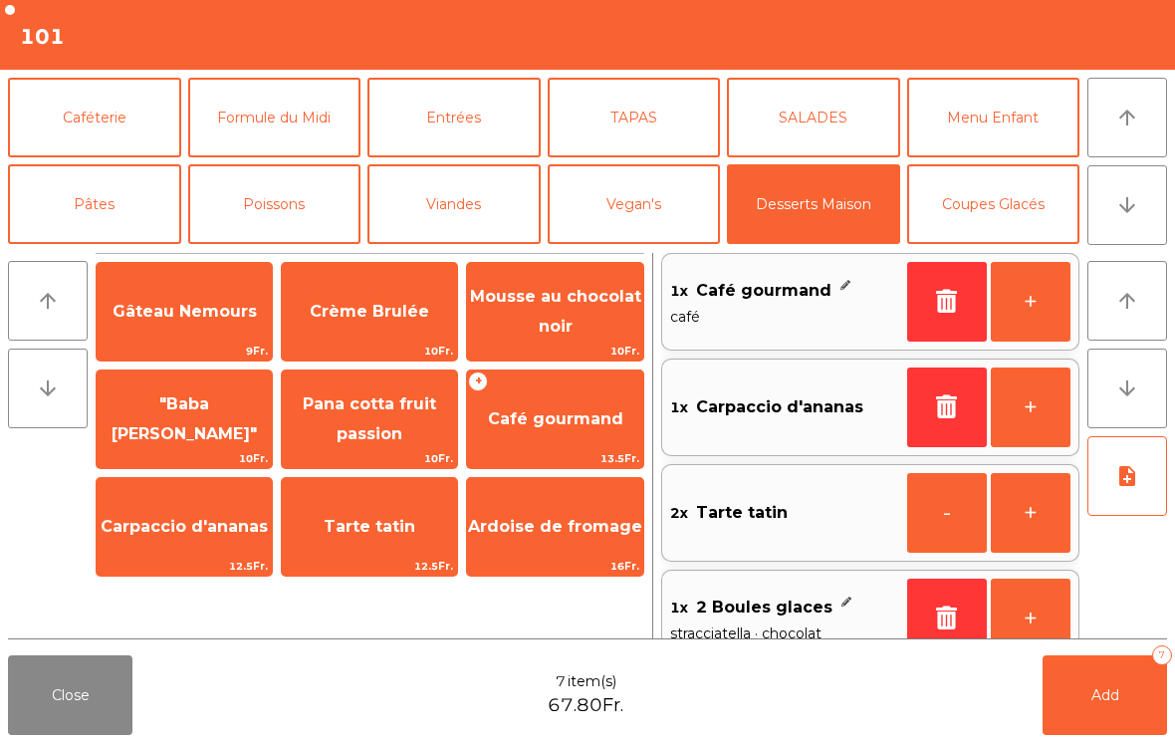
scroll to position [152, 0]
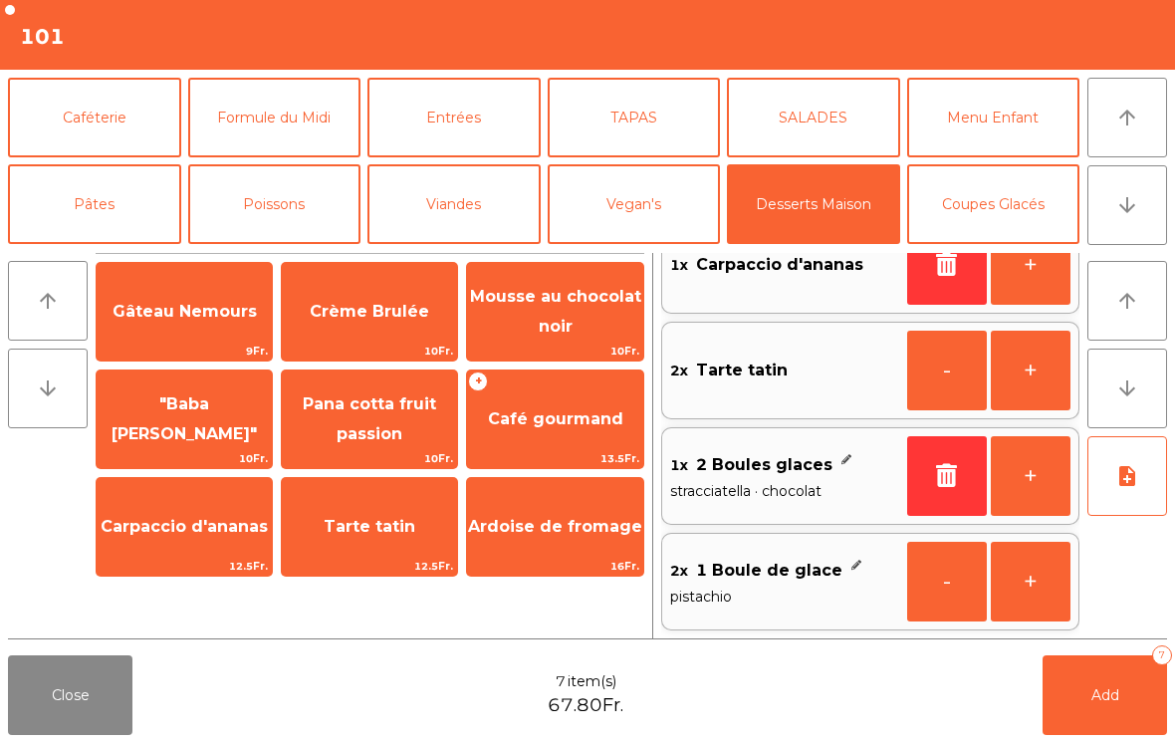
click at [1109, 672] on button "Add 7" at bounding box center [1105, 695] width 124 height 80
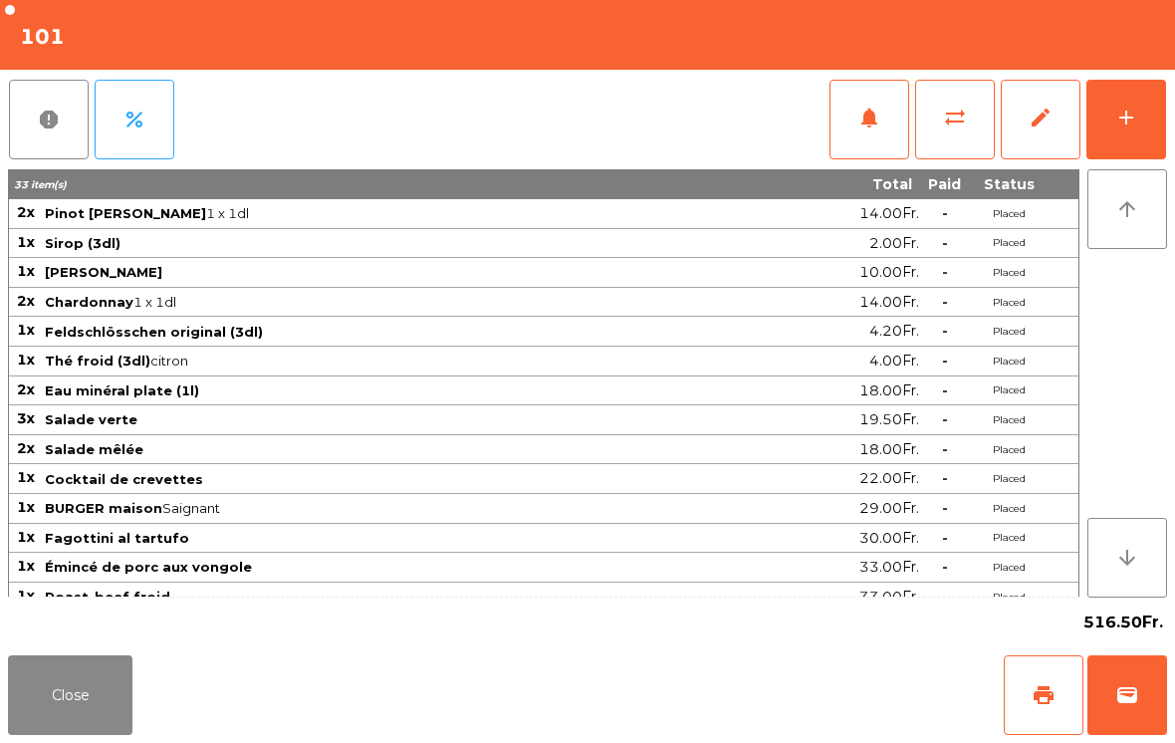
click at [86, 733] on button "Close" at bounding box center [70, 695] width 124 height 80
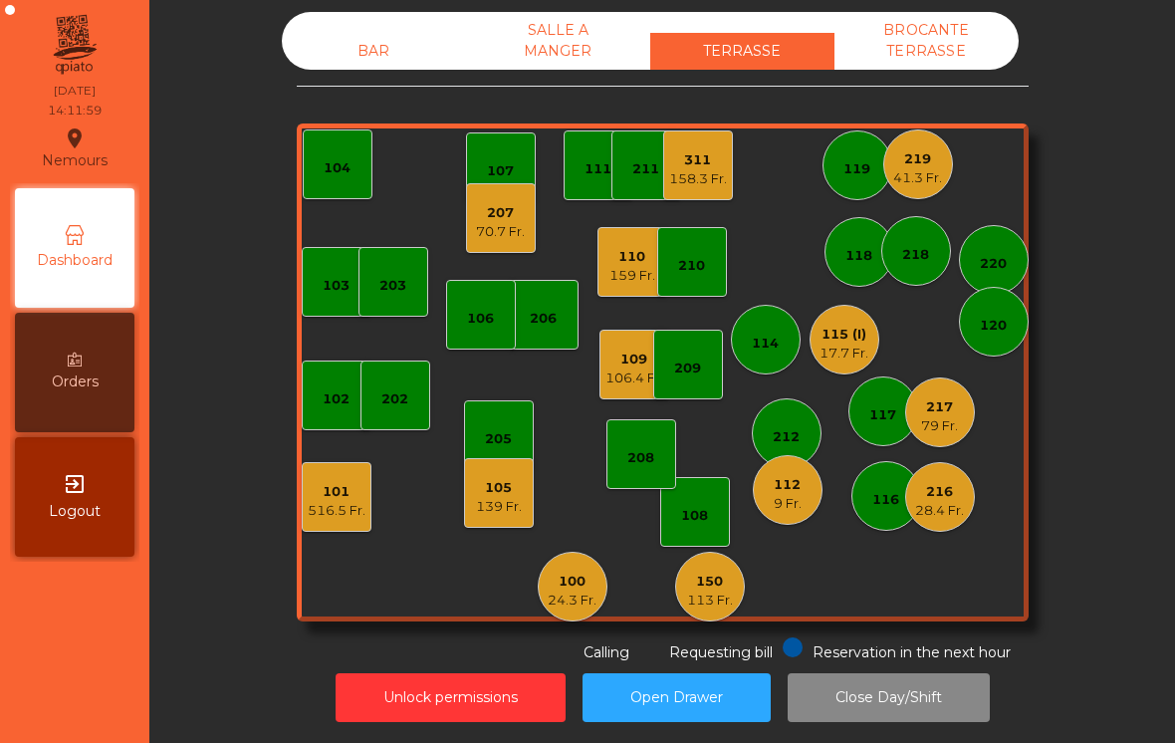
click at [675, 169] on div "158.3 Fr." at bounding box center [698, 179] width 58 height 20
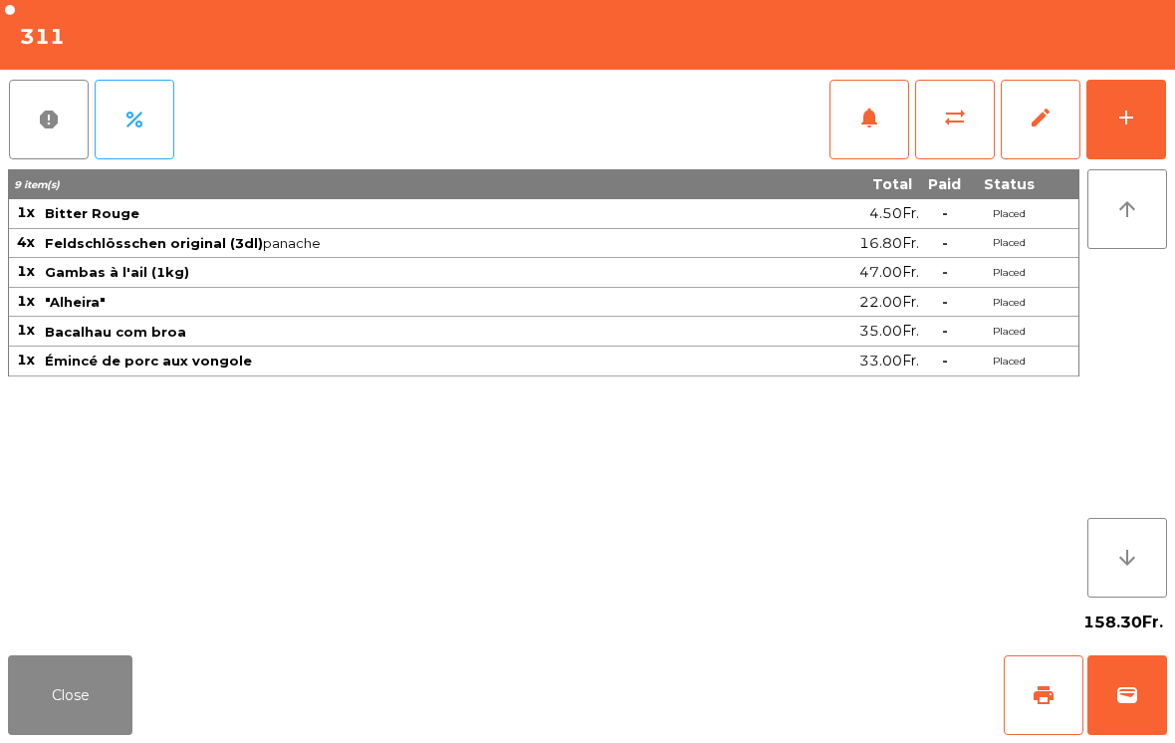
click at [1131, 132] on button "add" at bounding box center [1126, 120] width 80 height 80
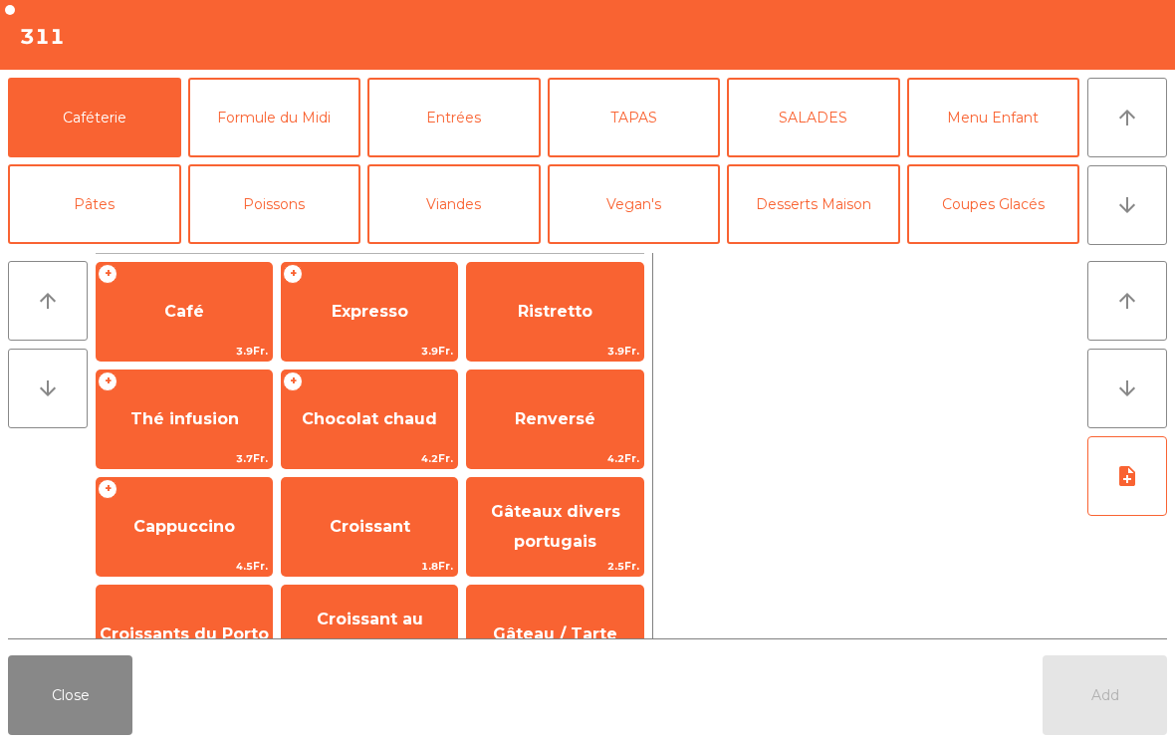
click at [1141, 207] on button "arrow_downward" at bounding box center [1127, 205] width 80 height 80
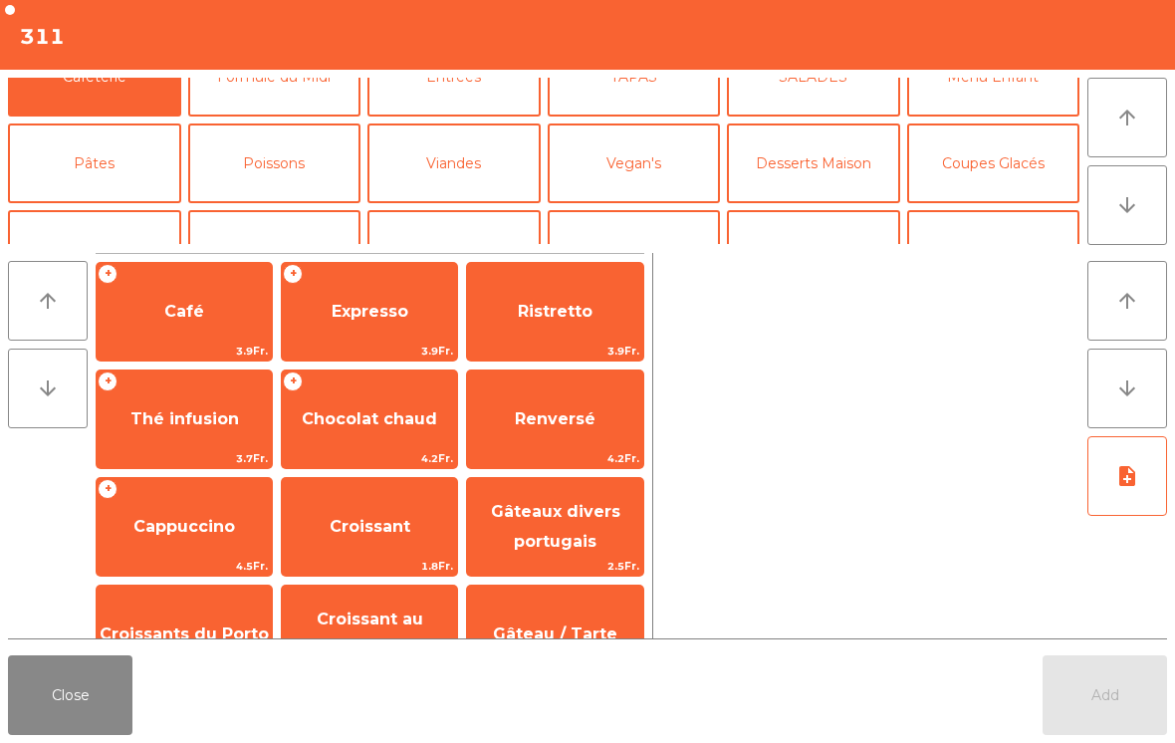
click at [794, 210] on button "Vin Rouge" at bounding box center [813, 250] width 173 height 80
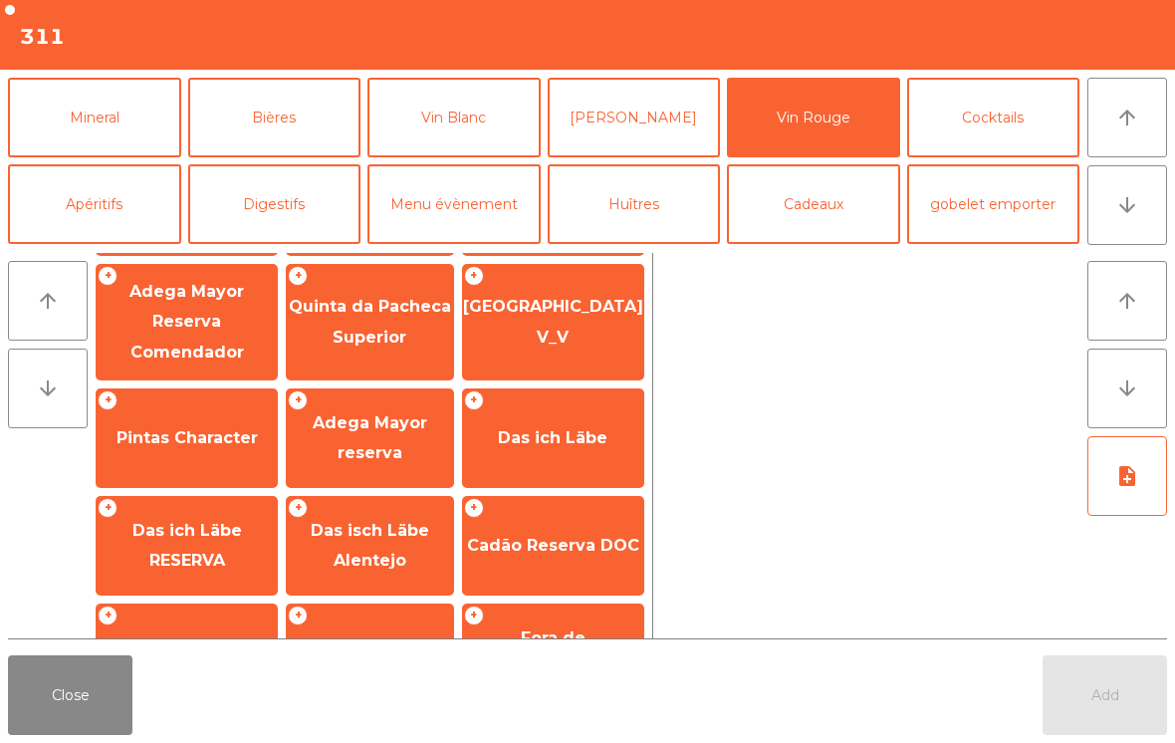
scroll to position [595, 0]
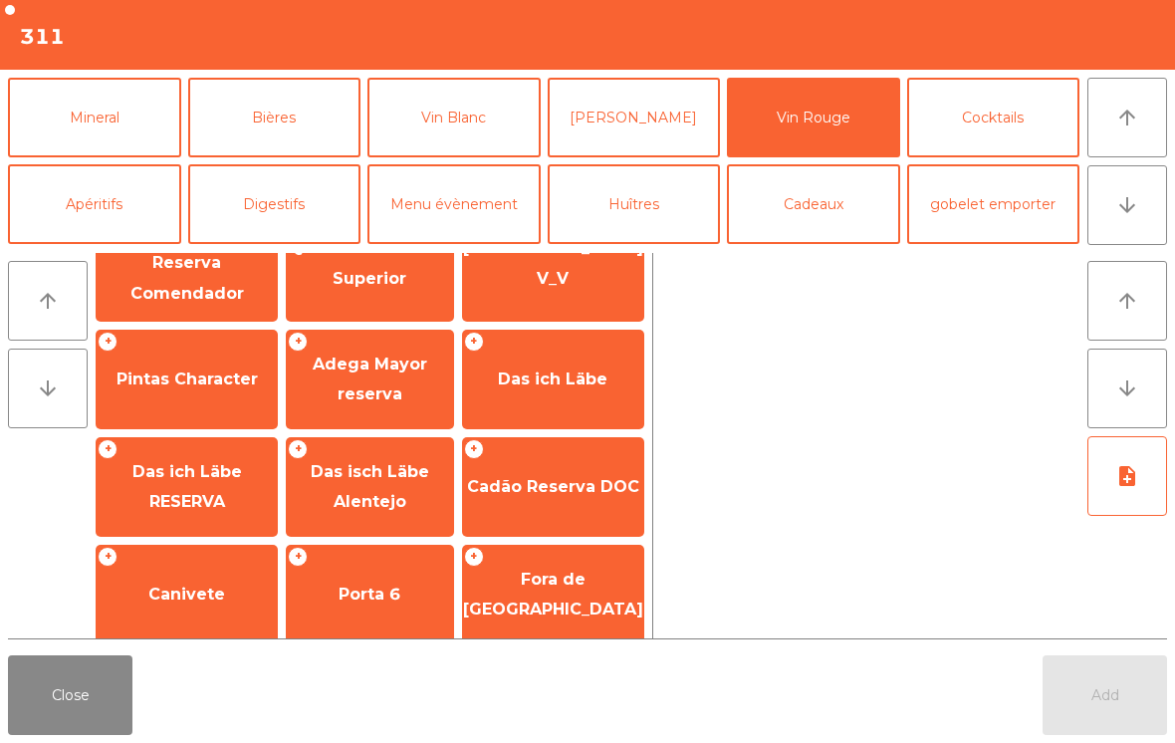
click at [168, 480] on span "Das ich Läbe RESERVA" at bounding box center [187, 486] width 110 height 49
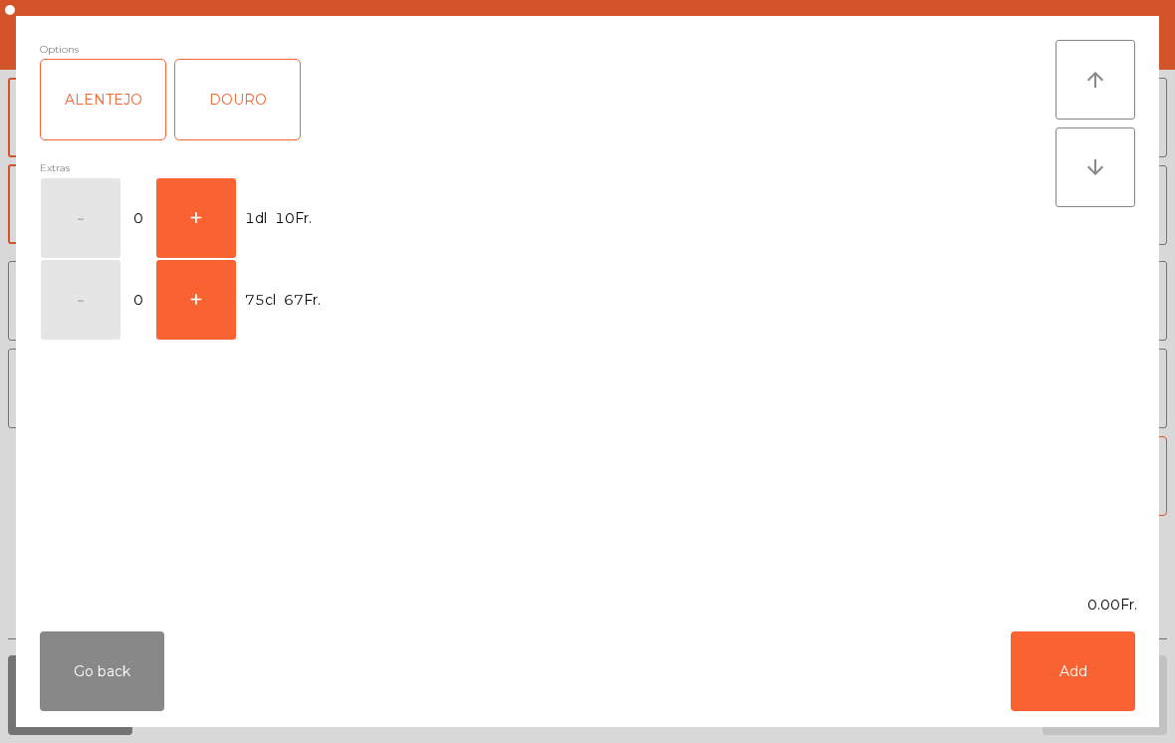
click at [194, 223] on button "+" at bounding box center [196, 218] width 80 height 80
click at [1070, 662] on button "Add" at bounding box center [1073, 671] width 124 height 80
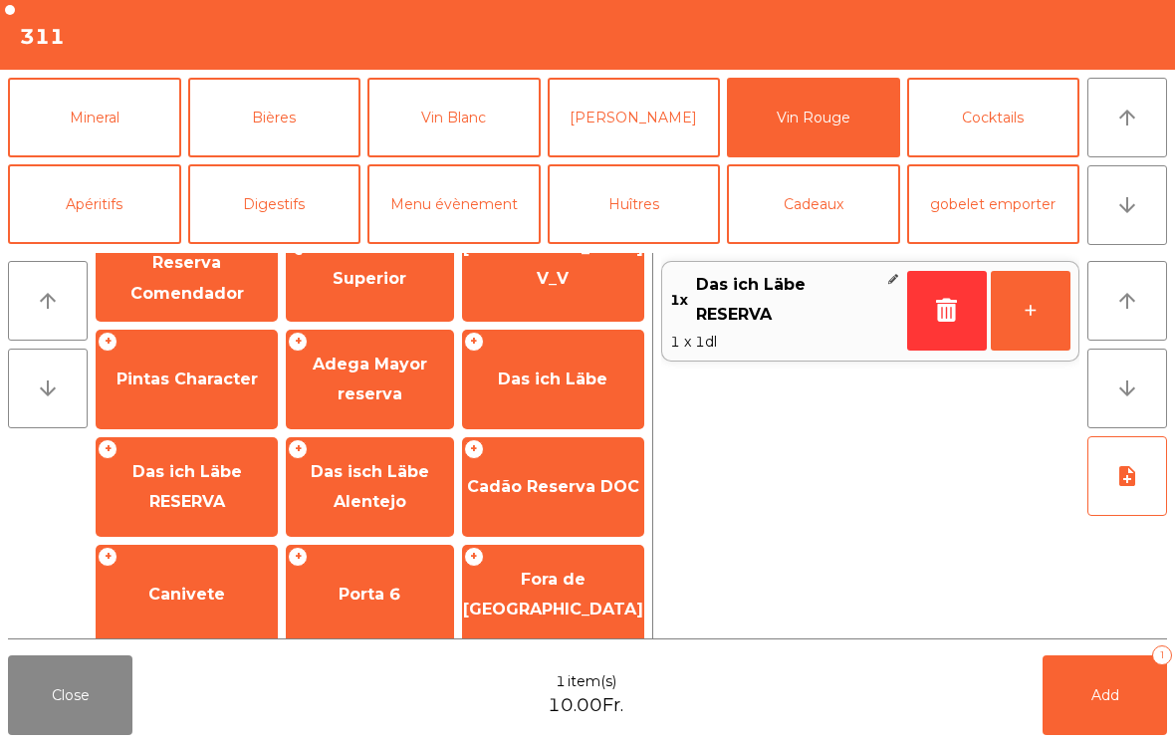
click at [1045, 328] on button "+" at bounding box center [1031, 311] width 80 height 80
click at [1045, 327] on button "+" at bounding box center [1031, 311] width 80 height 80
click at [1023, 340] on button "+" at bounding box center [1031, 311] width 80 height 80
click at [1024, 336] on button "+" at bounding box center [1031, 311] width 80 height 80
click at [1128, 675] on button "Add 5" at bounding box center [1105, 695] width 124 height 80
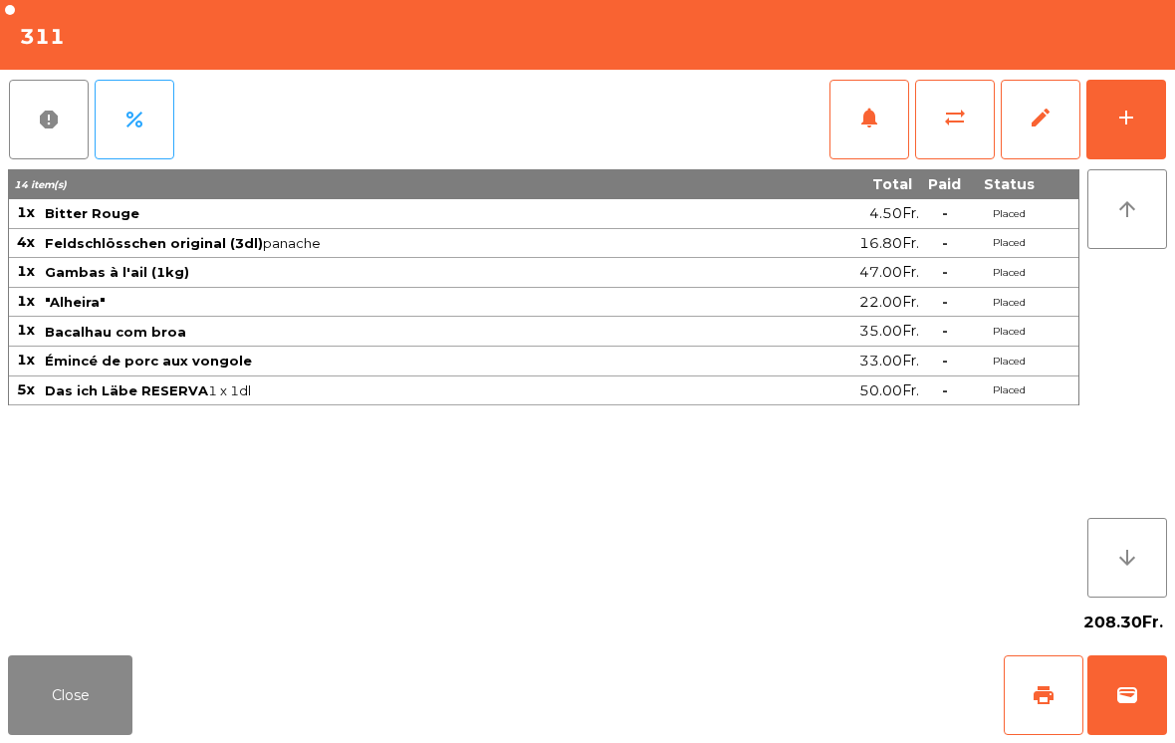
click at [45, 697] on button "Close" at bounding box center [70, 695] width 124 height 80
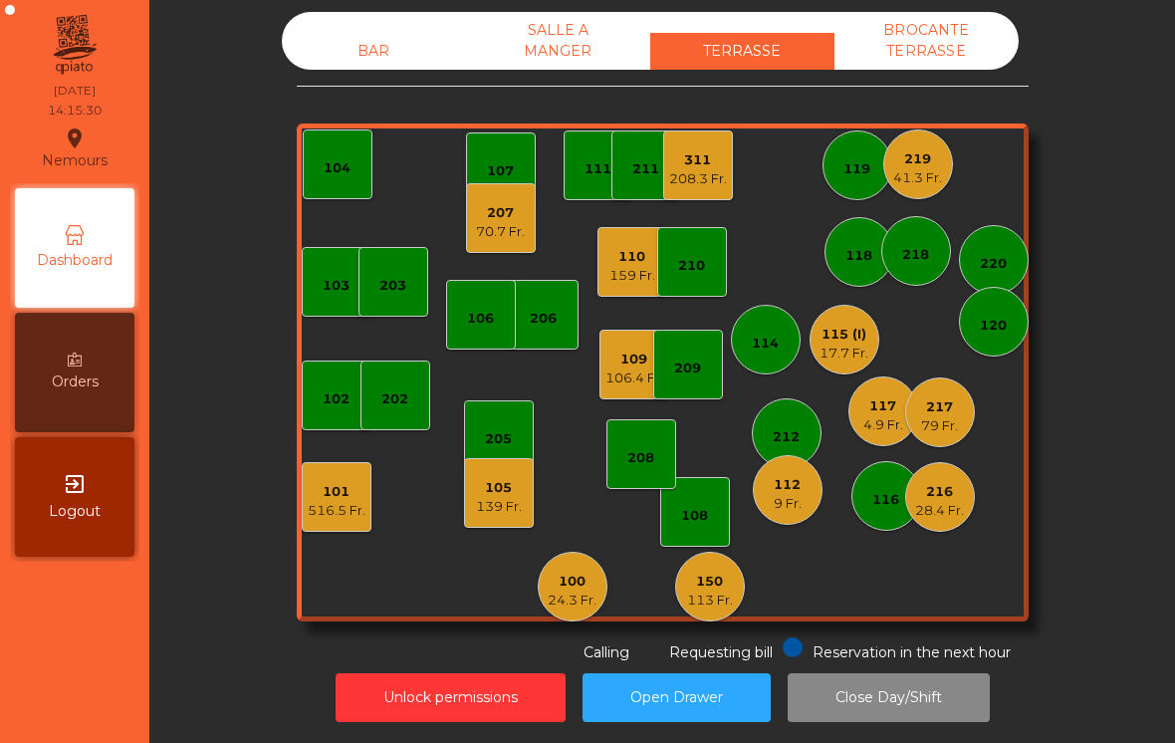
click at [502, 517] on div "139 Fr." at bounding box center [499, 507] width 46 height 20
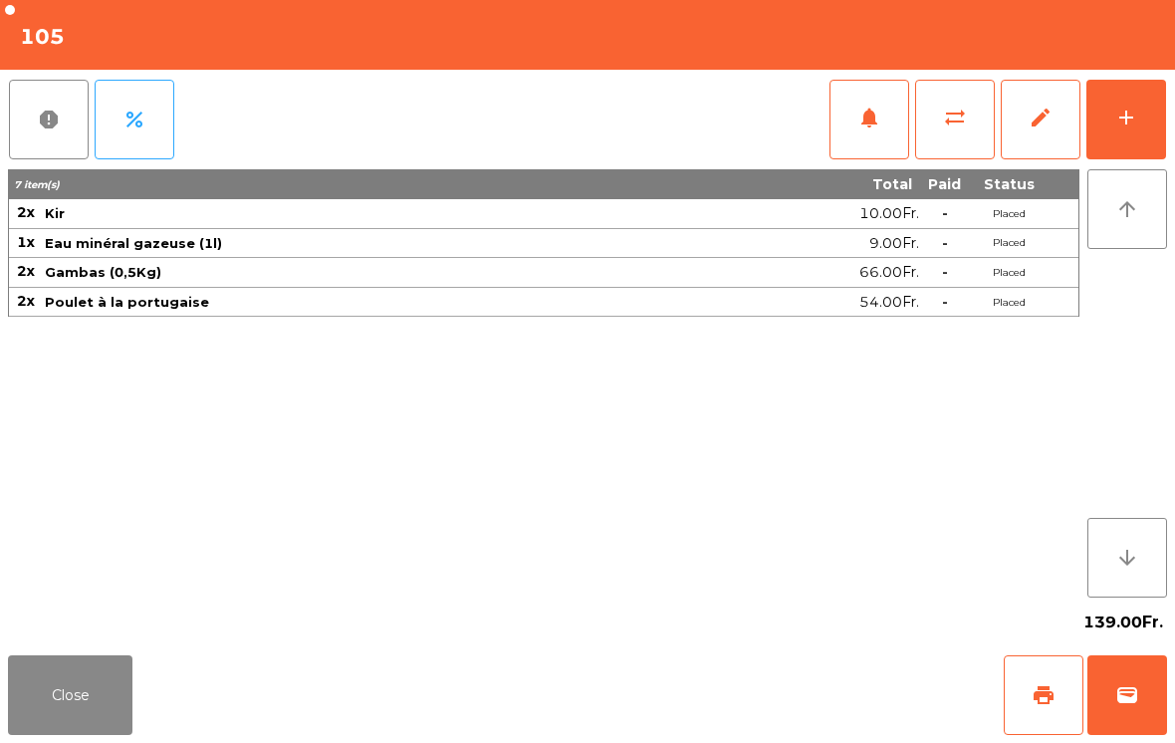
scroll to position [0, 0]
click at [1151, 131] on button "add" at bounding box center [1126, 120] width 80 height 80
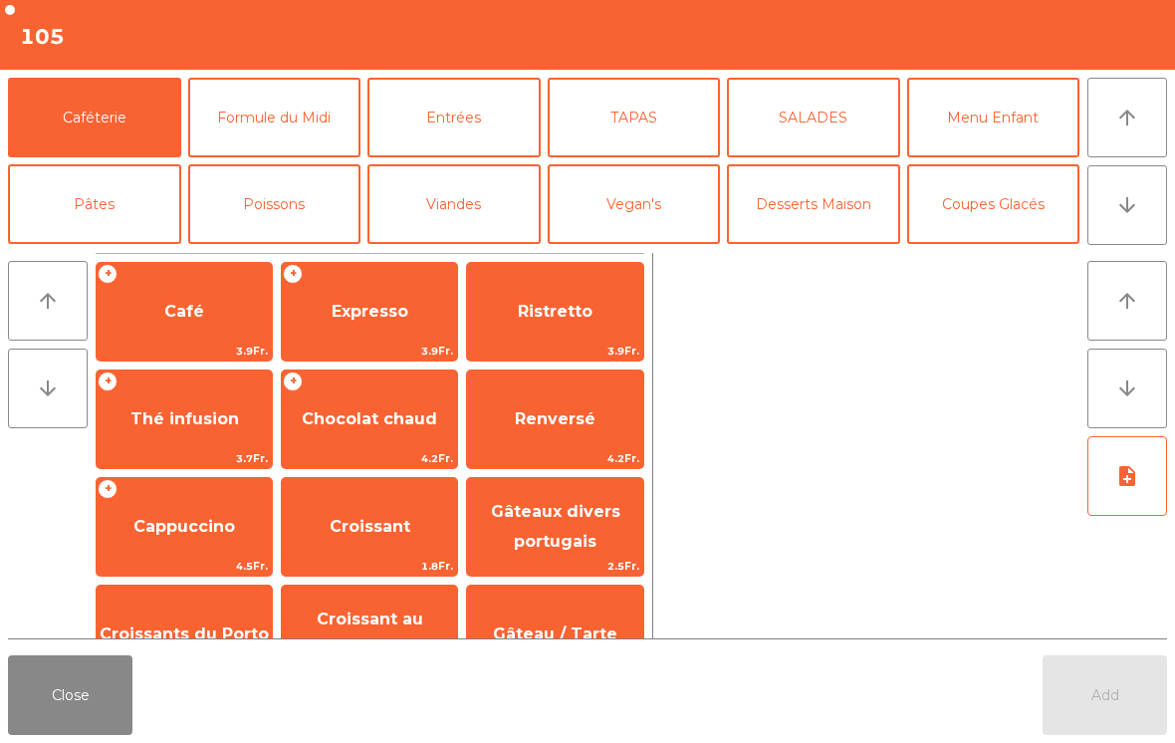
scroll to position [22, 0]
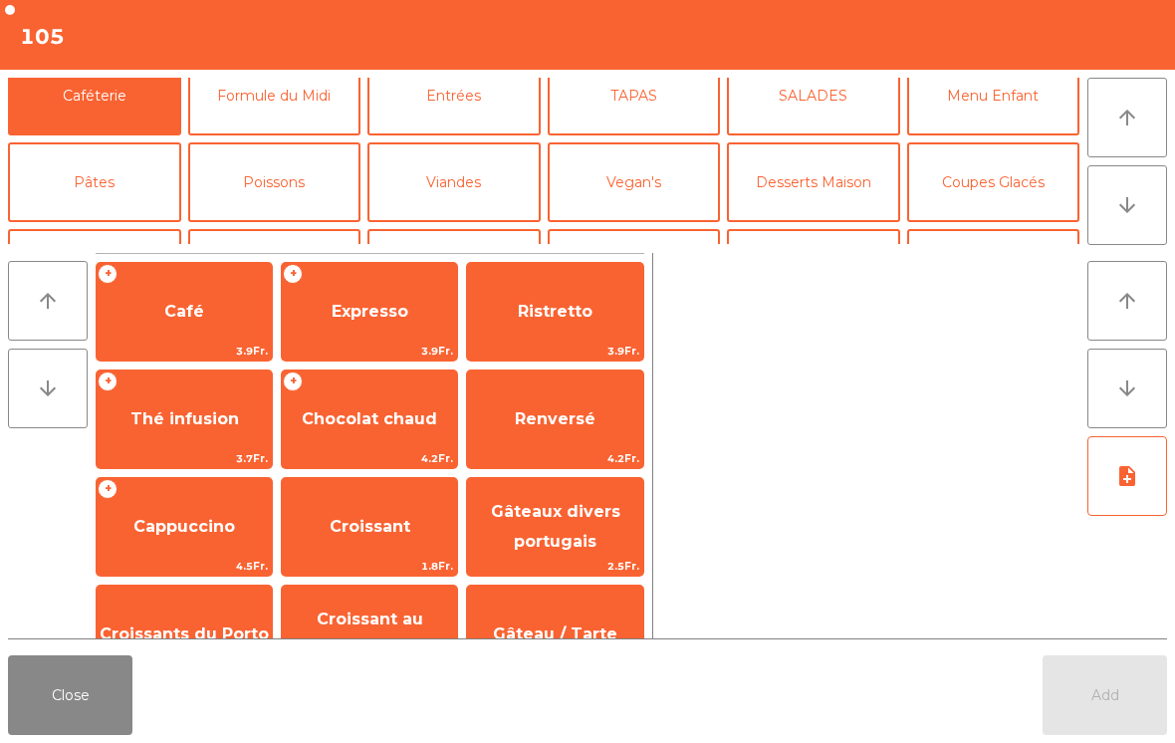
click at [104, 229] on button "Mineral" at bounding box center [94, 269] width 173 height 80
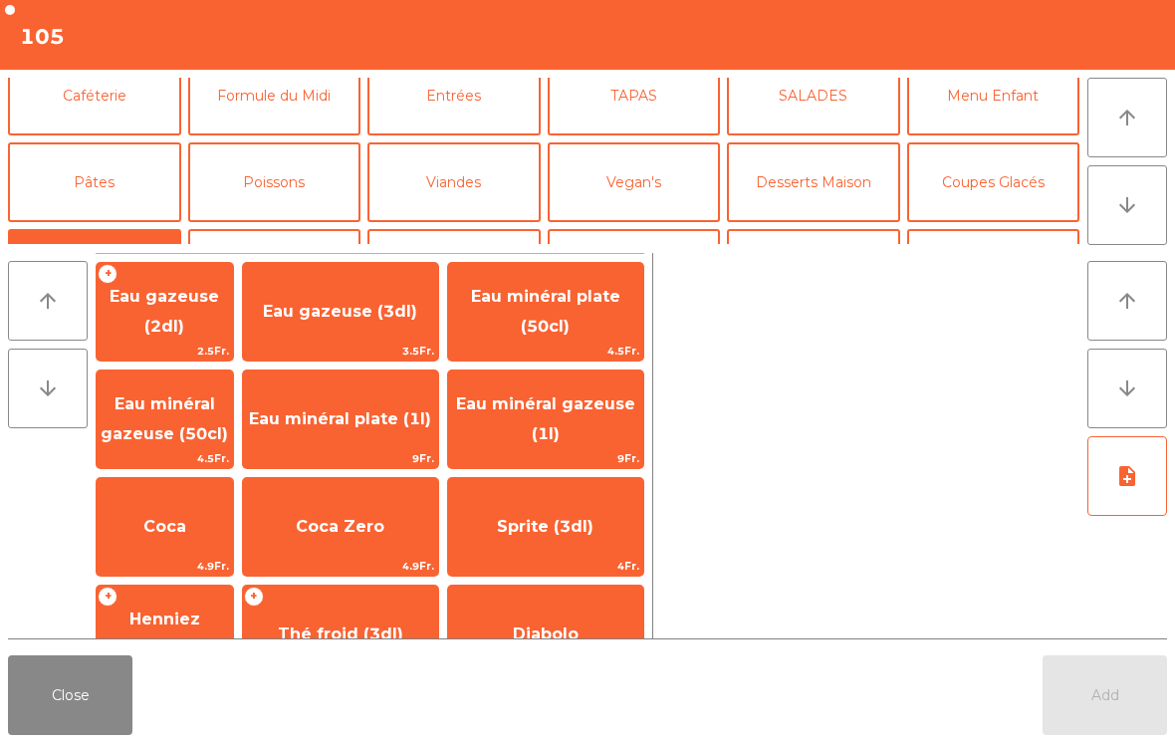
scroll to position [132, 0]
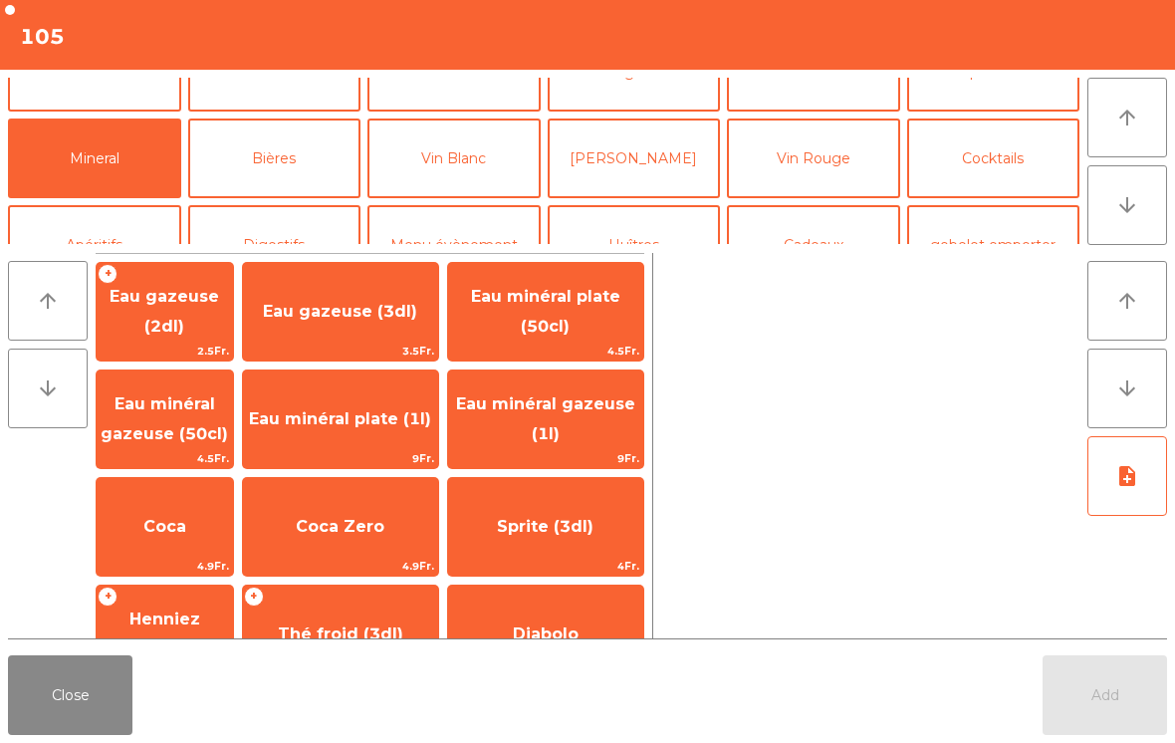
click at [191, 408] on span "Eau minéral gazeuse (50cl)" at bounding box center [164, 418] width 127 height 49
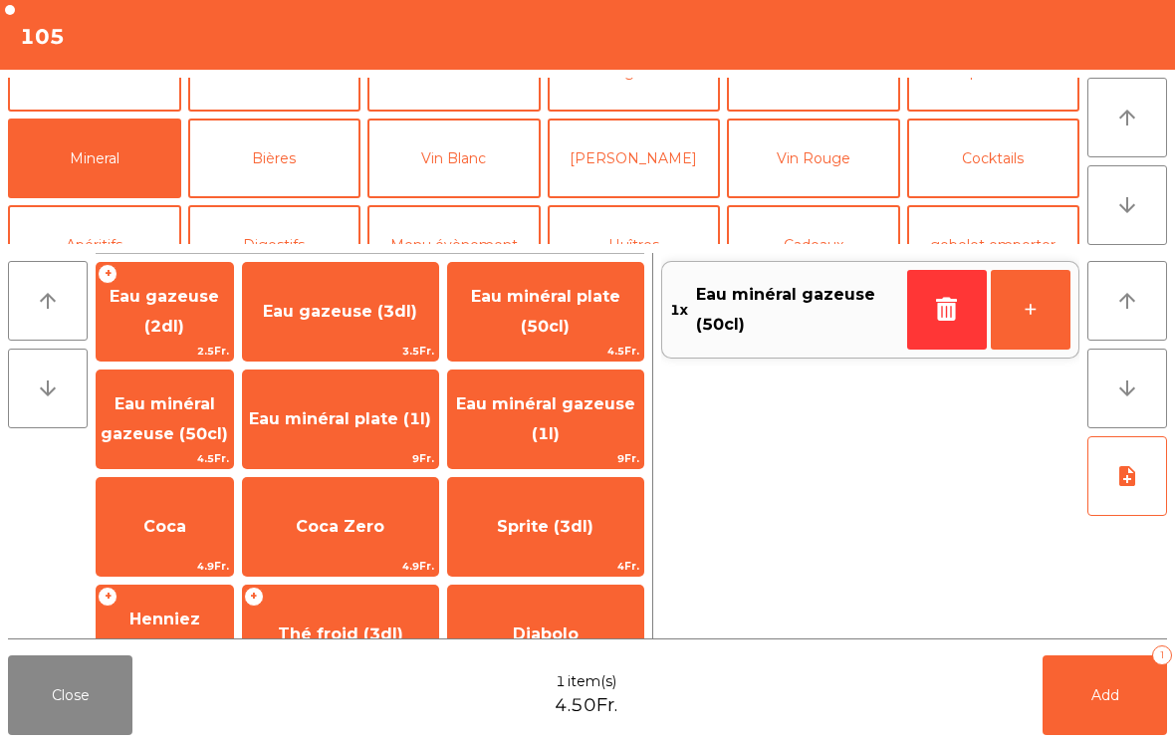
click at [1100, 691] on span "Add" at bounding box center [1105, 695] width 28 height 18
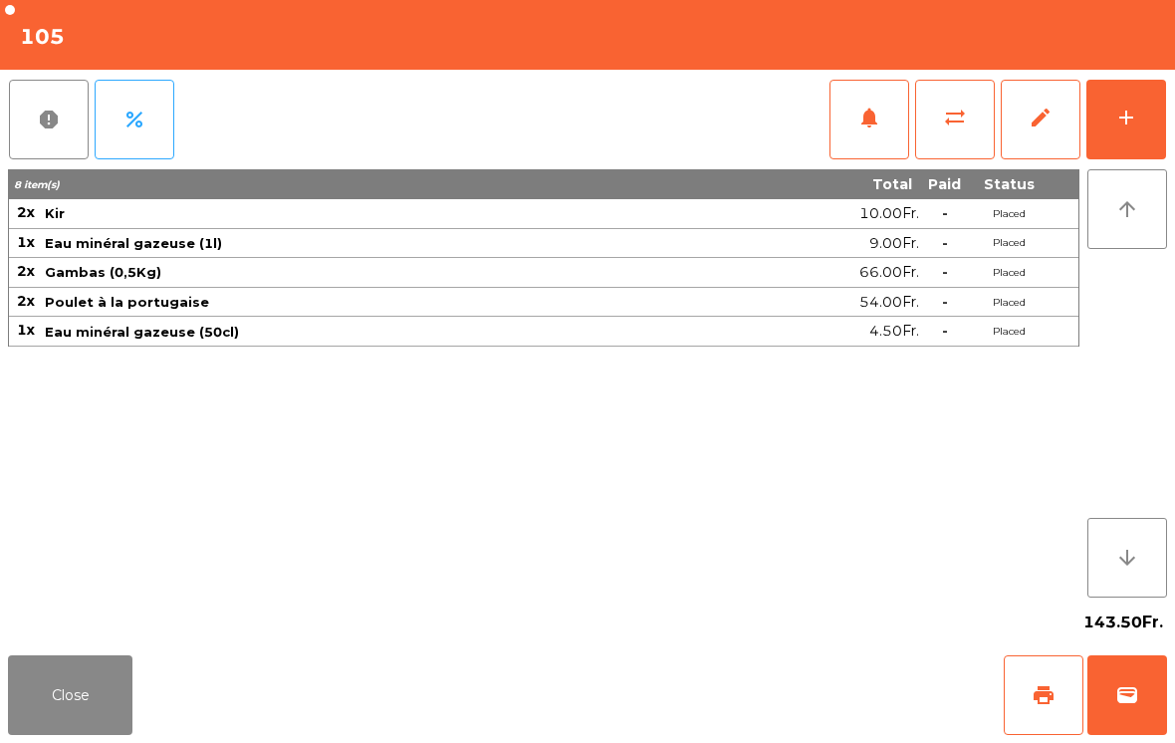
click at [91, 678] on button "Close" at bounding box center [70, 695] width 124 height 80
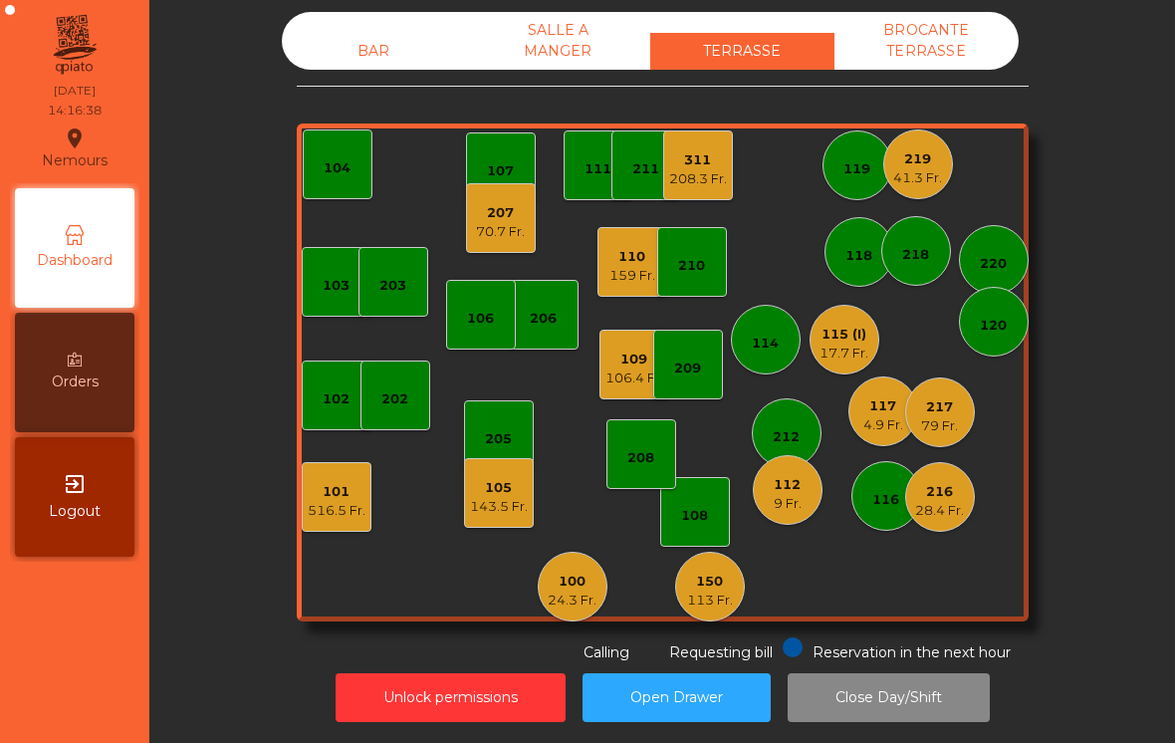
click at [785, 508] on div "9 Fr." at bounding box center [788, 504] width 28 height 20
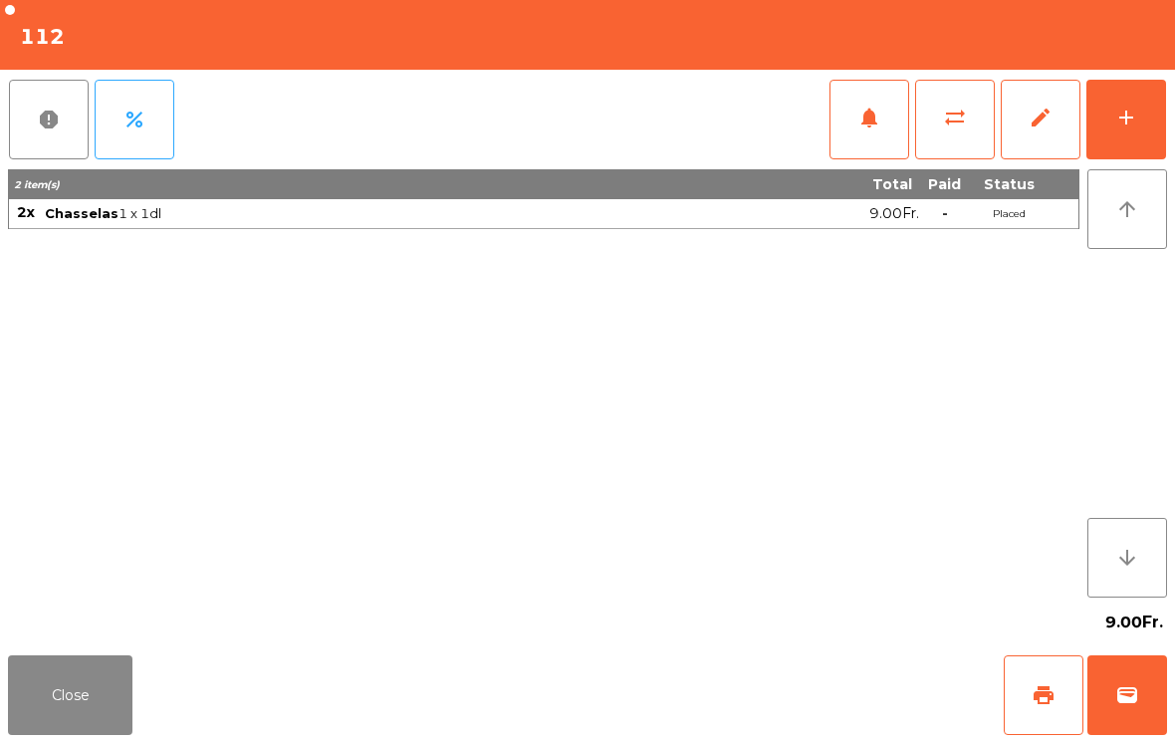
click at [1164, 701] on button "wallet" at bounding box center [1127, 695] width 80 height 80
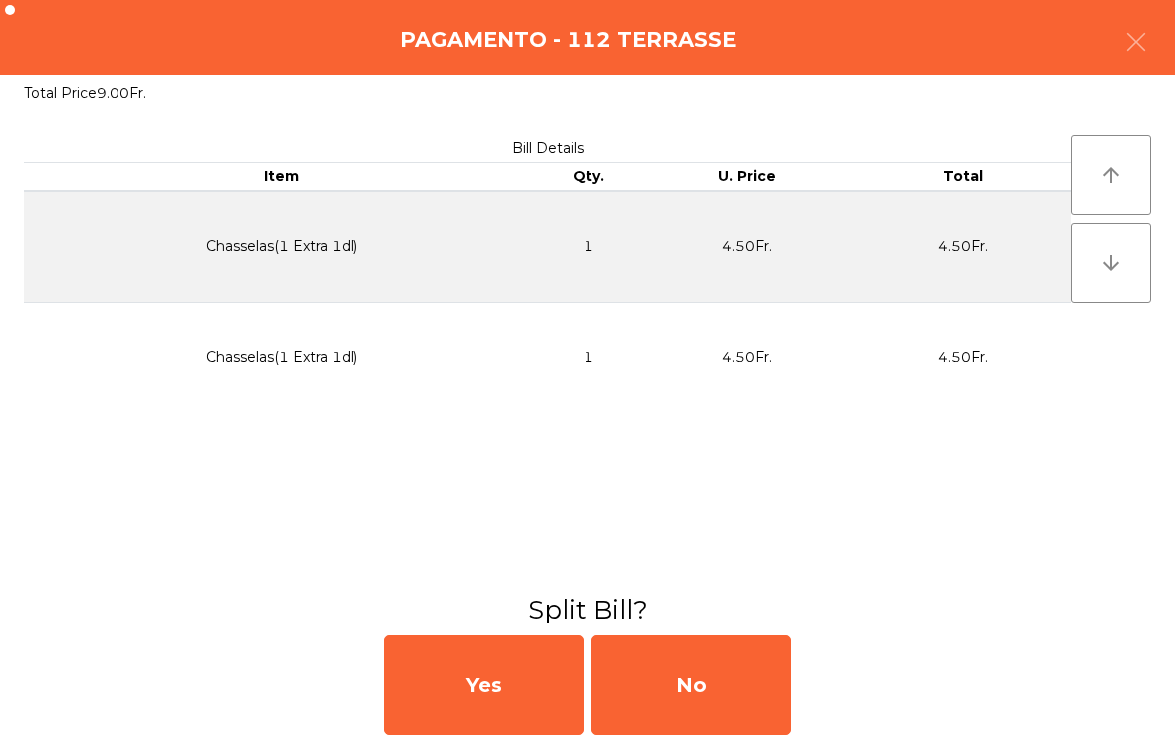
click at [748, 697] on div "No" at bounding box center [691, 685] width 199 height 100
click at [709, 686] on div "MB" at bounding box center [691, 685] width 199 height 100
click at [703, 687] on div "No" at bounding box center [691, 685] width 199 height 100
click at [717, 705] on div "No" at bounding box center [691, 685] width 199 height 100
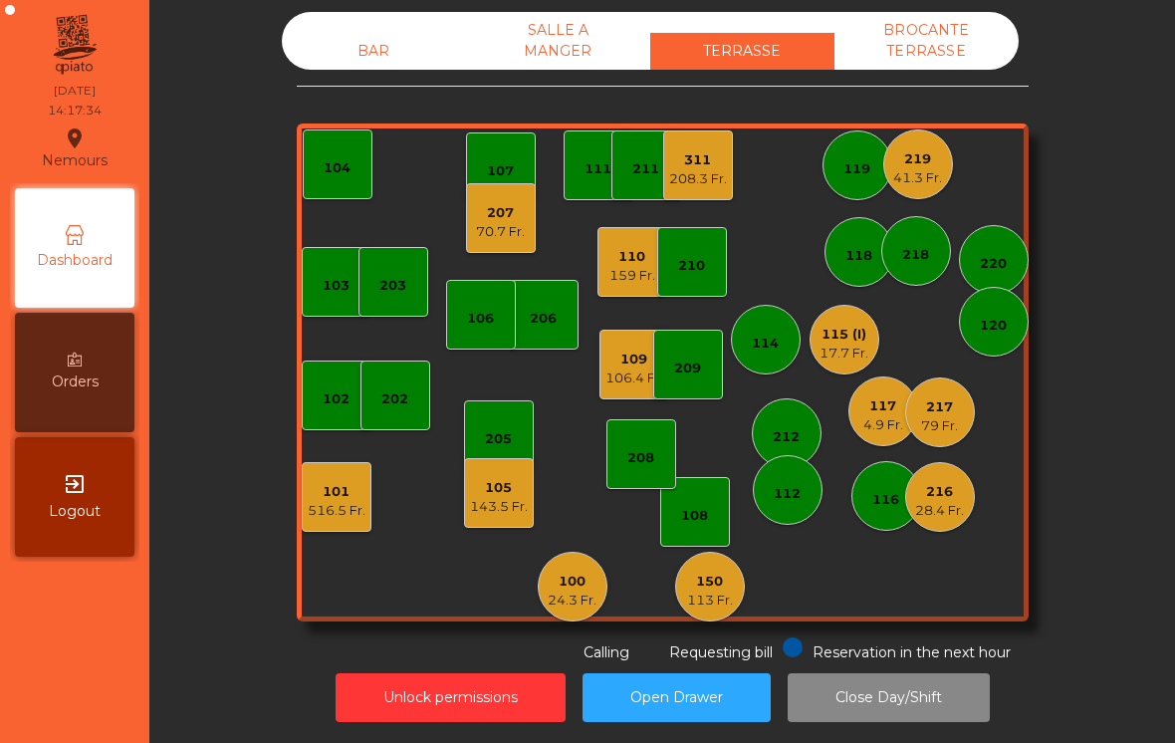
click at [370, 527] on div "101 516.5 Fr." at bounding box center [337, 497] width 70 height 70
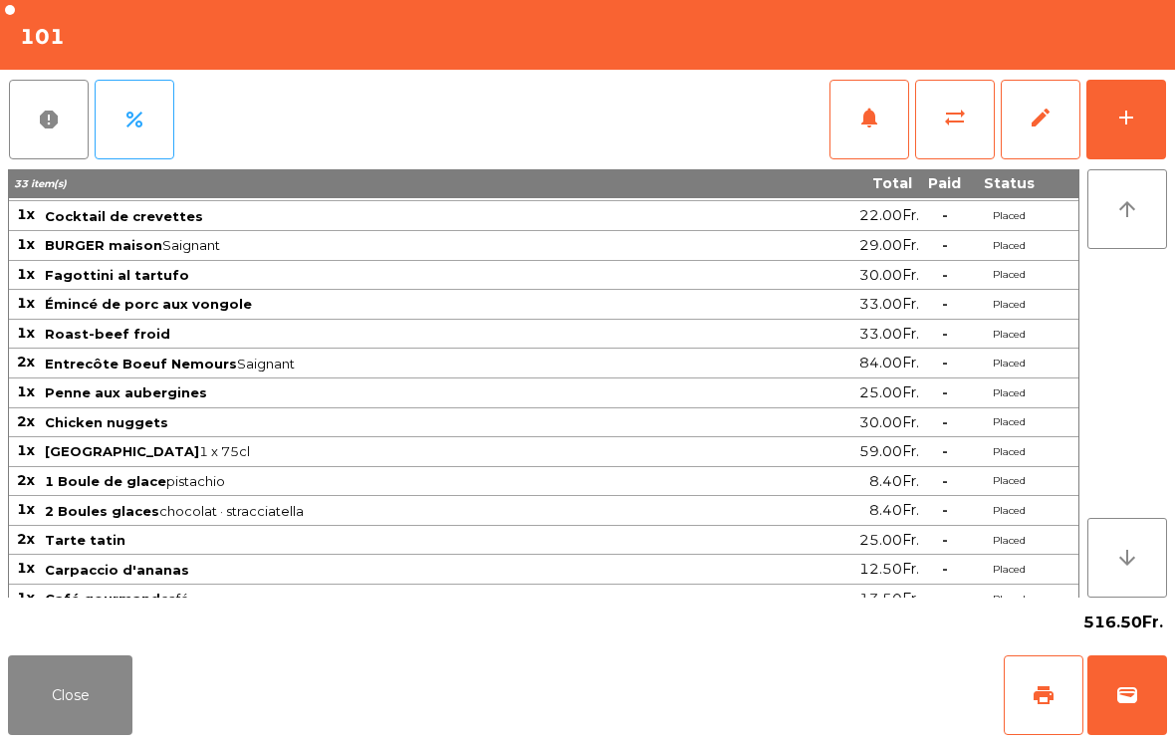
scroll to position [261, 0]
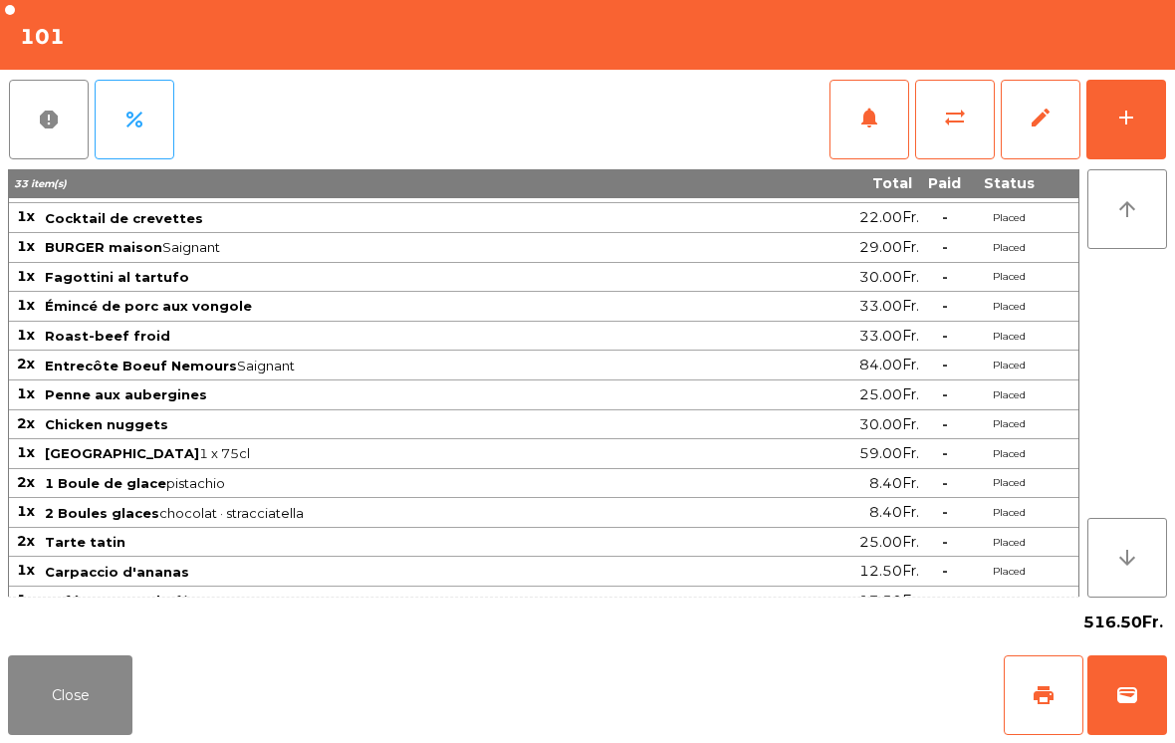
click at [32, 733] on button "Close" at bounding box center [70, 695] width 124 height 80
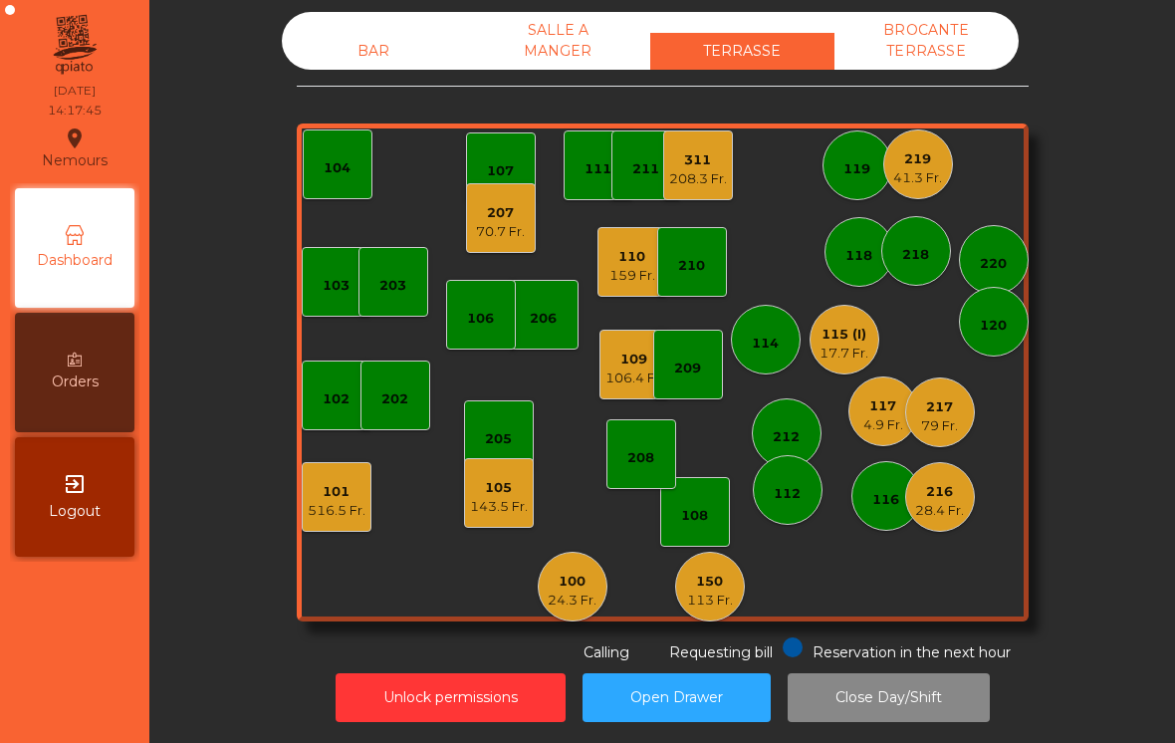
click at [632, 263] on div "110" at bounding box center [632, 257] width 46 height 20
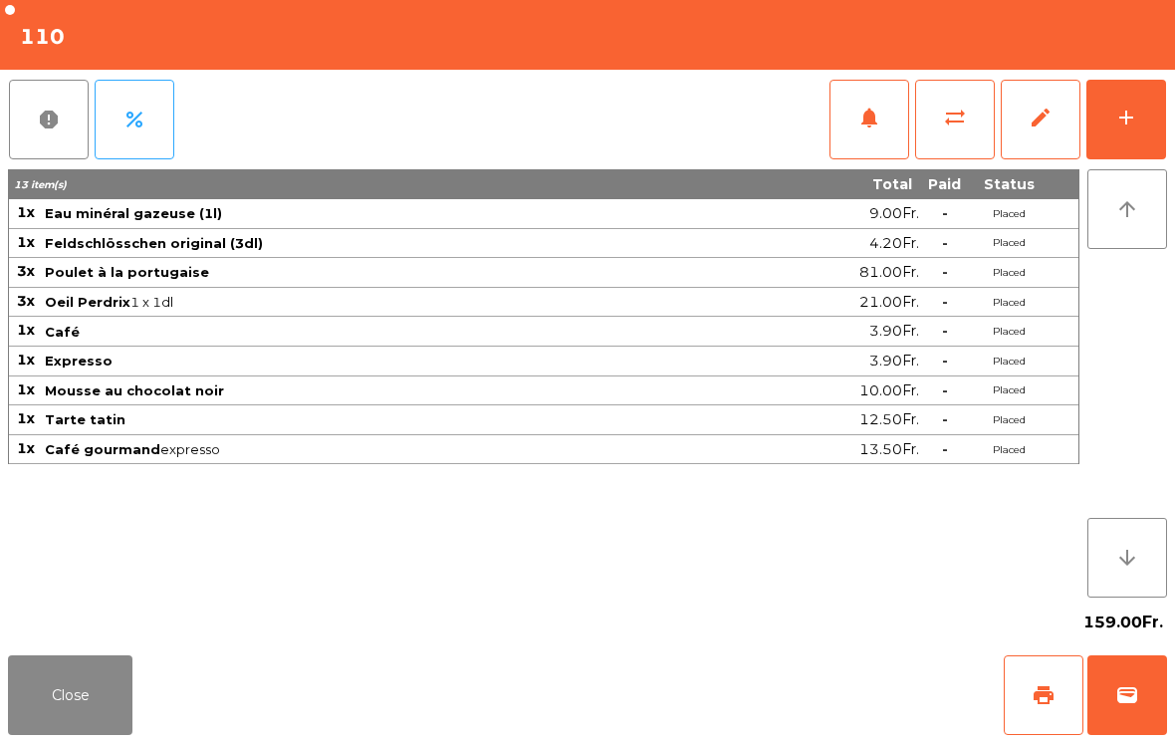
click at [1031, 703] on button "print" at bounding box center [1044, 695] width 80 height 80
click at [120, 671] on button "Close" at bounding box center [70, 695] width 124 height 80
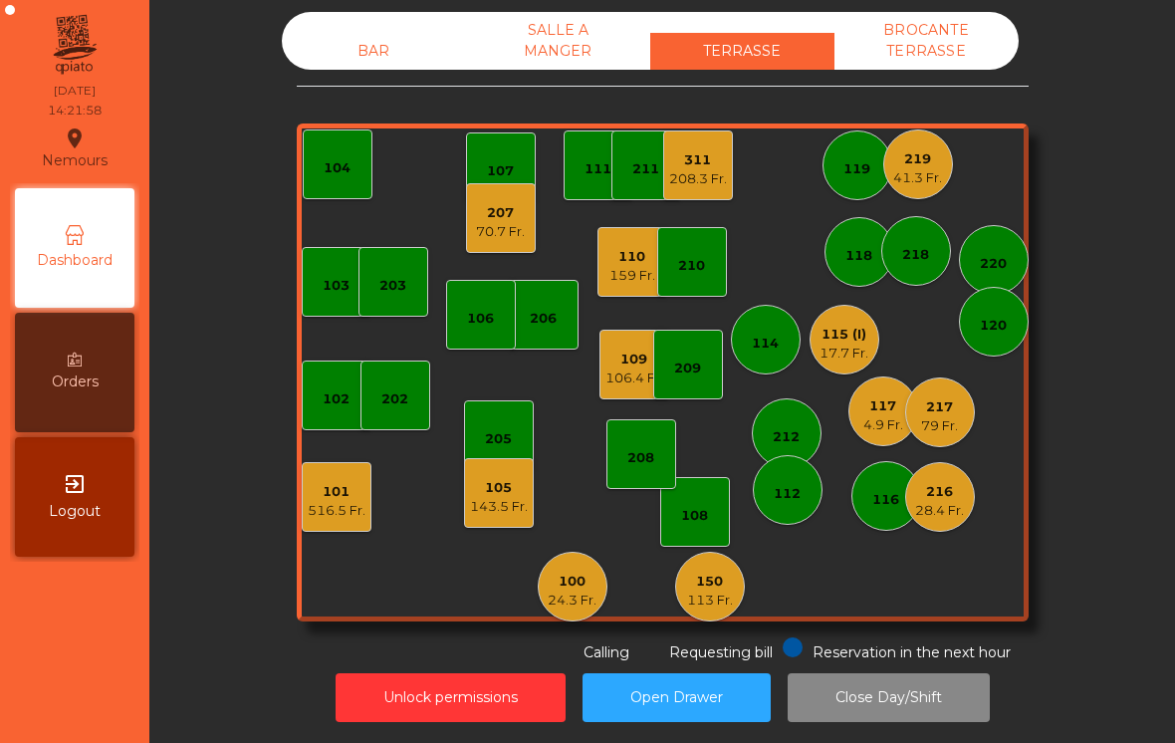
click at [642, 269] on div "159 Fr." at bounding box center [632, 276] width 46 height 20
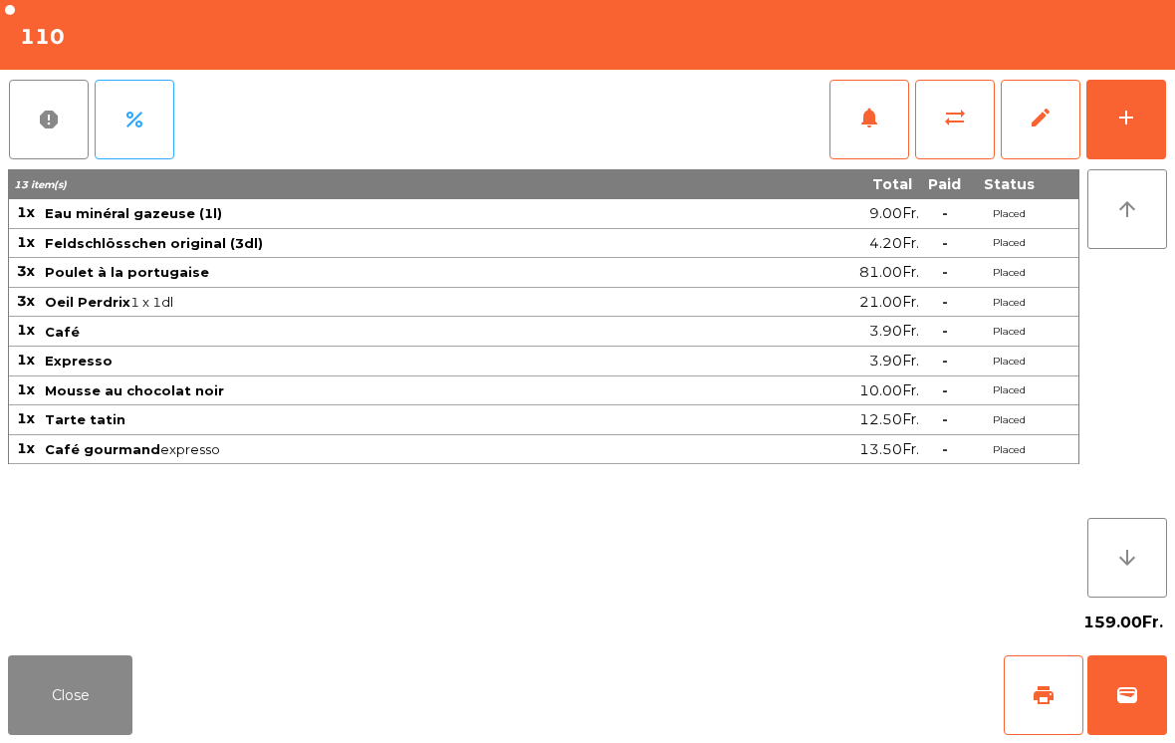
click at [108, 728] on button "Close" at bounding box center [70, 695] width 124 height 80
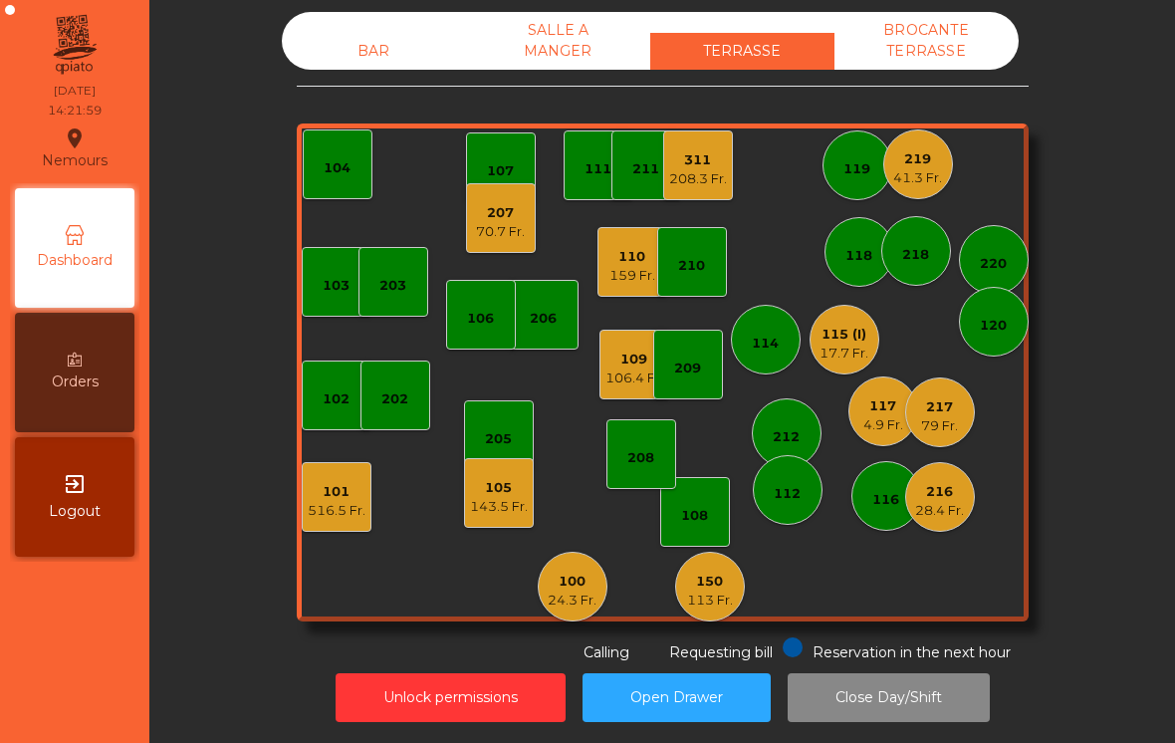
click at [954, 64] on div "BROCANTE TERRASSE" at bounding box center [927, 41] width 184 height 58
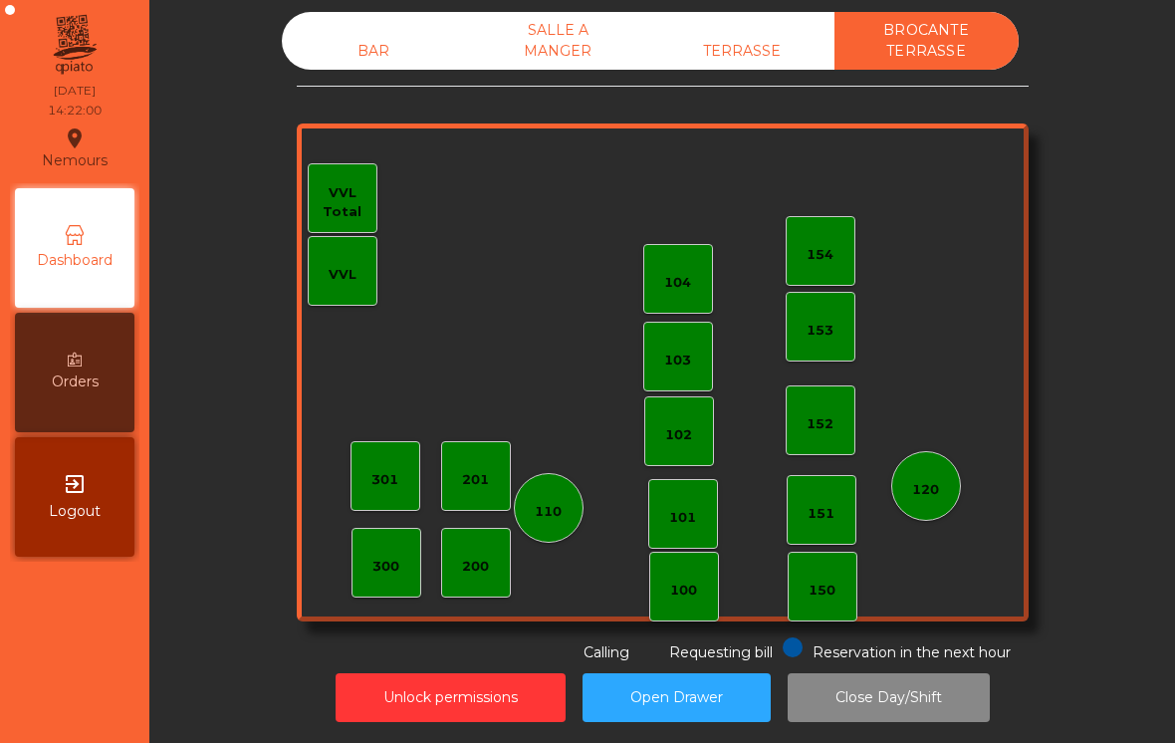
click at [379, 69] on div "BAR" at bounding box center [374, 51] width 184 height 37
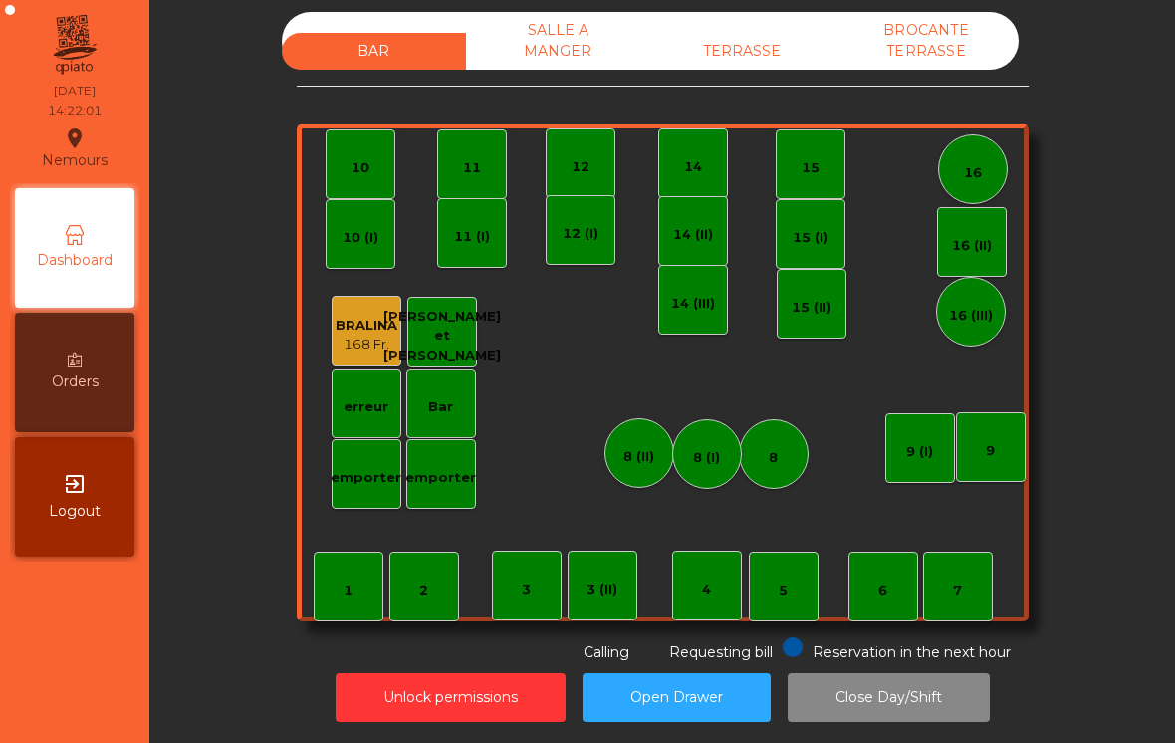
click at [741, 40] on div "TERRASSE" at bounding box center [742, 51] width 184 height 37
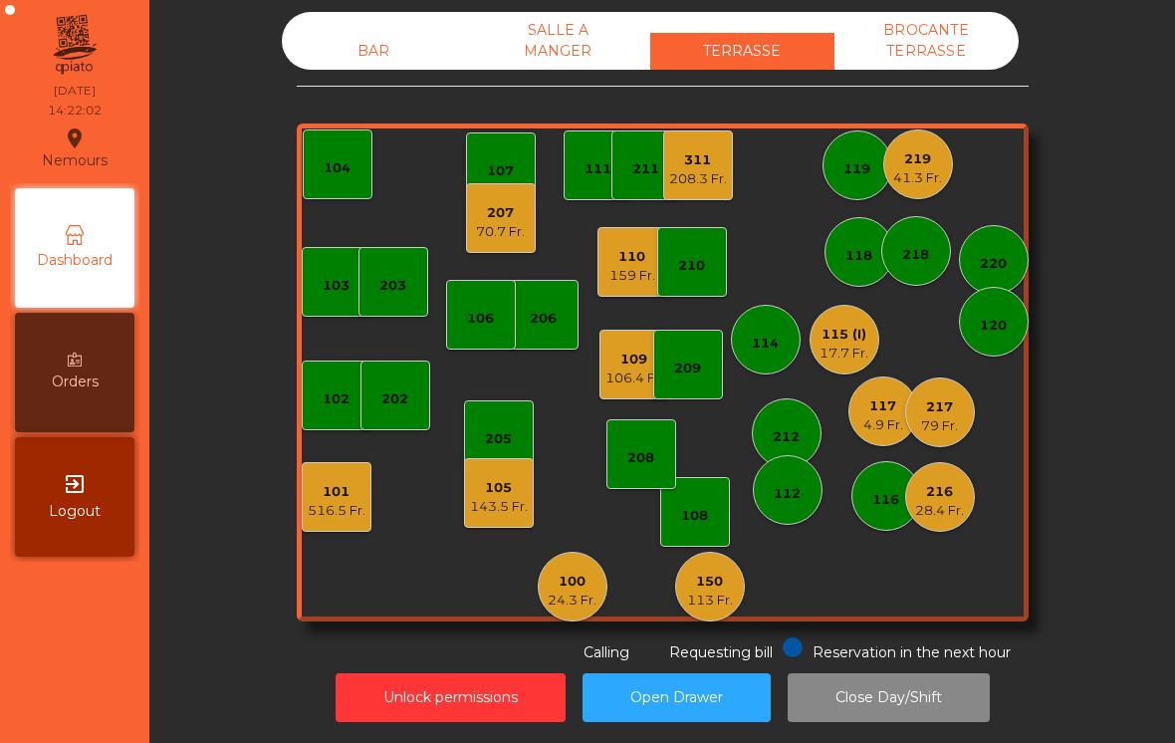
click at [611, 256] on div "110" at bounding box center [632, 257] width 46 height 20
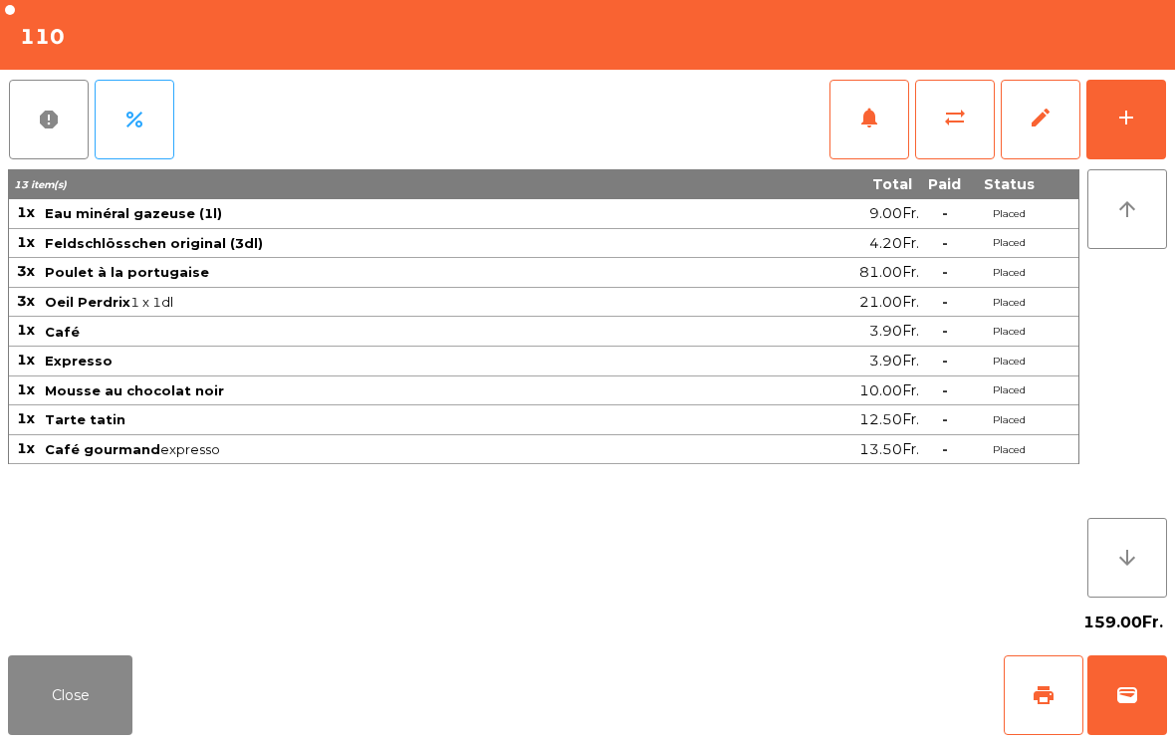
click at [916, 122] on button "sync_alt" at bounding box center [955, 120] width 80 height 80
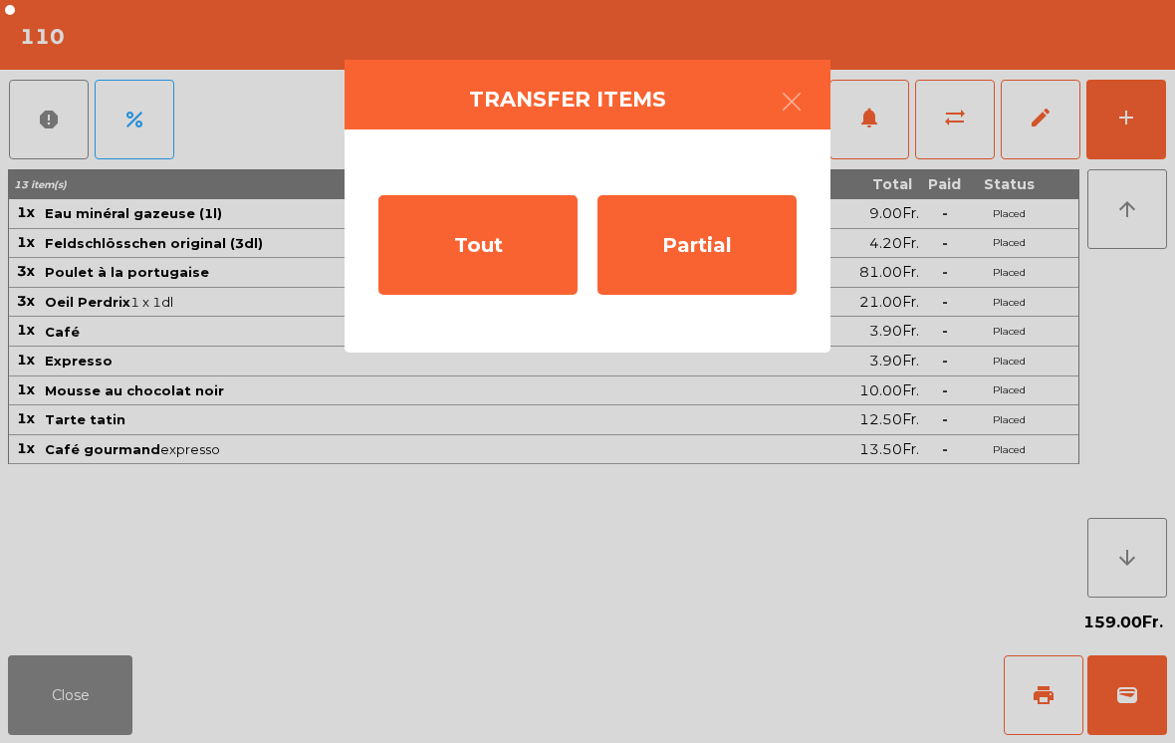
click at [469, 267] on div "Tout" at bounding box center [477, 245] width 199 height 100
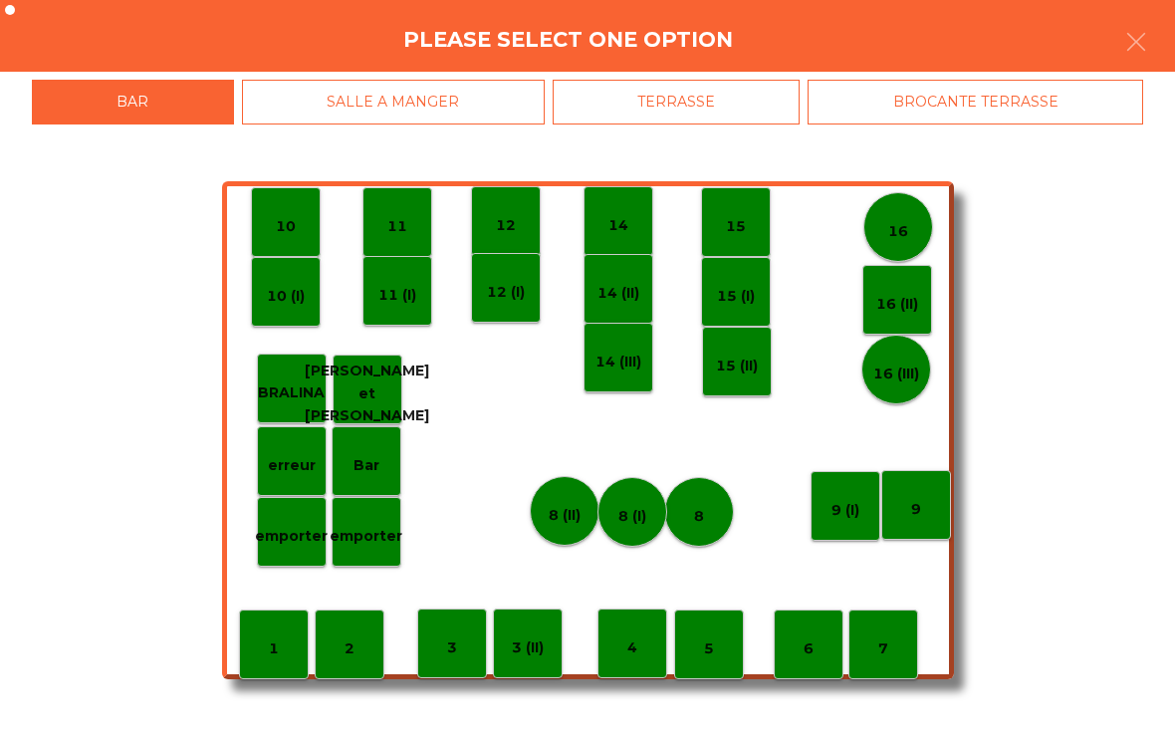
click at [1027, 110] on div "BROCANTE TERRASSE" at bounding box center [976, 102] width 336 height 45
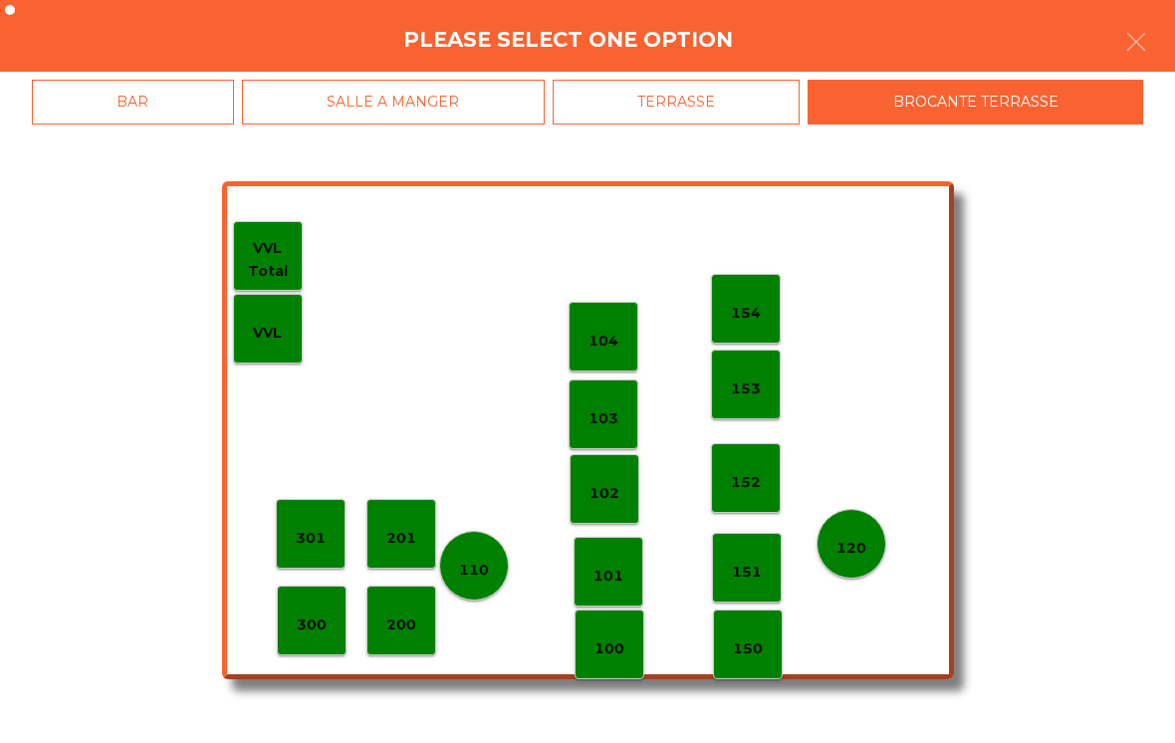
click at [589, 421] on p "103" at bounding box center [604, 418] width 30 height 23
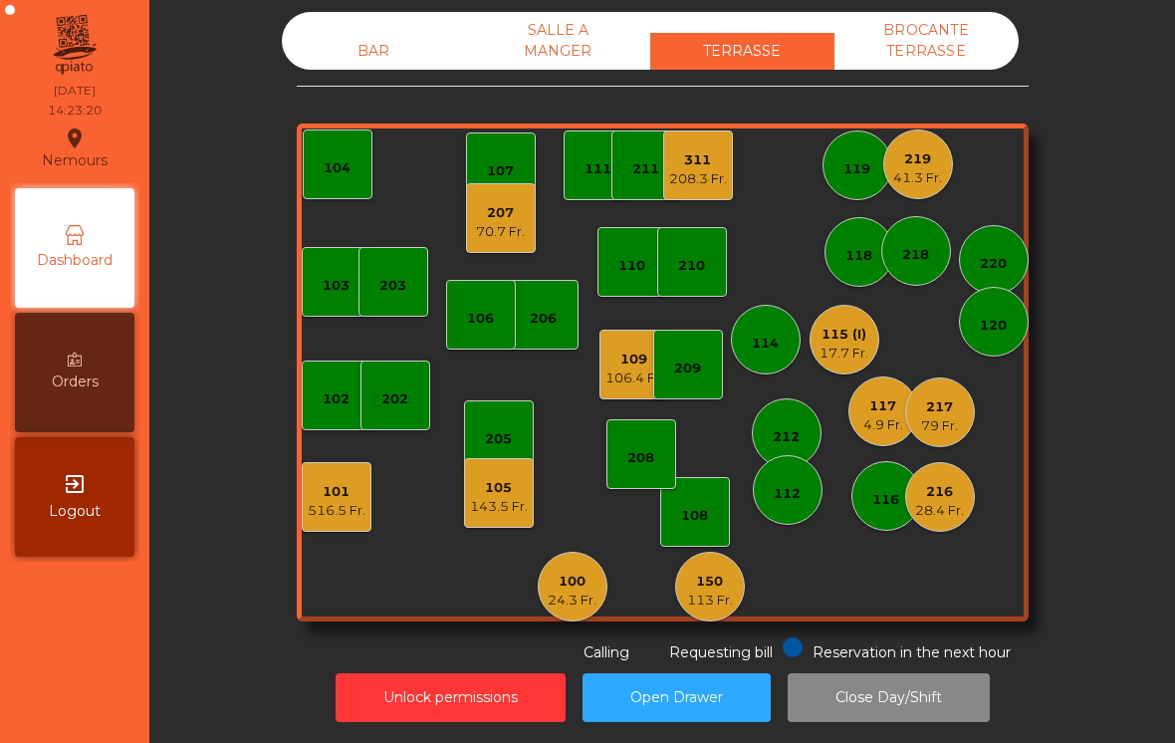
click at [858, 402] on div "117 4.9 Fr." at bounding box center [883, 411] width 70 height 70
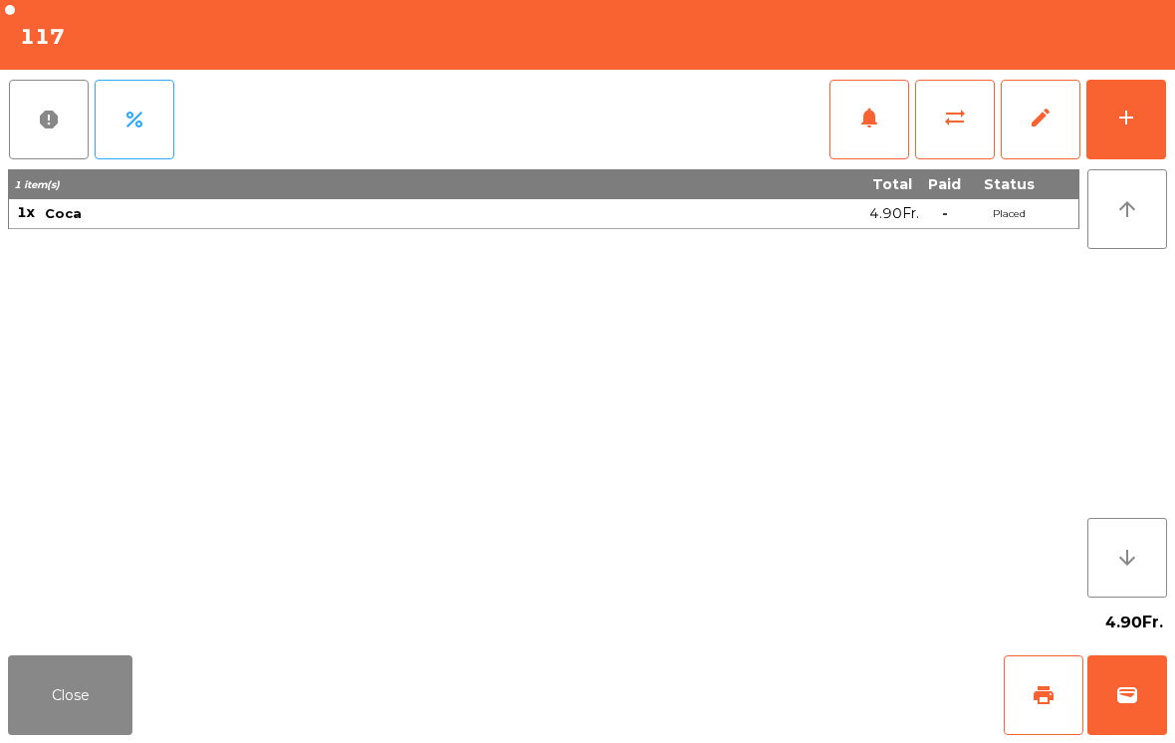
click at [1119, 703] on span "wallet" at bounding box center [1127, 695] width 24 height 24
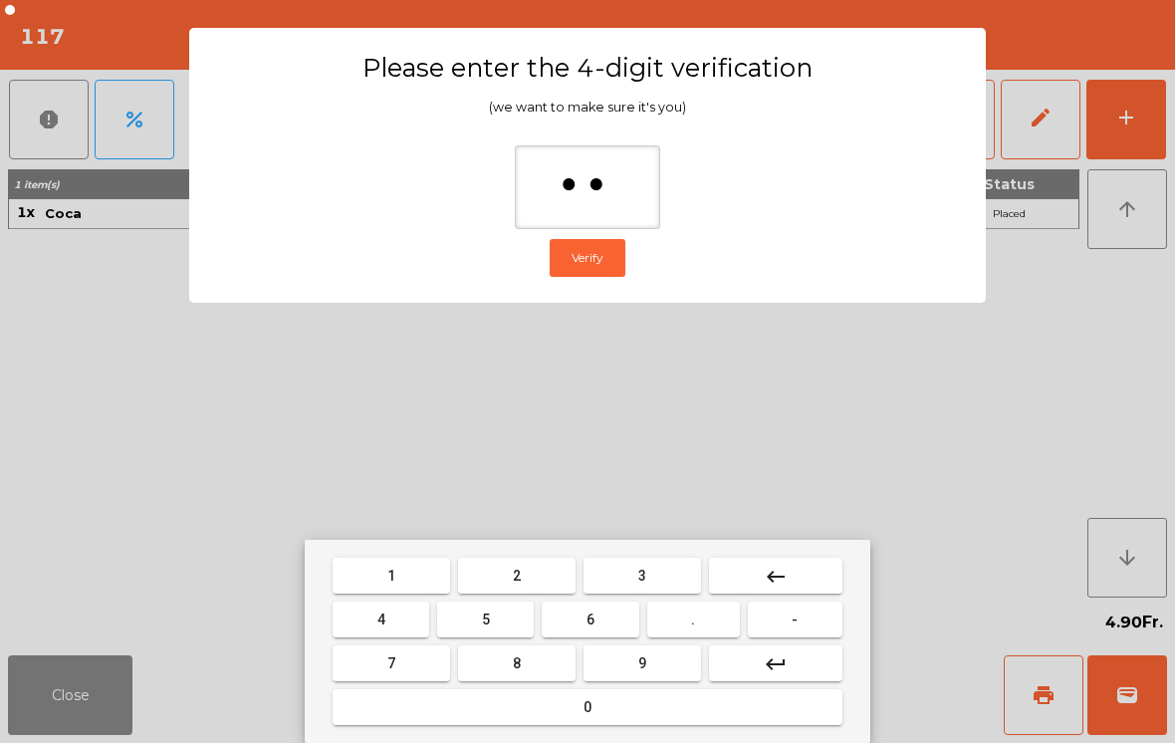
type input "***"
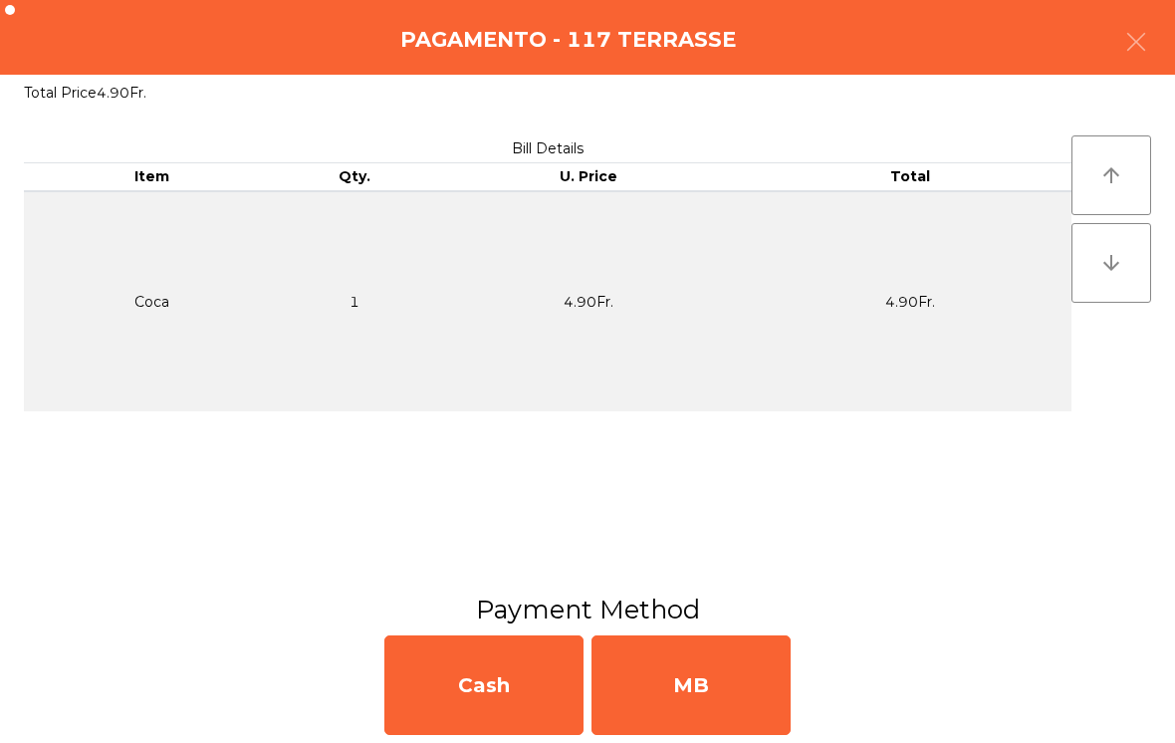
click at [695, 698] on div "MB" at bounding box center [691, 685] width 199 height 100
click at [673, 706] on div "No" at bounding box center [691, 685] width 199 height 100
click at [667, 699] on div "No" at bounding box center [691, 685] width 199 height 100
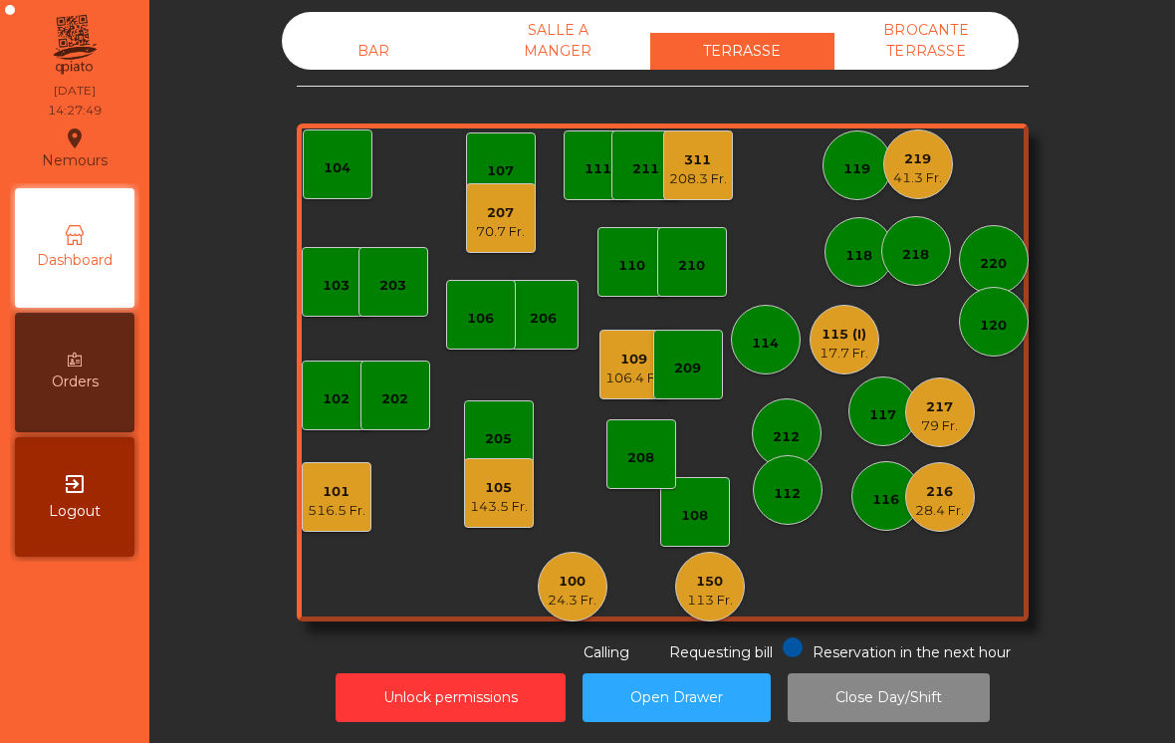
click at [917, 164] on div "219" at bounding box center [917, 159] width 49 height 20
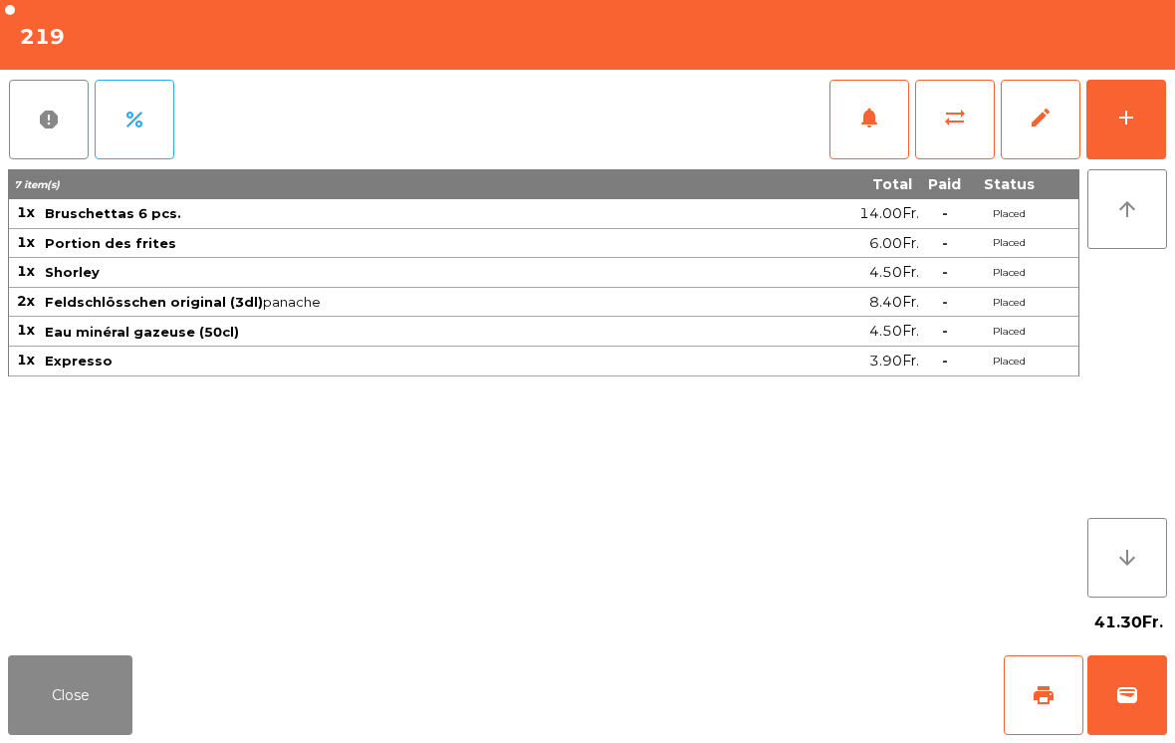
click at [1136, 723] on button "wallet" at bounding box center [1127, 695] width 80 height 80
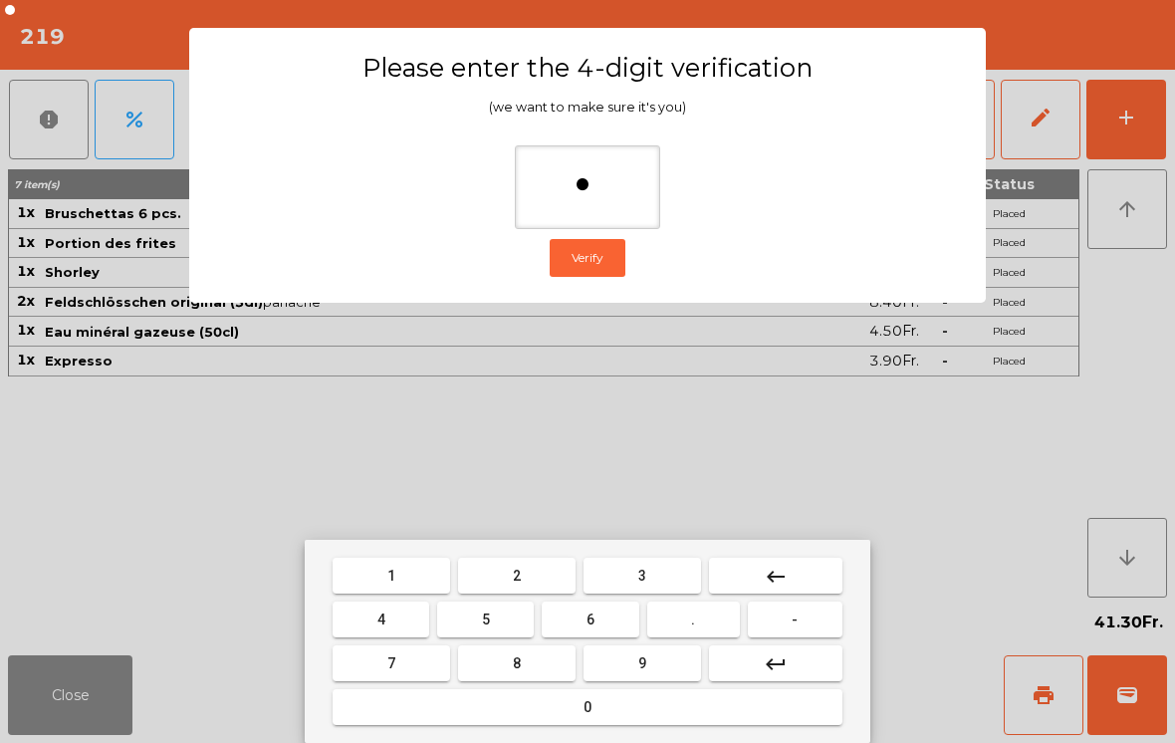
type input "**"
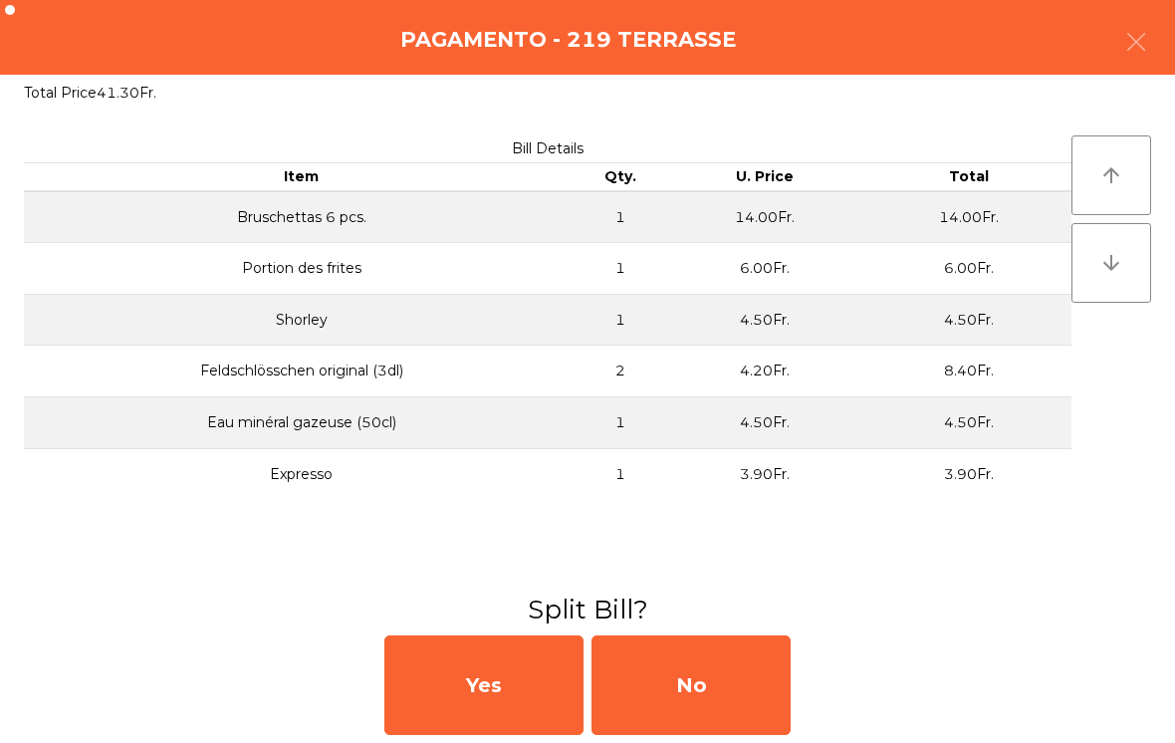
click at [736, 684] on div "No" at bounding box center [691, 685] width 199 height 100
click at [736, 689] on div "MB" at bounding box center [691, 685] width 199 height 100
click at [686, 674] on div "No" at bounding box center [691, 685] width 199 height 100
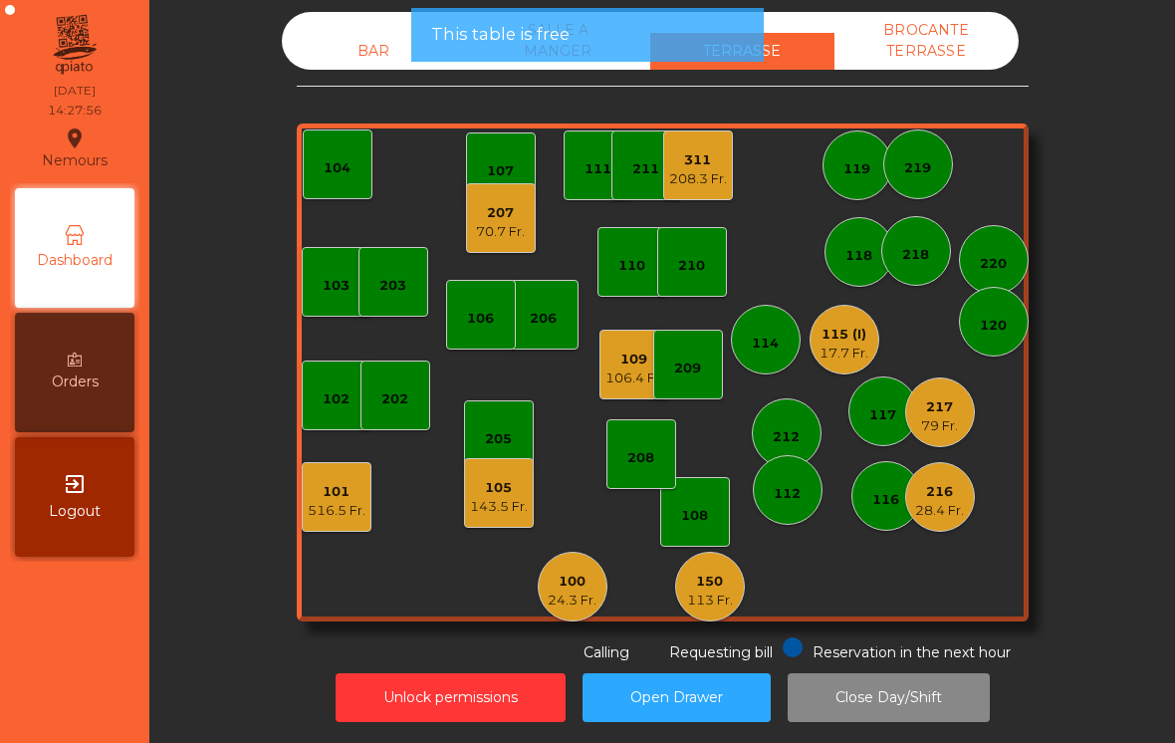
click at [516, 488] on div "105" at bounding box center [499, 488] width 58 height 20
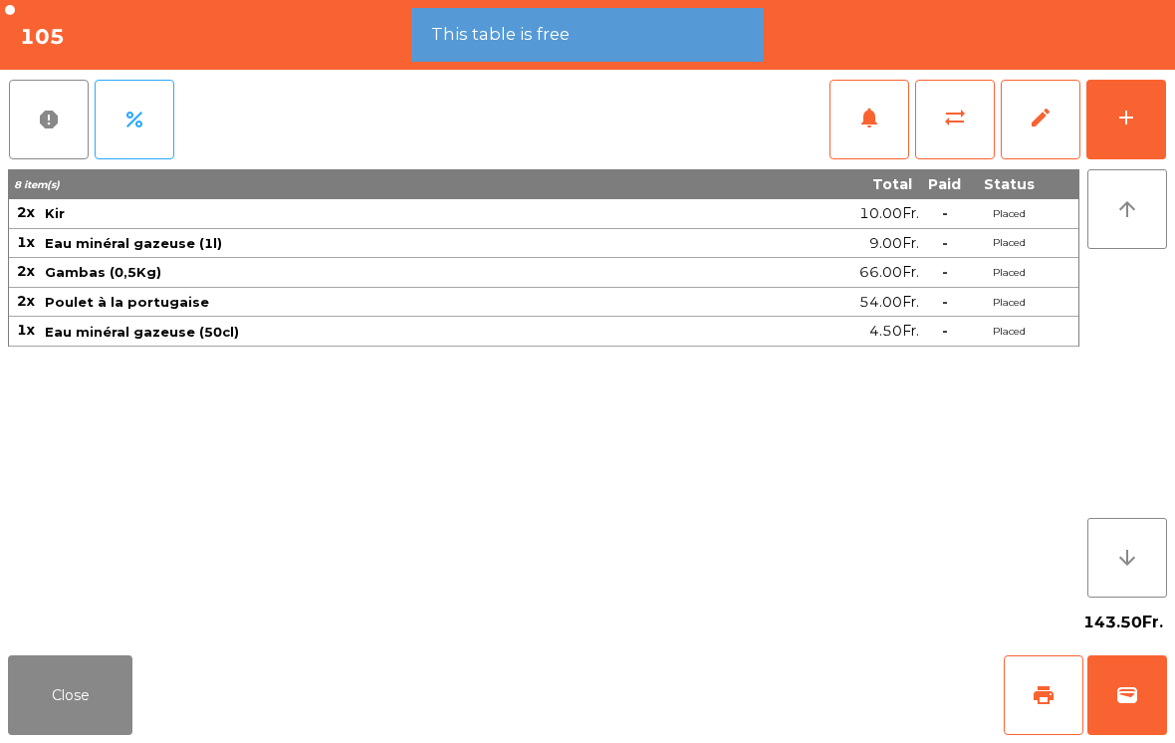
click at [1156, 113] on button "add" at bounding box center [1126, 120] width 80 height 80
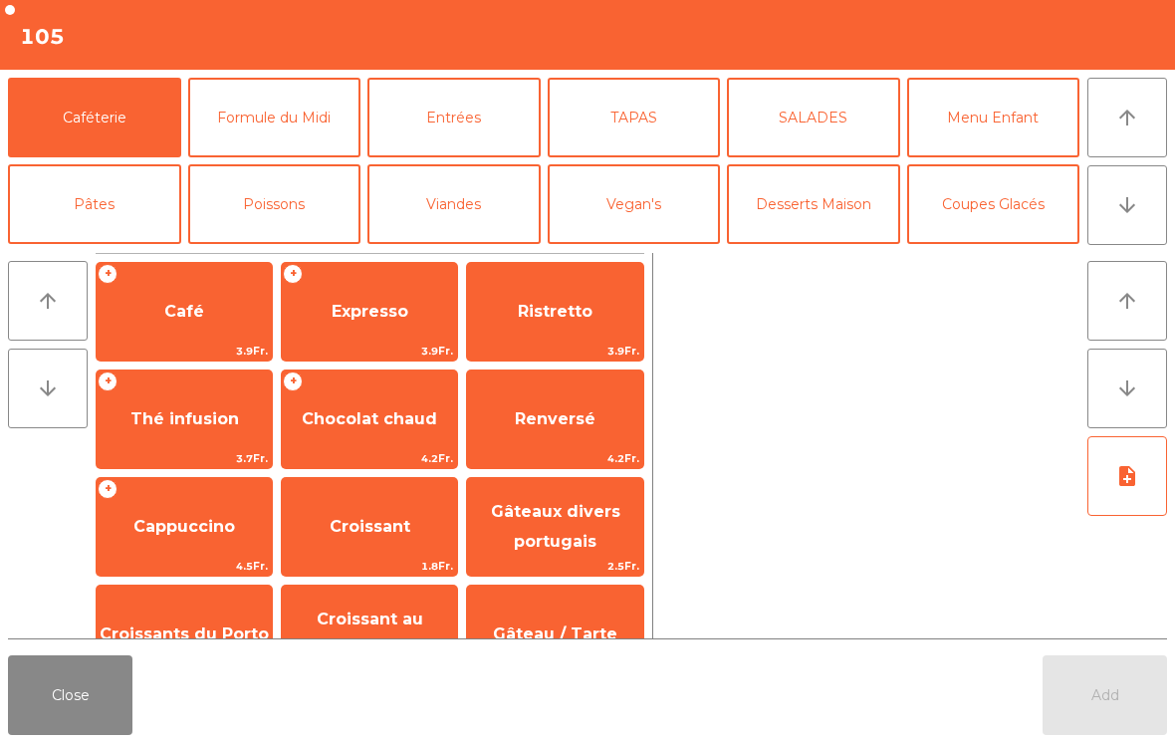
scroll to position [17, 0]
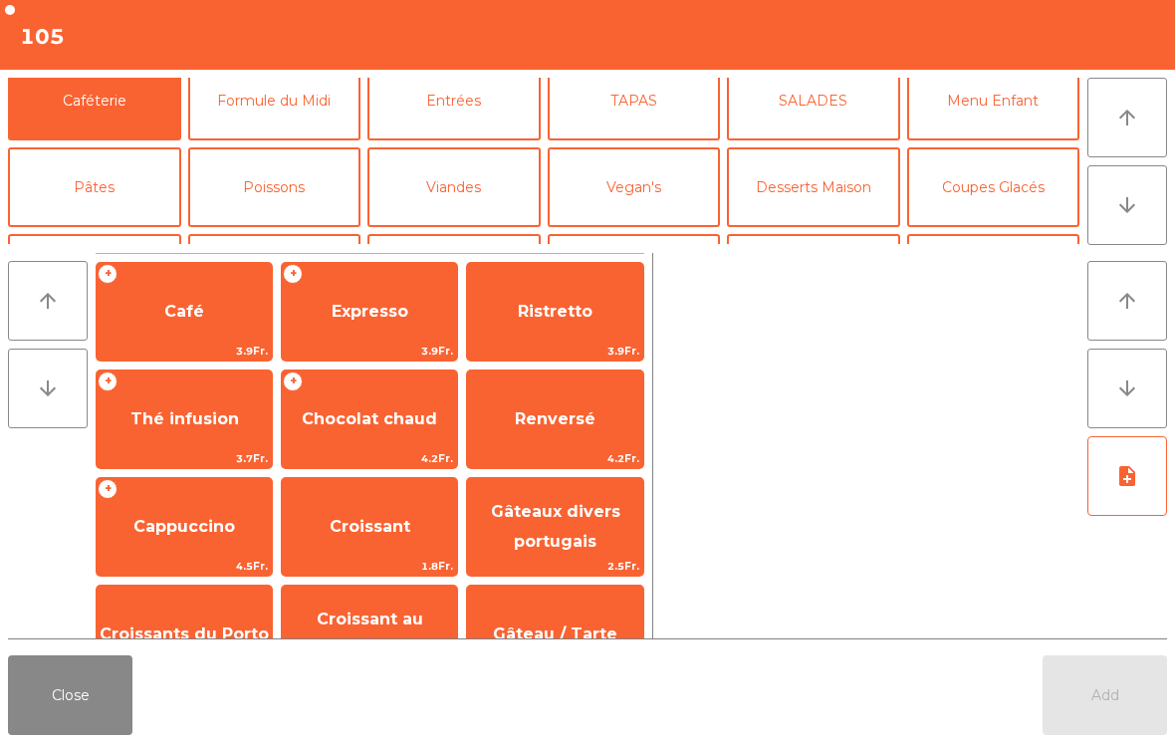
click at [1041, 197] on button "Coupes Glacés" at bounding box center [993, 187] width 173 height 80
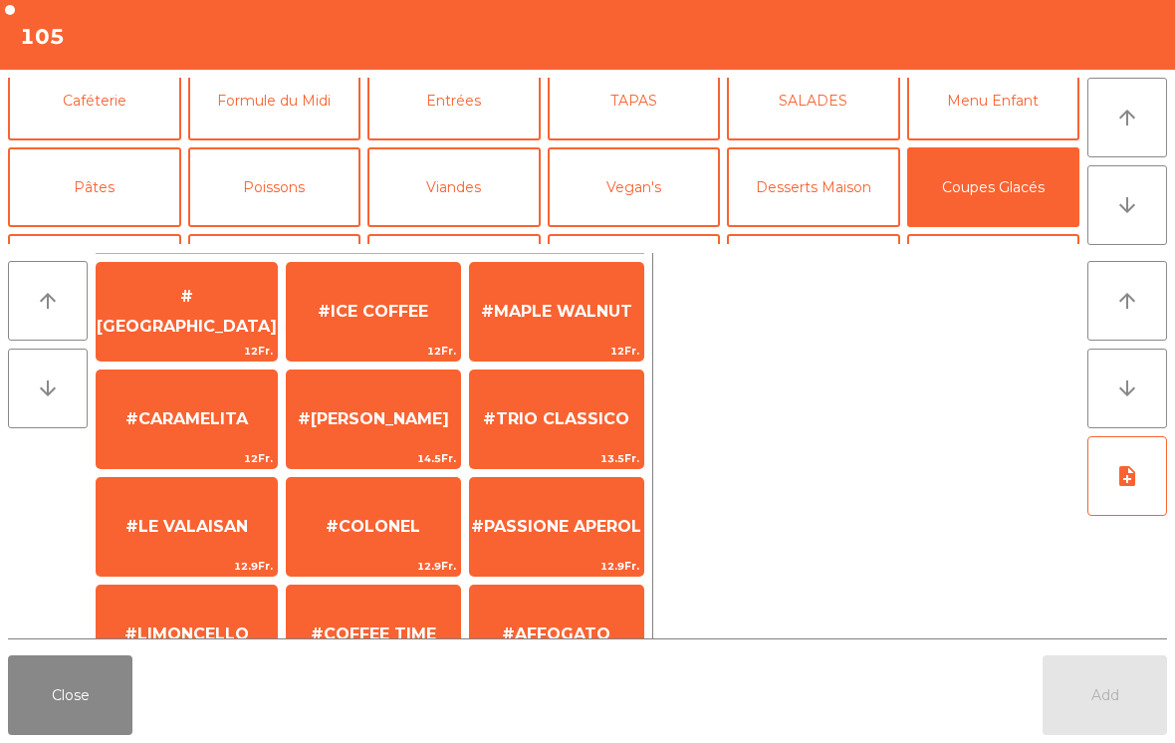
scroll to position [423, 0]
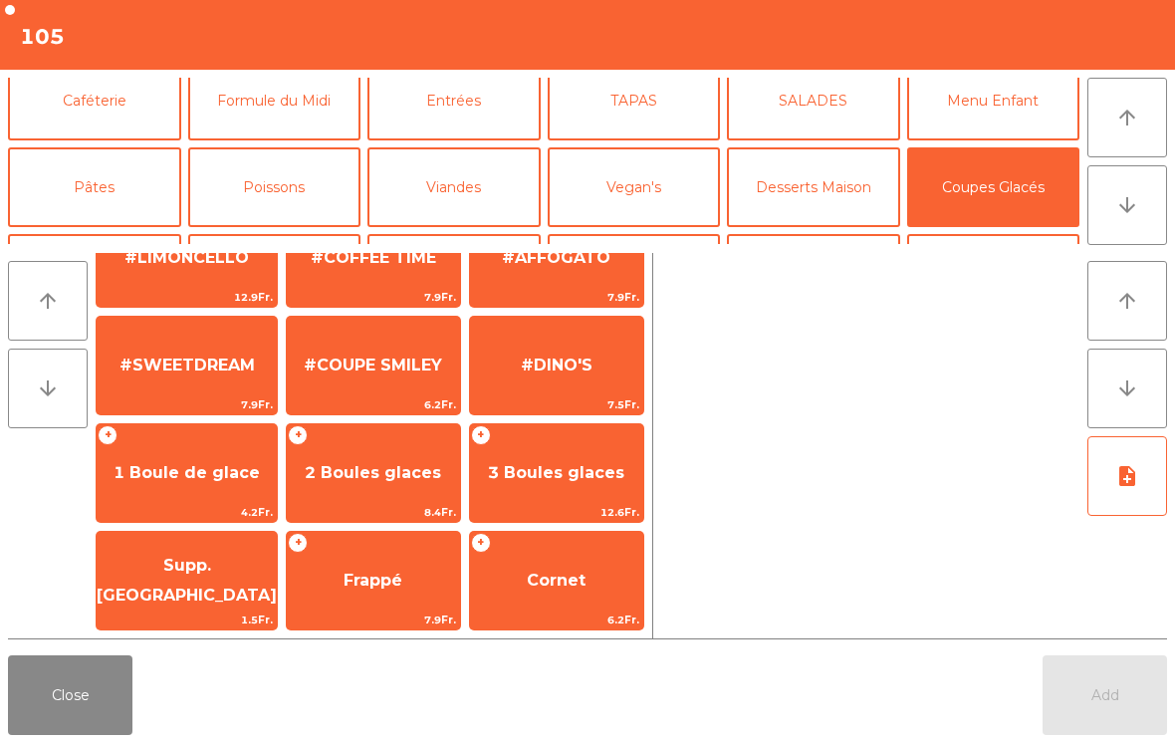
click at [368, 483] on span "2 Boules glaces" at bounding box center [373, 473] width 173 height 54
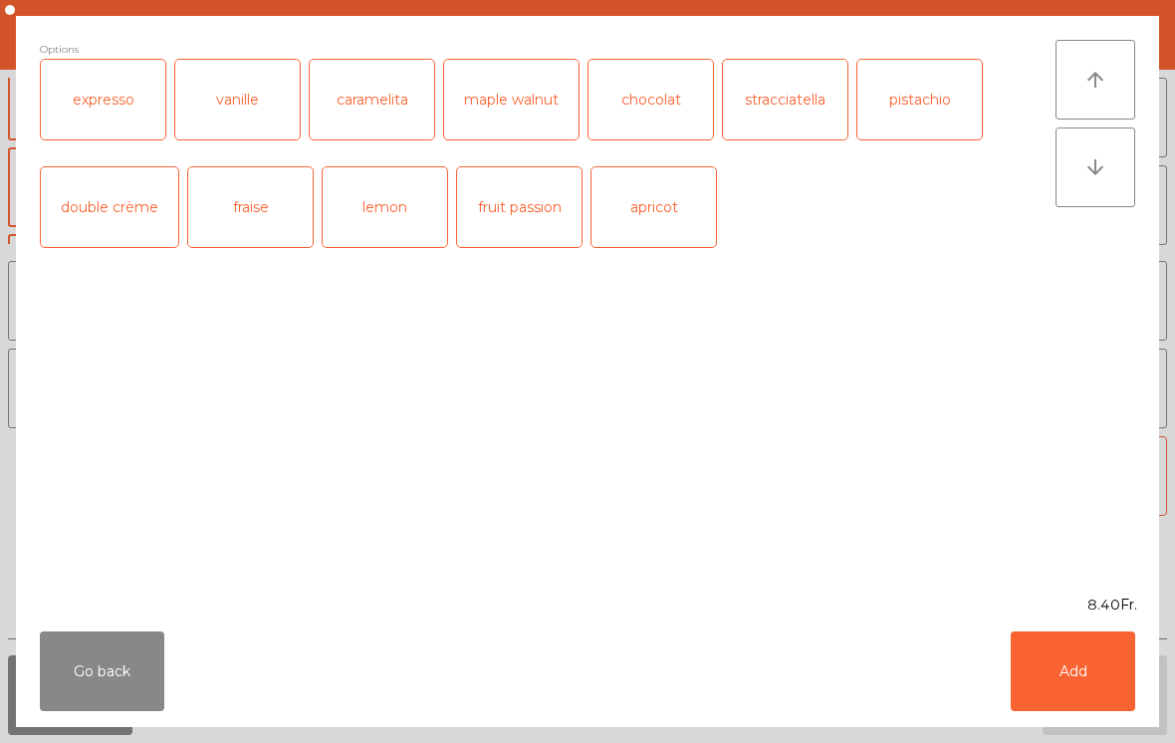
scroll to position [376, 0]
click at [1093, 669] on button "Add" at bounding box center [1073, 671] width 124 height 80
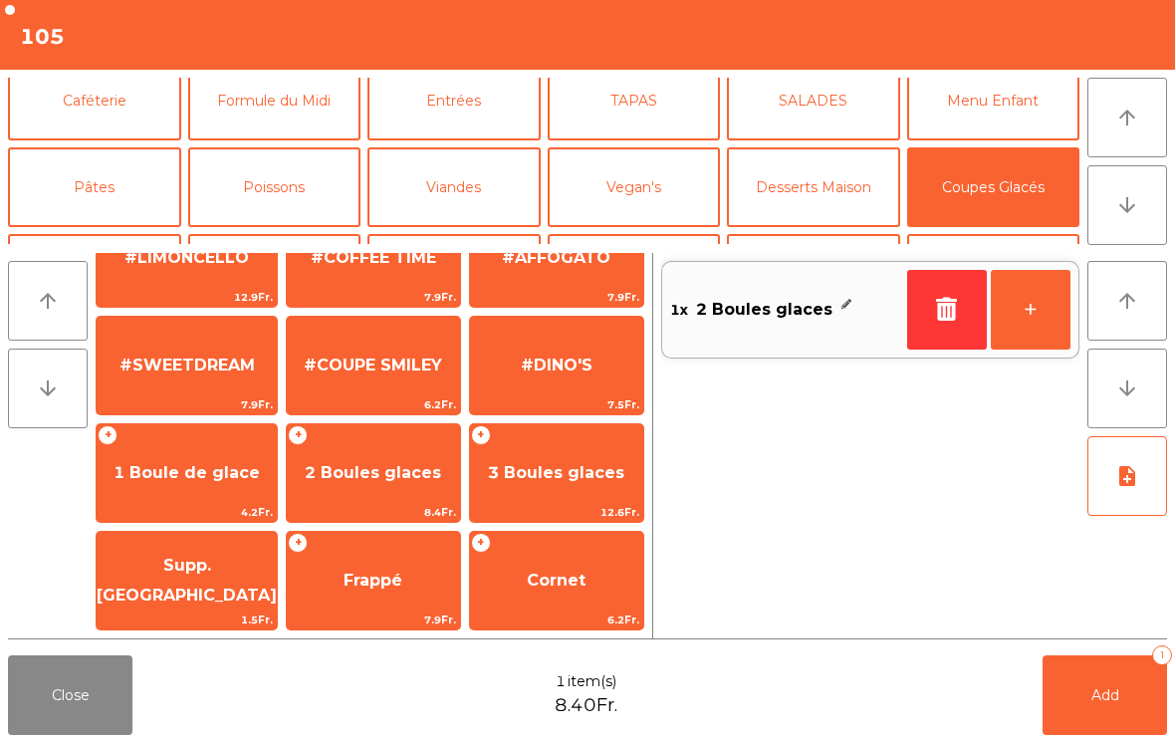
scroll to position [258, 0]
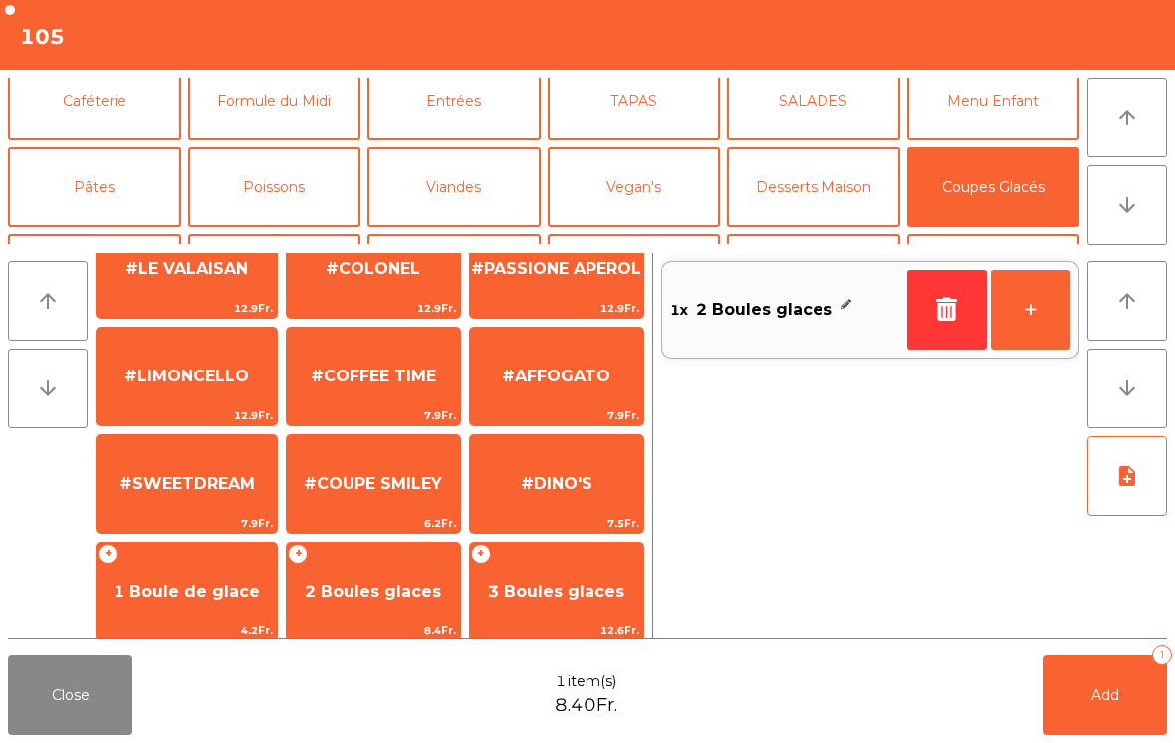
click at [571, 376] on span "#AFFOGATO" at bounding box center [556, 375] width 109 height 19
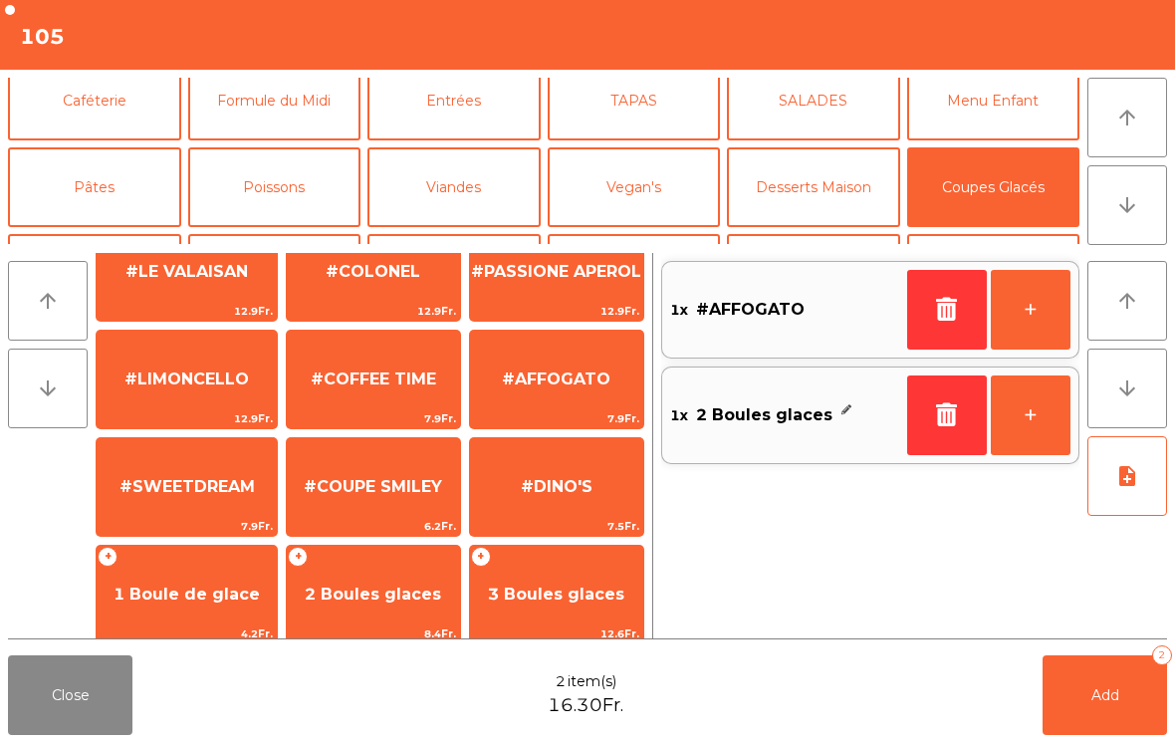
click at [367, 590] on span "2 Boules glaces" at bounding box center [373, 594] width 136 height 19
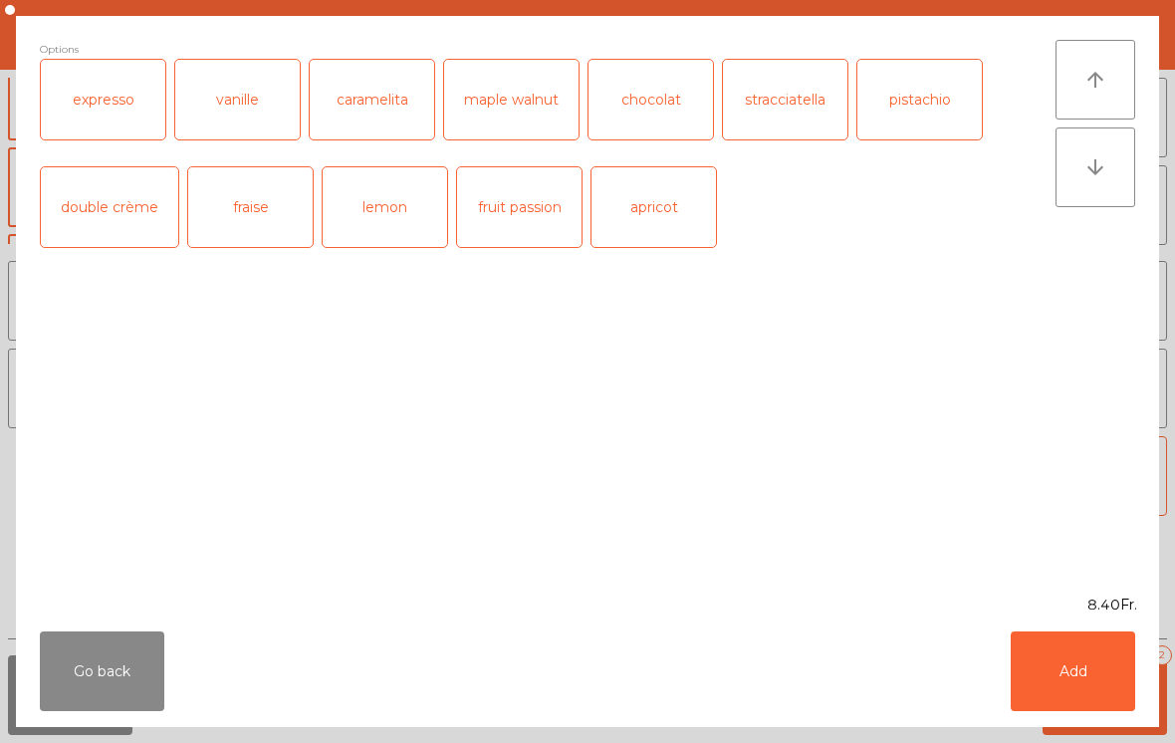
click at [1081, 660] on button "Add" at bounding box center [1073, 671] width 124 height 80
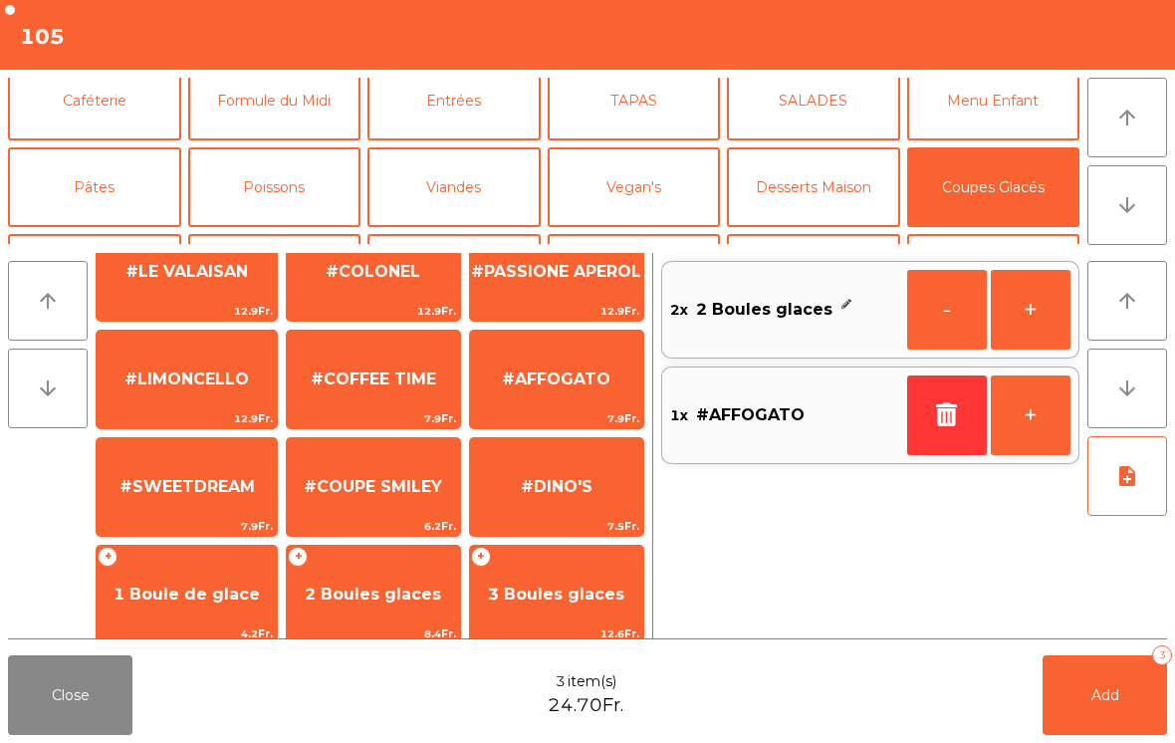
scroll to position [0, 0]
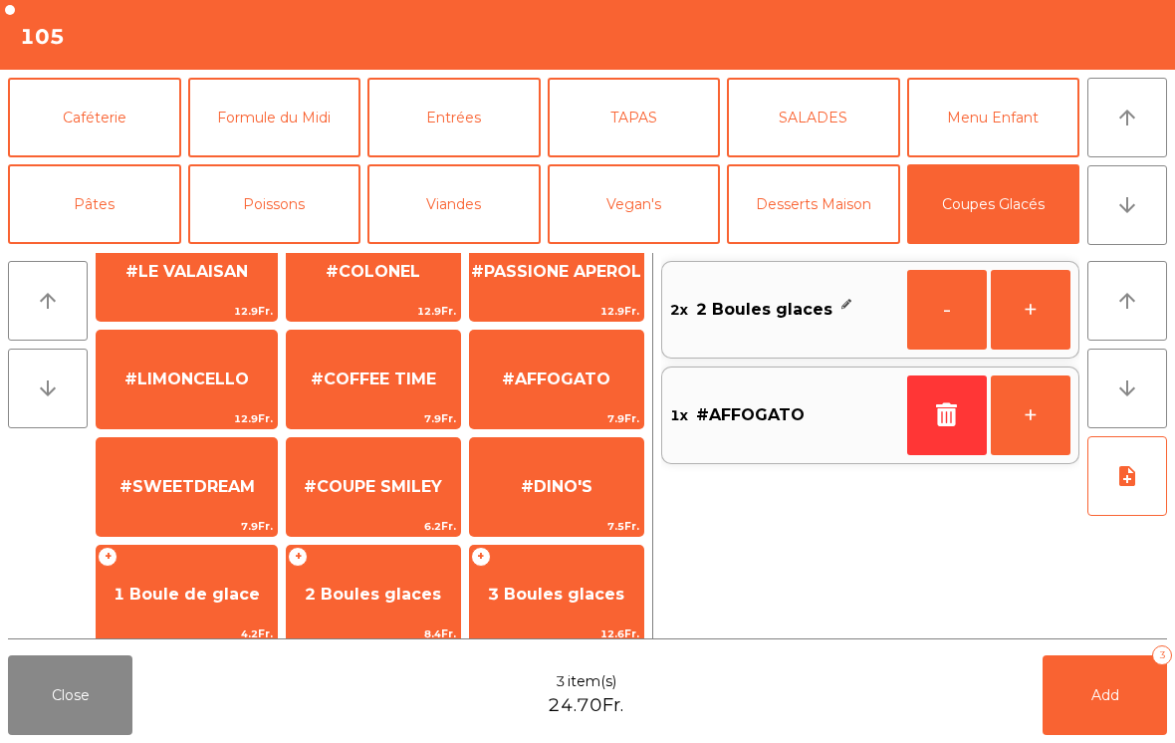
click at [114, 103] on button "Caféterie" at bounding box center [94, 118] width 173 height 80
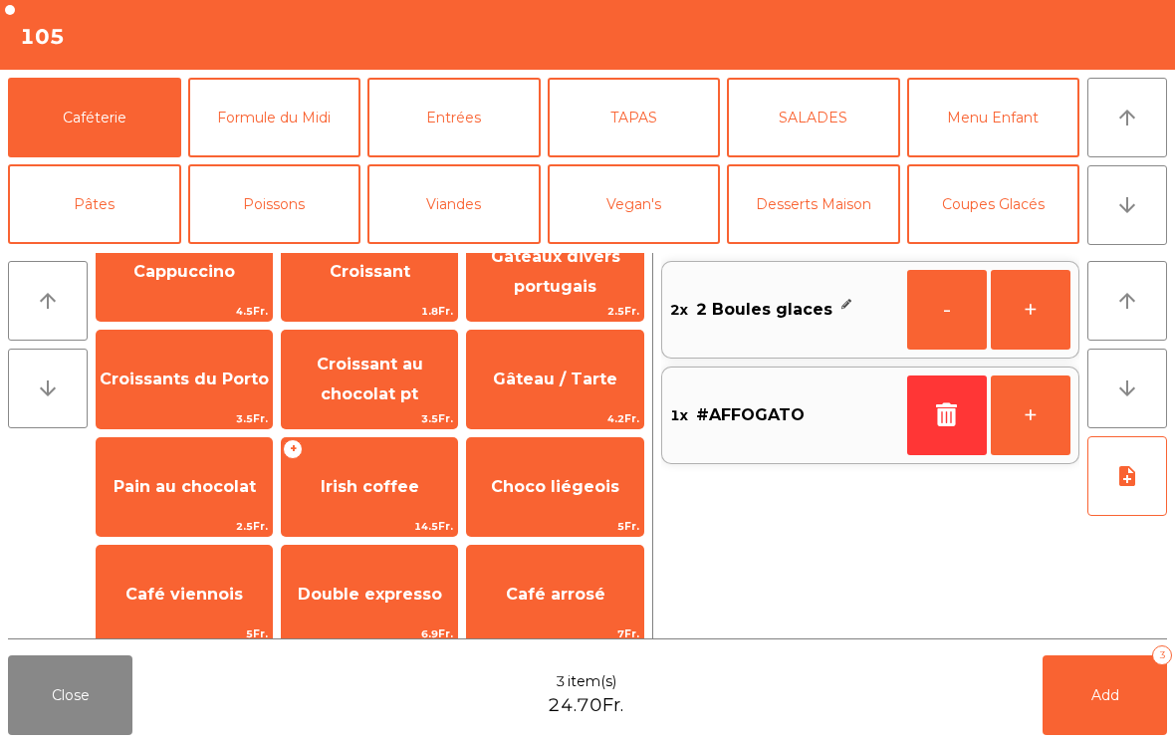
scroll to position [-4, 0]
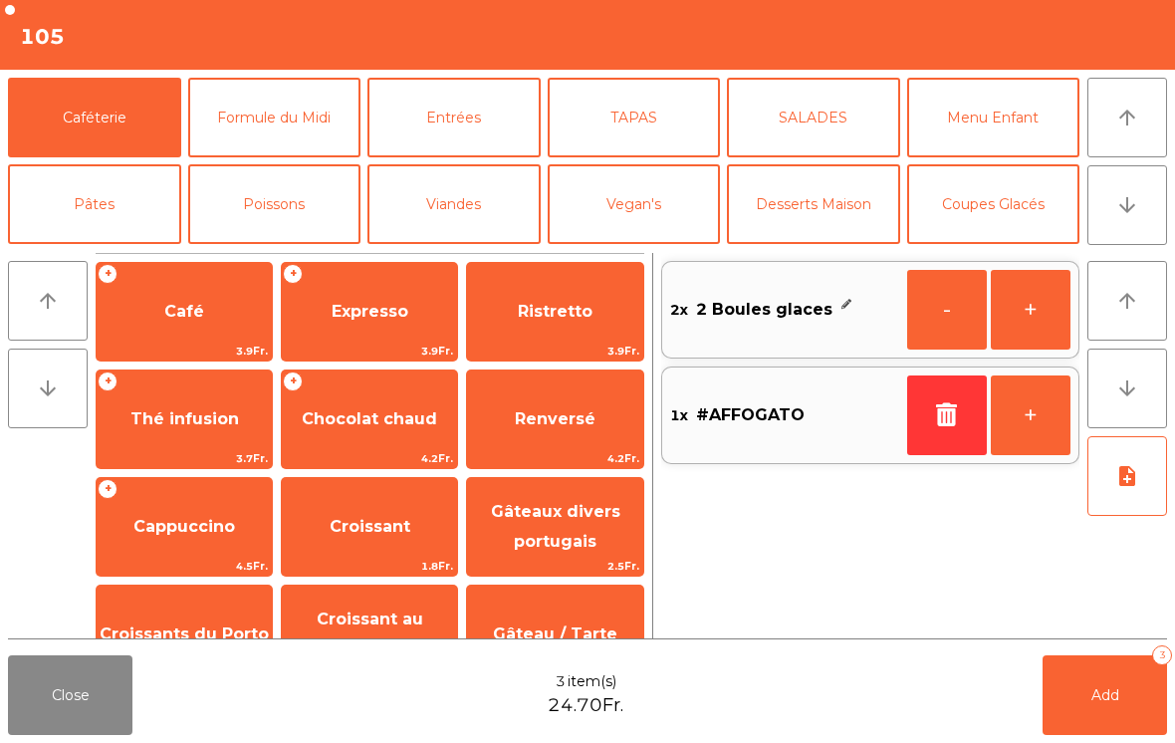
click at [349, 340] on div "+ Expresso 3.9Fr." at bounding box center [369, 312] width 177 height 100
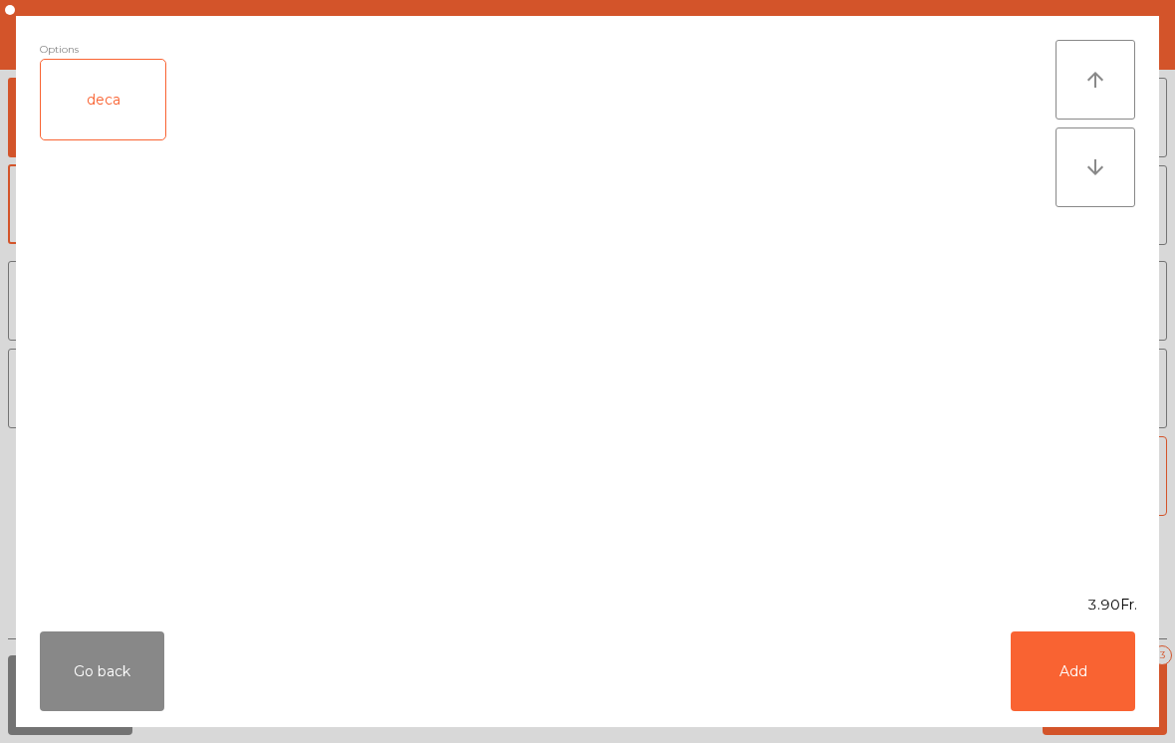
scroll to position [0, 0]
click at [1094, 667] on button "Add" at bounding box center [1073, 671] width 124 height 80
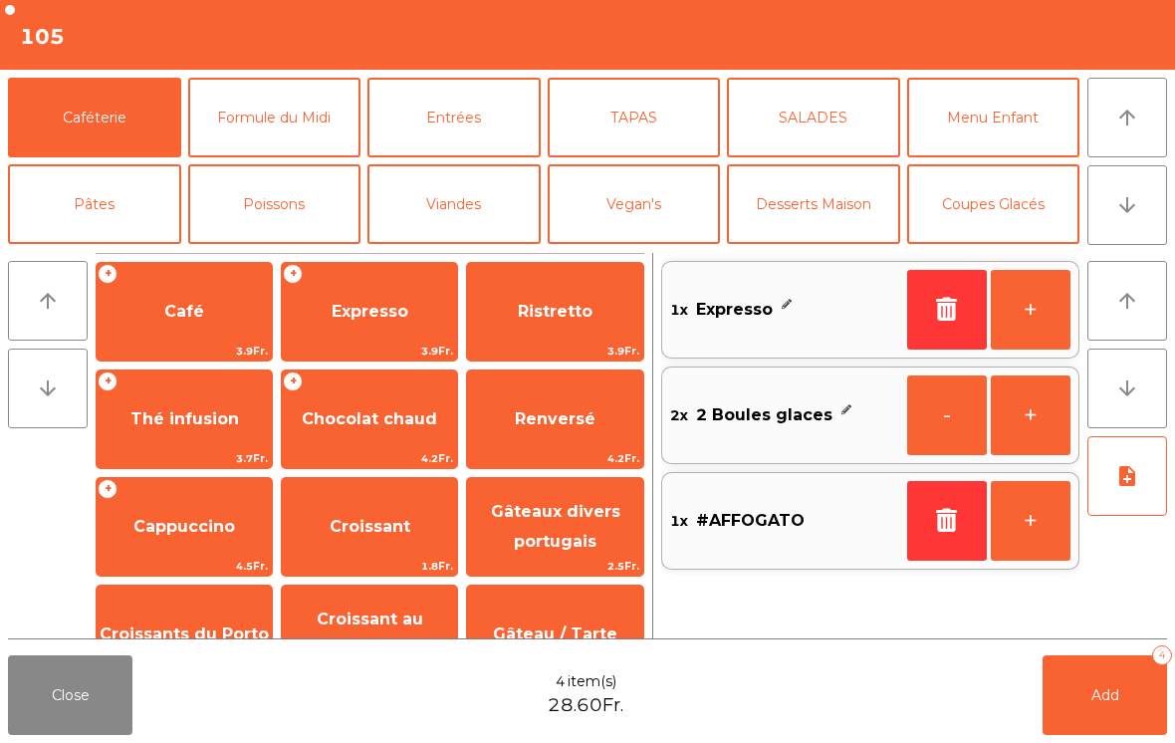
scroll to position [156, 0]
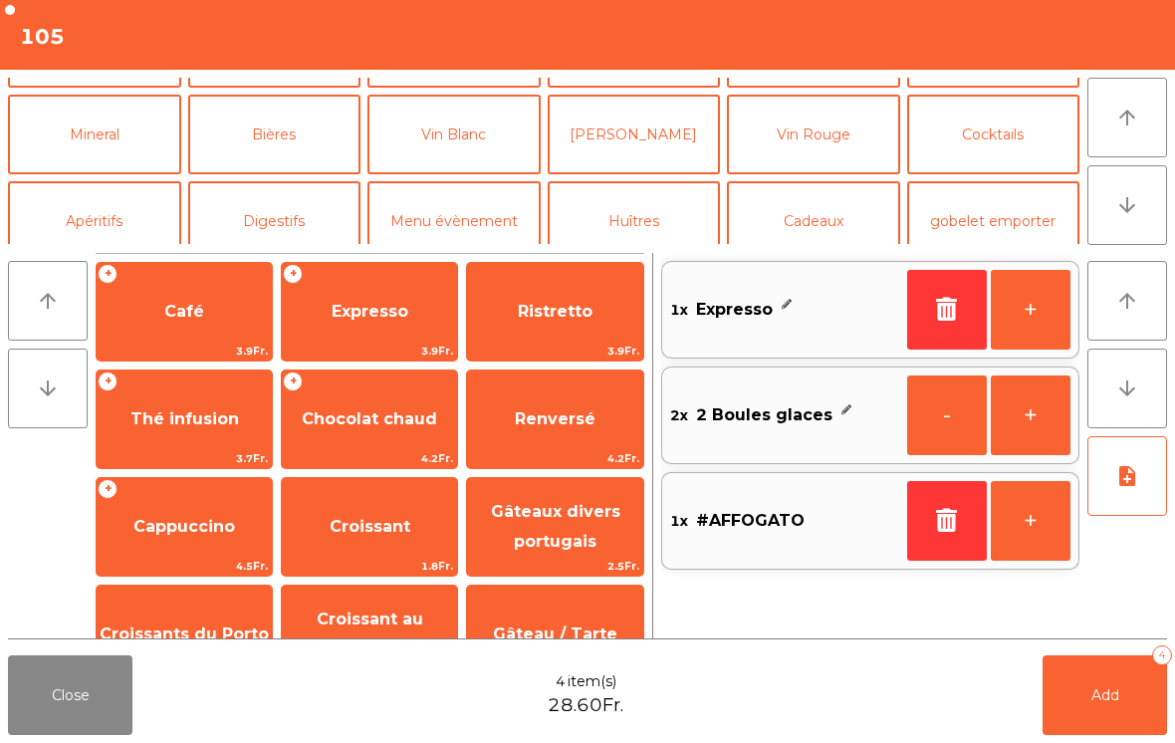
click at [270, 243] on button "Digestifs" at bounding box center [274, 221] width 173 height 80
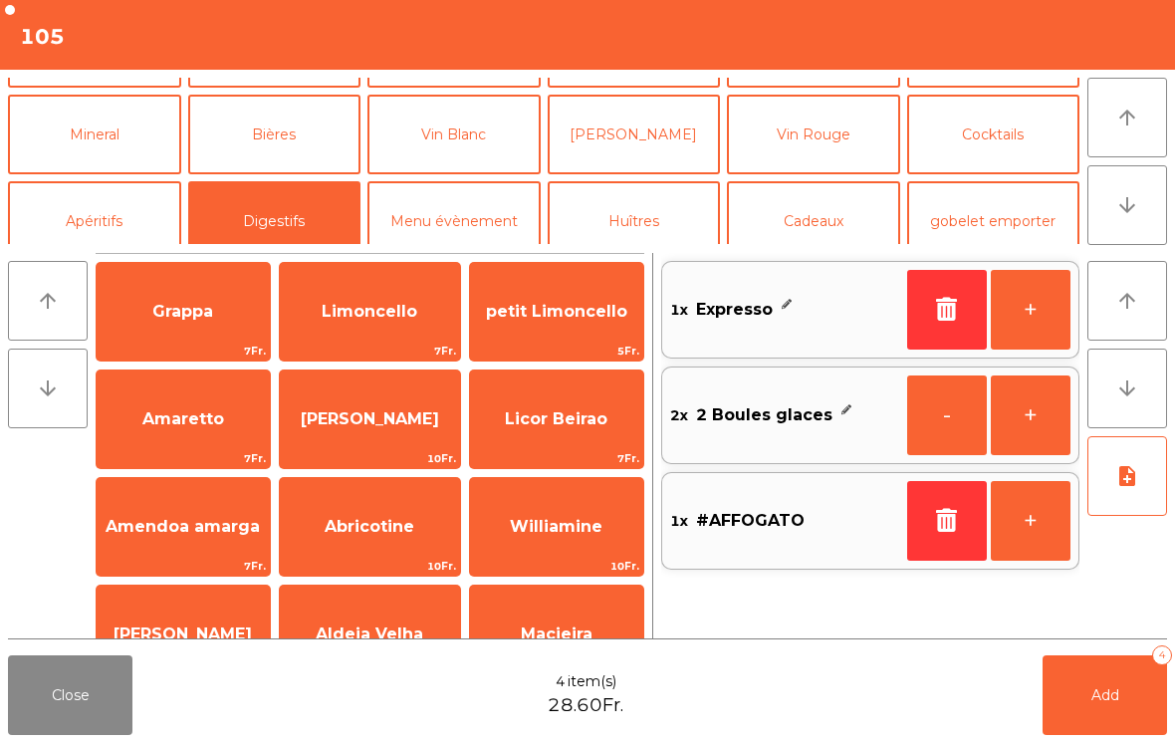
click at [328, 316] on span "Limoncello" at bounding box center [370, 311] width 96 height 19
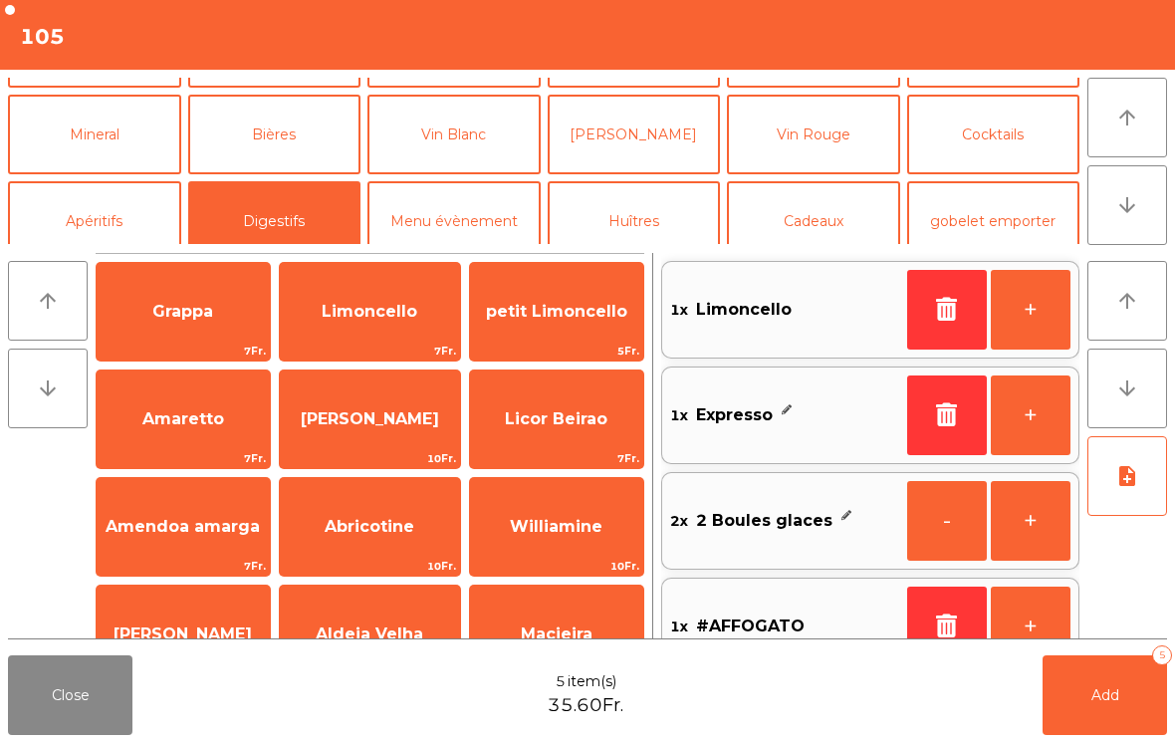
click at [1098, 676] on button "Add 5" at bounding box center [1105, 695] width 124 height 80
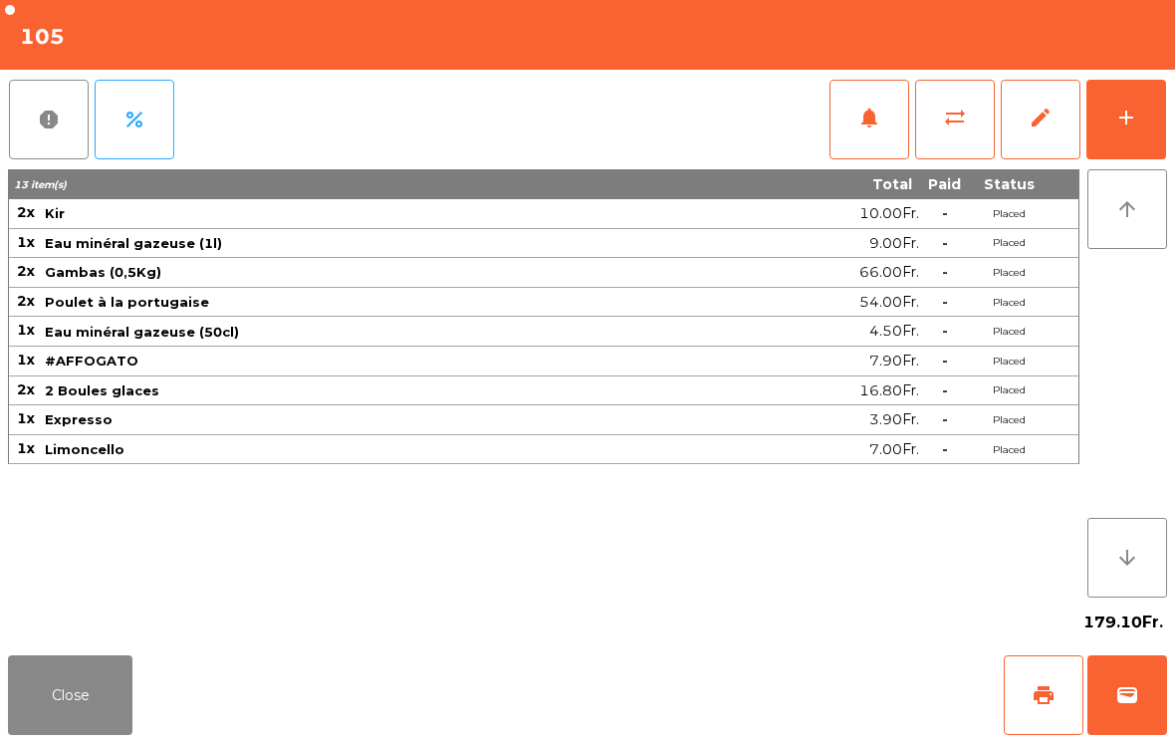
click at [55, 678] on button "Close" at bounding box center [70, 695] width 124 height 80
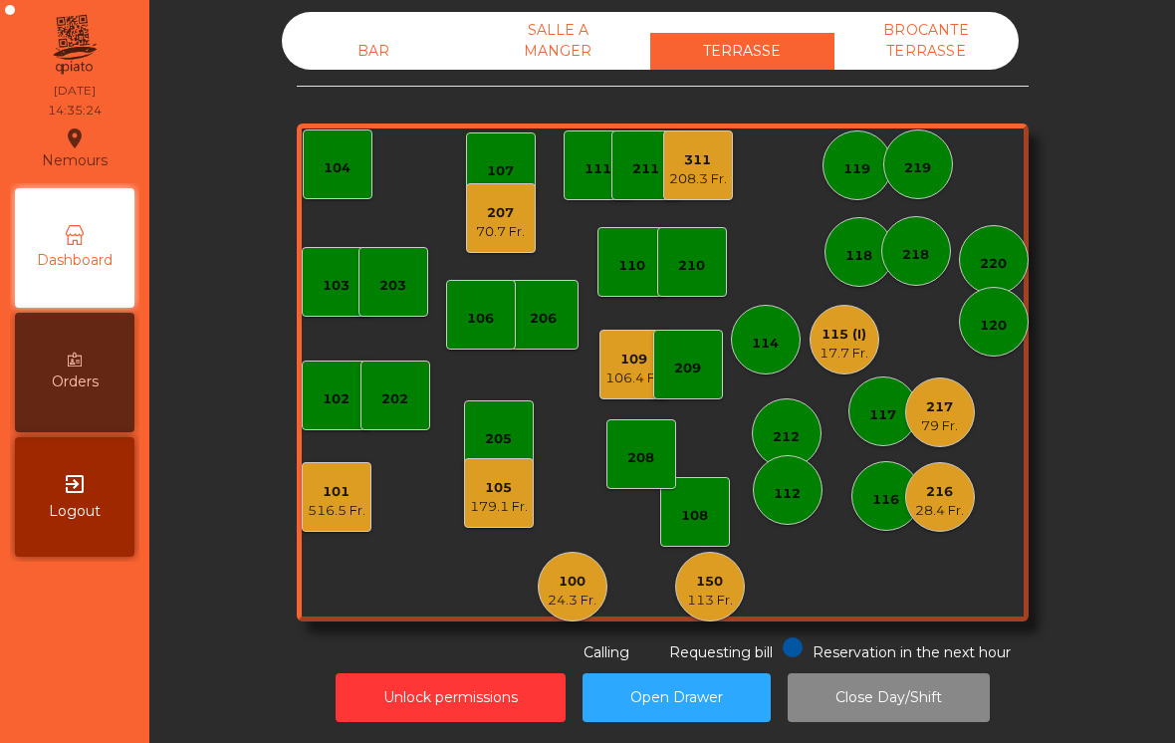
click at [707, 166] on div "311" at bounding box center [698, 160] width 58 height 20
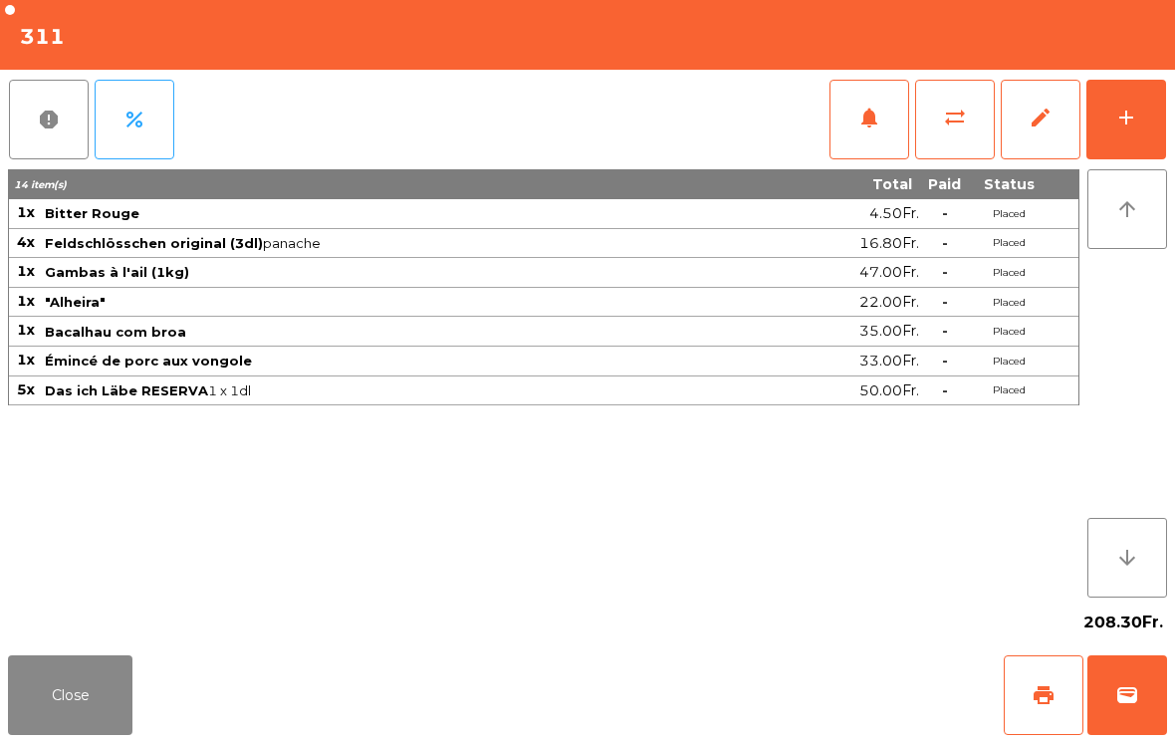
click at [1132, 125] on div "add" at bounding box center [1126, 118] width 24 height 24
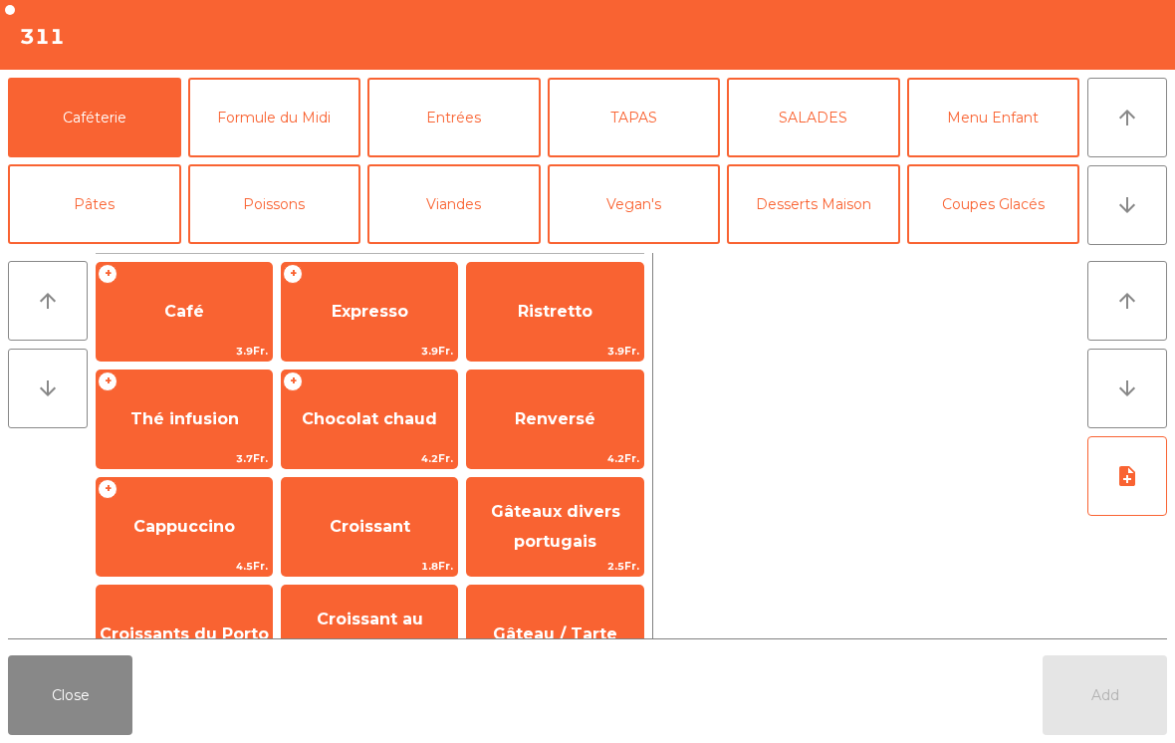
click at [865, 210] on button "Desserts Maison" at bounding box center [813, 204] width 173 height 80
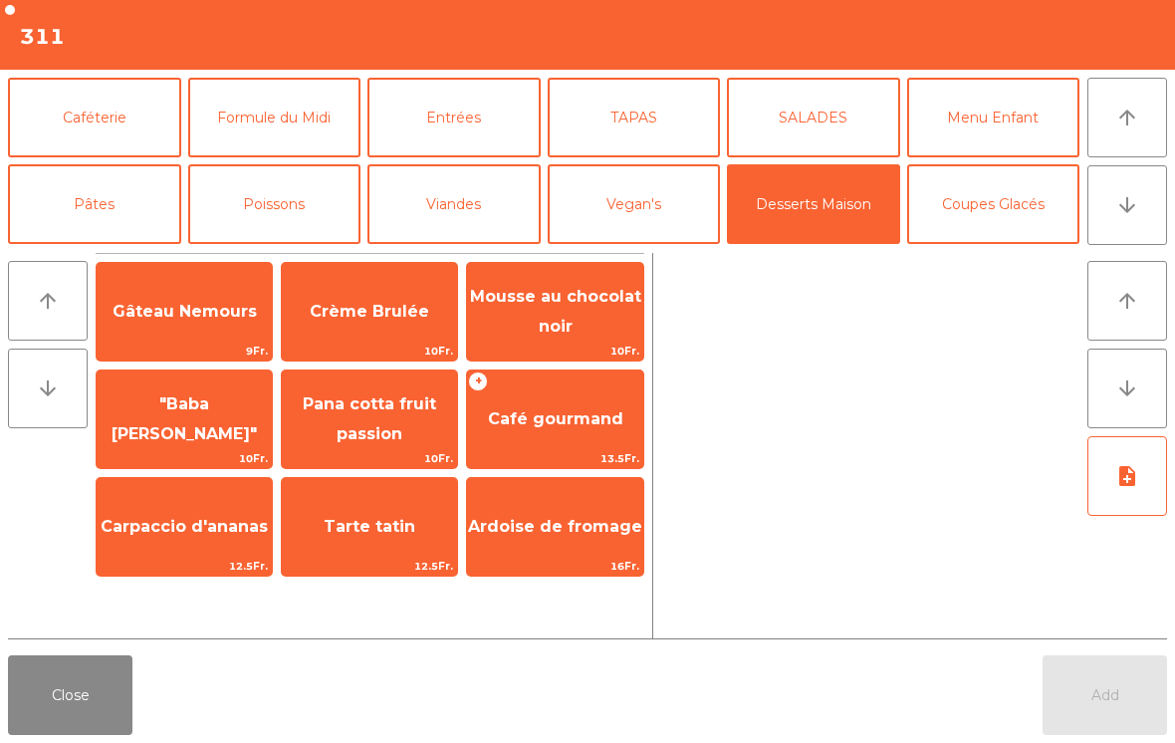
click at [598, 438] on span "Café gourmand" at bounding box center [554, 419] width 175 height 54
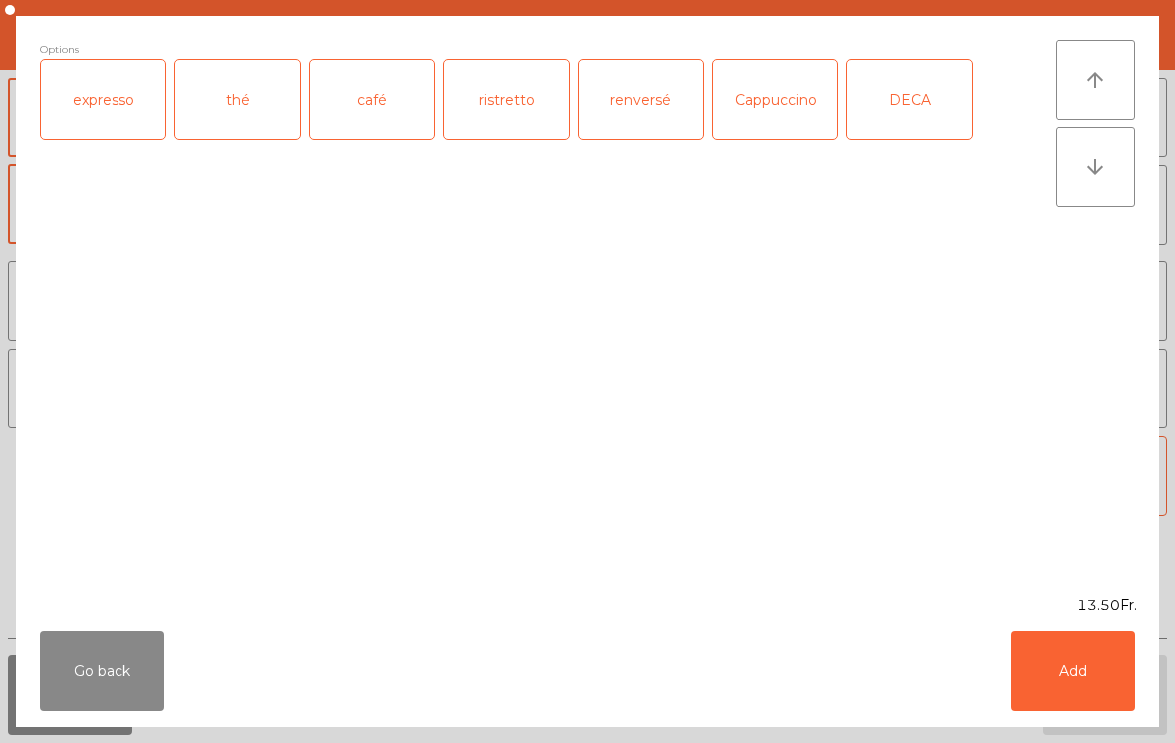
click at [407, 101] on div "café" at bounding box center [372, 100] width 124 height 80
click at [1104, 682] on button "Add" at bounding box center [1073, 671] width 124 height 80
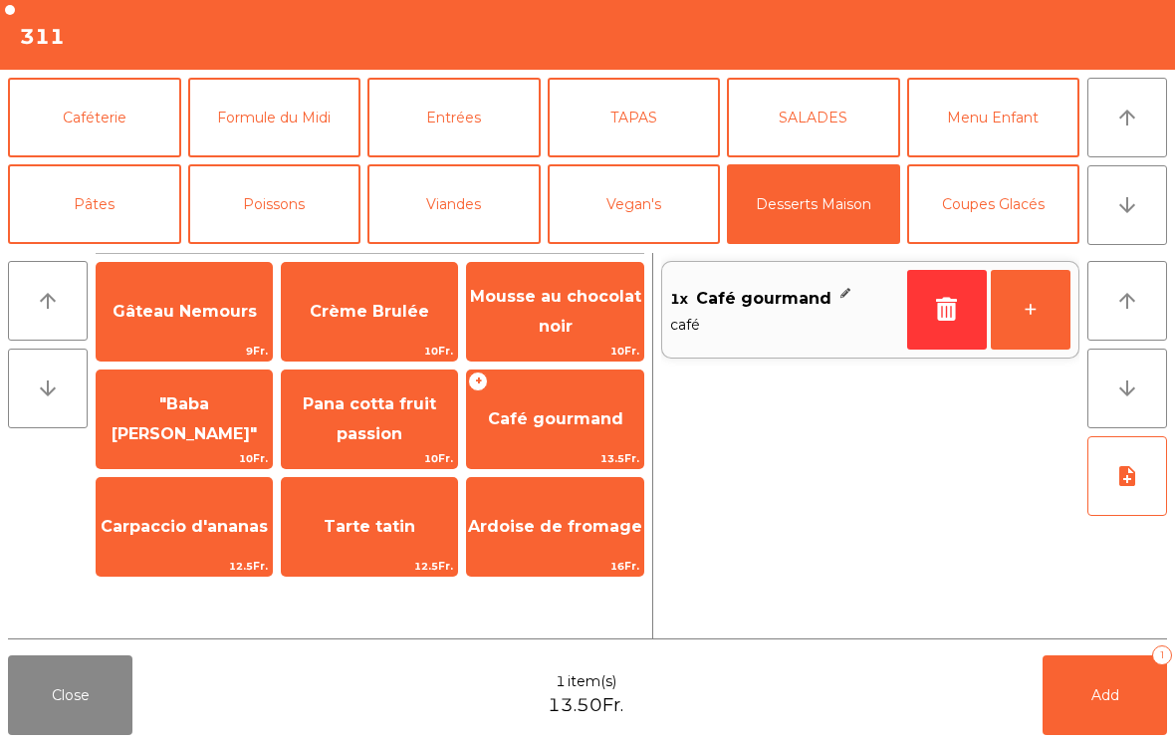
click at [1043, 318] on button "+" at bounding box center [1031, 310] width 80 height 80
click at [128, 127] on button "Caféterie" at bounding box center [94, 118] width 173 height 80
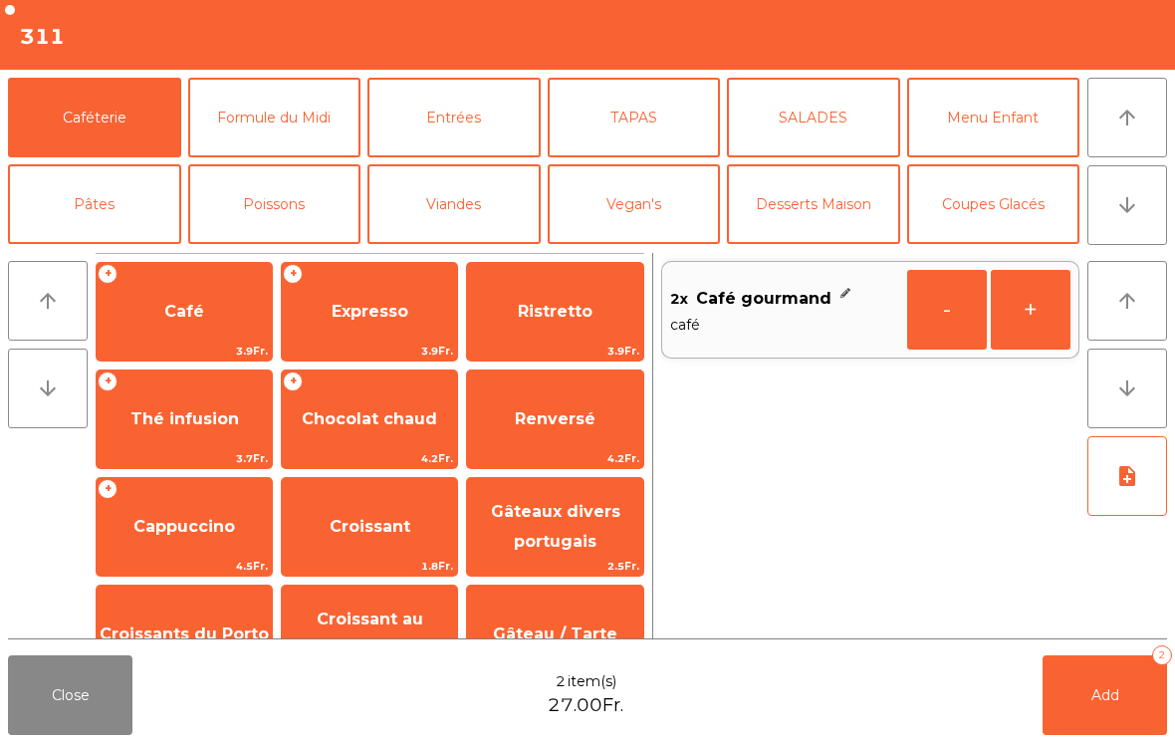
click at [199, 330] on span "Café" at bounding box center [184, 312] width 175 height 54
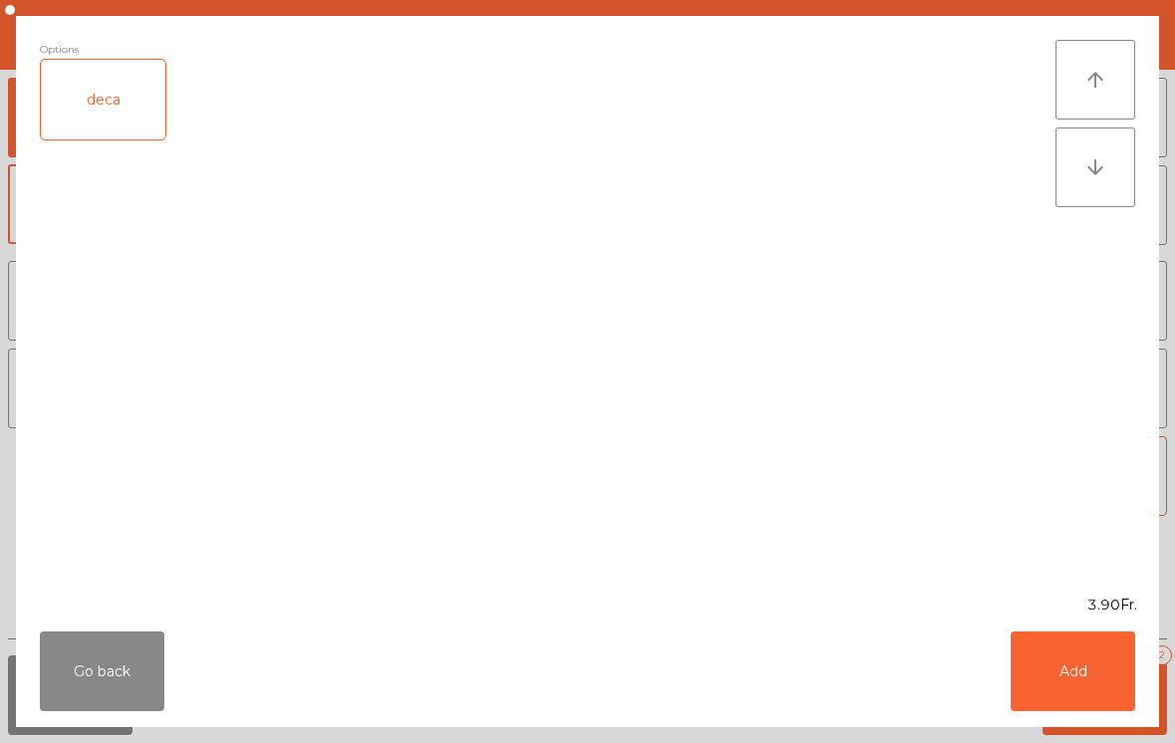
click at [1088, 678] on button "Add" at bounding box center [1073, 671] width 124 height 80
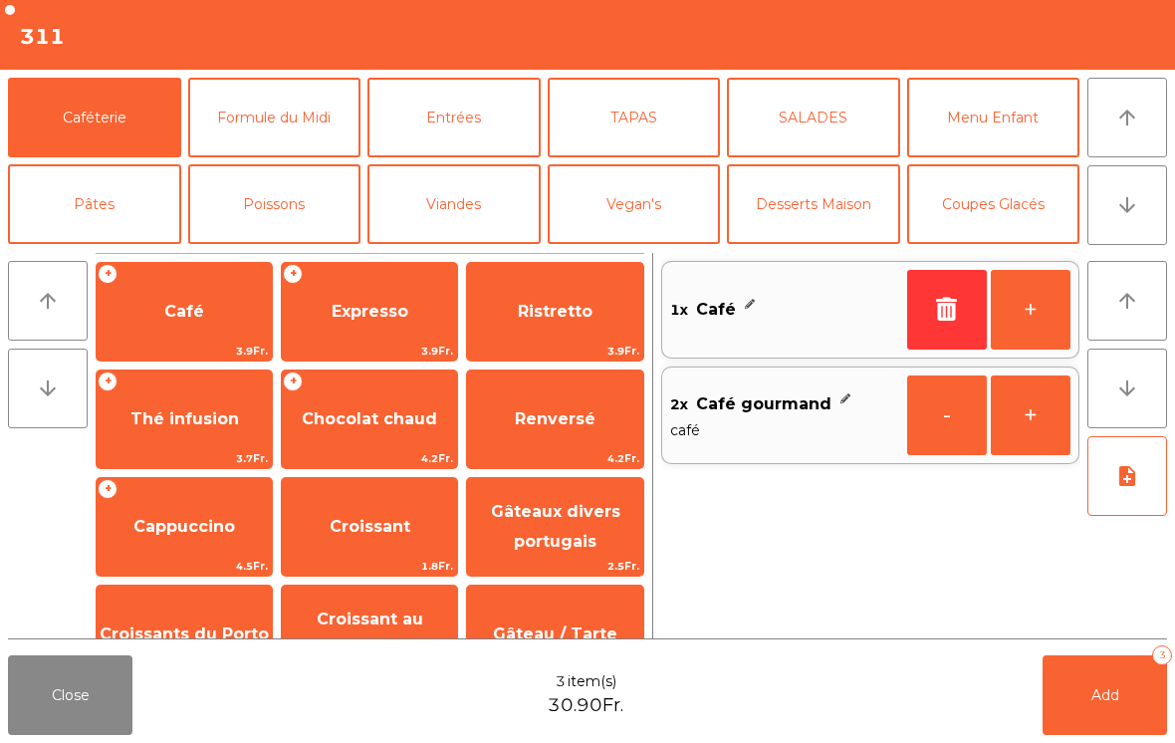
click at [1128, 687] on button "Add 3" at bounding box center [1105, 695] width 124 height 80
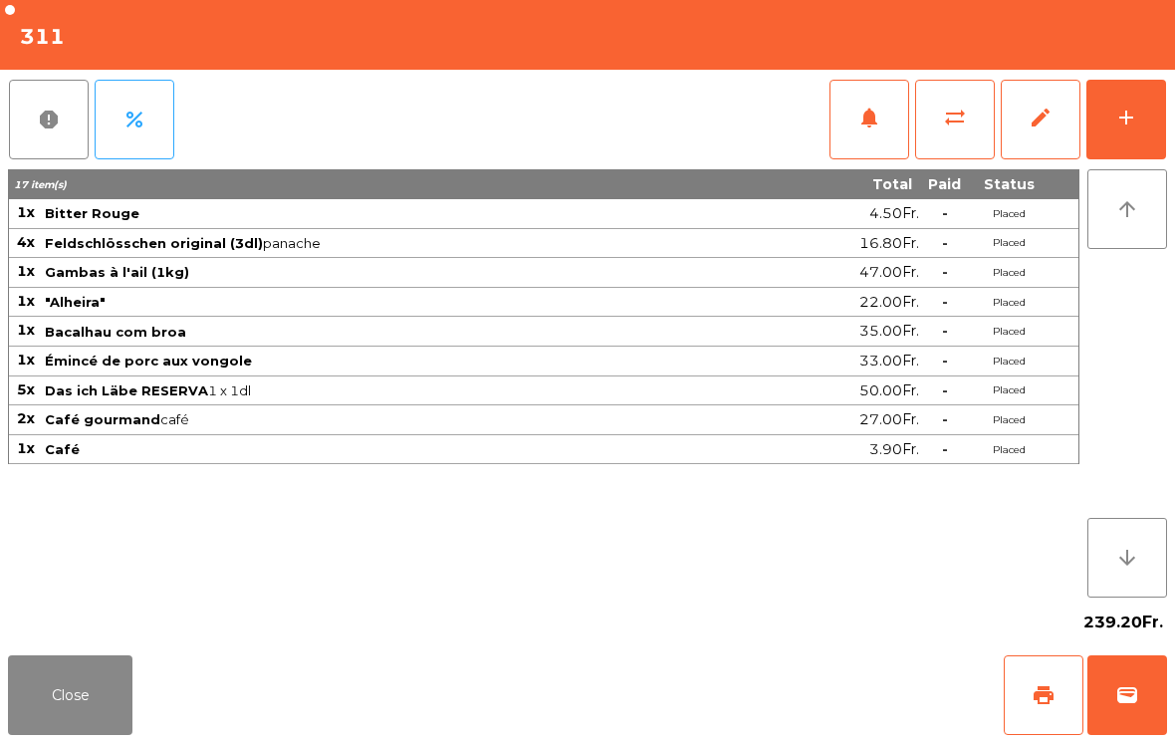
click at [92, 727] on button "Close" at bounding box center [70, 695] width 124 height 80
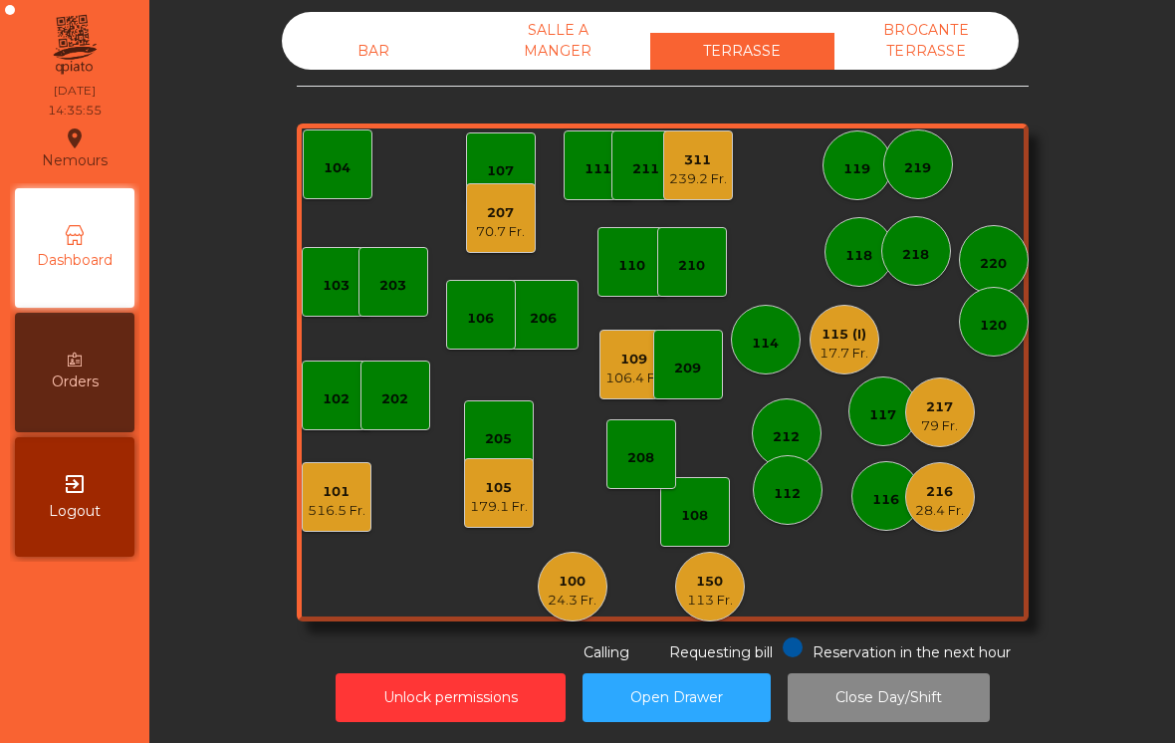
click at [839, 338] on div "115 (I)" at bounding box center [844, 335] width 49 height 20
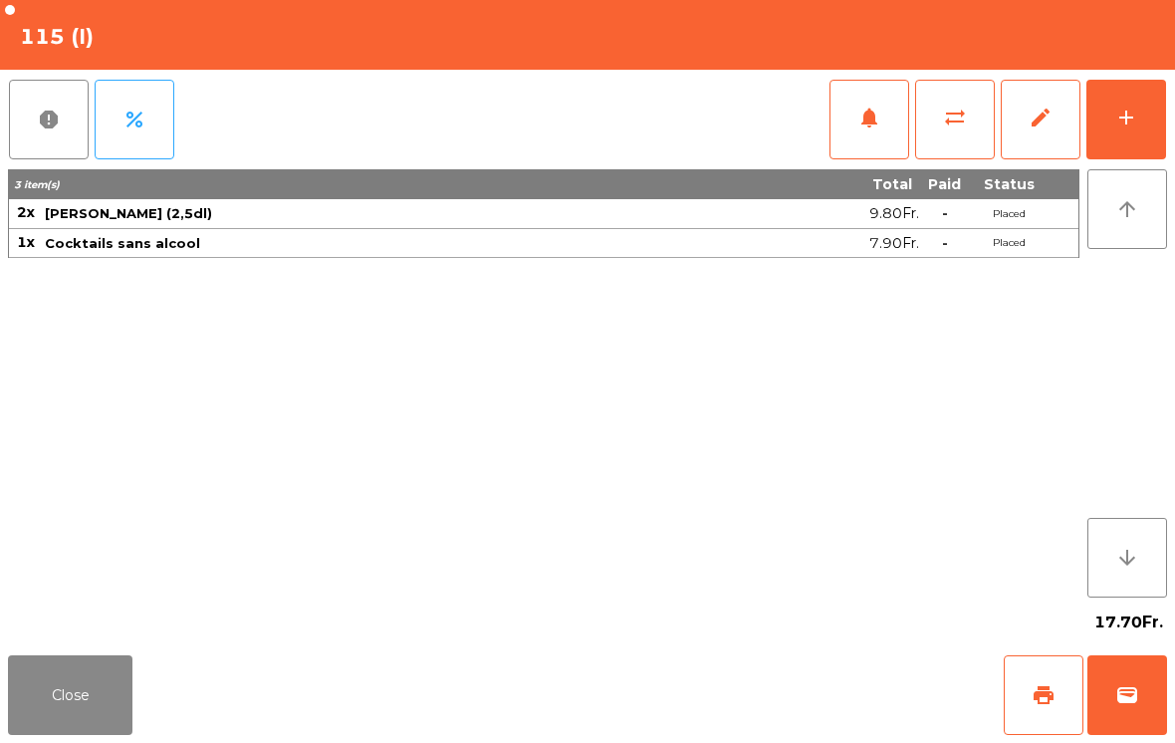
click at [69, 712] on button "Close" at bounding box center [70, 695] width 124 height 80
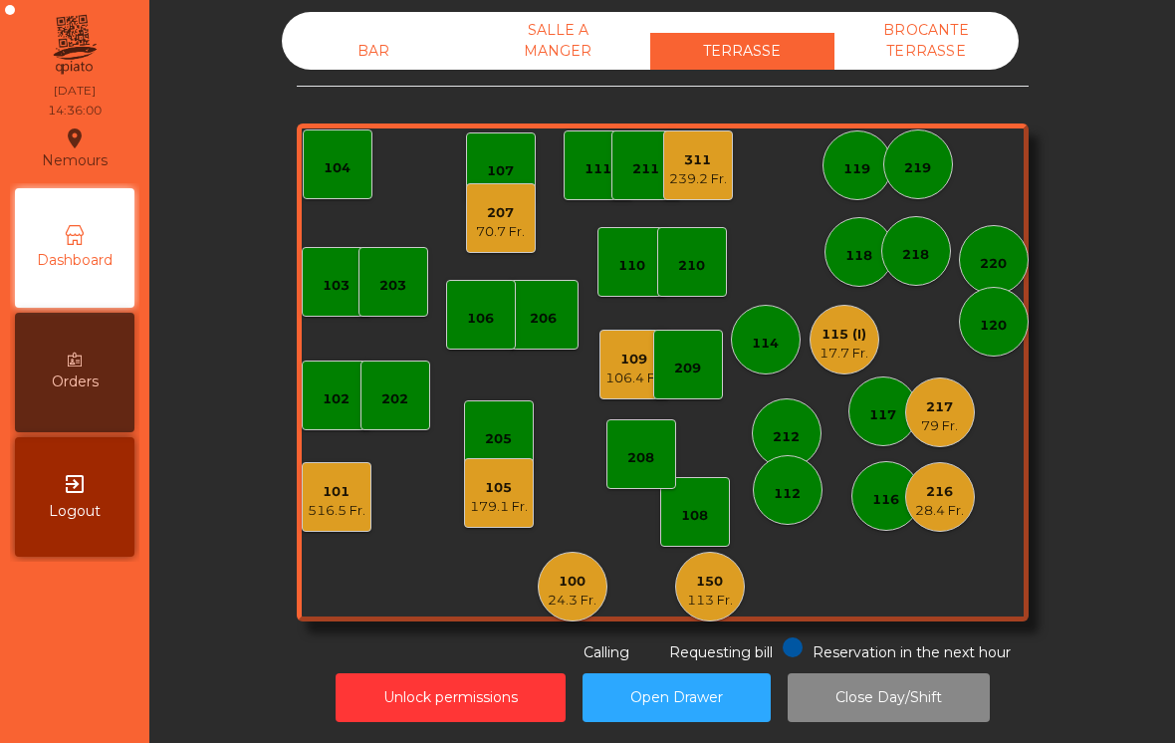
click at [937, 519] on div "28.4 Fr." at bounding box center [939, 511] width 49 height 20
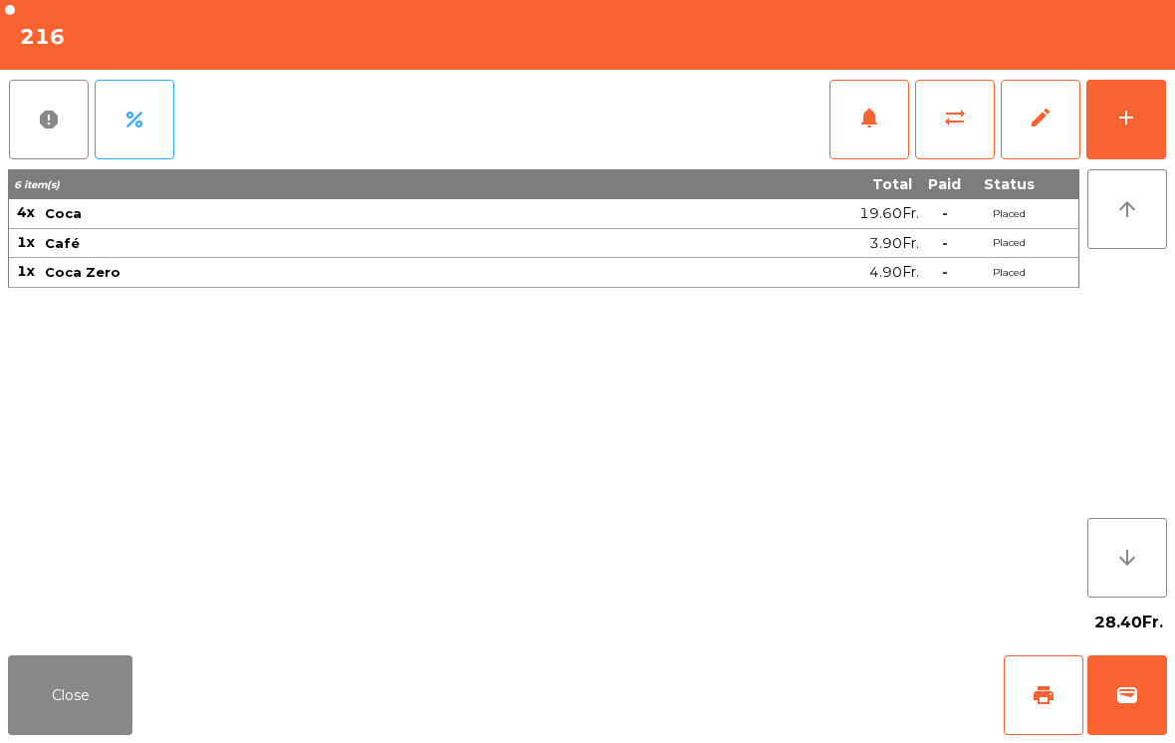
click at [1150, 685] on button "wallet" at bounding box center [1127, 695] width 80 height 80
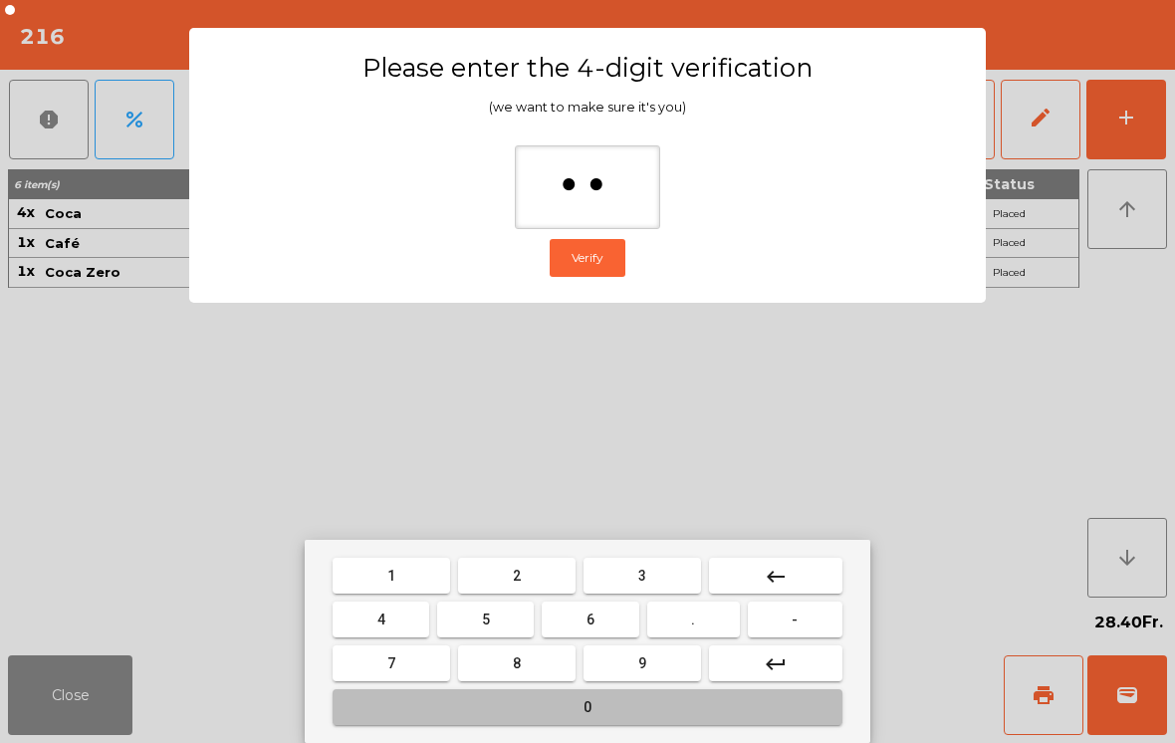
type input "***"
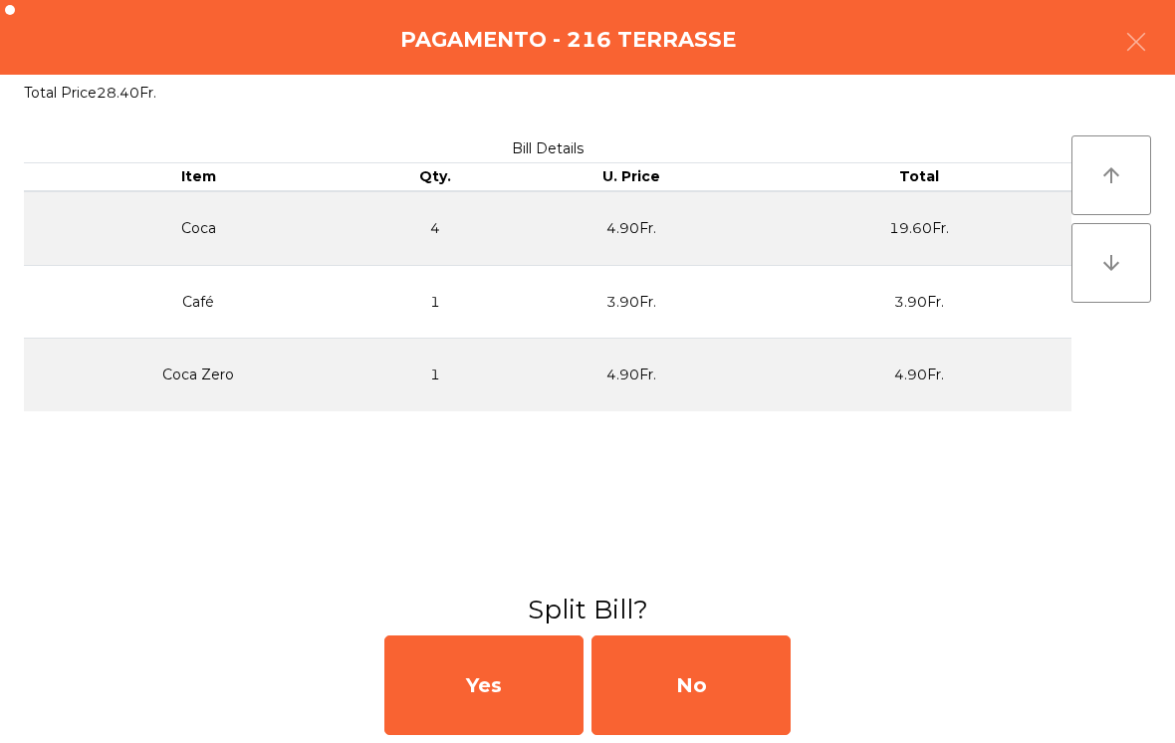
click at [766, 696] on div "No" at bounding box center [691, 685] width 199 height 100
click at [747, 685] on div "MB" at bounding box center [691, 685] width 199 height 100
click at [740, 689] on div "No" at bounding box center [691, 685] width 199 height 100
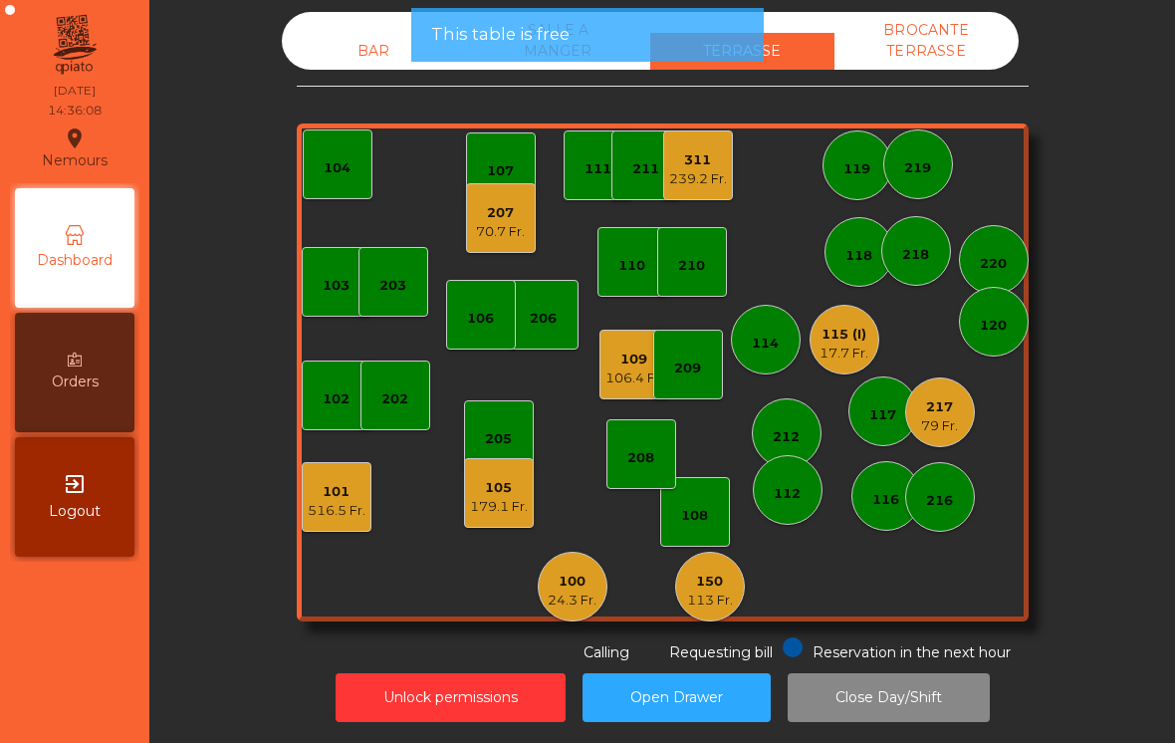
click at [926, 423] on div "79 Fr." at bounding box center [939, 426] width 37 height 20
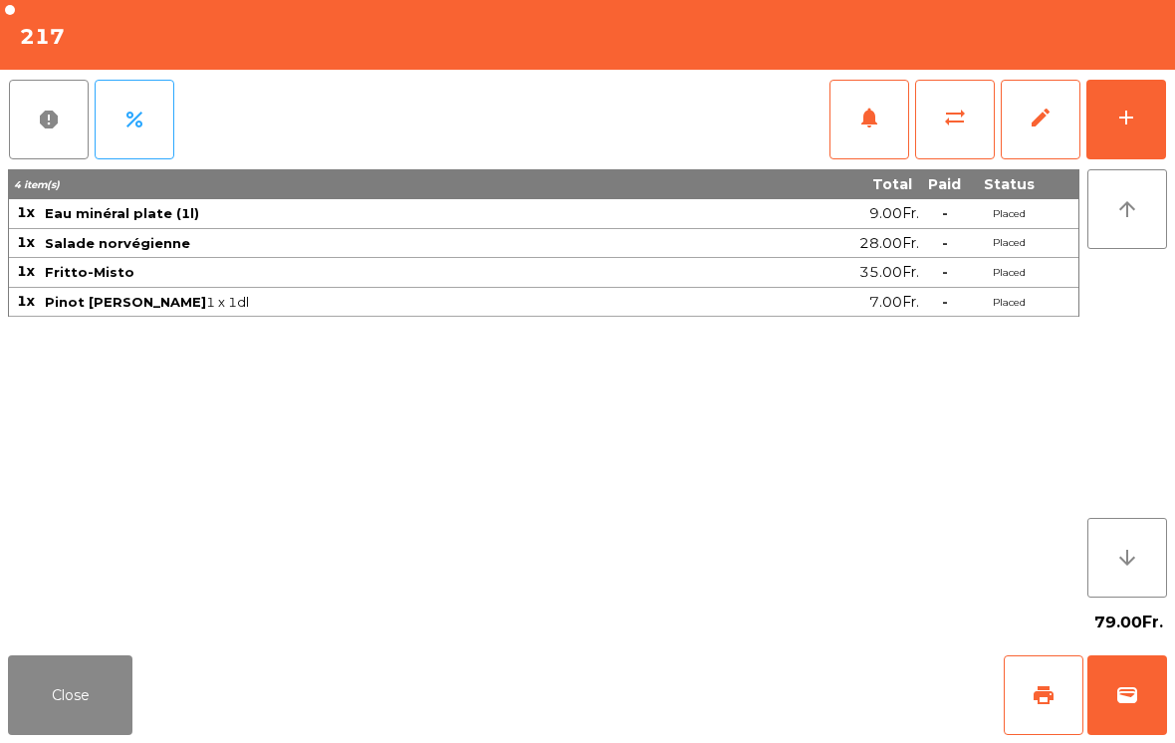
click at [1146, 709] on button "wallet" at bounding box center [1127, 695] width 80 height 80
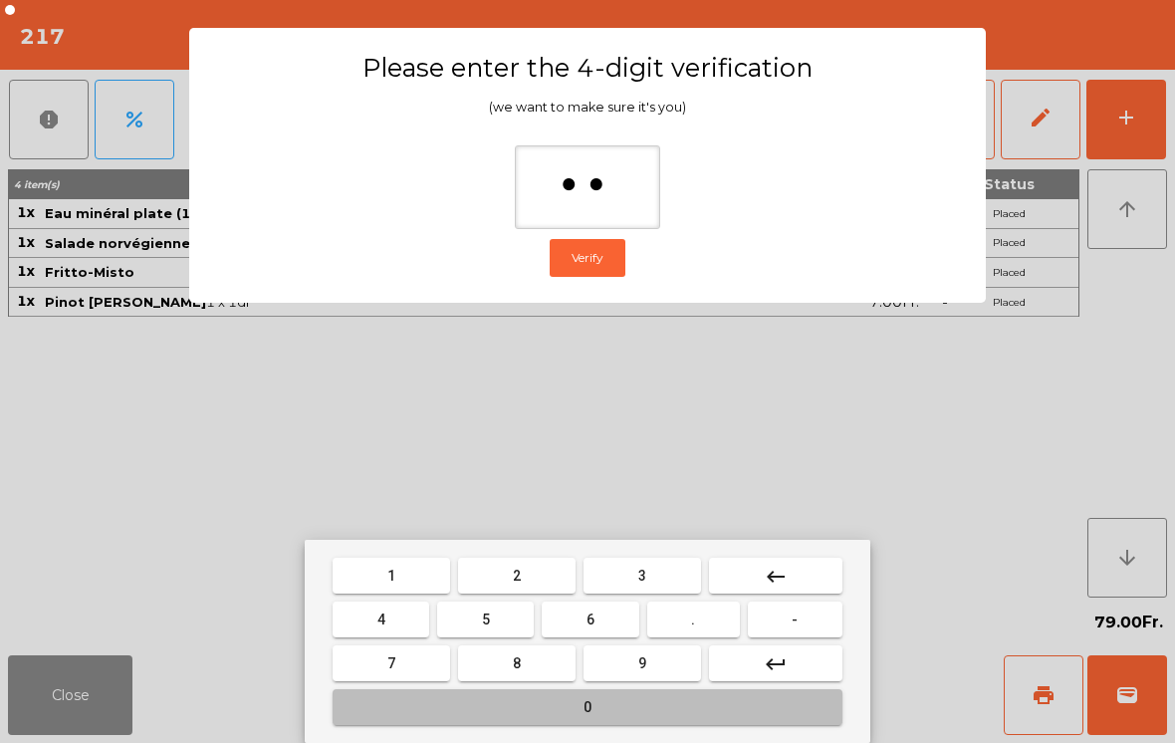
type input "***"
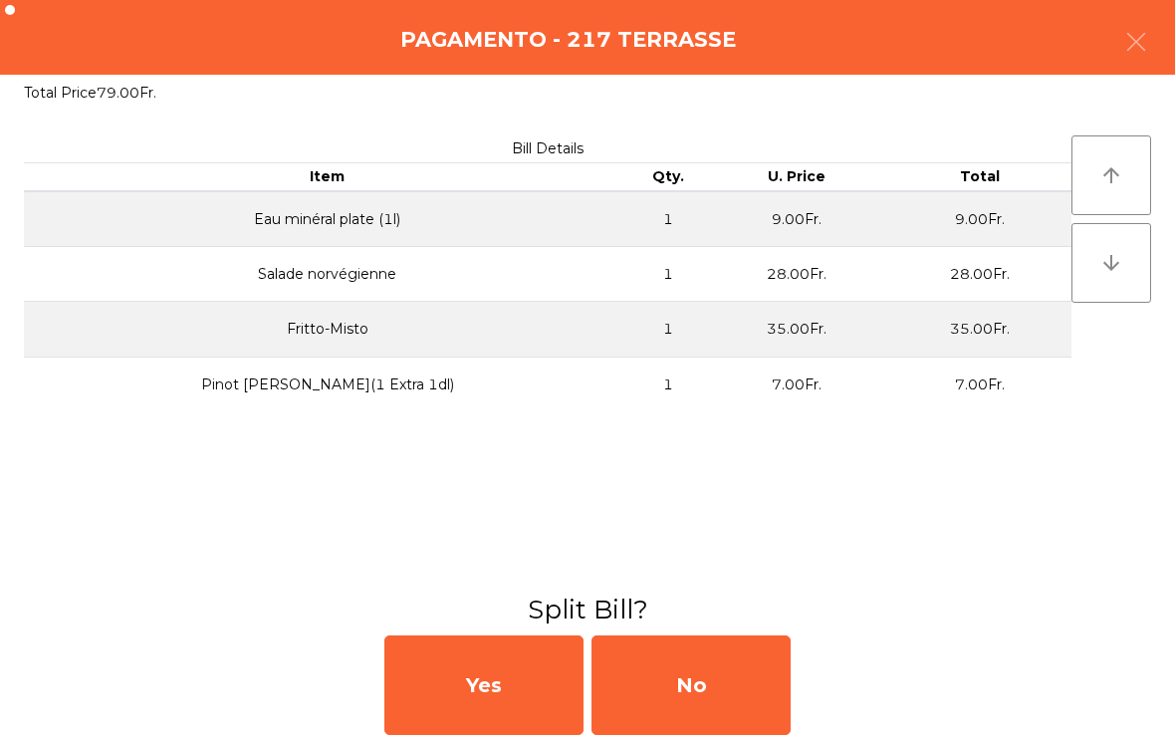
click at [780, 691] on div "No" at bounding box center [691, 685] width 199 height 100
click at [780, 690] on div "MB" at bounding box center [691, 685] width 199 height 100
click at [696, 672] on div "No" at bounding box center [691, 685] width 199 height 100
click at [695, 672] on div "No" at bounding box center [691, 685] width 199 height 100
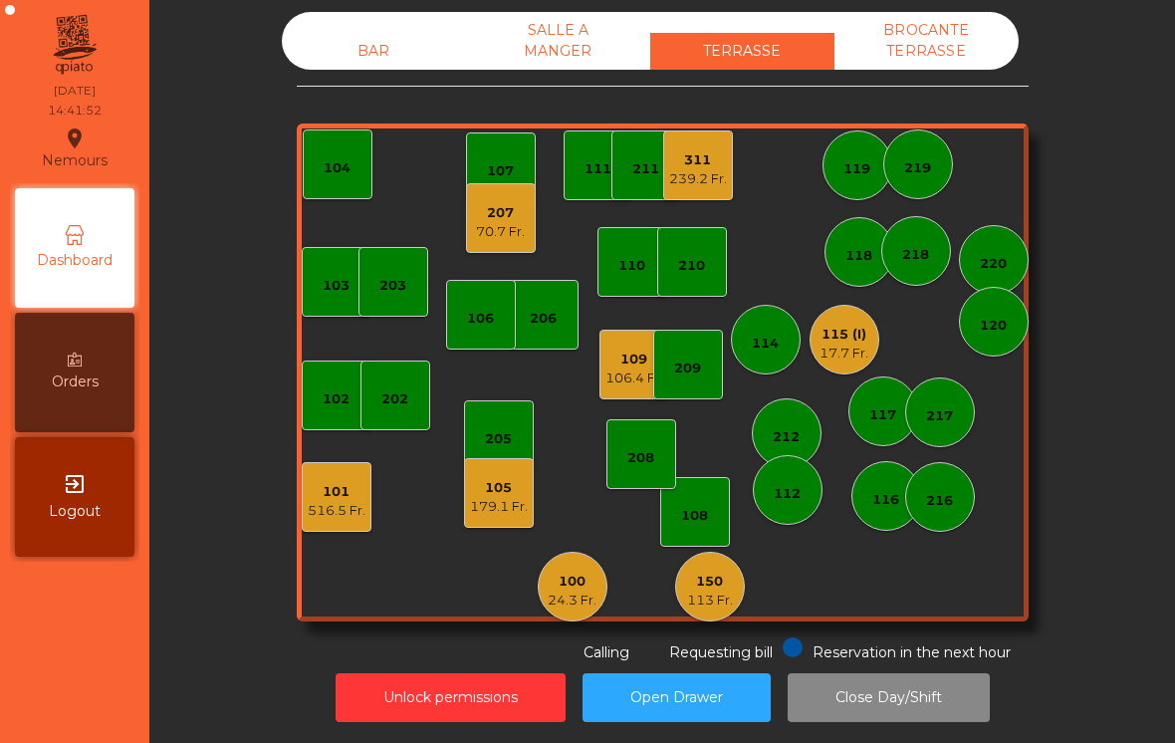
click at [501, 238] on div "70.7 Fr." at bounding box center [500, 232] width 49 height 20
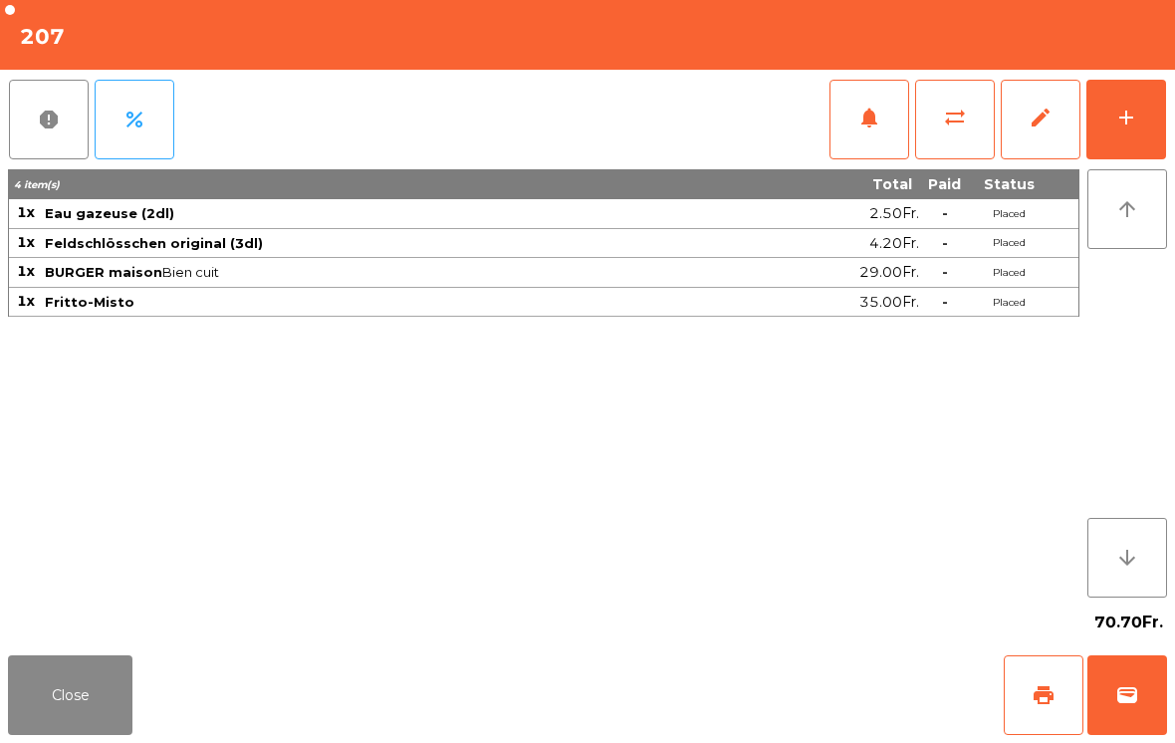
click at [1049, 683] on span "print" at bounding box center [1044, 695] width 24 height 24
click at [98, 724] on button "Close" at bounding box center [70, 695] width 124 height 80
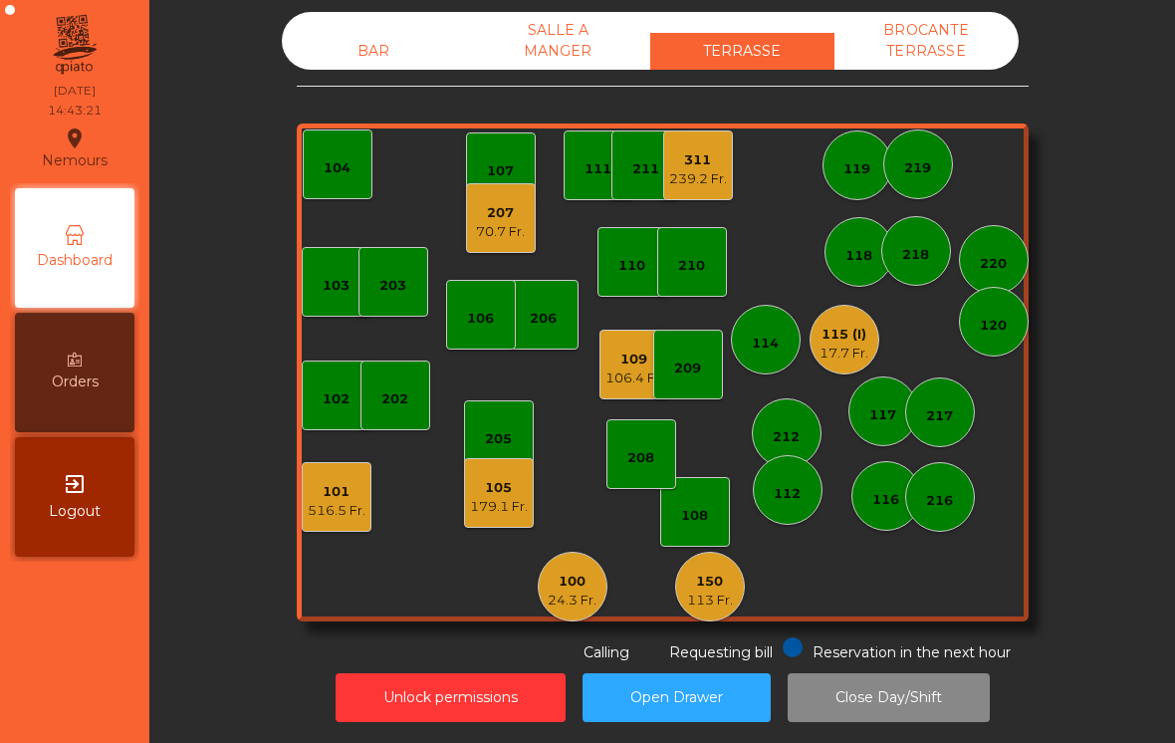
click at [936, 516] on div "216" at bounding box center [940, 497] width 70 height 70
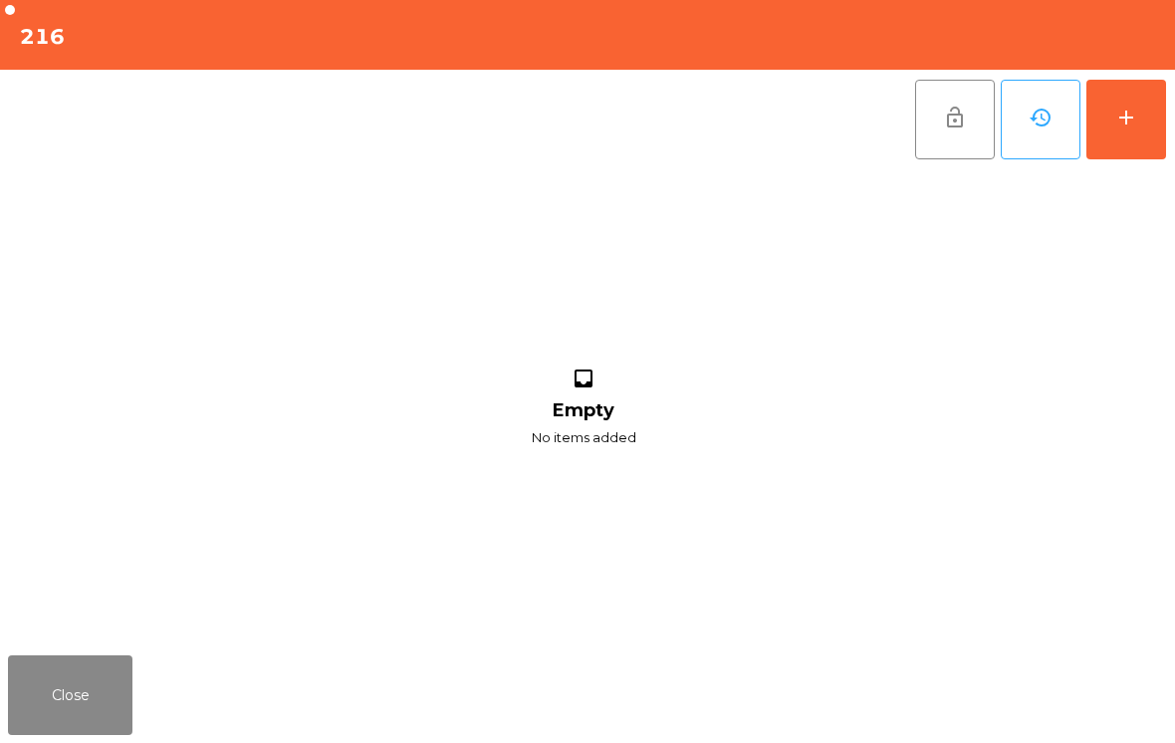
click at [1120, 126] on div "add" at bounding box center [1126, 118] width 24 height 24
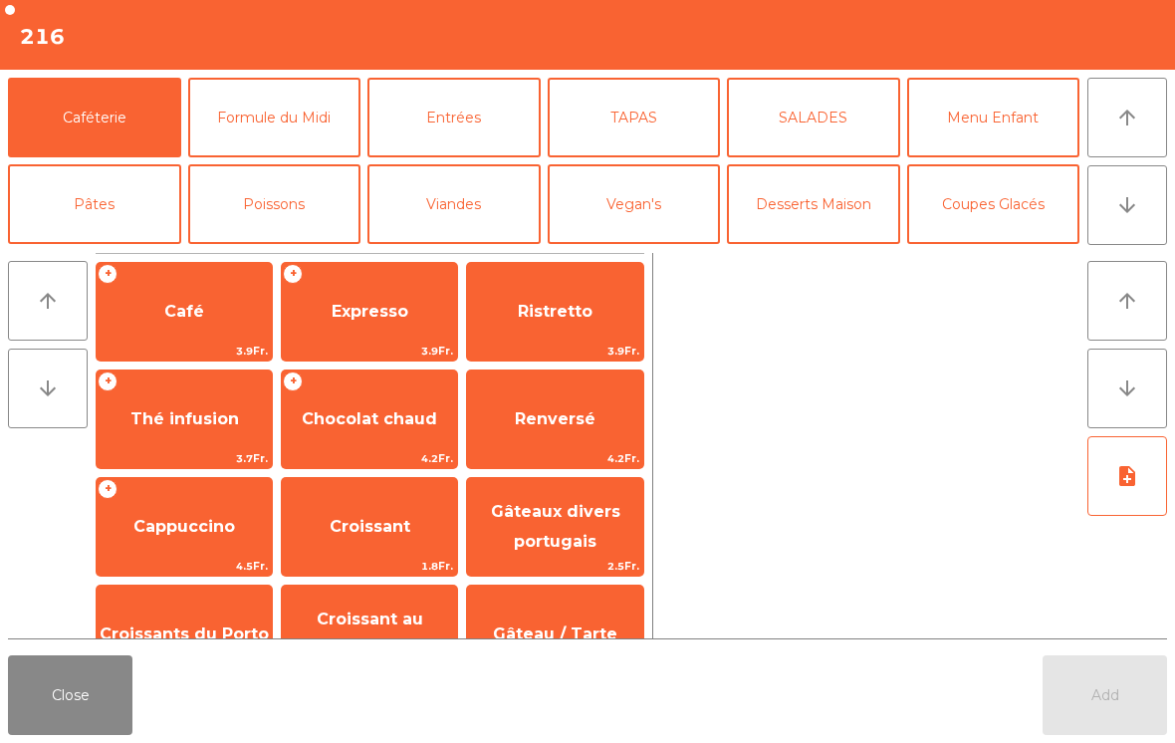
click at [1018, 214] on button "Coupes Glacés" at bounding box center [993, 204] width 173 height 80
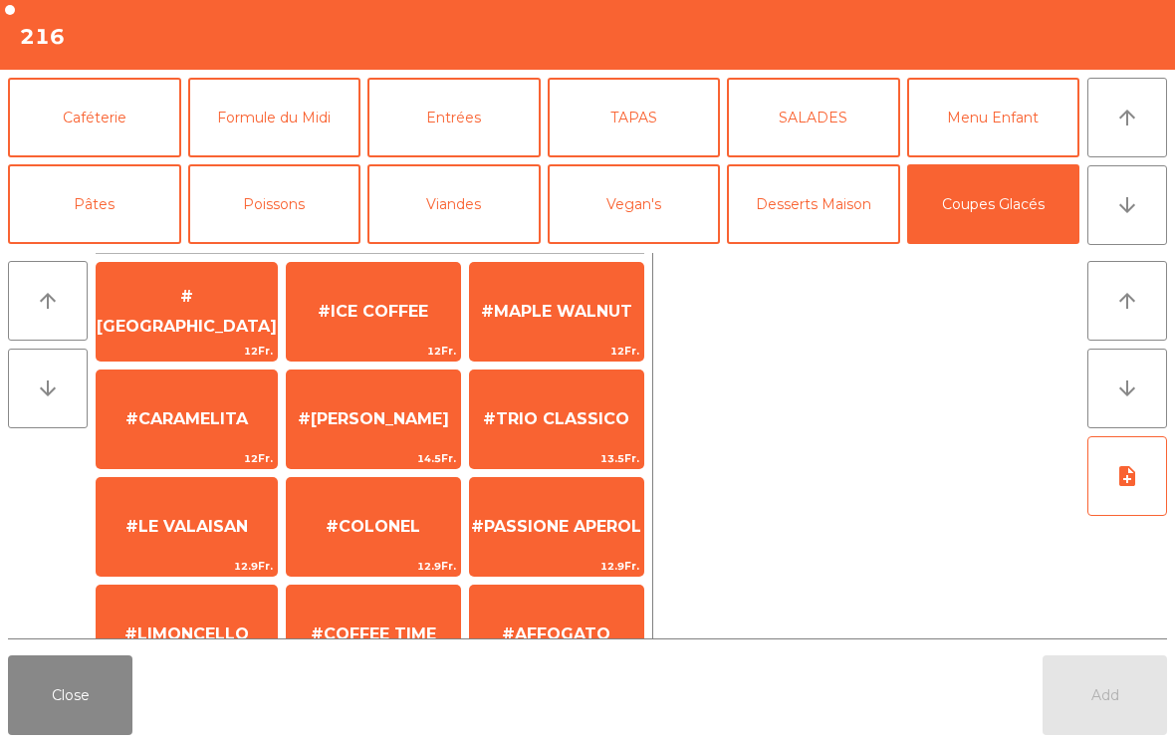
click at [335, 322] on span "#ICE COFFEE" at bounding box center [373, 312] width 173 height 54
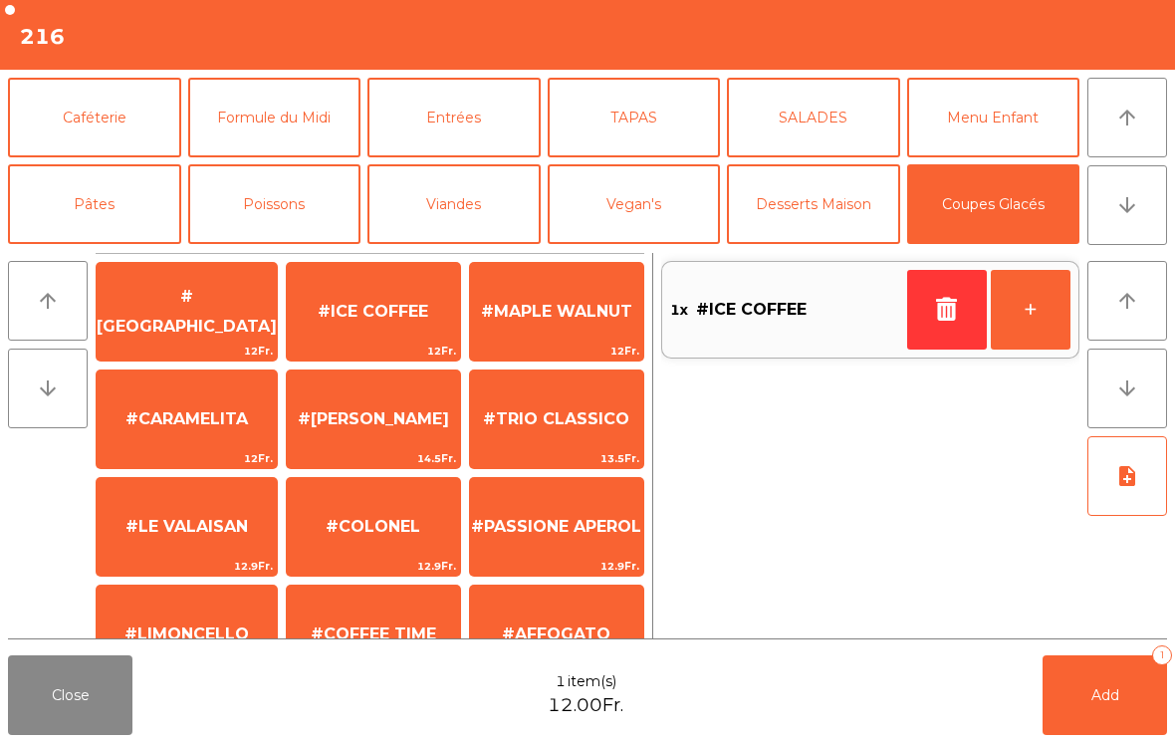
click at [1077, 683] on button "Add 1" at bounding box center [1105, 695] width 124 height 80
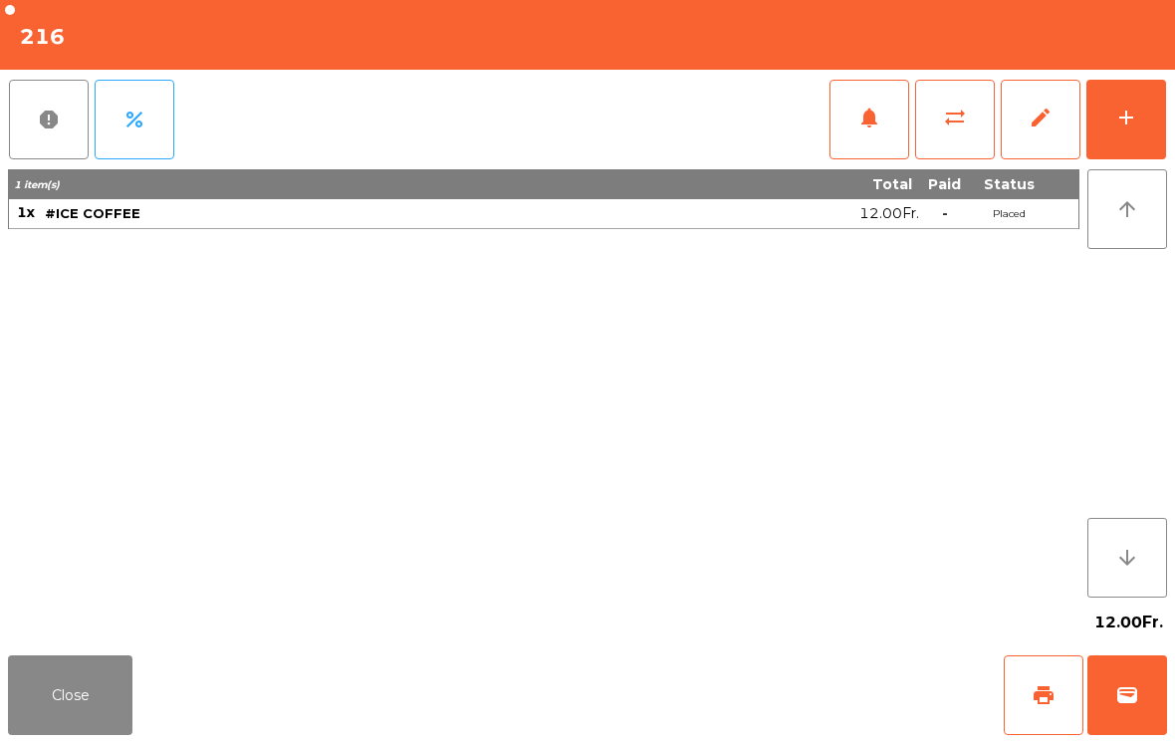
click at [96, 699] on button "Close" at bounding box center [70, 695] width 124 height 80
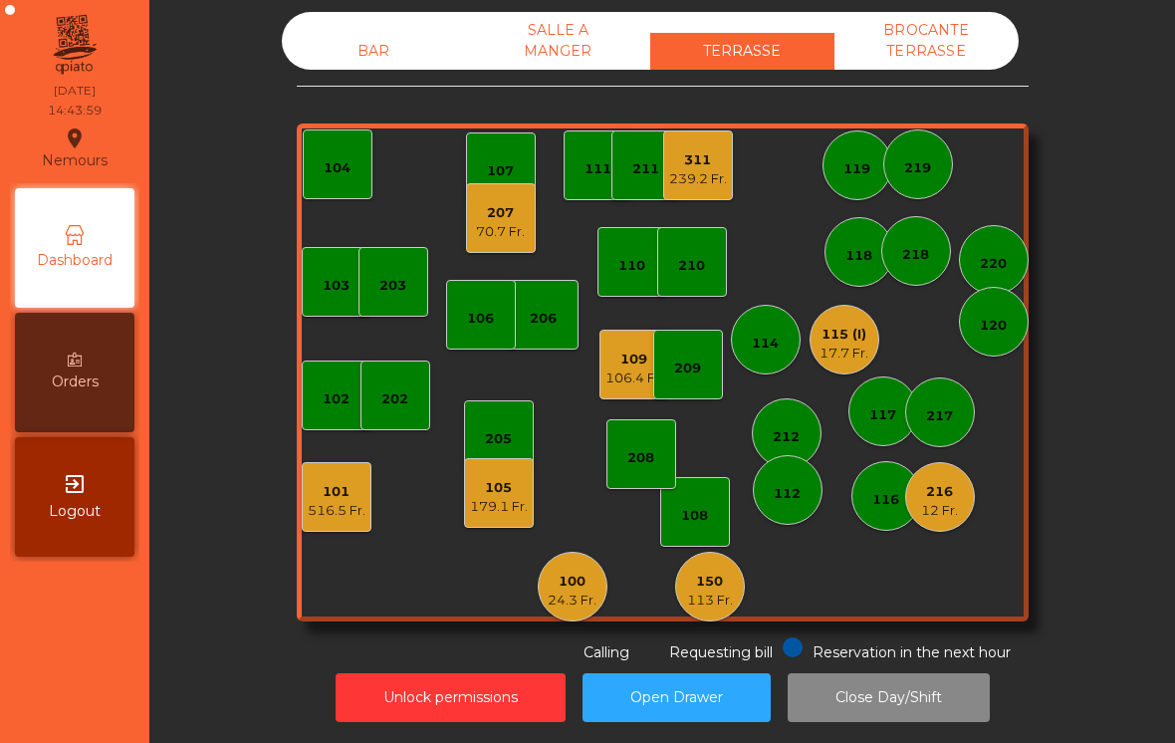
click at [512, 502] on div "179.1 Fr." at bounding box center [499, 507] width 58 height 20
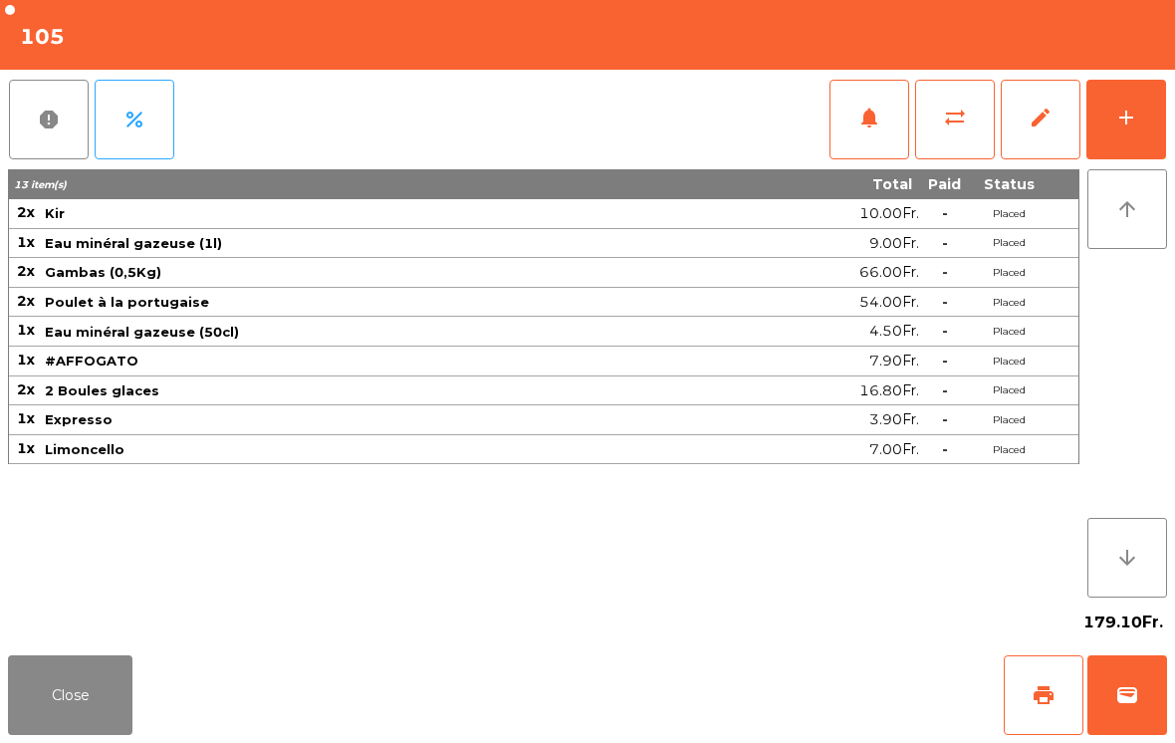
click at [1050, 685] on span "print" at bounding box center [1044, 695] width 24 height 24
click at [62, 727] on button "Close" at bounding box center [70, 695] width 124 height 80
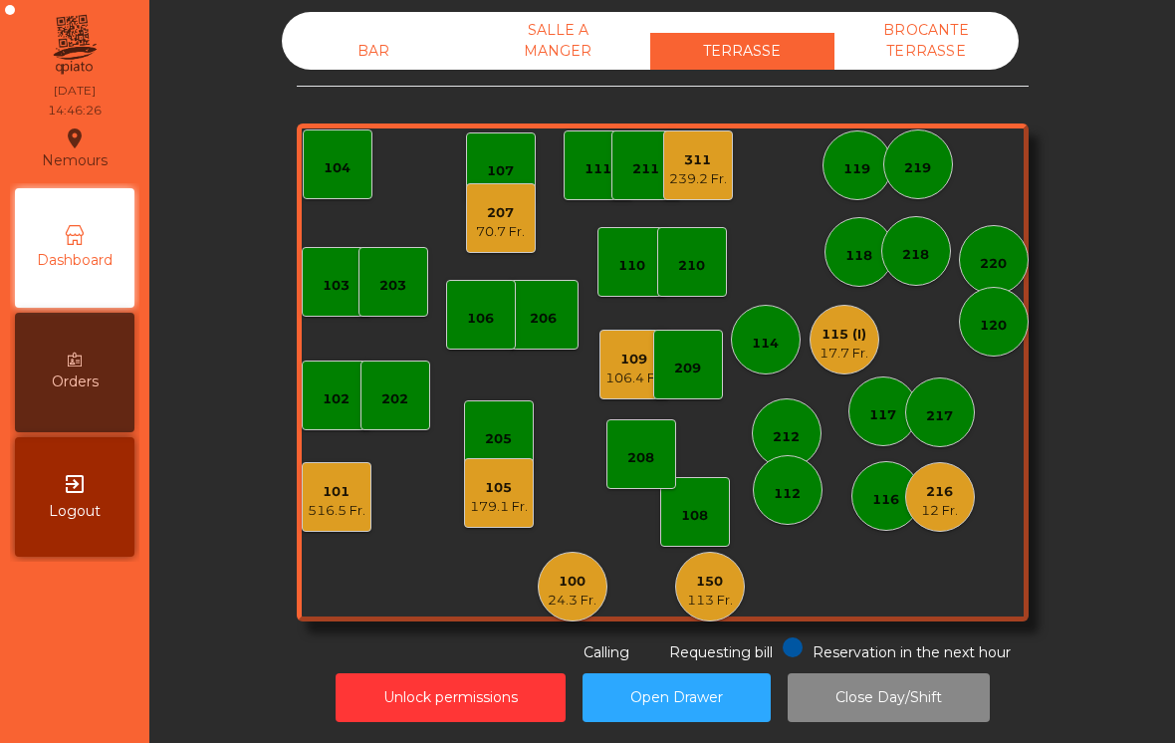
click at [720, 610] on div "150 113 Fr." at bounding box center [710, 587] width 70 height 70
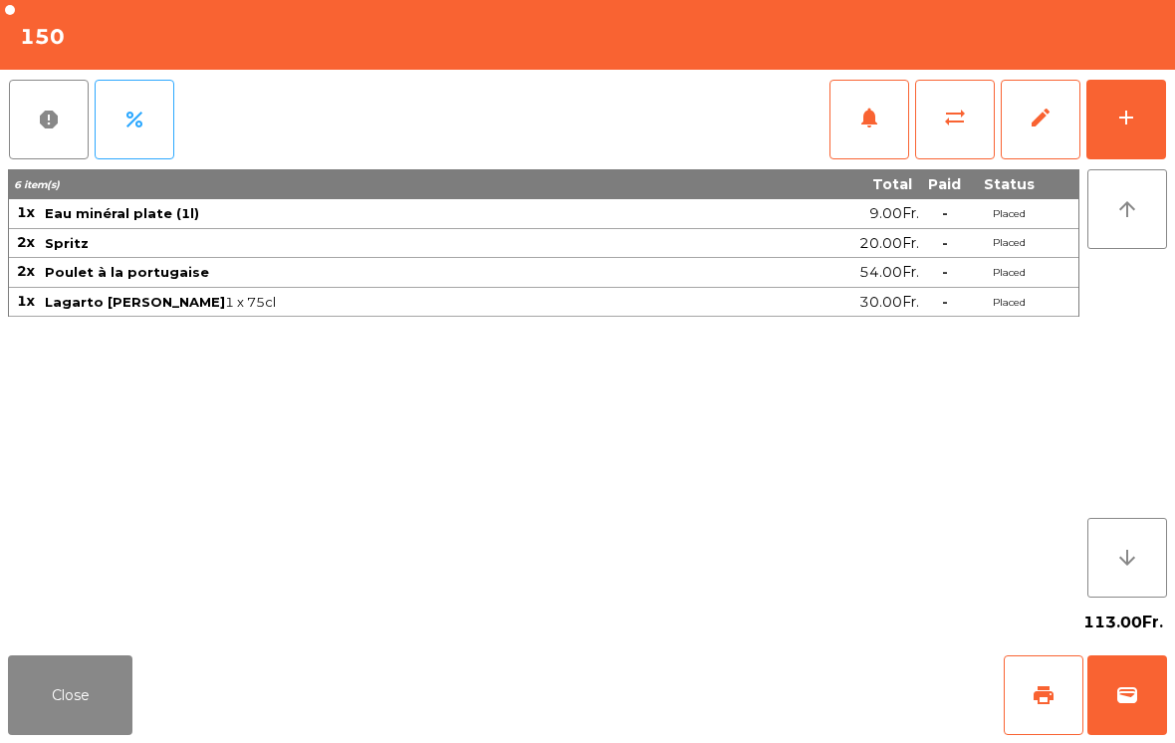
click at [1126, 141] on button "add" at bounding box center [1126, 120] width 80 height 80
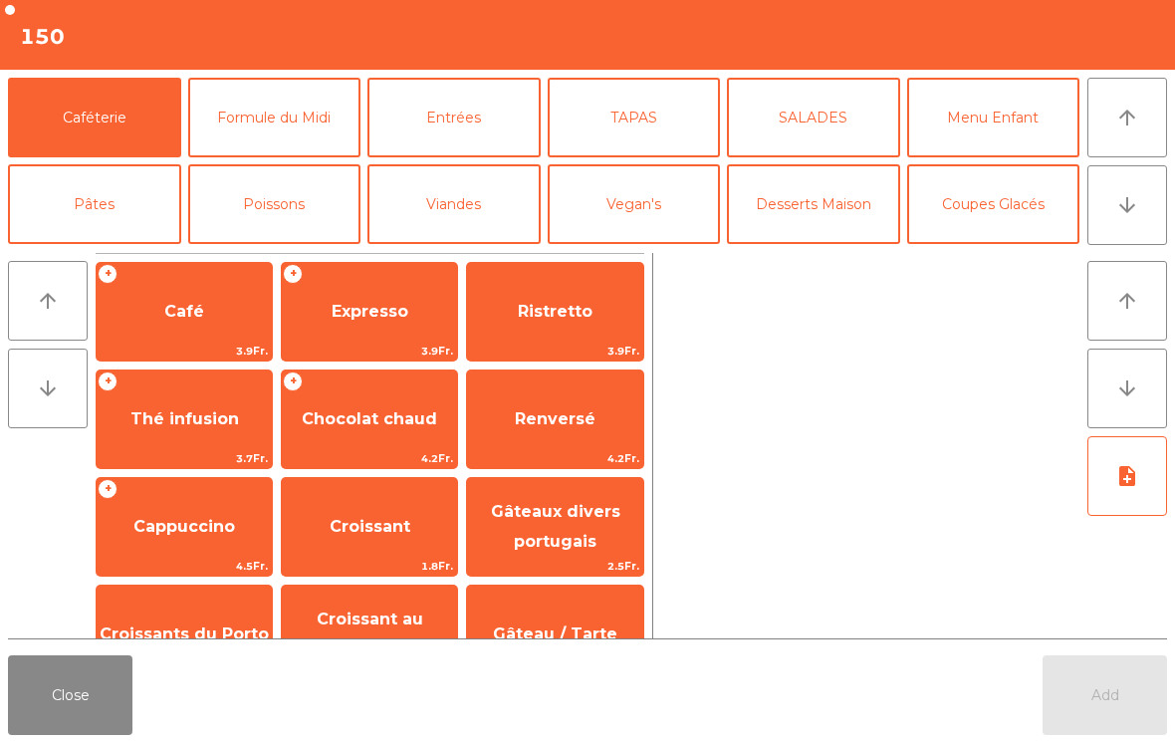
click at [999, 221] on button "Coupes Glacés" at bounding box center [993, 204] width 173 height 80
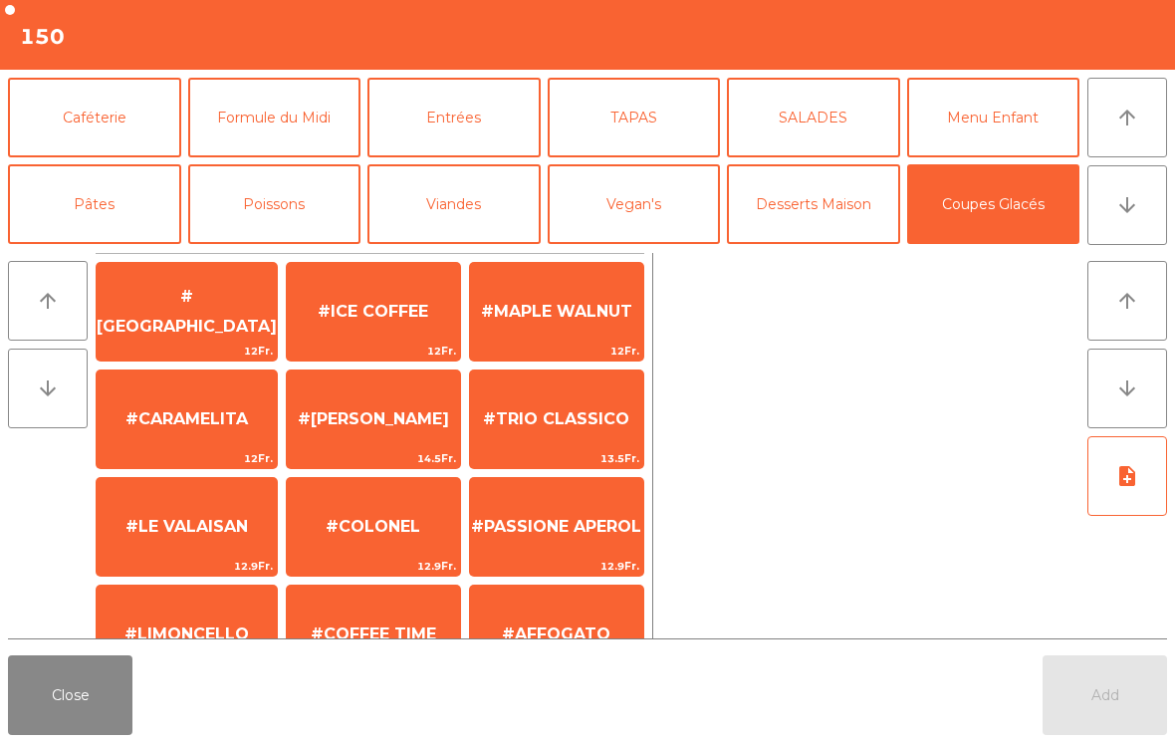
click at [839, 215] on button "Desserts Maison" at bounding box center [813, 204] width 173 height 80
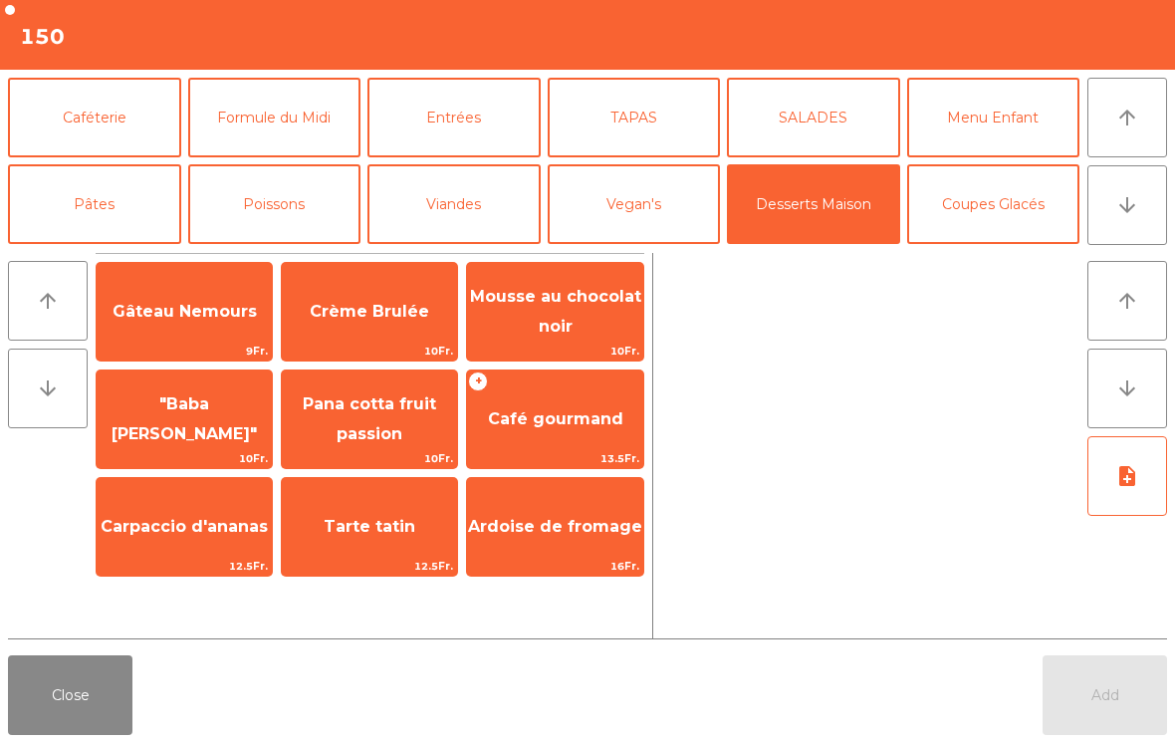
click at [209, 436] on span ""Baba de Camelo"" at bounding box center [184, 419] width 175 height 85
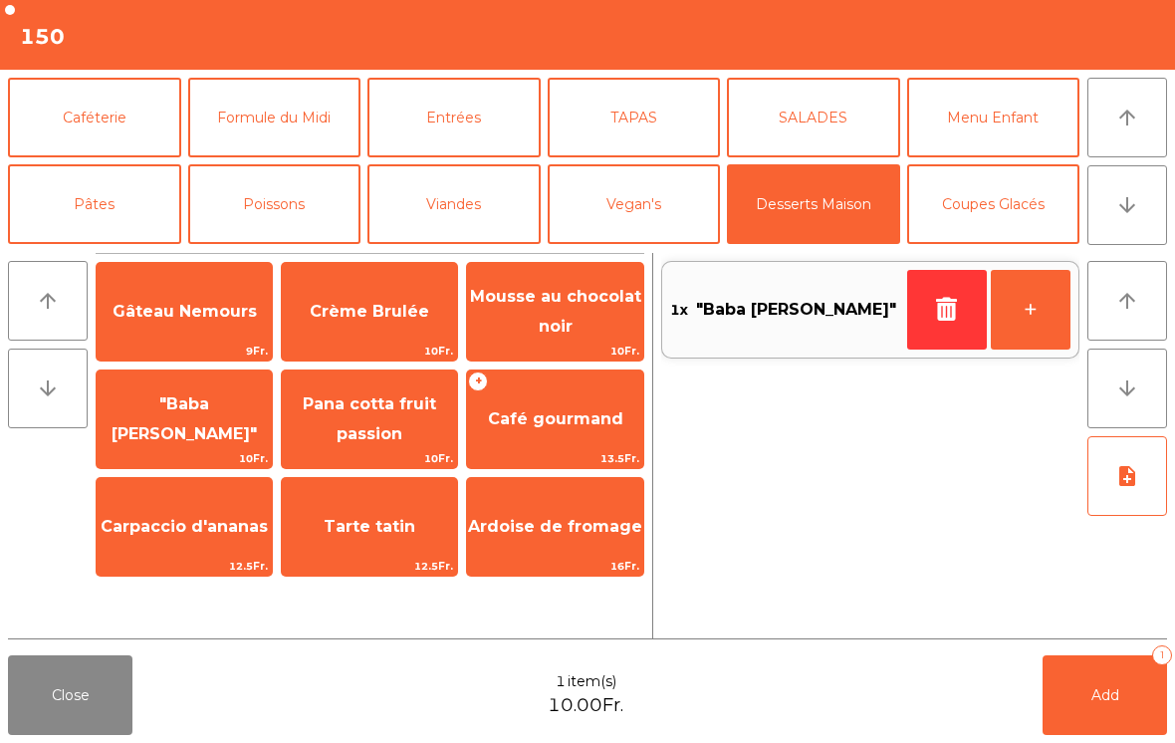
click at [1108, 692] on span "Add" at bounding box center [1105, 695] width 28 height 18
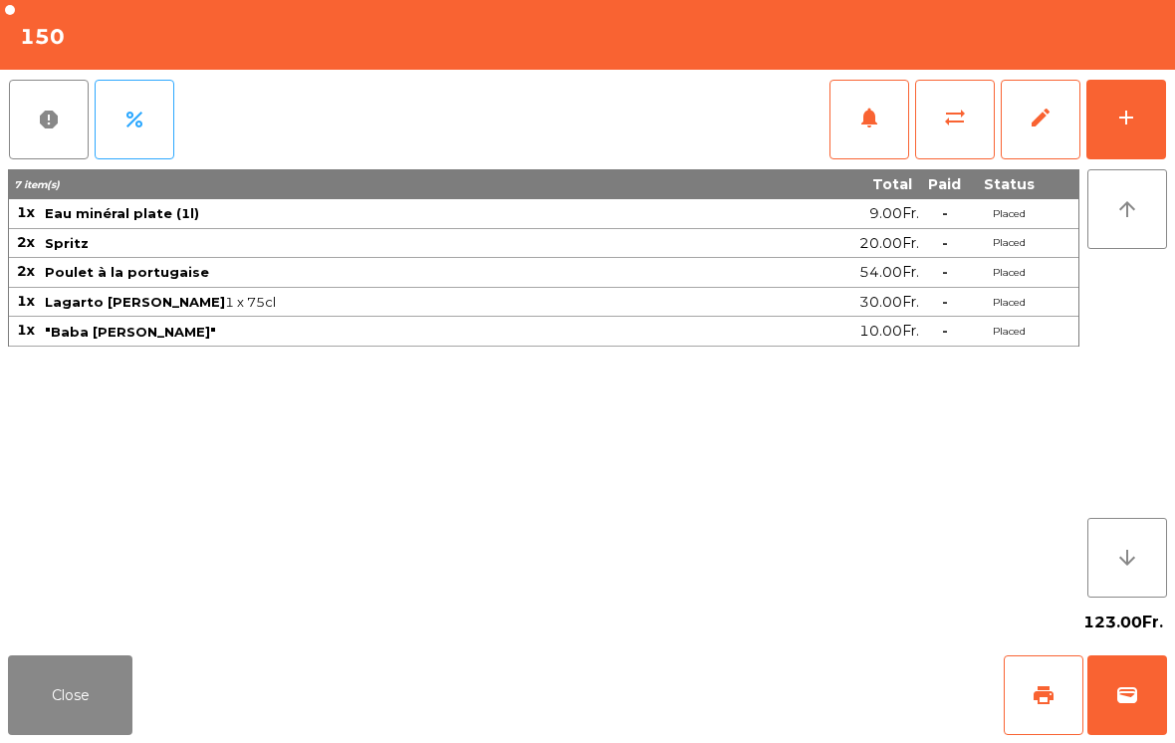
click at [60, 705] on button "Close" at bounding box center [70, 695] width 124 height 80
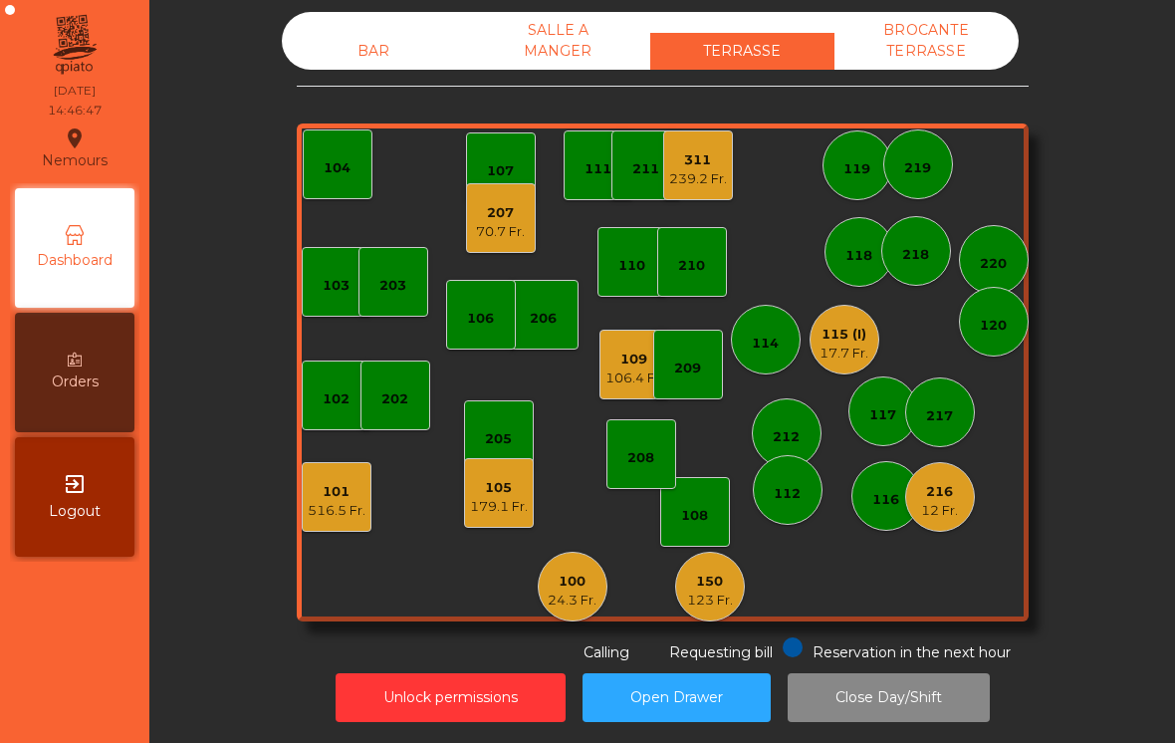
click at [847, 343] on div "115 (I)" at bounding box center [844, 335] width 49 height 20
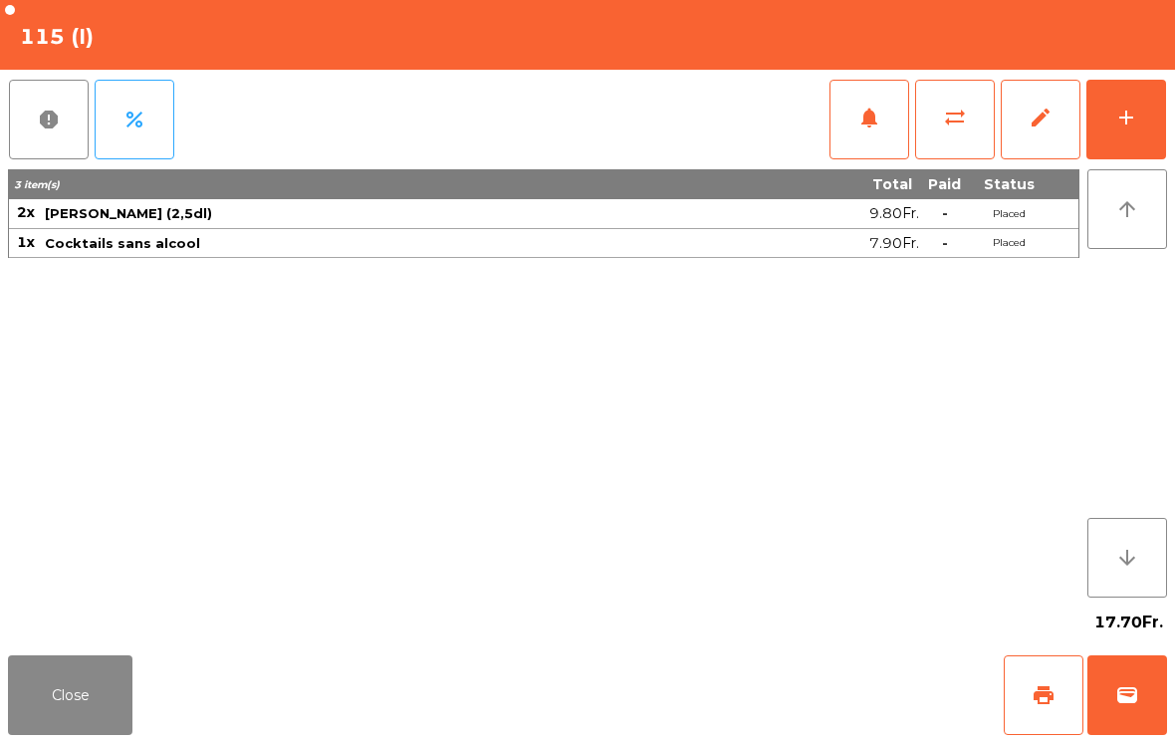
click at [56, 713] on button "Close" at bounding box center [70, 695] width 124 height 80
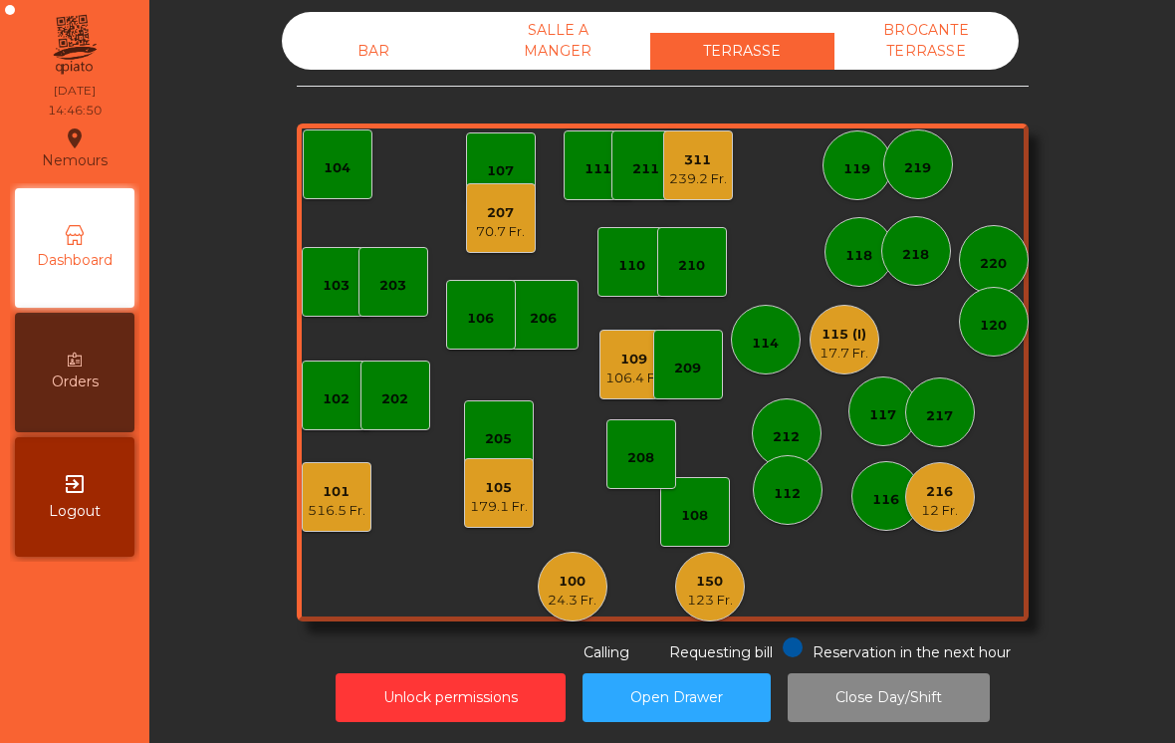
click at [564, 599] on div "24.3 Fr." at bounding box center [572, 601] width 49 height 20
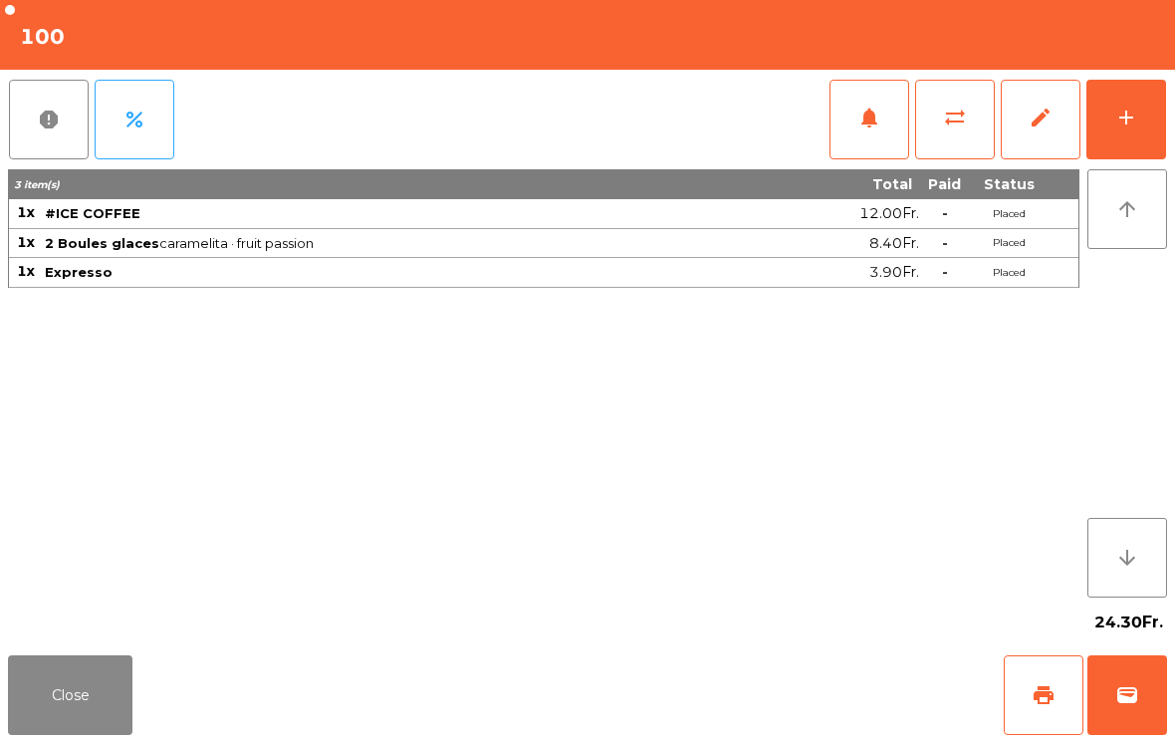
click at [144, 697] on div "Close print wallet" at bounding box center [587, 695] width 1175 height 96
click at [114, 734] on button "Close" at bounding box center [70, 695] width 124 height 80
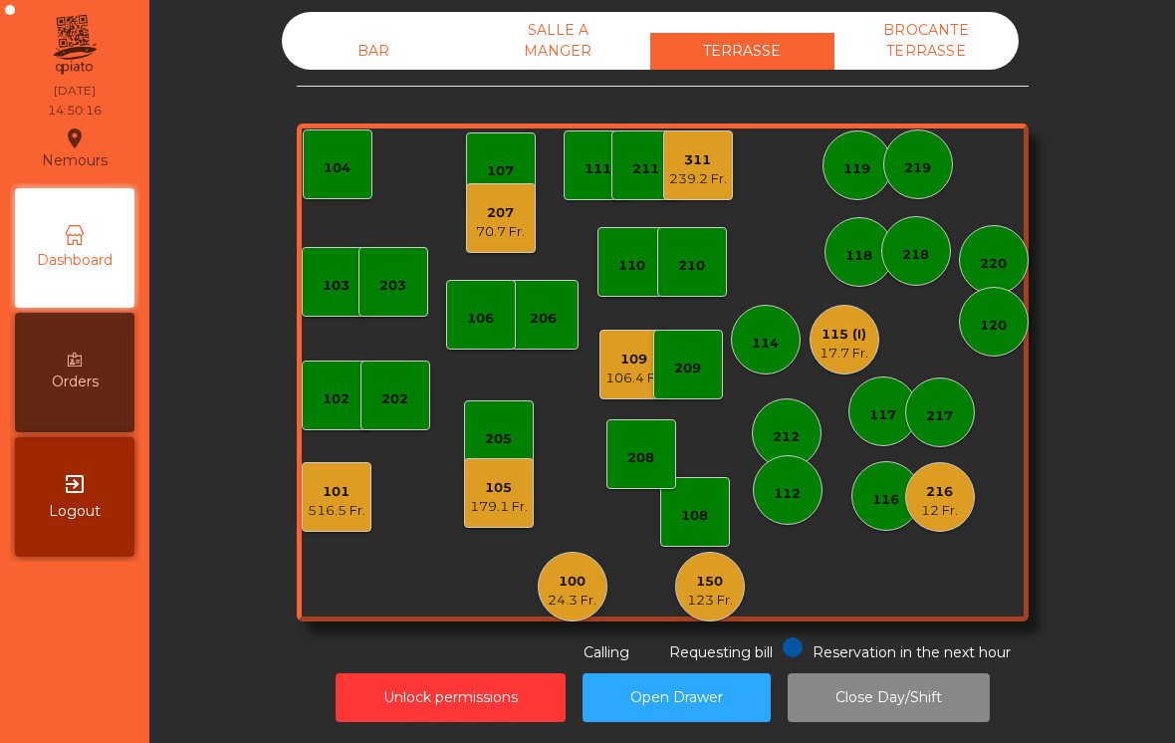
click at [714, 149] on div "311 239.2 Fr." at bounding box center [698, 165] width 58 height 47
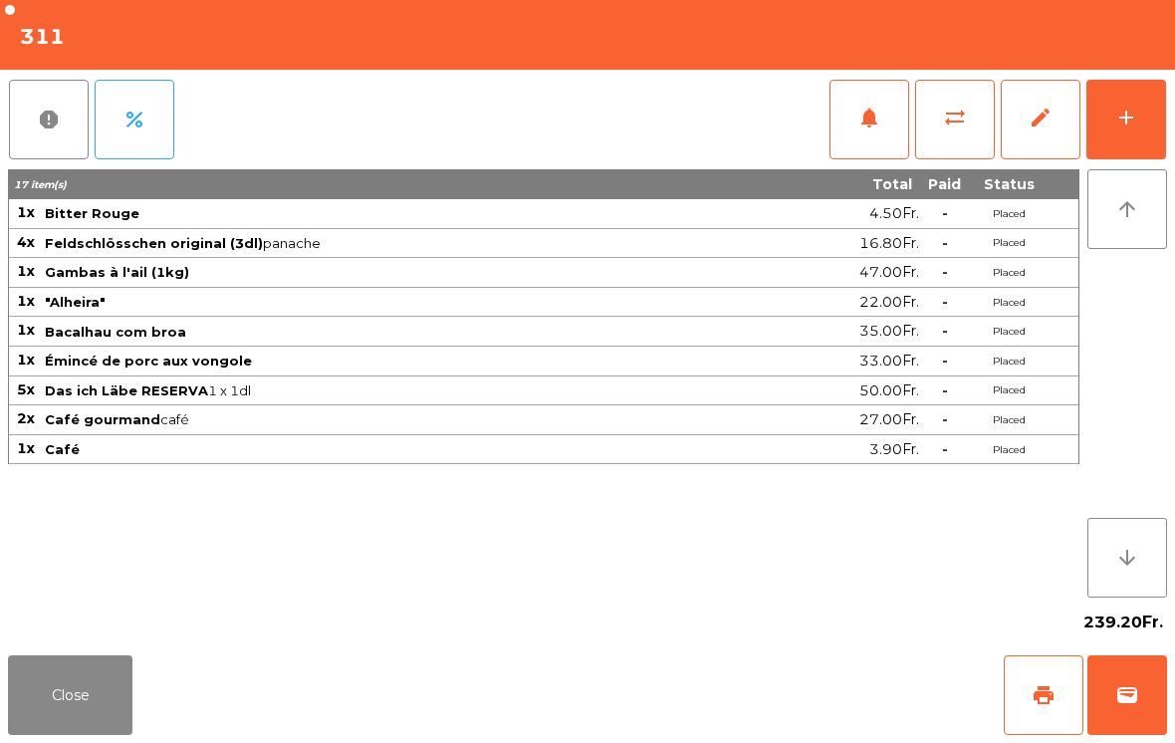
scroll to position [0, 0]
click at [118, 709] on button "Close" at bounding box center [70, 695] width 124 height 80
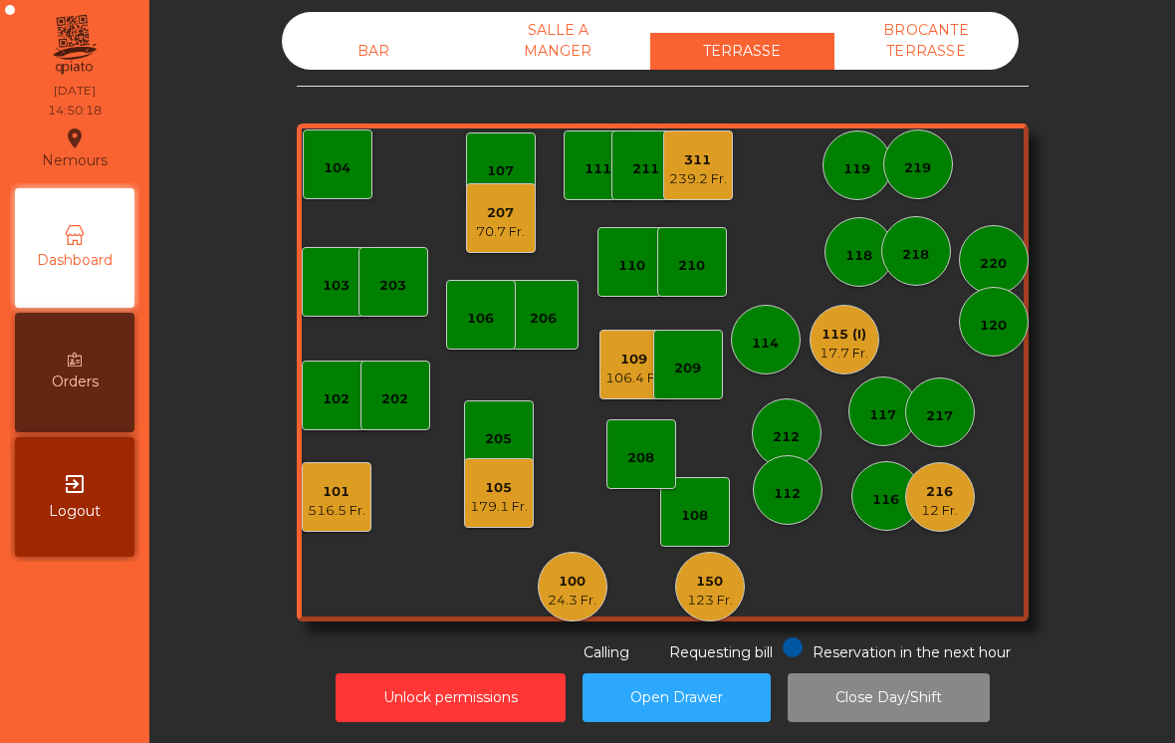
click at [699, 169] on div "239.2 Fr." at bounding box center [698, 179] width 58 height 20
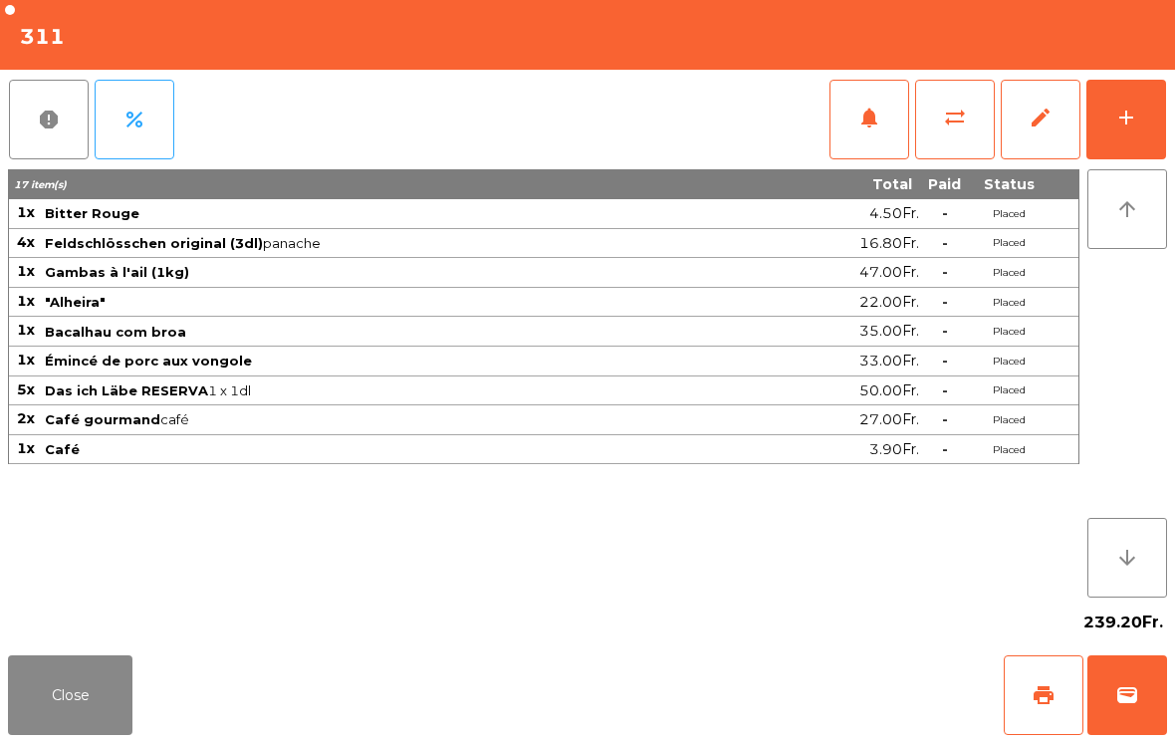
click at [1161, 100] on button "add" at bounding box center [1126, 120] width 80 height 80
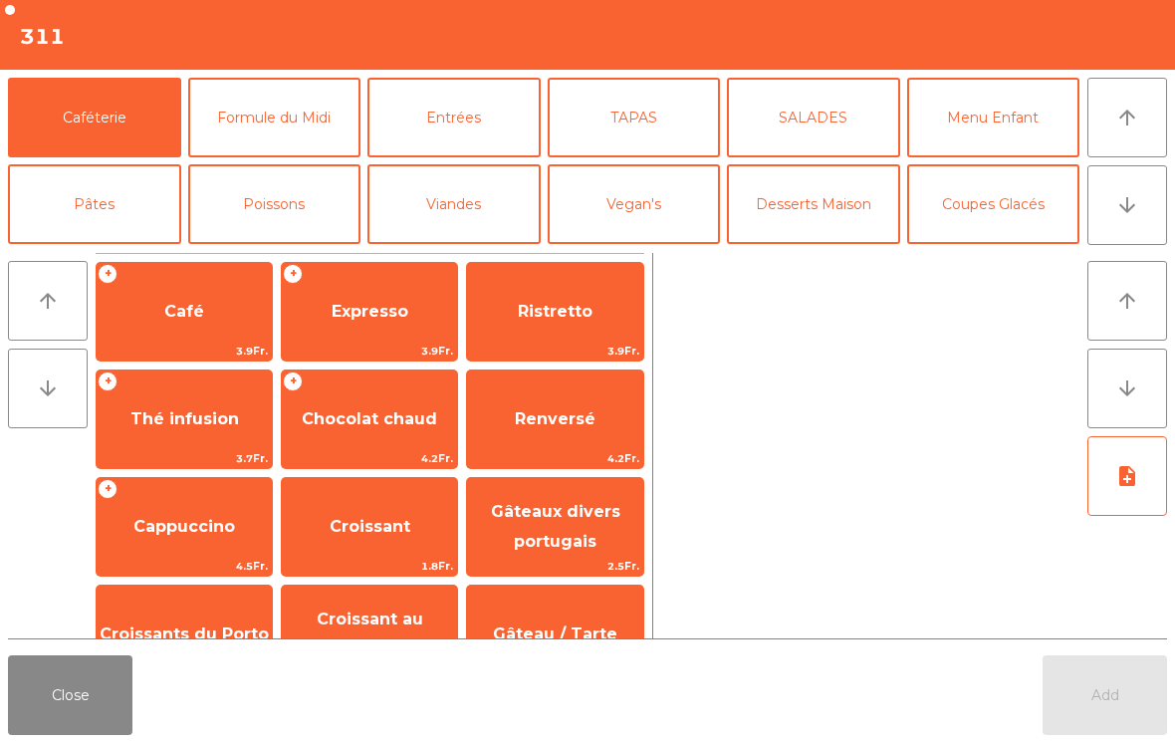
click at [332, 295] on span "Expresso" at bounding box center [369, 312] width 175 height 54
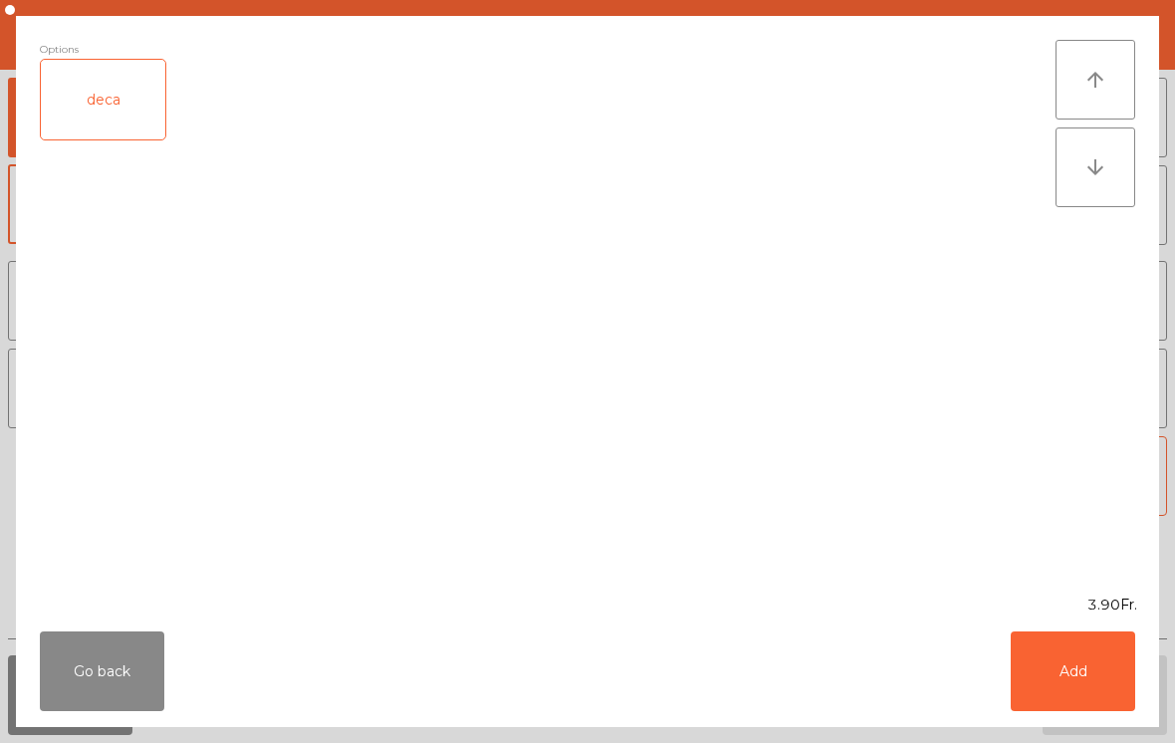
click at [1111, 703] on button "Add" at bounding box center [1073, 671] width 124 height 80
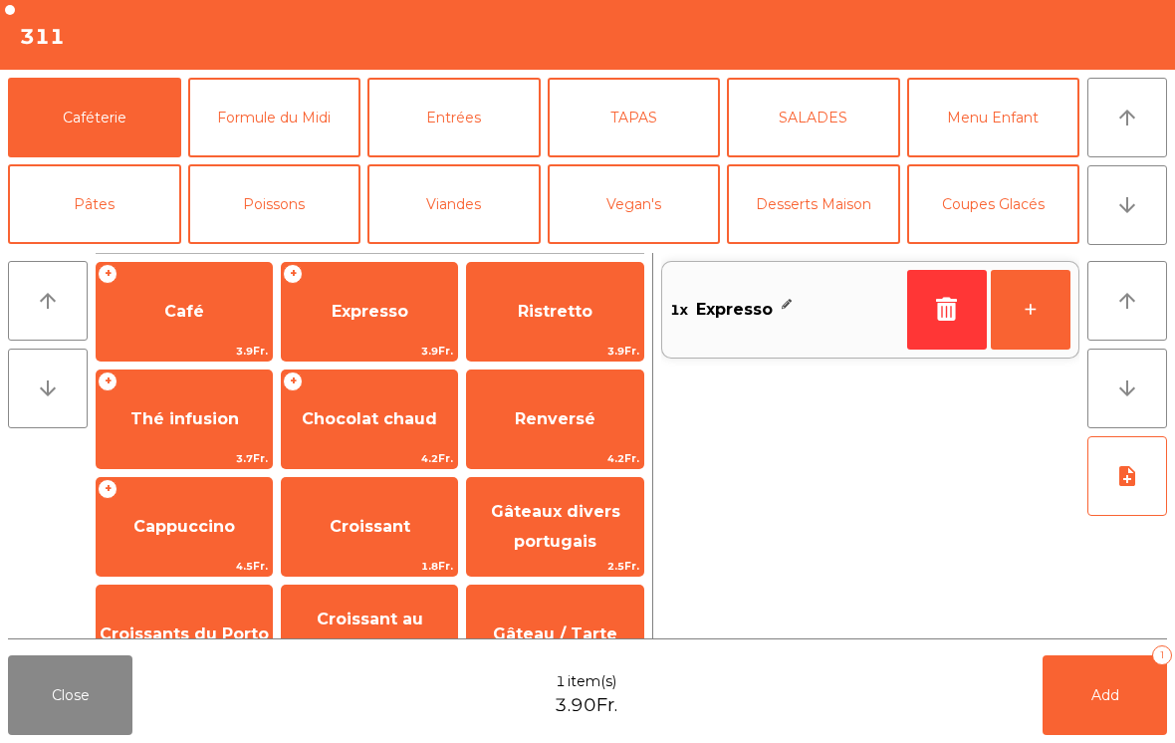
click at [1118, 692] on span "Add" at bounding box center [1105, 695] width 28 height 18
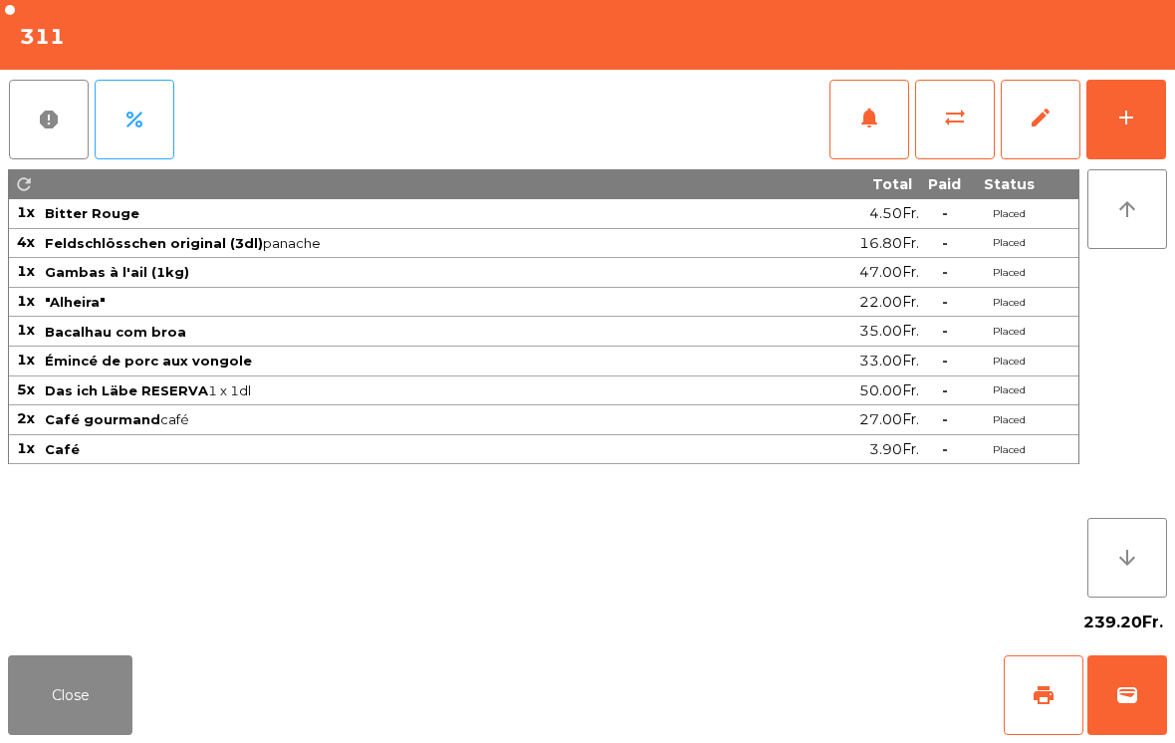
click at [34, 700] on button "Close" at bounding box center [70, 695] width 124 height 80
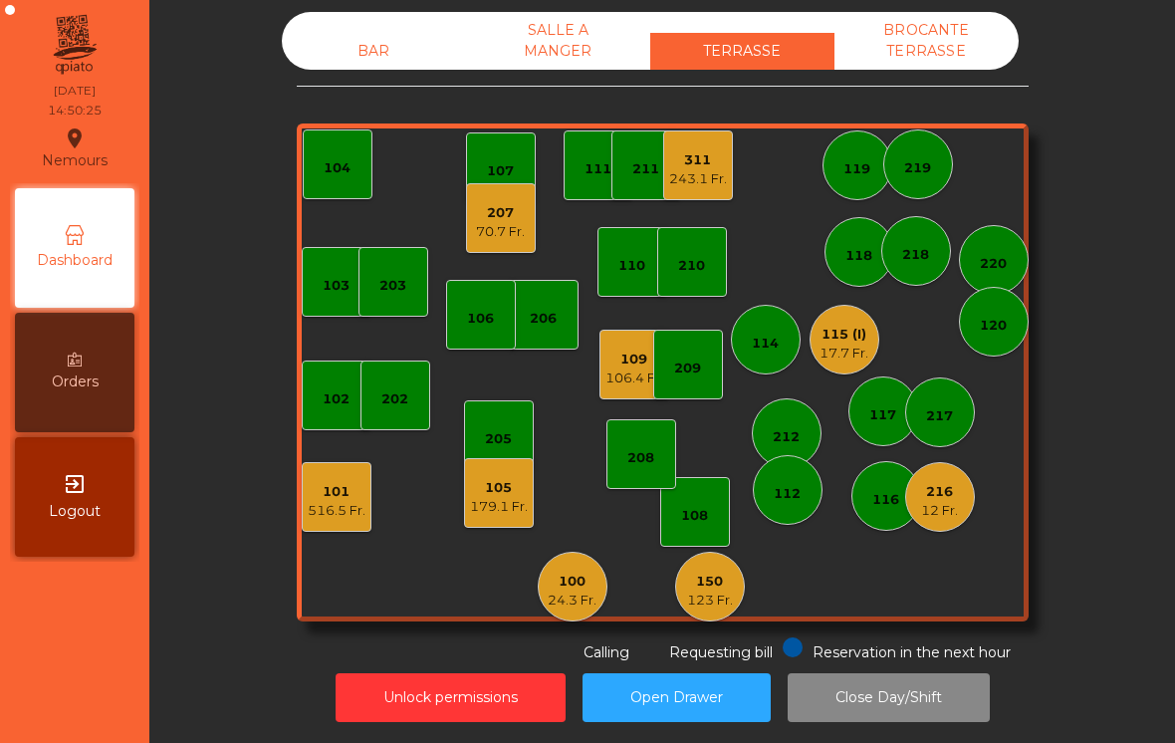
click at [512, 500] on div "179.1 Fr." at bounding box center [499, 507] width 58 height 20
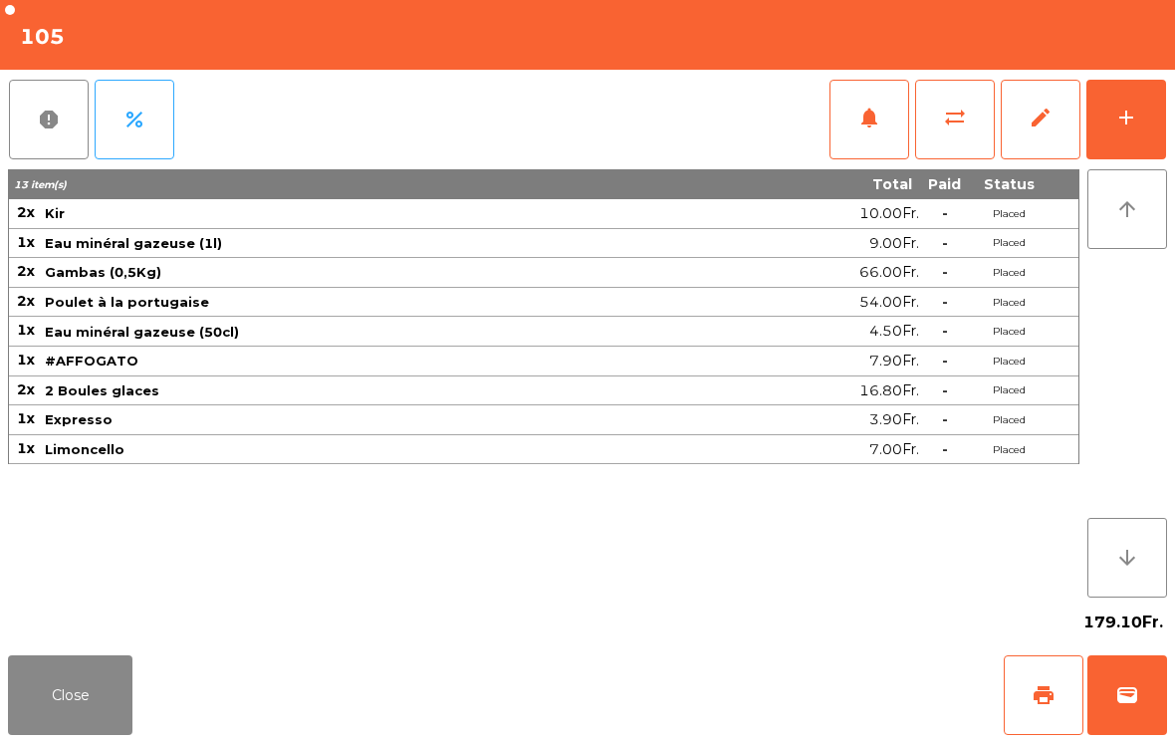
click at [1159, 695] on button "wallet" at bounding box center [1127, 695] width 80 height 80
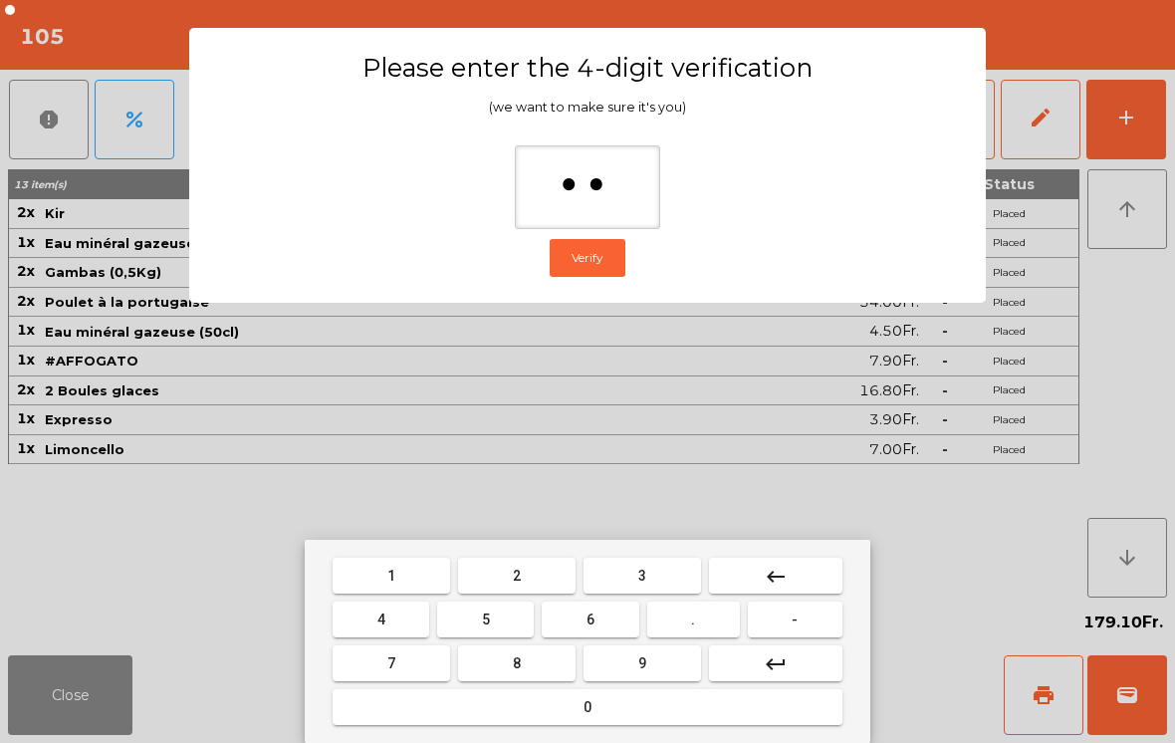
type input "***"
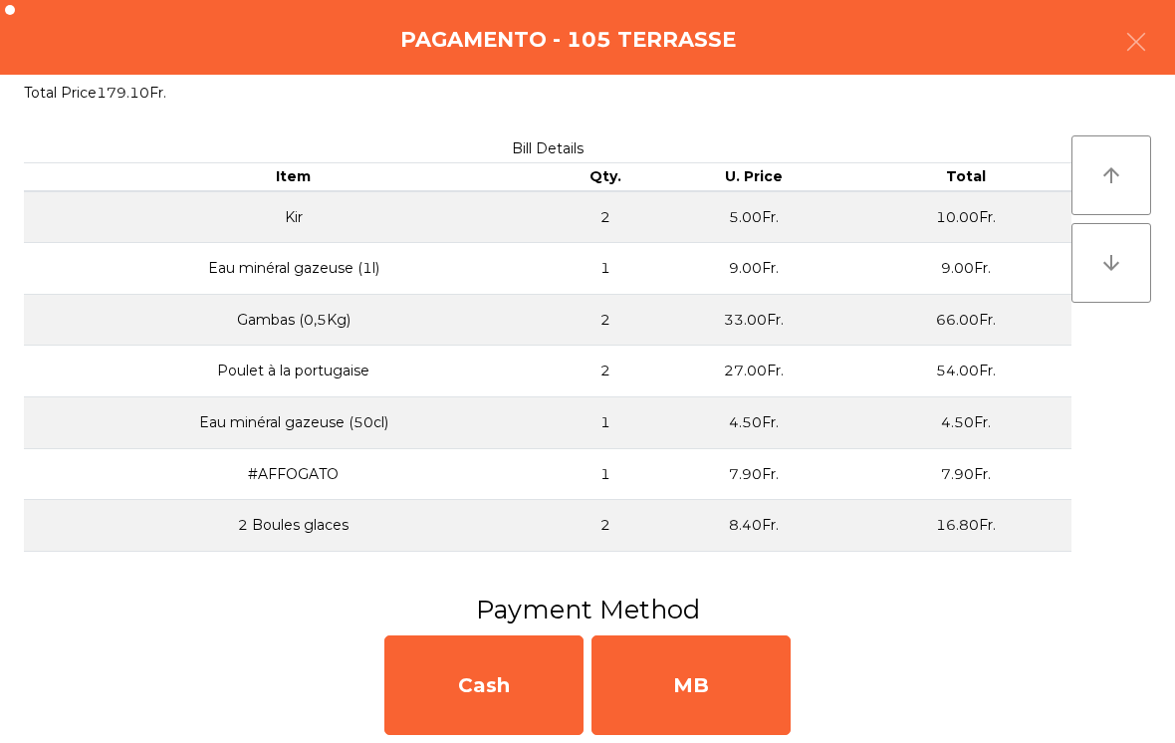
click at [733, 677] on div "MB" at bounding box center [691, 685] width 199 height 100
click at [716, 663] on div "No" at bounding box center [691, 685] width 199 height 100
click at [728, 671] on div "No" at bounding box center [691, 685] width 199 height 100
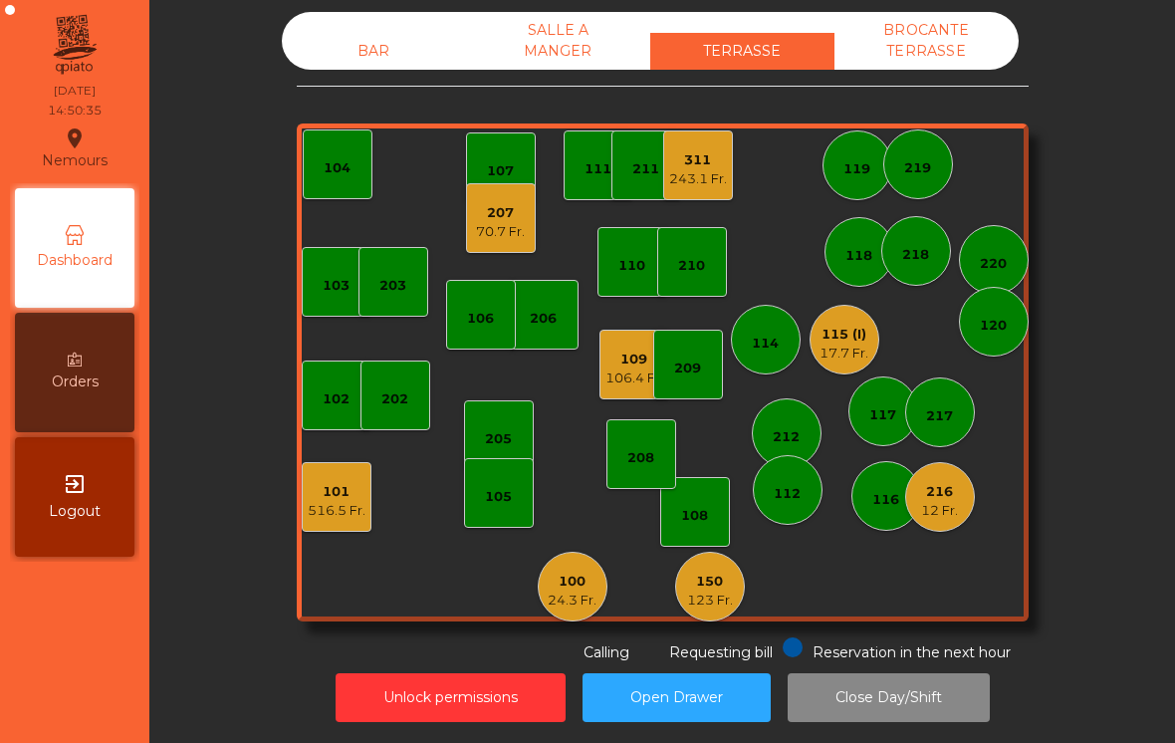
click at [849, 344] on div "17.7 Fr." at bounding box center [844, 354] width 49 height 20
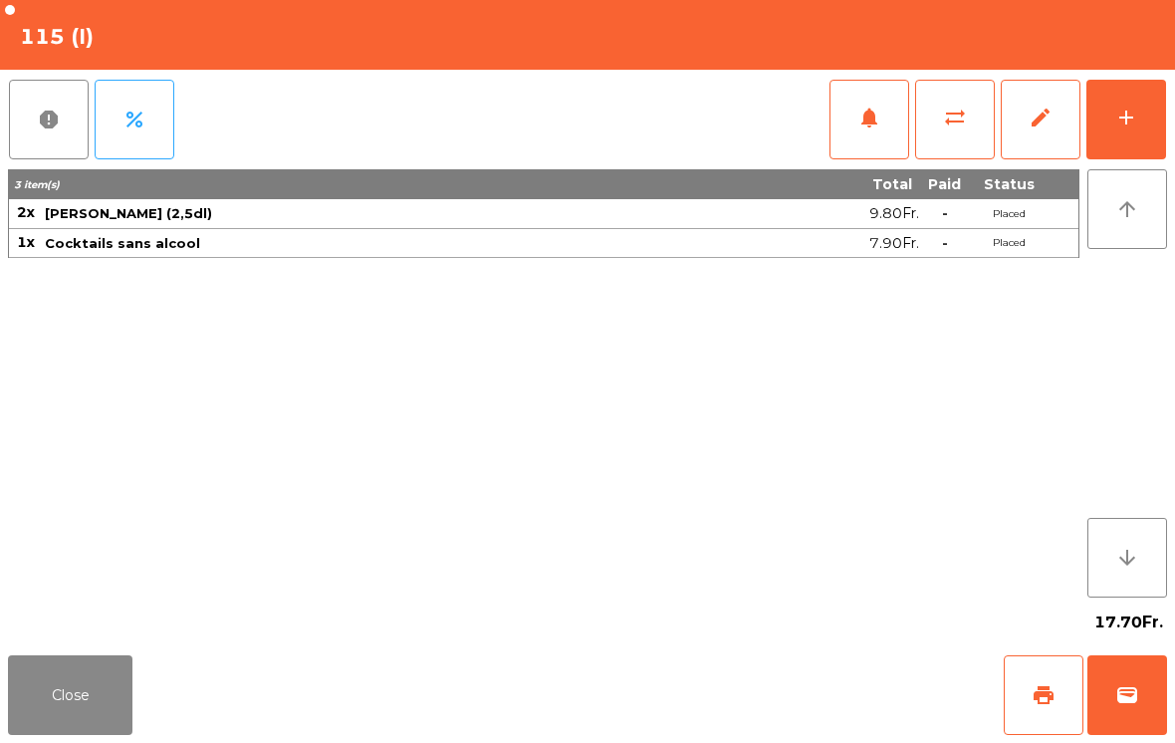
click at [79, 702] on button "Close" at bounding box center [70, 695] width 124 height 80
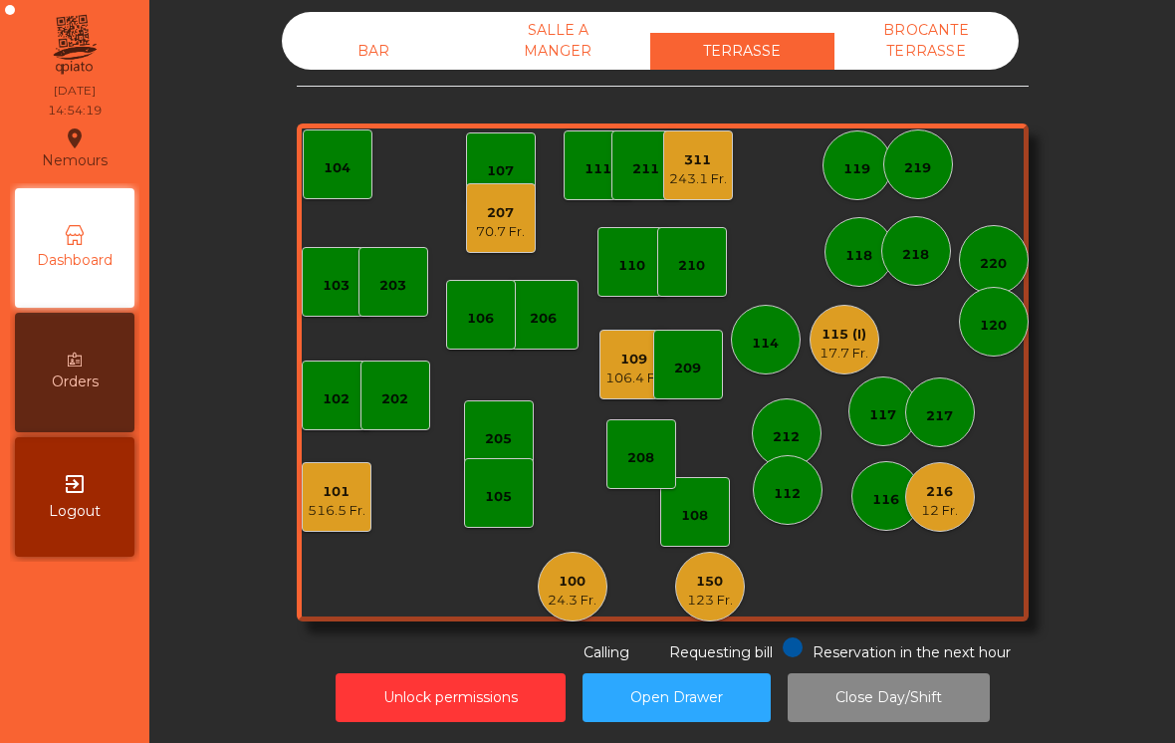
click at [819, 357] on div "115 (I) 17.7 Fr." at bounding box center [845, 340] width 70 height 70
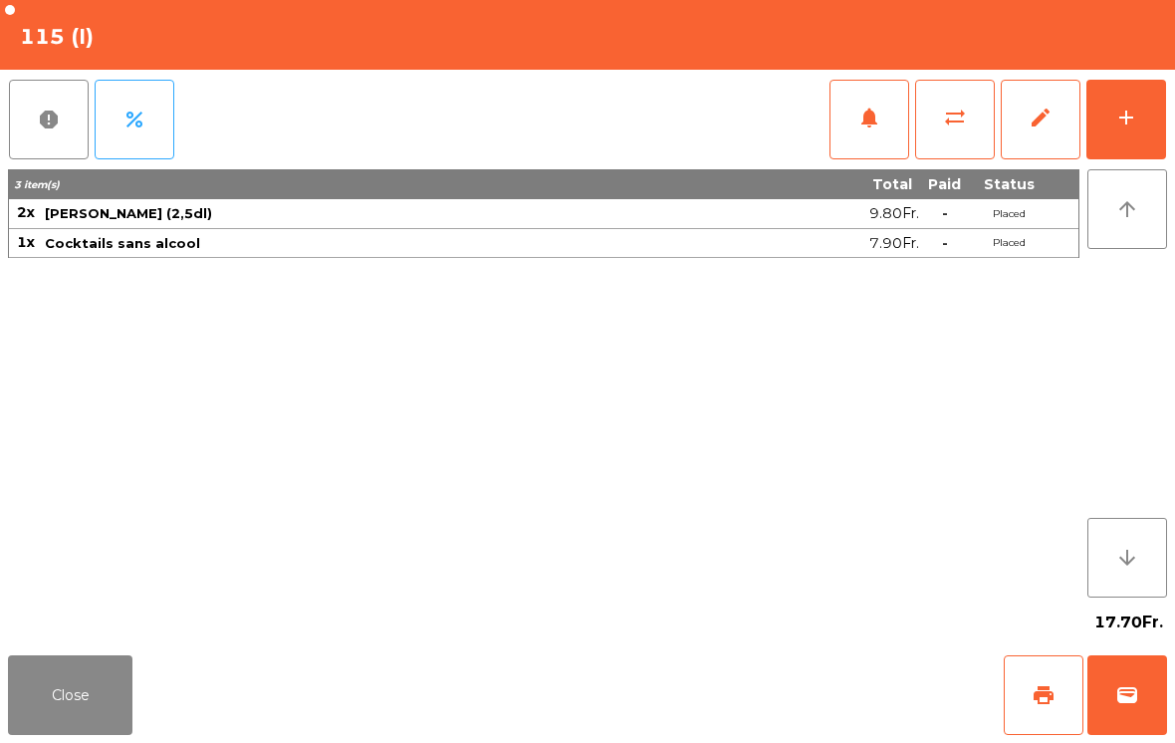
click at [1148, 728] on button "wallet" at bounding box center [1127, 695] width 80 height 80
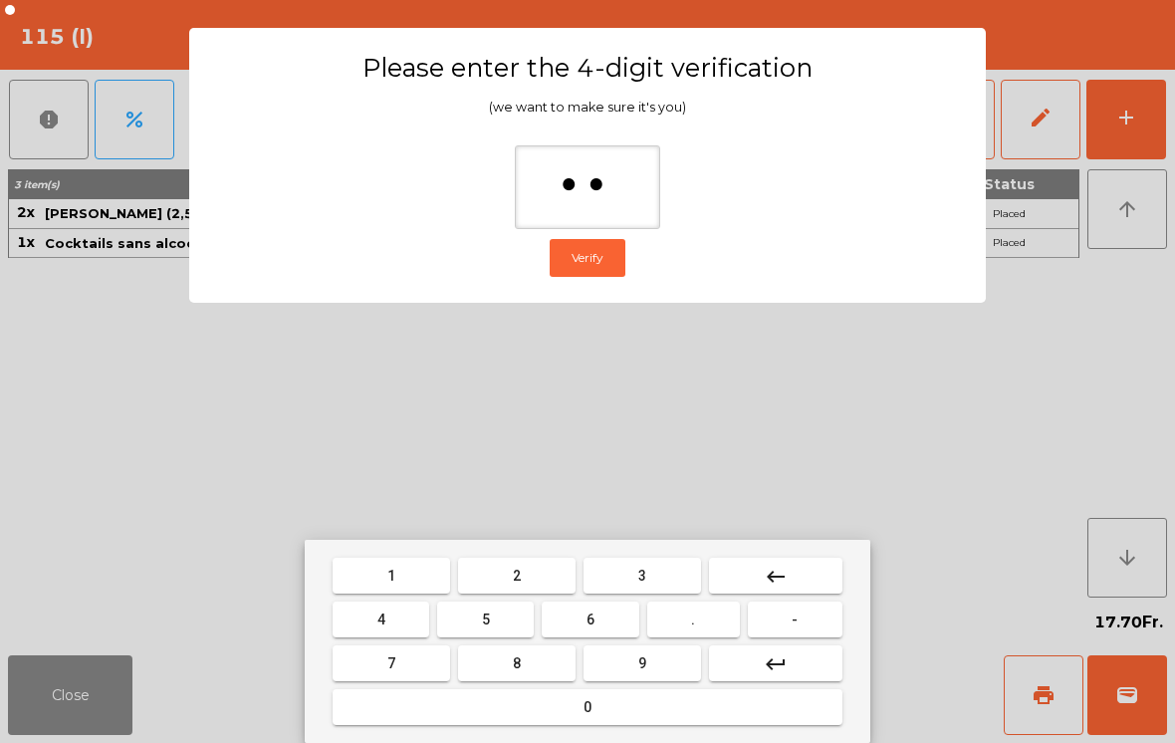
type input "***"
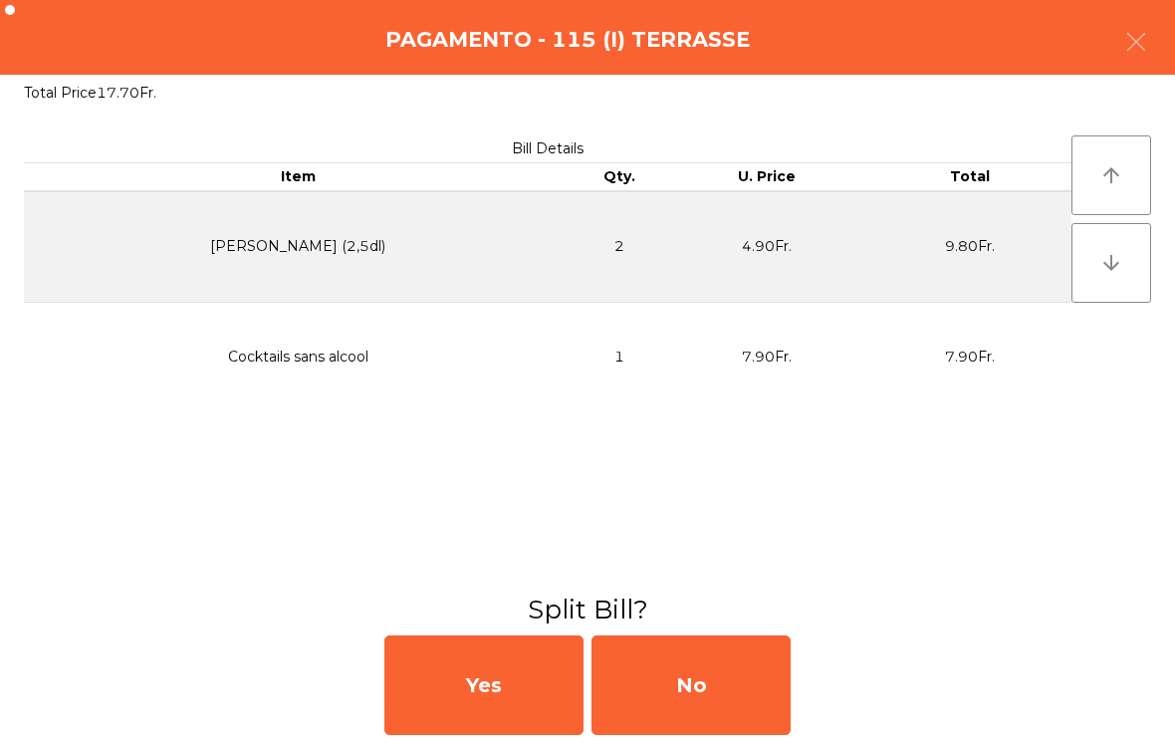
click at [722, 704] on div "No" at bounding box center [691, 685] width 199 height 100
click at [722, 703] on div "MB" at bounding box center [691, 685] width 199 height 100
click at [733, 661] on div "No" at bounding box center [691, 685] width 199 height 100
click at [732, 660] on div "No" at bounding box center [691, 685] width 199 height 100
click at [729, 689] on div "No" at bounding box center [691, 685] width 199 height 100
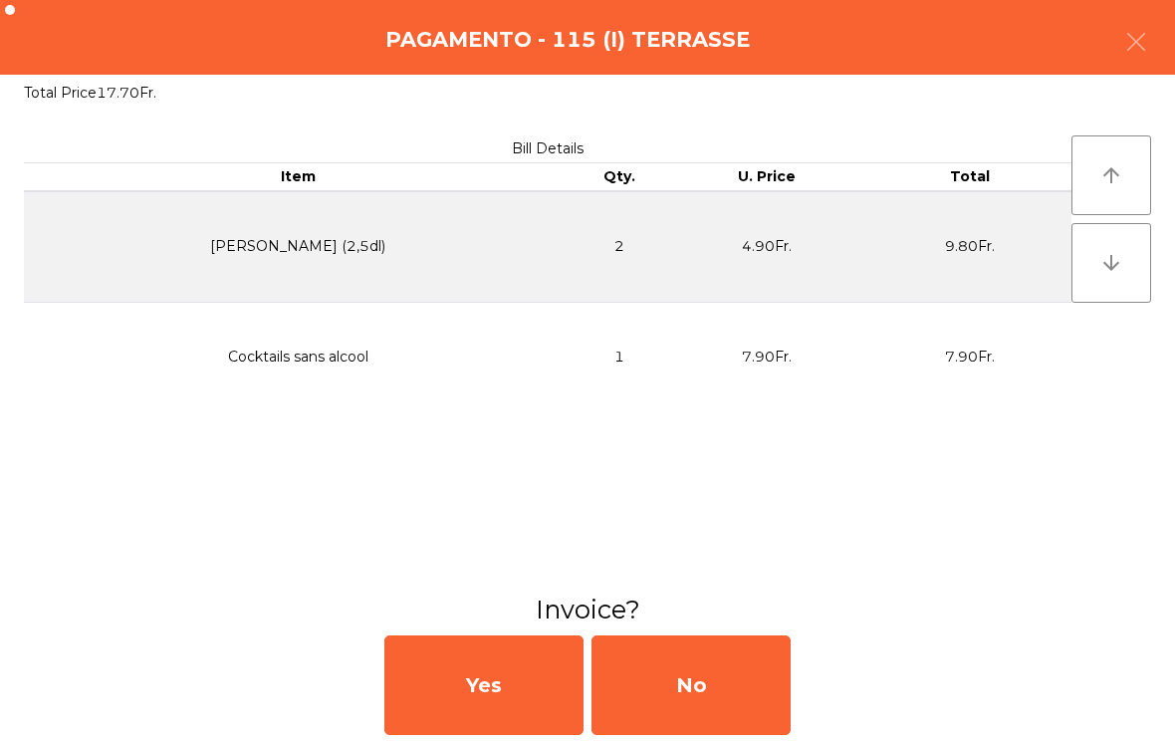
click at [729, 688] on div "No" at bounding box center [691, 685] width 199 height 100
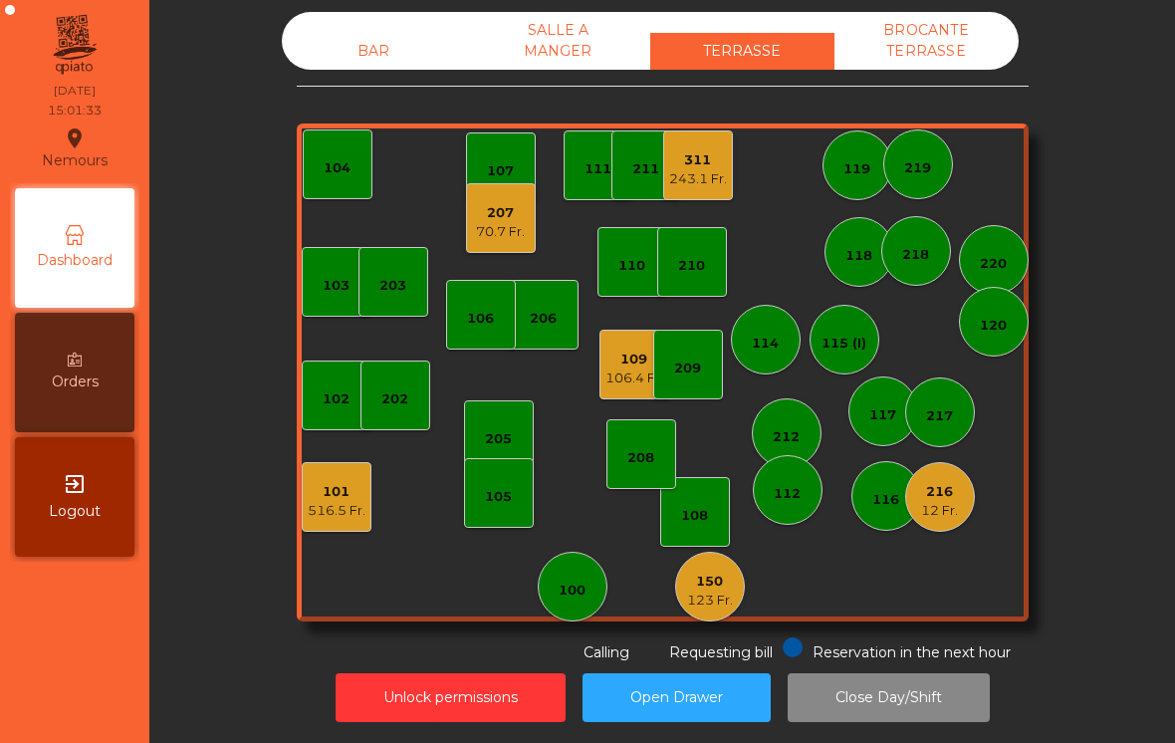
click at [681, 168] on div "311" at bounding box center [698, 160] width 58 height 20
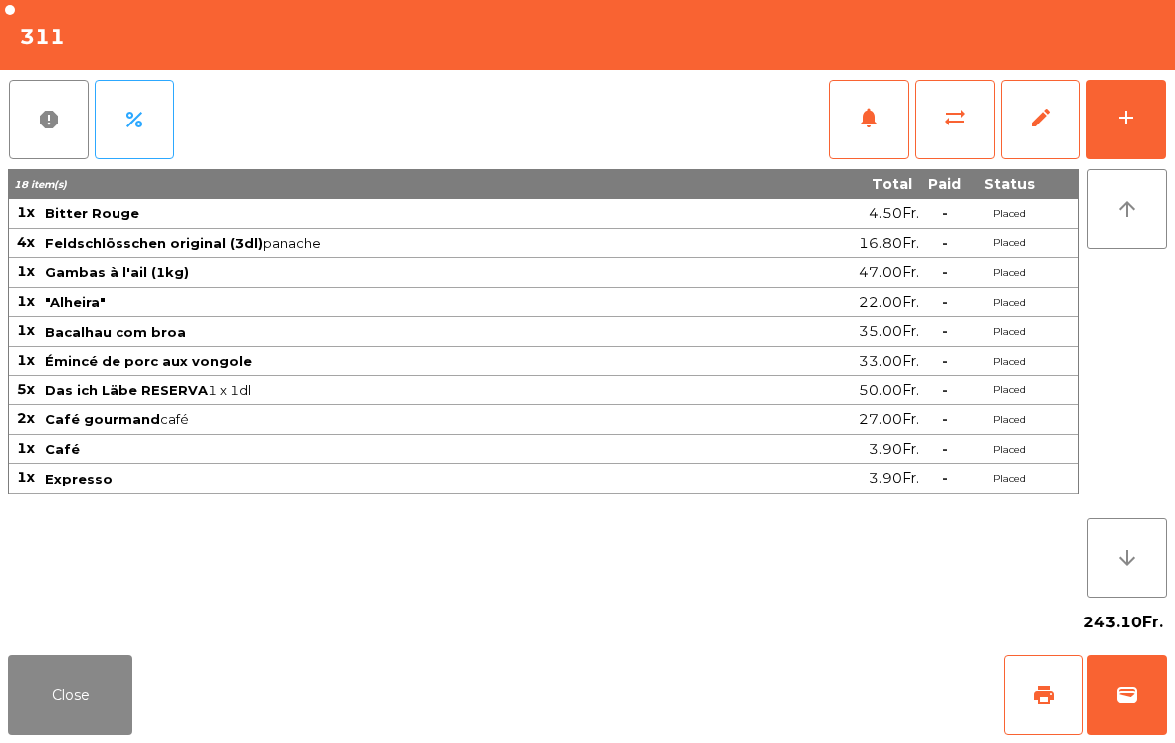
click at [1124, 130] on button "add" at bounding box center [1126, 120] width 80 height 80
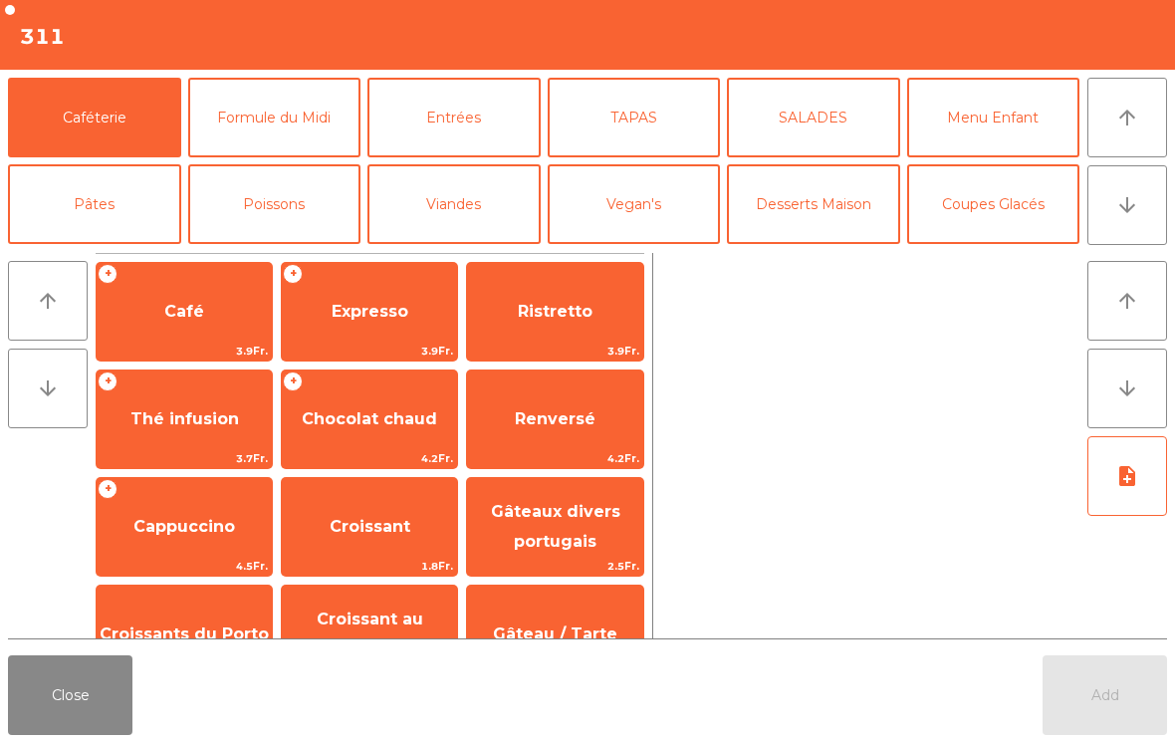
click at [187, 308] on span "Café" at bounding box center [184, 311] width 40 height 19
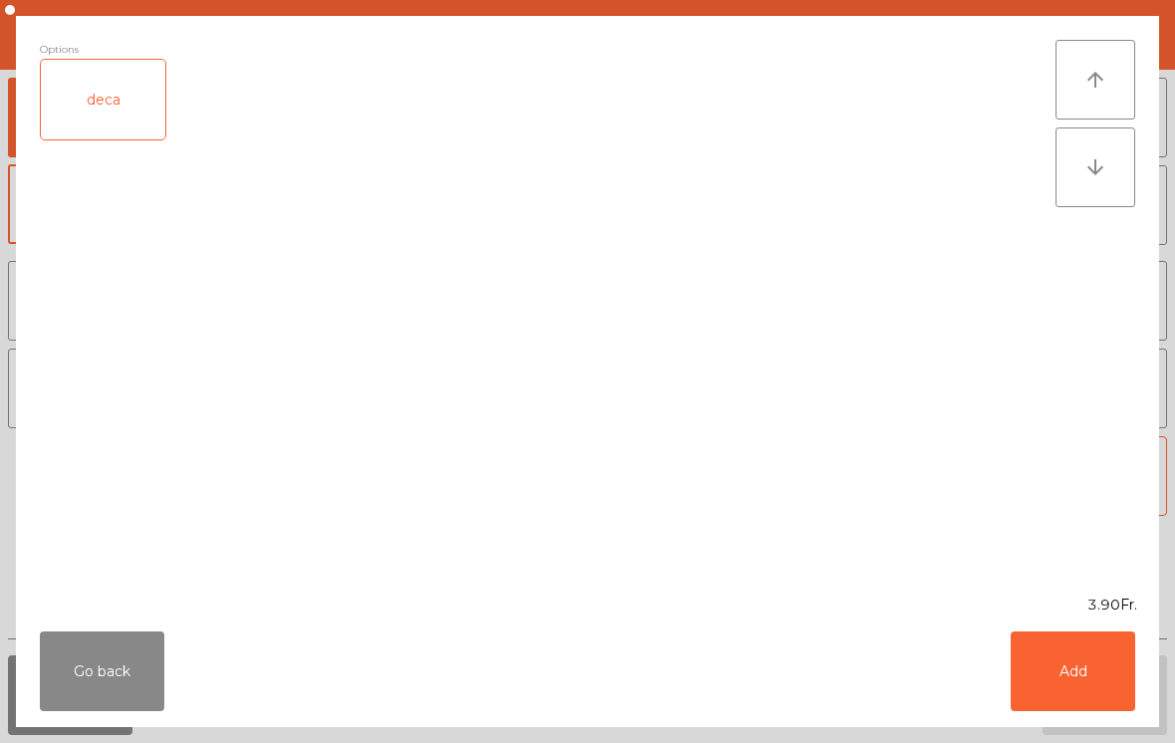
click at [1081, 662] on button "Add" at bounding box center [1073, 671] width 124 height 80
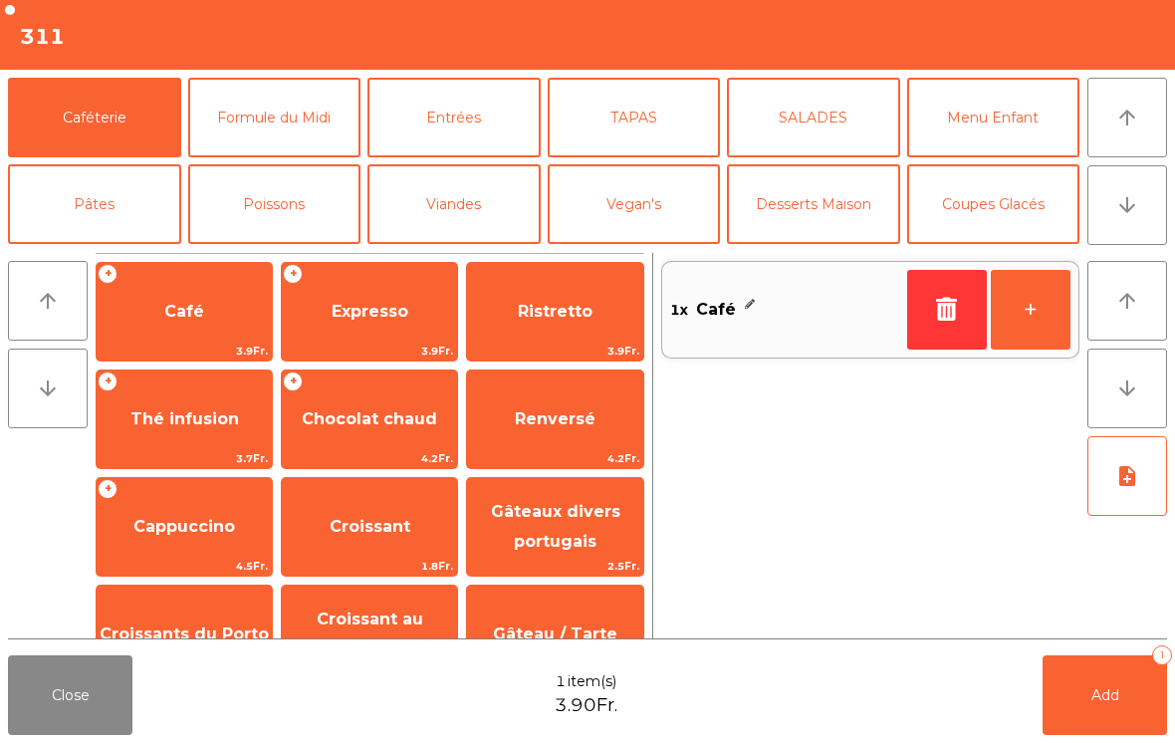
click at [1097, 678] on button "Add 1" at bounding box center [1105, 695] width 124 height 80
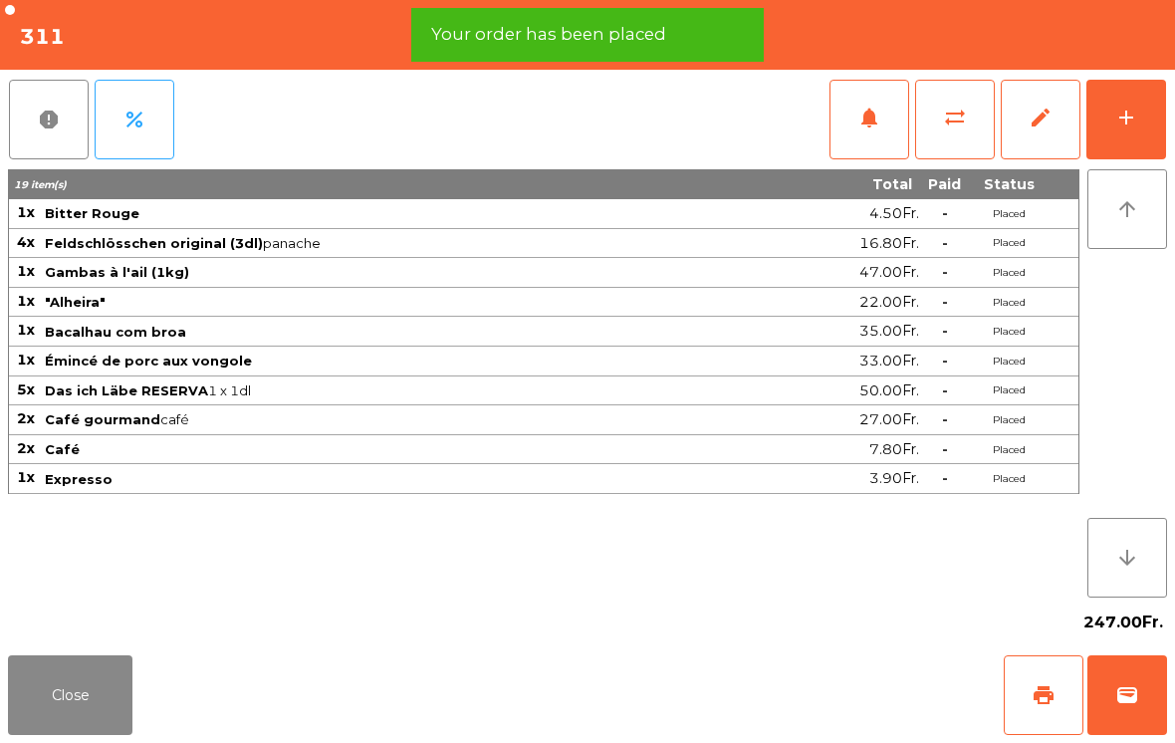
click at [1058, 690] on button "print" at bounding box center [1044, 695] width 80 height 80
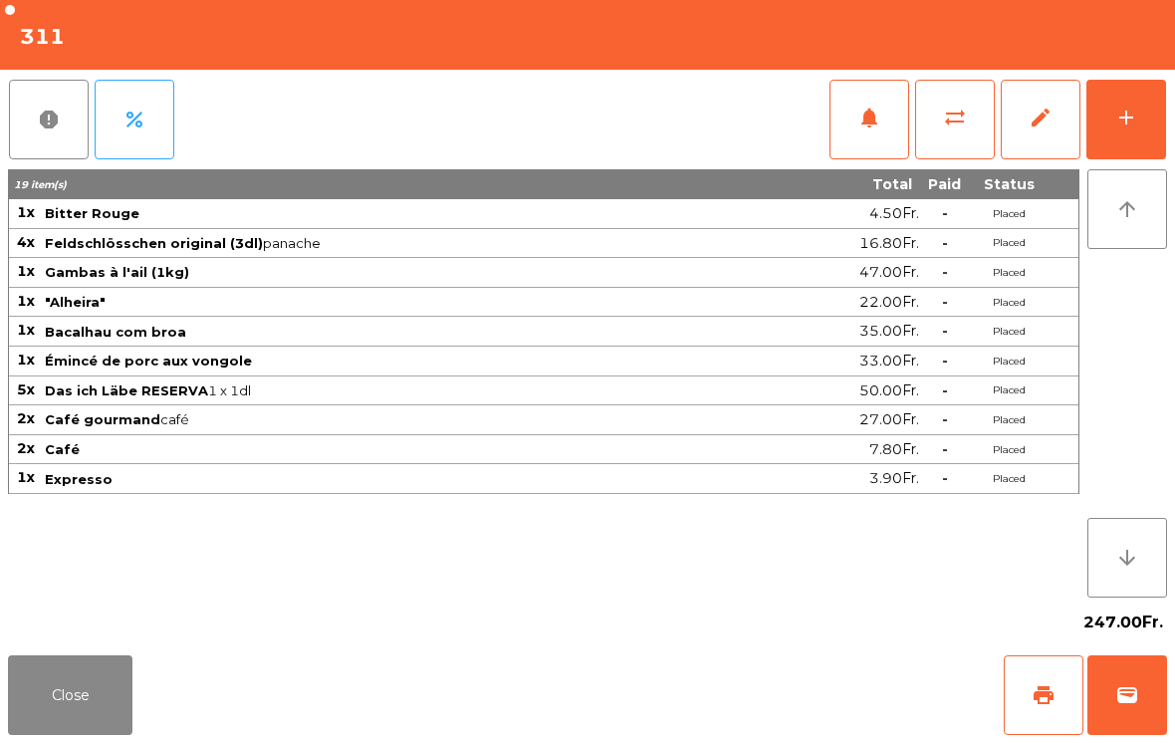
click at [64, 694] on button "Close" at bounding box center [70, 695] width 124 height 80
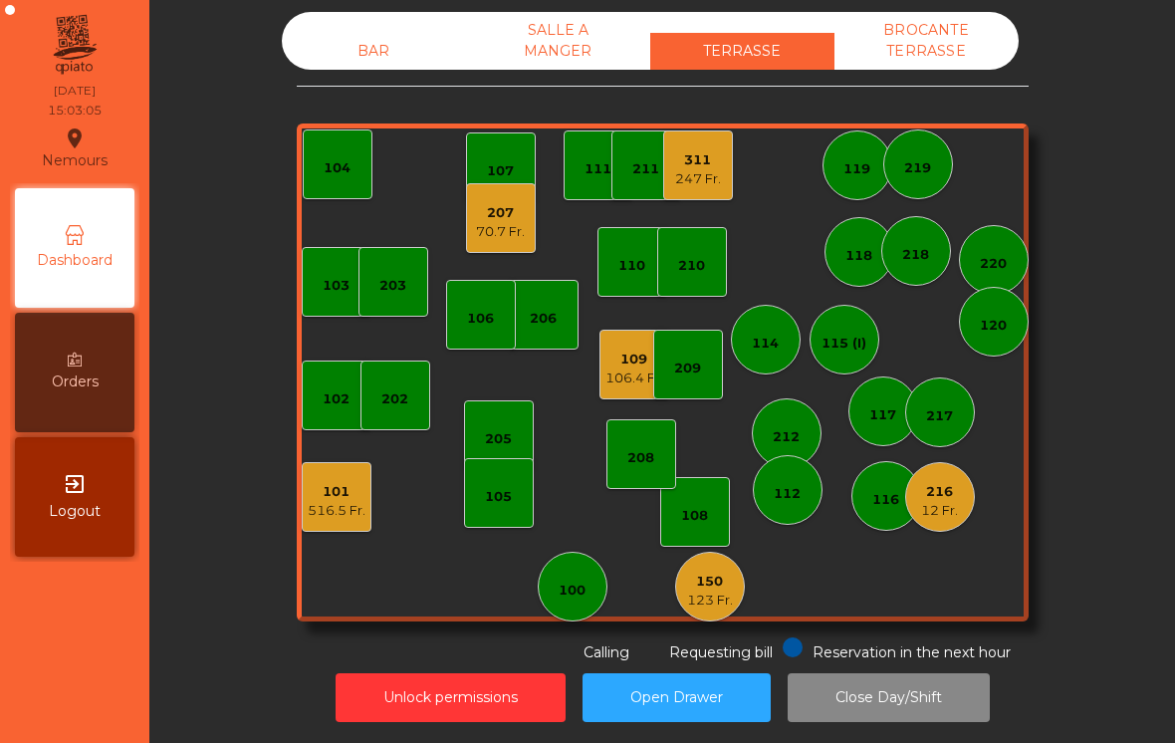
click at [698, 265] on div "210" at bounding box center [691, 266] width 27 height 20
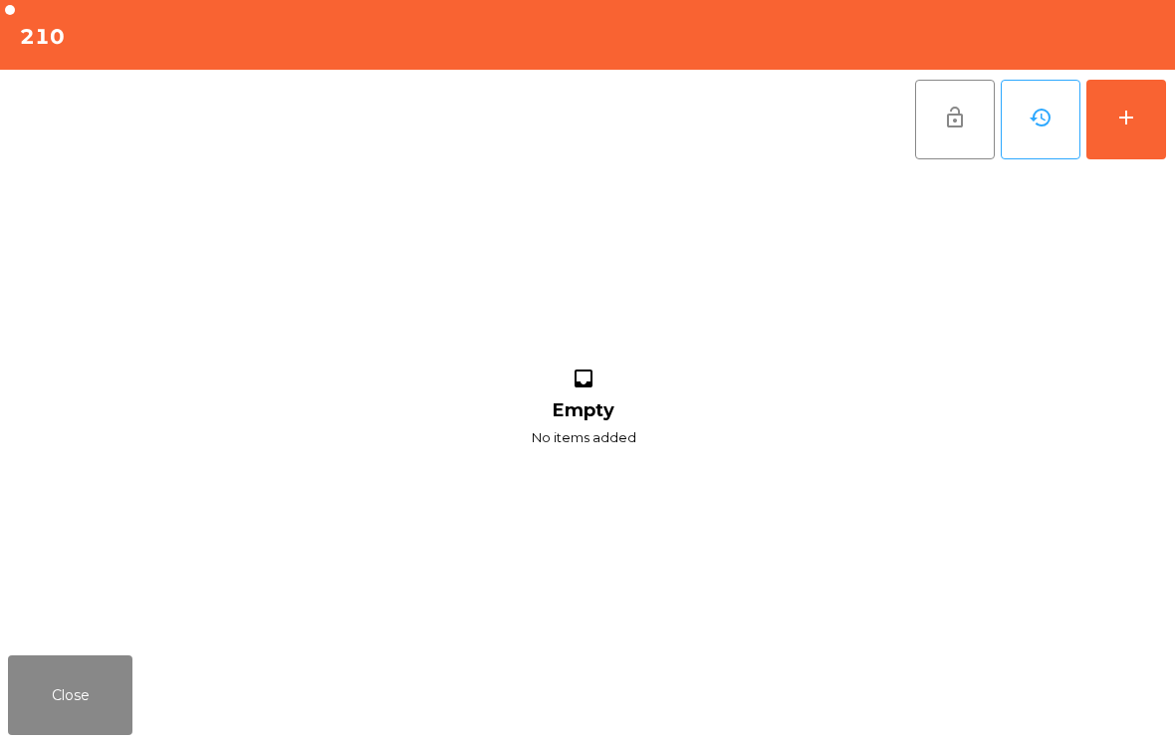
click at [1090, 117] on button "add" at bounding box center [1126, 120] width 80 height 80
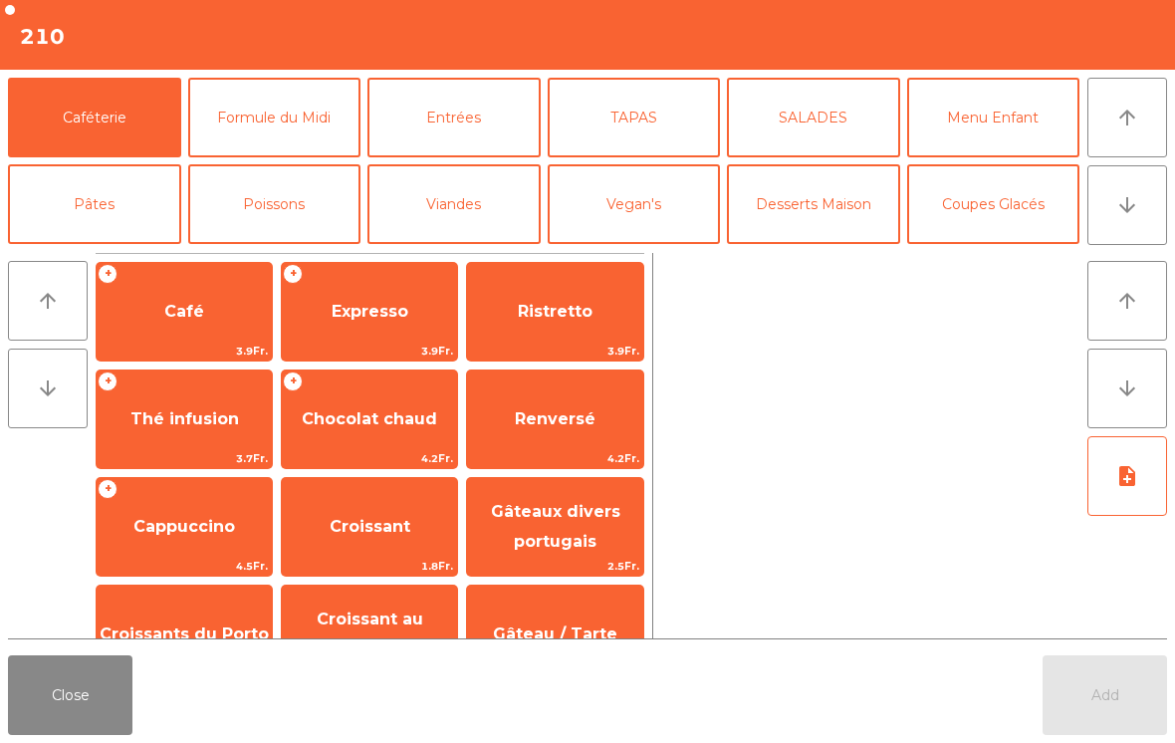
scroll to position [98, 0]
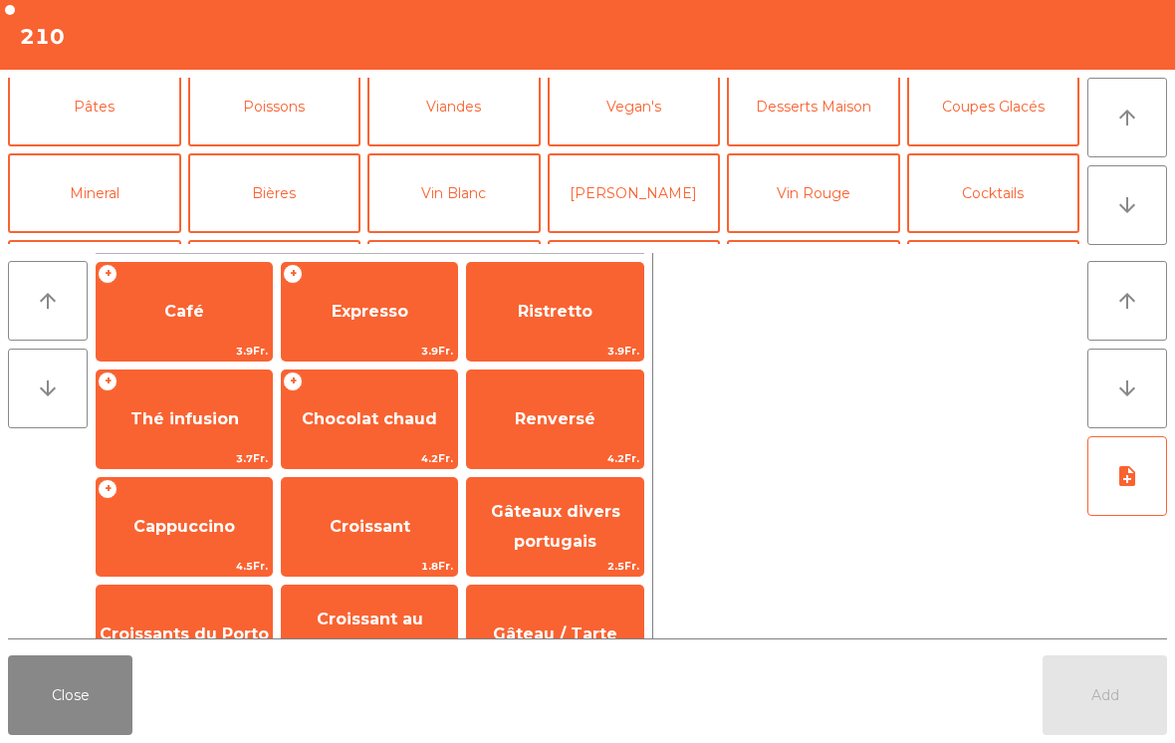
click at [91, 199] on button "Mineral" at bounding box center [94, 193] width 173 height 80
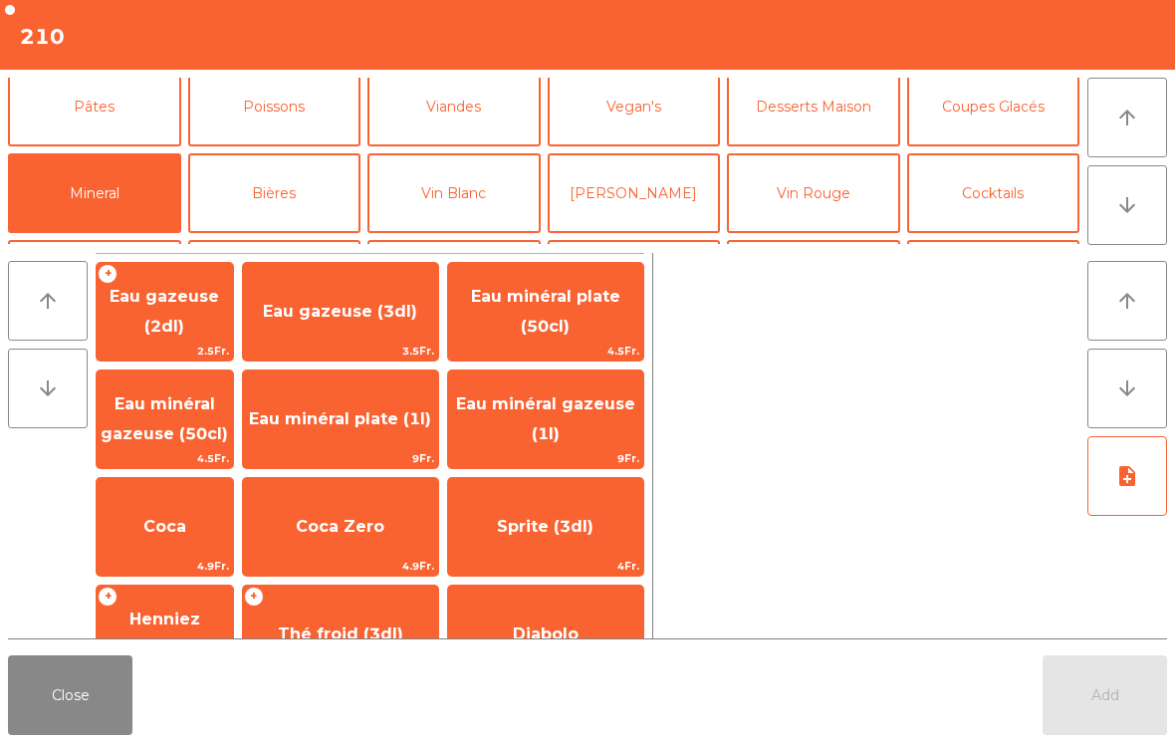
scroll to position [210, 0]
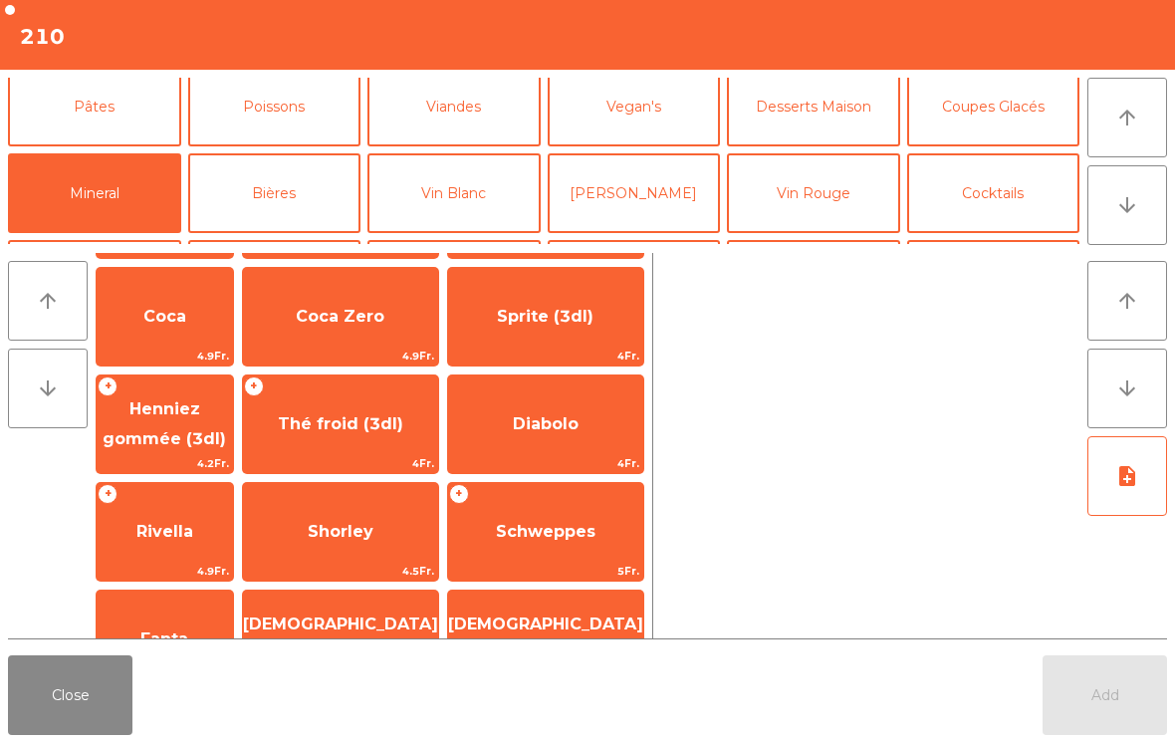
click at [399, 436] on span "Thé froid (3dl)" at bounding box center [340, 424] width 195 height 54
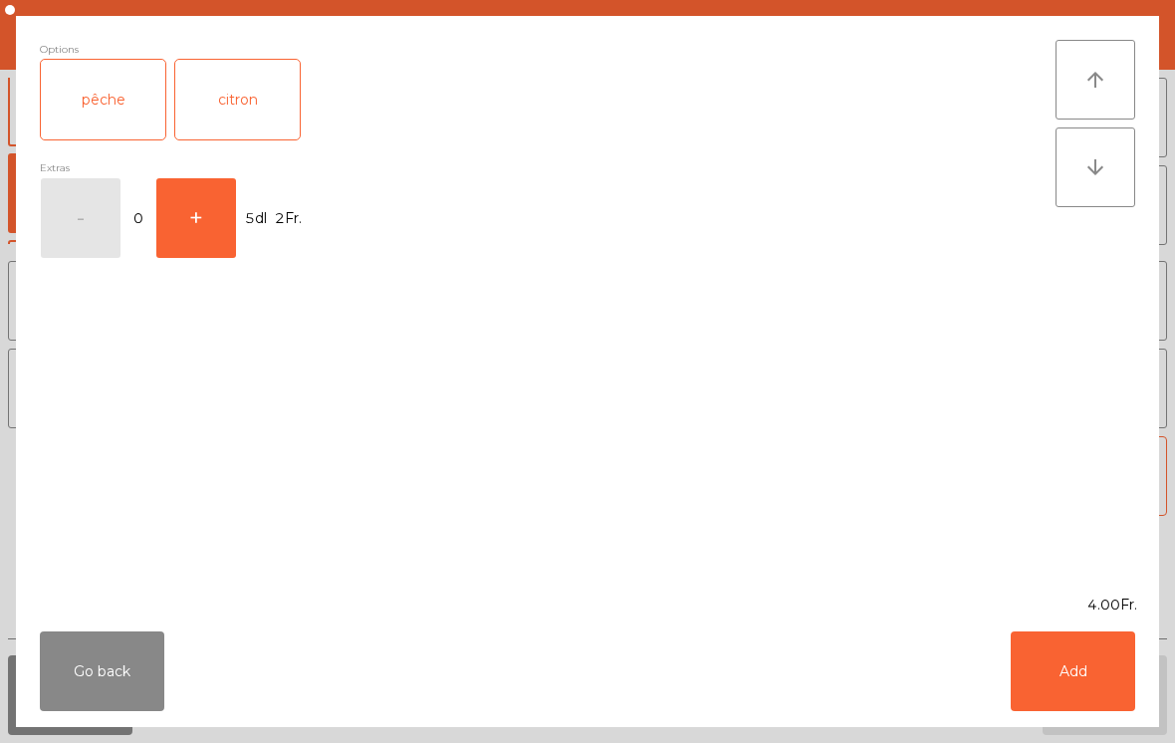
click at [250, 100] on div "citron" at bounding box center [237, 100] width 124 height 80
click at [1060, 663] on button "Add" at bounding box center [1073, 671] width 124 height 80
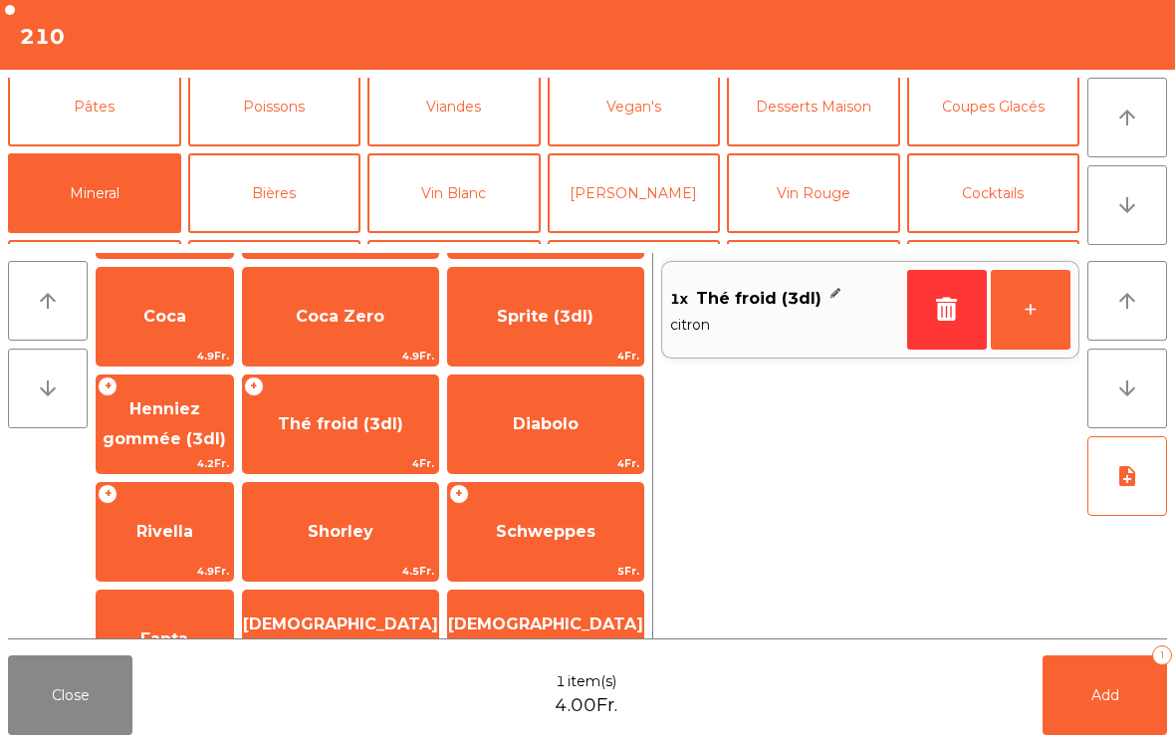
click at [178, 320] on span "Coca" at bounding box center [164, 316] width 43 height 19
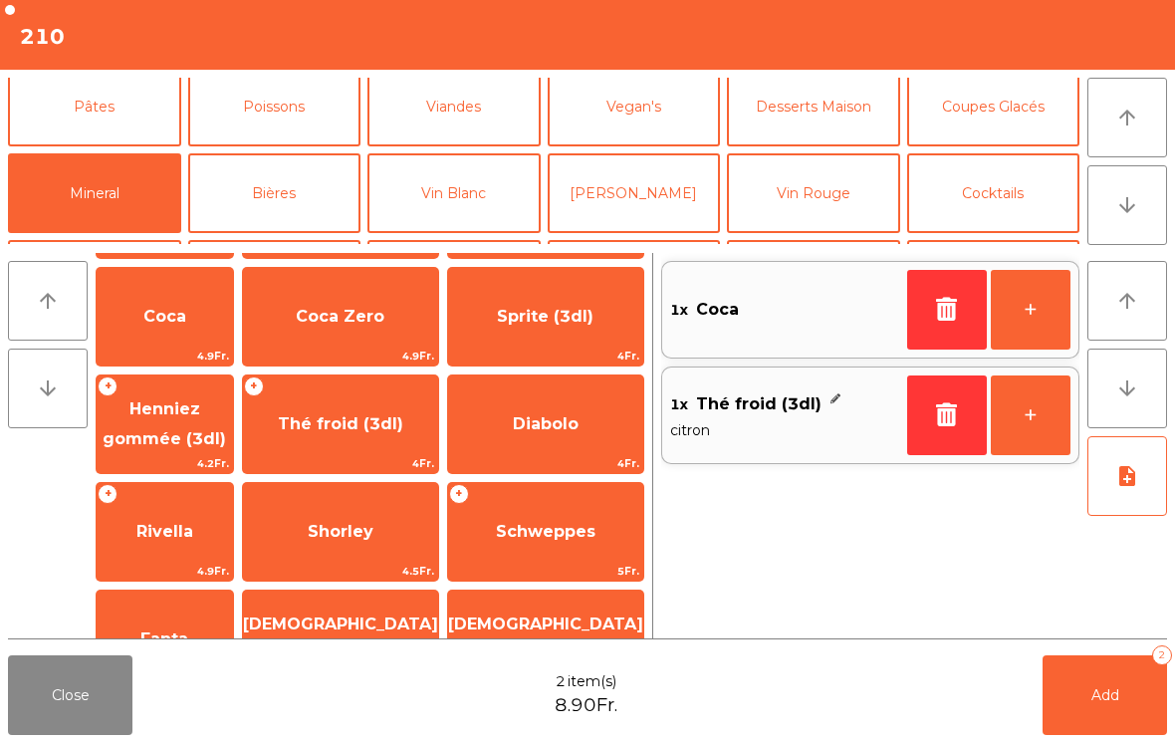
click at [176, 331] on span "Coca" at bounding box center [165, 317] width 136 height 54
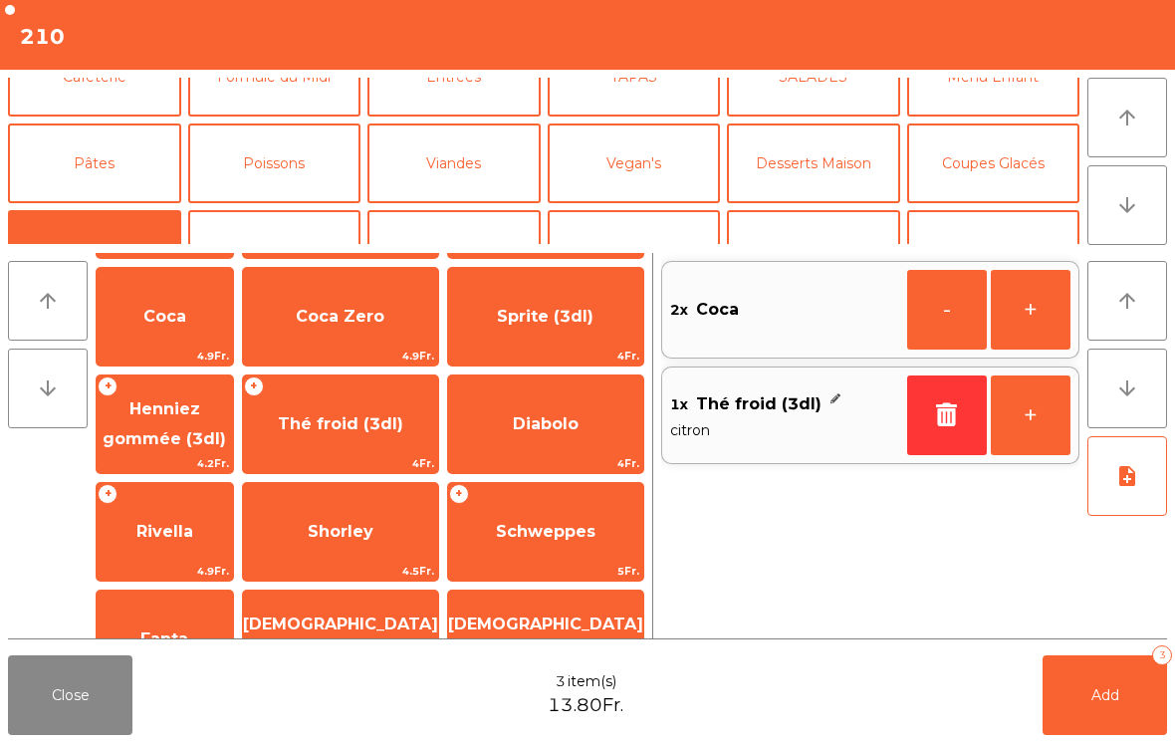
click at [1027, 173] on button "Coupes Glacés" at bounding box center [993, 163] width 173 height 80
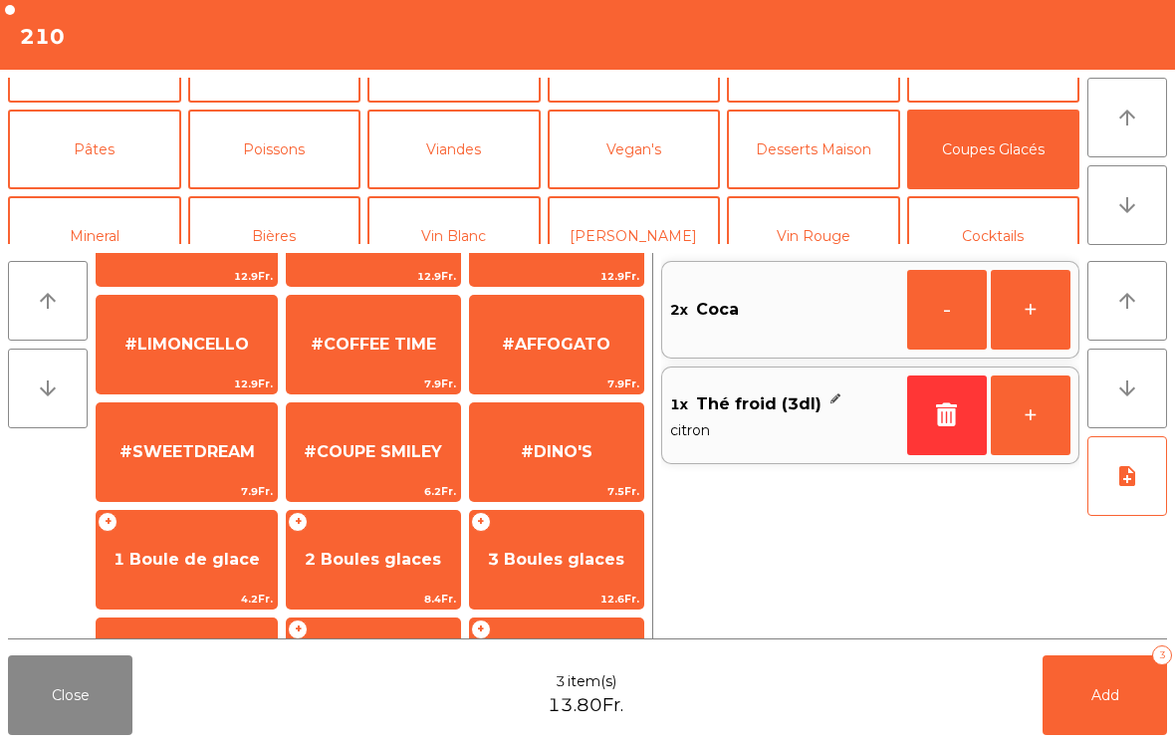
scroll to position [213, 0]
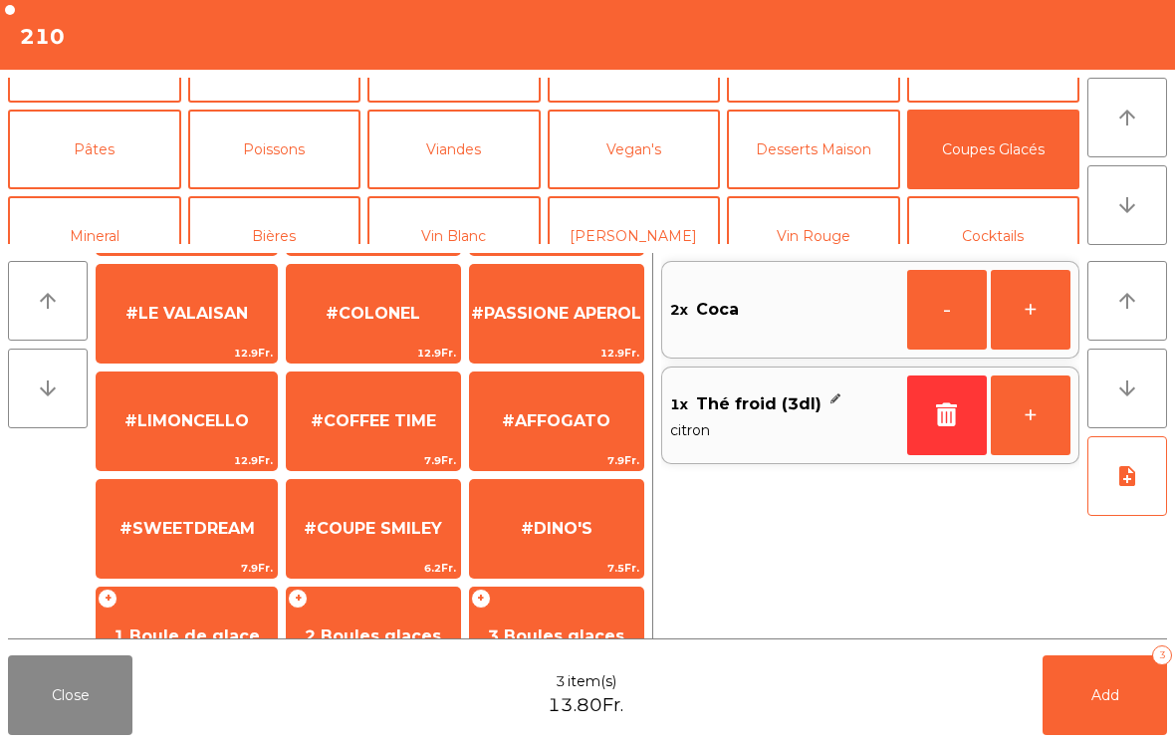
click at [391, 424] on span "#COFFEE TIME" at bounding box center [373, 420] width 125 height 19
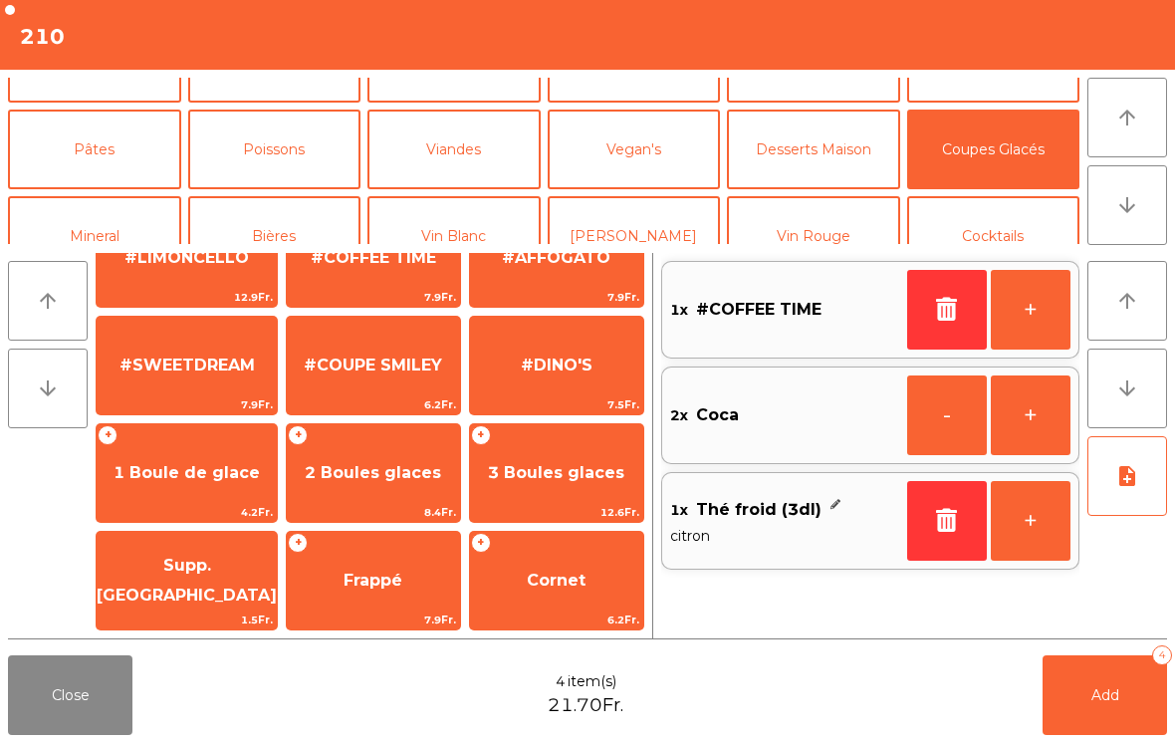
scroll to position [376, 0]
click at [405, 484] on span "2 Boules glaces" at bounding box center [373, 473] width 173 height 54
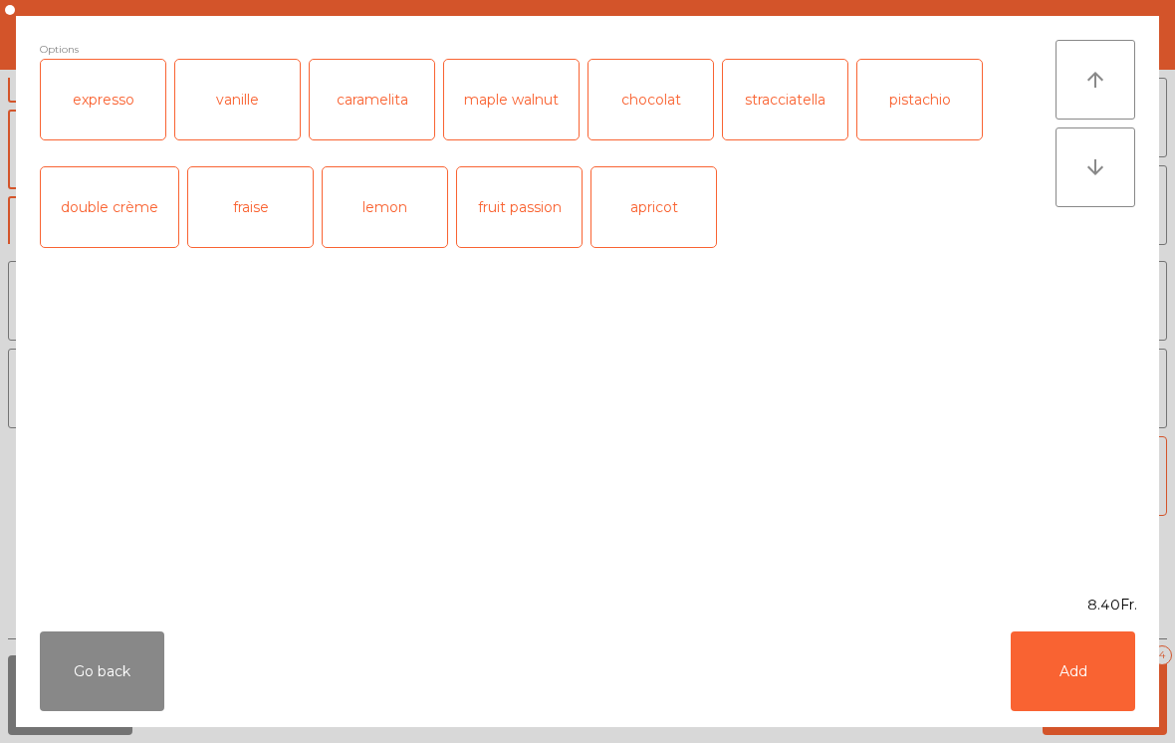
click at [1119, 685] on button "Add" at bounding box center [1073, 671] width 124 height 80
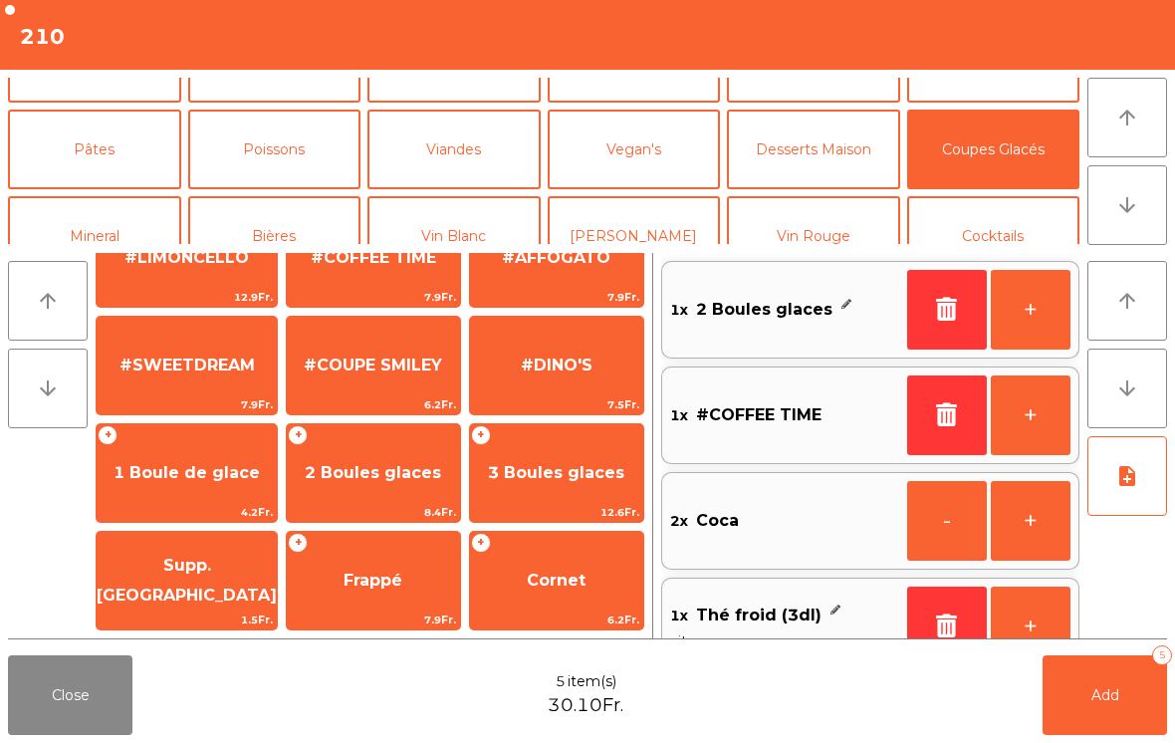
click at [1103, 692] on span "Add" at bounding box center [1105, 695] width 28 height 18
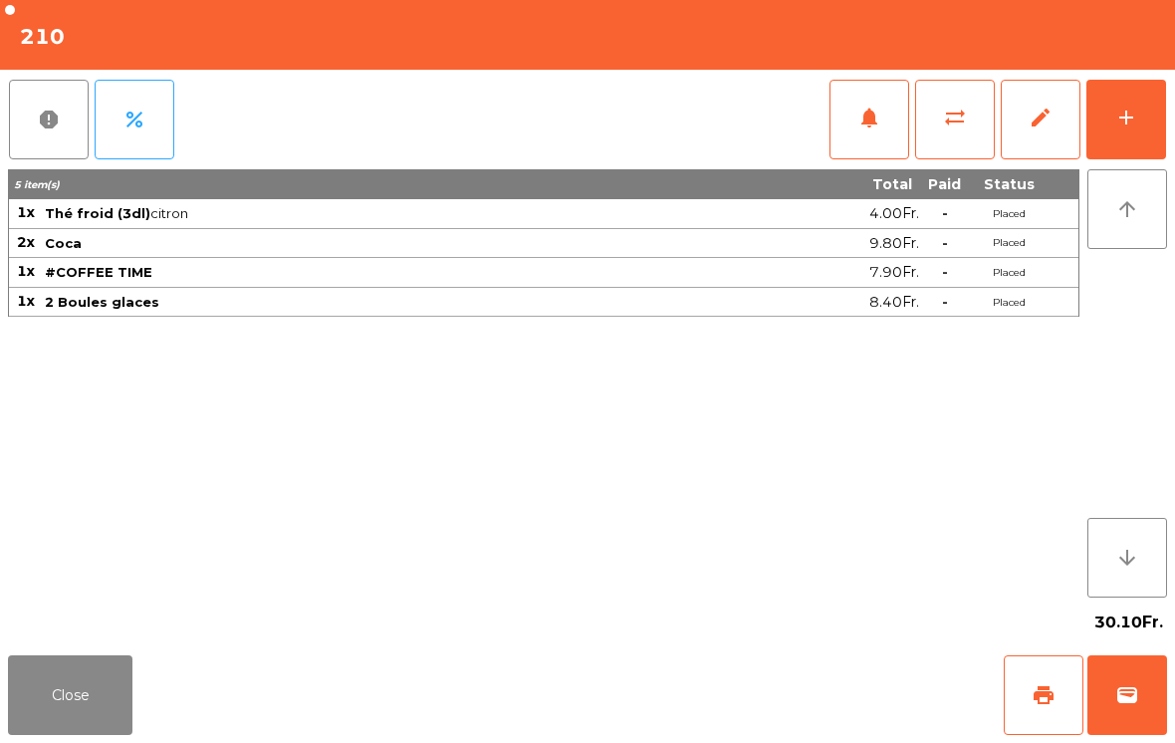
click at [1147, 89] on button "add" at bounding box center [1126, 120] width 80 height 80
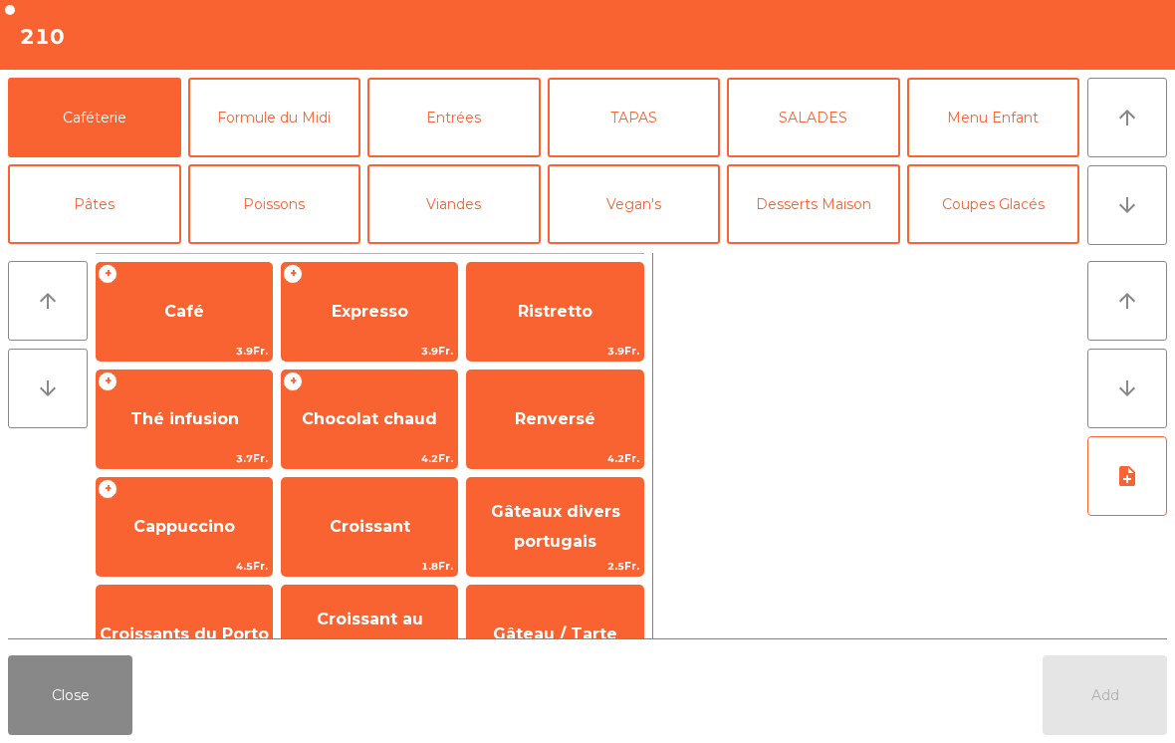
click at [1123, 202] on icon "arrow_downward" at bounding box center [1127, 205] width 24 height 24
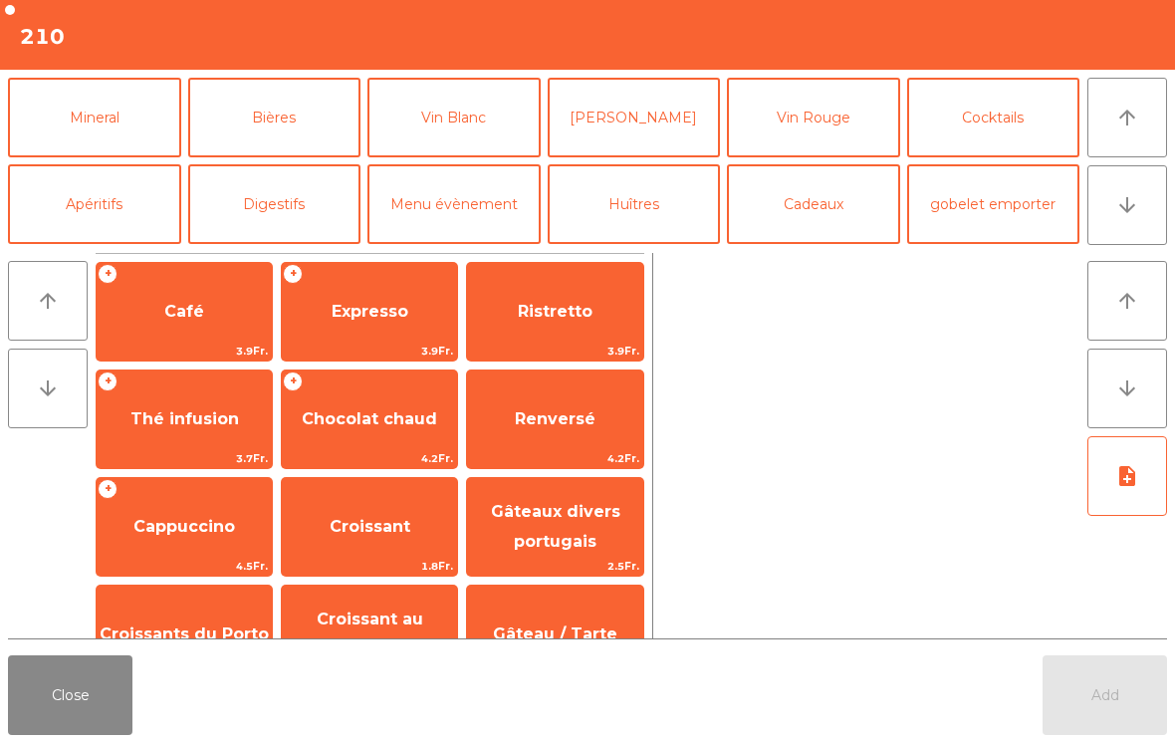
click at [262, 184] on button "Digestifs" at bounding box center [274, 204] width 173 height 80
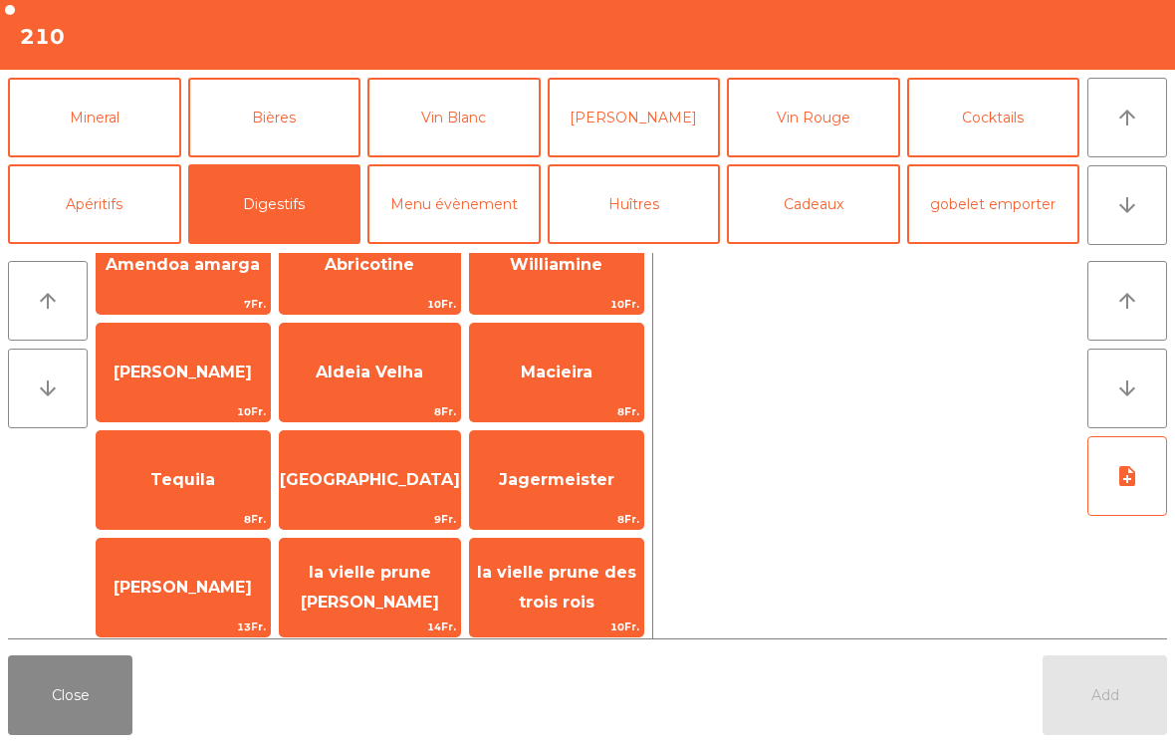
scroll to position [361, 0]
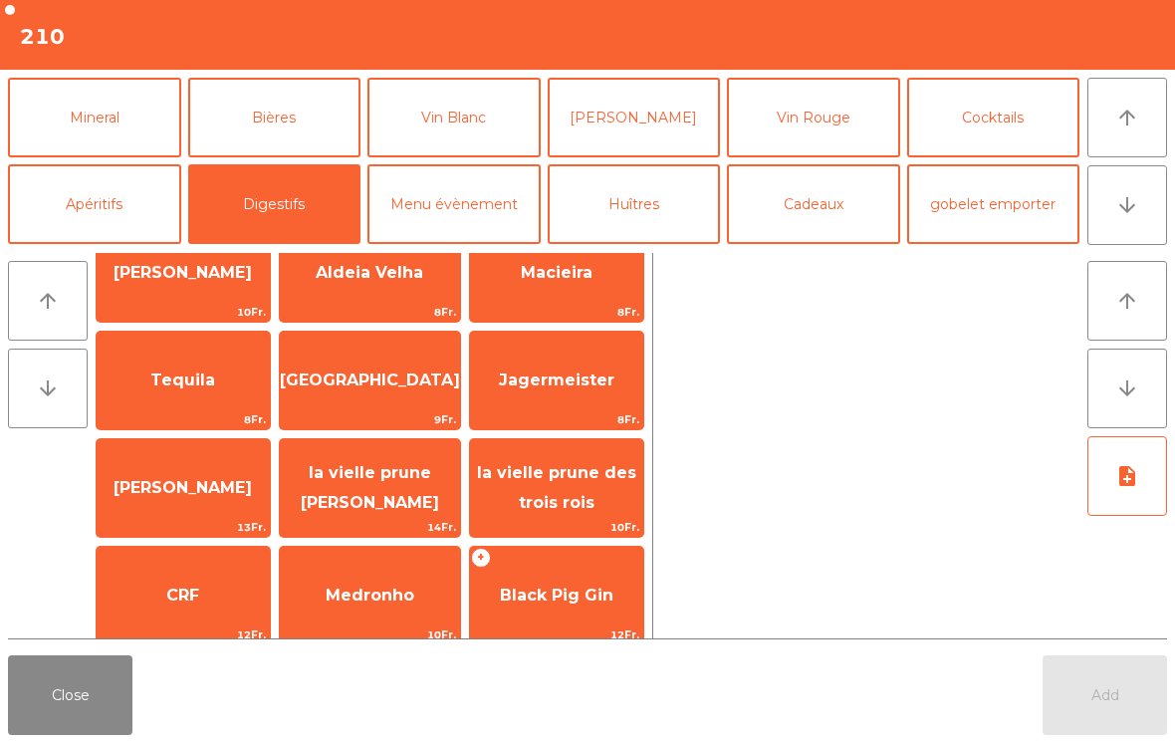
click at [186, 608] on span "CRF" at bounding box center [183, 596] width 173 height 54
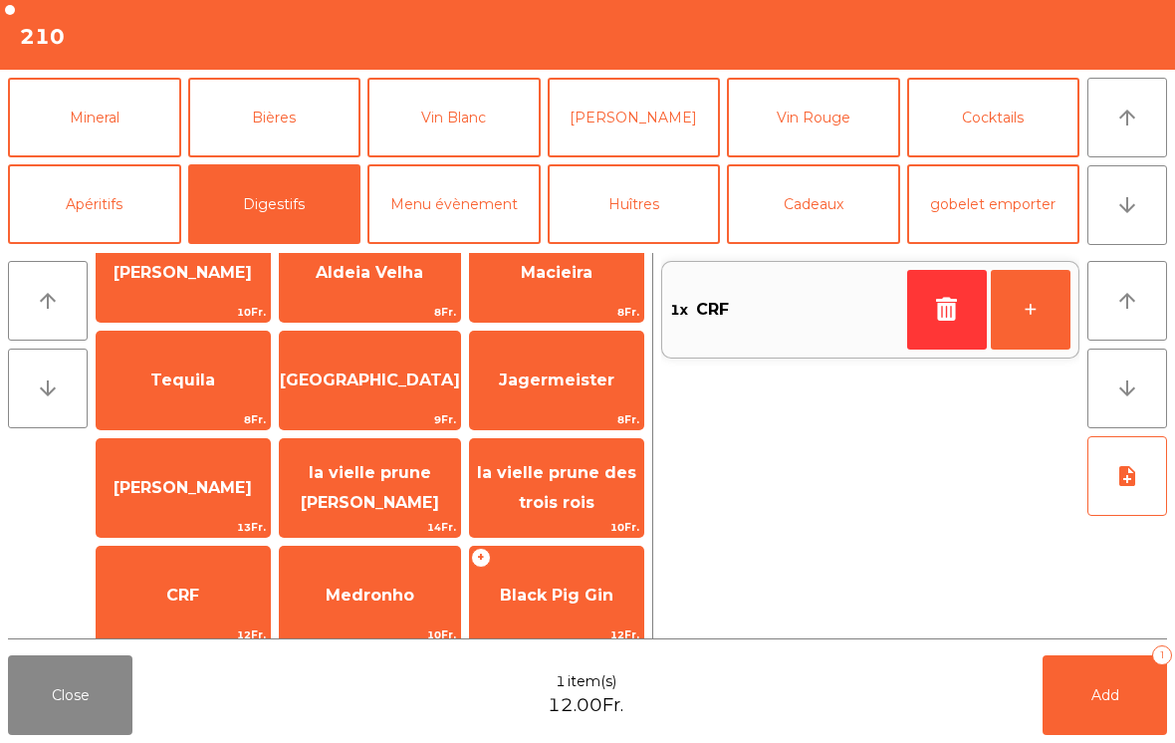
click at [1095, 721] on button "Add 1" at bounding box center [1105, 695] width 124 height 80
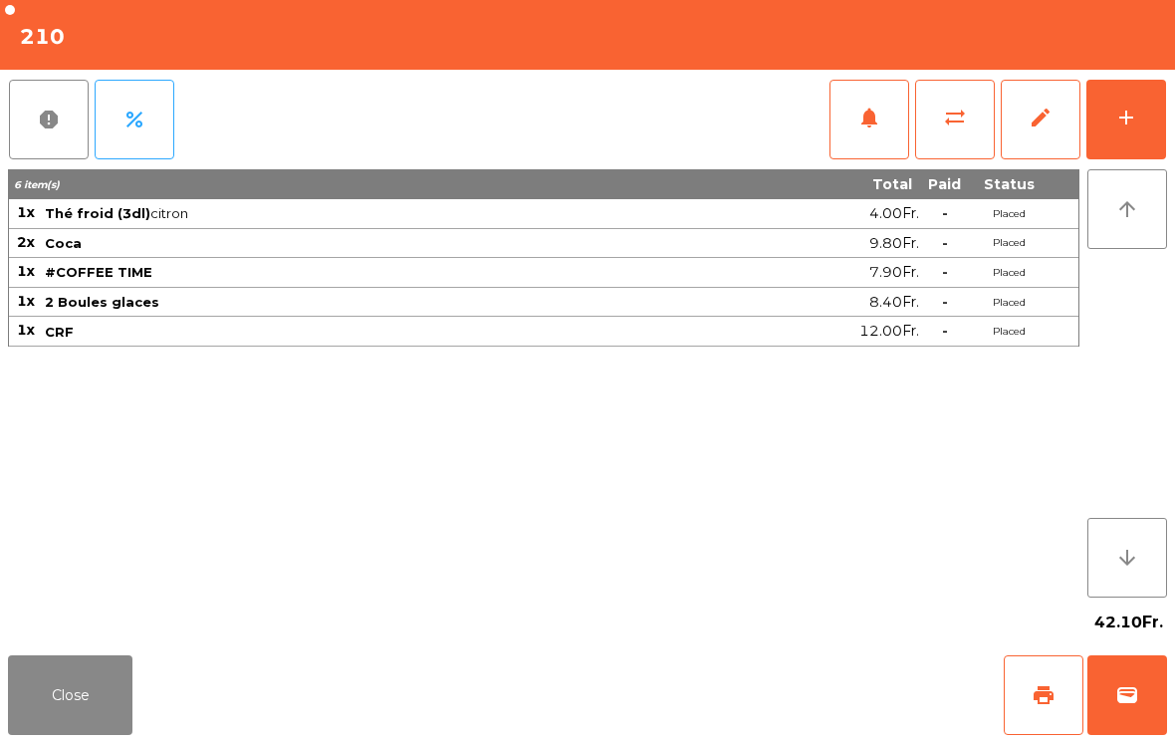
click at [25, 733] on button "Close" at bounding box center [70, 695] width 124 height 80
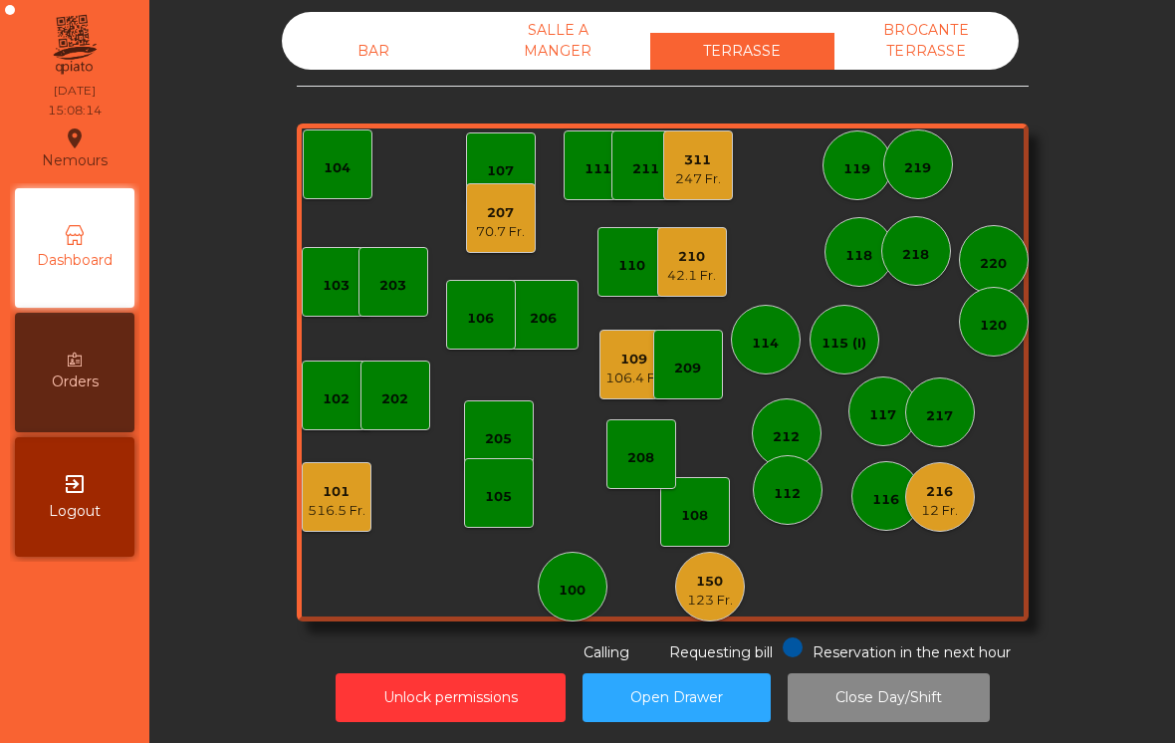
click at [974, 504] on div "216 12 Fr." at bounding box center [940, 497] width 70 height 70
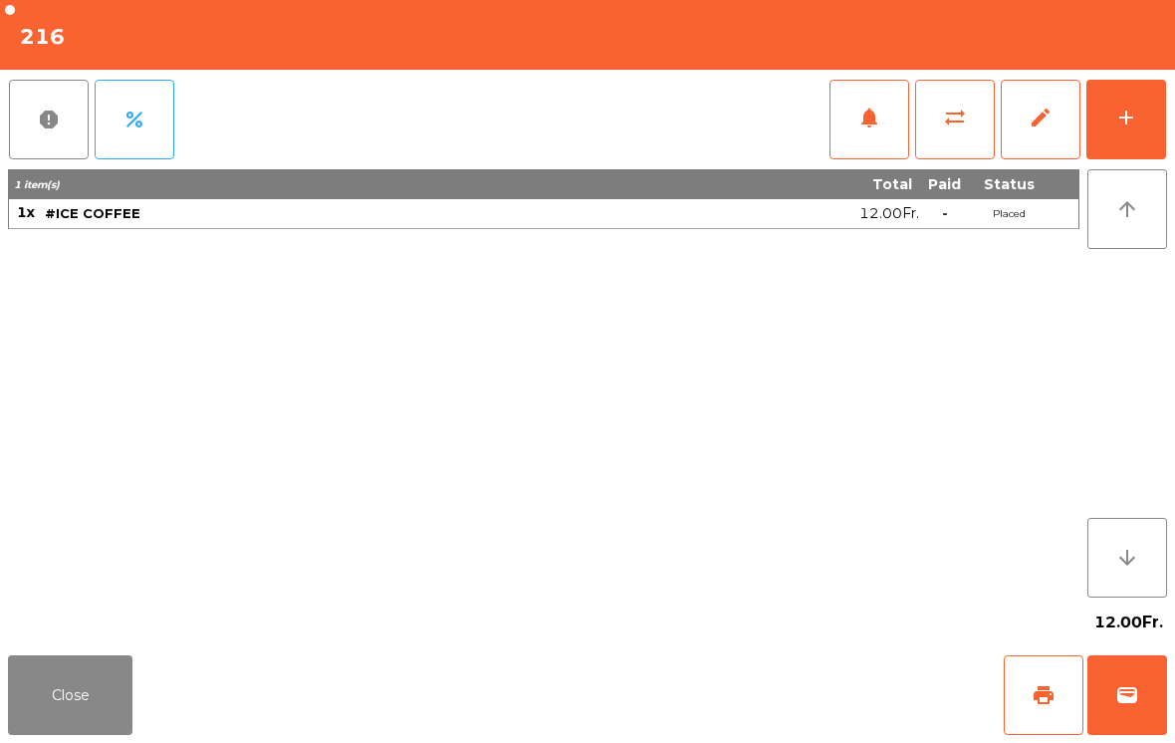
click at [1139, 677] on button "wallet" at bounding box center [1127, 695] width 80 height 80
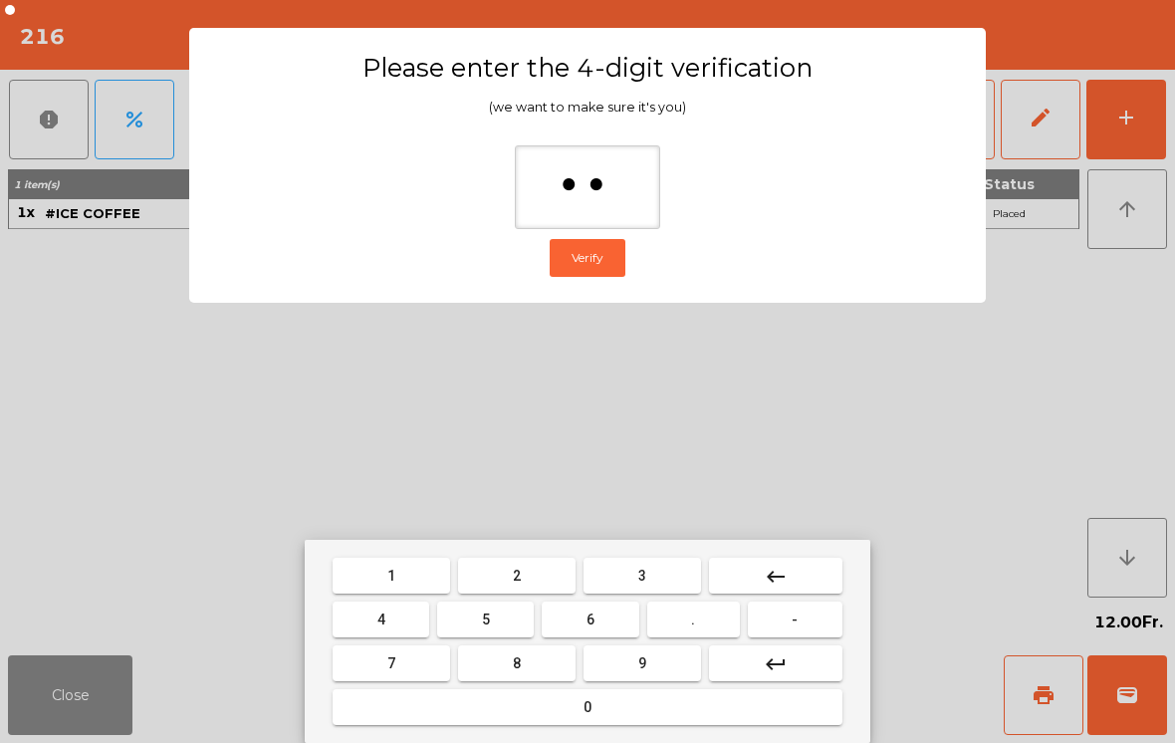
type input "***"
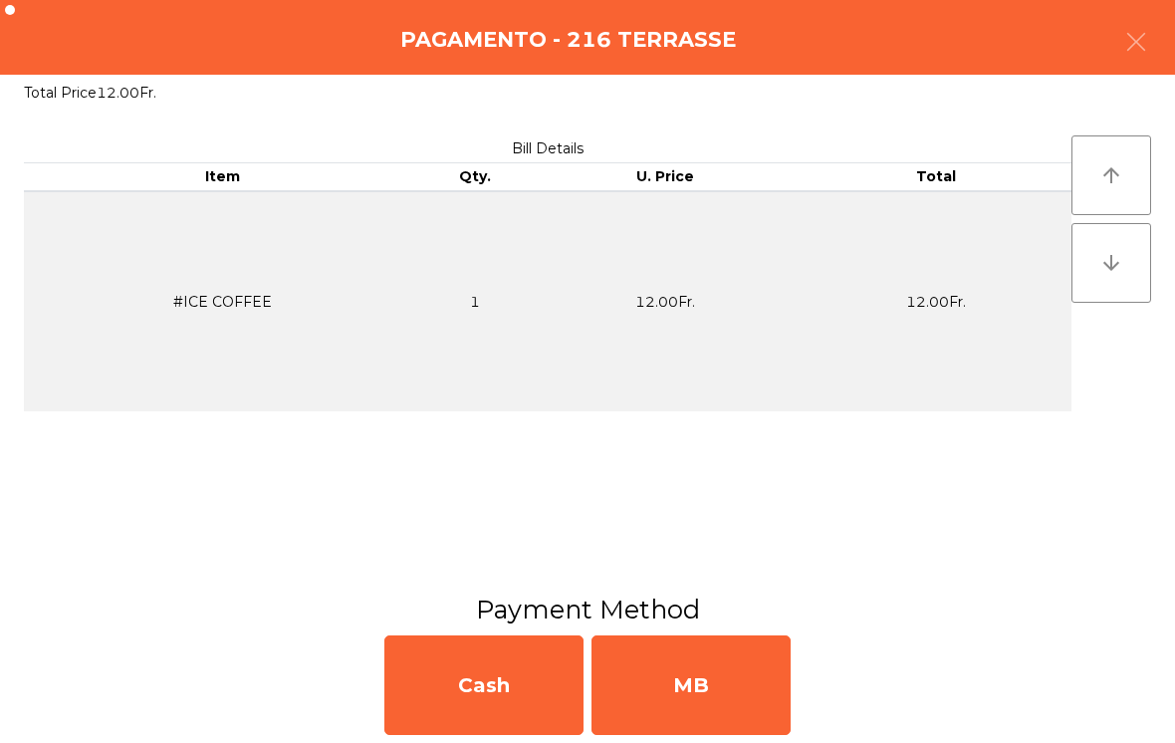
click at [748, 677] on div "MB" at bounding box center [691, 685] width 199 height 100
click at [680, 689] on div "No" at bounding box center [691, 685] width 199 height 100
click at [672, 676] on div "No" at bounding box center [691, 685] width 199 height 100
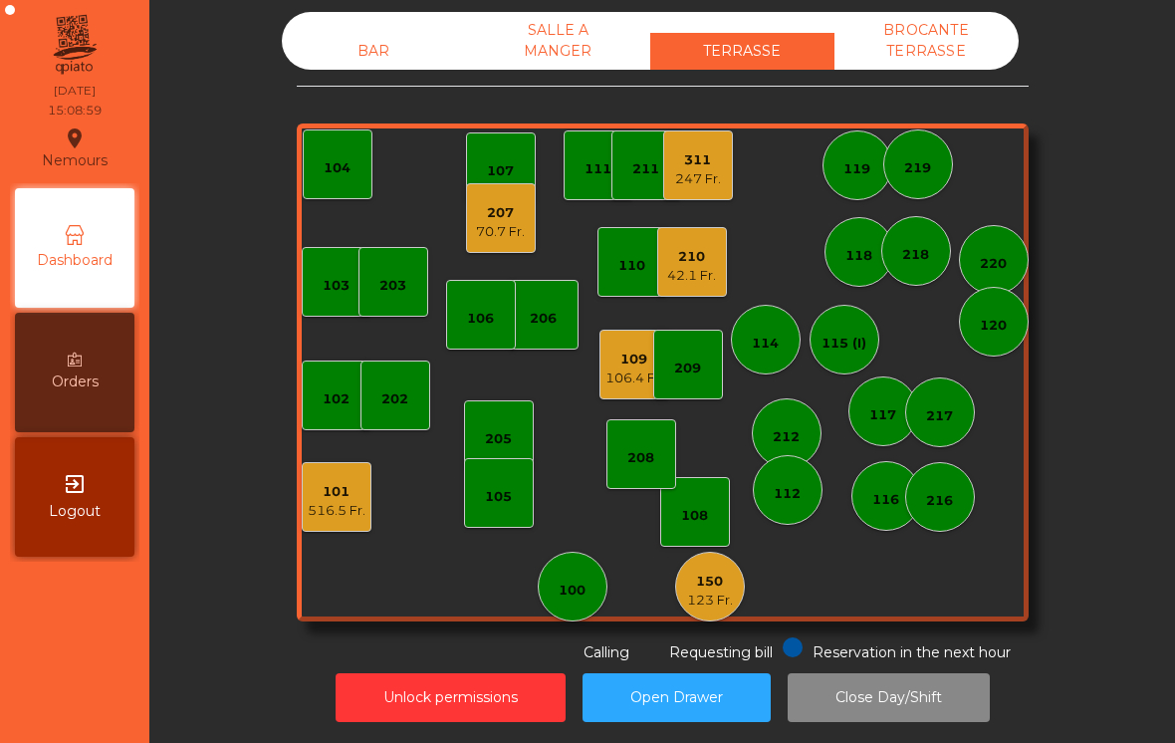
click at [499, 220] on div "207" at bounding box center [500, 213] width 49 height 20
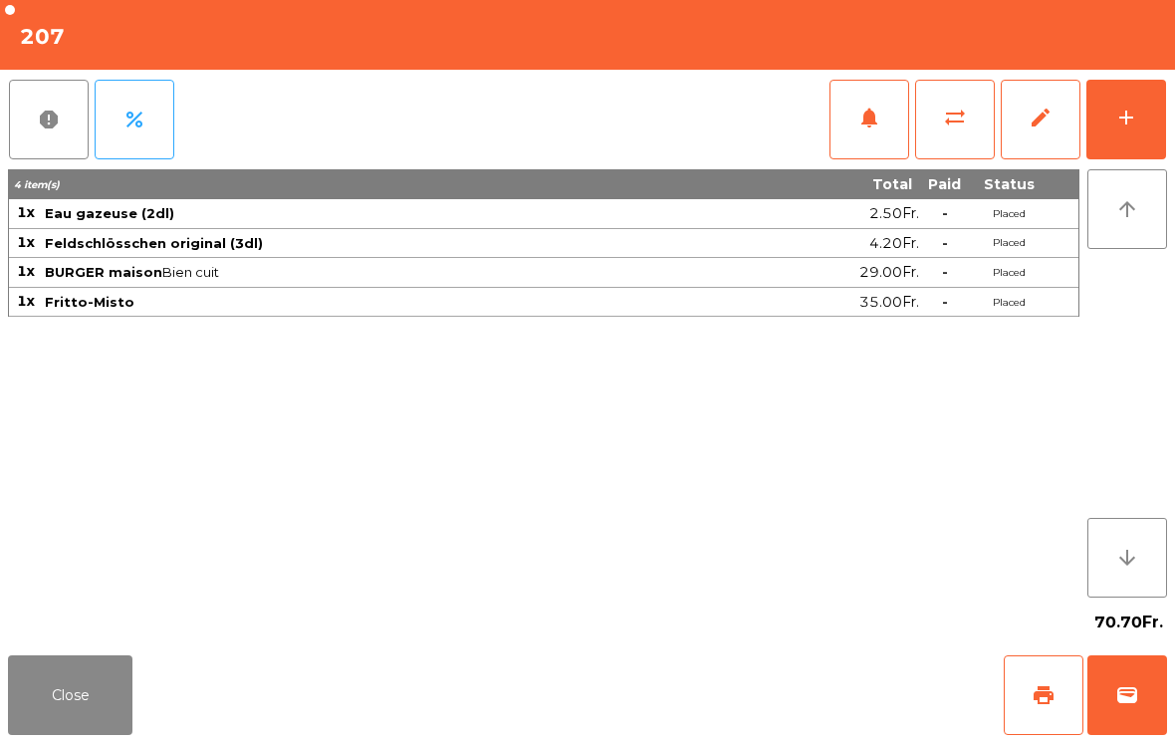
click at [949, 129] on button "sync_alt" at bounding box center [955, 120] width 80 height 80
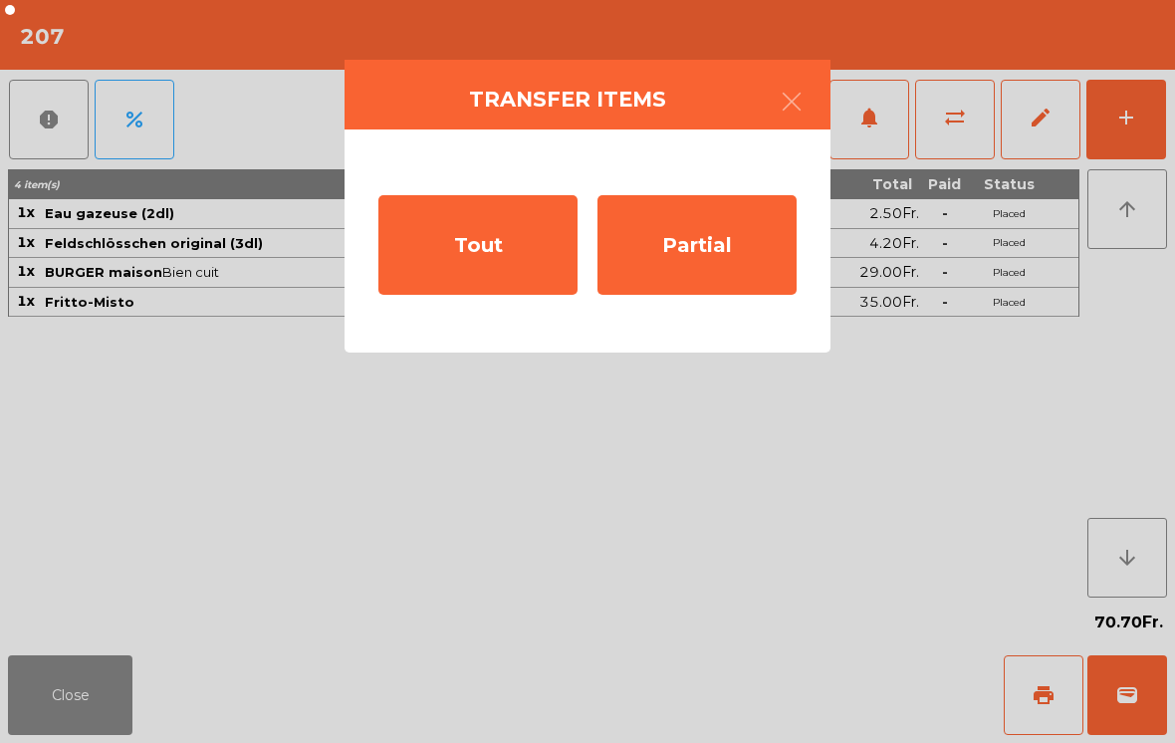
click at [465, 235] on div "Tout" at bounding box center [477, 245] width 199 height 100
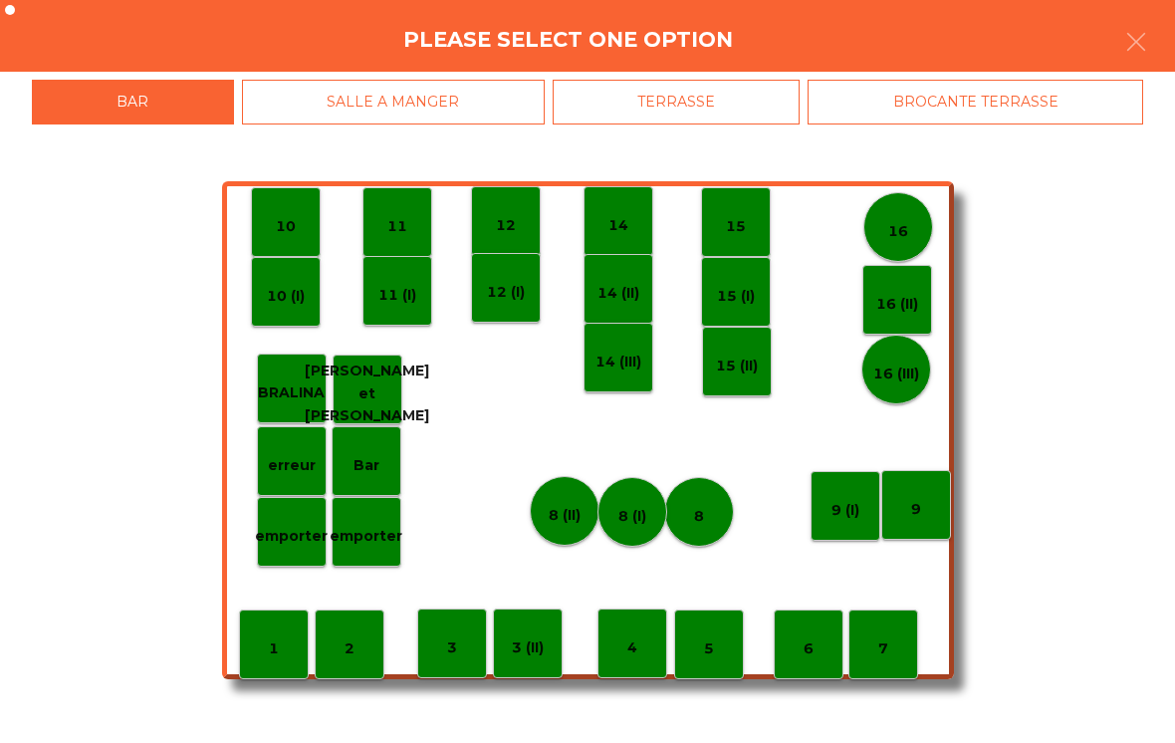
click at [472, 103] on div "SALLE A MANGER" at bounding box center [393, 102] width 303 height 45
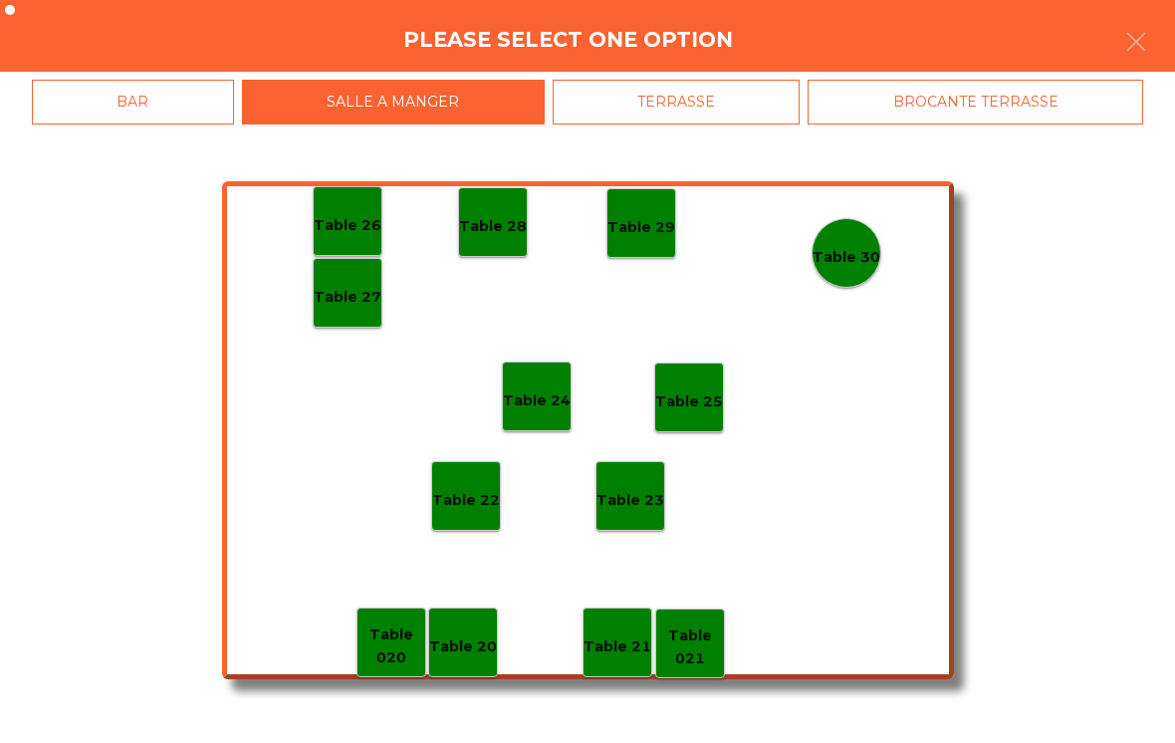
click at [495, 232] on p "Table 28" at bounding box center [493, 226] width 68 height 23
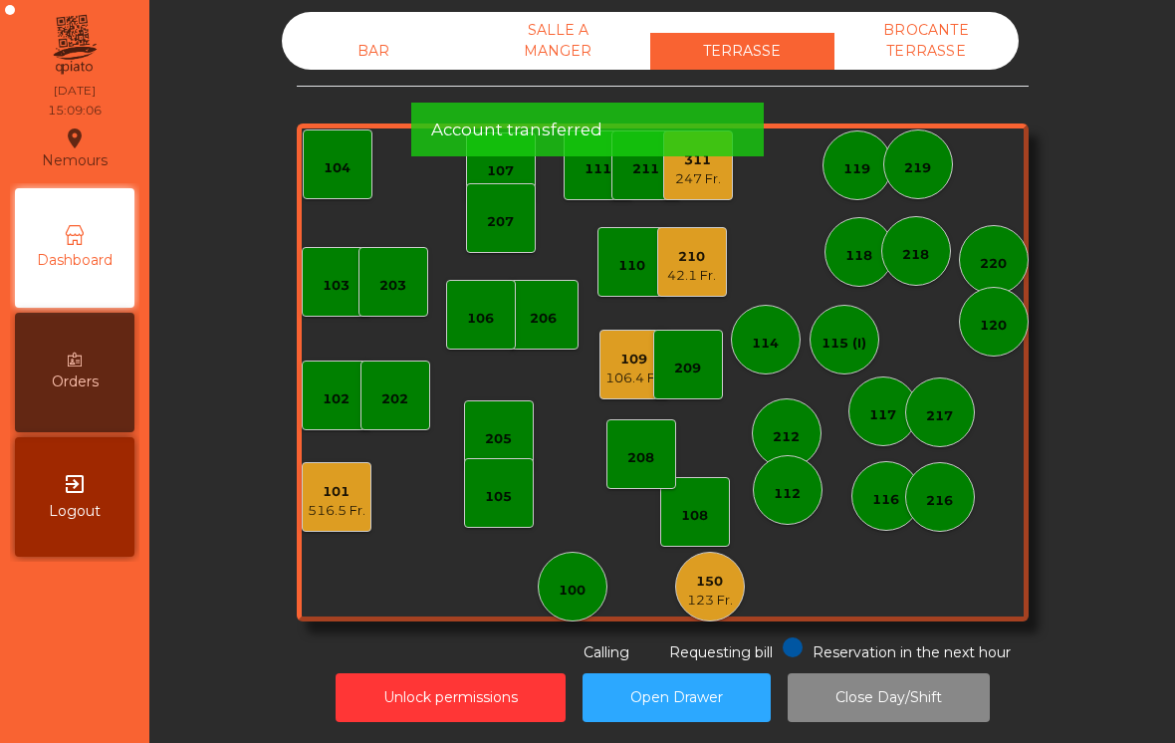
click at [408, 36] on div "BAR" at bounding box center [374, 51] width 184 height 37
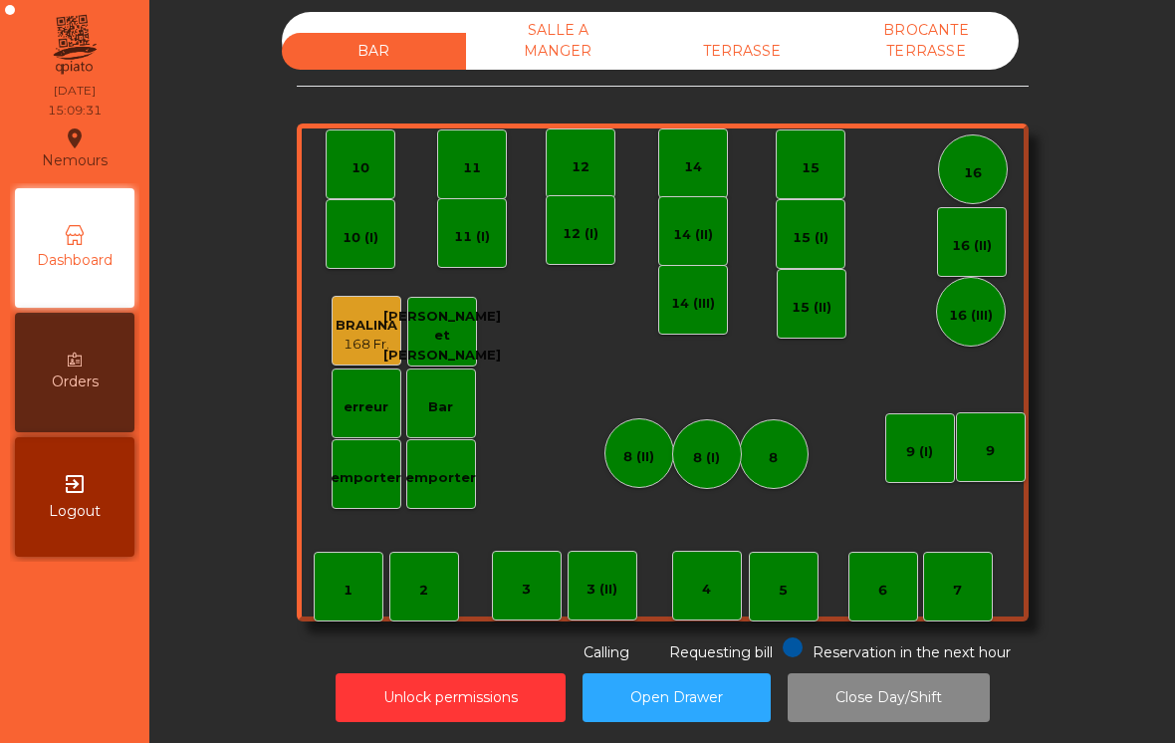
click at [769, 33] on div "TERRASSE" at bounding box center [742, 51] width 184 height 37
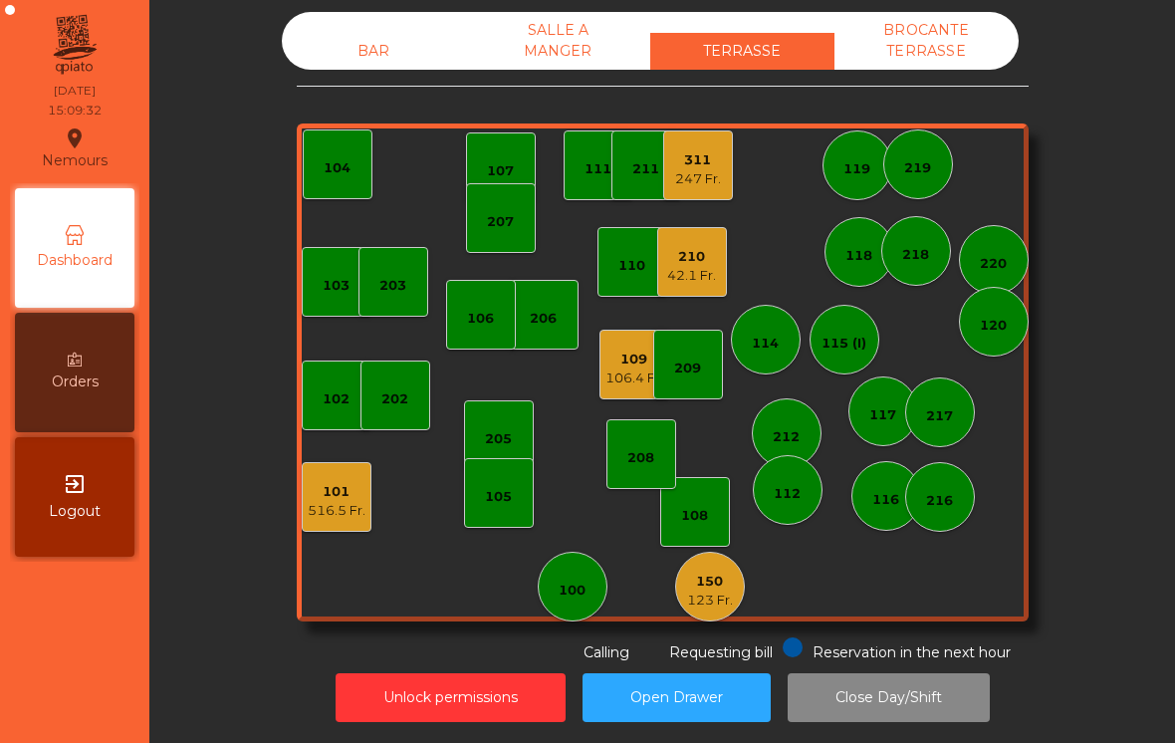
click at [318, 522] on div "101 516.5 Fr." at bounding box center [337, 497] width 70 height 70
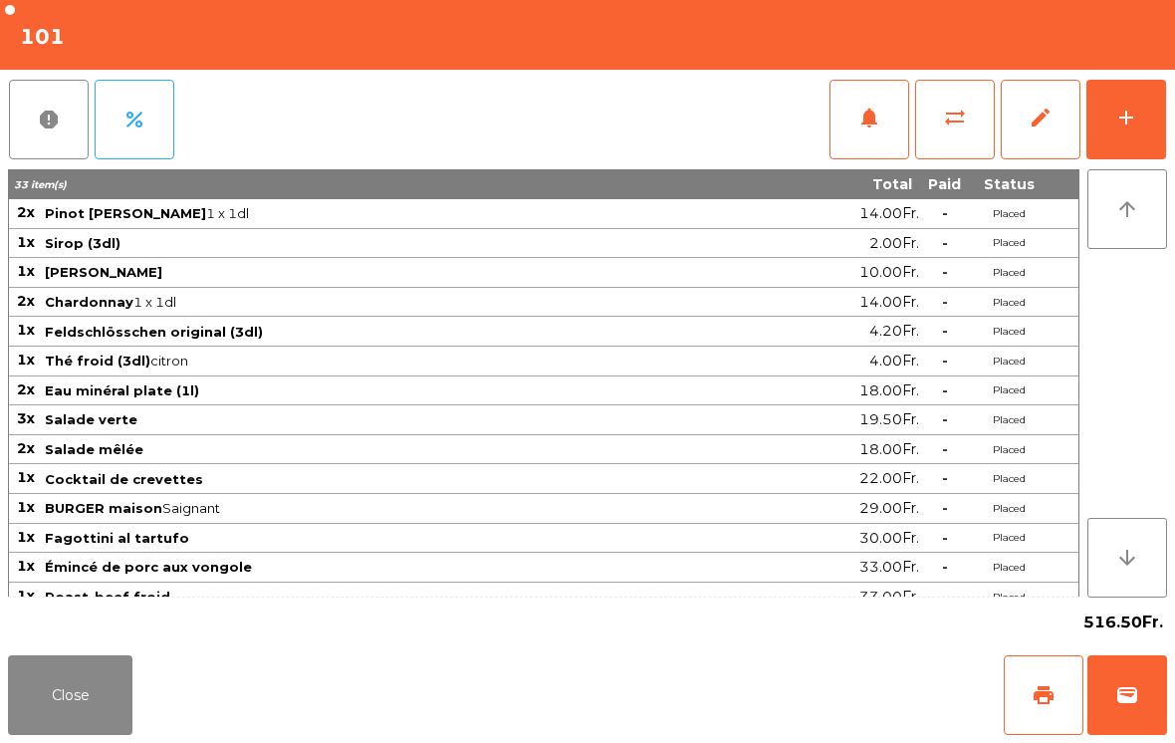
click at [1041, 694] on span "print" at bounding box center [1044, 695] width 24 height 24
